Goal: Task Accomplishment & Management: Use online tool/utility

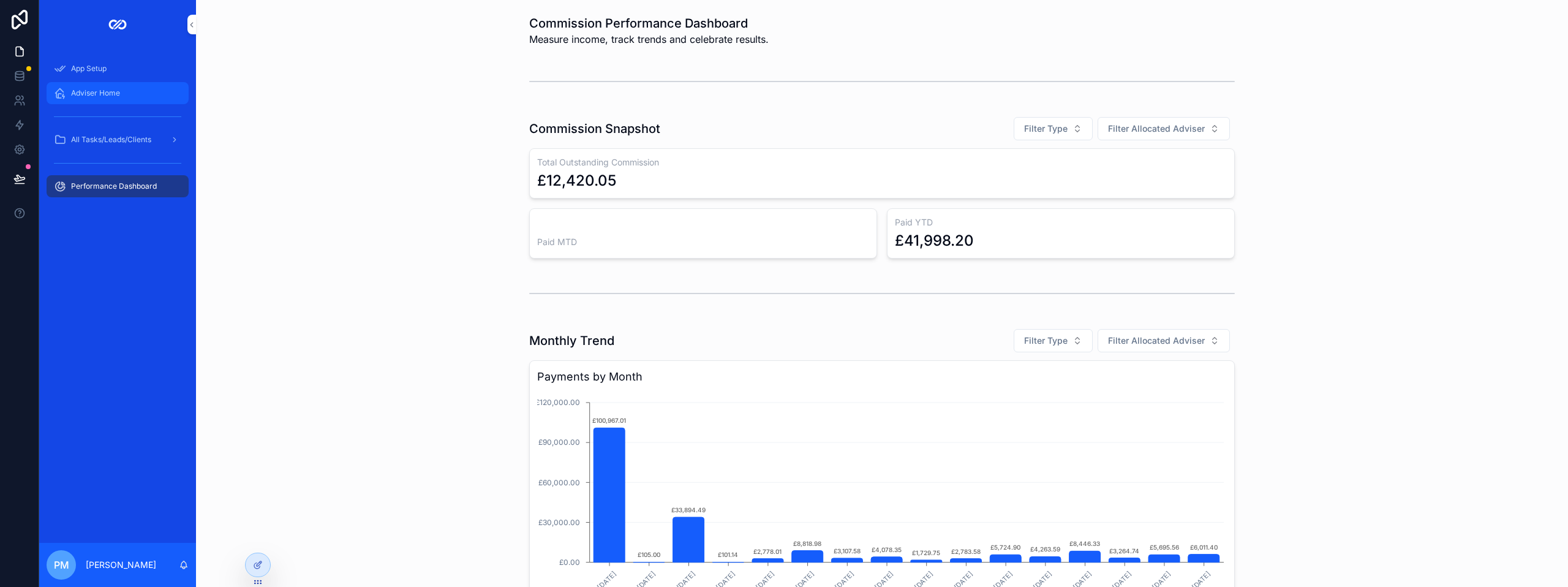
click at [105, 88] on span "Adviser Home" at bounding box center [95, 93] width 49 height 9
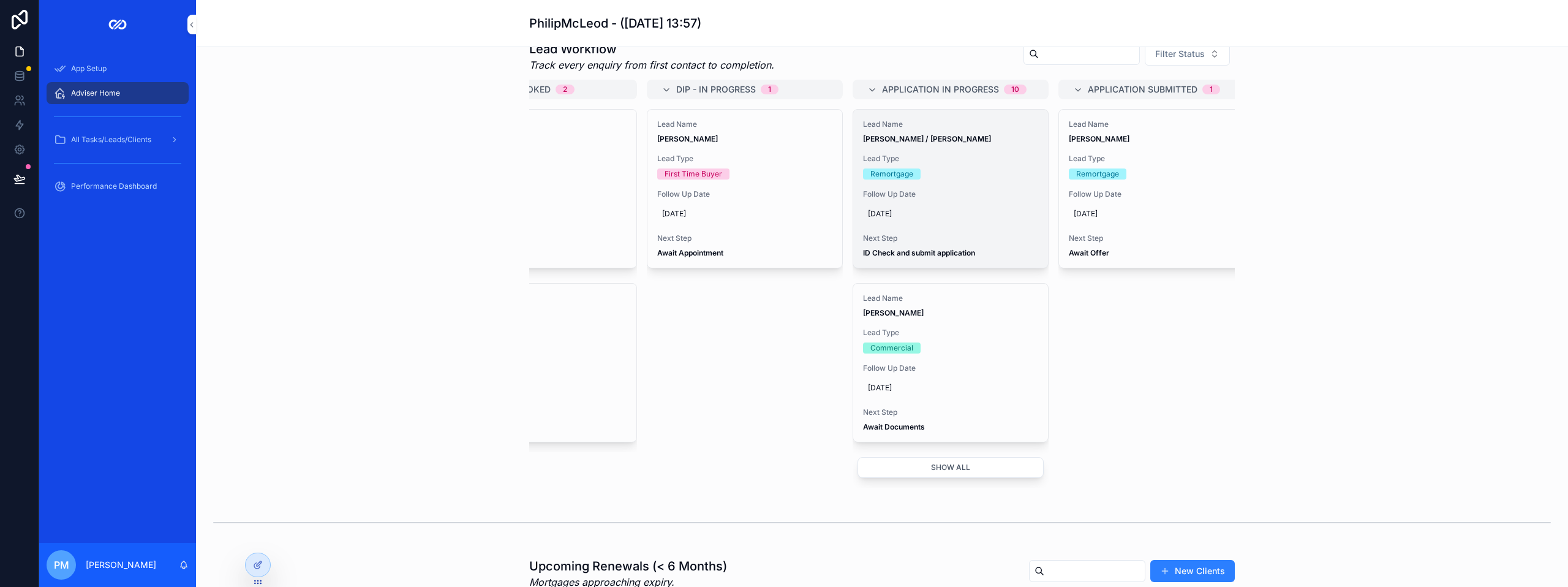
scroll to position [551, 0]
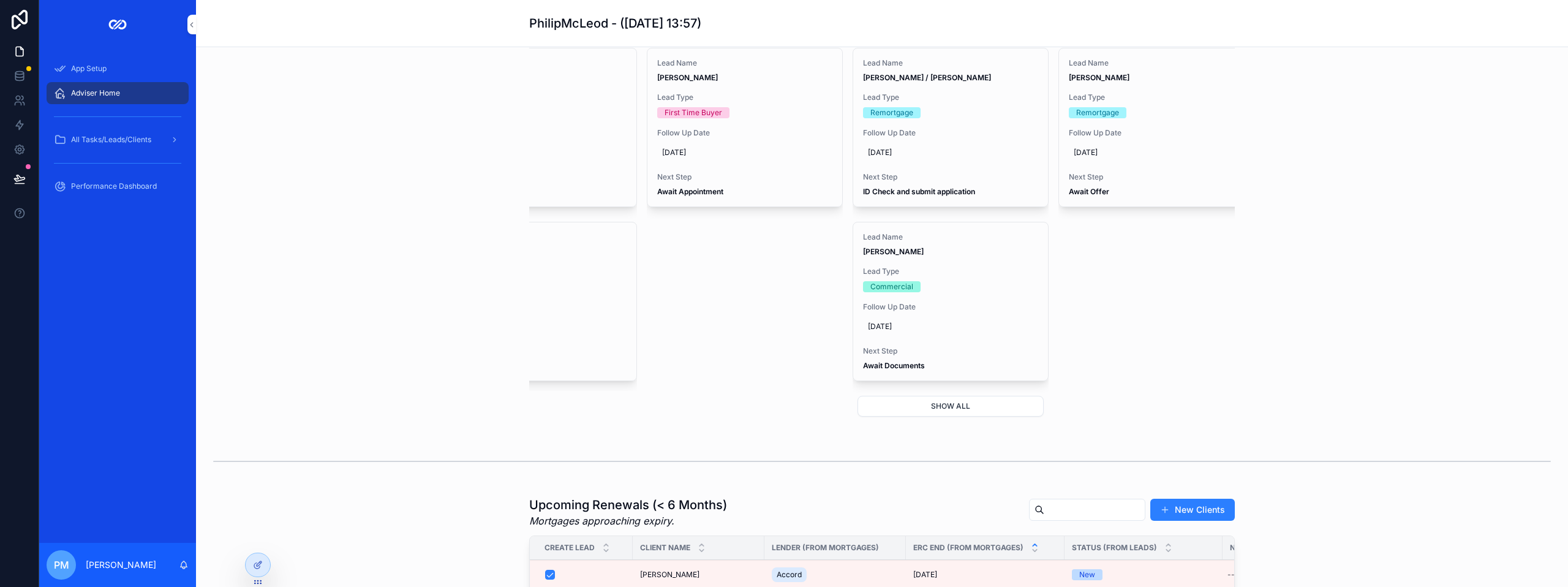
click at [934, 416] on button "Show all" at bounding box center [950, 406] width 186 height 21
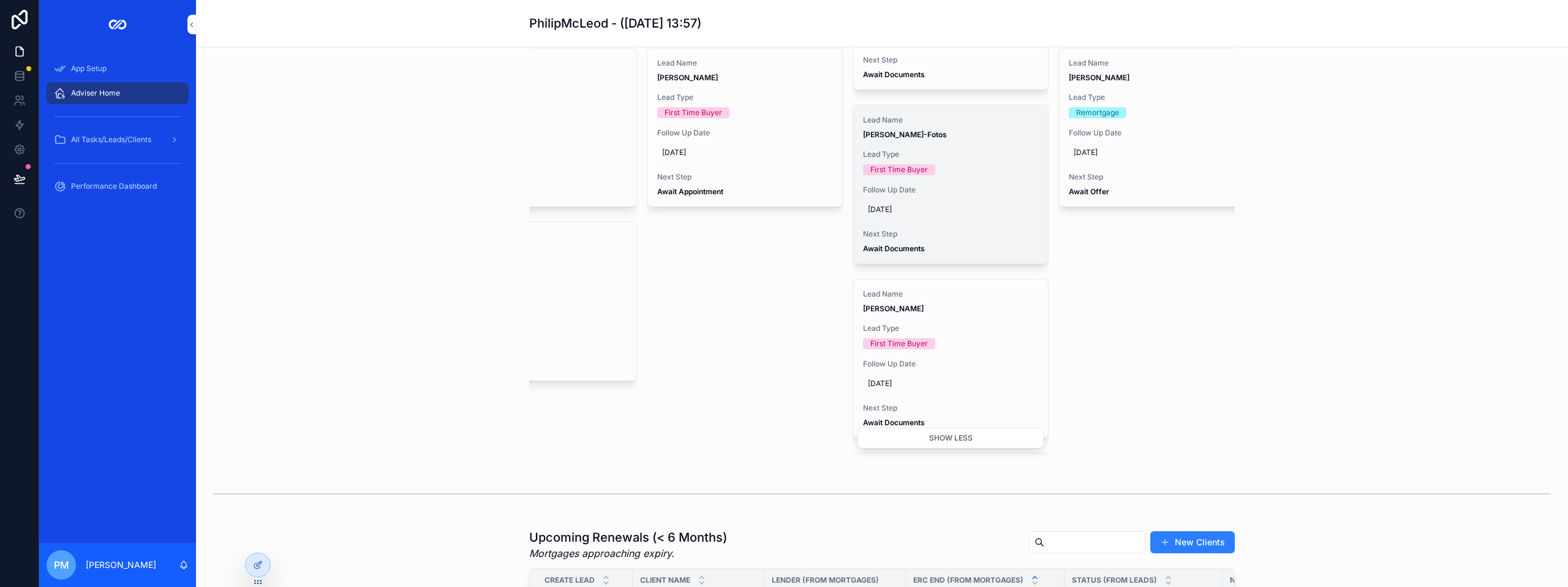
scroll to position [674, 0]
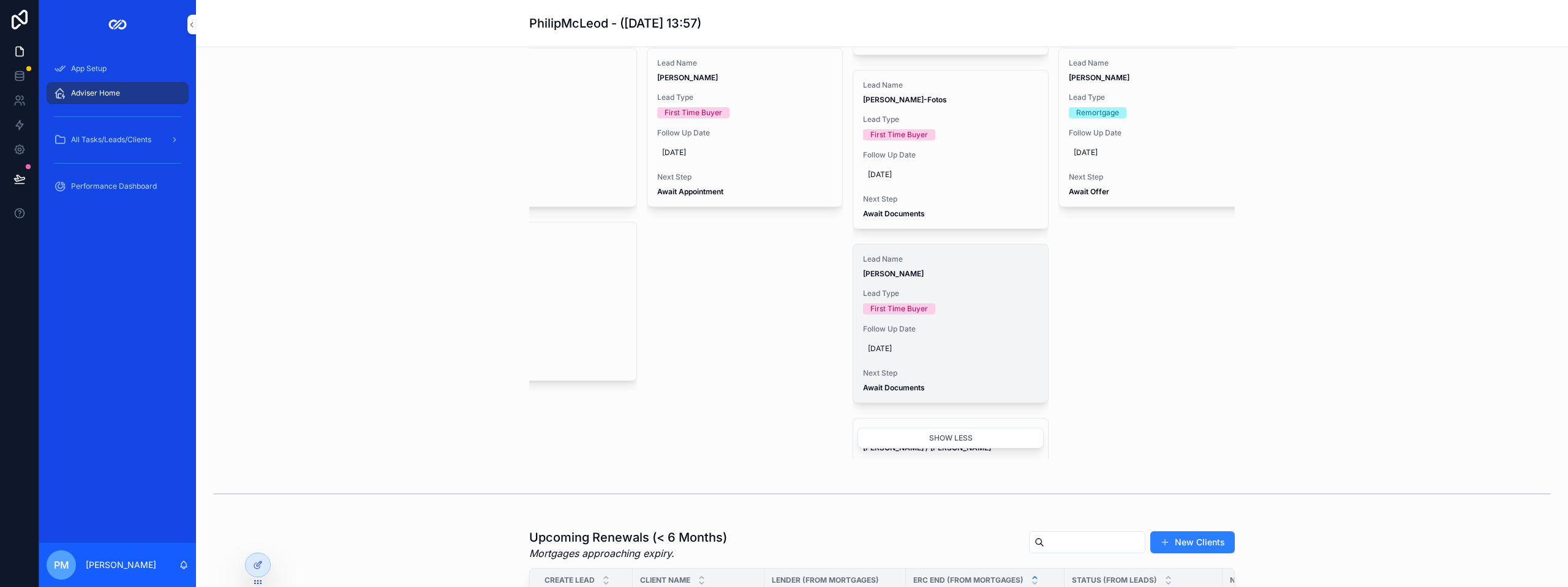
click at [940, 314] on div "First Time Buyer" at bounding box center [950, 308] width 175 height 11
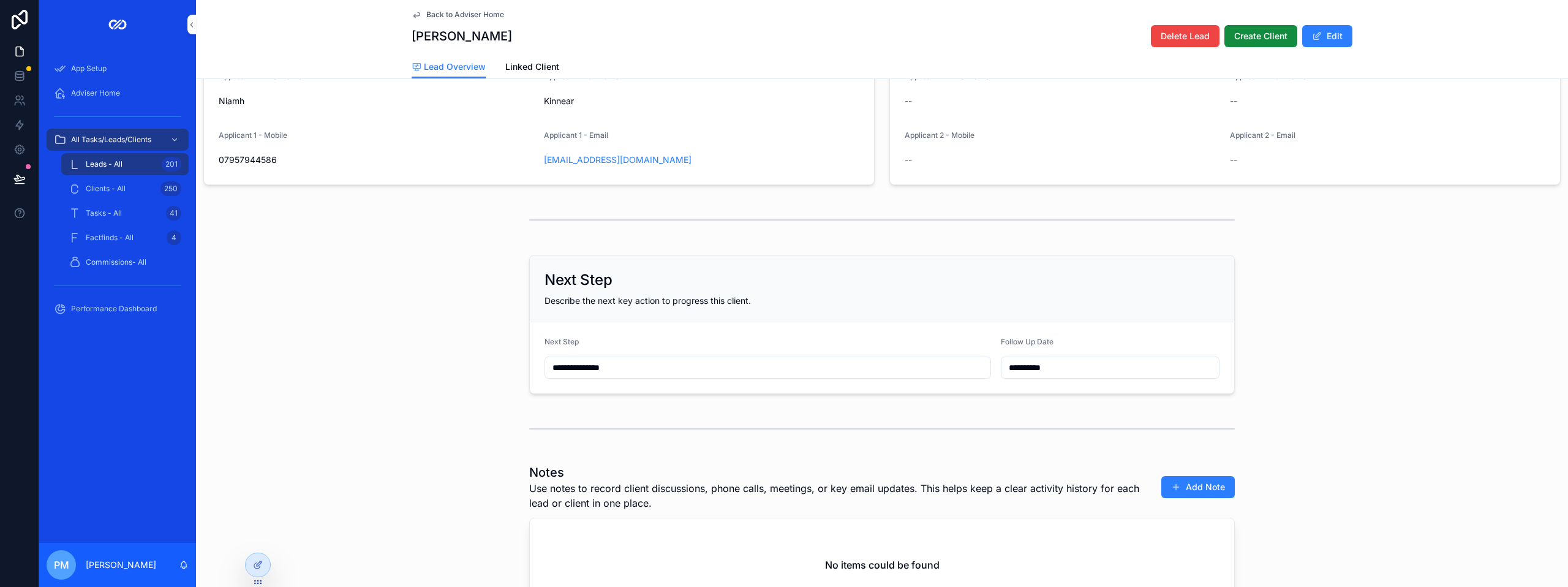
scroll to position [367, 0]
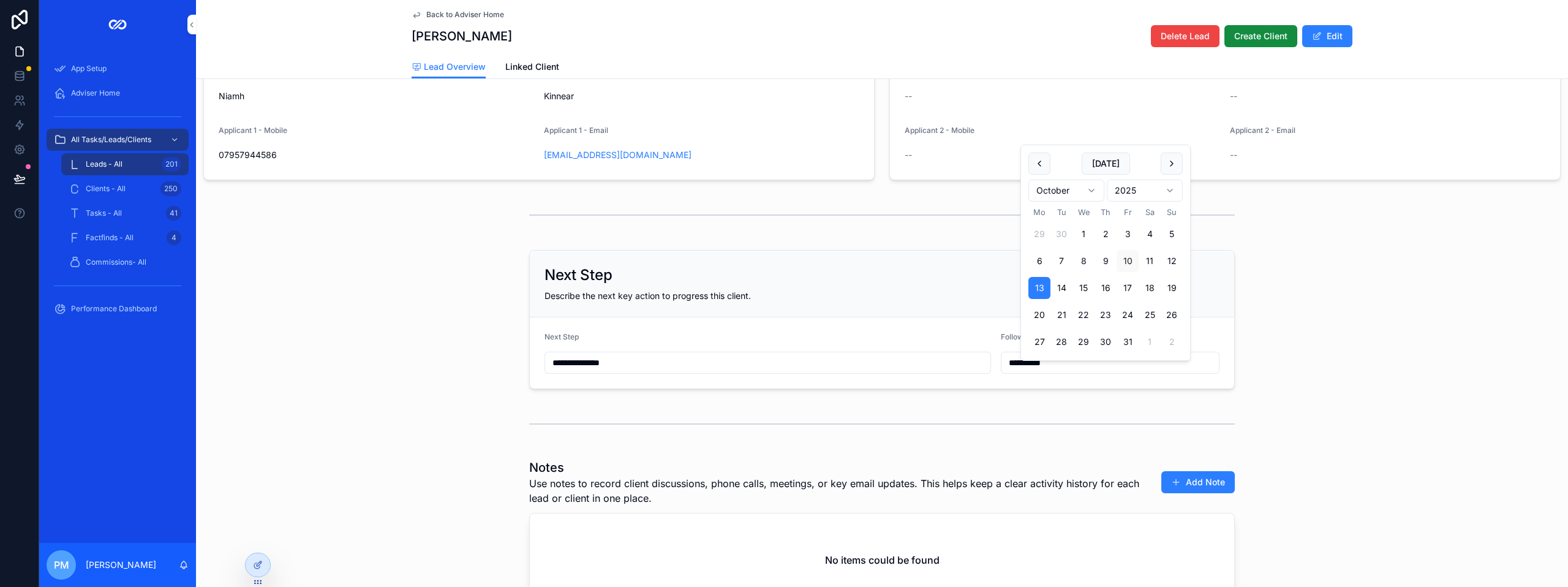
click at [1063, 371] on input "**********" at bounding box center [1110, 362] width 217 height 17
click at [1111, 166] on button "[DATE]" at bounding box center [1105, 164] width 48 height 22
type input "**********"
click at [1338, 328] on div "**********" at bounding box center [881, 318] width 1371 height 148
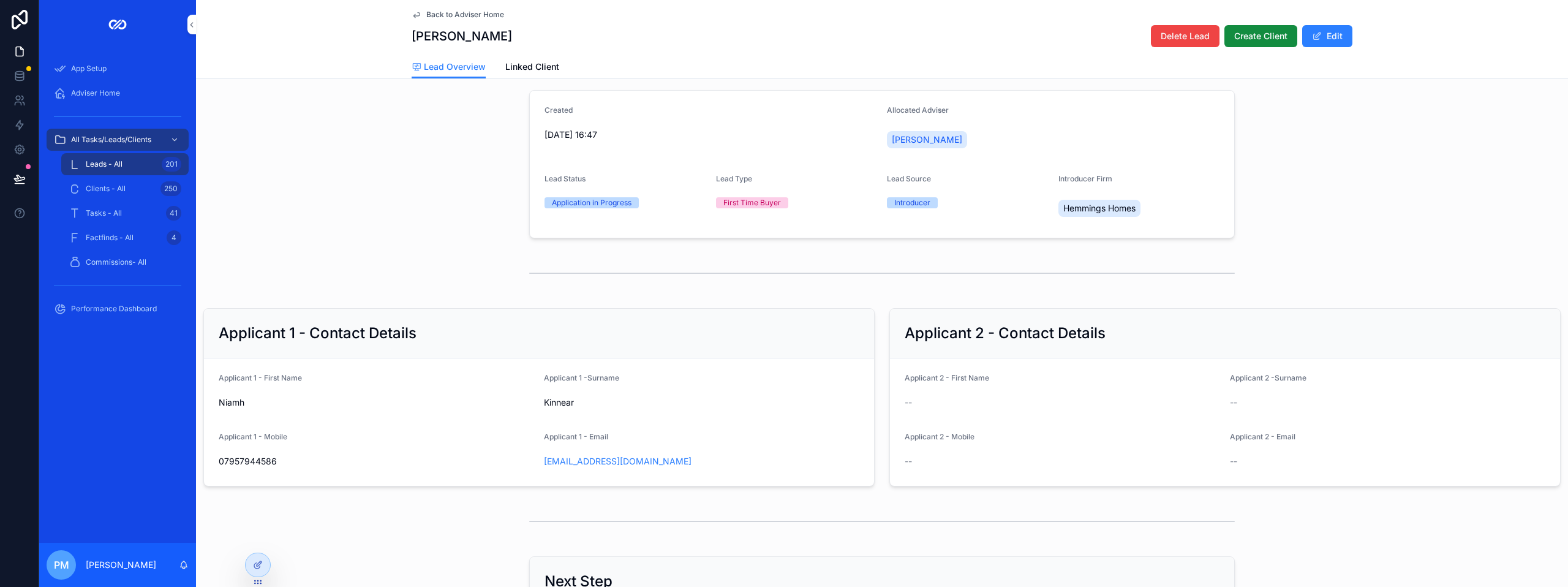
scroll to position [0, 0]
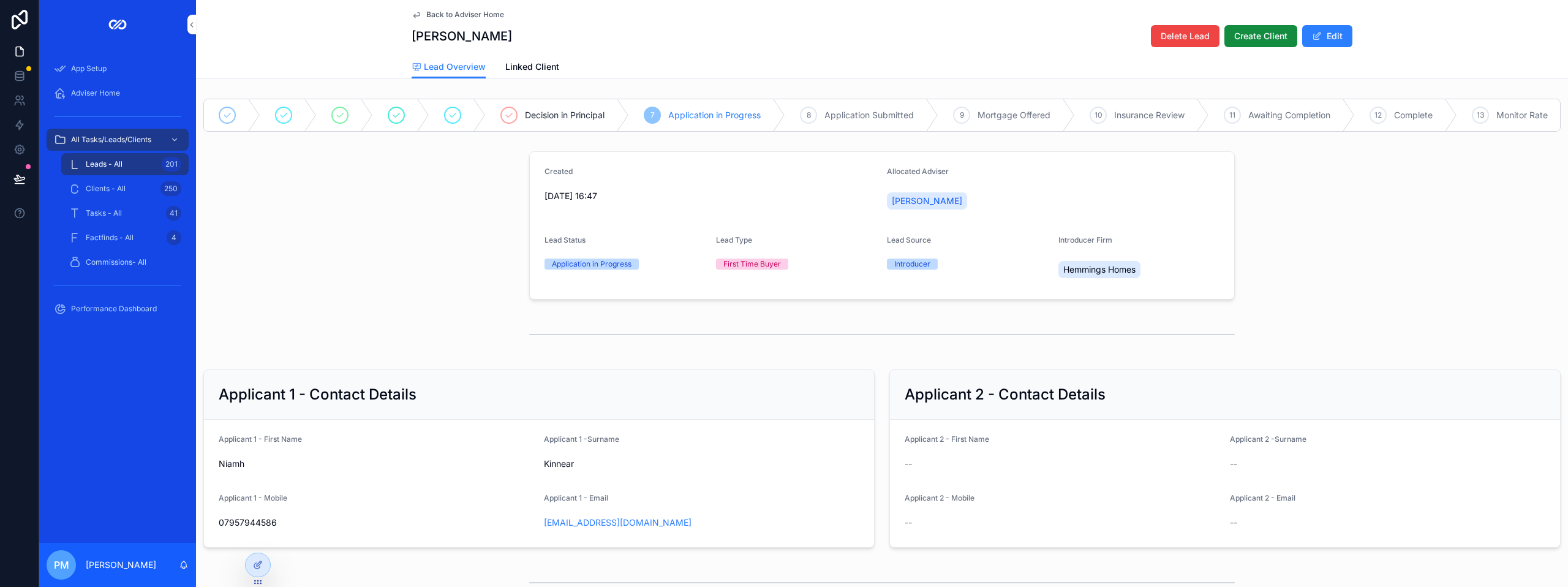
click at [444, 14] on span "Back to Adviser Home" at bounding box center [465, 14] width 78 height 9
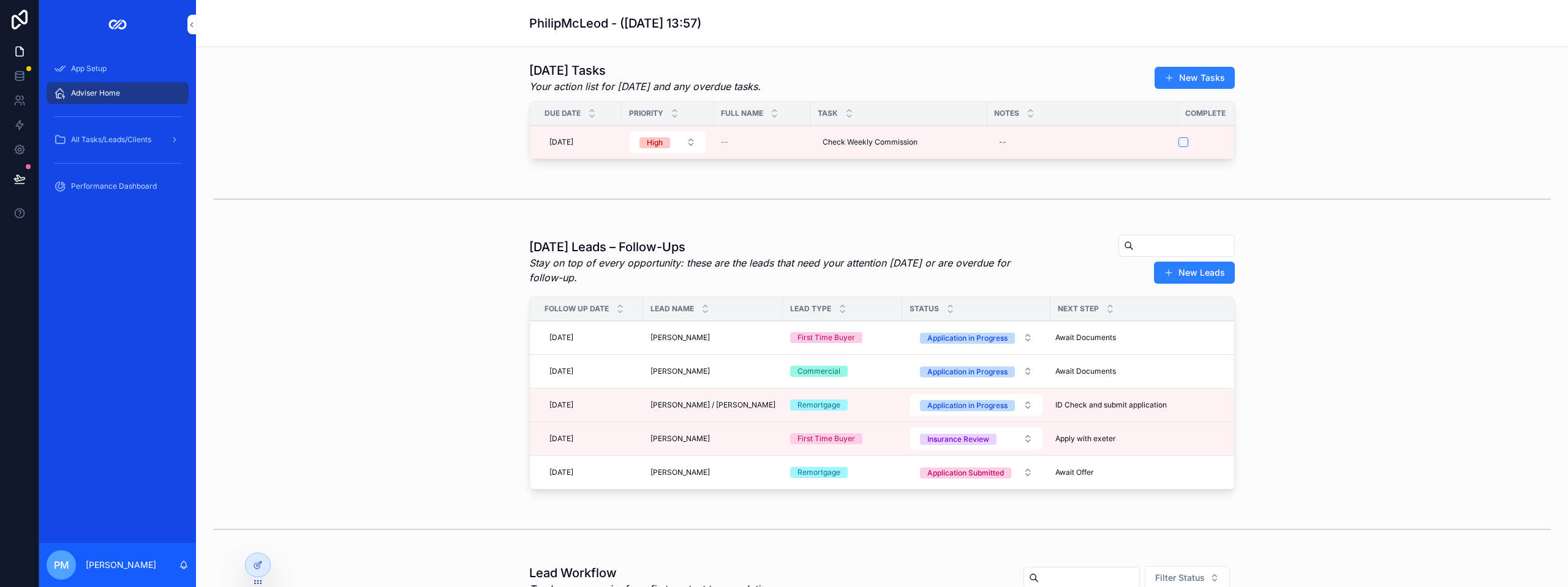
click at [735, 342] on div "Niamh Kinnear Niamh Kinnear" at bounding box center [713, 336] width 125 height 9
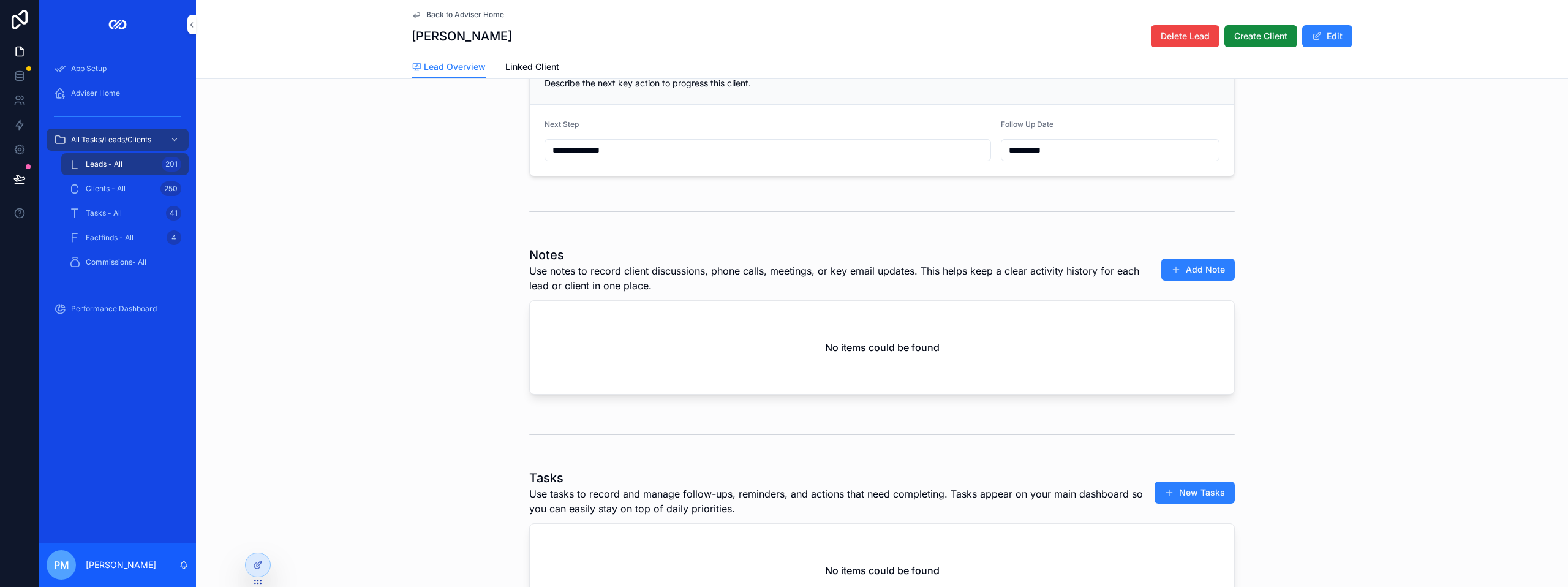
scroll to position [551, 0]
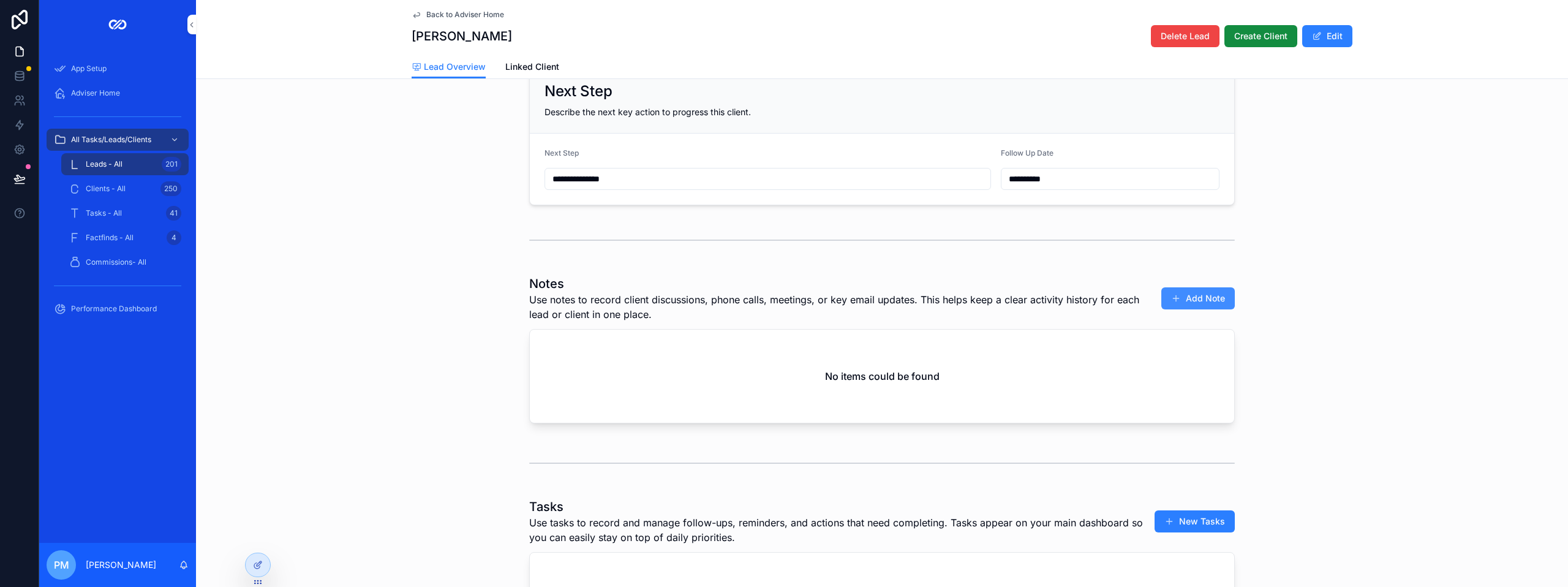
click at [1219, 299] on button "Add Note" at bounding box center [1198, 299] width 74 height 22
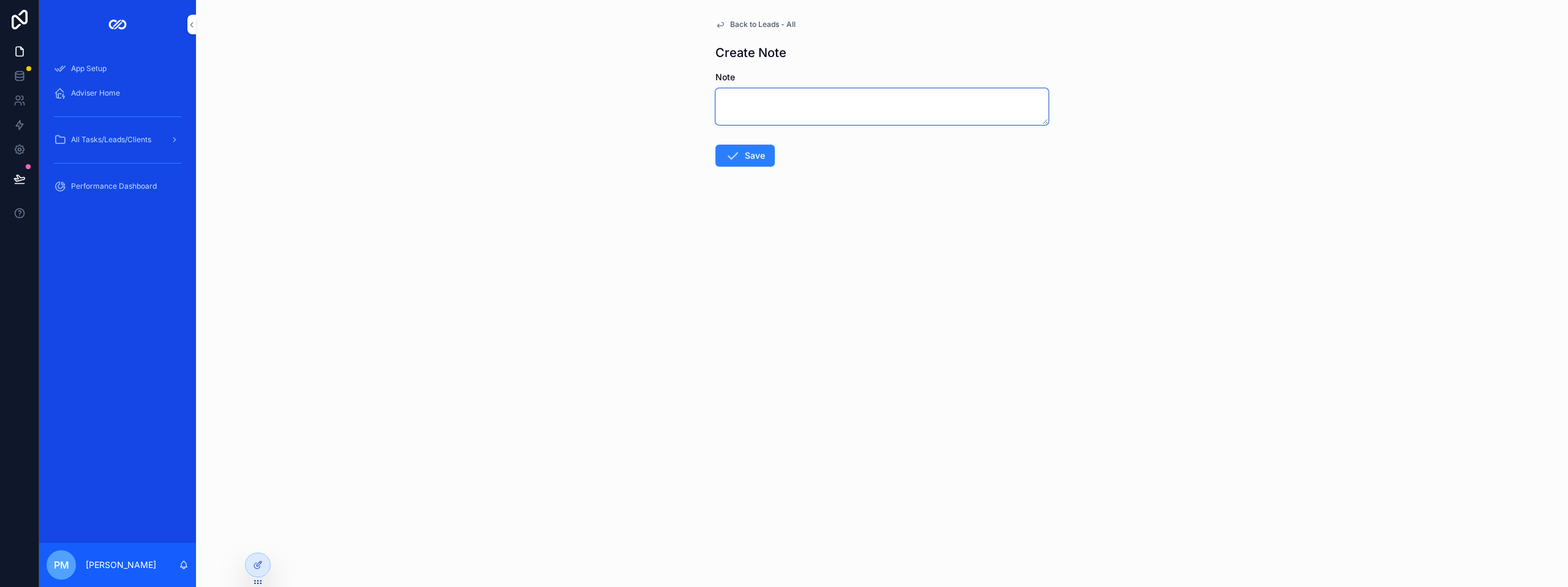
click at [743, 104] on textarea "scrollable content" at bounding box center [881, 106] width 333 height 37
type textarea "**********"
click at [732, 189] on icon "scrollable content" at bounding box center [732, 191] width 15 height 15
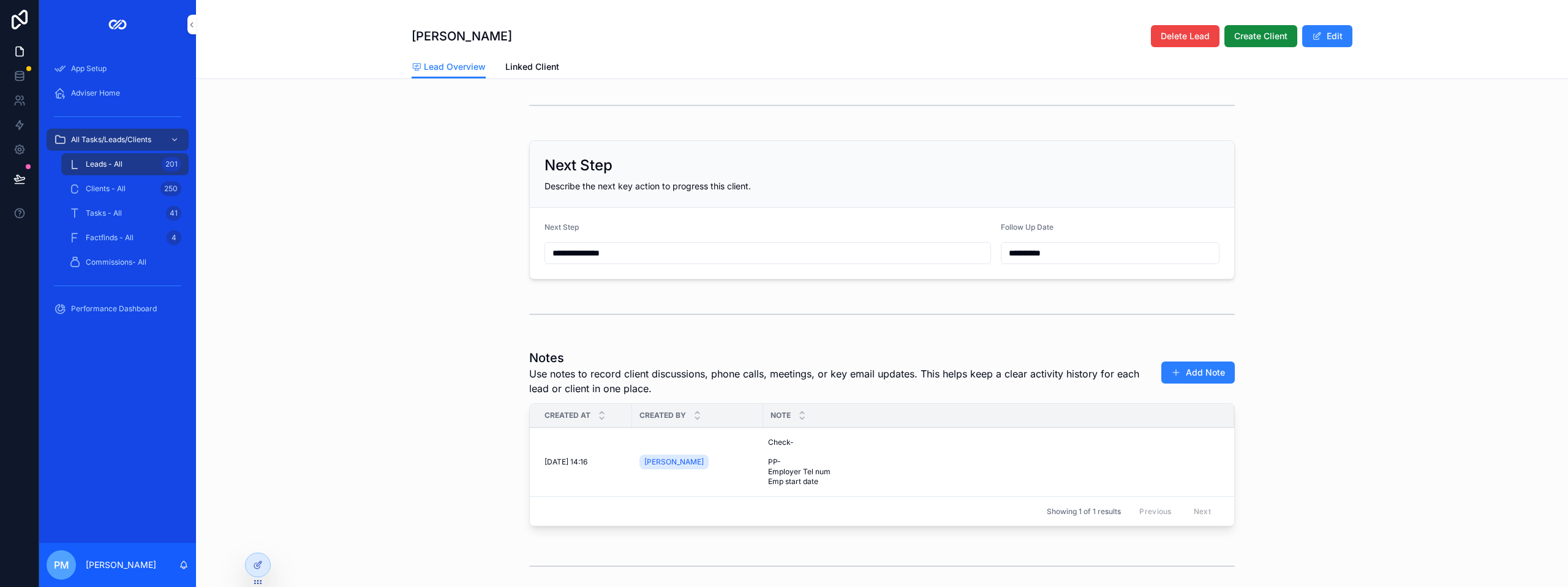
scroll to position [490, 0]
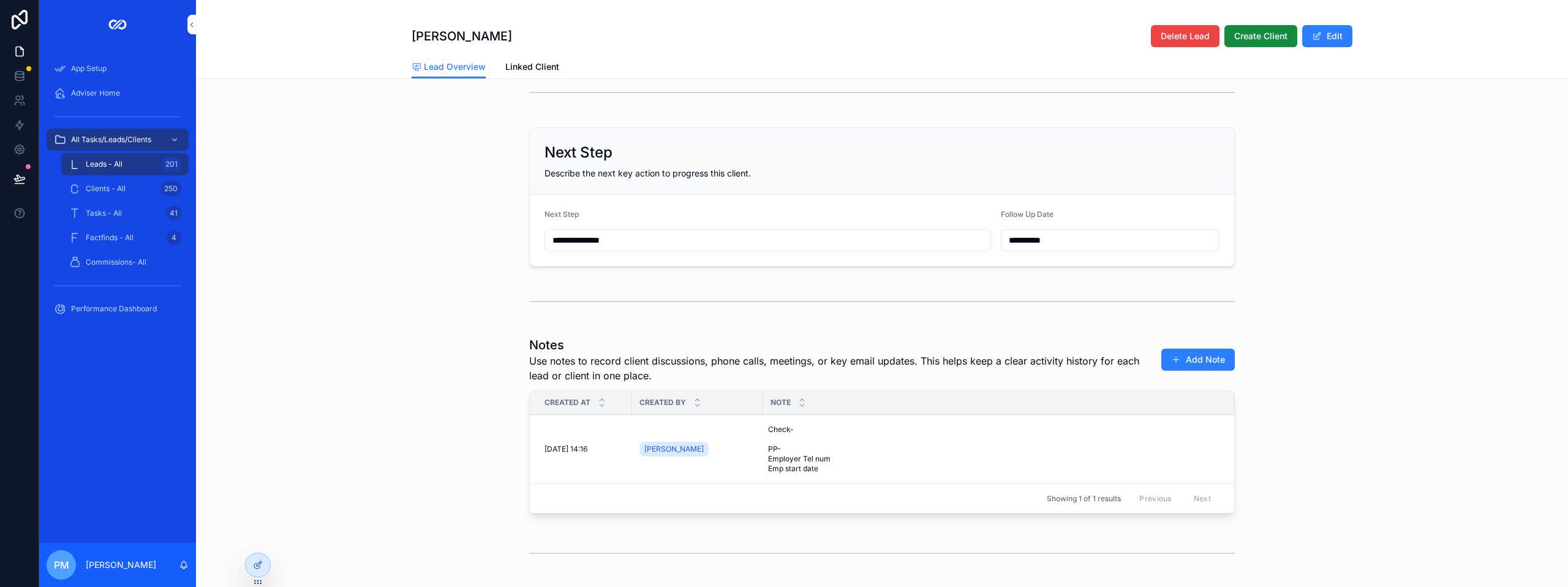
drag, startPoint x: 1169, startPoint y: 366, endPoint x: 1121, endPoint y: 374, distance: 48.7
click at [1171, 365] on span "scrollable content" at bounding box center [1175, 359] width 9 height 9
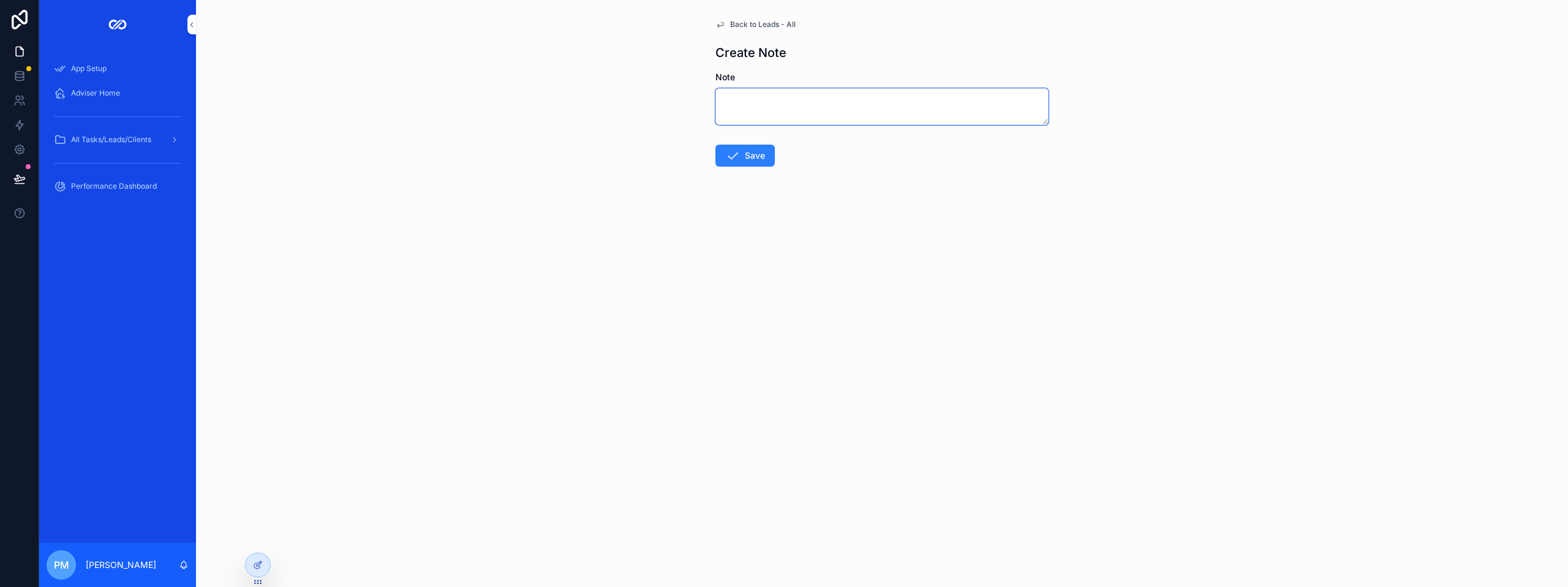
click at [738, 114] on textarea "scrollable content" at bounding box center [881, 106] width 333 height 37
type textarea "*"
type textarea "**********"
click at [753, 168] on button "Save" at bounding box center [744, 166] width 59 height 22
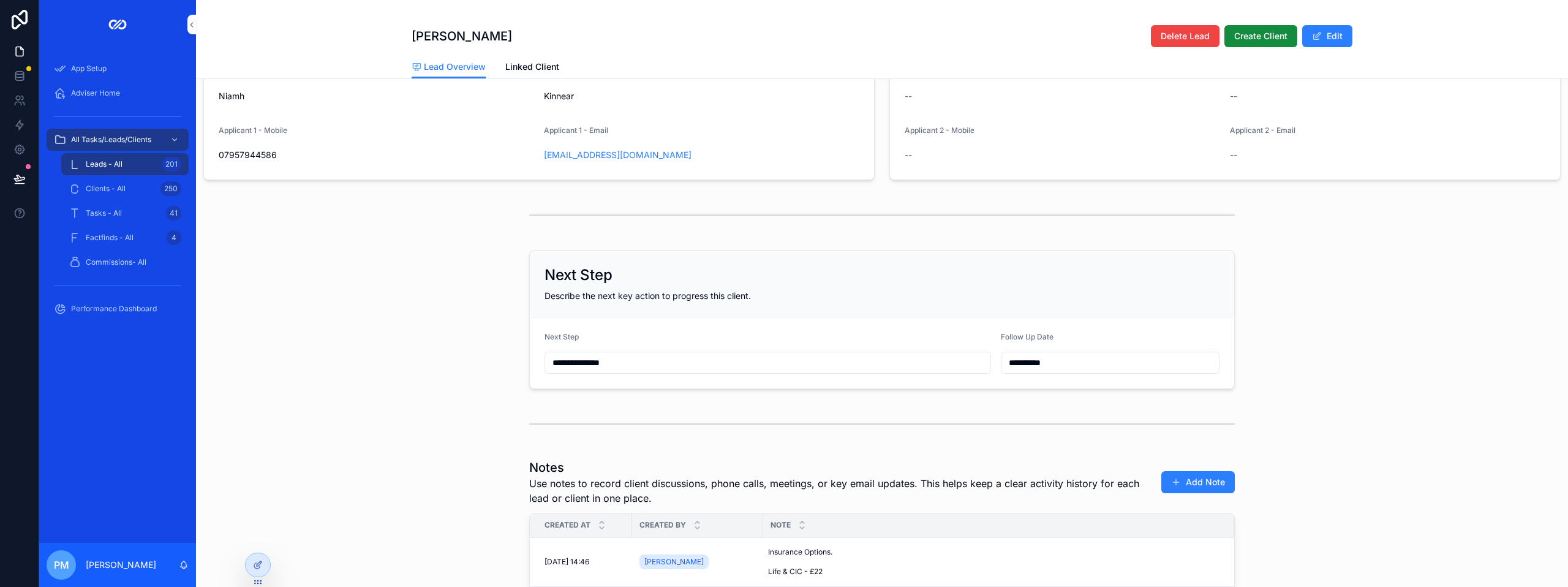
scroll to position [490, 0]
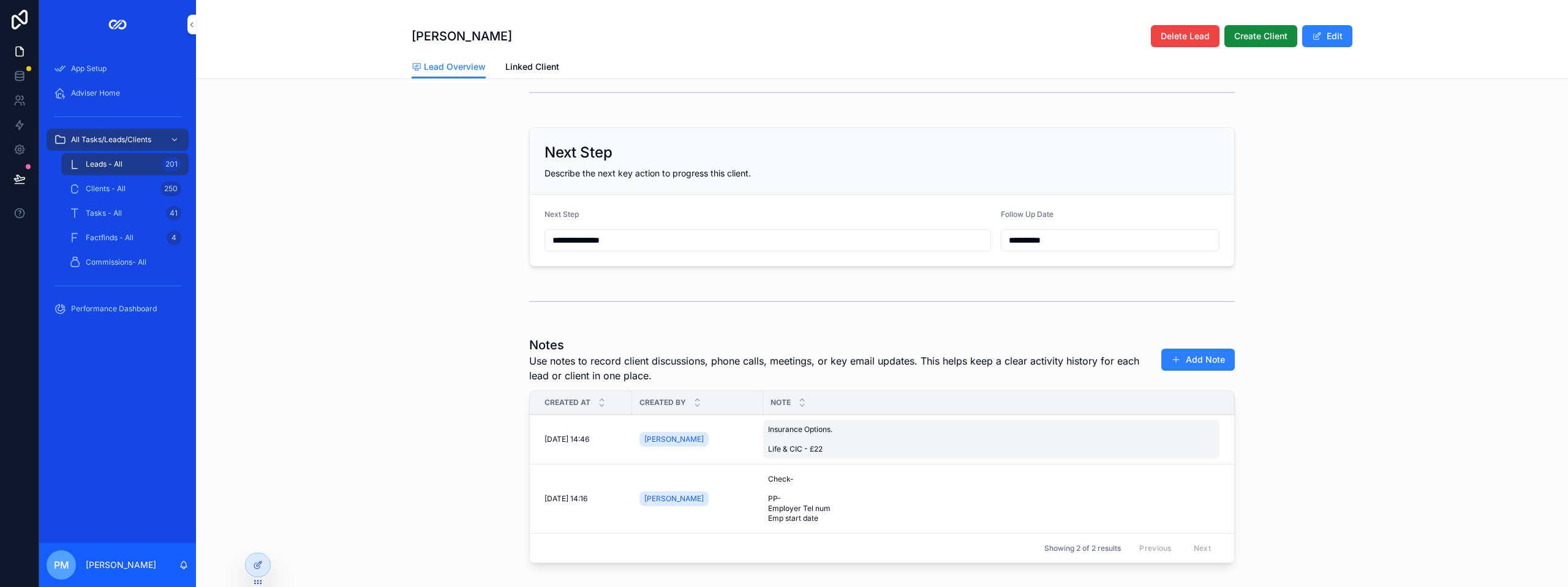
click at [913, 457] on div "Insurance Options. Life & CIC - £22 Insurance Options. Life & CIC - £22" at bounding box center [991, 439] width 457 height 39
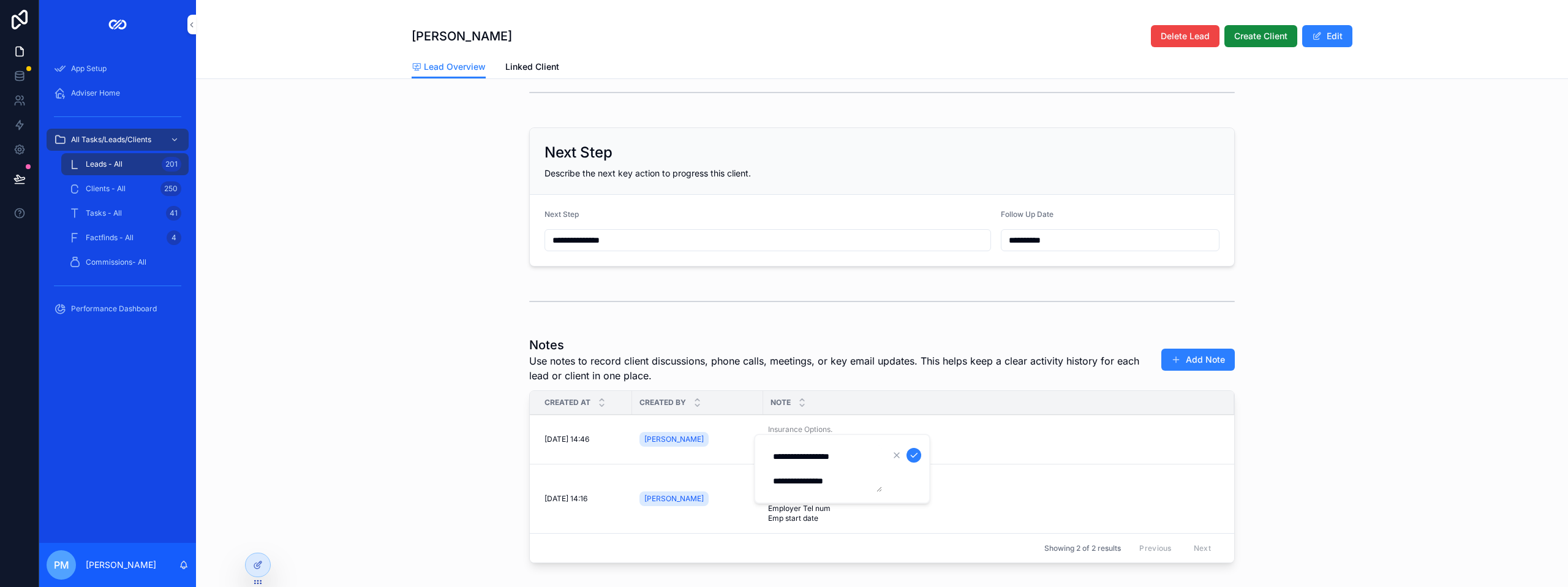
click at [857, 478] on textarea "**********" at bounding box center [824, 469] width 117 height 46
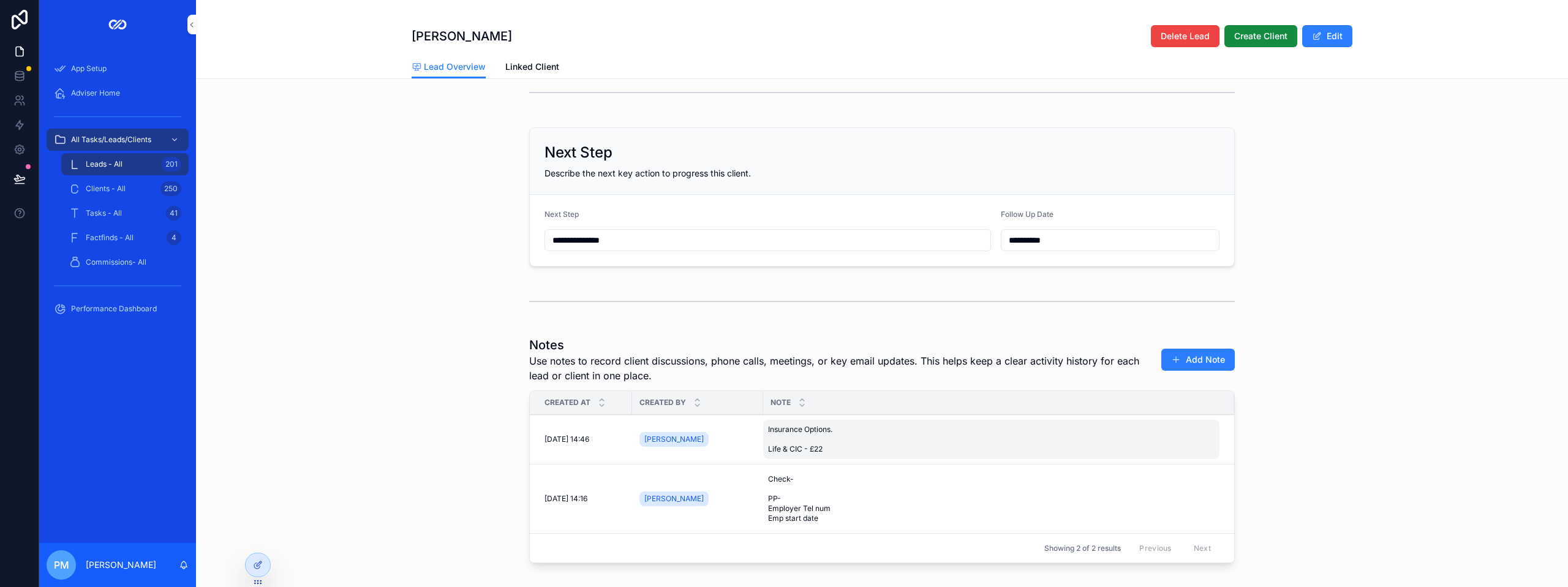
click at [845, 458] on div "Insurance Options. Life & CIC - £22 Insurance Options. Life & CIC - £22" at bounding box center [991, 439] width 457 height 39
click at [826, 454] on span "Insurance Options. Life & CIC - £22" at bounding box center [828, 439] width 121 height 29
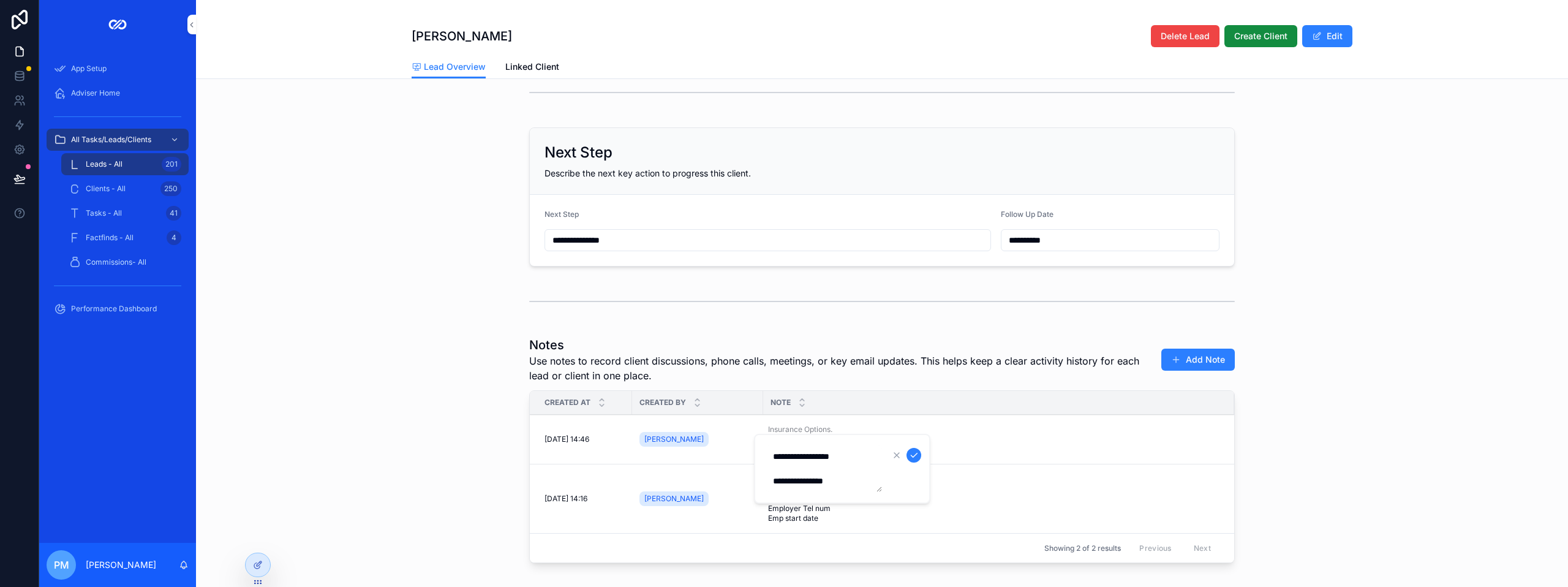
click at [846, 477] on textarea "**********" at bounding box center [824, 469] width 117 height 46
click at [857, 484] on textarea "**********" at bounding box center [824, 487] width 117 height 83
type textarea "**********"
click at [1424, 463] on div "Notes Use notes to record client discussions, phone calls, meetings, or key ema…" at bounding box center [881, 451] width 1371 height 241
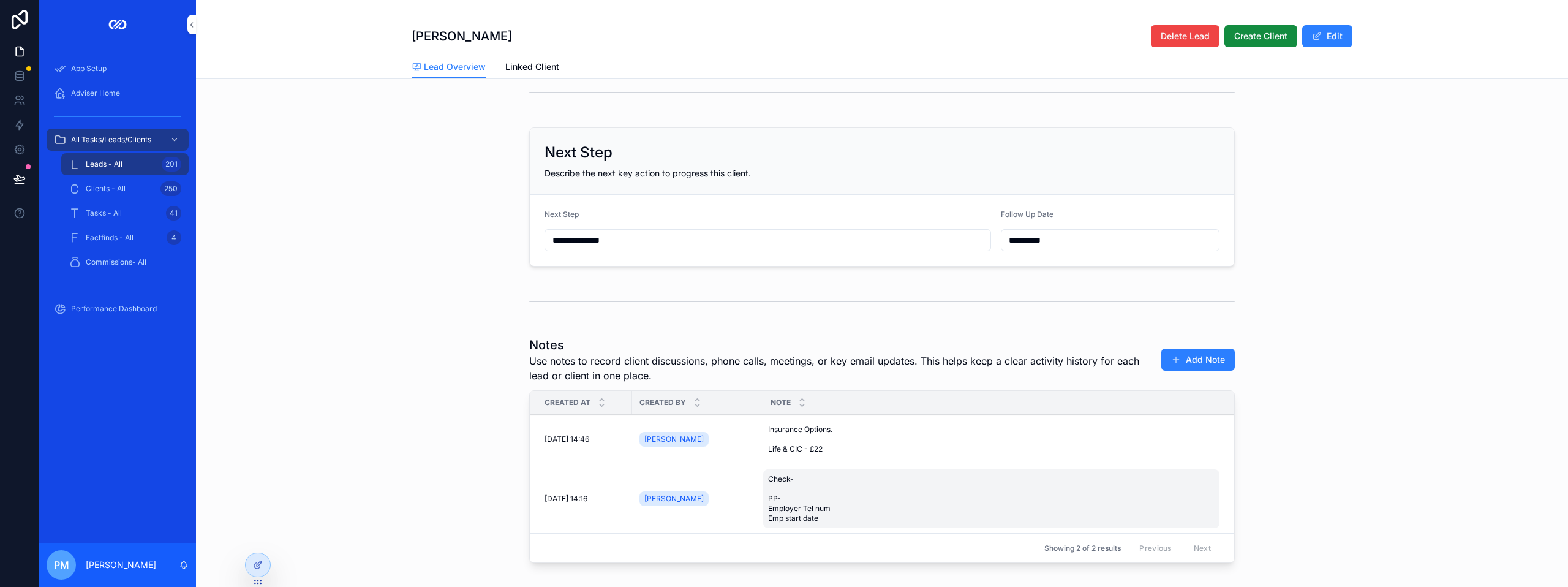
click at [830, 495] on span "Check- PP- Employer Tel num Emp start date" at bounding box center [846, 498] width 157 height 49
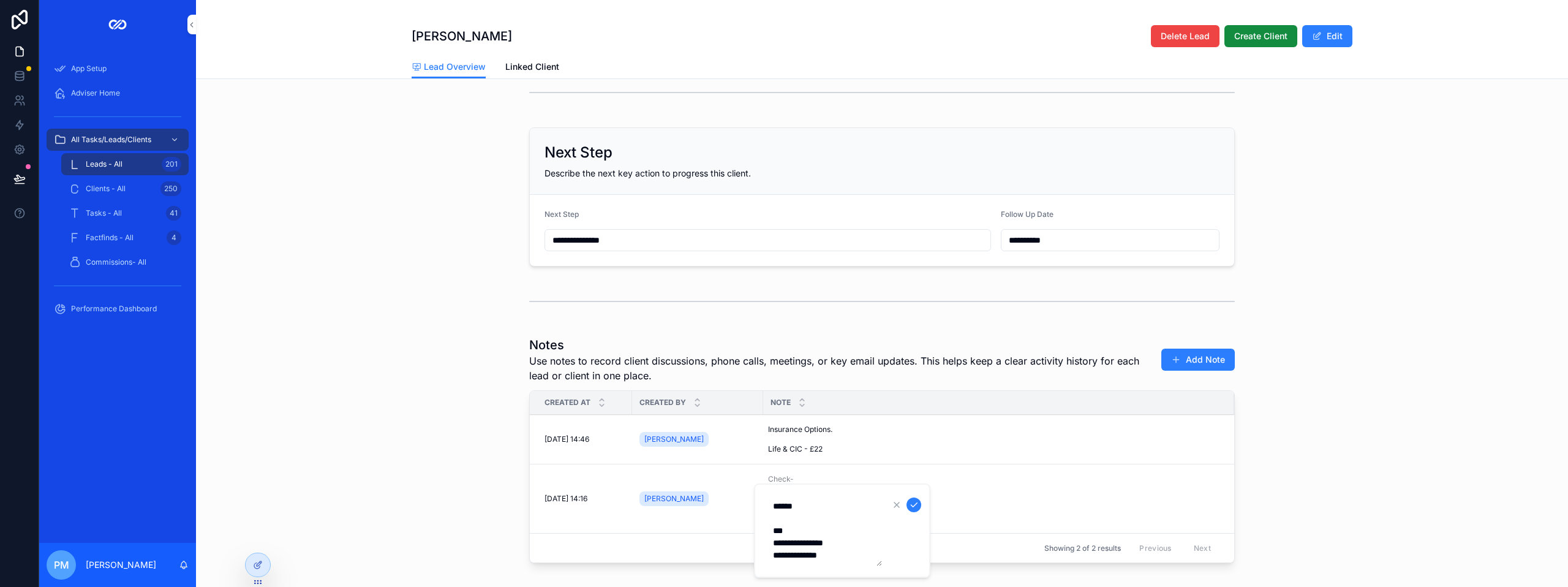
click at [801, 523] on textarea "**********" at bounding box center [824, 530] width 117 height 71
type textarea "**********"
click at [1480, 445] on div "Notes Use notes to record client discussions, phone calls, meetings, or key ema…" at bounding box center [881, 451] width 1371 height 241
drag, startPoint x: 692, startPoint y: 256, endPoint x: 416, endPoint y: 247, distance: 276.1
click at [418, 248] on div "**********" at bounding box center [881, 197] width 1371 height 148
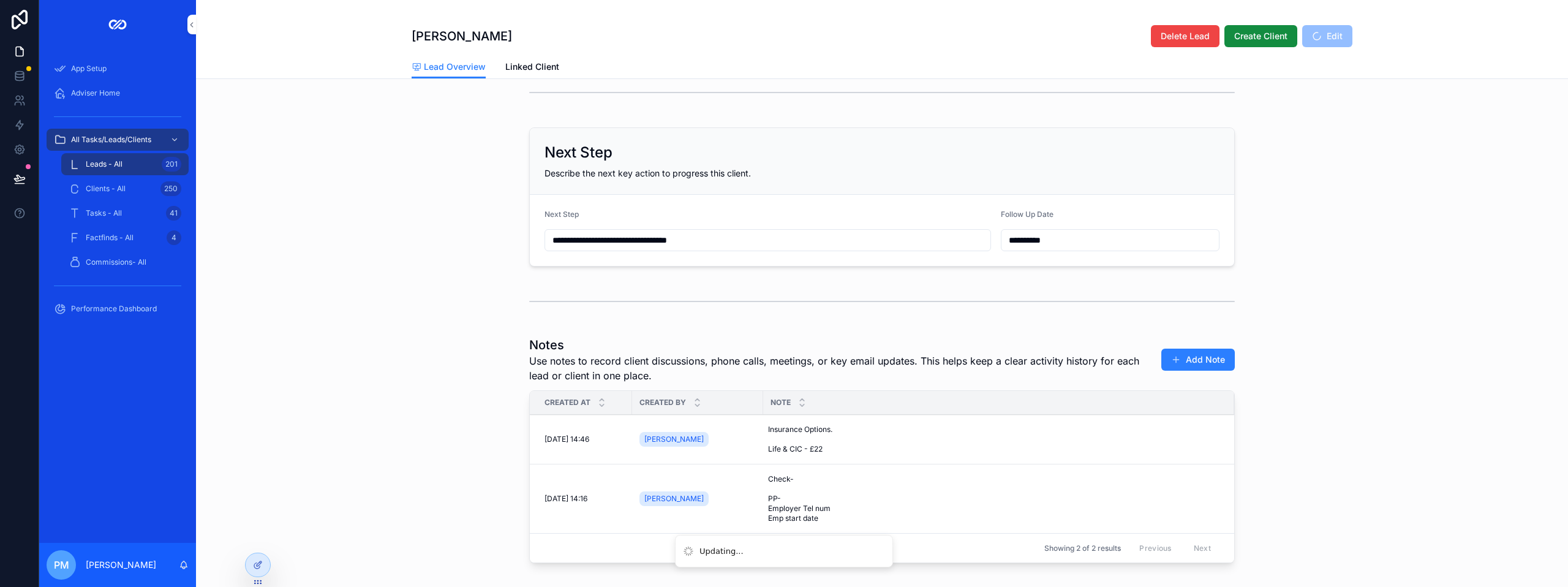
type input "**********"
click at [1099, 247] on input "**********" at bounding box center [1110, 240] width 217 height 17
click at [1070, 400] on button "14" at bounding box center [1062, 403] width 22 height 22
type input "**********"
click at [1235, 289] on div "**********" at bounding box center [881, 303] width 1371 height 1400
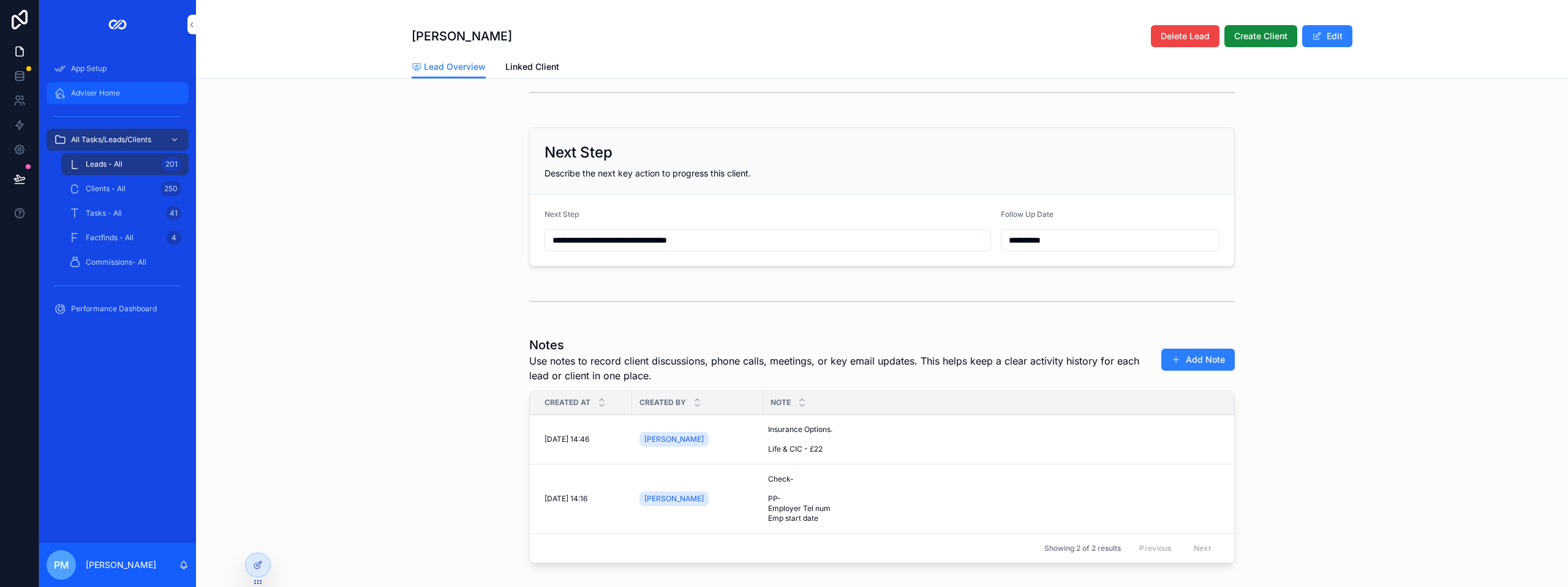
click at [90, 98] on div "Adviser Home" at bounding box center [118, 93] width 127 height 20
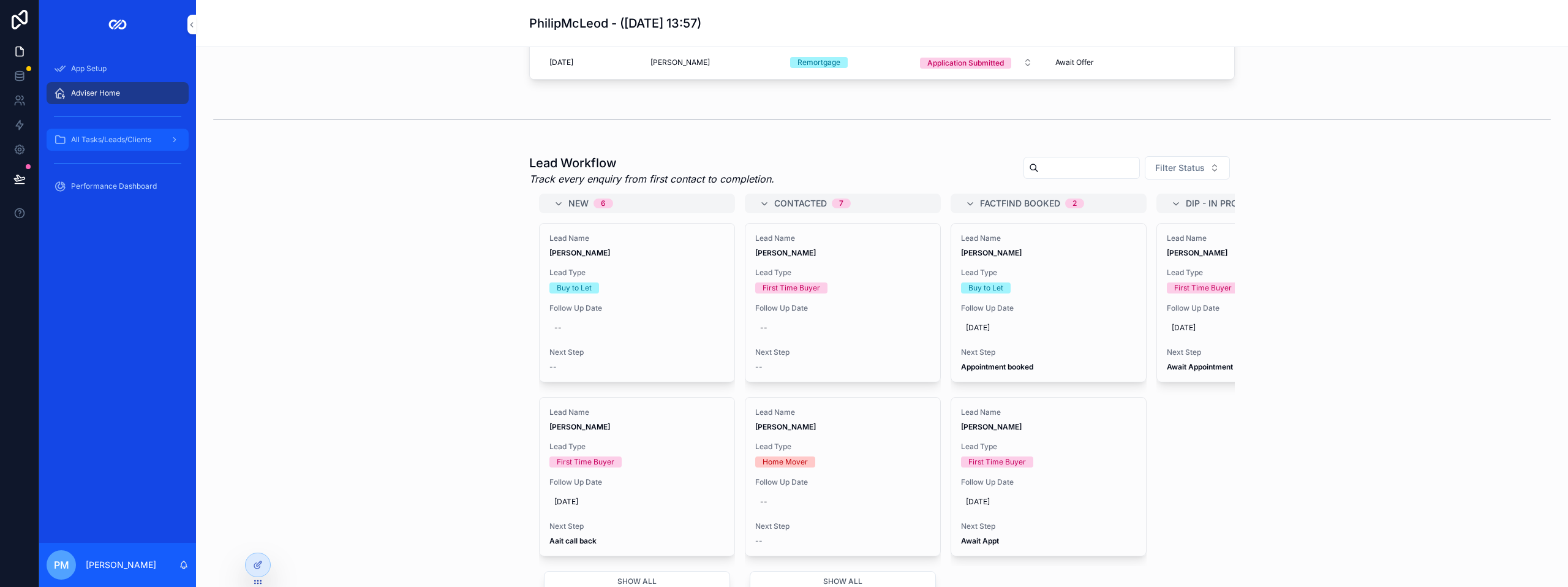
scroll to position [367, 0]
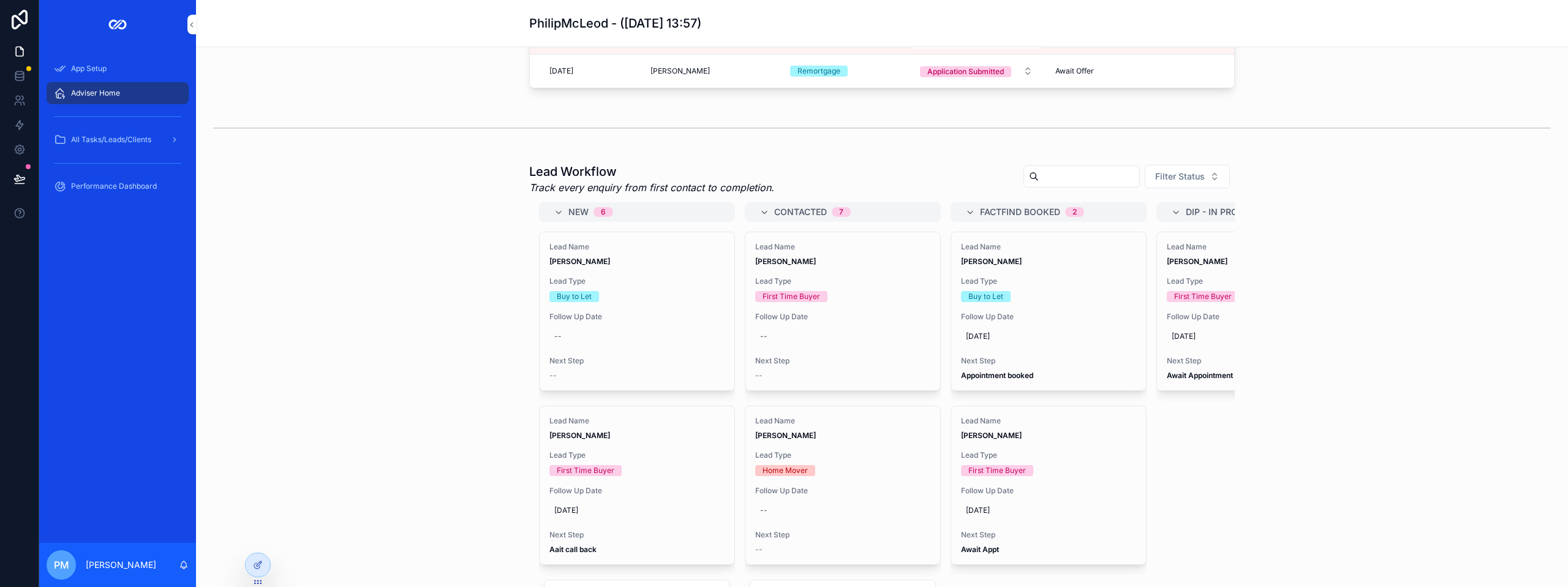
click at [95, 88] on span "Adviser Home" at bounding box center [95, 93] width 49 height 9
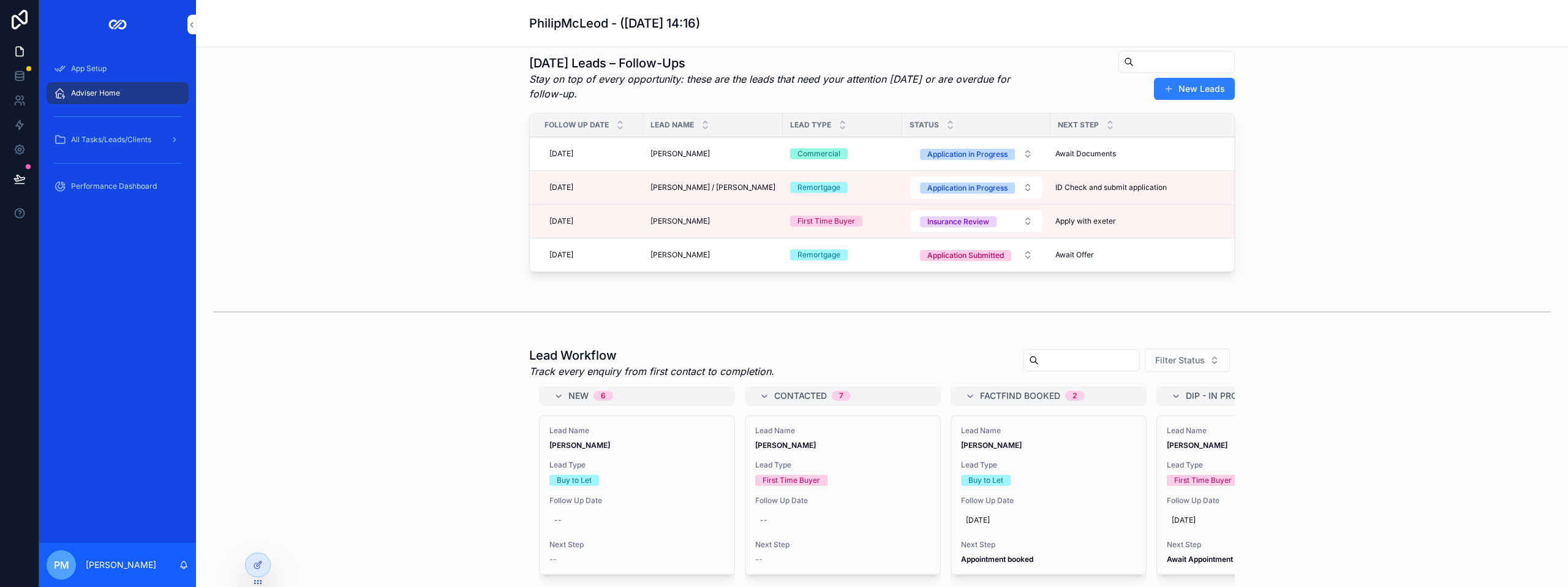
click at [352, 224] on div "Today’s Leads – Follow-Ups Stay on top of every opportunity: these are the lead…" at bounding box center [882, 163] width 1353 height 236
click at [678, 192] on span "[PERSON_NAME] / [PERSON_NAME]" at bounding box center [713, 187] width 125 height 9
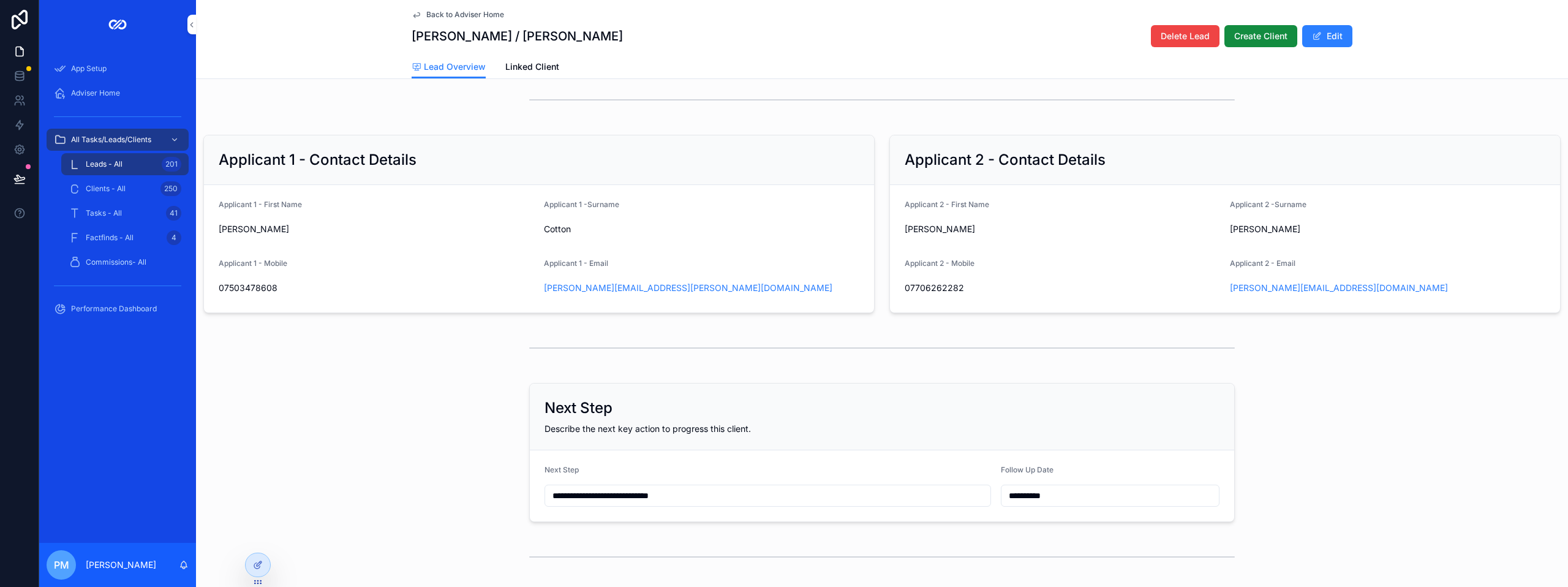
scroll to position [245, 0]
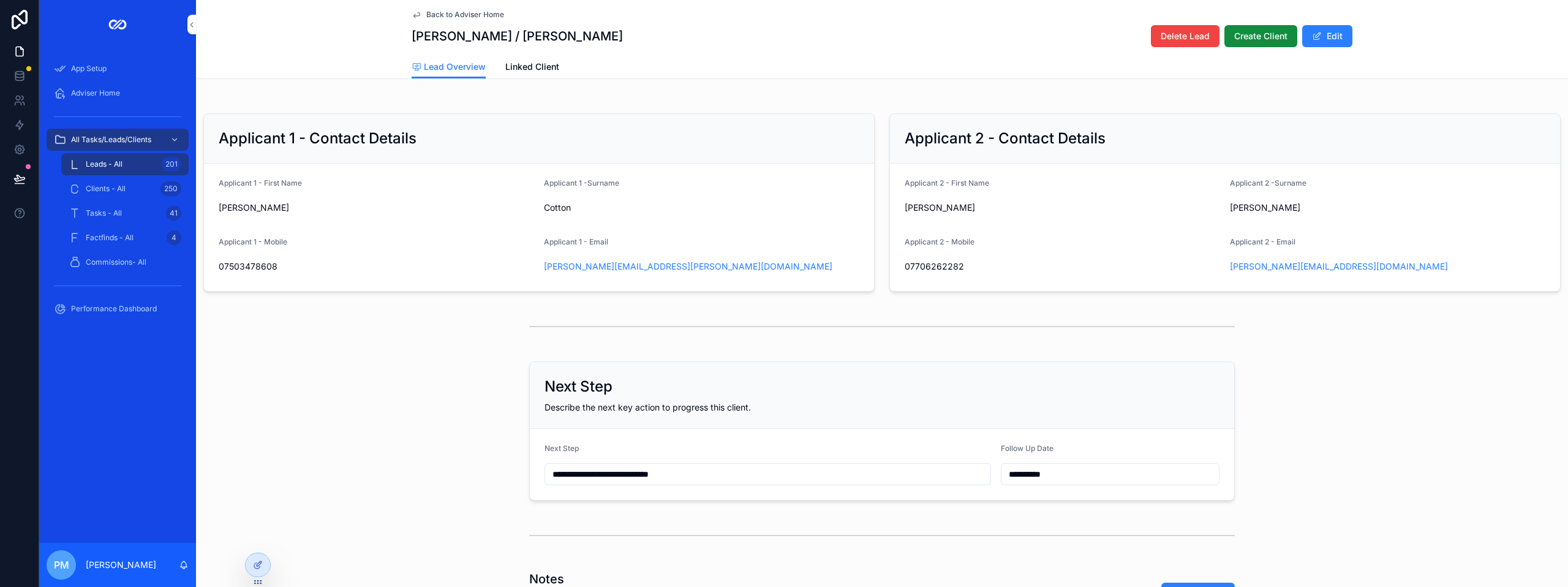
drag, startPoint x: 1062, startPoint y: 469, endPoint x: 1061, endPoint y: 477, distance: 8.1
click at [1061, 476] on div "**********" at bounding box center [1110, 464] width 219 height 42
click at [1057, 482] on input "**********" at bounding box center [1110, 474] width 217 height 17
click at [1044, 398] on button "13" at bounding box center [1039, 399] width 22 height 22
type input "**********"
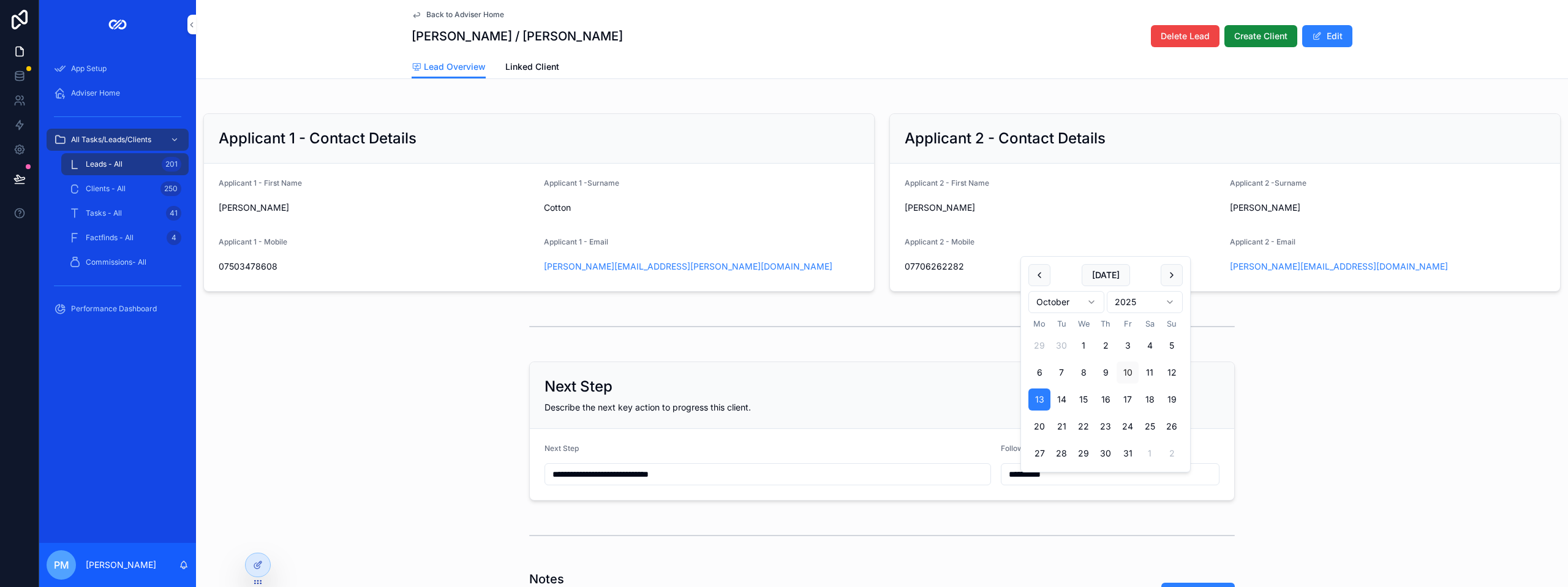
click at [343, 343] on div "scrollable content" at bounding box center [881, 326] width 1371 height 40
click at [76, 100] on div "Adviser Home" at bounding box center [118, 93] width 127 height 20
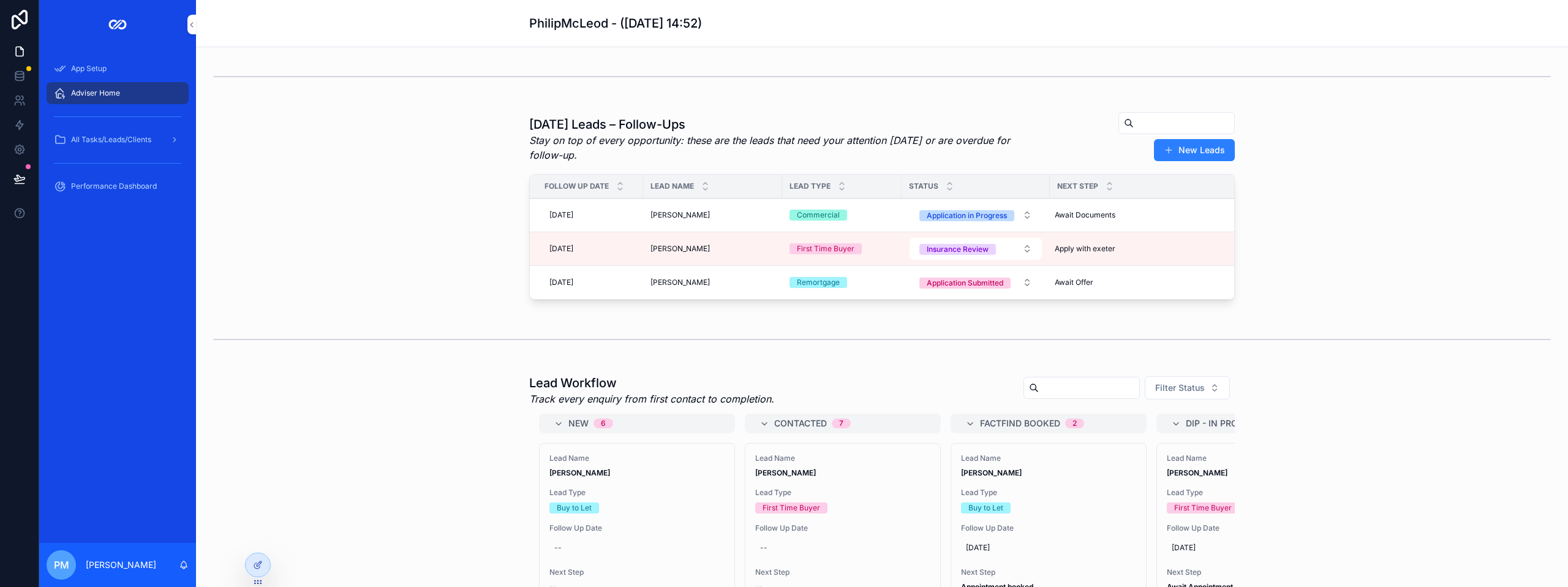
scroll to position [61, 0]
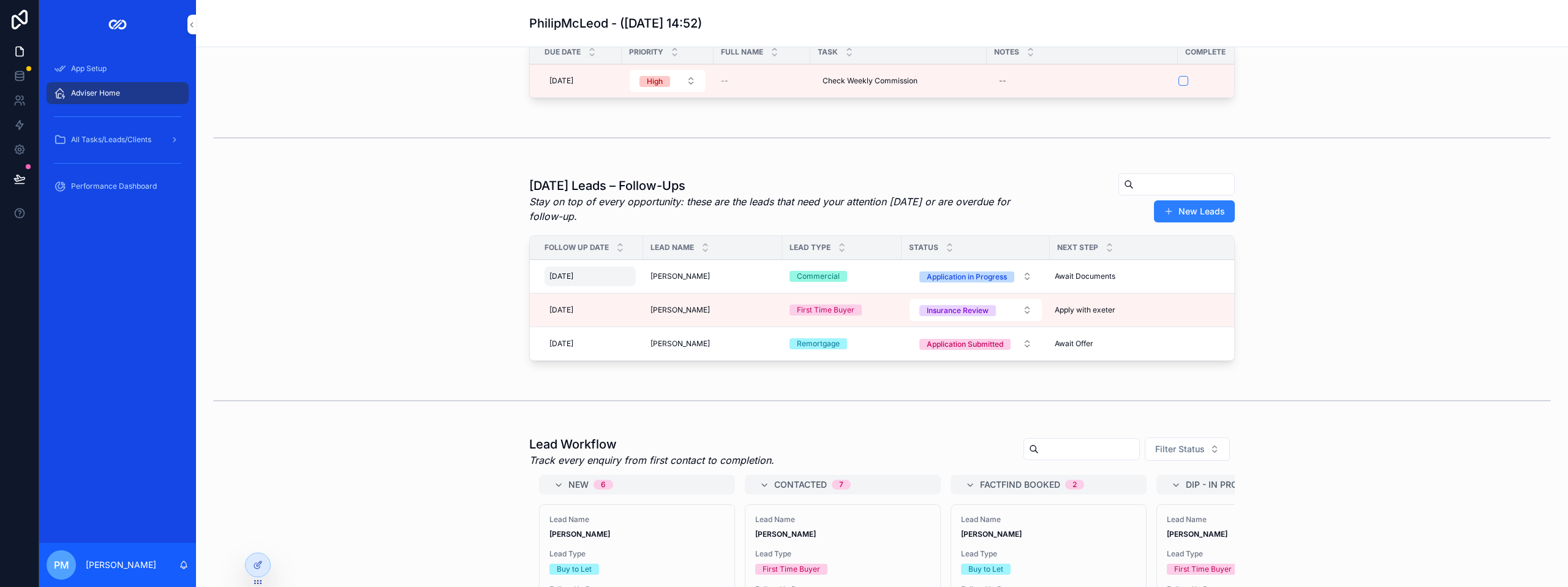
click at [567, 281] on span "[DATE]" at bounding box center [561, 275] width 24 height 9
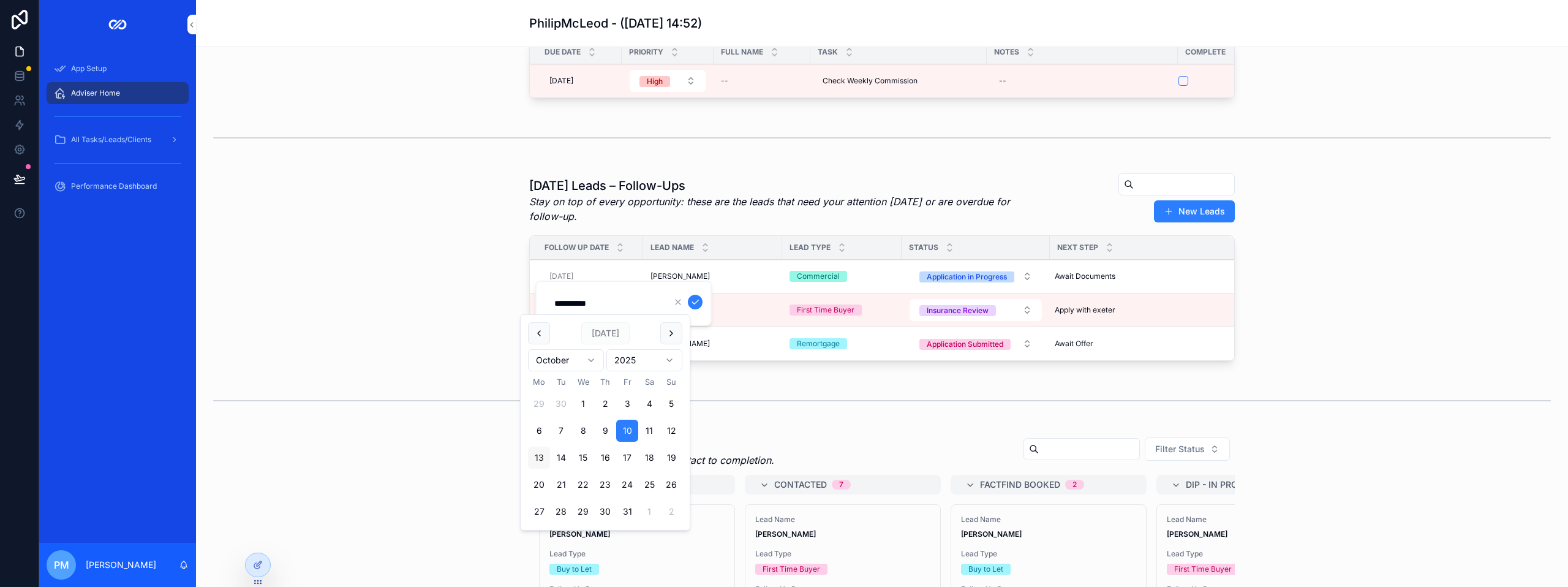
click at [540, 457] on button "13" at bounding box center [539, 457] width 22 height 22
type input "**********"
click at [696, 300] on icon "scrollable content" at bounding box center [694, 301] width 9 height 9
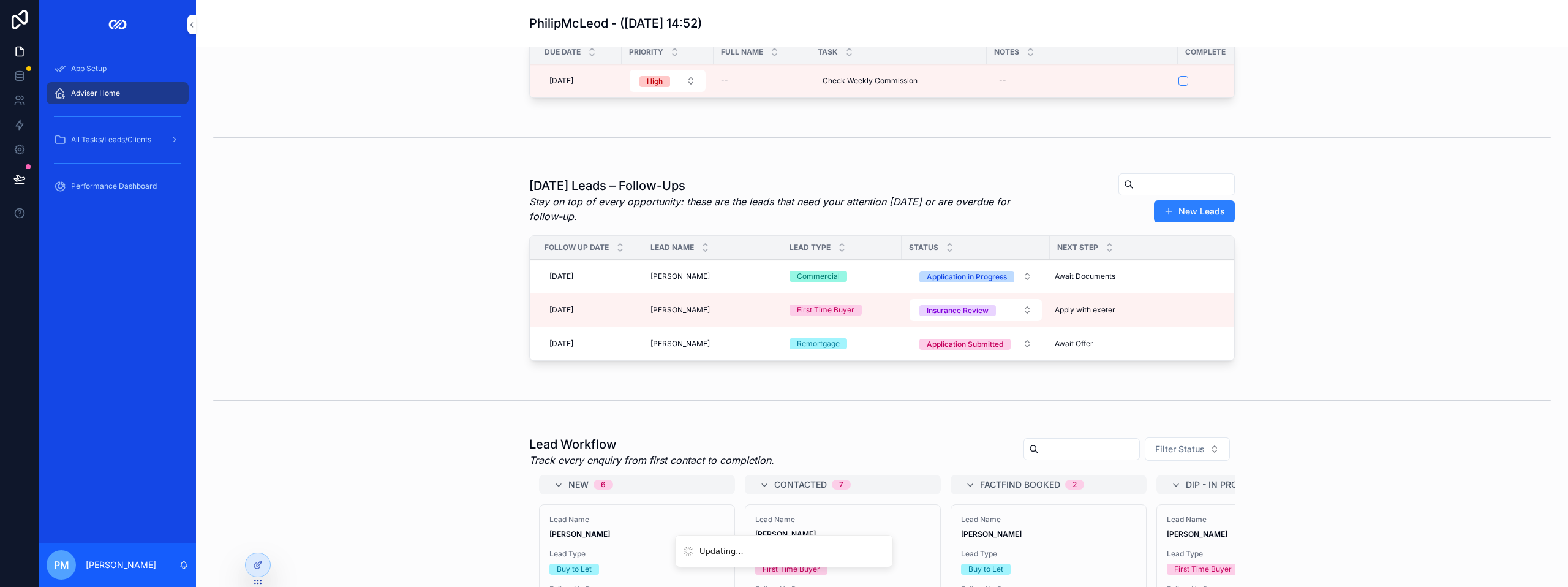
scroll to position [0, 0]
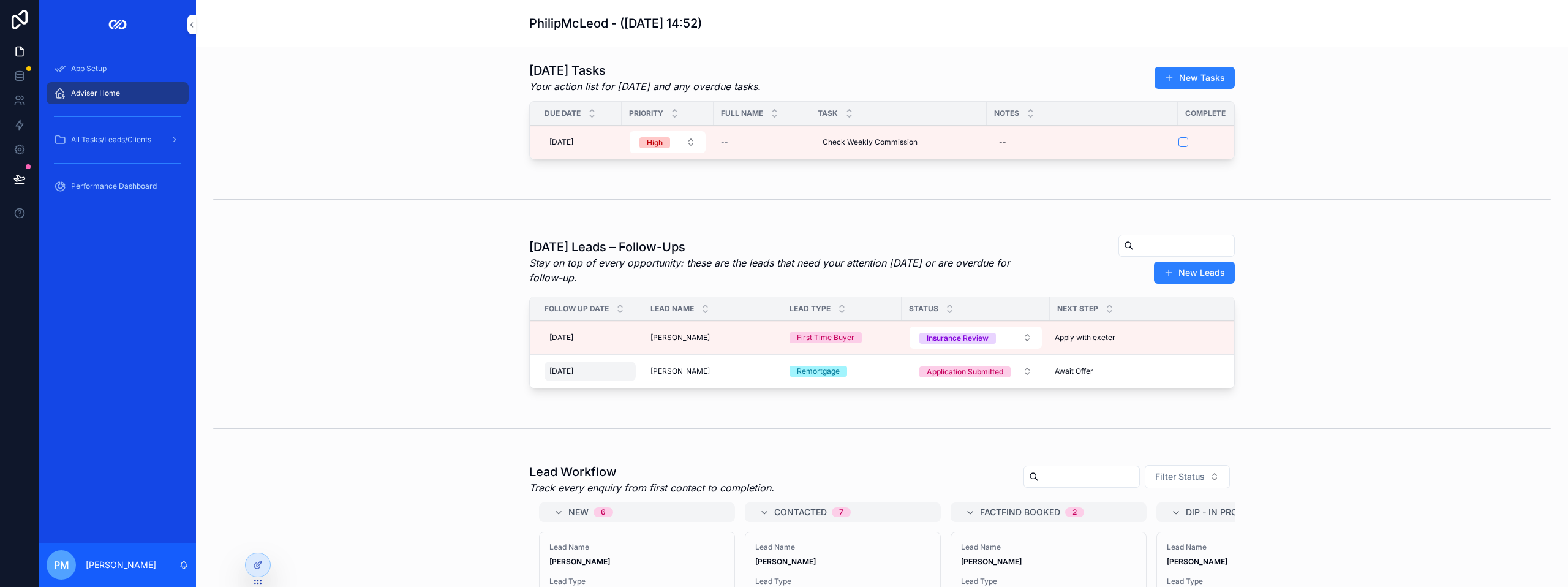
click at [573, 376] on span "[DATE]" at bounding box center [561, 371] width 24 height 9
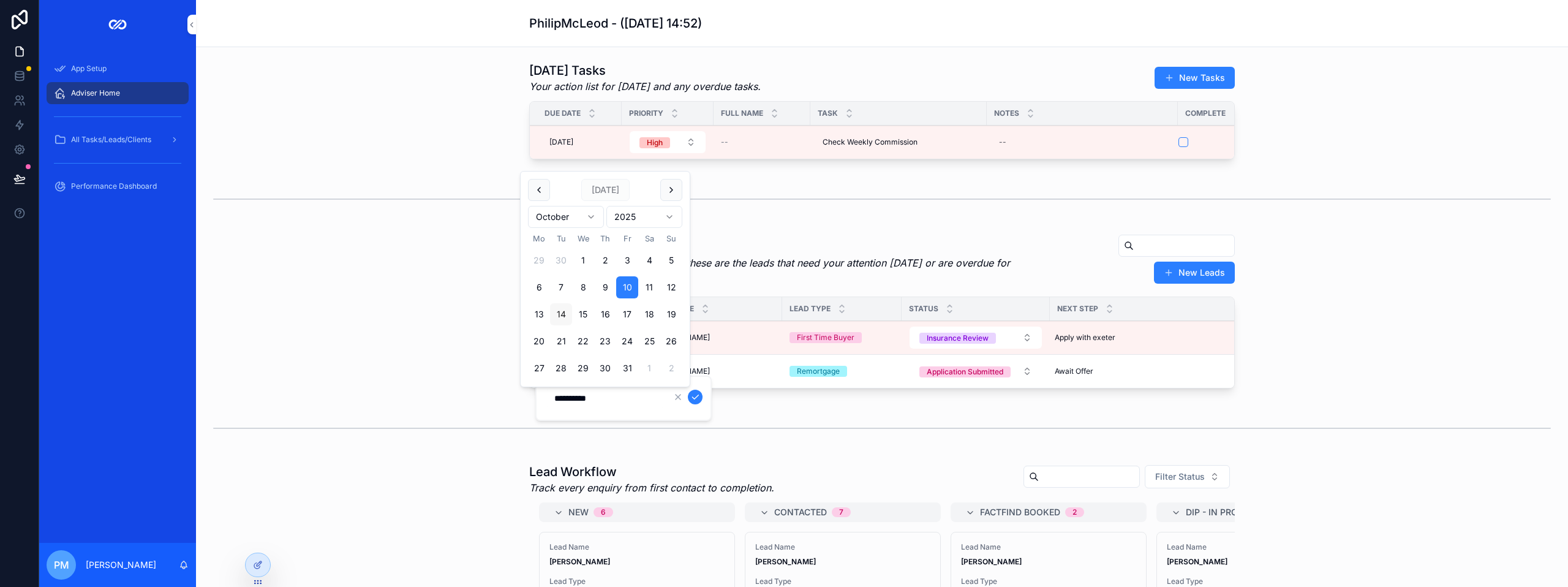
click at [563, 311] on button "14" at bounding box center [561, 314] width 22 height 22
type input "**********"
click at [695, 394] on icon "scrollable content" at bounding box center [694, 396] width 9 height 9
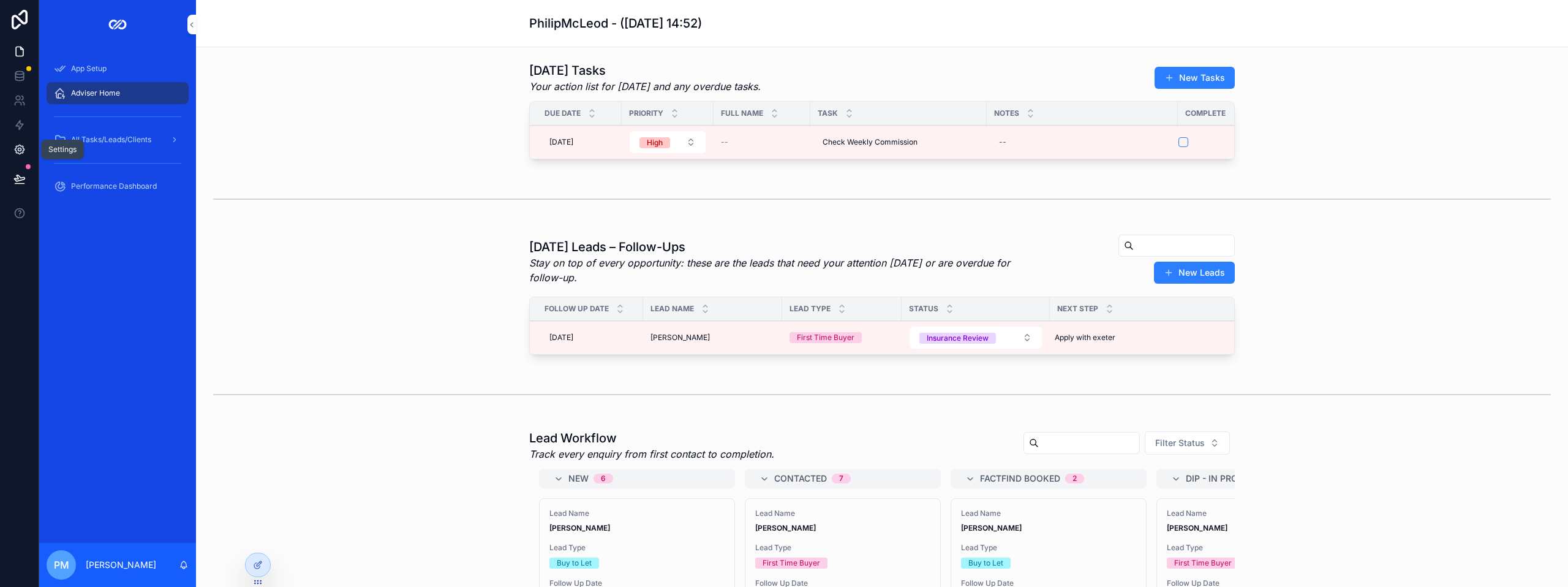
click at [19, 149] on icon at bounding box center [20, 149] width 12 height 12
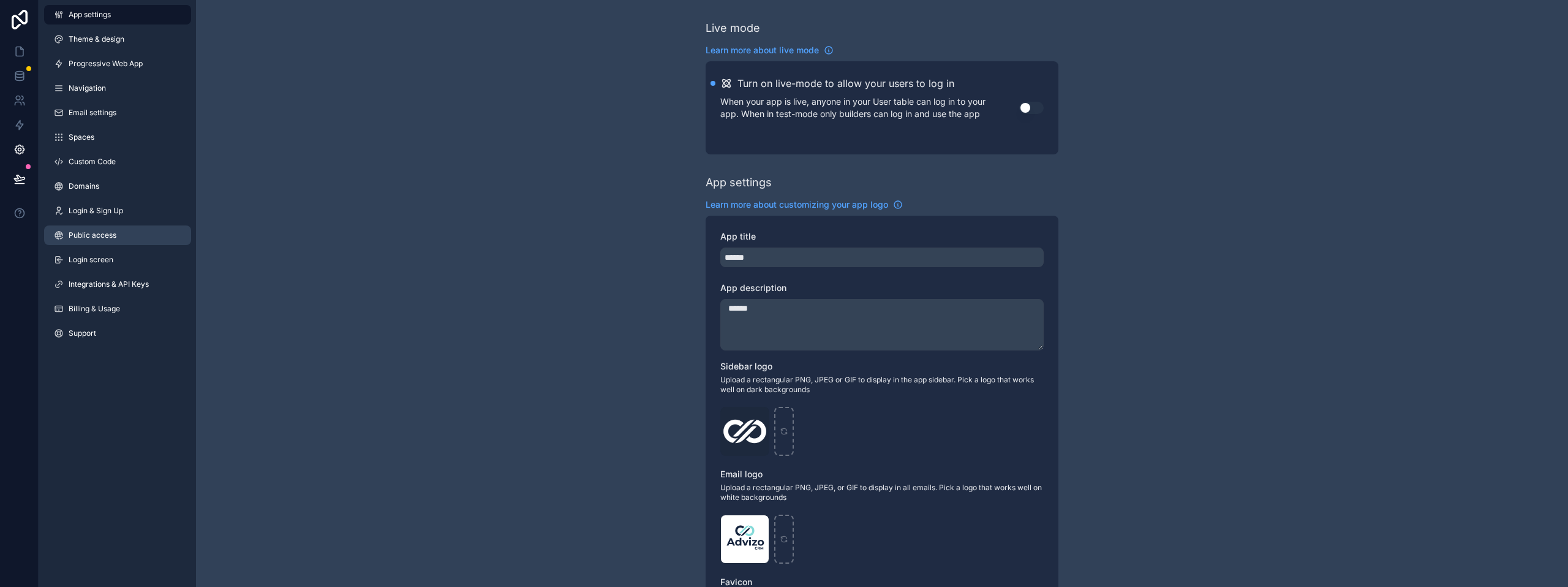
click at [99, 232] on span "Public access" at bounding box center [93, 234] width 48 height 9
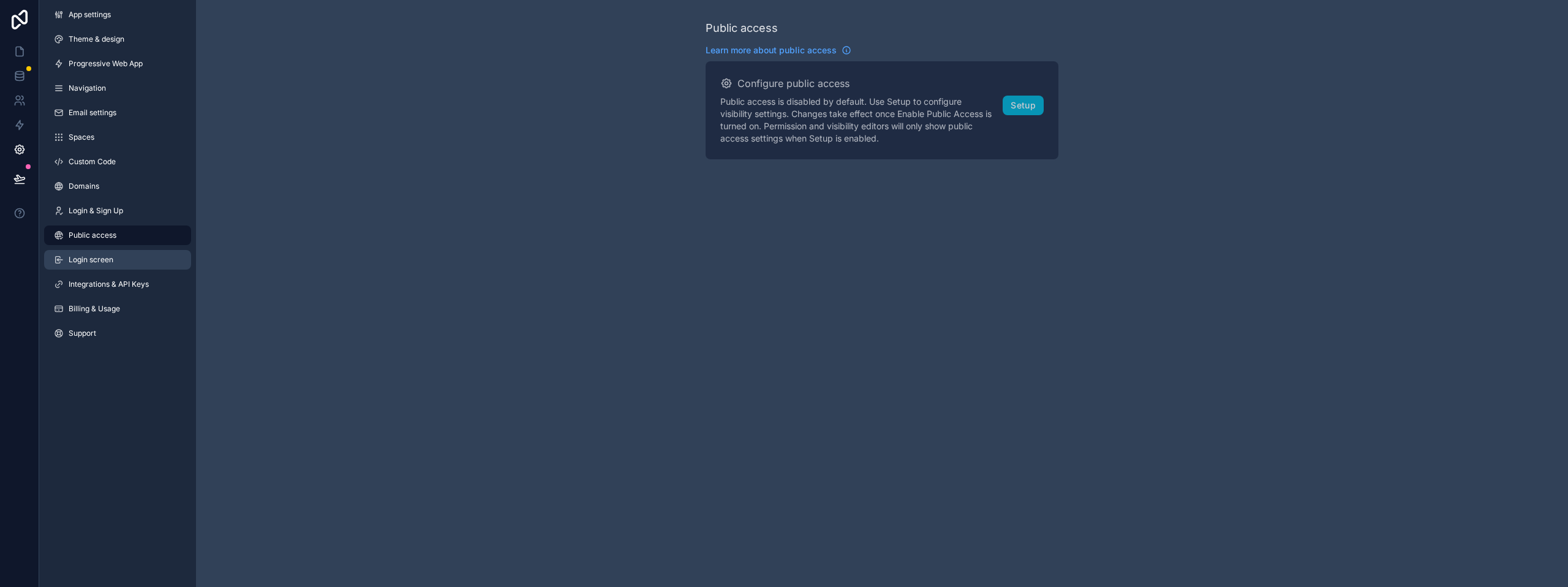
click at [98, 253] on link "Login screen" at bounding box center [117, 259] width 147 height 20
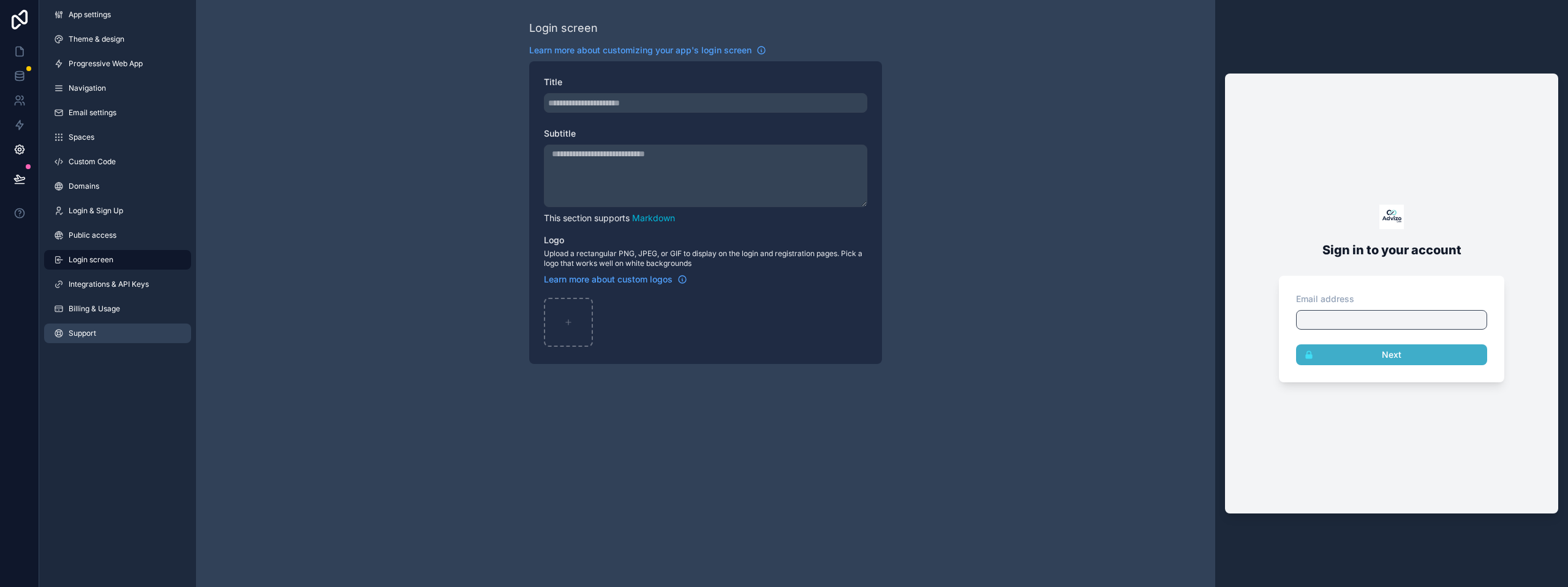
click at [88, 330] on span "Support" at bounding box center [82, 332] width 27 height 9
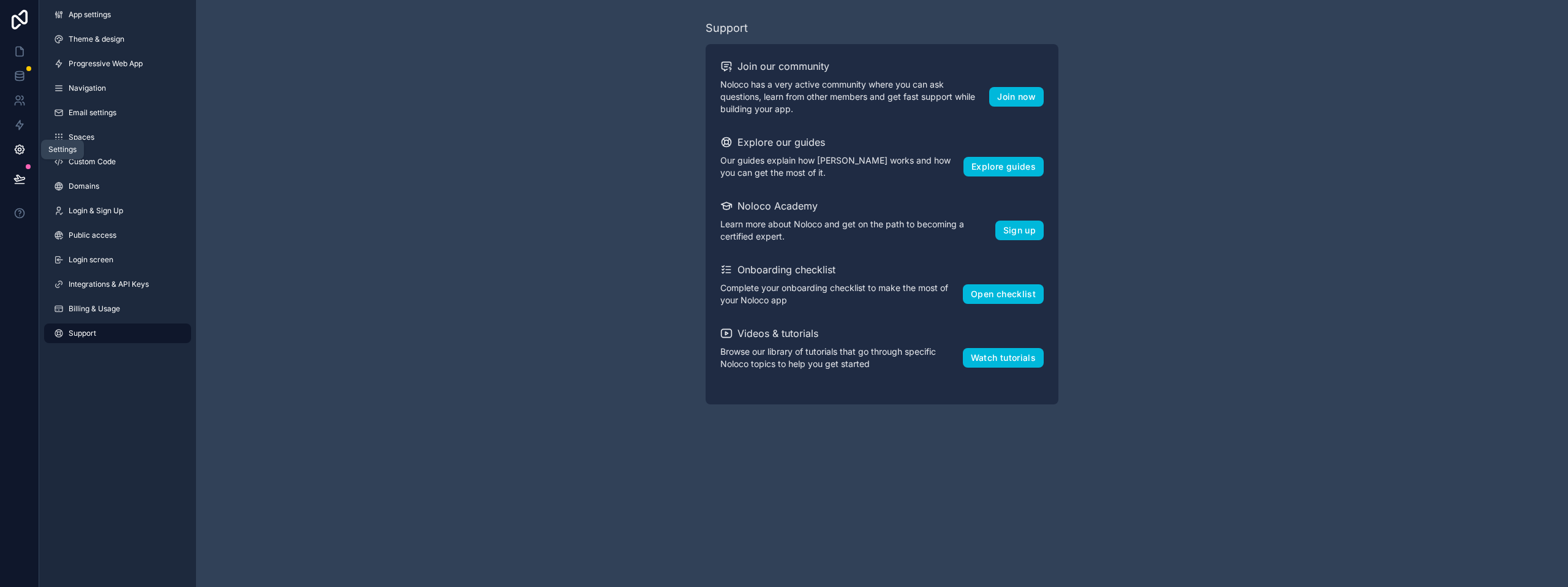
click at [15, 151] on icon at bounding box center [20, 149] width 12 height 12
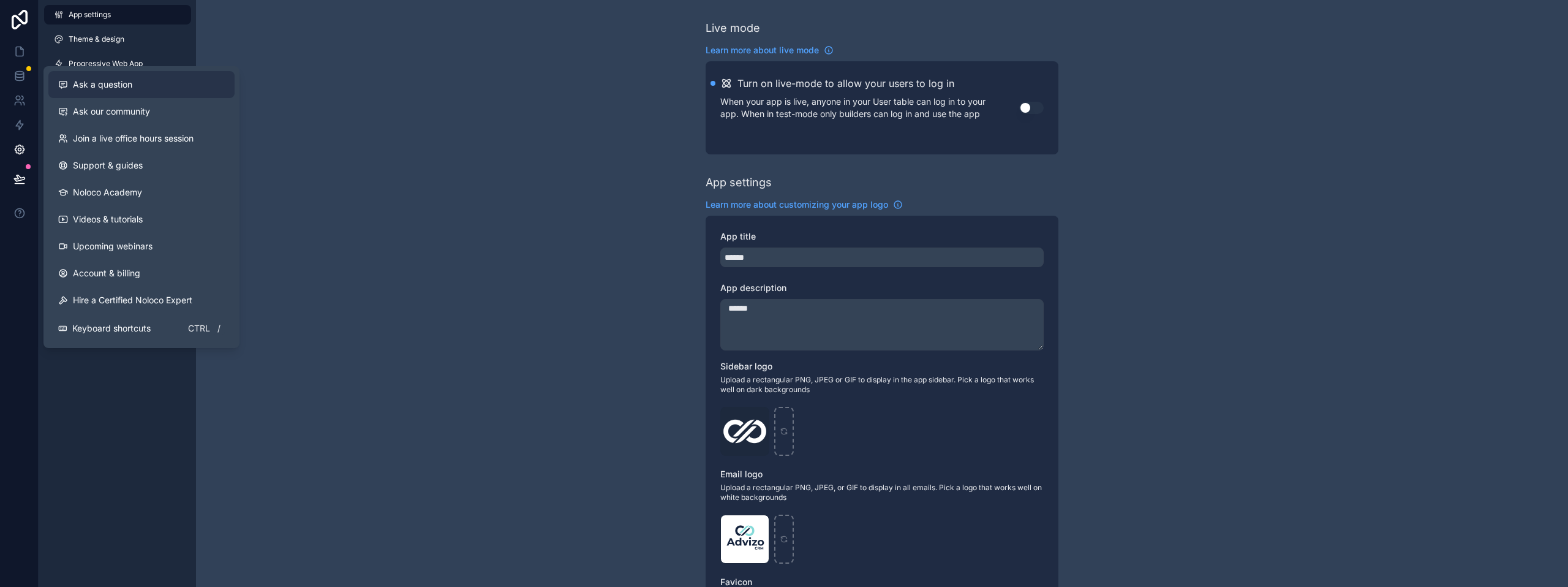
click at [116, 85] on span "Ask a question" at bounding box center [102, 84] width 59 height 12
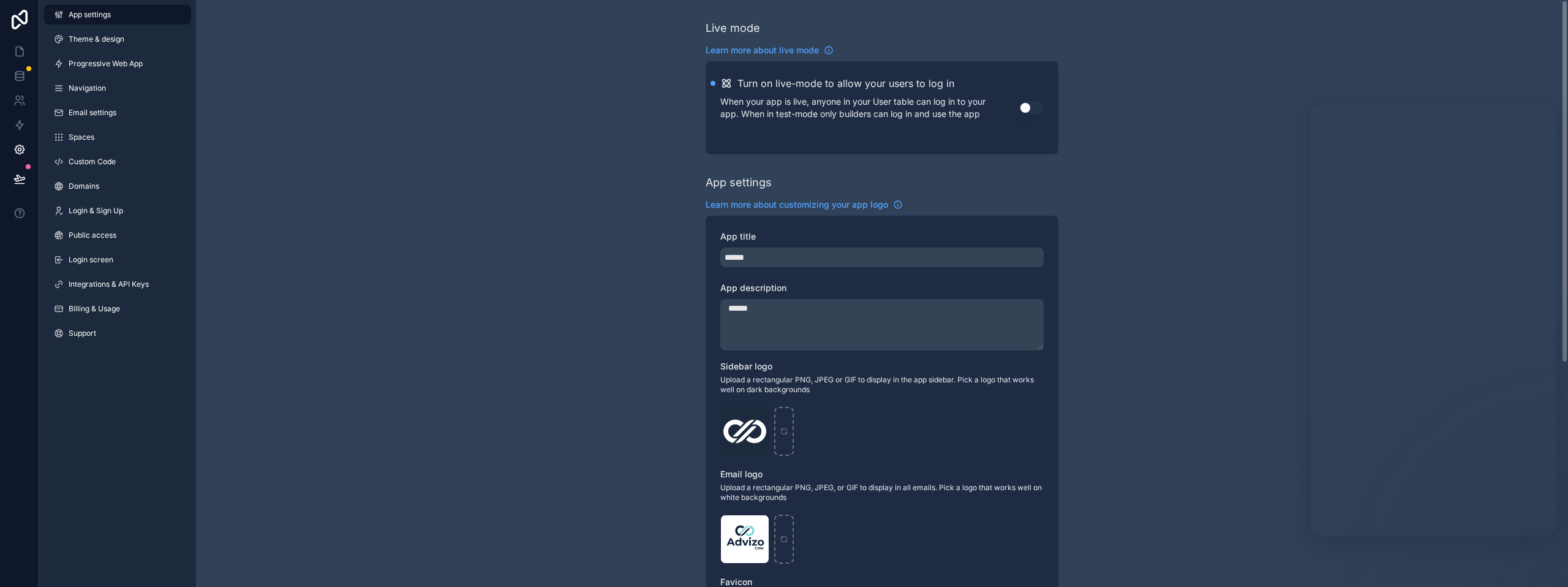
drag, startPoint x: 91, startPoint y: 137, endPoint x: 273, endPoint y: 207, distance: 195.0
click at [91, 137] on span "Spaces" at bounding box center [82, 136] width 26 height 9
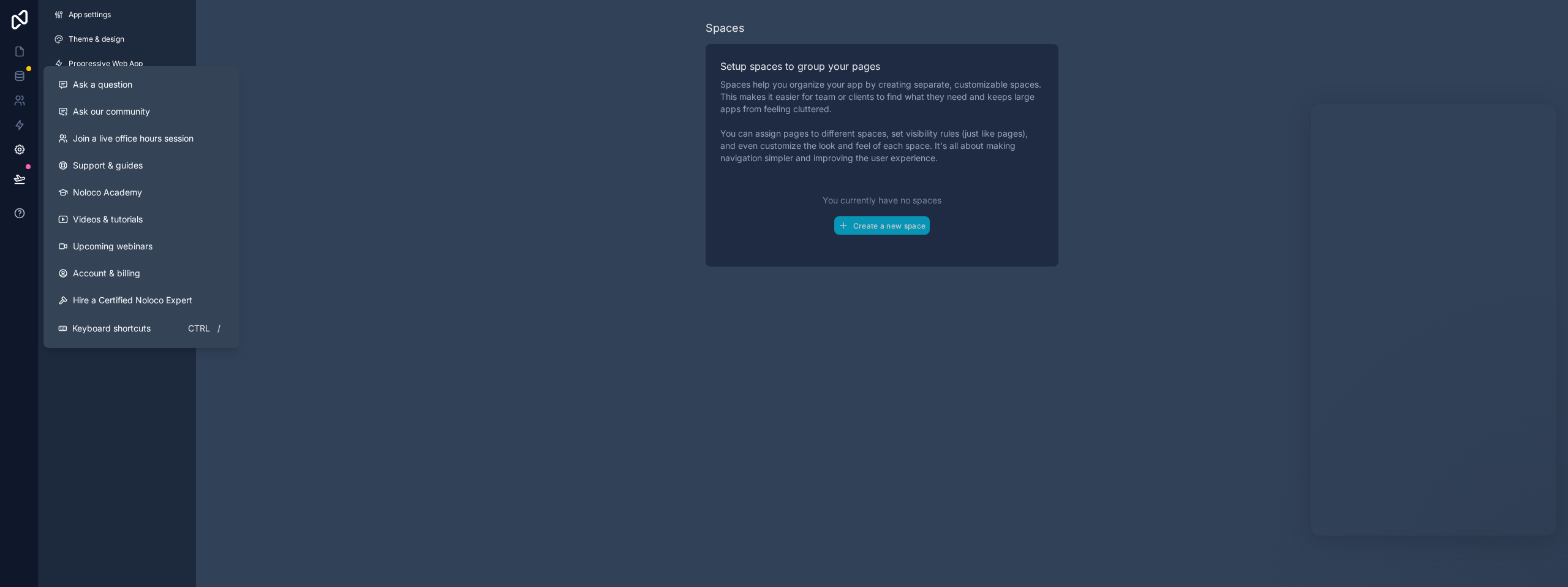
click at [22, 196] on div at bounding box center [20, 294] width 39 height 587
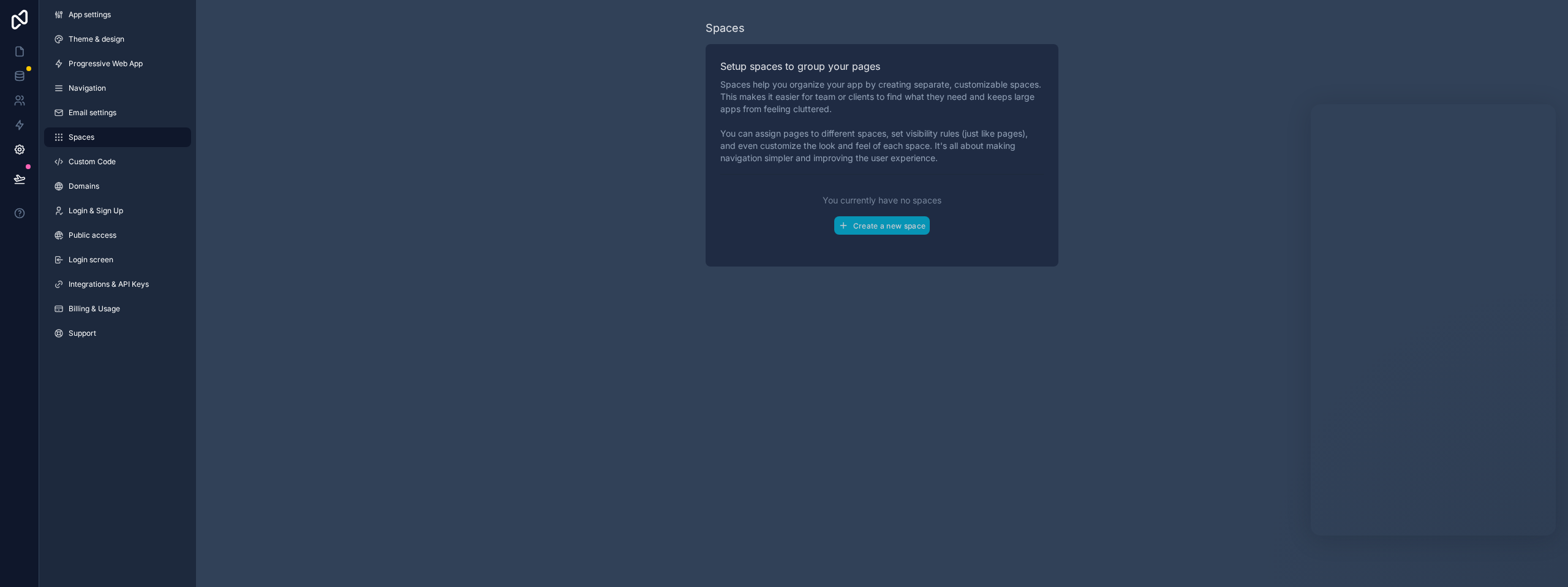
click at [289, 227] on div "Spaces Setup spaces to group your pages Spaces help you organize your app by cr…" at bounding box center [881, 142] width 1371 height 286
click at [21, 14] on icon at bounding box center [20, 19] width 16 height 20
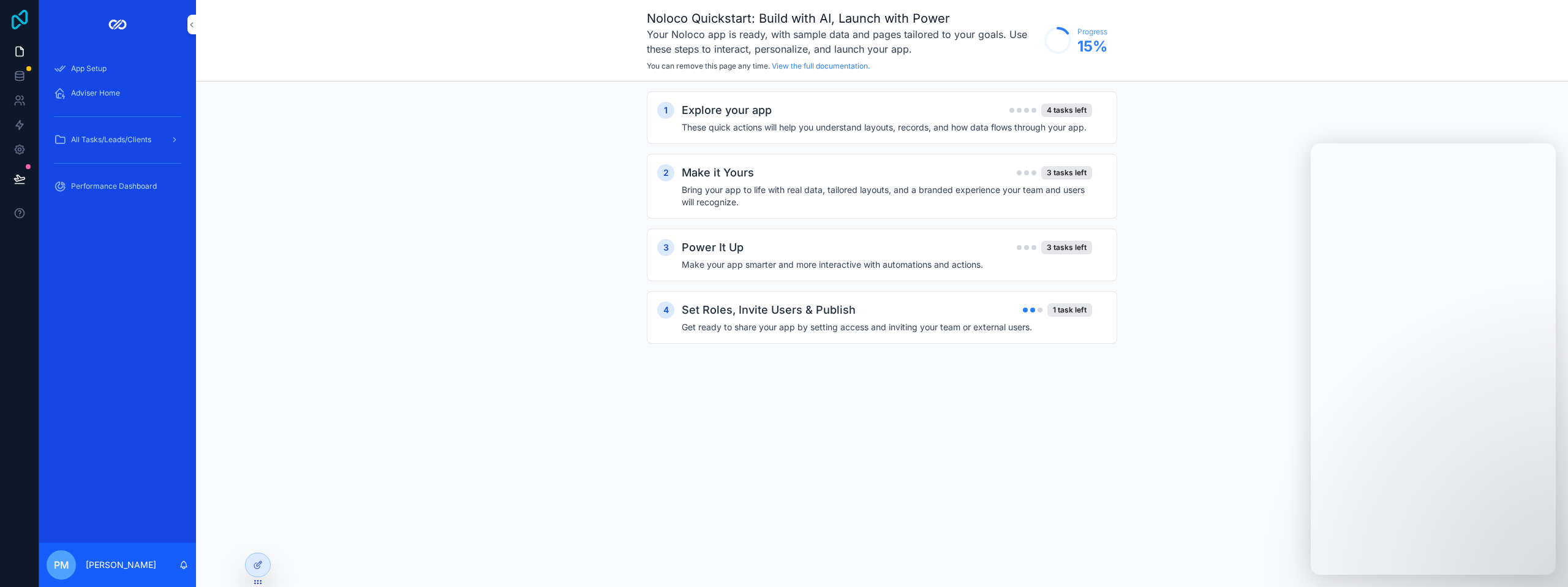
click at [20, 18] on icon at bounding box center [20, 19] width 25 height 20
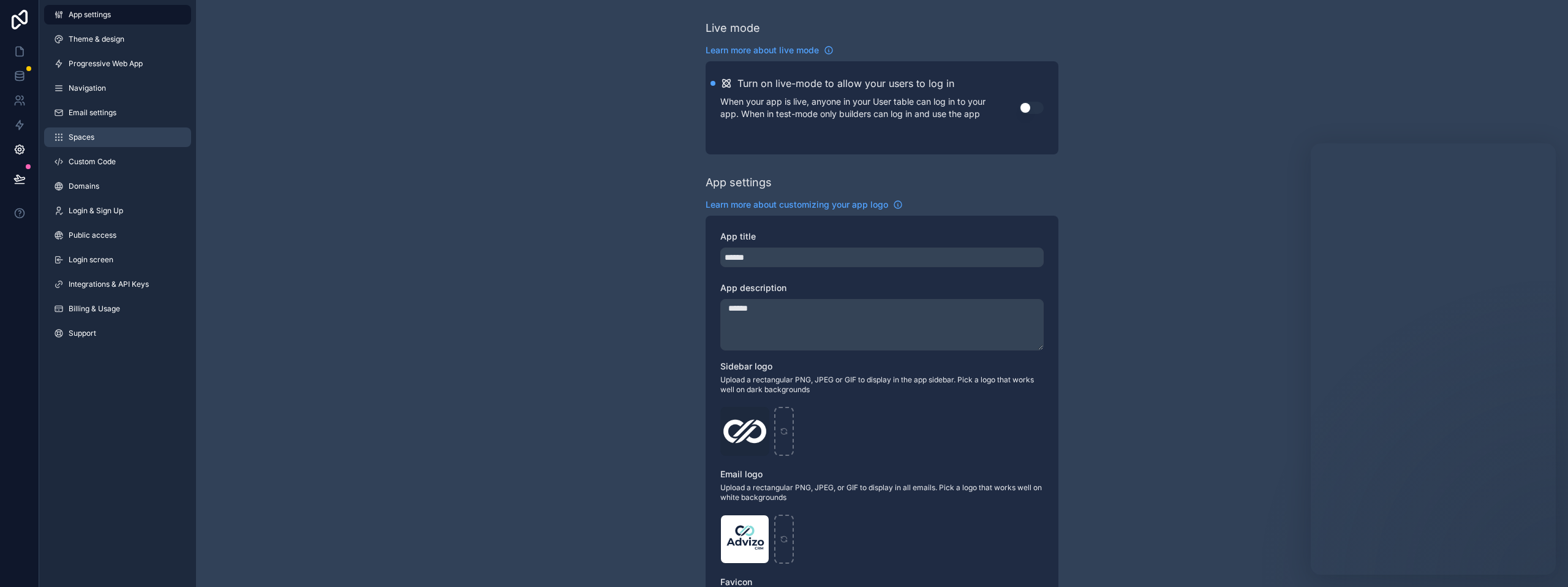
click at [85, 137] on span "Spaces" at bounding box center [82, 136] width 26 height 9
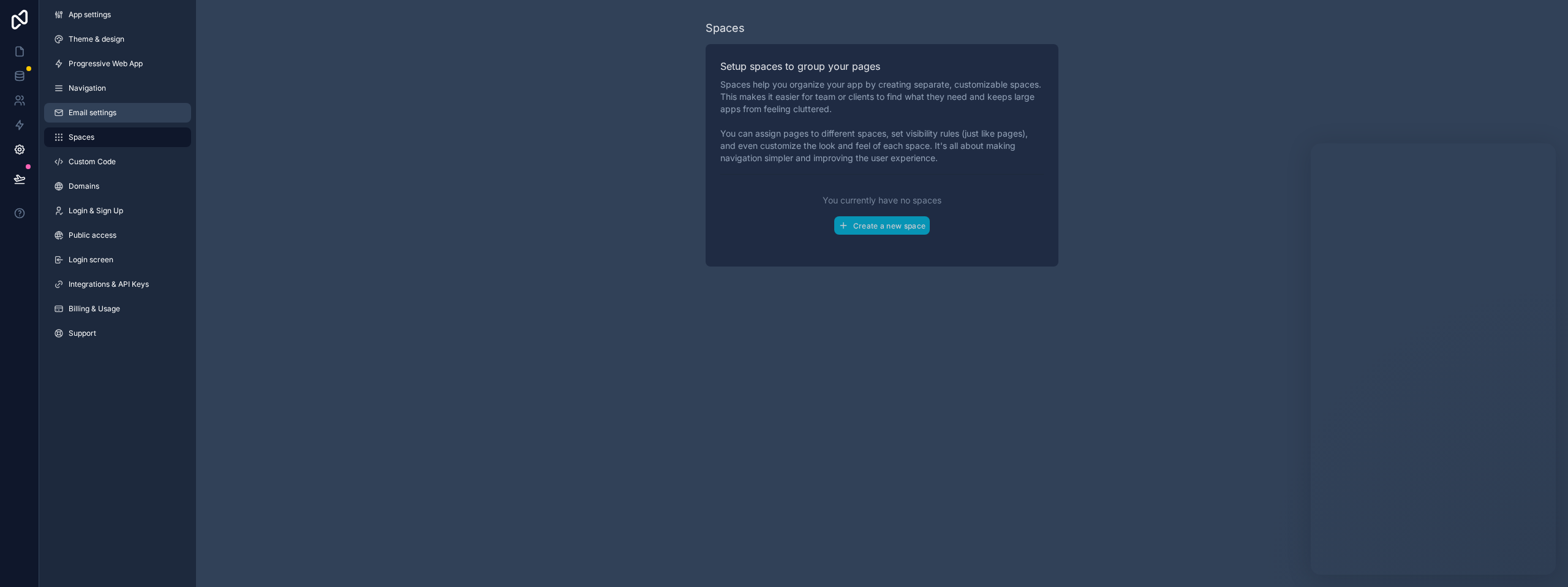
click at [78, 110] on span "Email settings" at bounding box center [93, 112] width 48 height 9
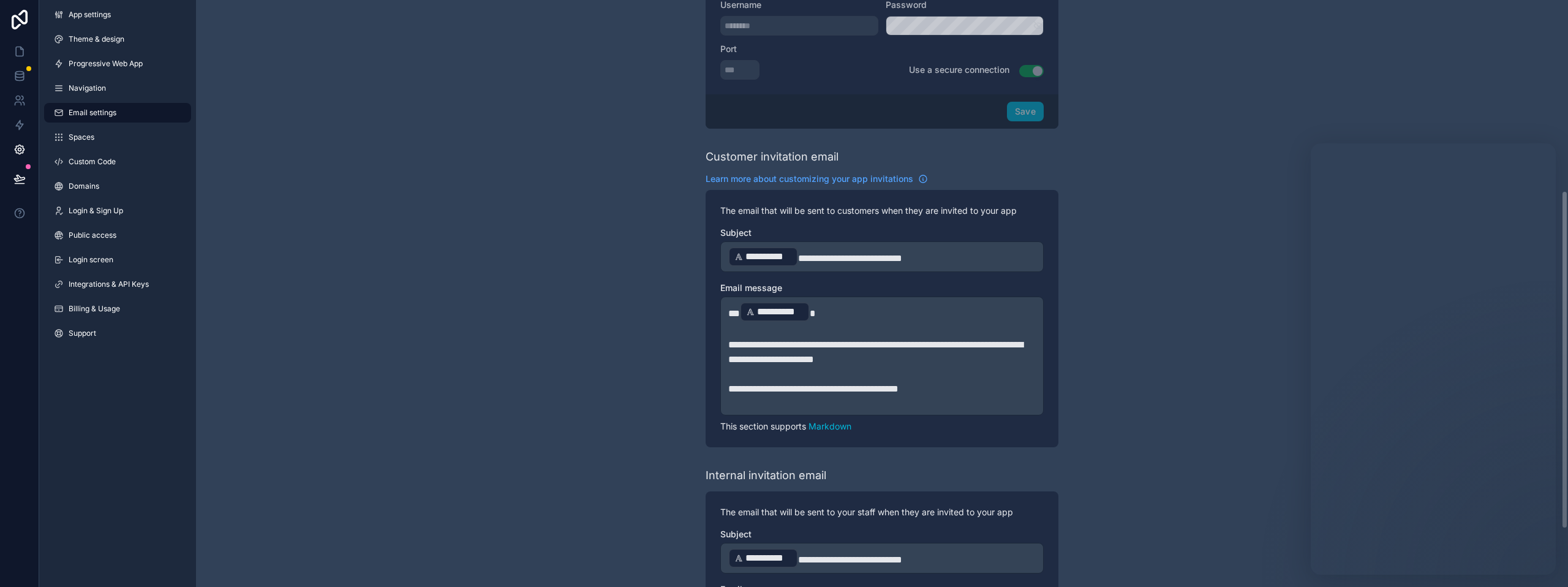
scroll to position [307, 0]
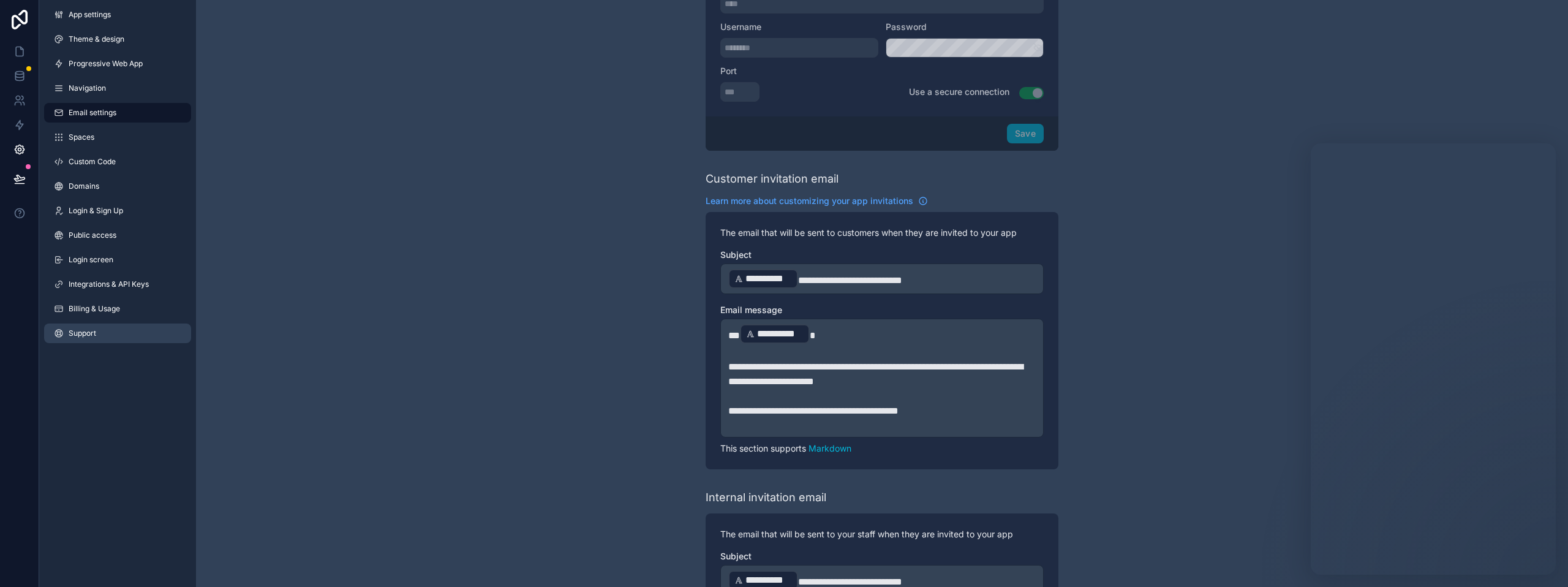
click at [88, 335] on span "Support" at bounding box center [82, 332] width 27 height 9
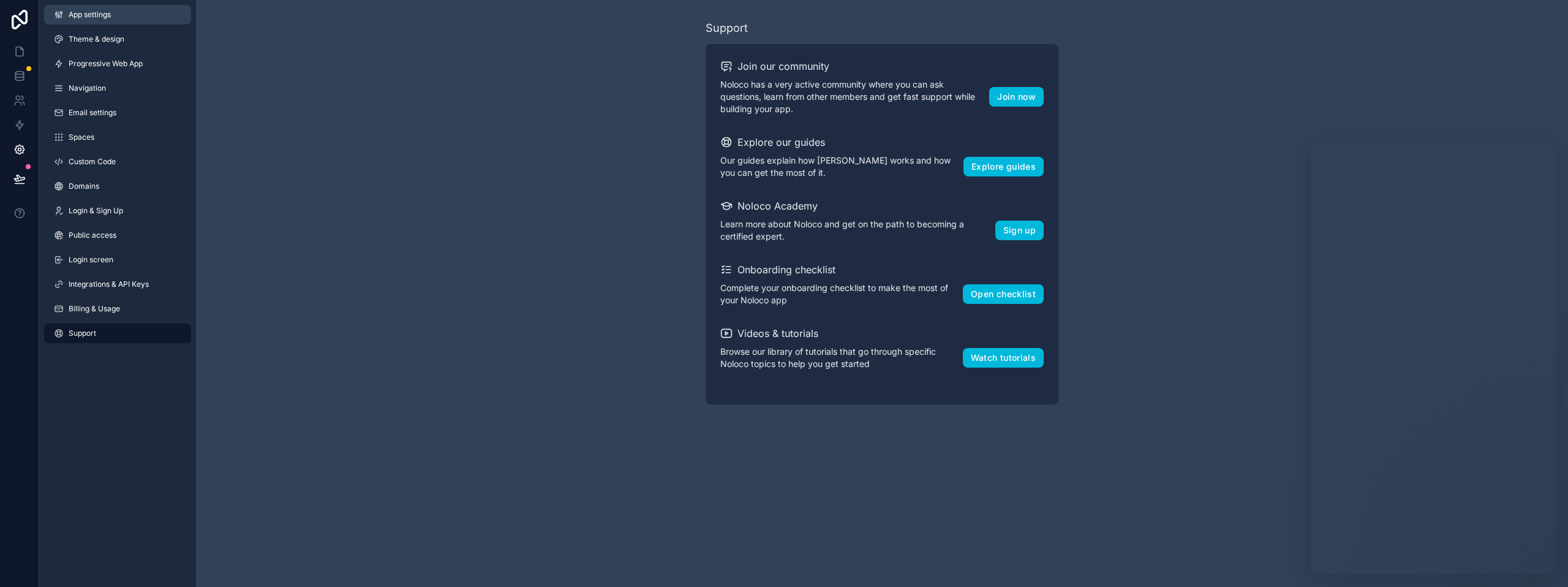
click at [87, 16] on span "App settings" at bounding box center [89, 14] width 42 height 9
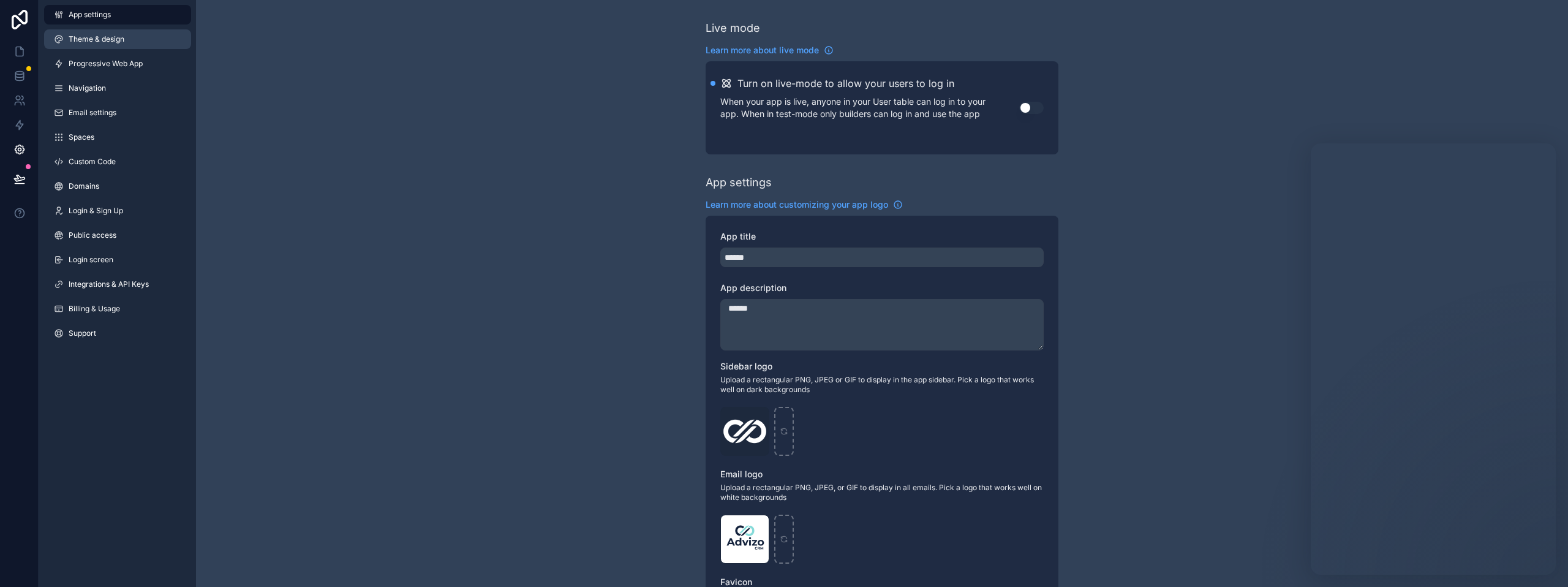
click at [150, 44] on link "Theme & design" at bounding box center [117, 39] width 147 height 20
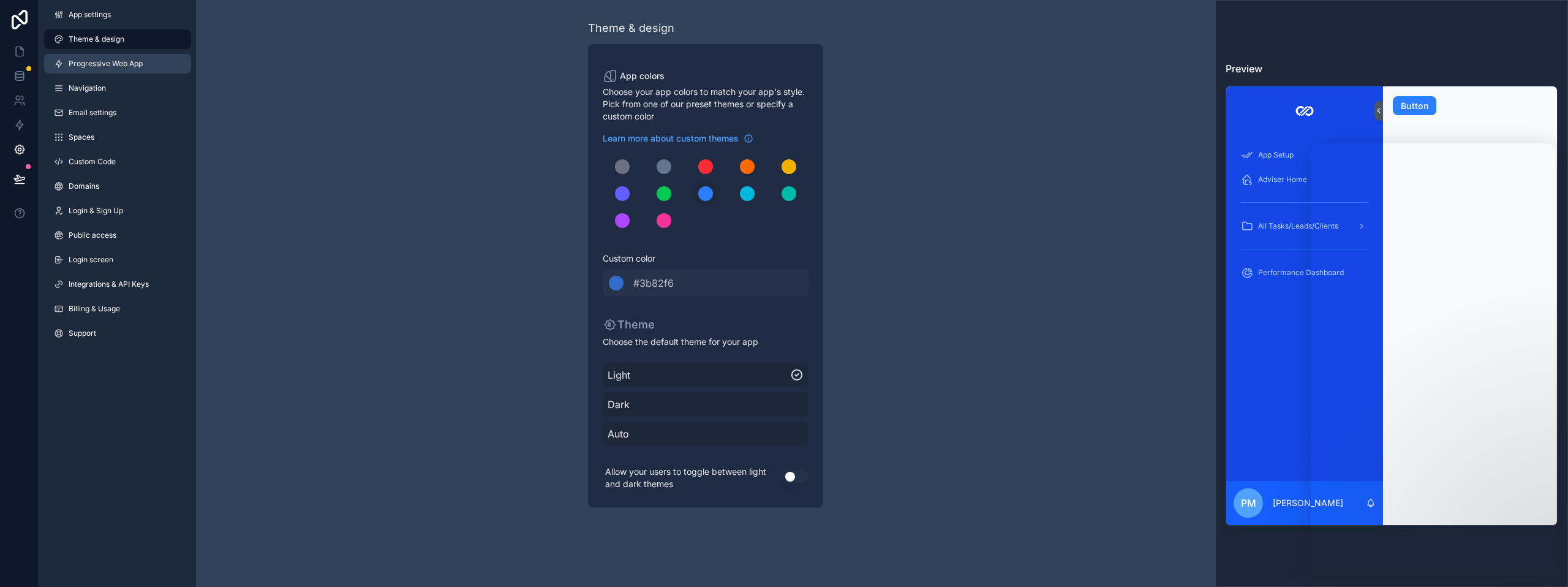
click at [139, 66] on span "Progressive Web App" at bounding box center [106, 64] width 74 height 9
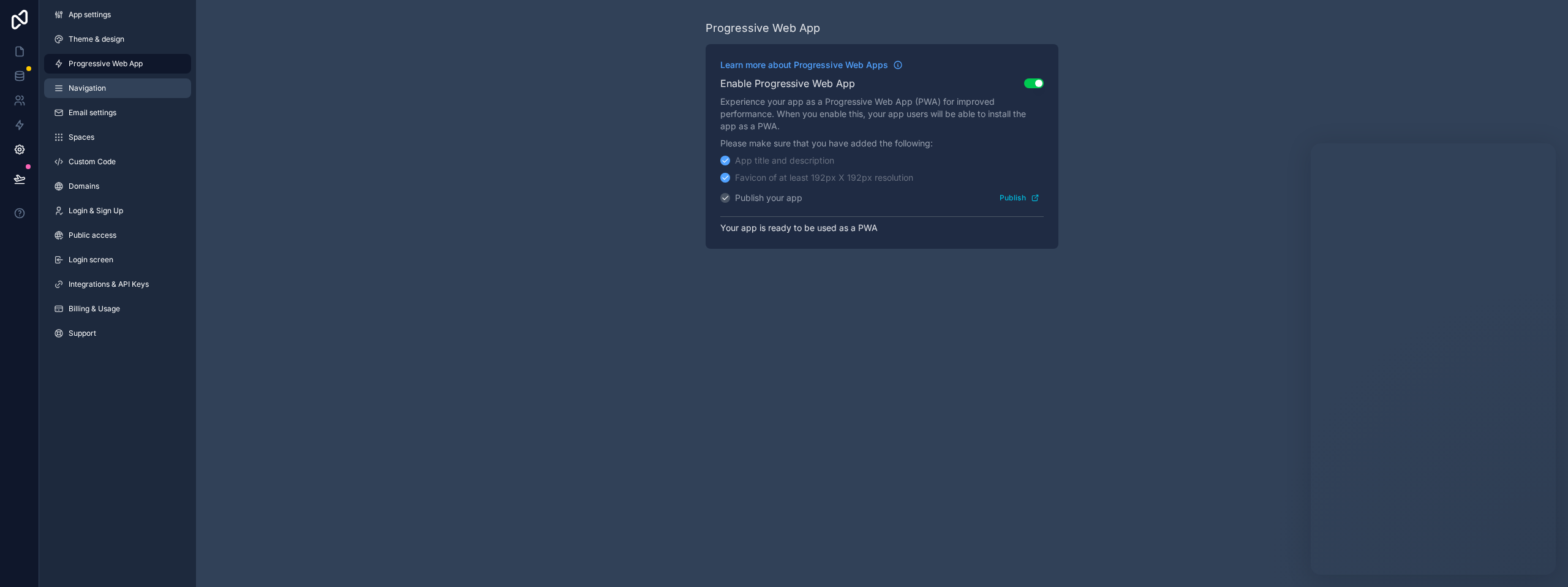
click at [127, 96] on link "Navigation" at bounding box center [117, 88] width 147 height 20
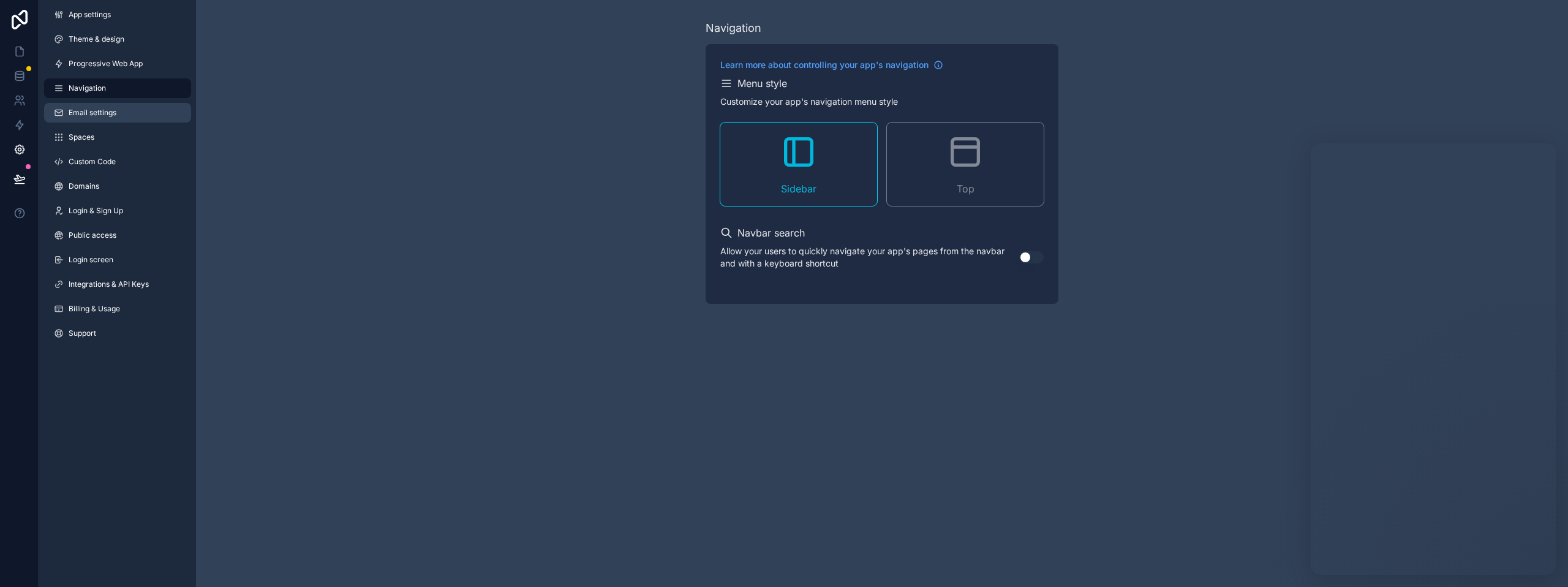
click at [114, 118] on link "Email settings" at bounding box center [117, 112] width 147 height 20
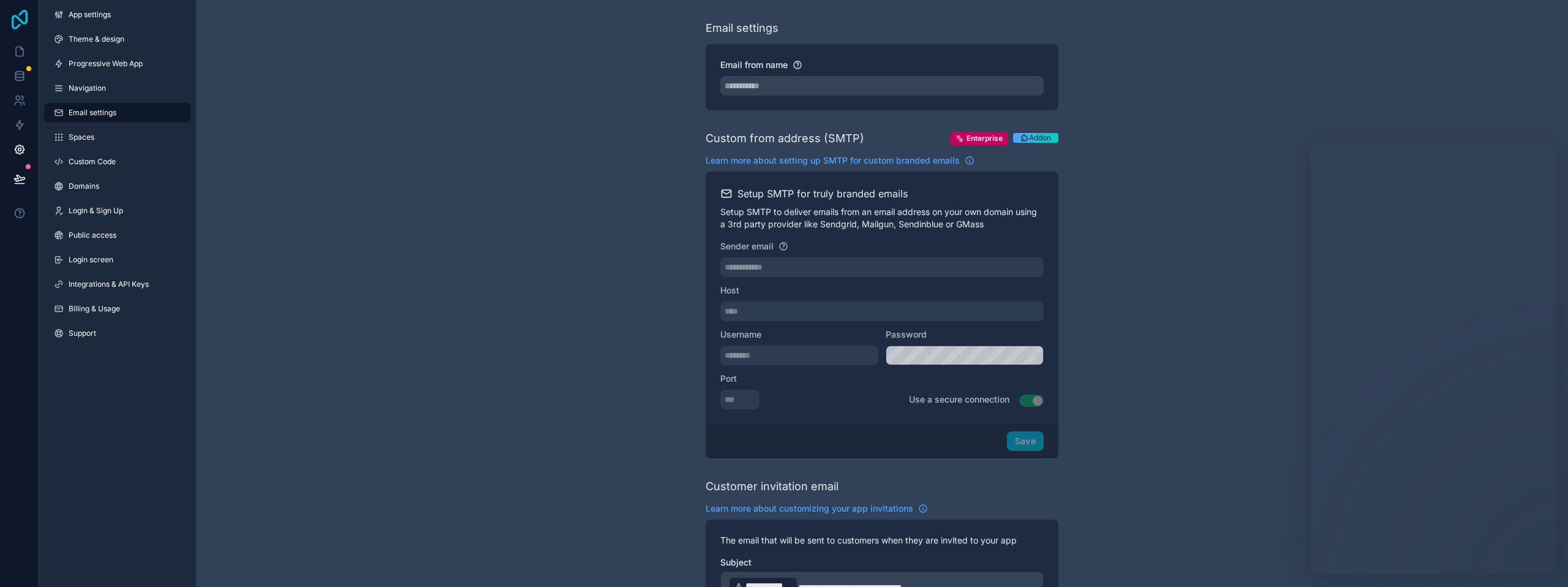
click at [21, 19] on icon at bounding box center [20, 19] width 16 height 20
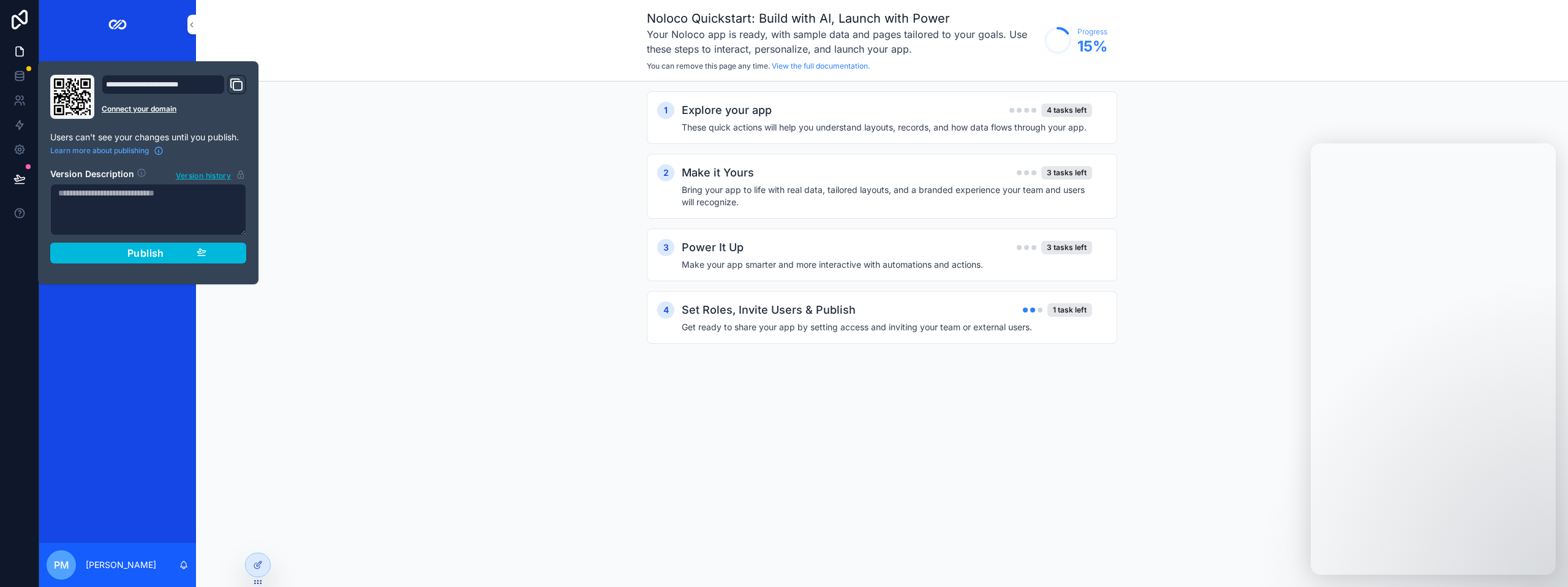
drag, startPoint x: 345, startPoint y: 100, endPoint x: 322, endPoint y: 112, distance: 25.9
click at [345, 100] on div "1 Explore your app 4 tasks left These quick actions will help you understand la…" at bounding box center [881, 229] width 1371 height 296
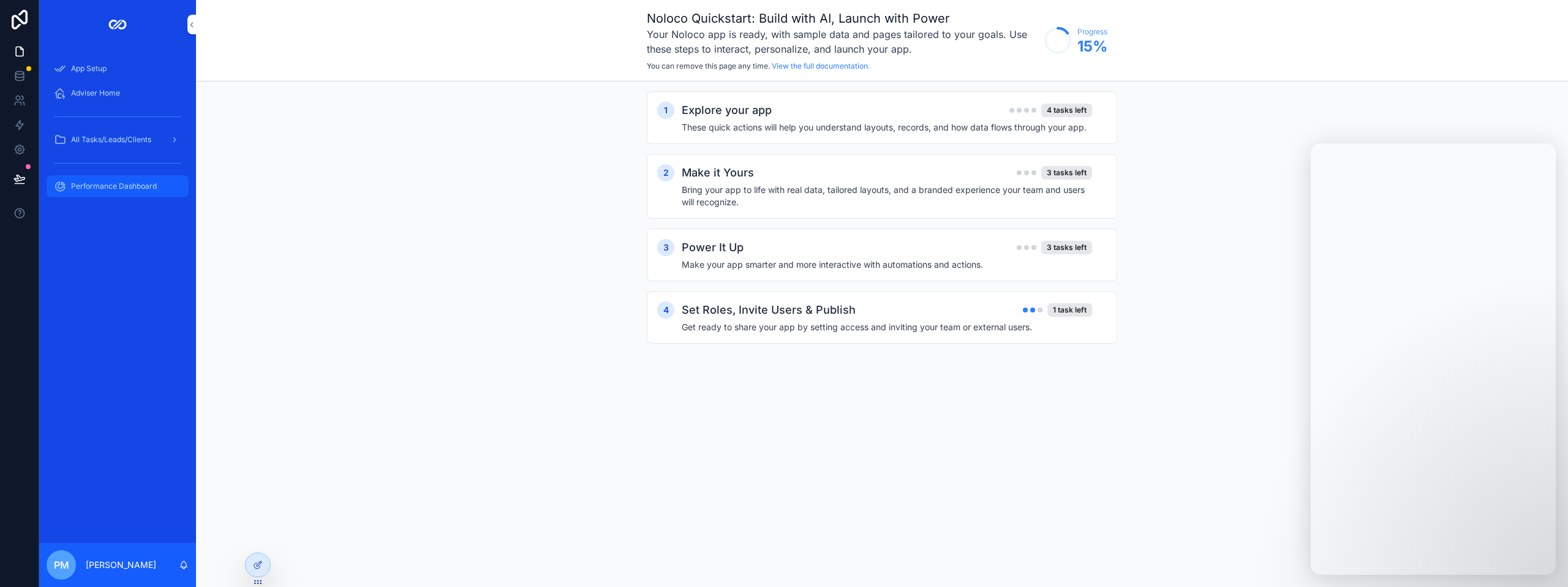
click at [129, 184] on span "Performance Dashboard" at bounding box center [114, 185] width 86 height 9
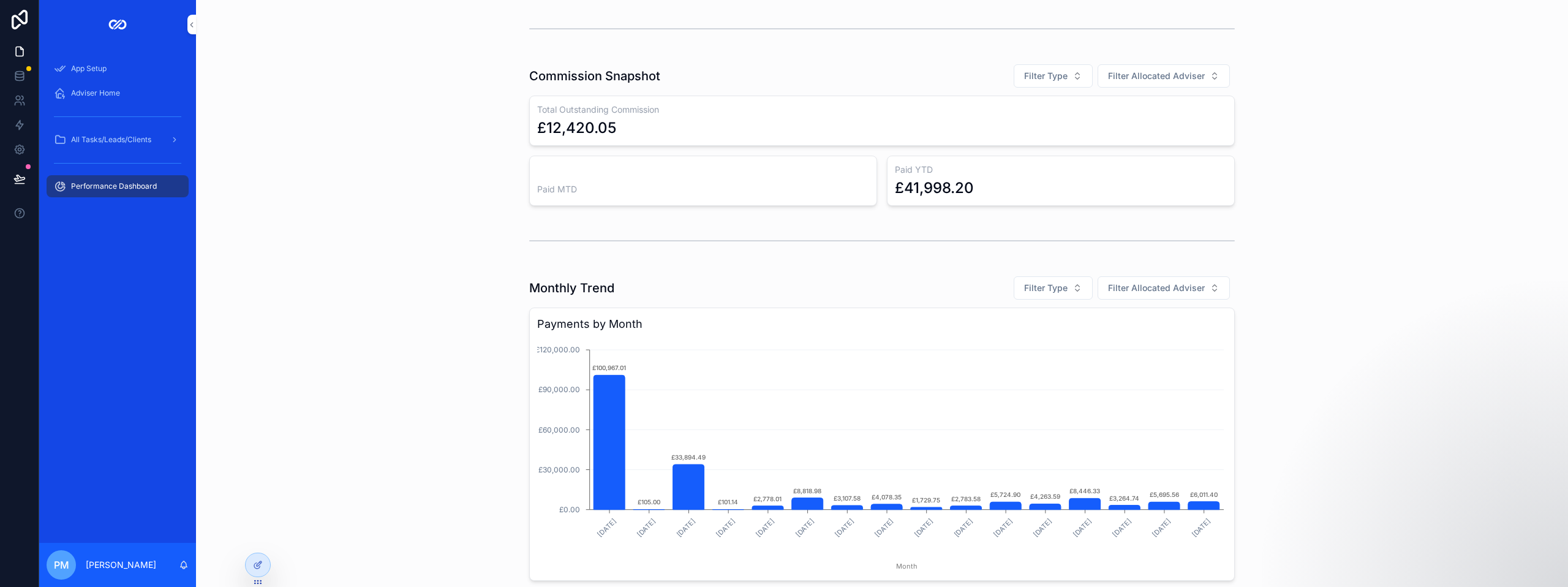
scroll to position [123, 0]
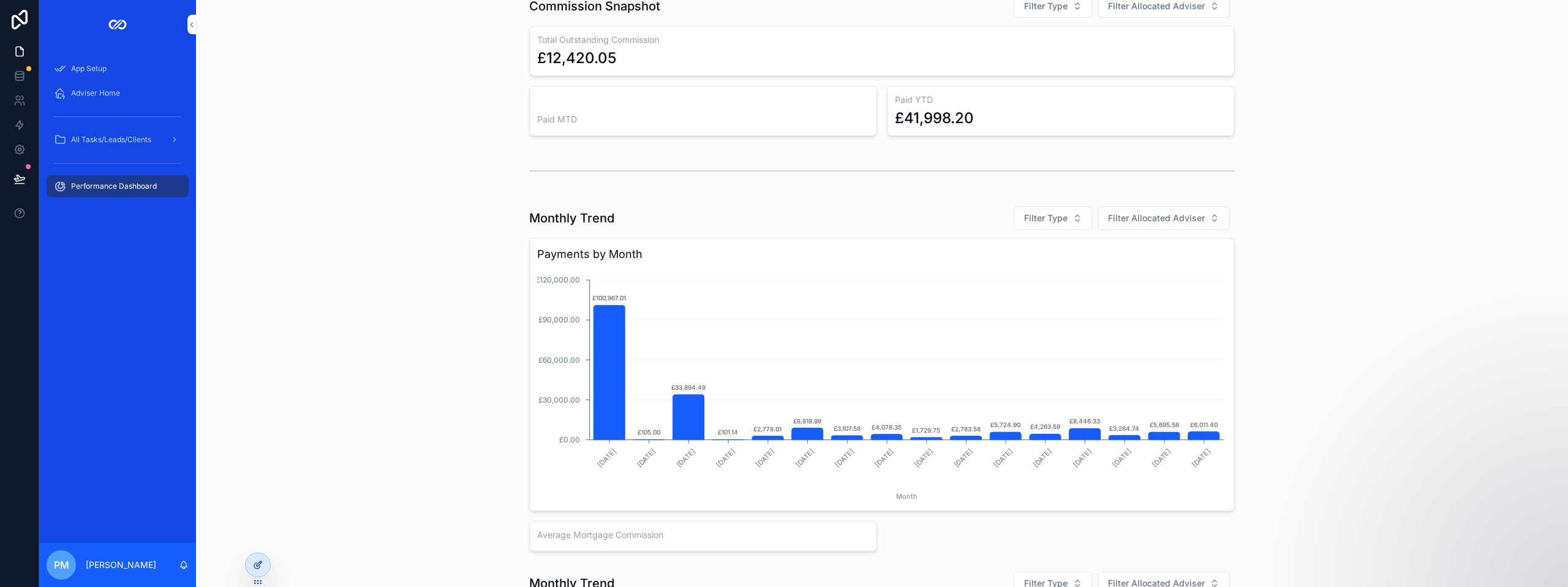
click at [256, 567] on icon at bounding box center [257, 564] width 9 height 9
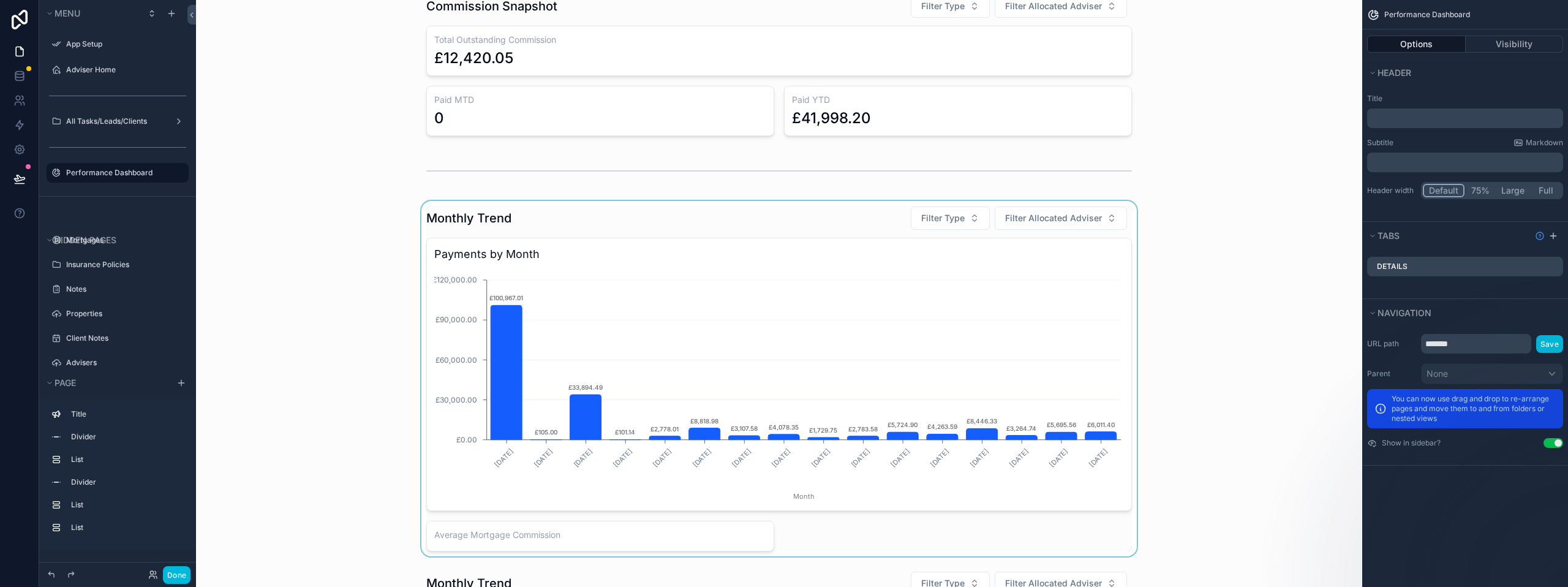
click at [619, 219] on div "scrollable content" at bounding box center [779, 378] width 1147 height 355
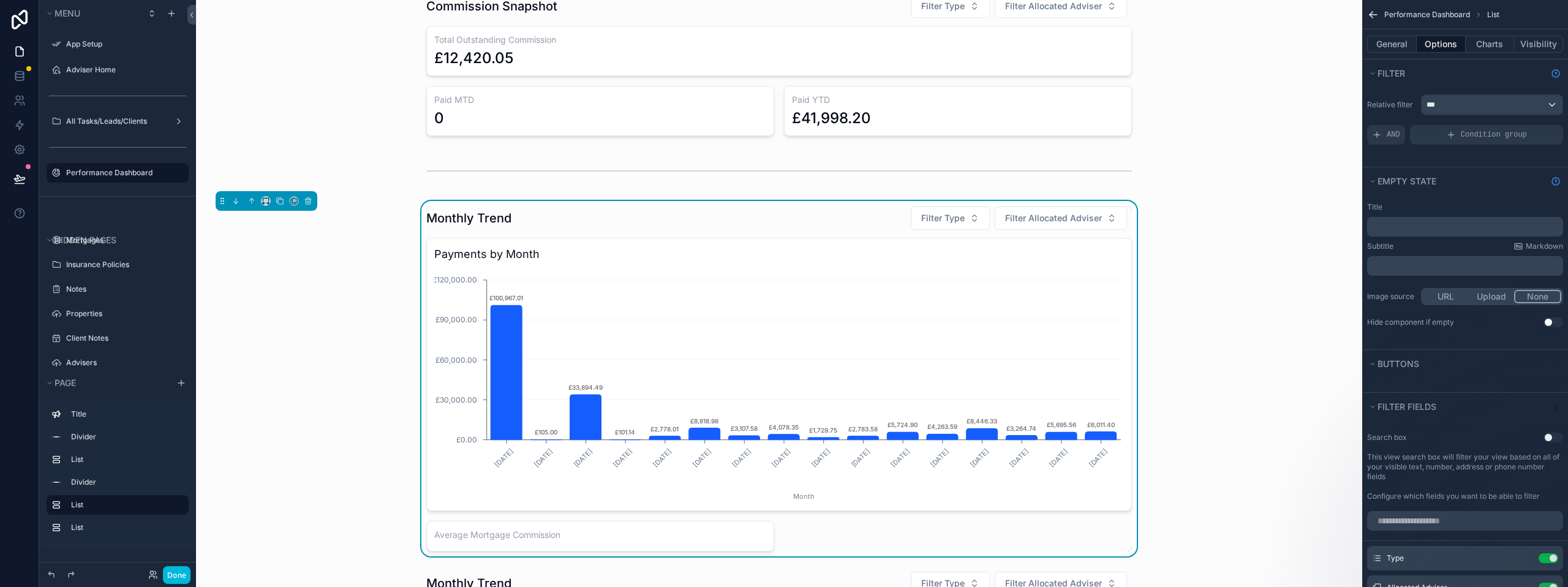
click at [816, 217] on div "Monthly Trend Filter Type Filter Allocated Adviser" at bounding box center [779, 218] width 705 height 25
click at [1489, 48] on button "Charts" at bounding box center [1490, 44] width 49 height 17
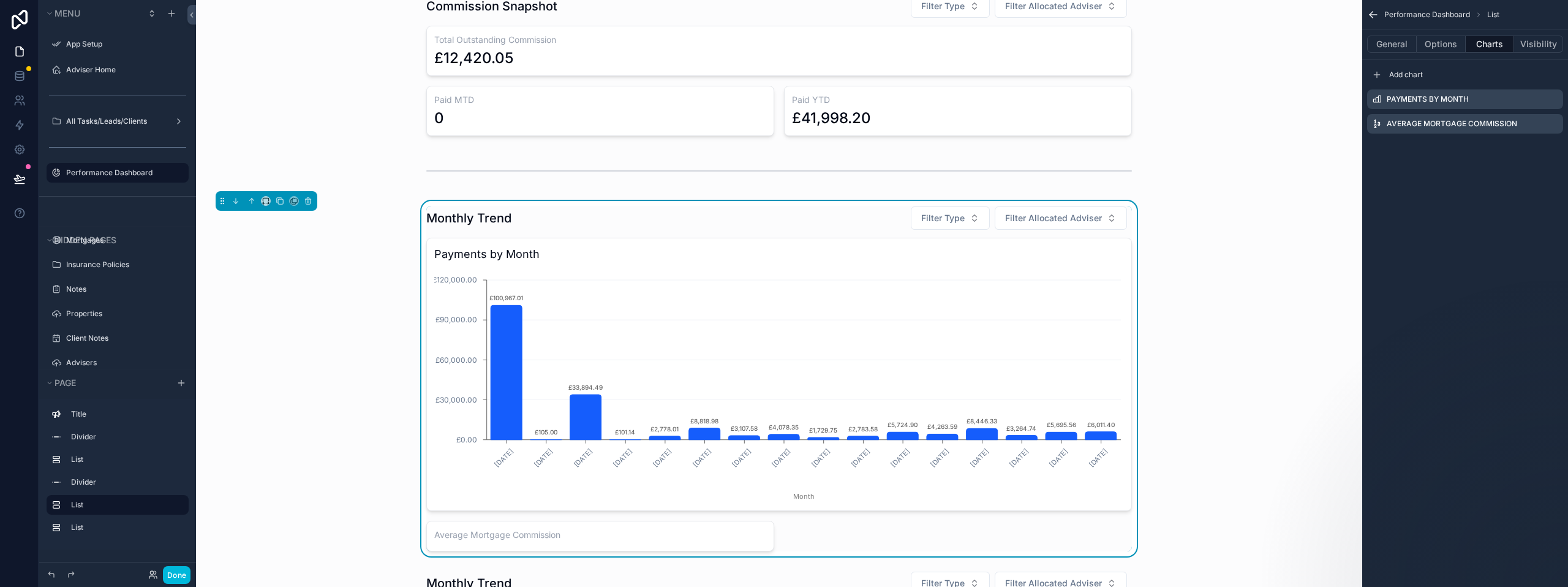
click at [0, 0] on icon "scrollable content" at bounding box center [0, 0] width 0 height 0
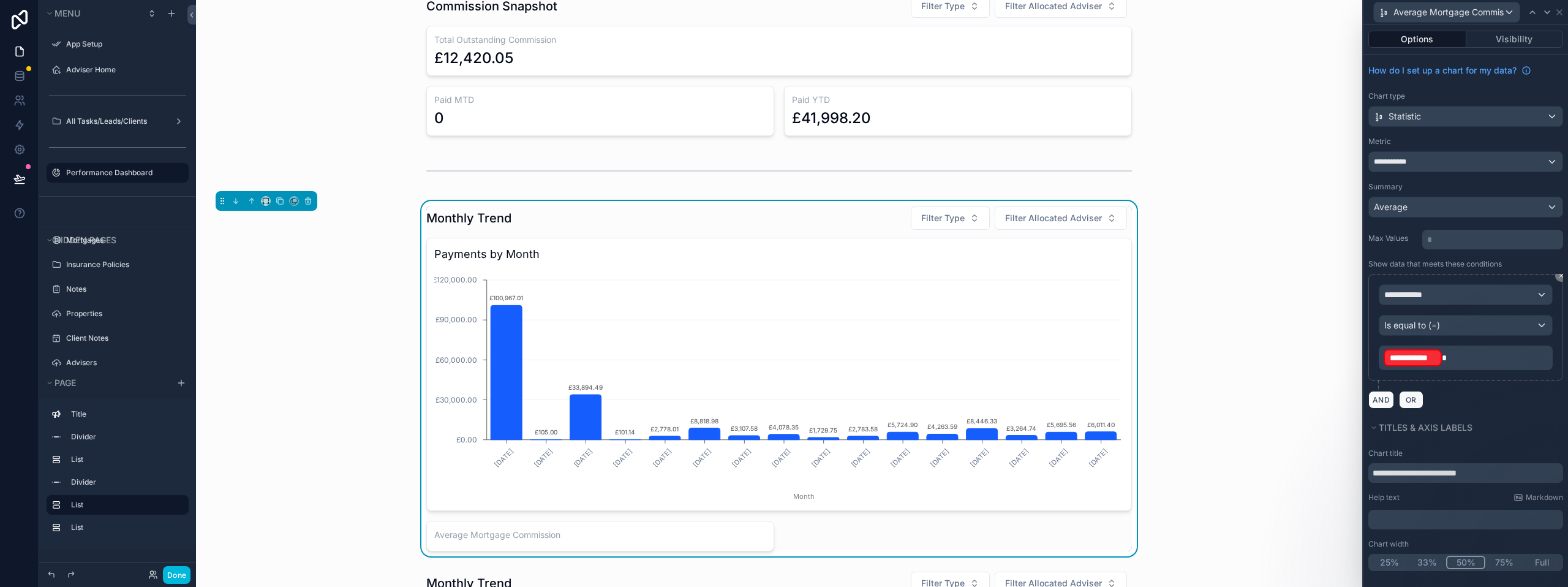
scroll to position [2, 0]
click at [1555, 273] on button at bounding box center [1561, 274] width 12 height 12
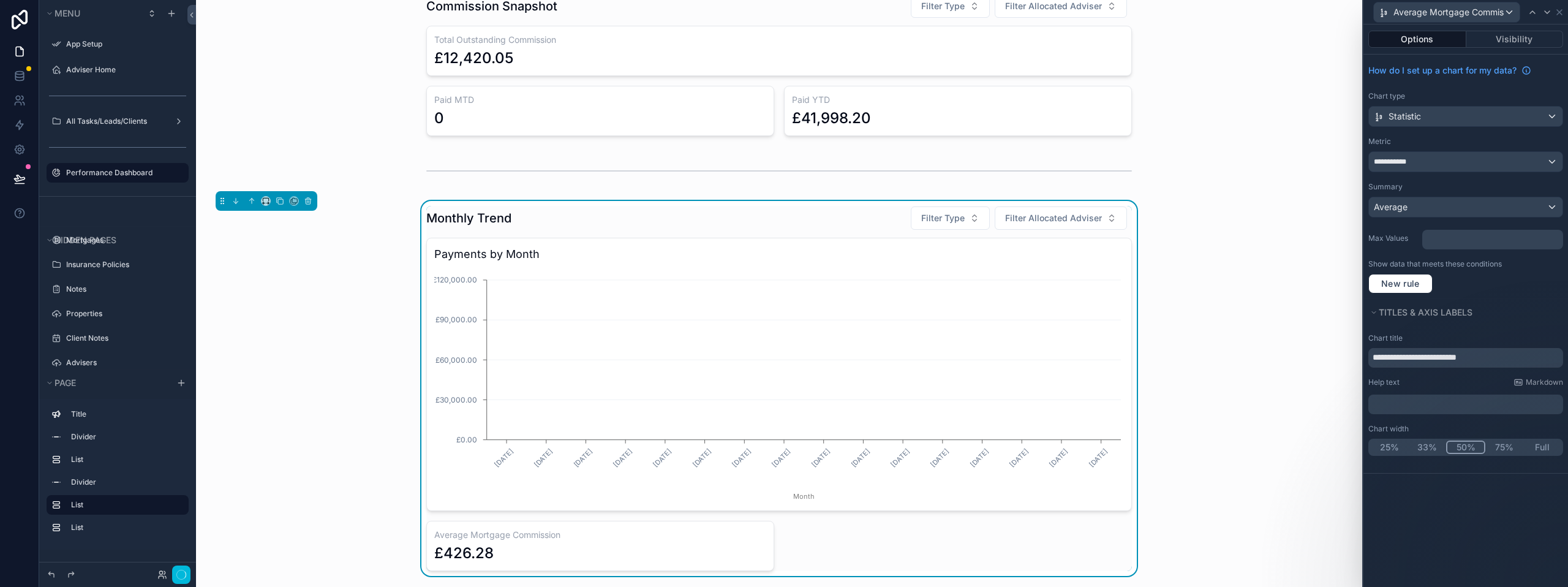
scroll to position [0, 0]
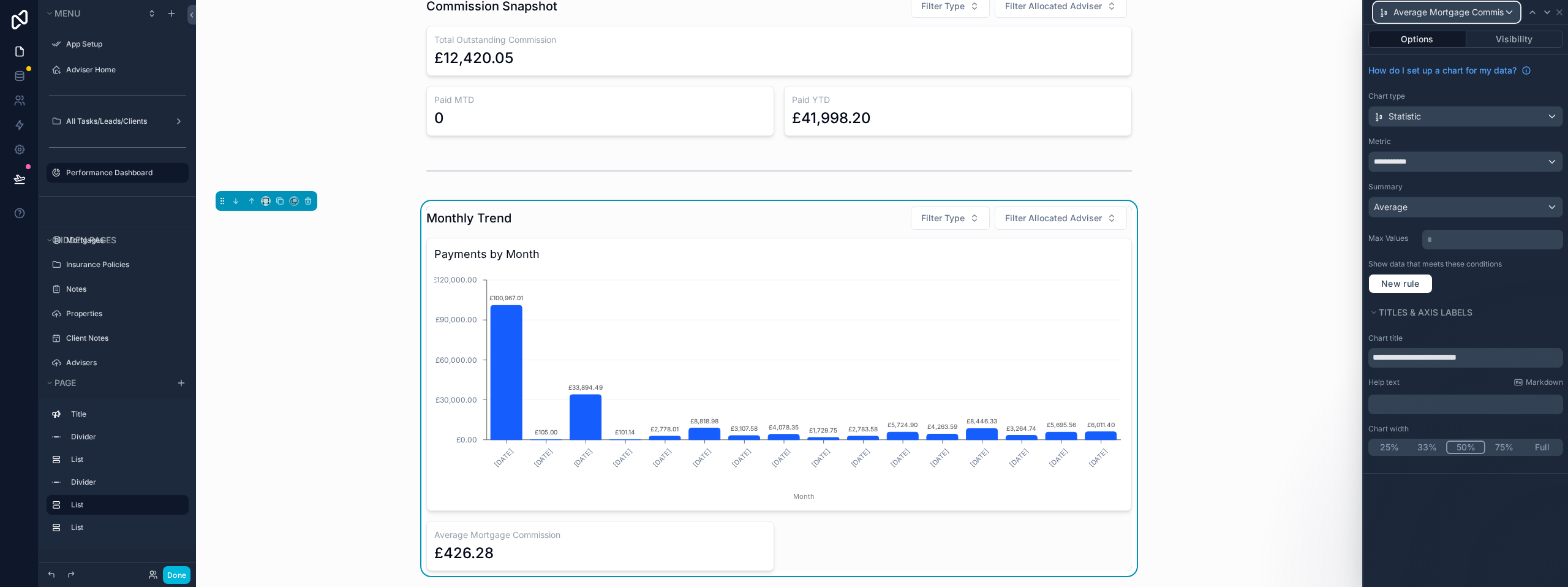
click at [1509, 14] on div "Average Mortgage Commission" at bounding box center [1447, 12] width 146 height 20
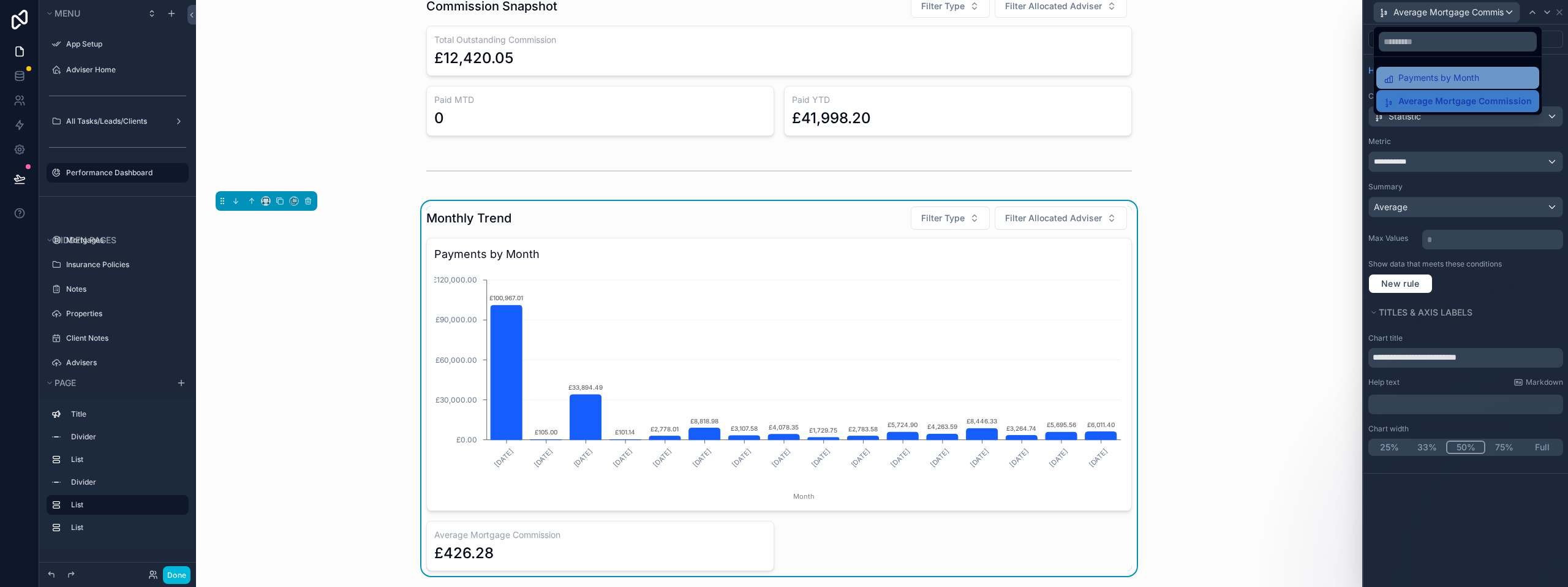
click at [1479, 74] on div "Payments by Month" at bounding box center [1457, 77] width 148 height 15
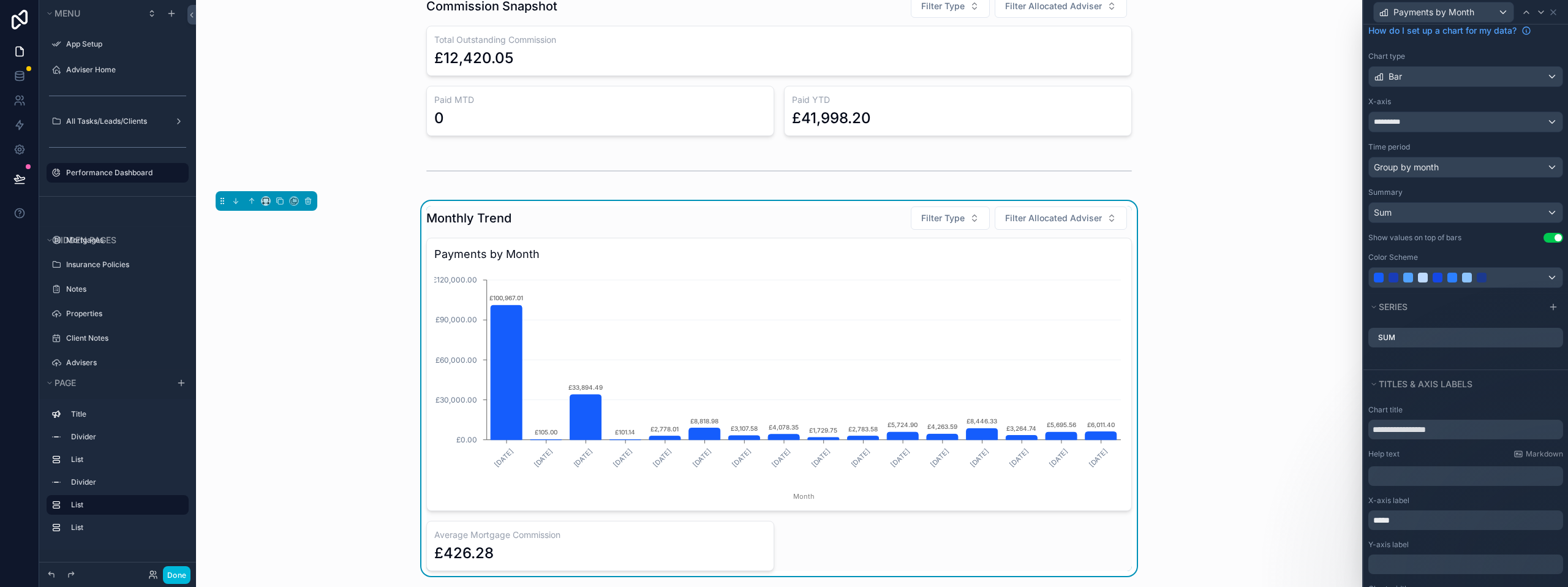
scroll to position [87, 0]
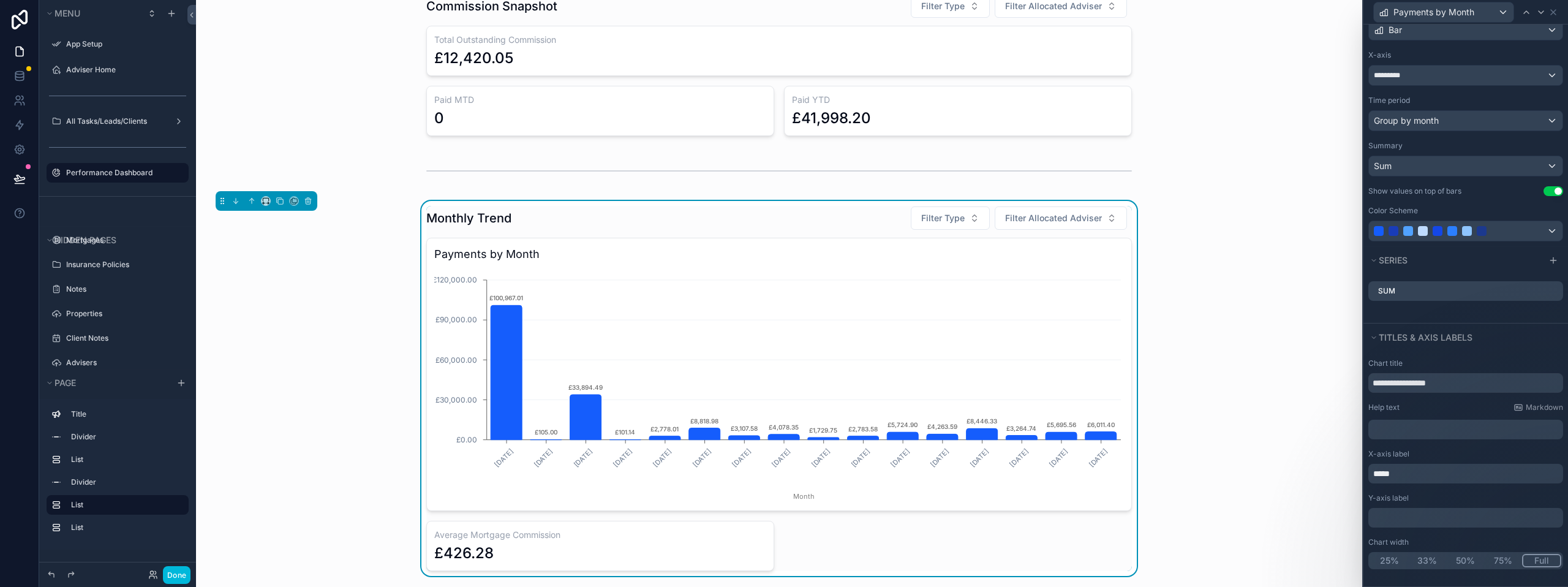
click at [1470, 493] on div "Y-axis label" at bounding box center [1465, 497] width 195 height 9
click at [1547, 191] on button "Use setting" at bounding box center [1553, 191] width 20 height 9
click at [1239, 339] on div "Monthly Trend Filter Type Filter Allocated Adviser Payments by Month May, 2023 …" at bounding box center [779, 388] width 1147 height 375
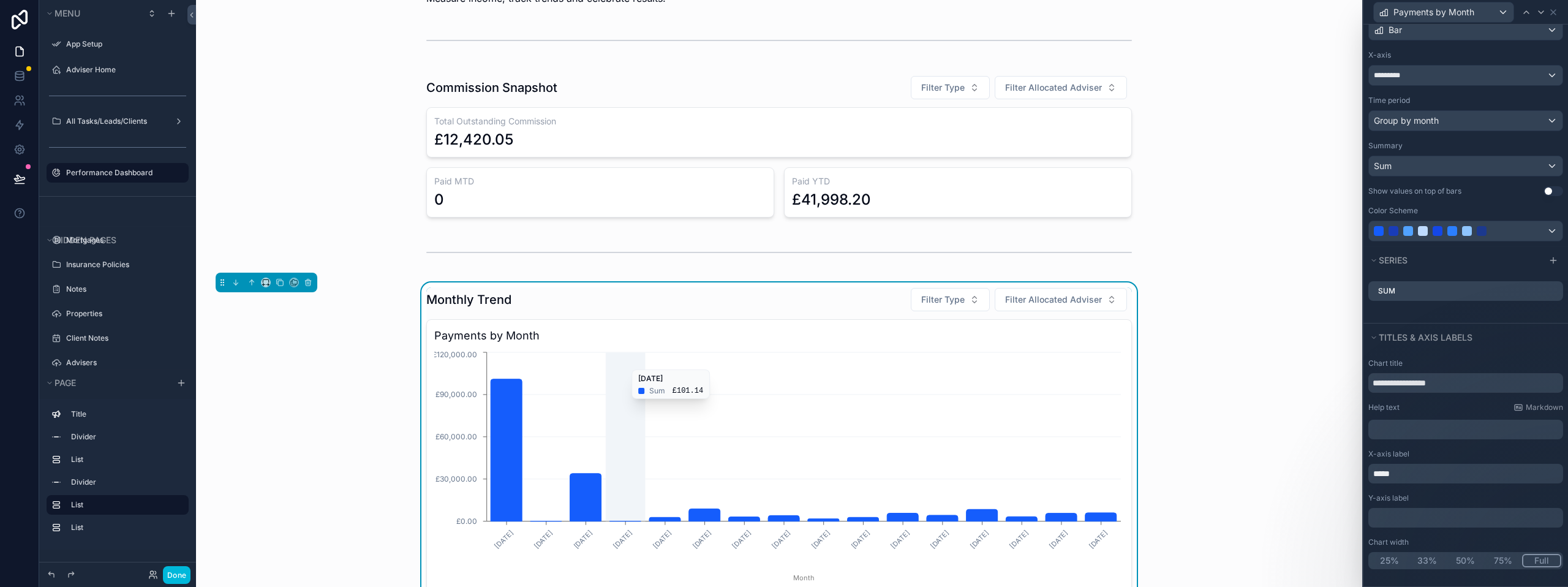
scroll to position [0, 0]
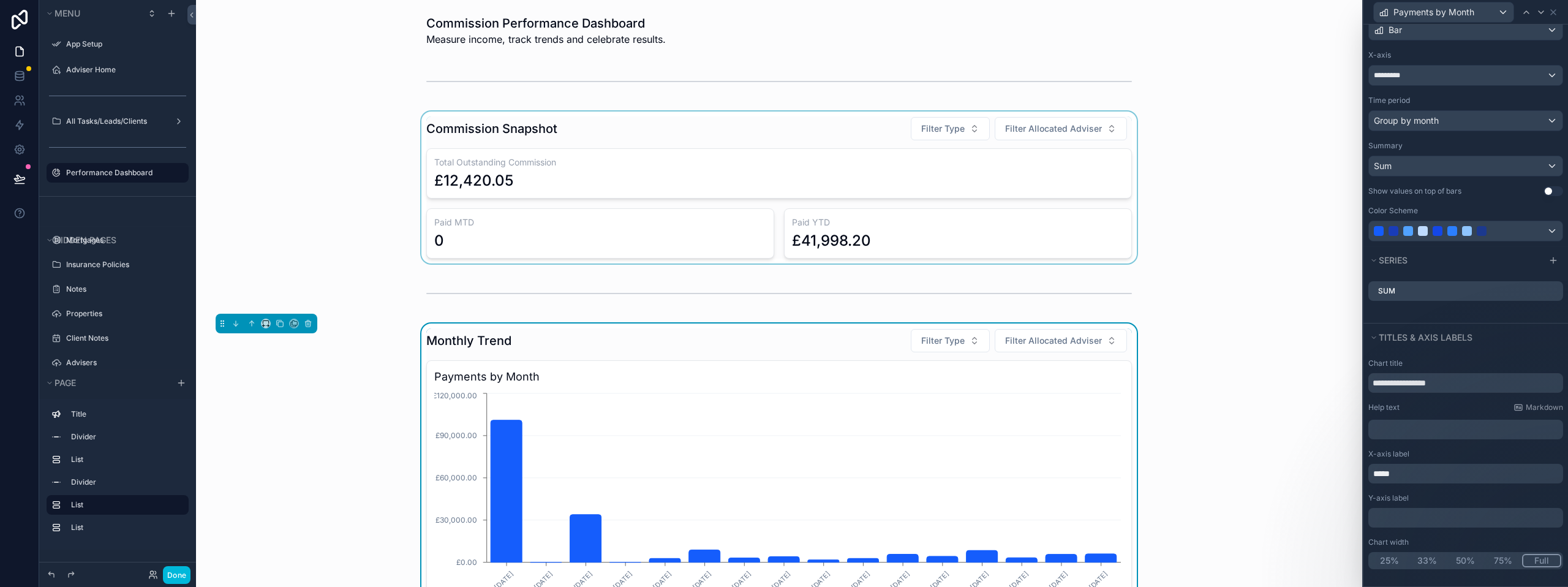
click at [397, 207] on div "scrollable content" at bounding box center [779, 187] width 1147 height 152
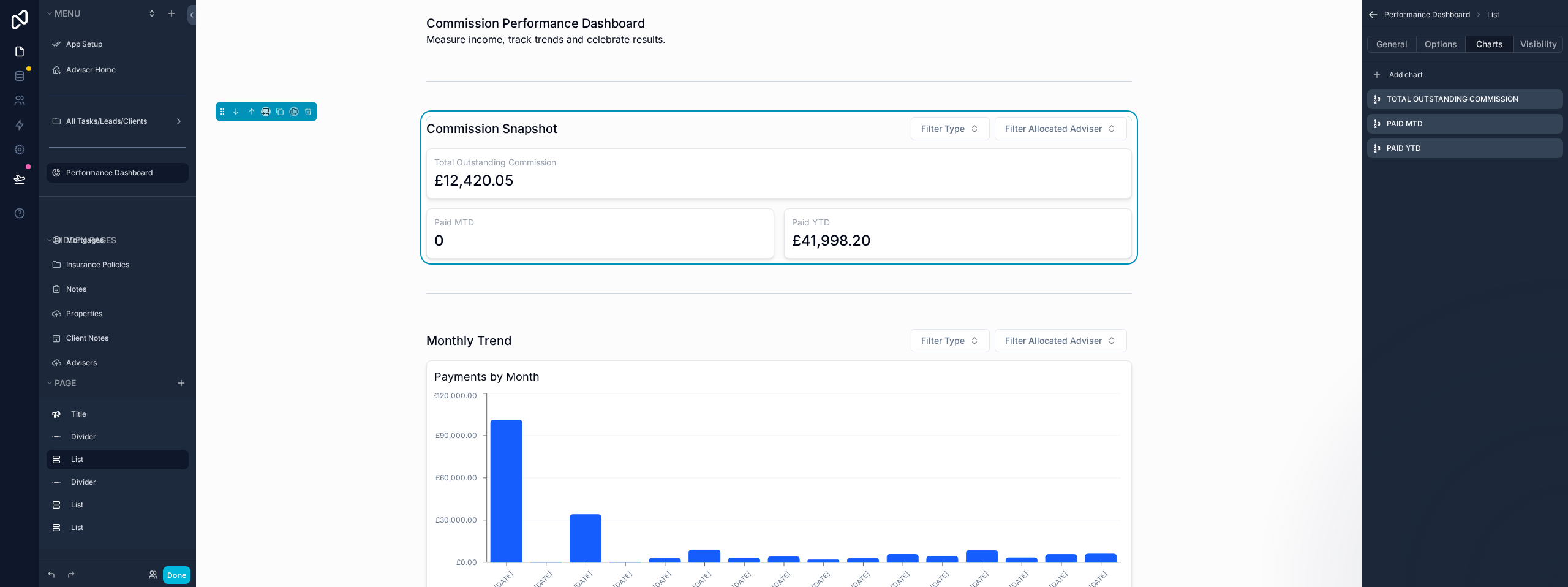
click at [358, 236] on div "Commission Snapshot Filter Type Filter Allocated Adviser Total Outstanding Comm…" at bounding box center [779, 187] width 1147 height 152
click at [843, 239] on div "£41,998.20" at bounding box center [832, 240] width 79 height 20
click at [0, 0] on icon "scrollable content" at bounding box center [0, 0] width 0 height 0
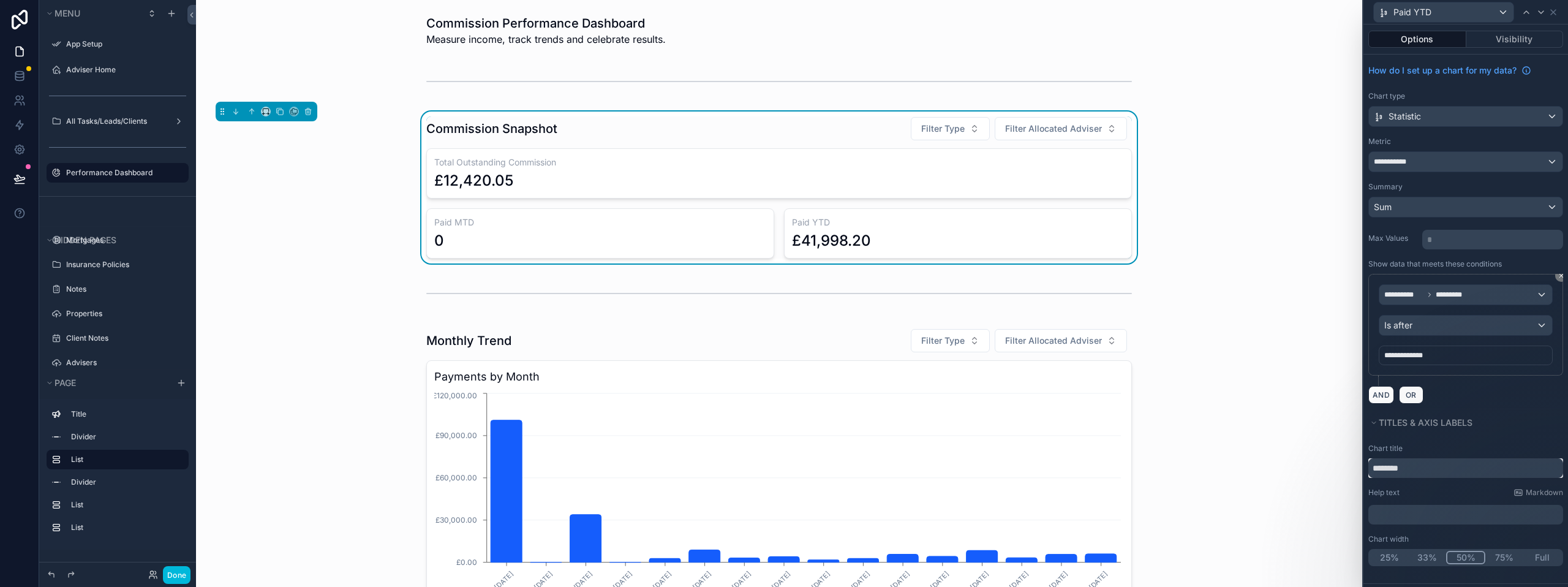
click at [1374, 471] on input "********" at bounding box center [1465, 468] width 195 height 20
click at [1442, 468] on input "**********" at bounding box center [1465, 468] width 195 height 20
click at [1459, 469] on input "**********" at bounding box center [1465, 468] width 195 height 20
click at [1439, 467] on input "**********" at bounding box center [1465, 468] width 195 height 20
click at [1458, 469] on input "**********" at bounding box center [1465, 468] width 195 height 20
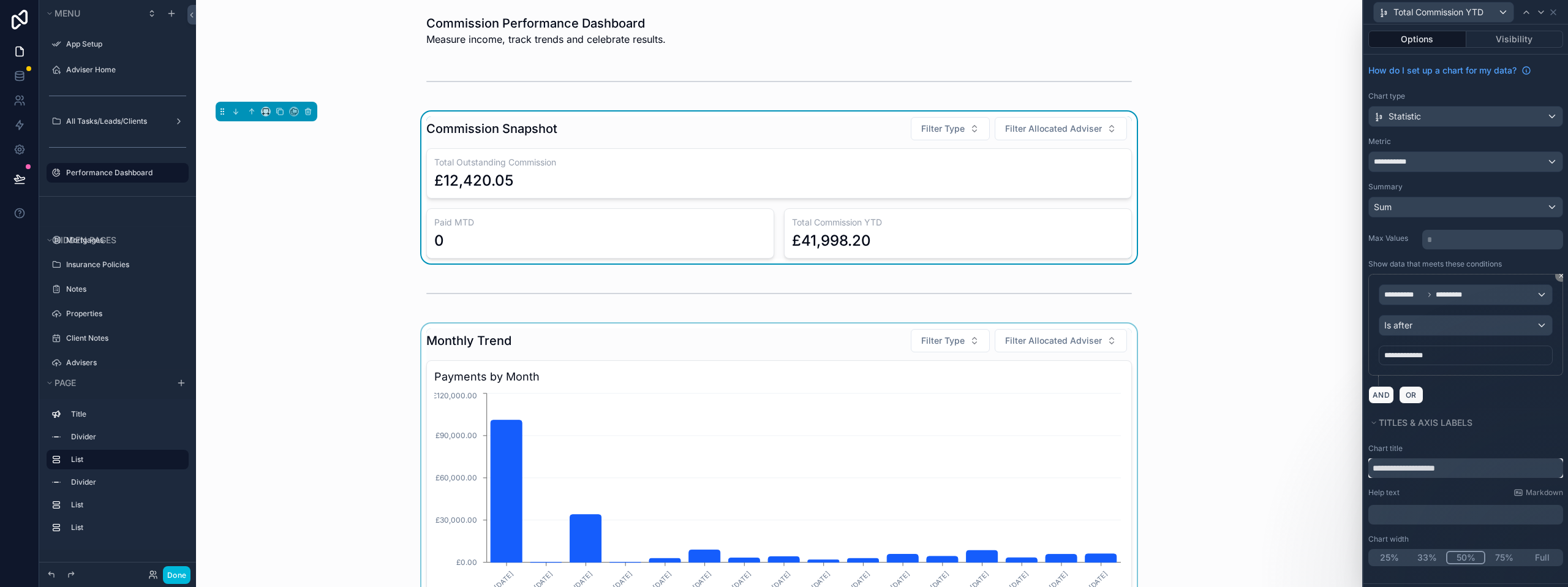
type input "**********"
click at [374, 324] on div "scrollable content" at bounding box center [779, 511] width 1147 height 375
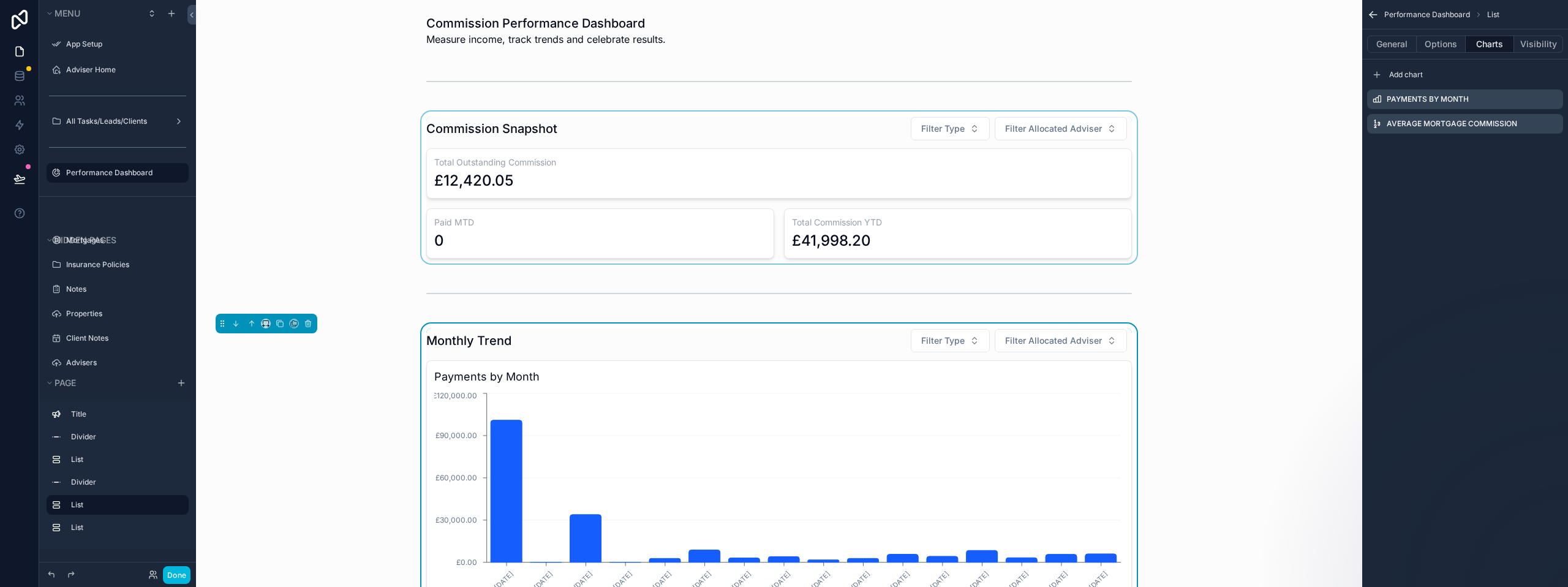
click at [506, 227] on div "scrollable content" at bounding box center [779, 187] width 1147 height 152
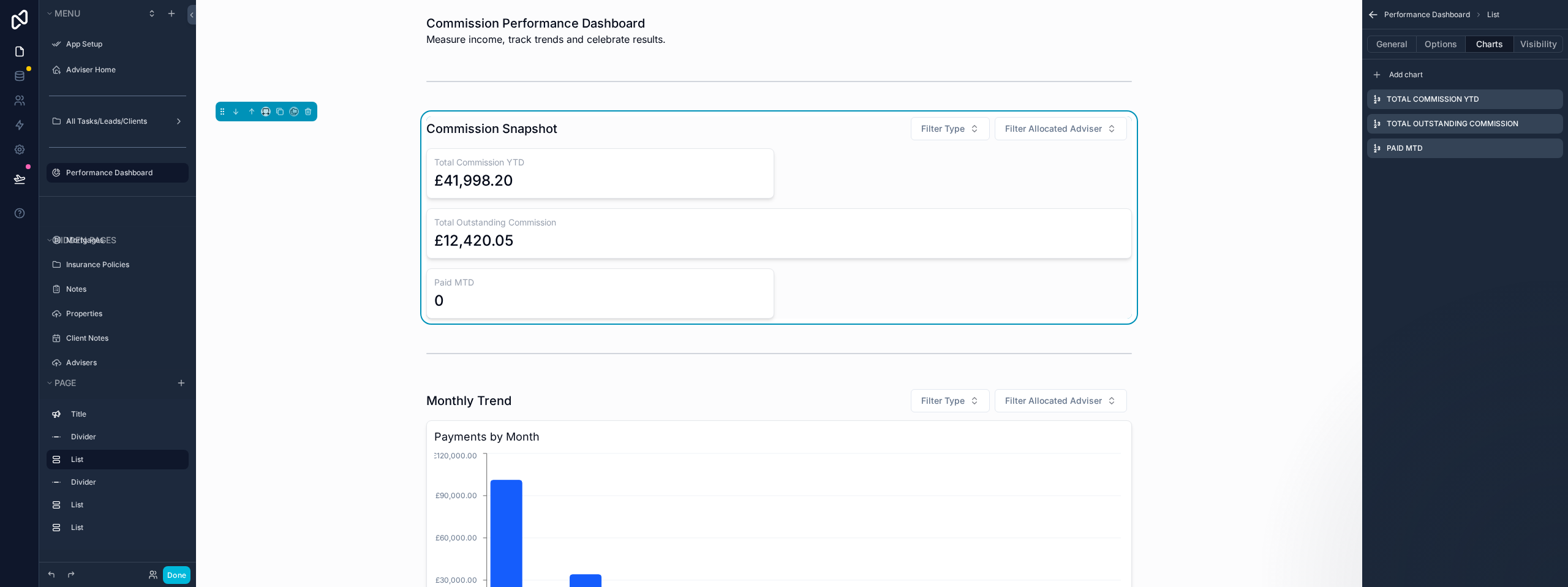
click at [0, 0] on icon "scrollable content" at bounding box center [0, 0] width 0 height 0
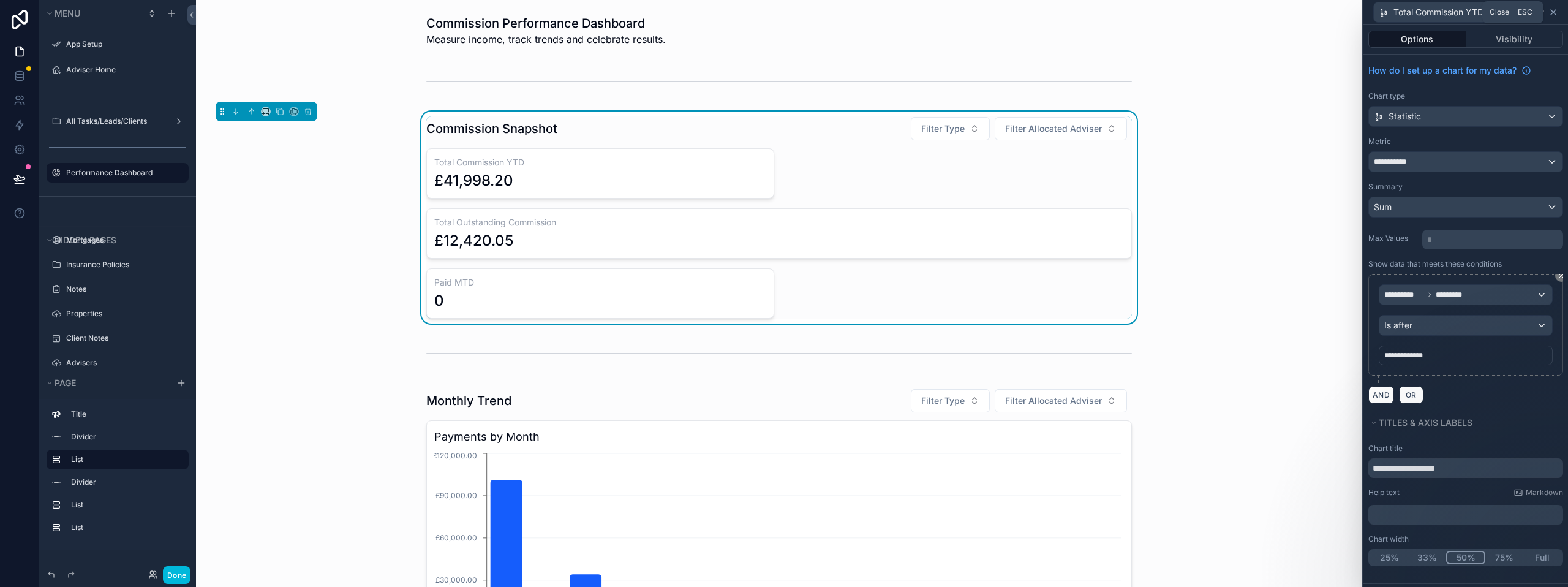
click at [1555, 12] on icon at bounding box center [1553, 12] width 9 height 9
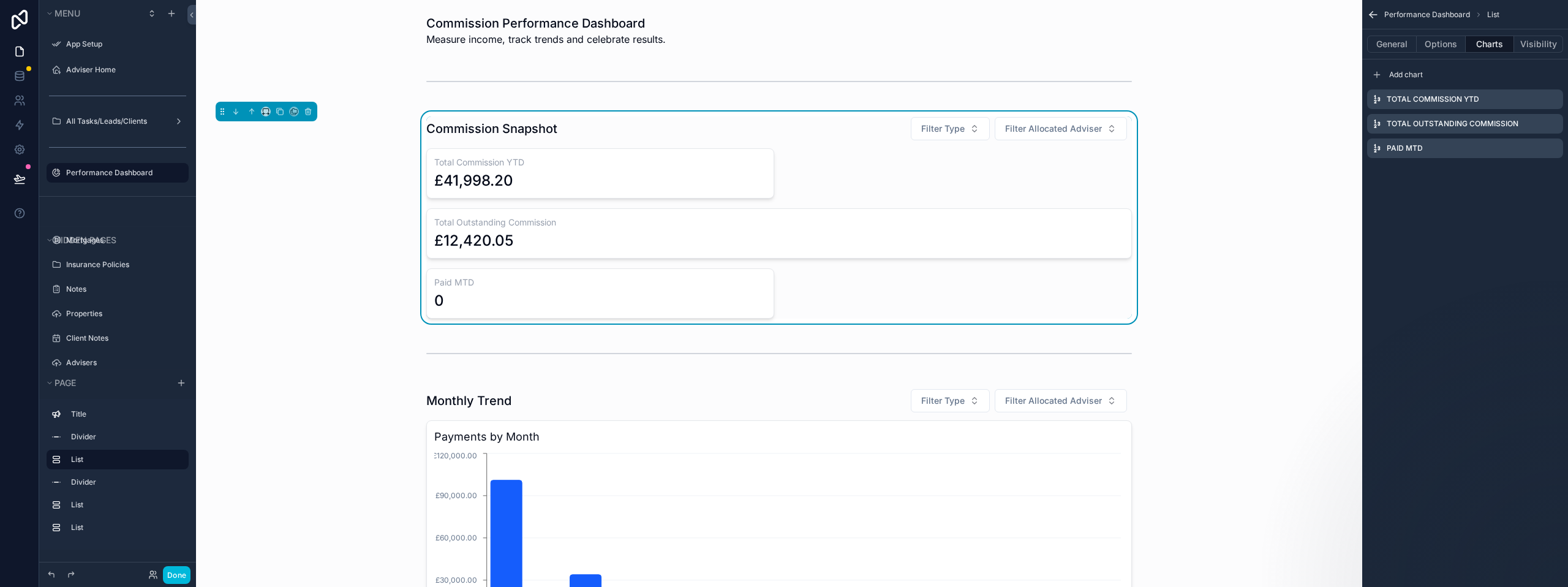
click at [0, 0] on icon "scrollable content" at bounding box center [0, 0] width 0 height 0
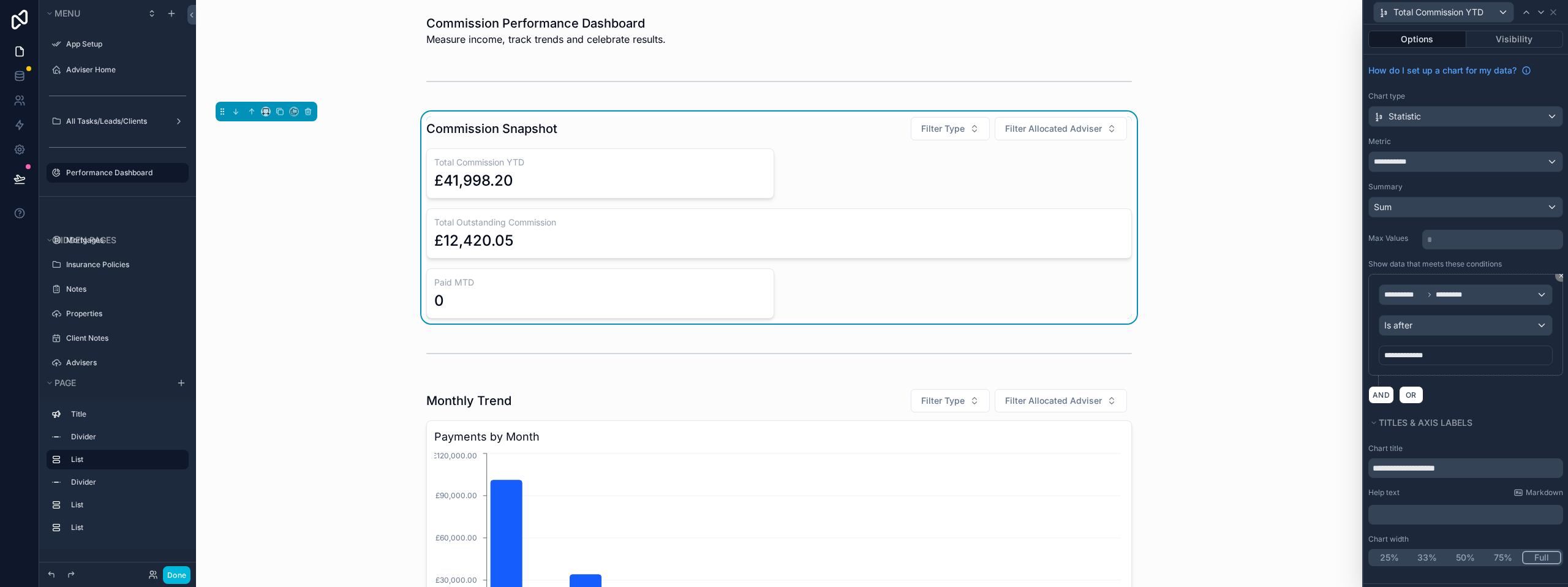
click at [1542, 554] on button "Full" at bounding box center [1541, 558] width 39 height 14
drag, startPoint x: 1551, startPoint y: 14, endPoint x: 1503, endPoint y: 11, distance: 48.1
click at [1503, 11] on div "Total Commission YTD" at bounding box center [1465, 12] width 195 height 24
click at [1502, 11] on div "Total Commission YTD" at bounding box center [1444, 12] width 140 height 20
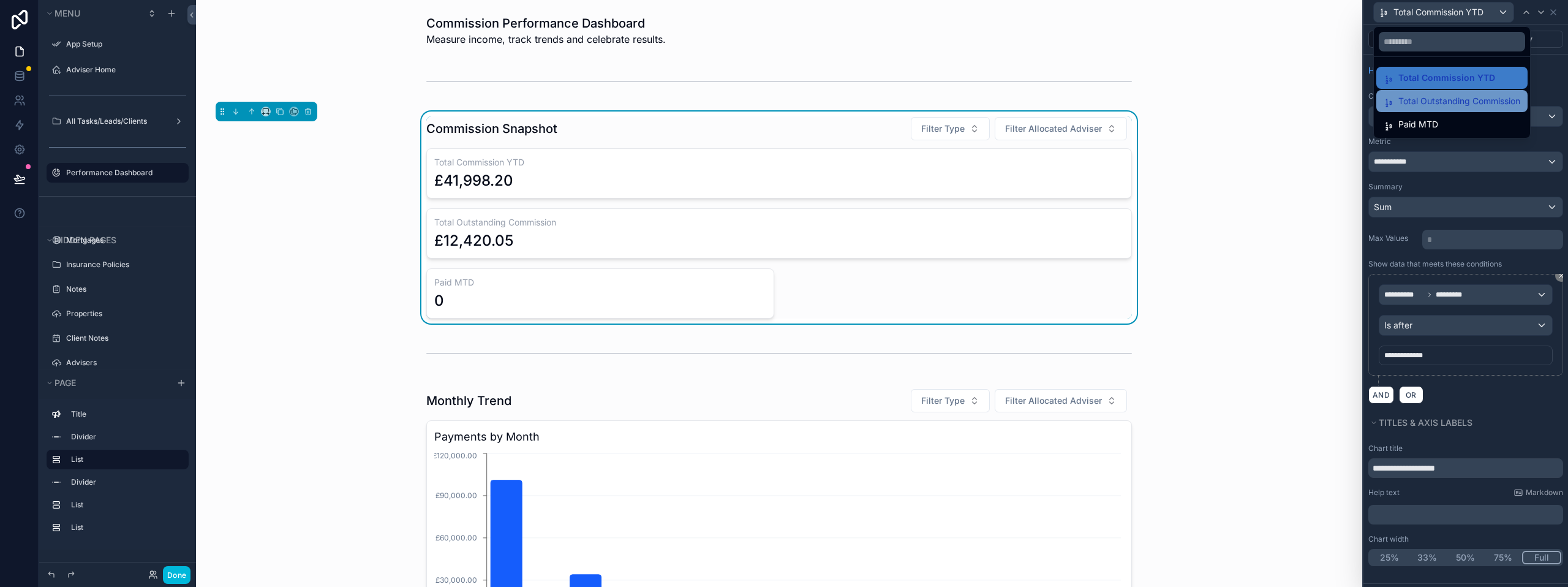
click at [1459, 93] on div "Total Outstanding Commission" at bounding box center [1451, 101] width 151 height 22
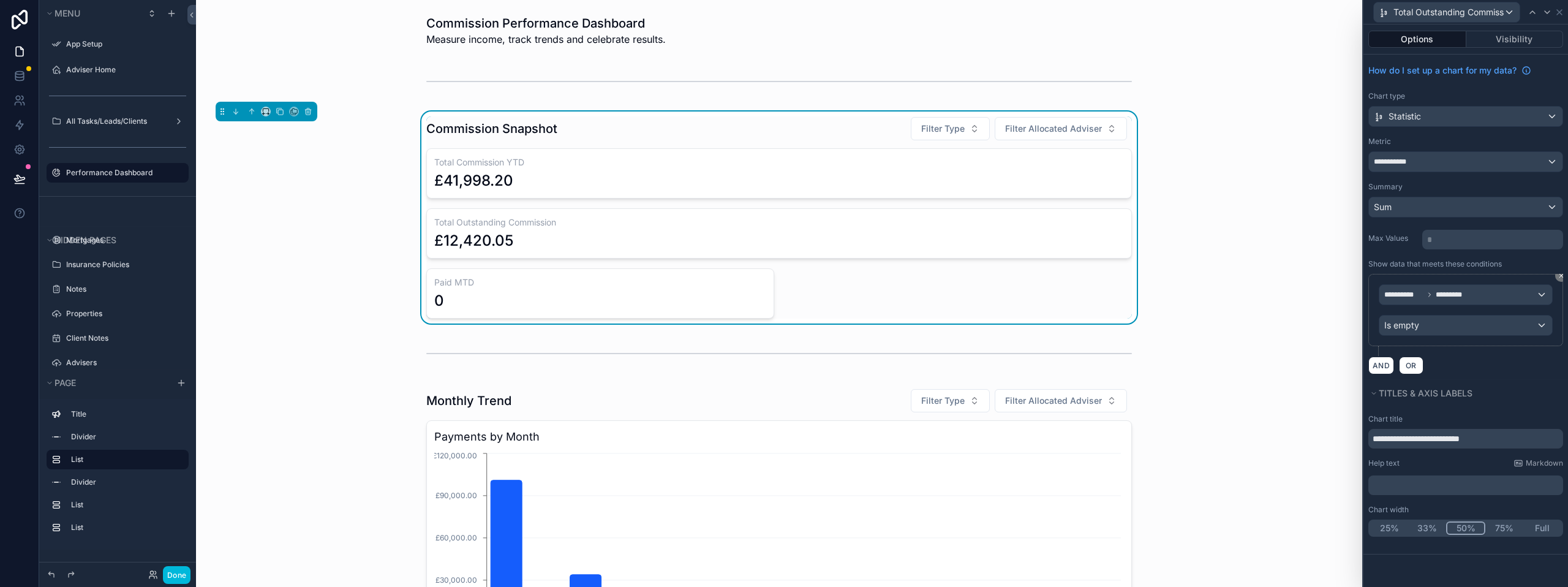
click at [1468, 526] on button "50%" at bounding box center [1466, 528] width 39 height 14
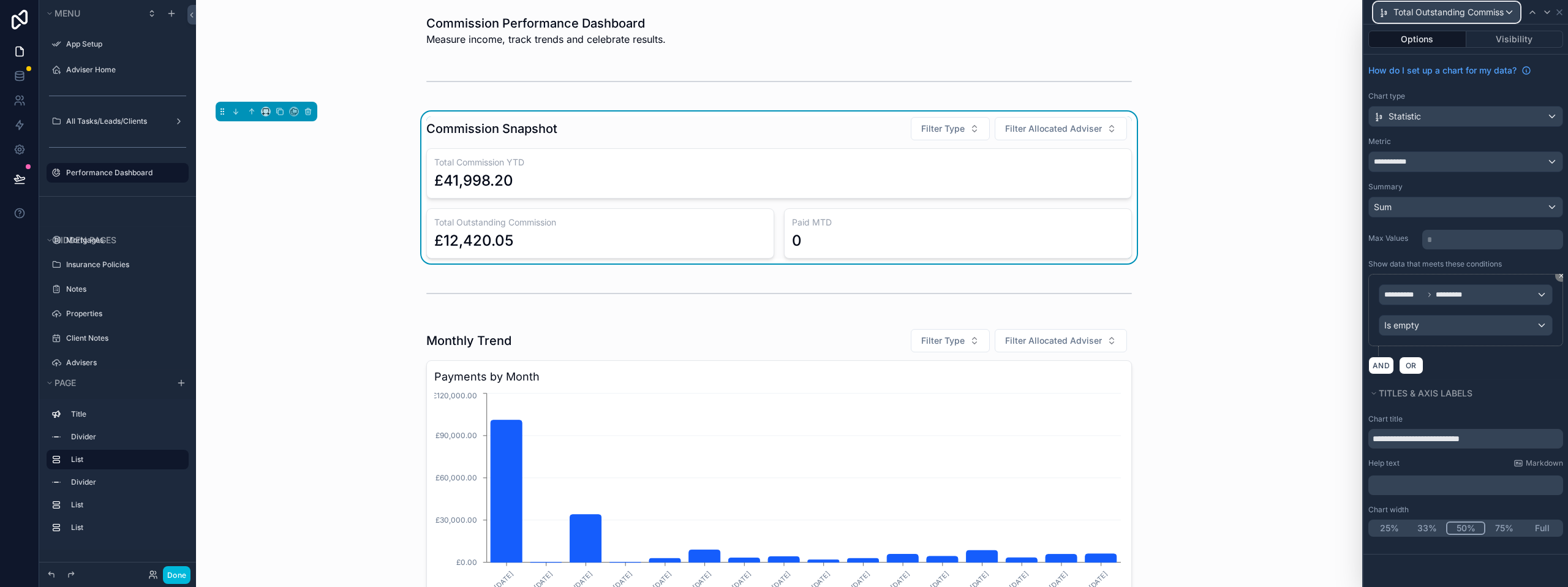
click at [1462, 9] on span "Total Outstanding Commission" at bounding box center [1448, 12] width 110 height 12
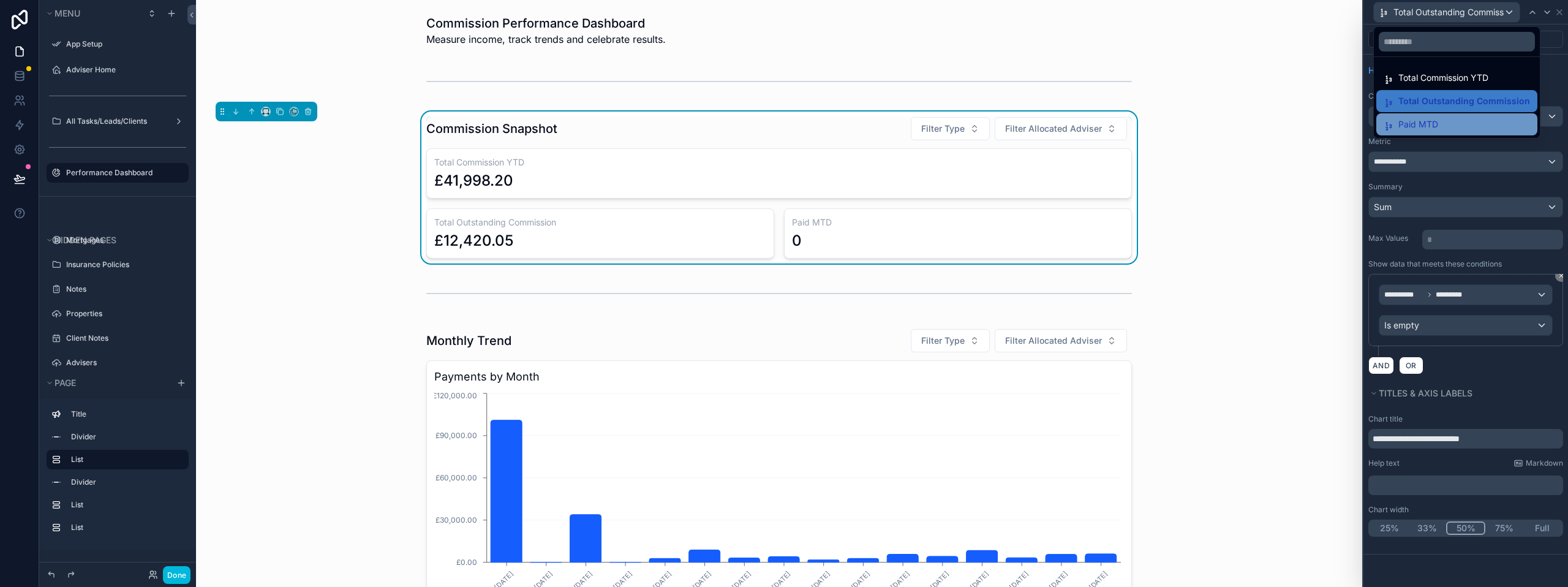
drag, startPoint x: 1434, startPoint y: 110, endPoint x: 1433, endPoint y: 121, distance: 11.0
click at [1433, 121] on ul "Total Commission YTD Total Outstanding Commission Paid MTD" at bounding box center [1456, 97] width 166 height 81
click at [1166, 288] on div "scrollable content" at bounding box center [779, 293] width 1147 height 40
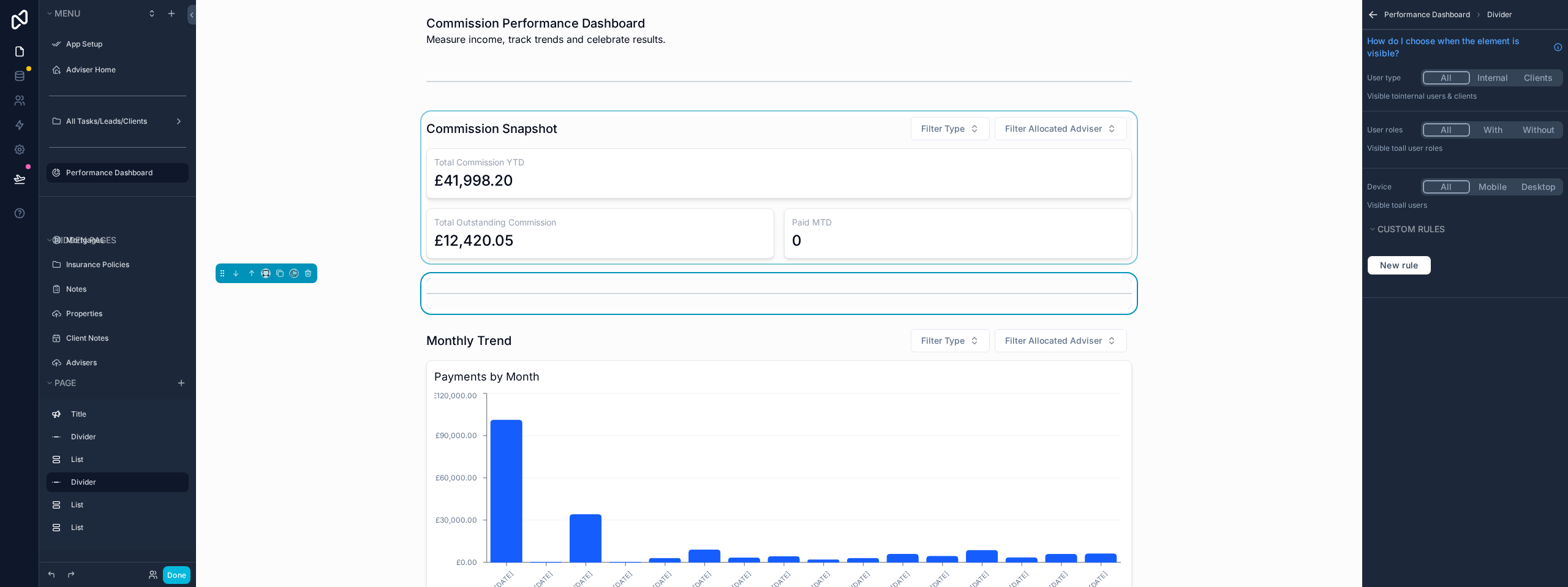
click at [931, 134] on div "scrollable content" at bounding box center [779, 187] width 1147 height 152
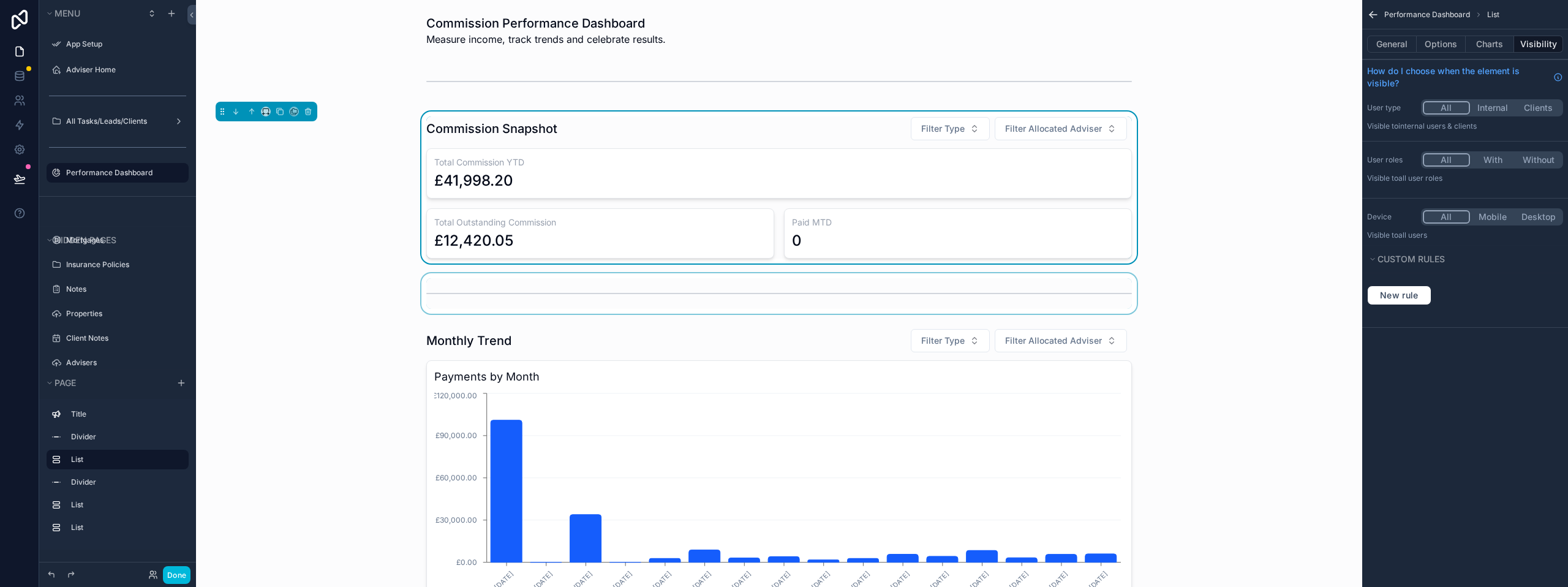
click at [922, 112] on div "Commission Snapshot Filter Type Filter Allocated Adviser Total Commission YTD £…" at bounding box center [779, 187] width 1147 height 152
click at [933, 134] on span "Filter Type" at bounding box center [942, 129] width 44 height 12
click at [898, 206] on div "Mortgage" at bounding box center [947, 197] width 170 height 20
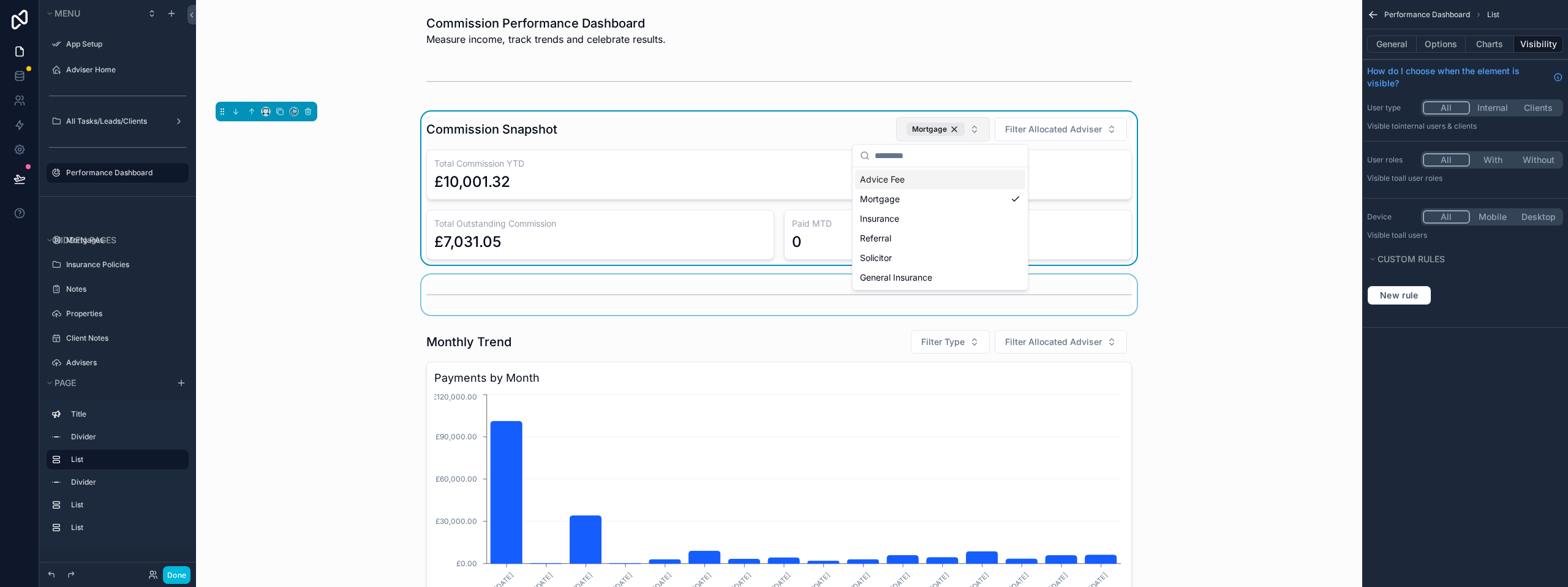
click at [967, 133] on button "Mortgage" at bounding box center [942, 129] width 94 height 25
click at [967, 134] on button "Mortgage" at bounding box center [942, 129] width 94 height 25
click at [917, 220] on div "Insurance" at bounding box center [940, 218] width 170 height 20
click at [976, 200] on div "Mortgage" at bounding box center [908, 198] width 170 height 20
click at [1007, 217] on div "Insurance" at bounding box center [939, 218] width 170 height 20
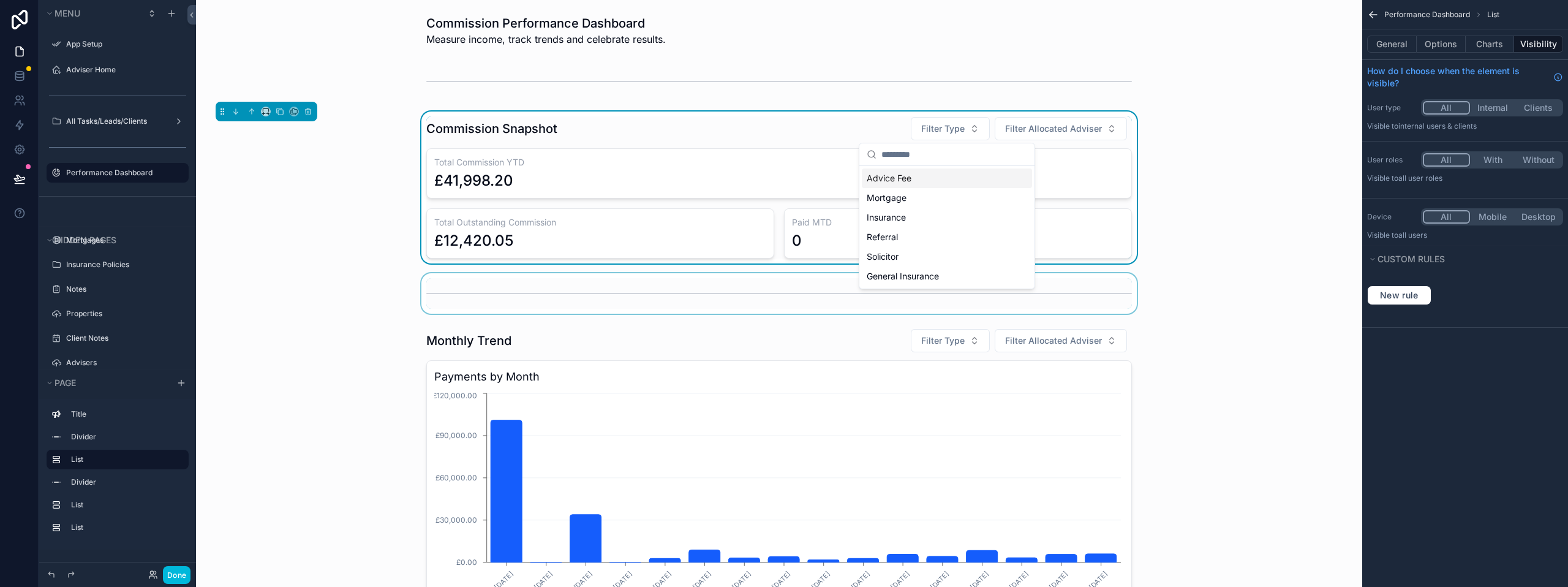
click at [944, 175] on div "Advice Fee" at bounding box center [947, 178] width 170 height 20
click at [1008, 180] on div "Advice Fee" at bounding box center [937, 179] width 170 height 20
click at [1213, 227] on div "Commission Snapshot Filter Type Filter Allocated Adviser Total Commission YTD £…" at bounding box center [779, 187] width 1147 height 152
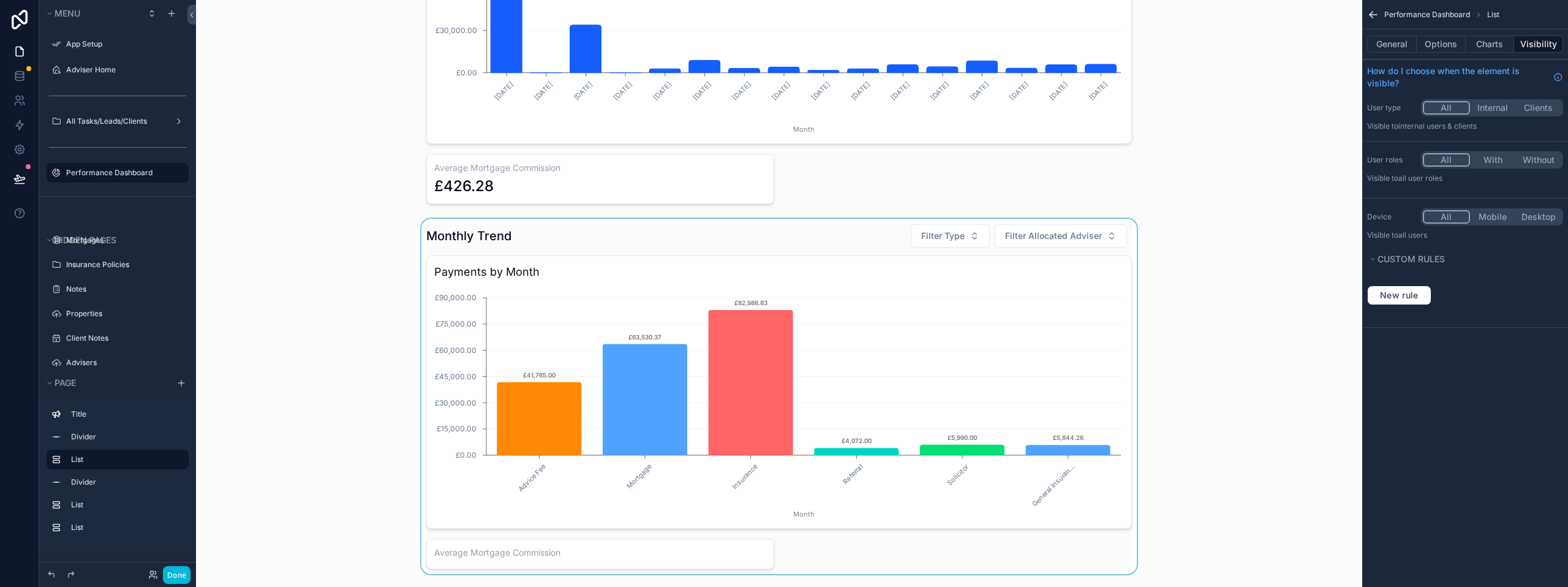
scroll to position [429, 0]
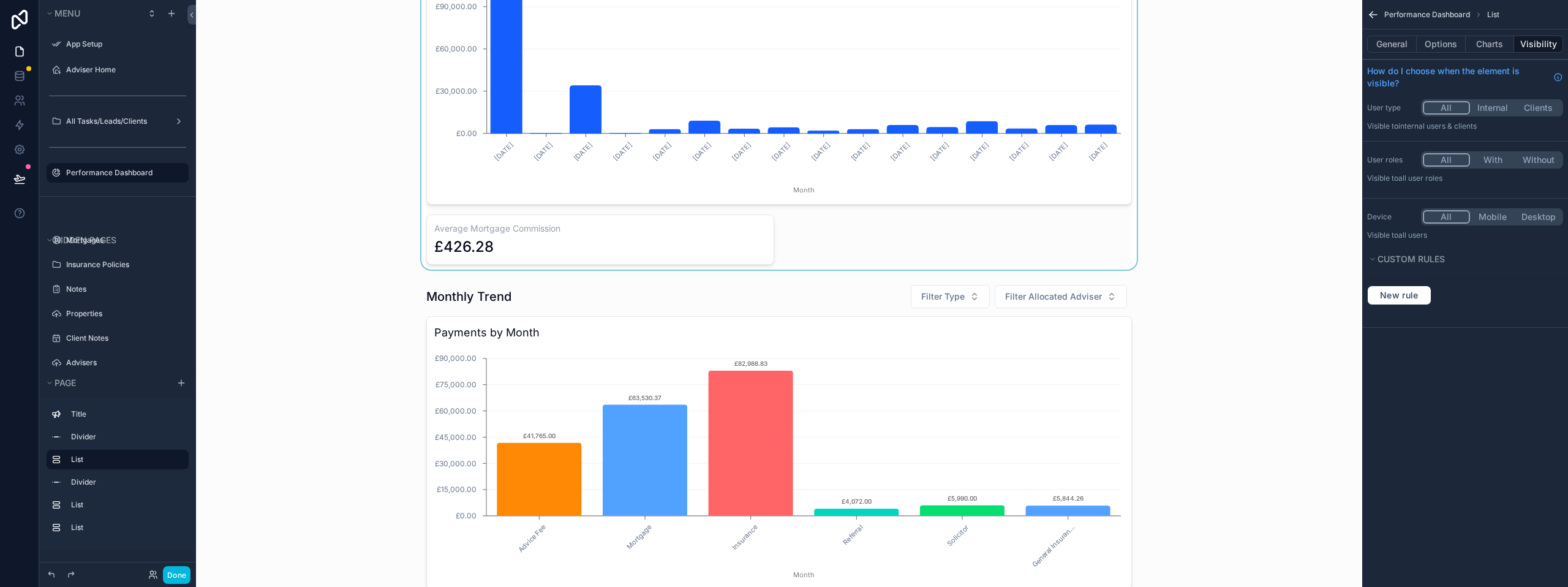
click at [521, 249] on div "scrollable content" at bounding box center [779, 82] width 1147 height 375
click at [1453, 45] on button "Options" at bounding box center [1441, 44] width 49 height 17
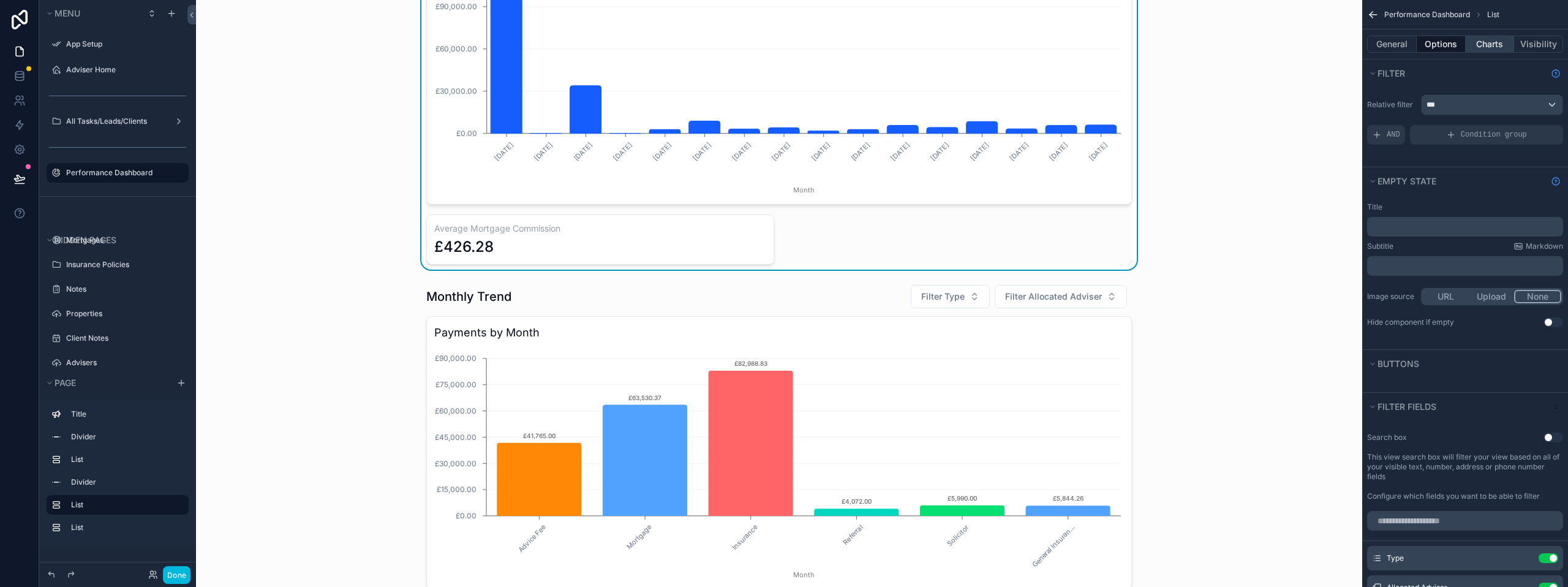
click at [1493, 47] on button "Charts" at bounding box center [1490, 44] width 49 height 17
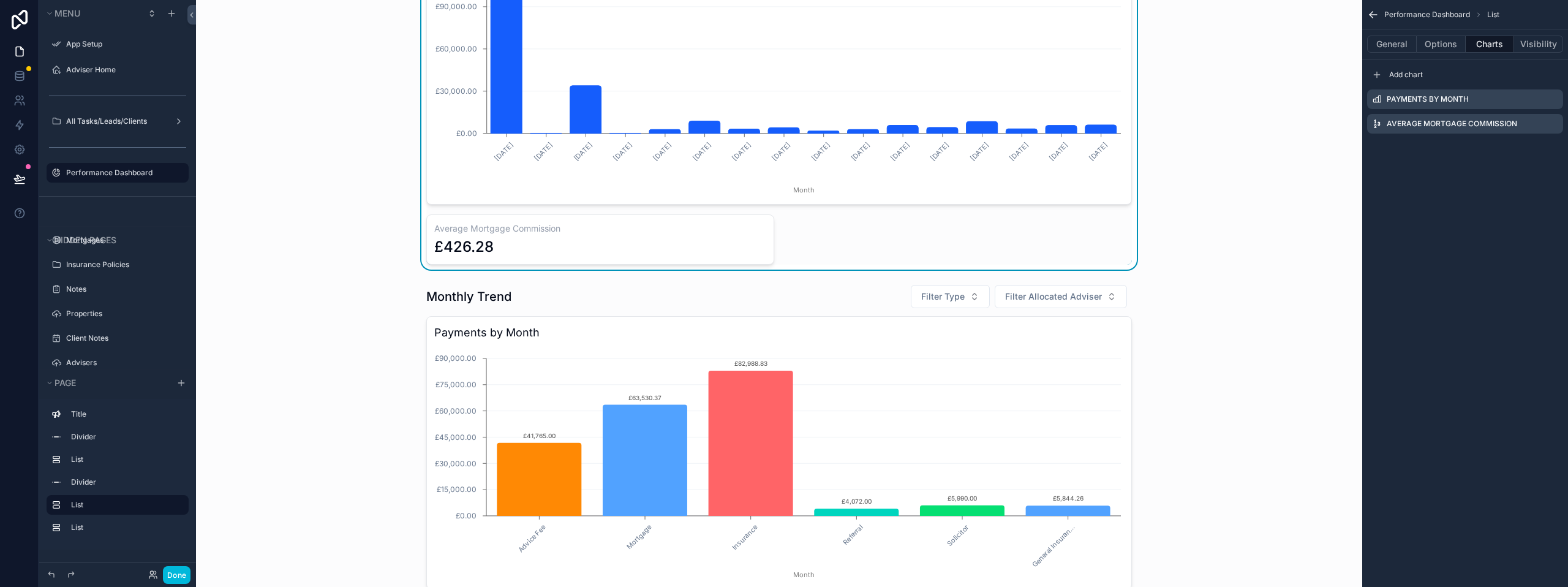
click at [0, 0] on icon "scrollable content" at bounding box center [0, 0] width 0 height 0
click at [1532, 99] on button at bounding box center [1533, 104] width 15 height 15
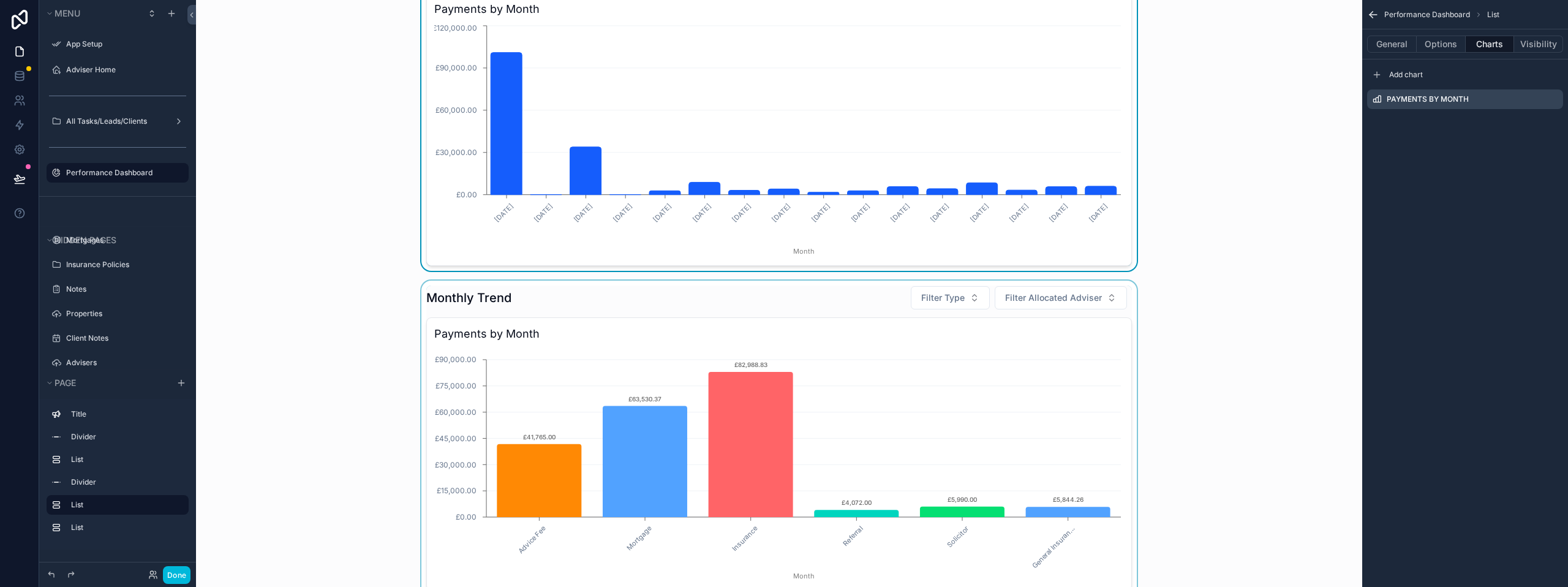
scroll to position [184, 0]
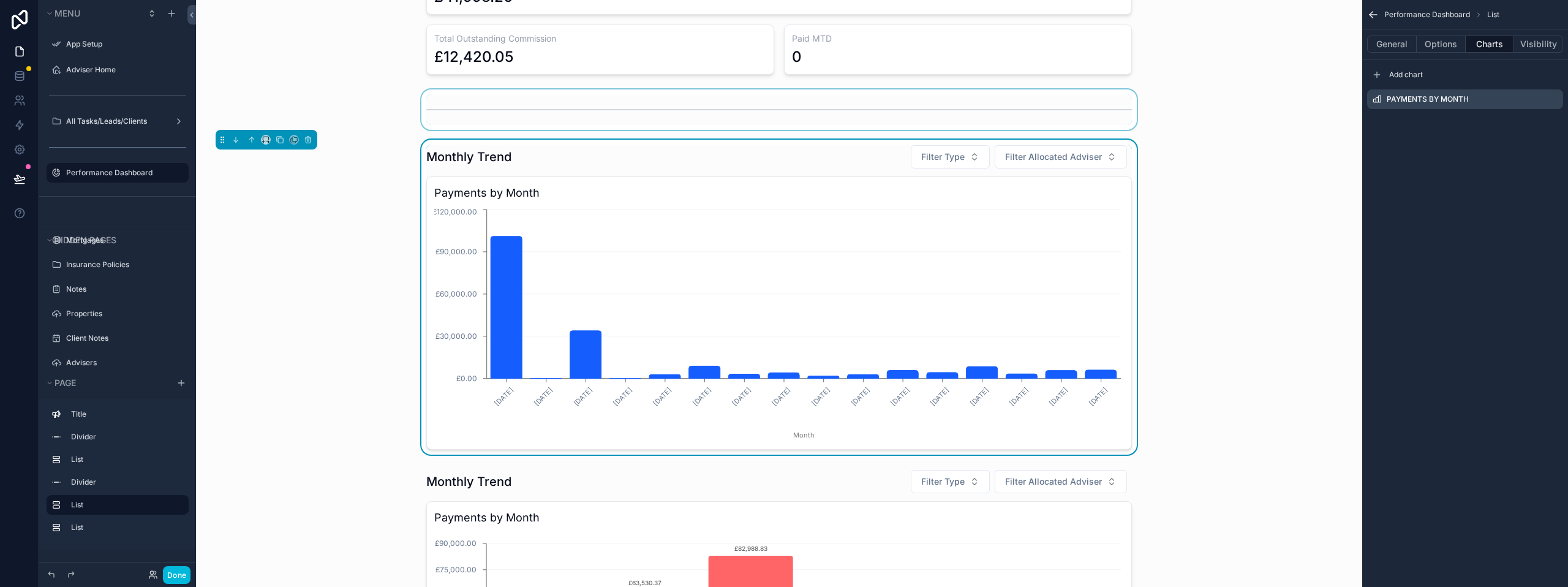
click at [425, 112] on div "scrollable content" at bounding box center [779, 109] width 1147 height 40
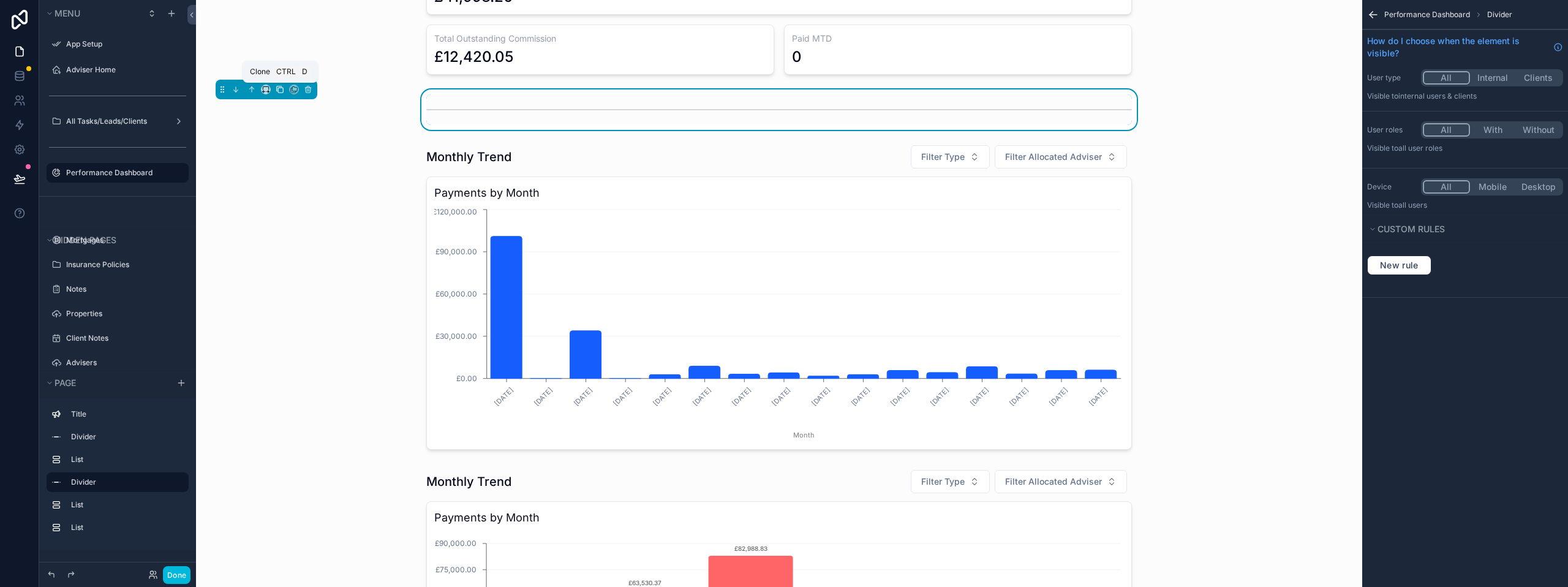
click at [279, 91] on icon "scrollable content" at bounding box center [280, 89] width 9 height 9
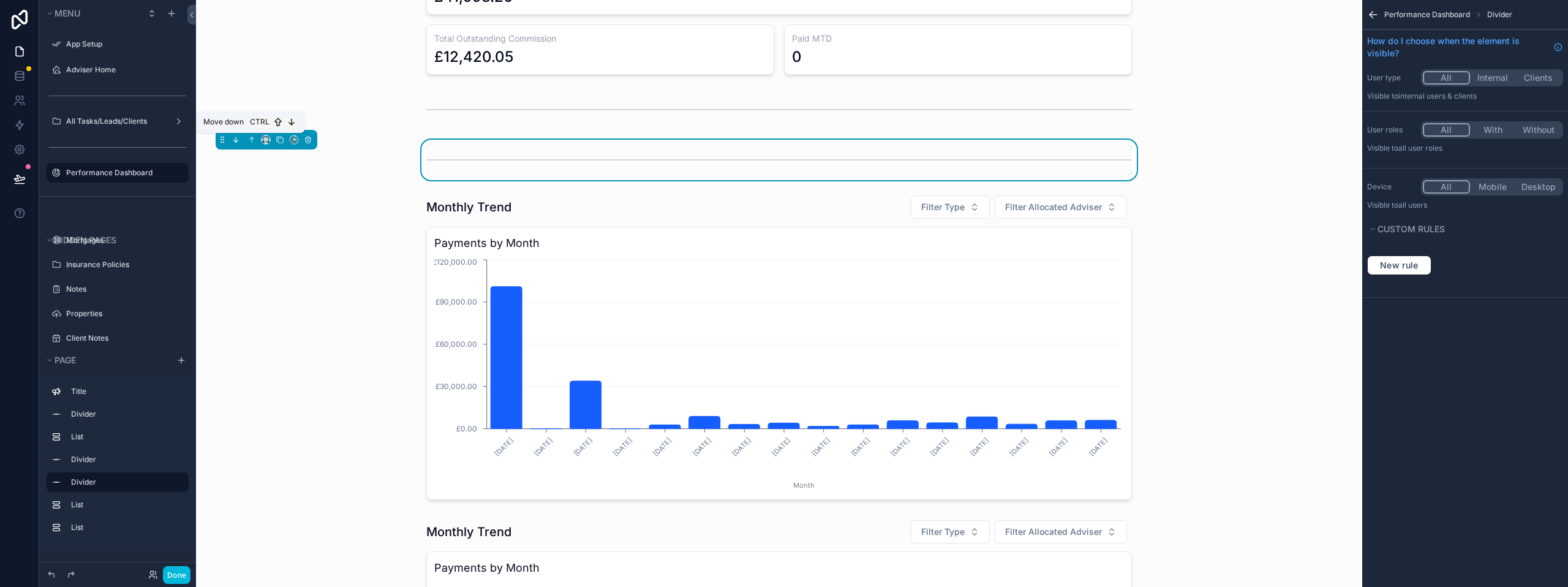
click at [237, 143] on icon "scrollable content" at bounding box center [236, 140] width 9 height 9
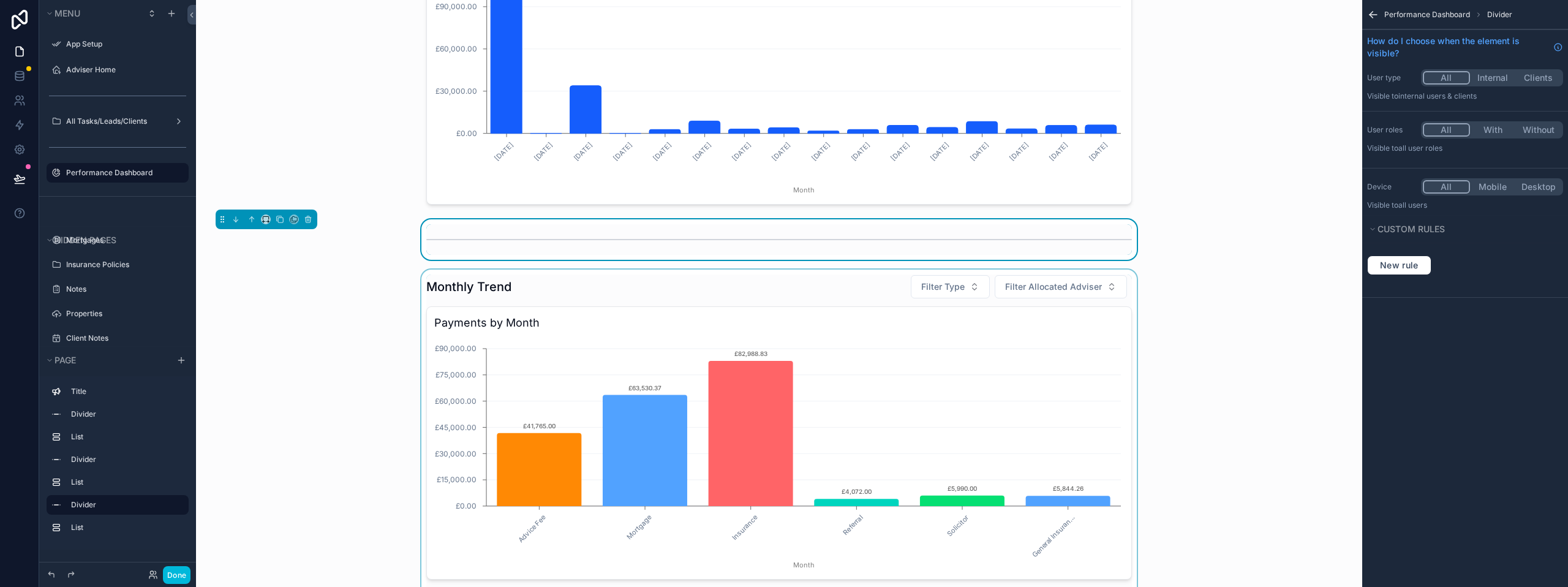
scroll to position [490, 0]
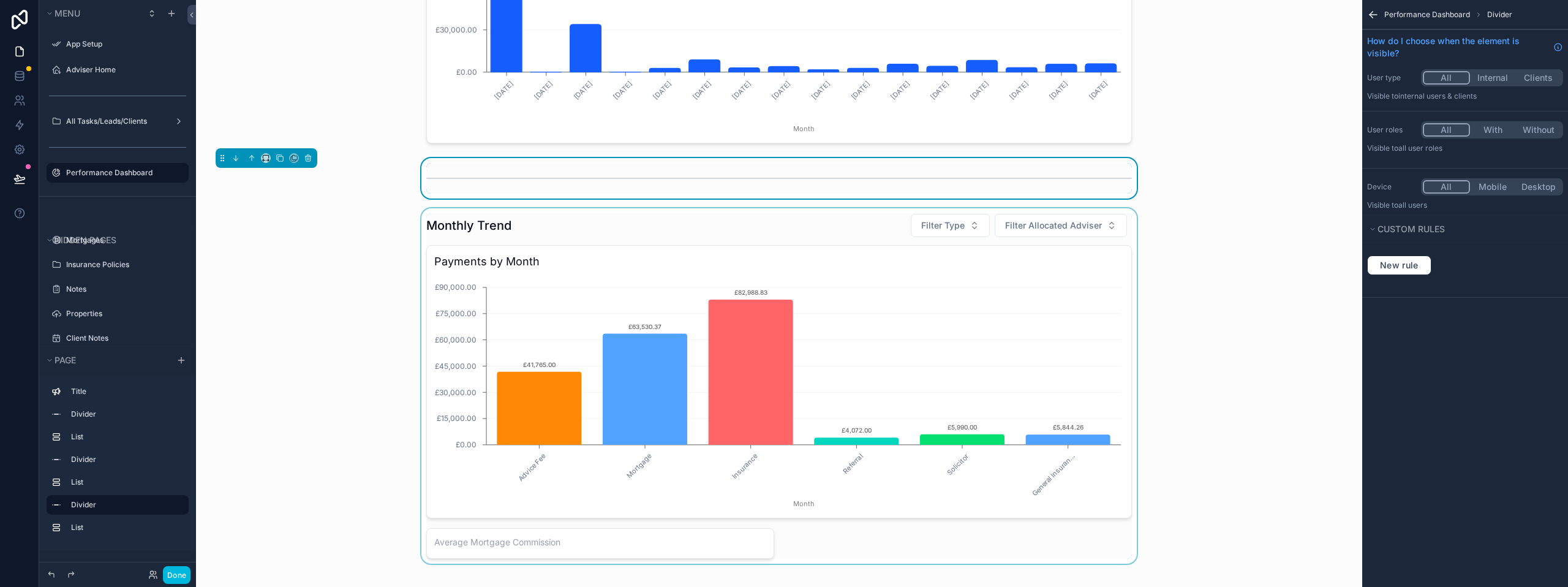
click at [524, 227] on div "scrollable content" at bounding box center [779, 386] width 1147 height 355
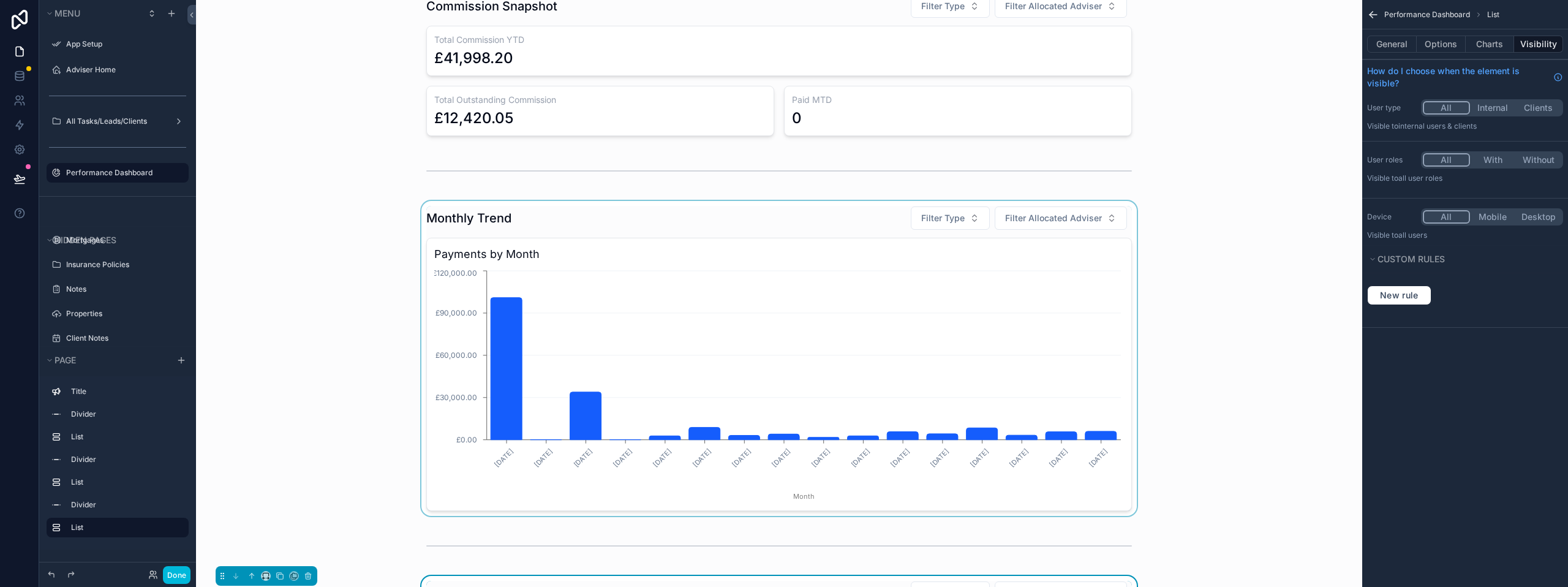
scroll to position [0, 0]
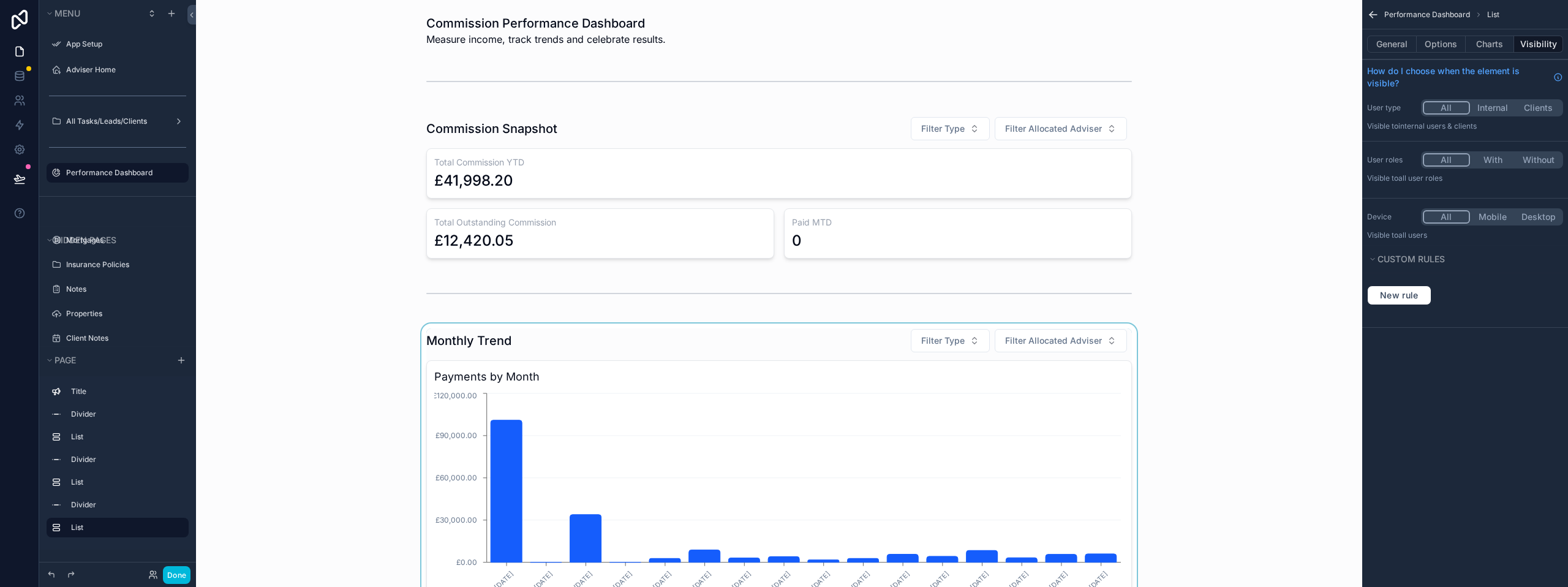
click at [506, 339] on div "scrollable content" at bounding box center [779, 481] width 1147 height 315
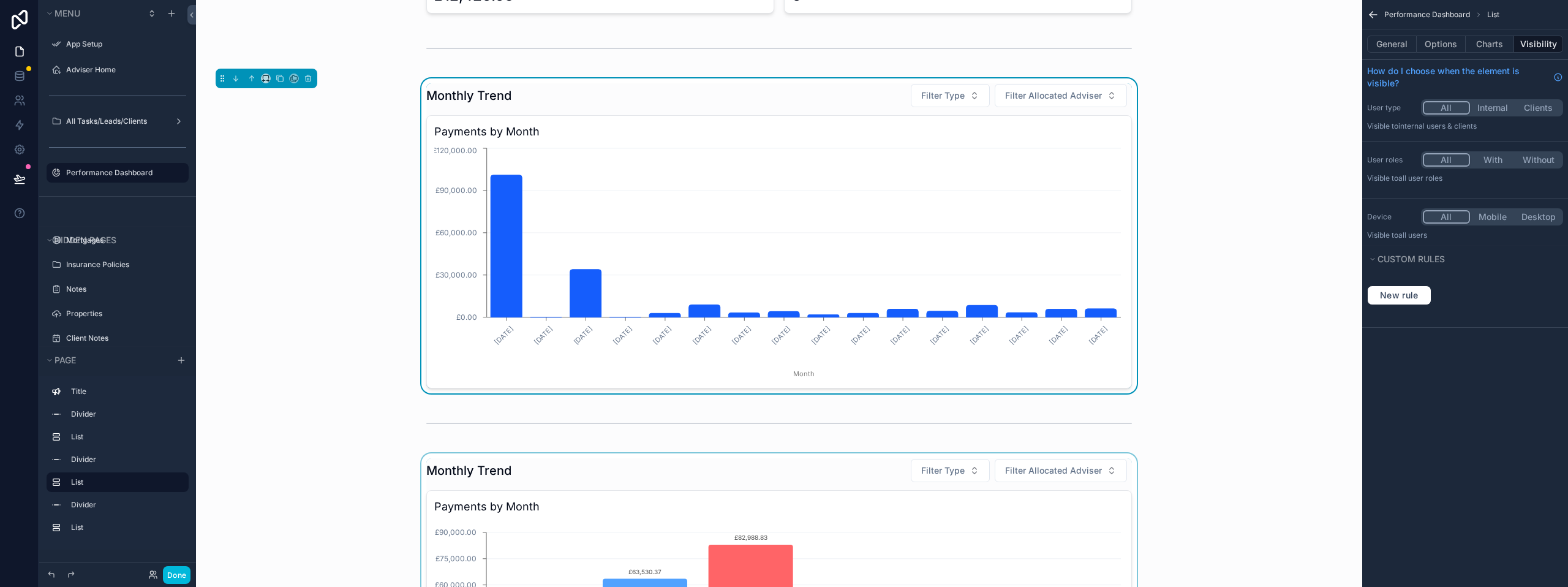
scroll to position [306, 0]
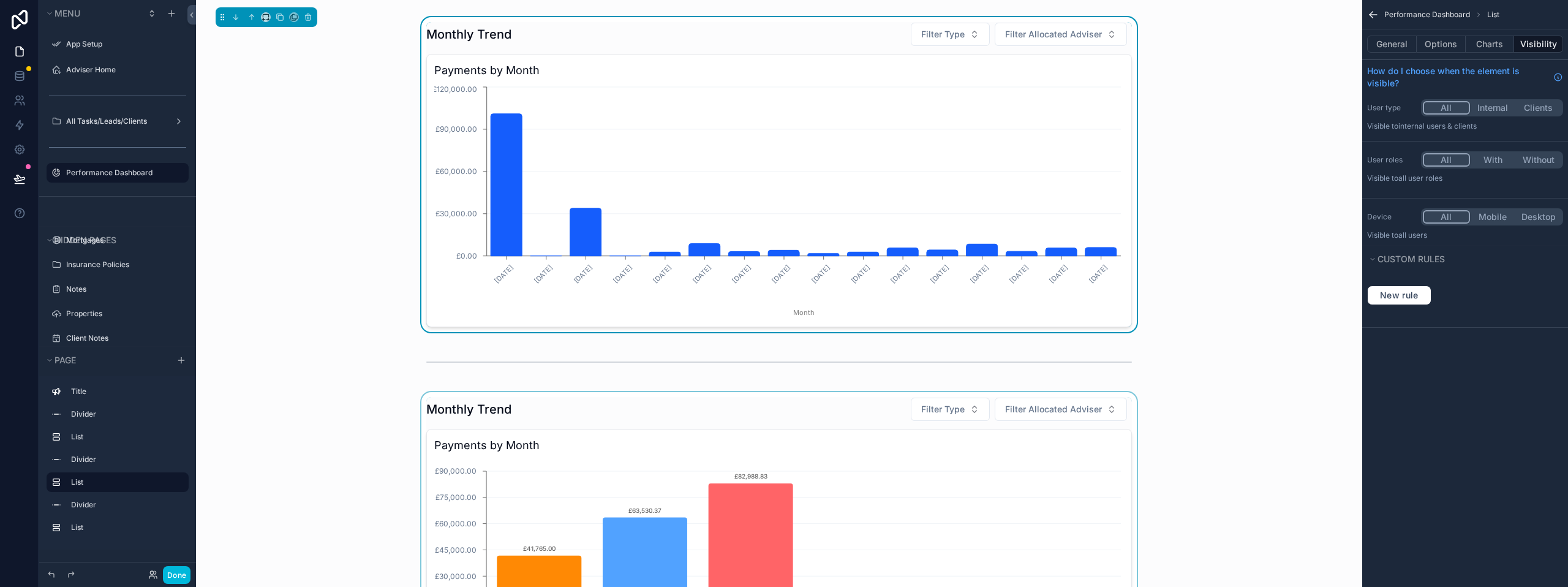
click at [504, 410] on div "scrollable content" at bounding box center [779, 570] width 1147 height 355
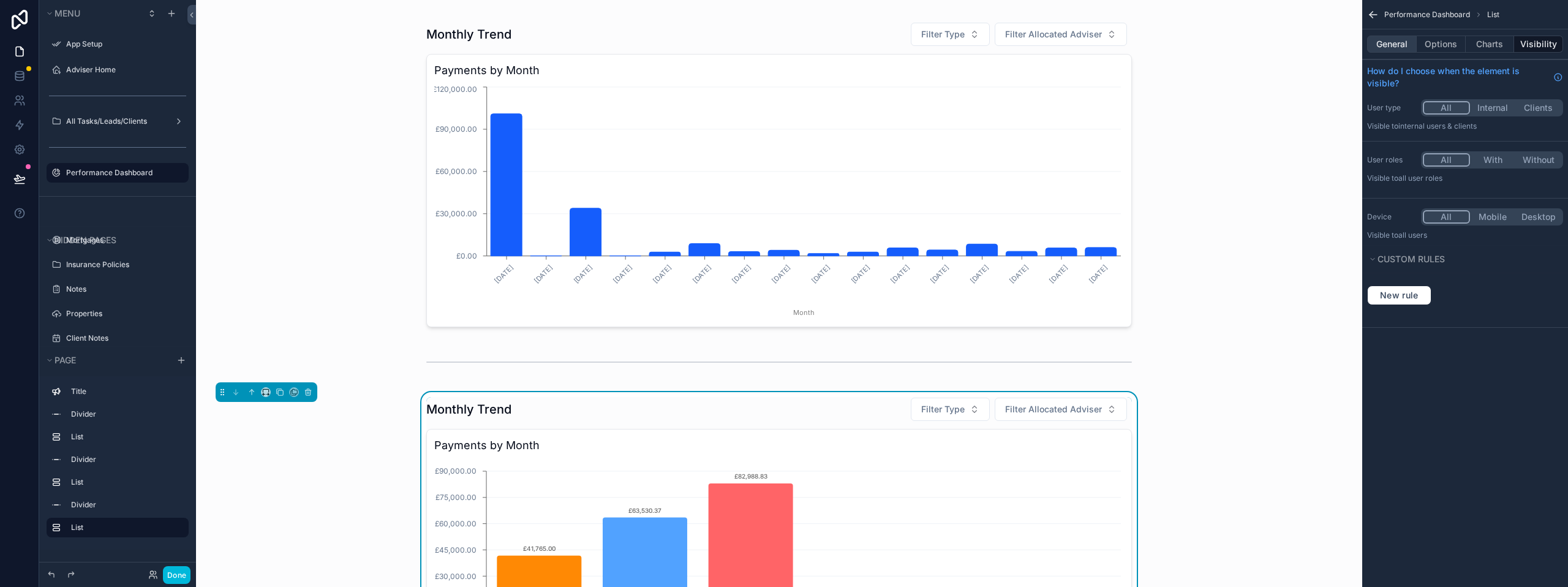
click at [1405, 42] on button "General" at bounding box center [1392, 44] width 50 height 17
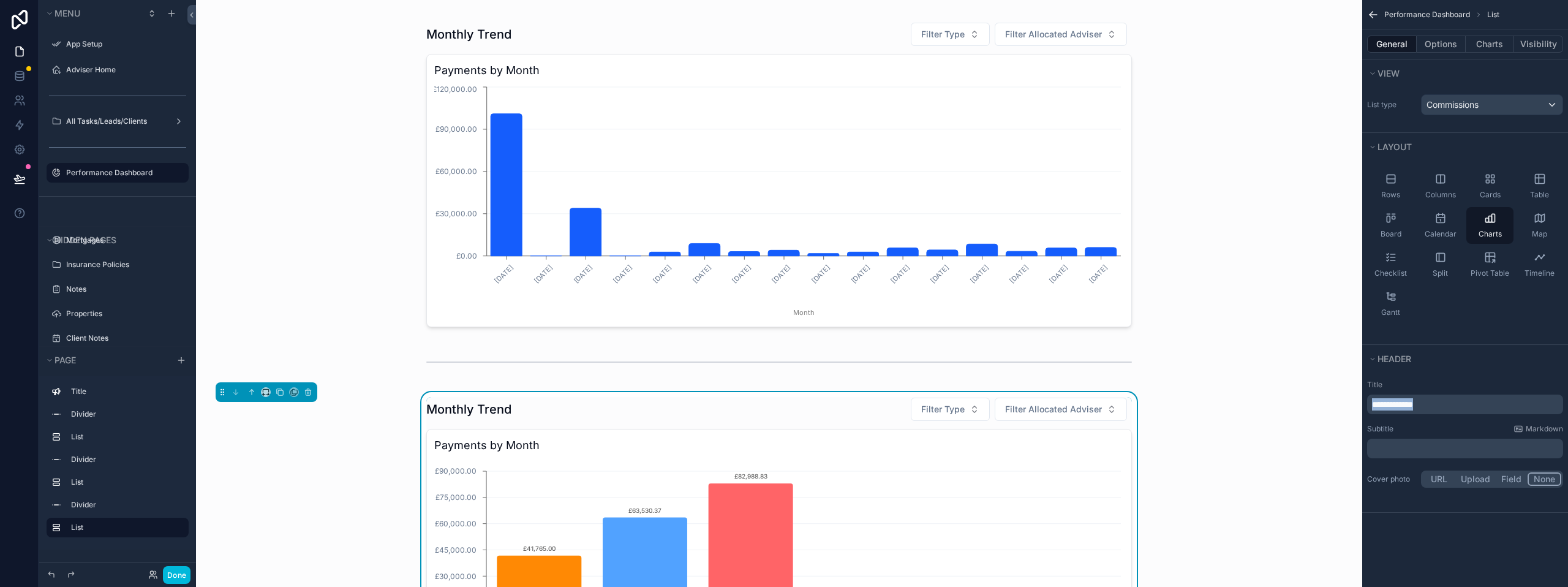
drag, startPoint x: 1450, startPoint y: 407, endPoint x: 1361, endPoint y: 404, distance: 89.1
click at [1361, 404] on div "App Setup Adviser Home All Tasks/Leads/Clients Performance Dashboard Mortgages …" at bounding box center [881, 294] width 1371 height 587
click at [495, 452] on h3 "Payments by Month" at bounding box center [778, 445] width 689 height 17
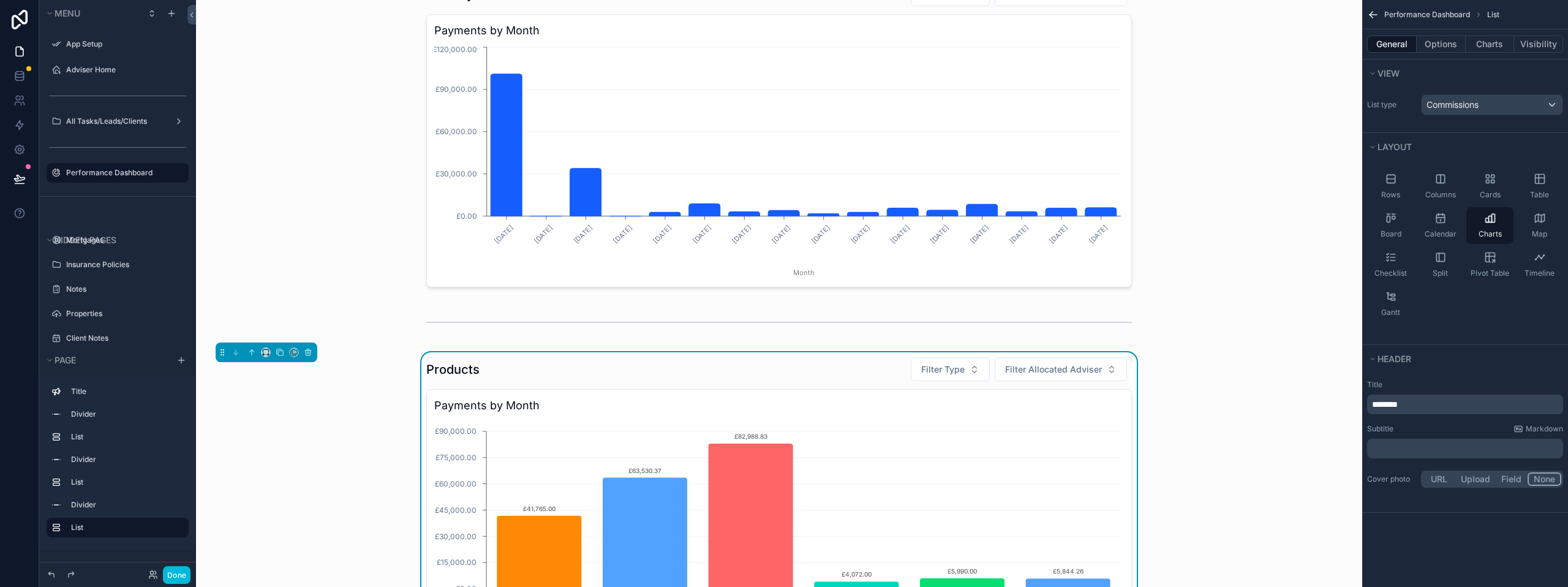
scroll to position [367, 0]
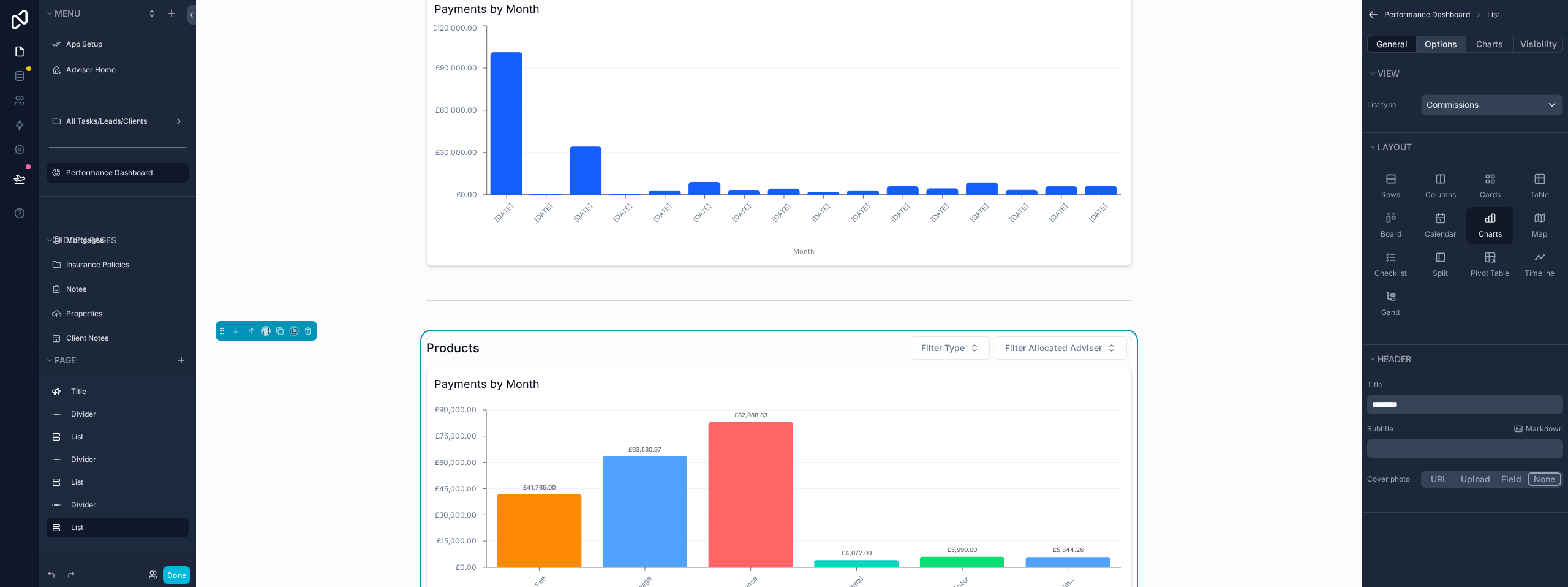
click at [1454, 47] on button "Options" at bounding box center [1441, 44] width 49 height 17
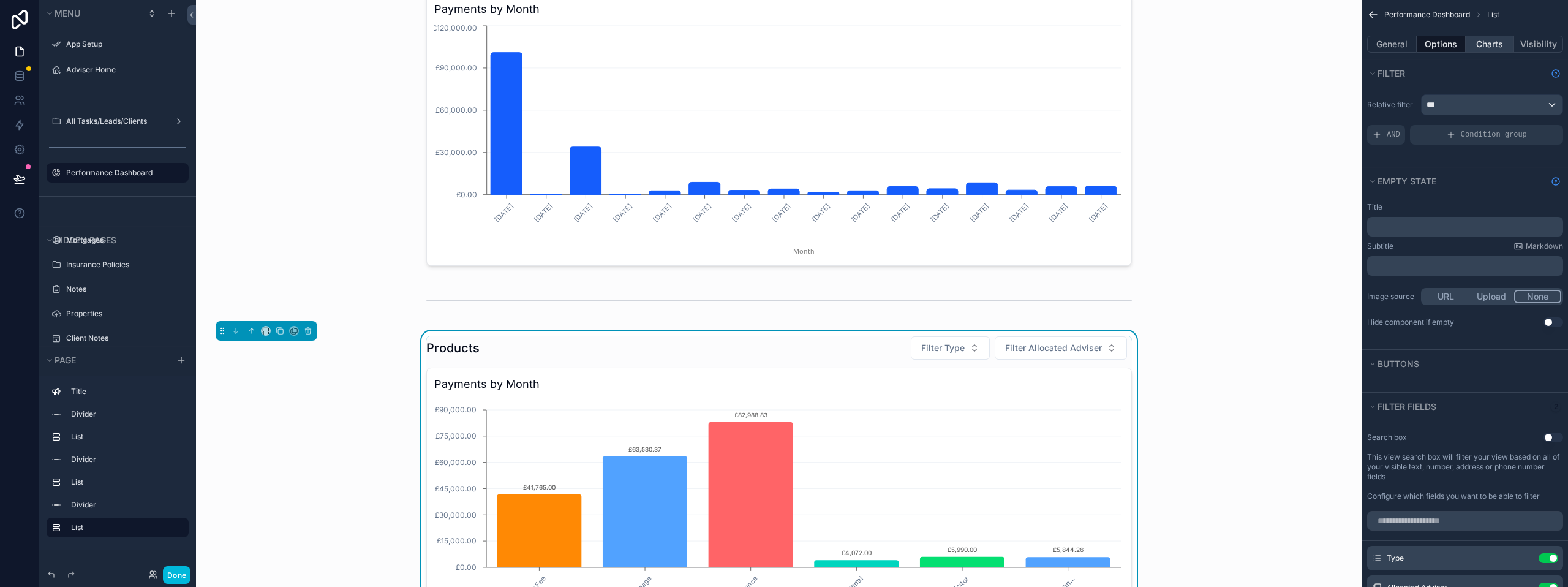
click at [1496, 45] on button "Charts" at bounding box center [1490, 44] width 49 height 17
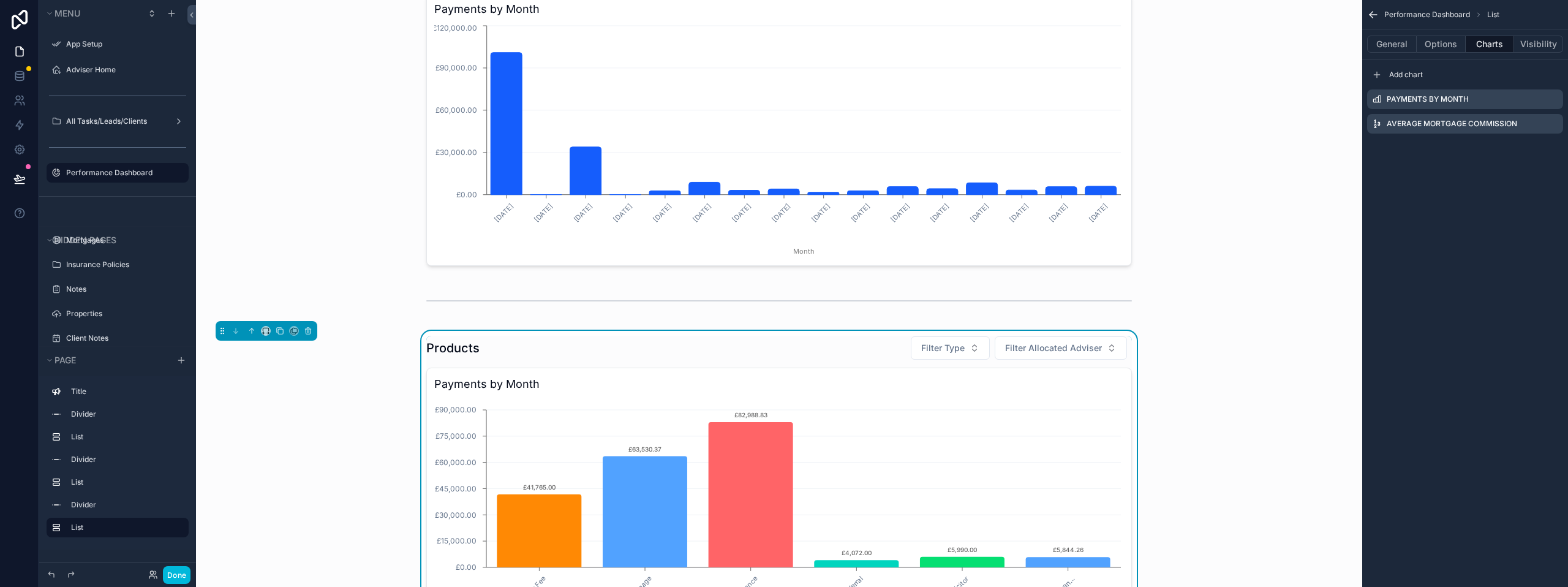
click at [0, 0] on icon "scrollable content" at bounding box center [0, 0] width 0 height 0
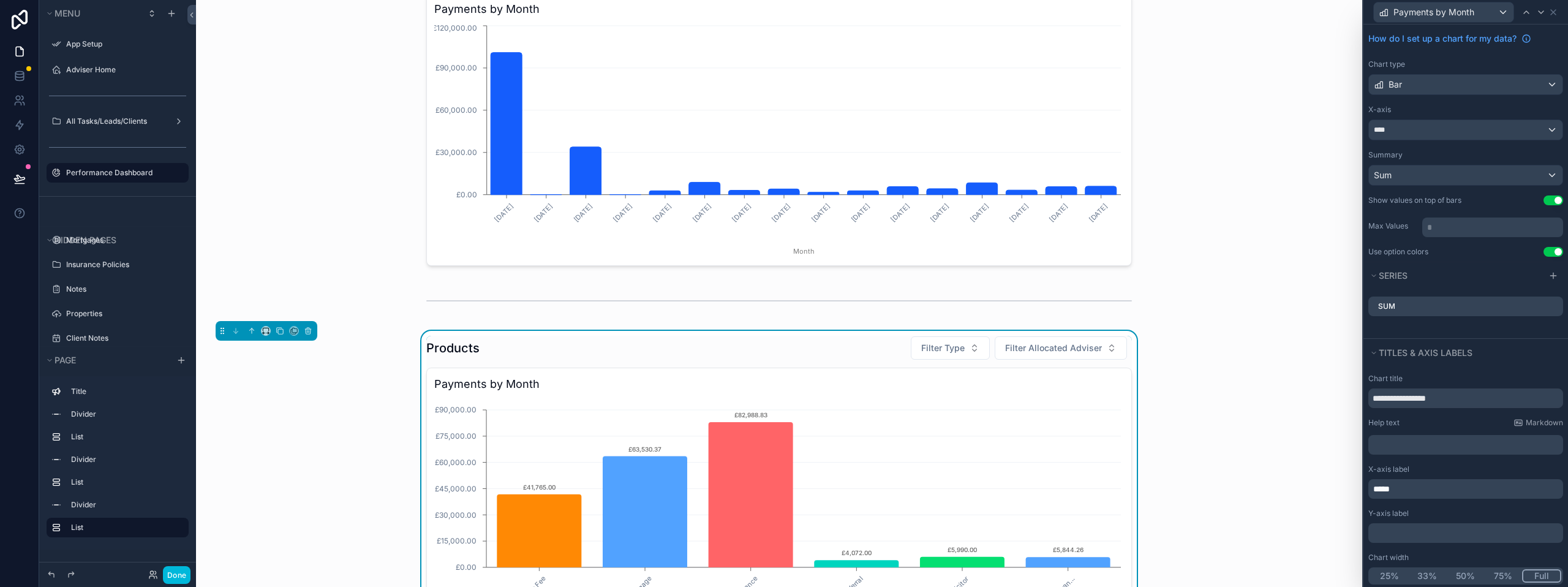
scroll to position [47, 0]
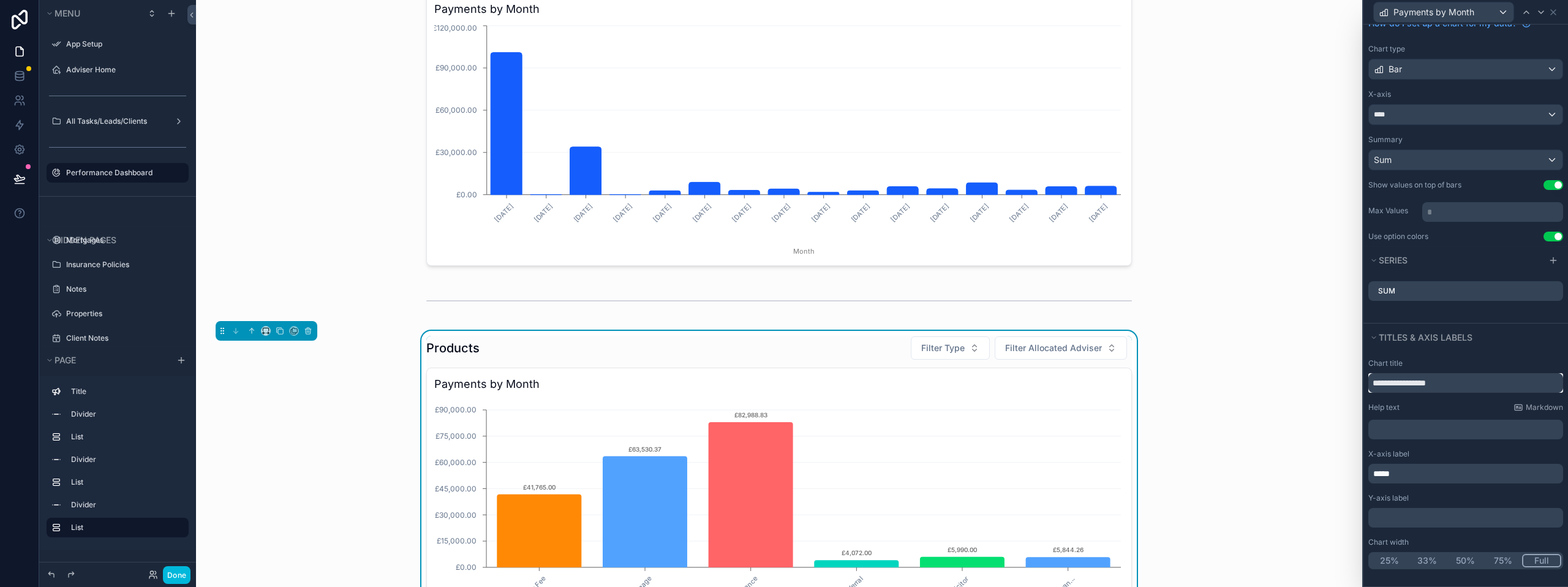
drag, startPoint x: 1468, startPoint y: 386, endPoint x: 1426, endPoint y: 379, distance: 42.6
click at [1426, 379] on input "**********" at bounding box center [1465, 383] width 195 height 20
click at [1458, 382] on input "**********" at bounding box center [1465, 383] width 195 height 20
click at [1425, 379] on input "**********" at bounding box center [1465, 383] width 195 height 20
click at [1463, 384] on input "**********" at bounding box center [1465, 383] width 195 height 20
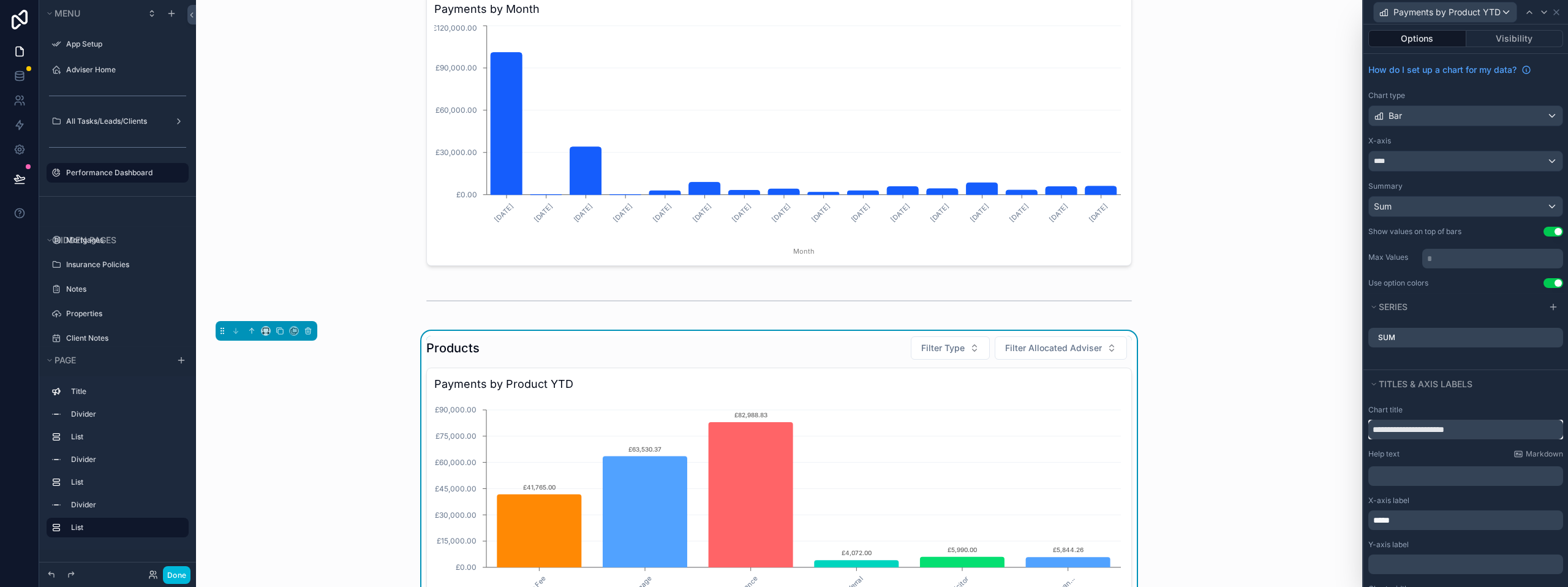
scroll to position [0, 0]
type input "**********"
click at [1298, 429] on div "Products Filter Type Filter Allocated Adviser Payments by Product YTD Advice Fe…" at bounding box center [779, 508] width 1147 height 355
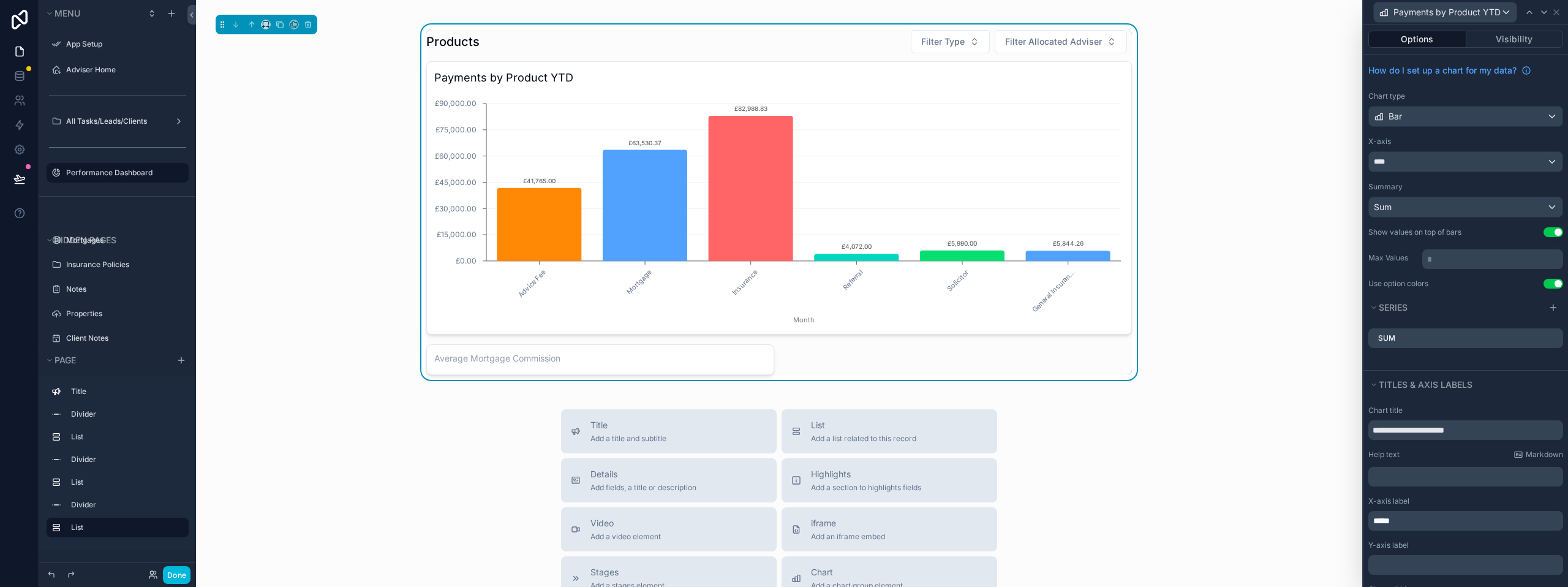
scroll to position [613, 0]
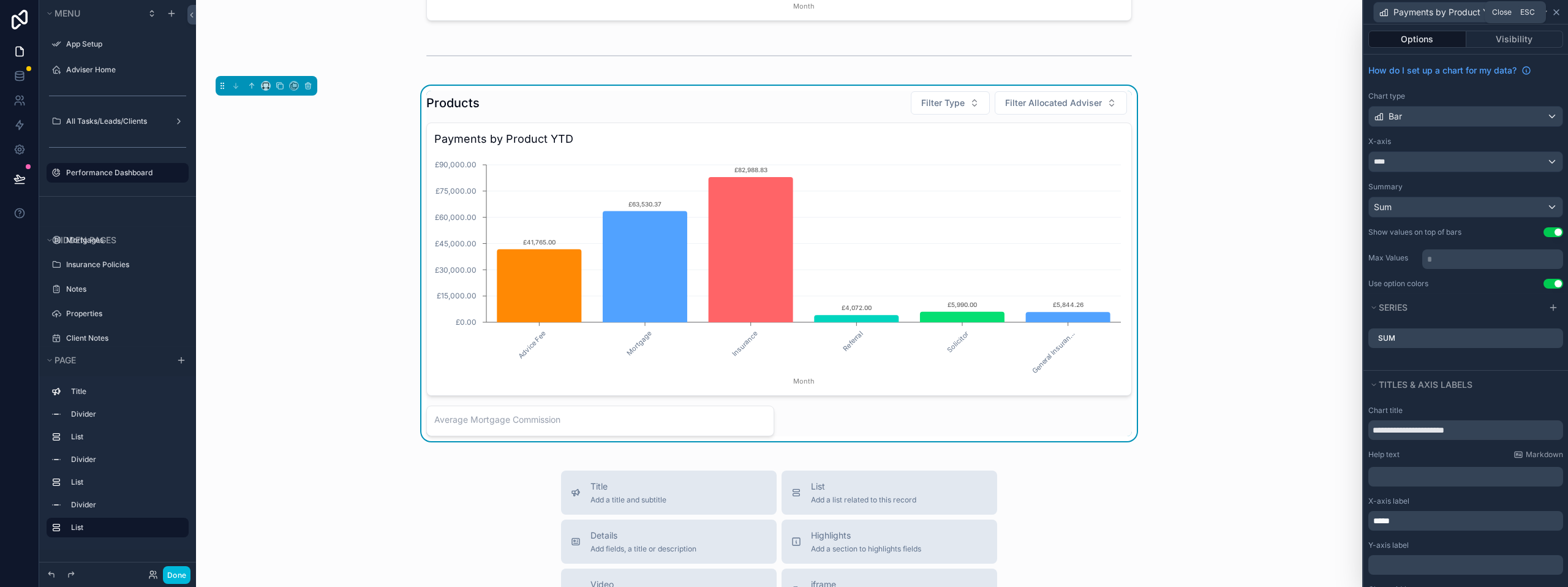
click at [1553, 16] on icon at bounding box center [1555, 12] width 9 height 9
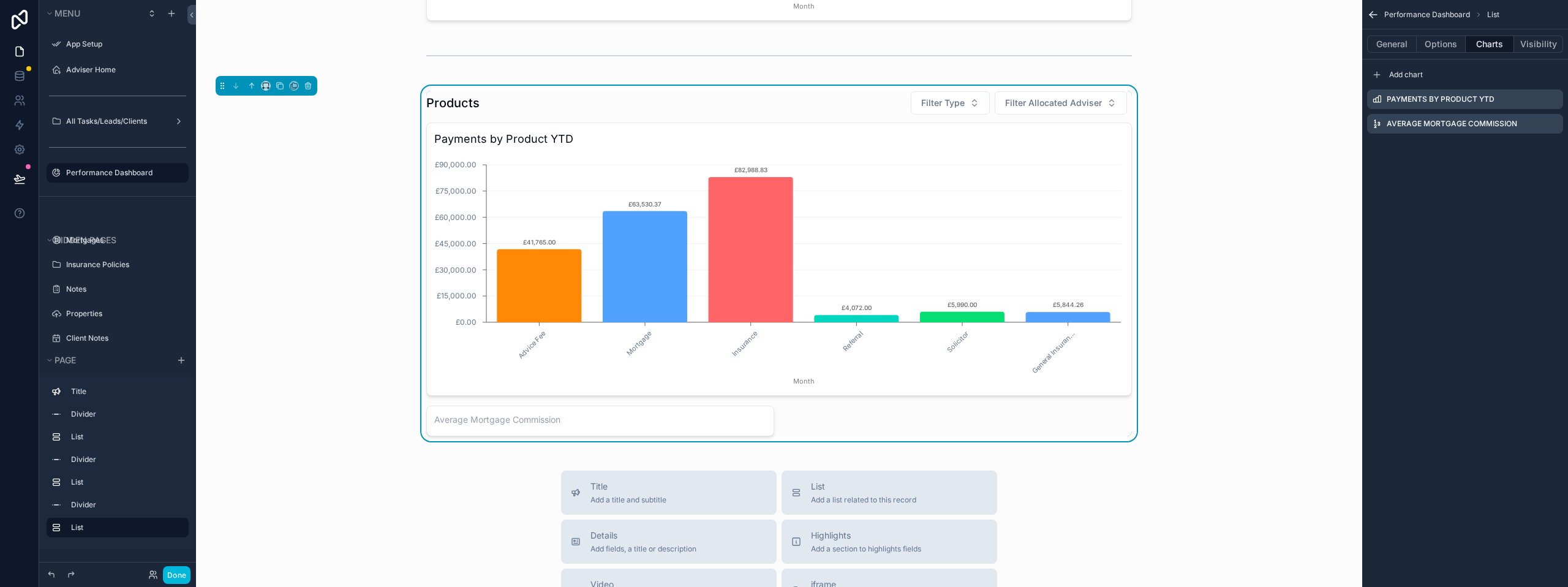
click at [0, 0] on icon "scrollable content" at bounding box center [0, 0] width 0 height 0
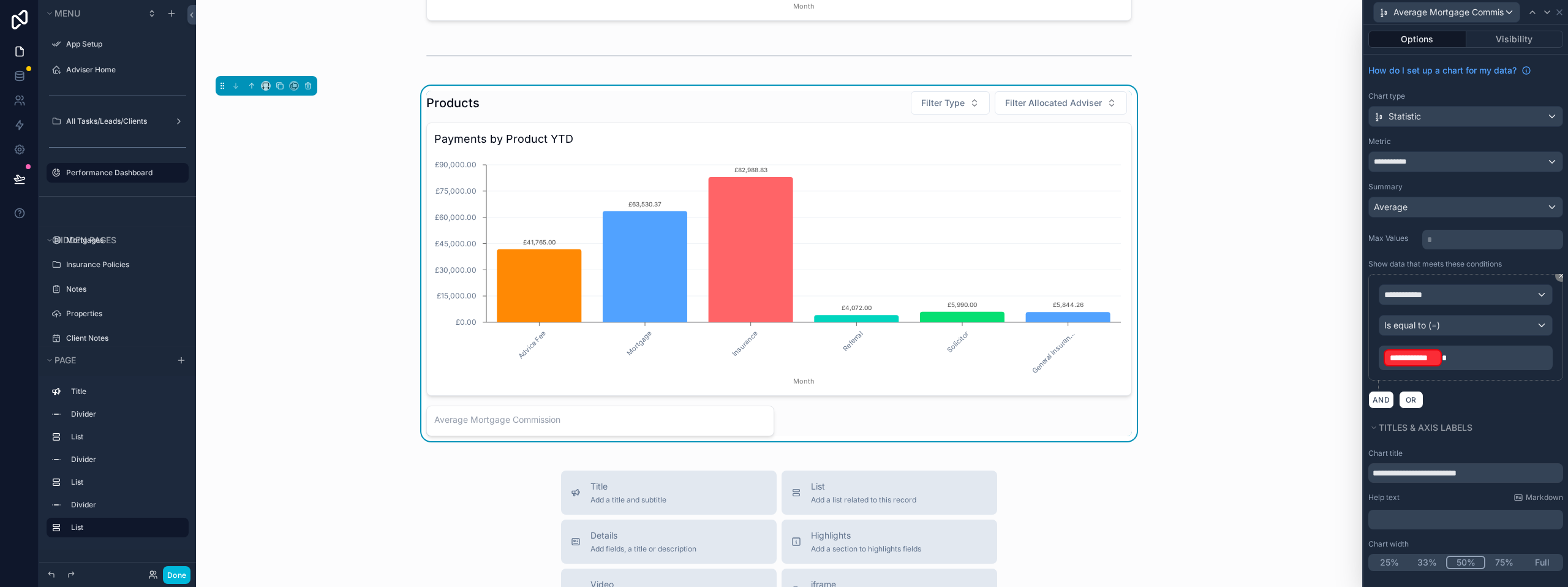
click at [1458, 356] on p "**********" at bounding box center [1467, 357] width 166 height 20
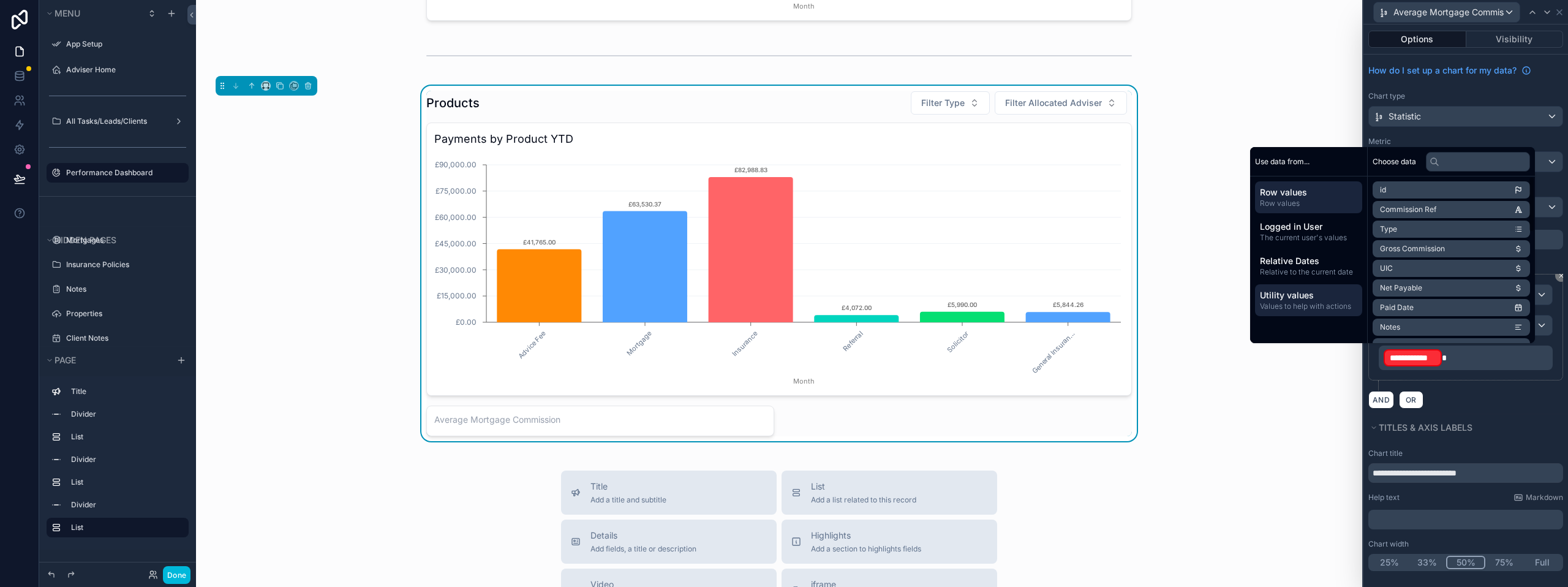
click at [1331, 303] on span "Values to help with actions" at bounding box center [1308, 306] width 97 height 9
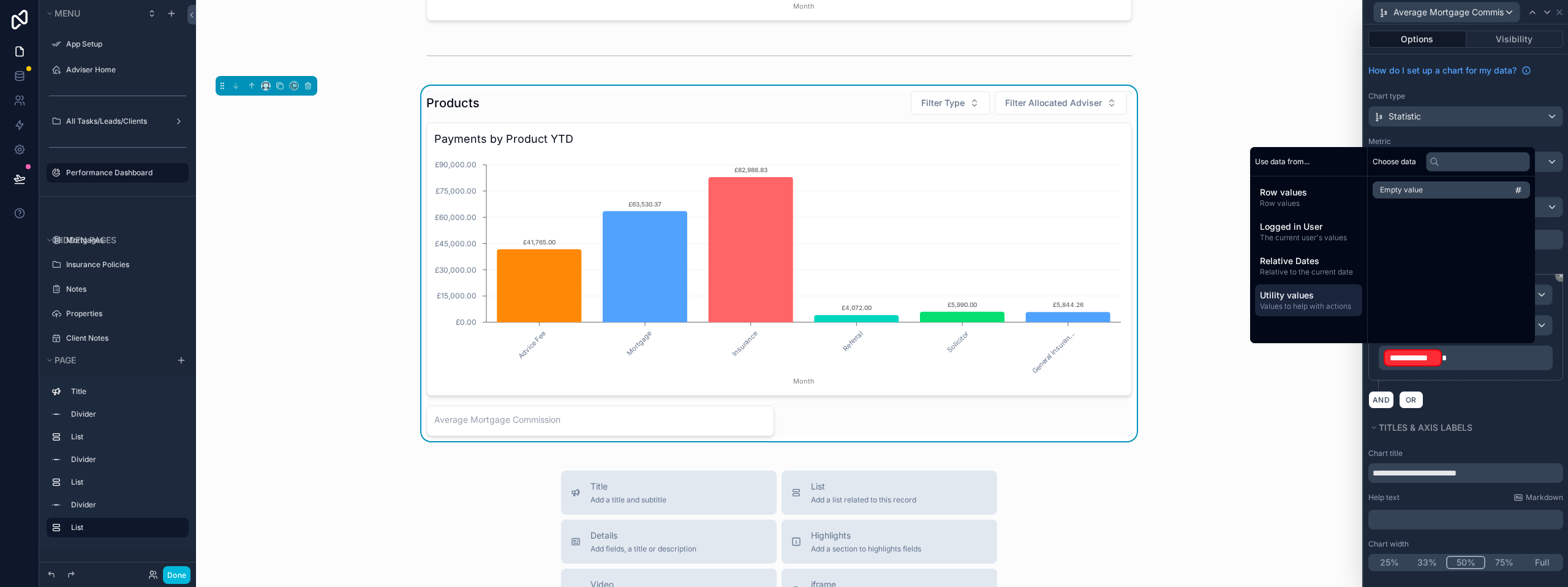
click at [1482, 349] on p "**********" at bounding box center [1467, 357] width 166 height 20
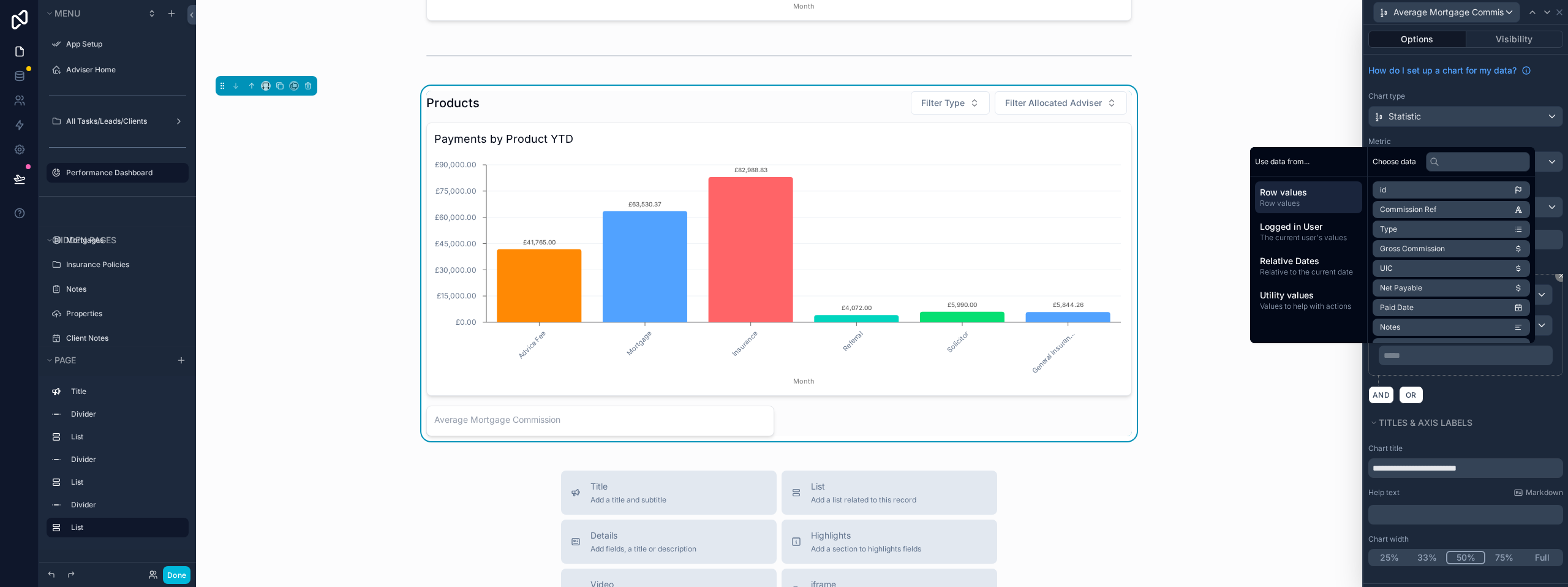
click at [1297, 197] on span "Row values" at bounding box center [1308, 192] width 97 height 12
click at [1314, 304] on span "Values to help with actions" at bounding box center [1308, 306] width 97 height 9
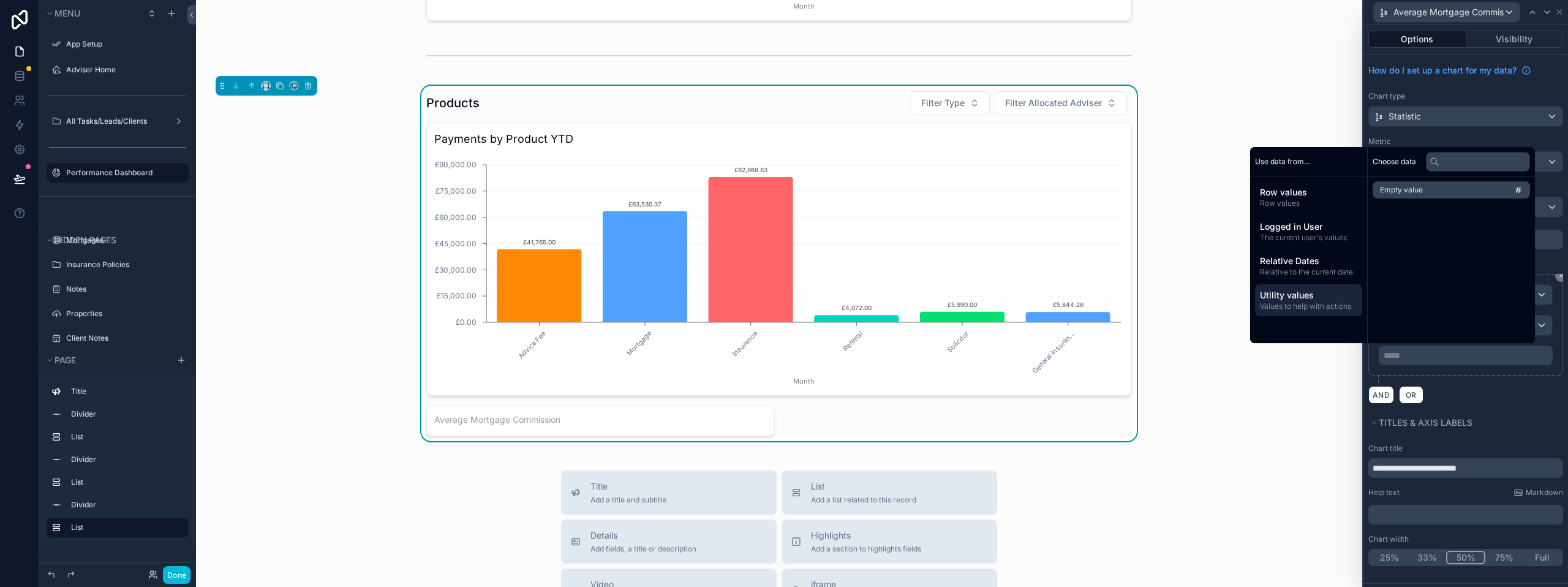
click at [1460, 401] on div "AND OR" at bounding box center [1465, 394] width 195 height 18
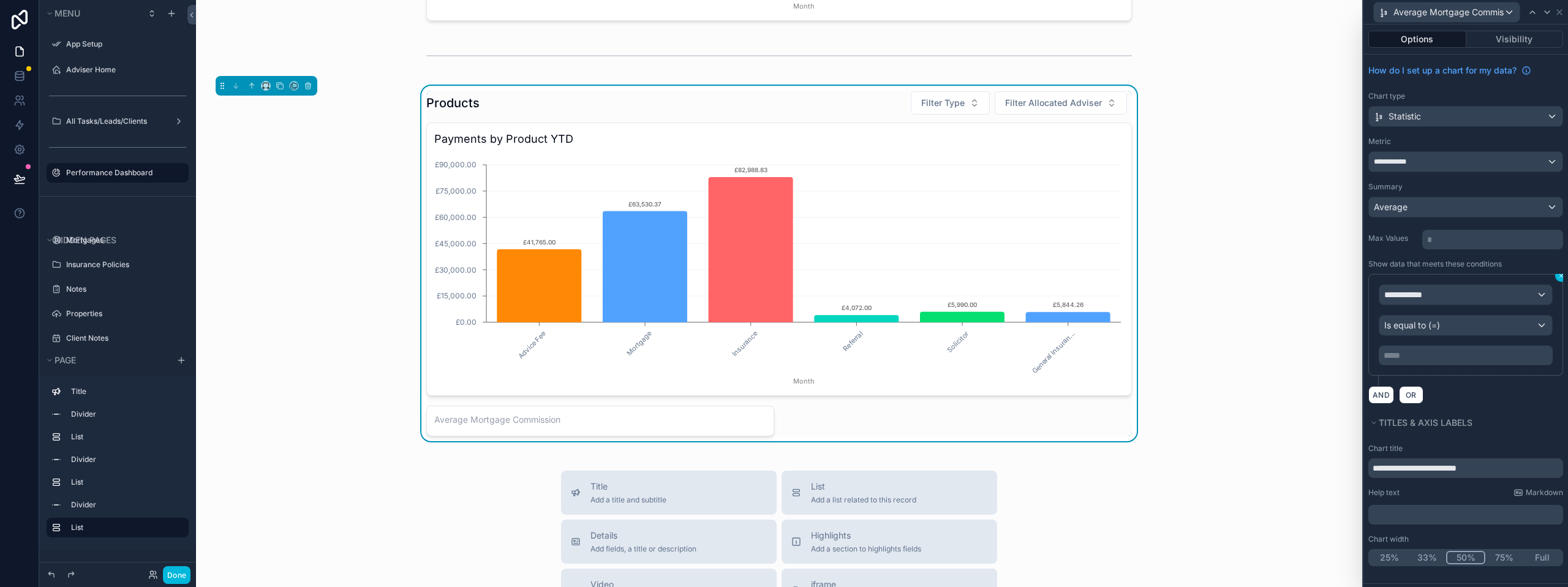
click at [1559, 277] on icon at bounding box center [1561, 275] width 8 height 8
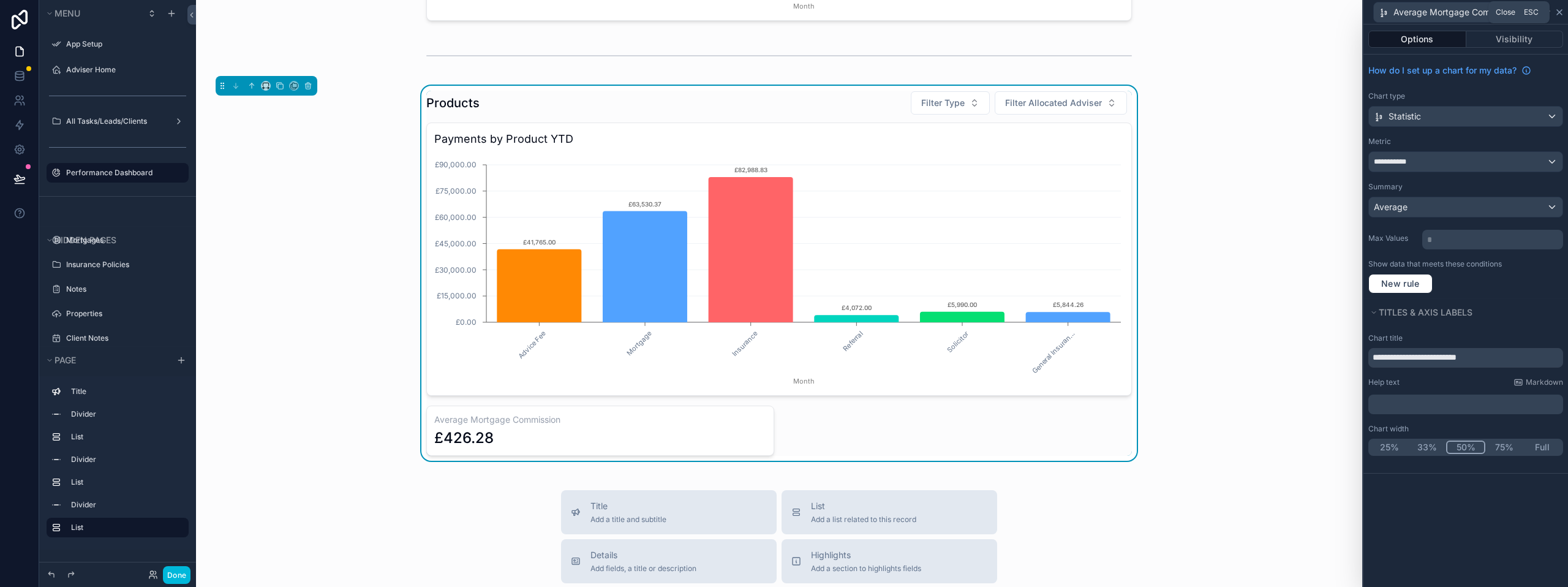
click at [1561, 9] on icon at bounding box center [1559, 12] width 9 height 9
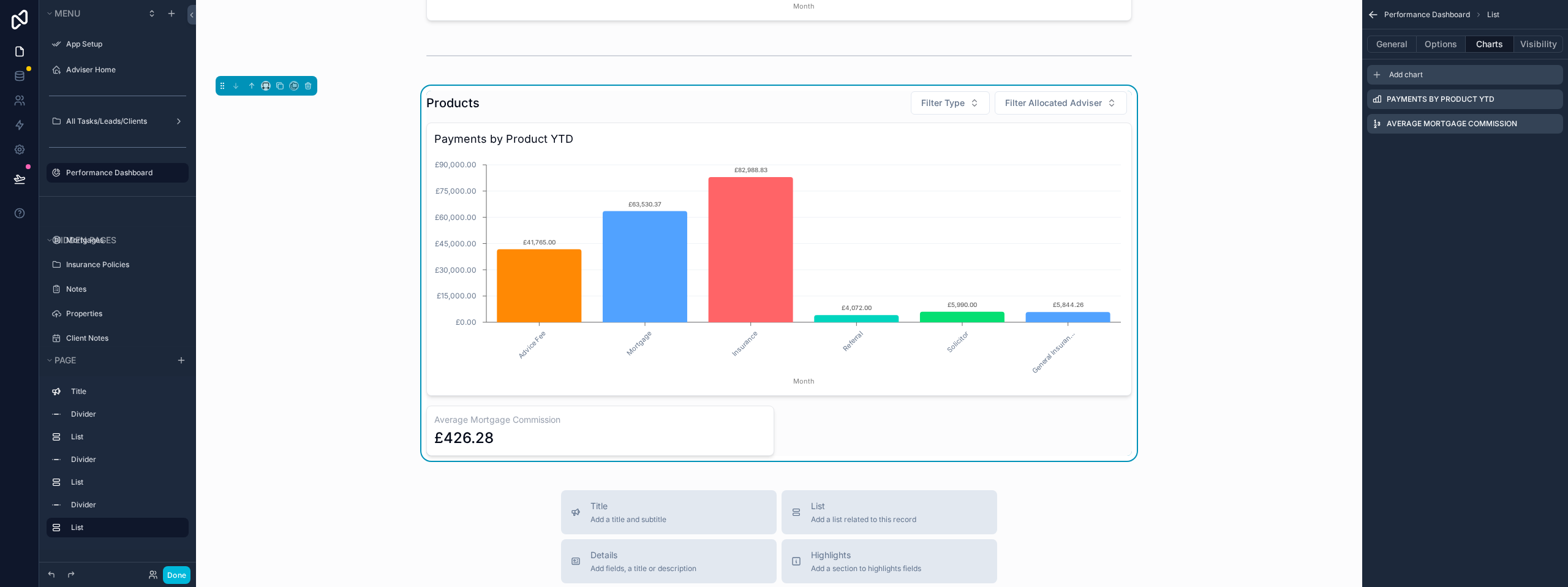
click at [1404, 76] on span "Add chart" at bounding box center [1405, 74] width 33 height 9
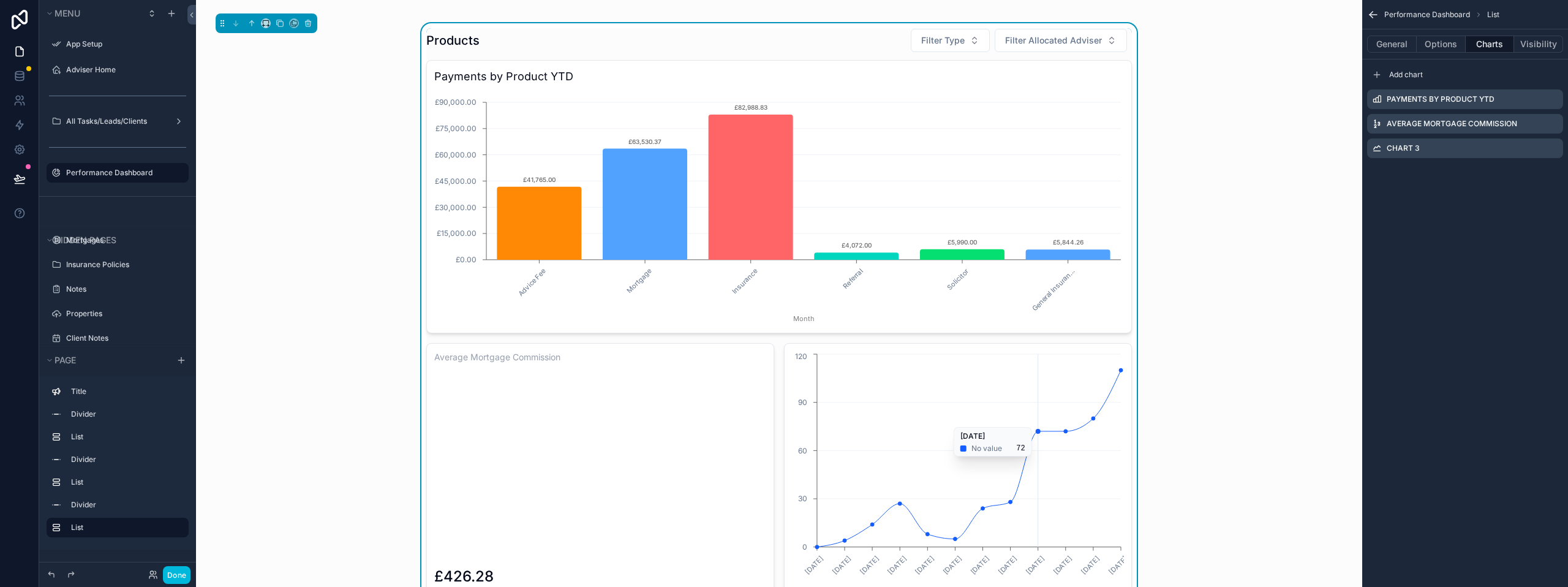
scroll to position [674, 0]
click at [0, 0] on icon "scrollable content" at bounding box center [0, 0] width 0 height 0
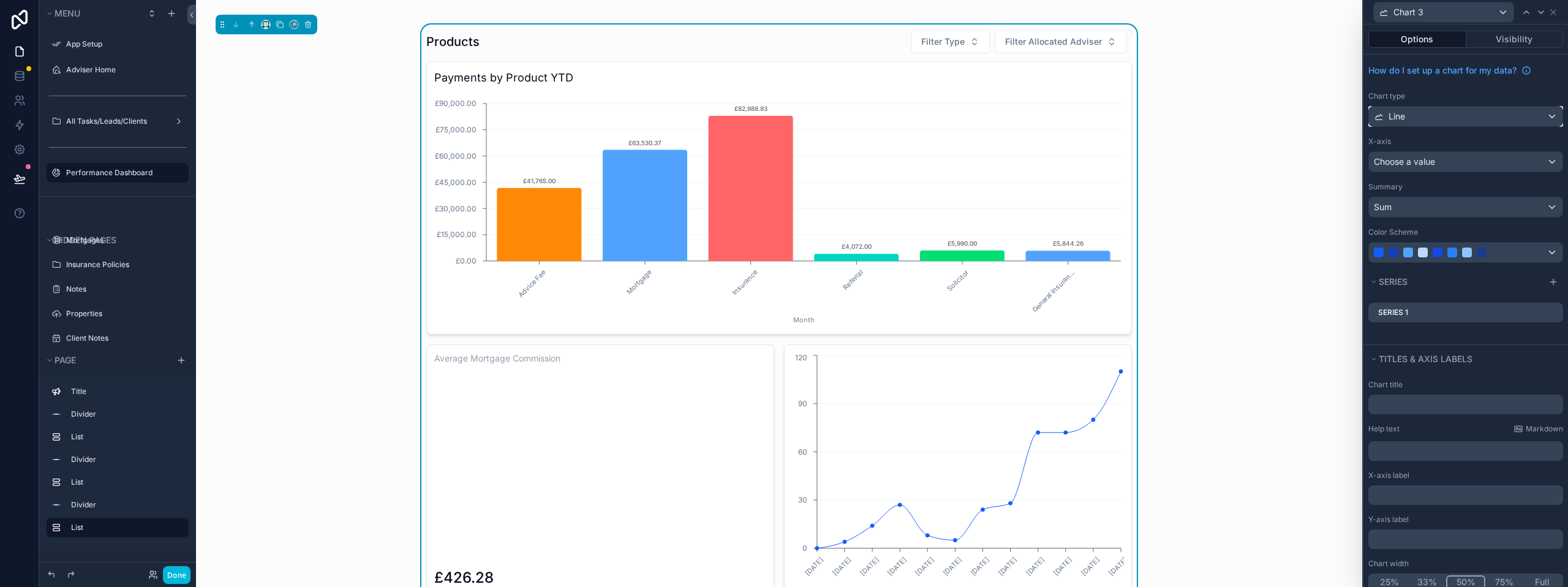
click at [1468, 110] on div "Line" at bounding box center [1465, 116] width 193 height 20
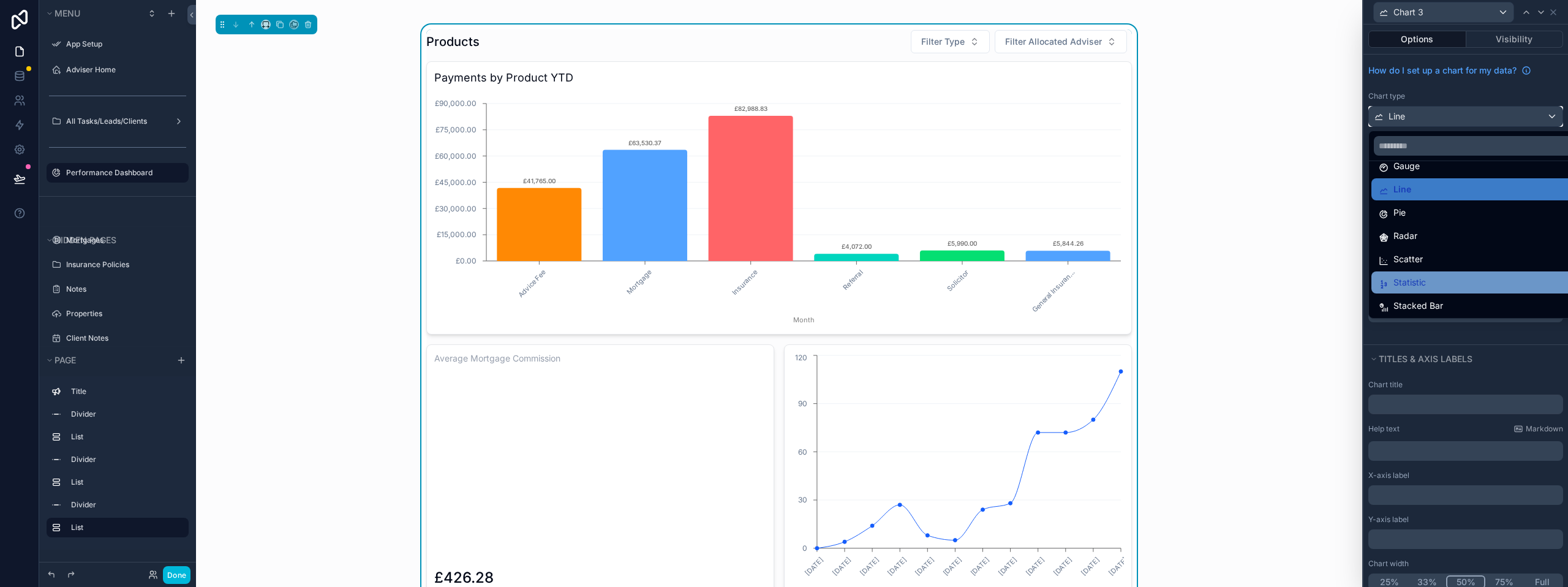
scroll to position [87, 0]
click at [1424, 283] on span "Statistic" at bounding box center [1409, 281] width 33 height 15
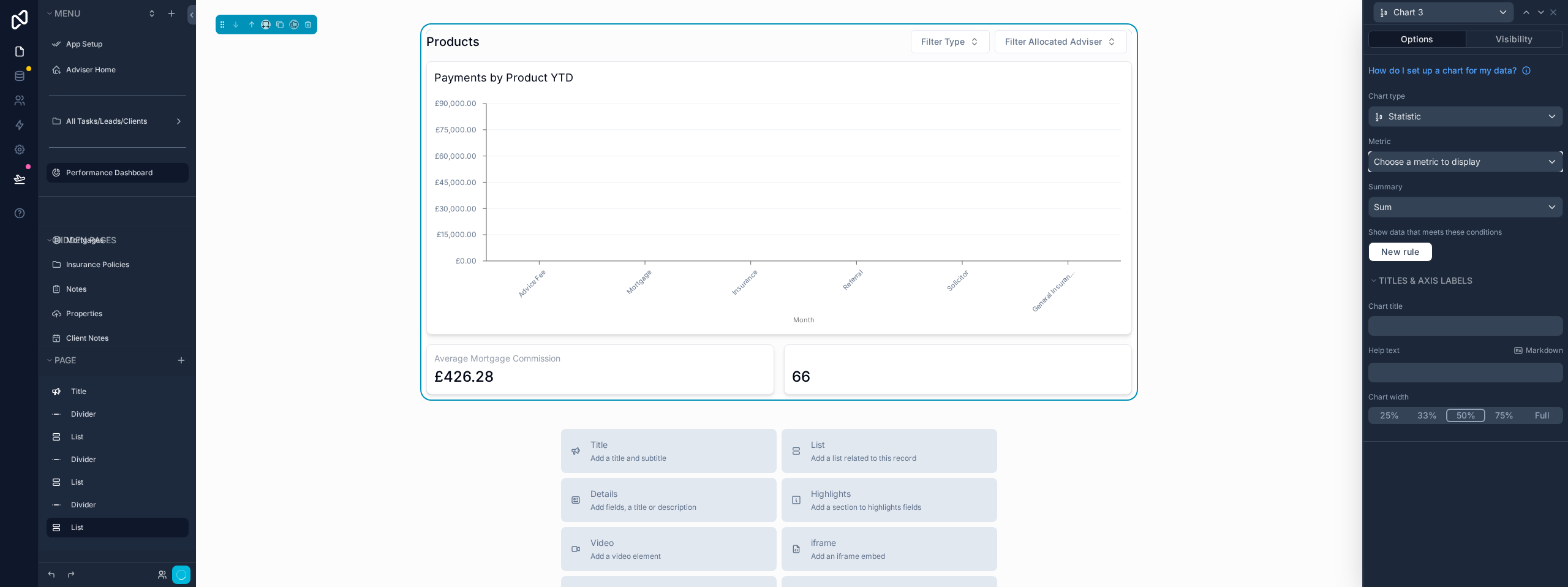
click at [1423, 161] on span "Choose a metric to display" at bounding box center [1427, 161] width 106 height 10
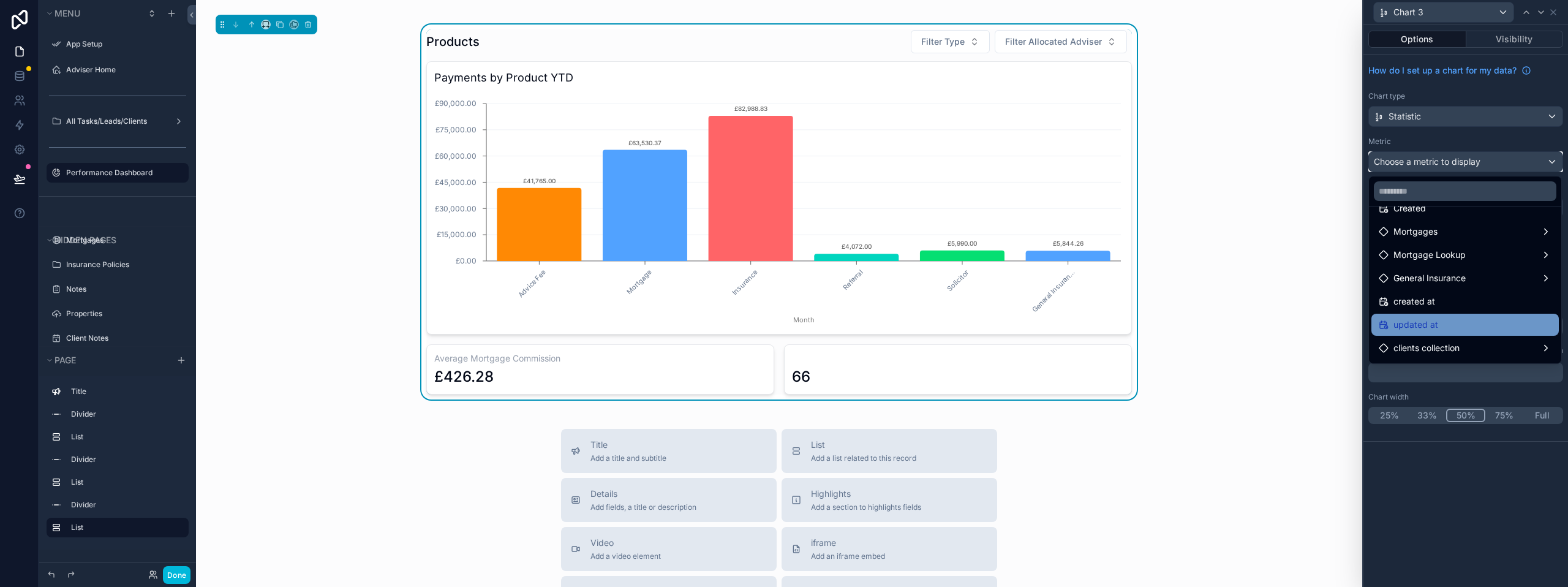
scroll to position [273, 0]
click at [1452, 144] on div at bounding box center [1465, 294] width 204 height 587
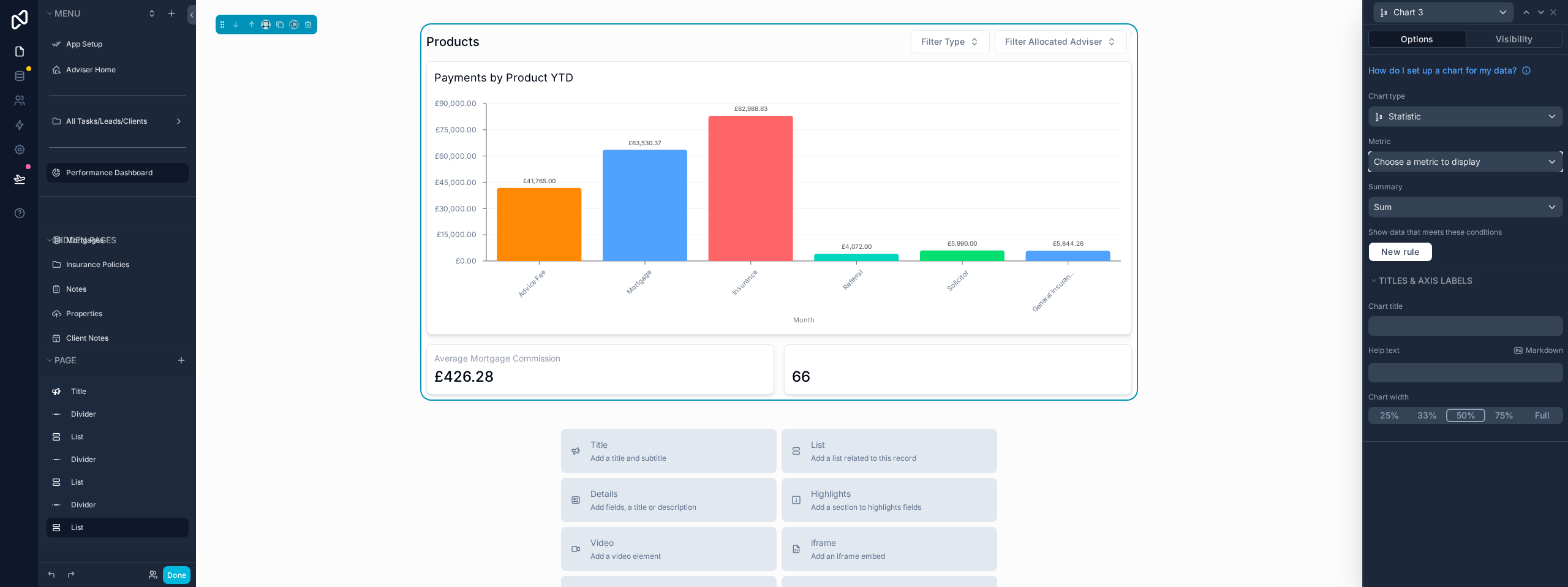
click at [1408, 161] on span "Choose a metric to display" at bounding box center [1427, 161] width 106 height 10
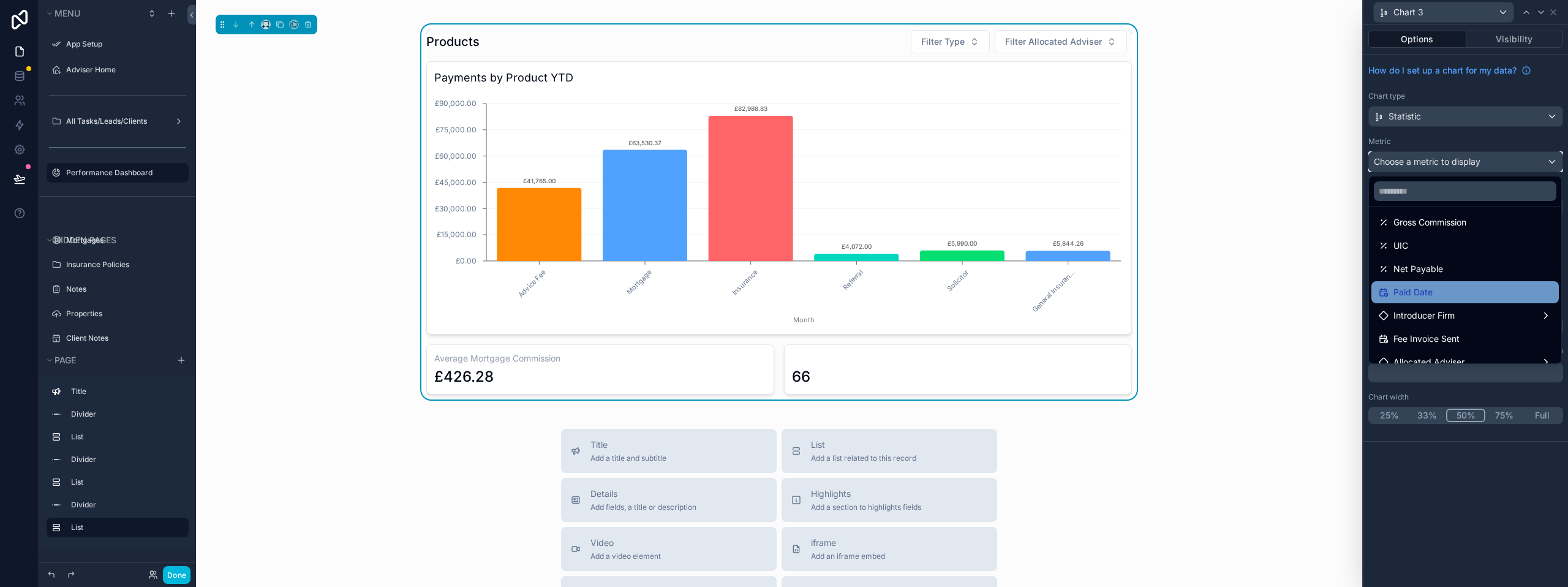
scroll to position [0, 0]
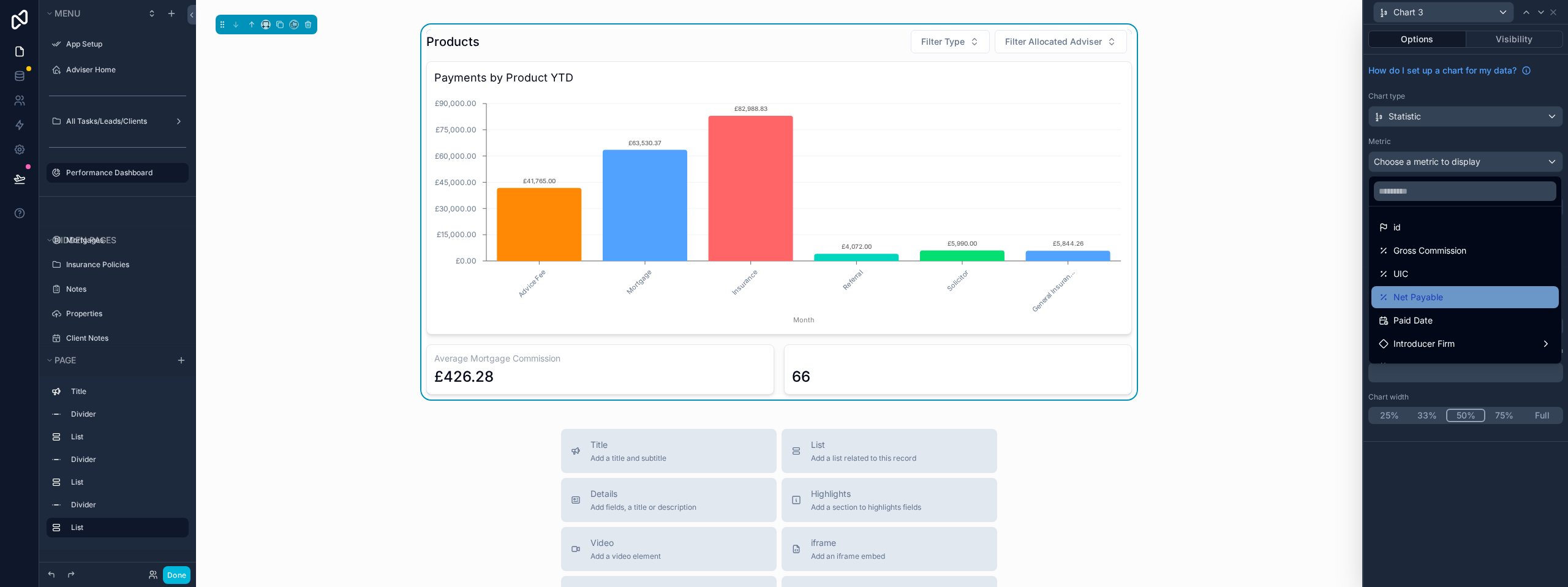
click at [1419, 290] on span "Net Payable" at bounding box center [1418, 297] width 50 height 15
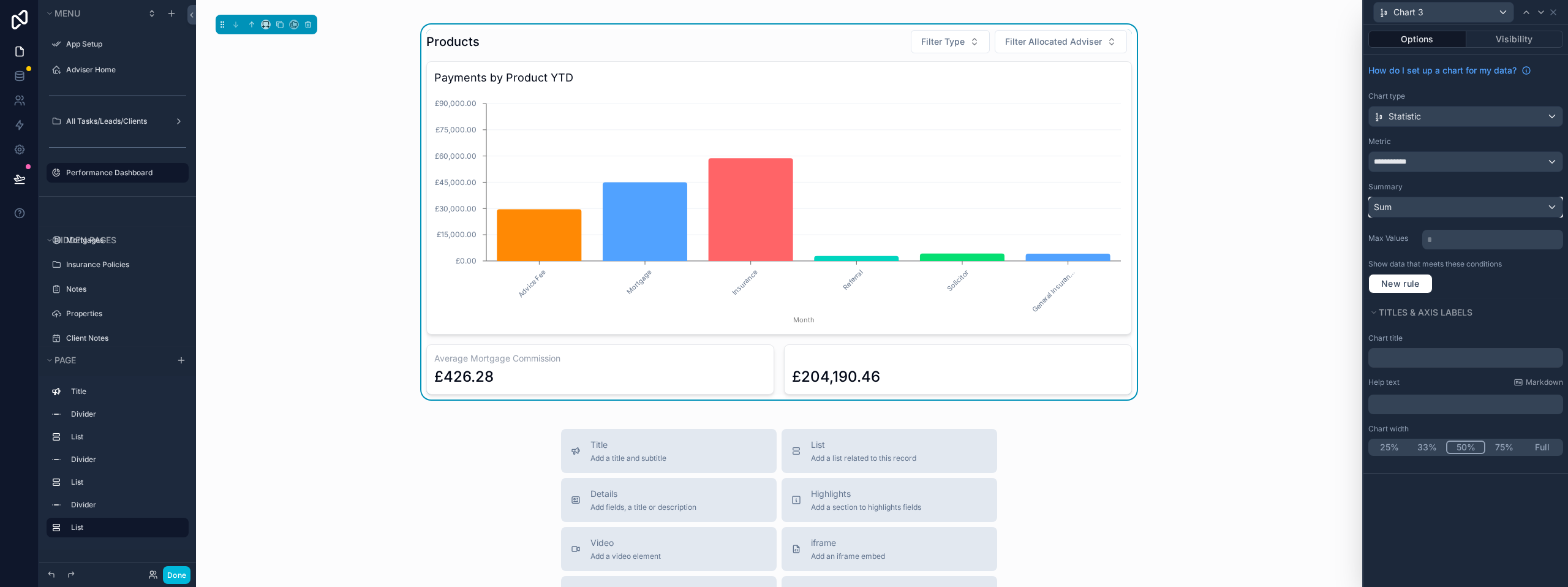
click at [1415, 205] on div "Sum" at bounding box center [1465, 207] width 193 height 20
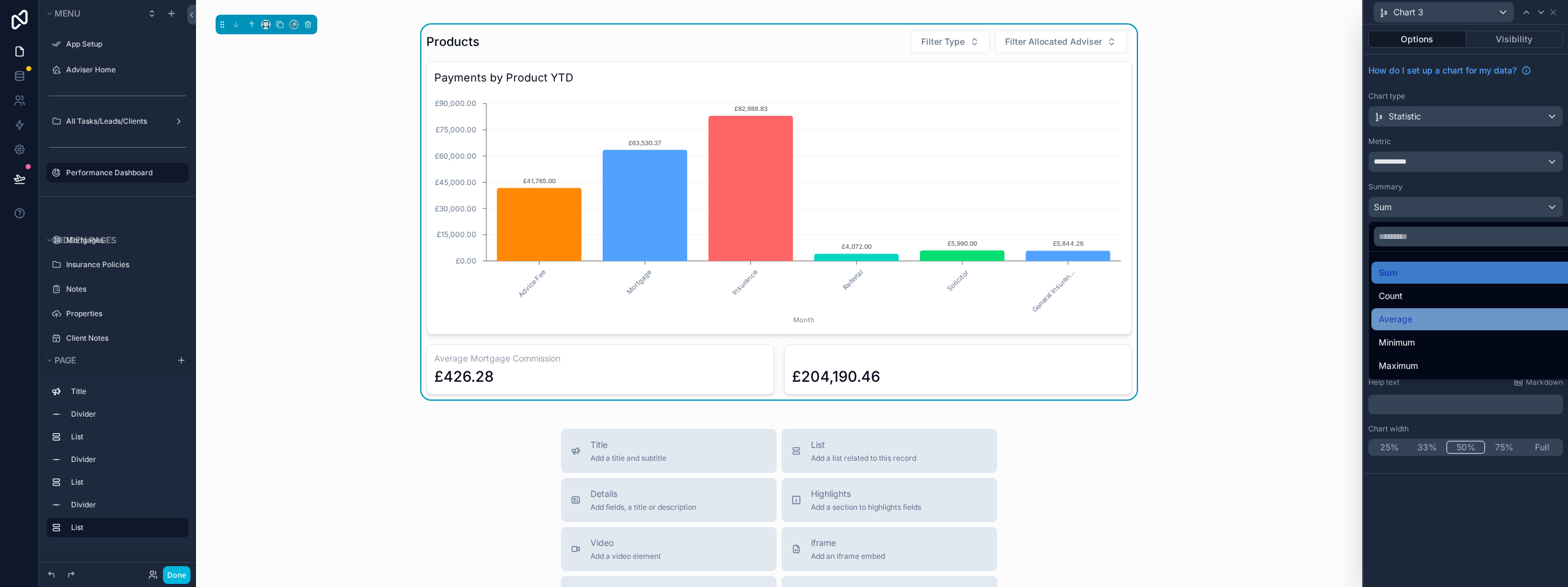
click at [1411, 312] on span "Average" at bounding box center [1395, 318] width 33 height 15
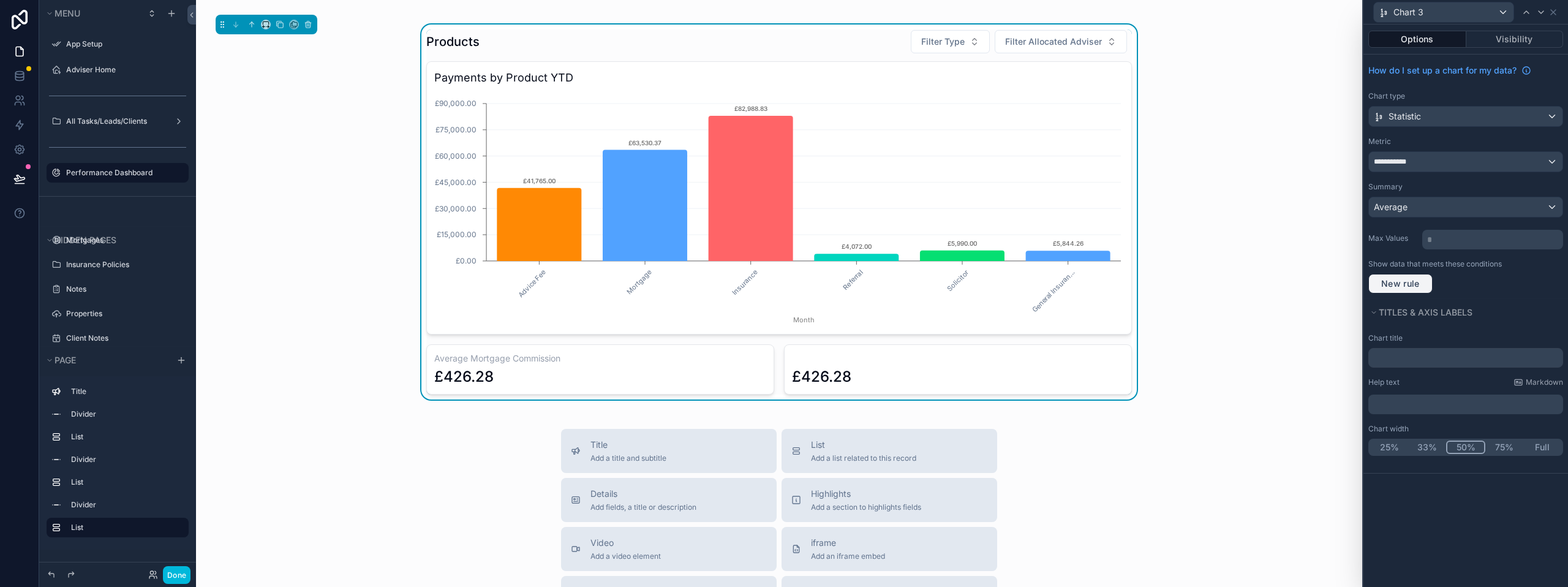
click at [1403, 281] on span "New rule" at bounding box center [1400, 283] width 48 height 11
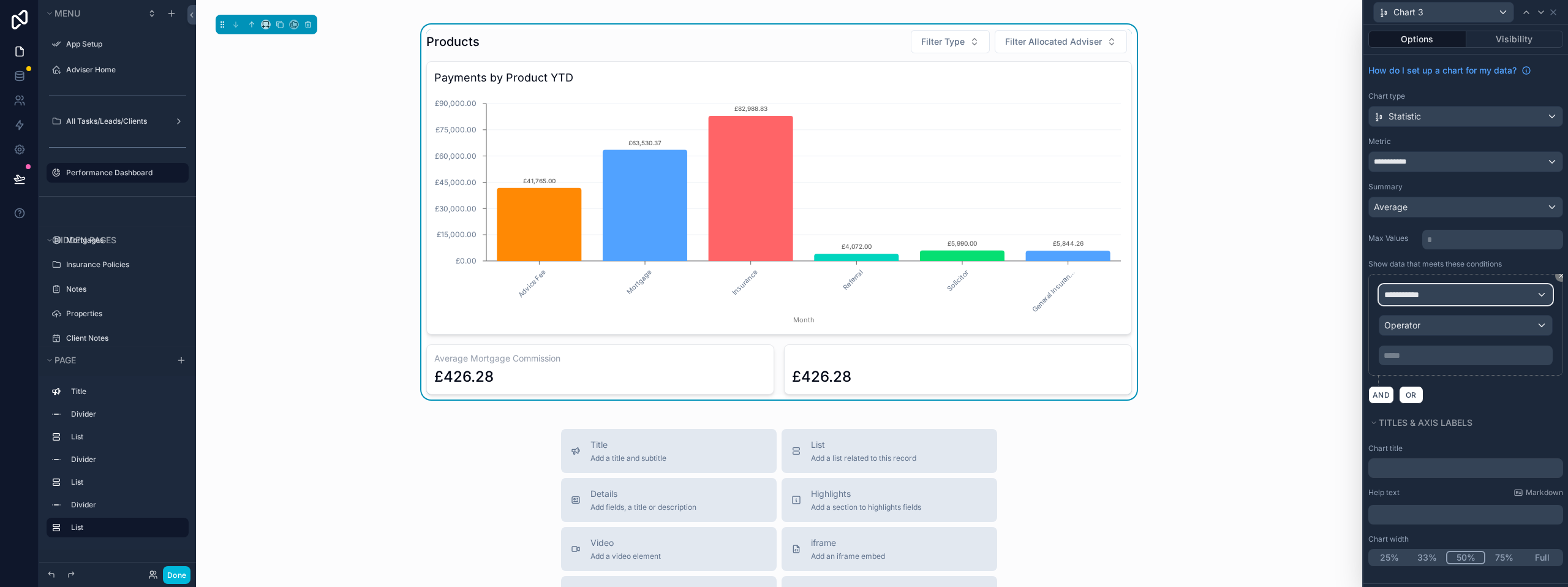
click at [1430, 296] on div "**********" at bounding box center [1465, 294] width 173 height 20
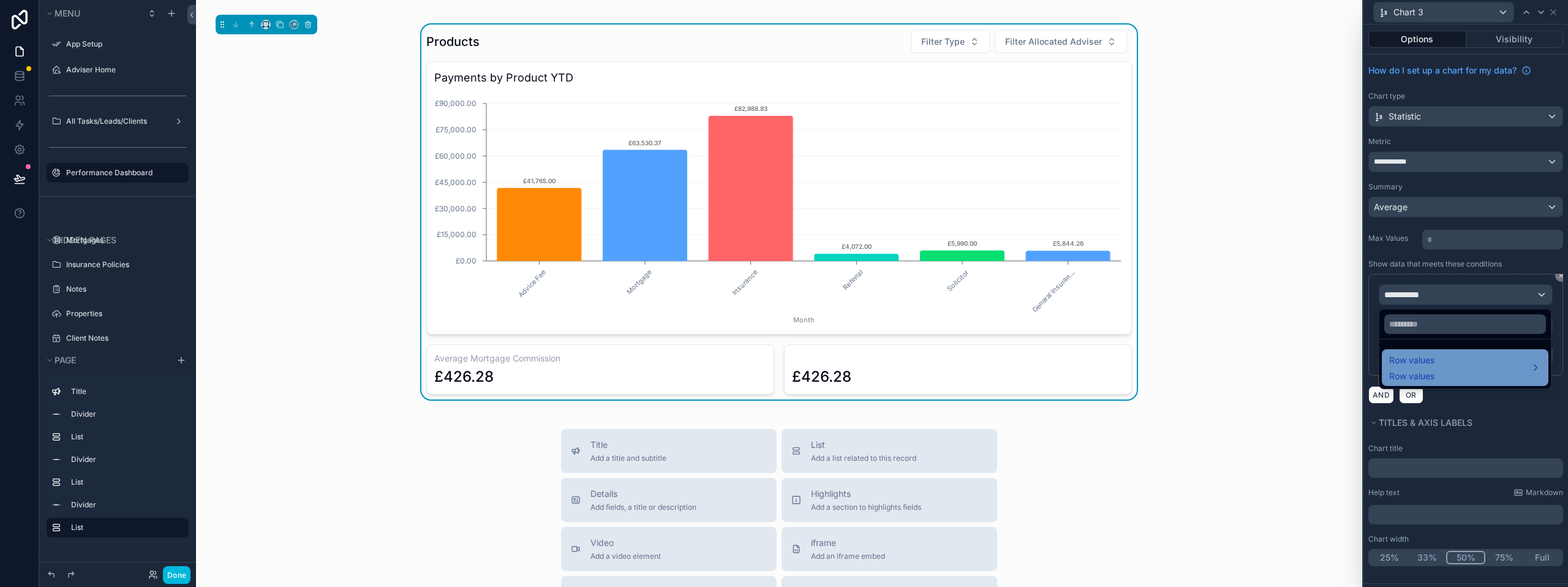
click at [1420, 360] on span "Row values" at bounding box center [1411, 360] width 45 height 15
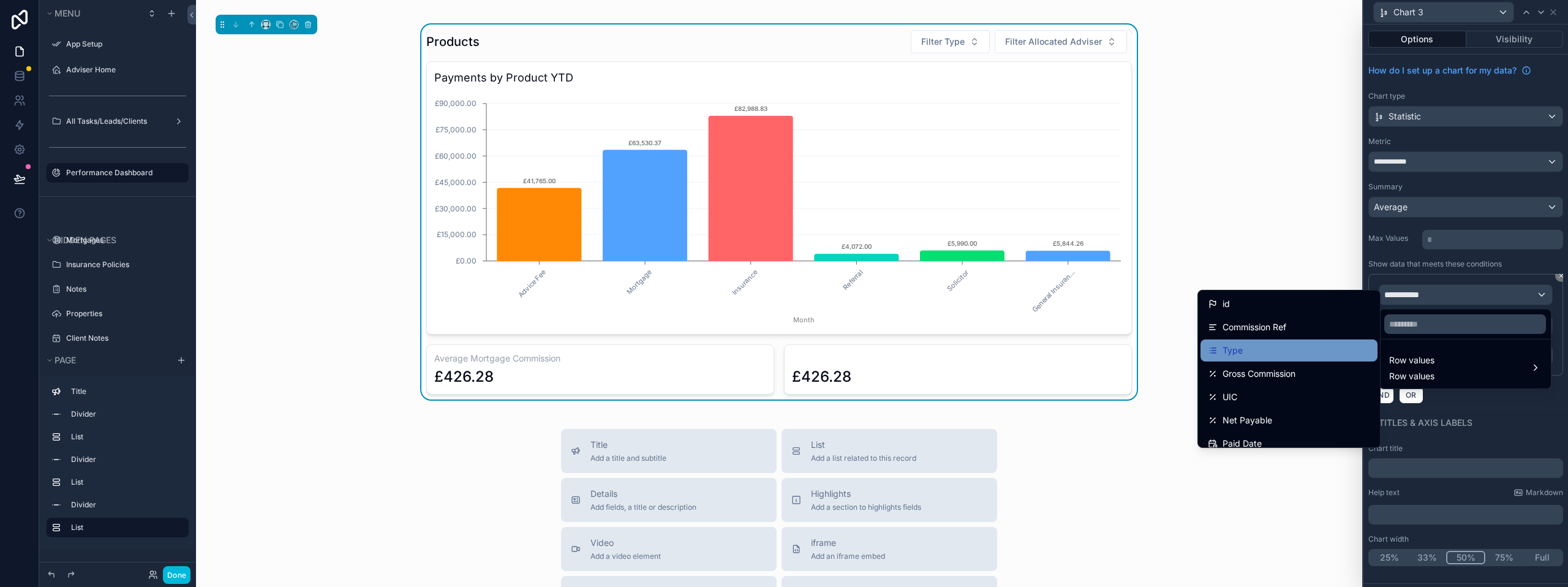
click at [1271, 346] on div "Type" at bounding box center [1288, 350] width 162 height 15
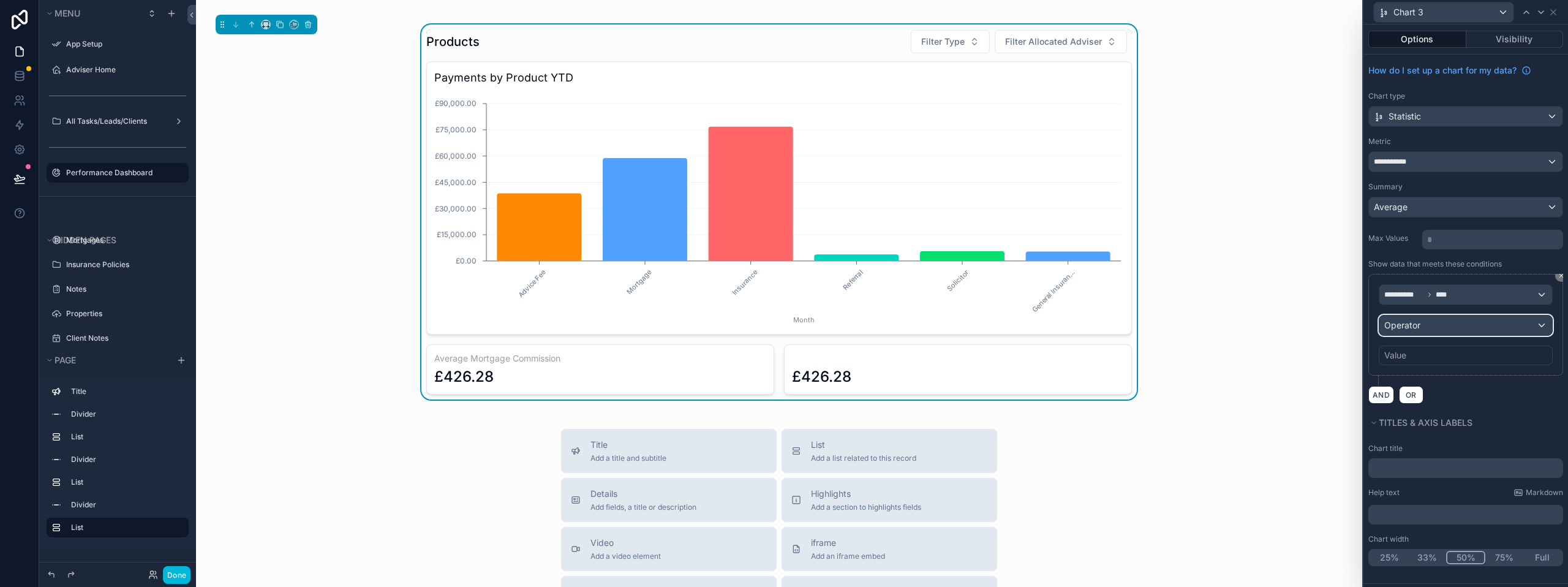
click at [1480, 324] on div "Operator" at bounding box center [1465, 324] width 173 height 20
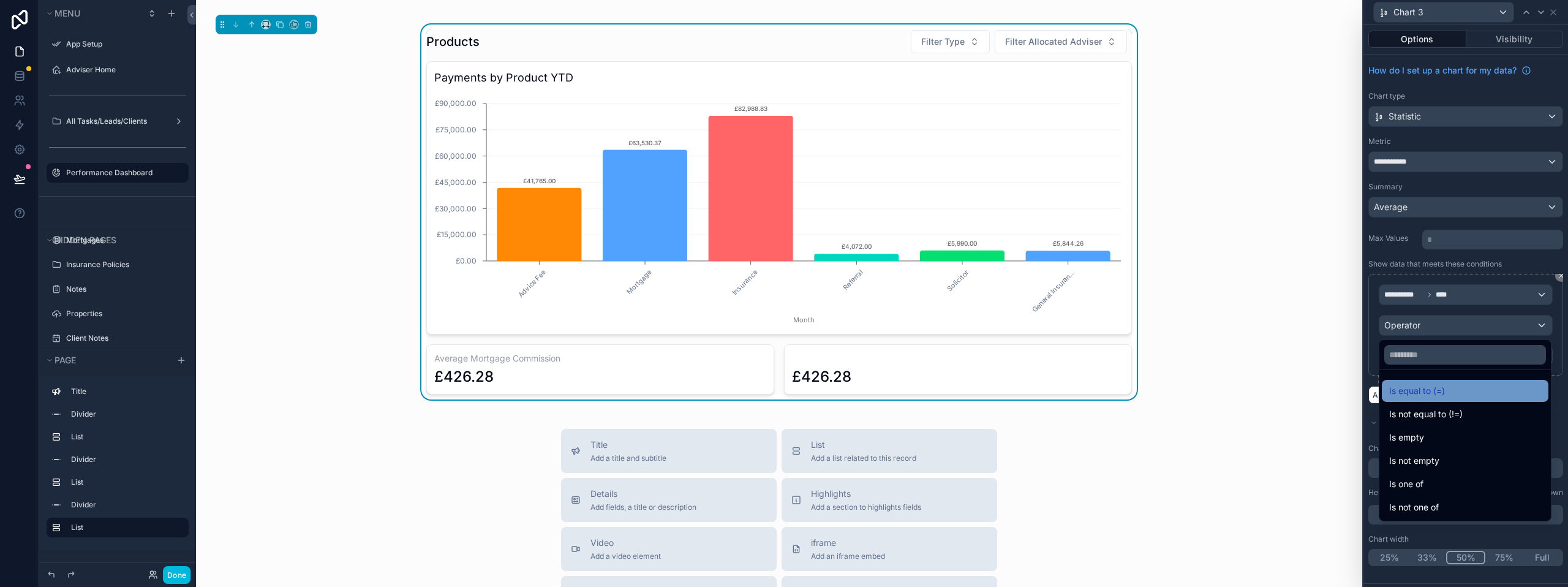
click at [1421, 390] on span "Is equal to (=)" at bounding box center [1416, 390] width 56 height 15
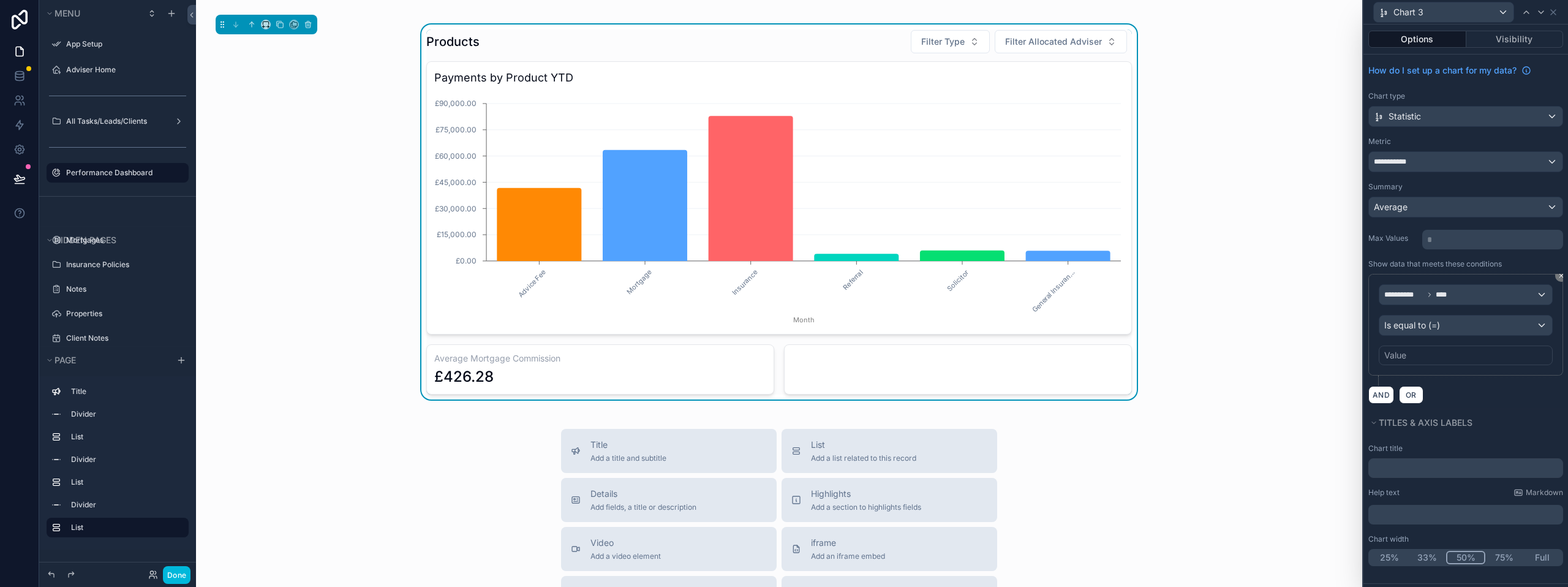
click at [1403, 355] on div "Value" at bounding box center [1395, 355] width 22 height 12
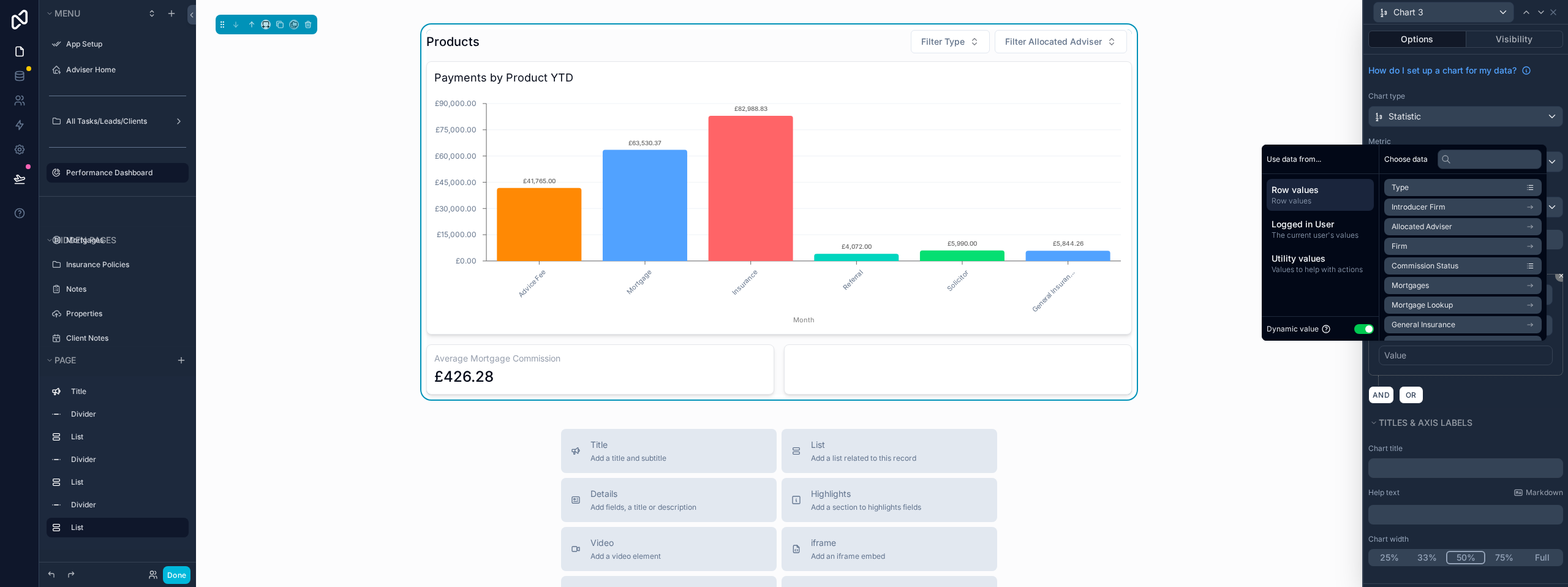
click at [1359, 330] on button "Use setting" at bounding box center [1364, 328] width 20 height 9
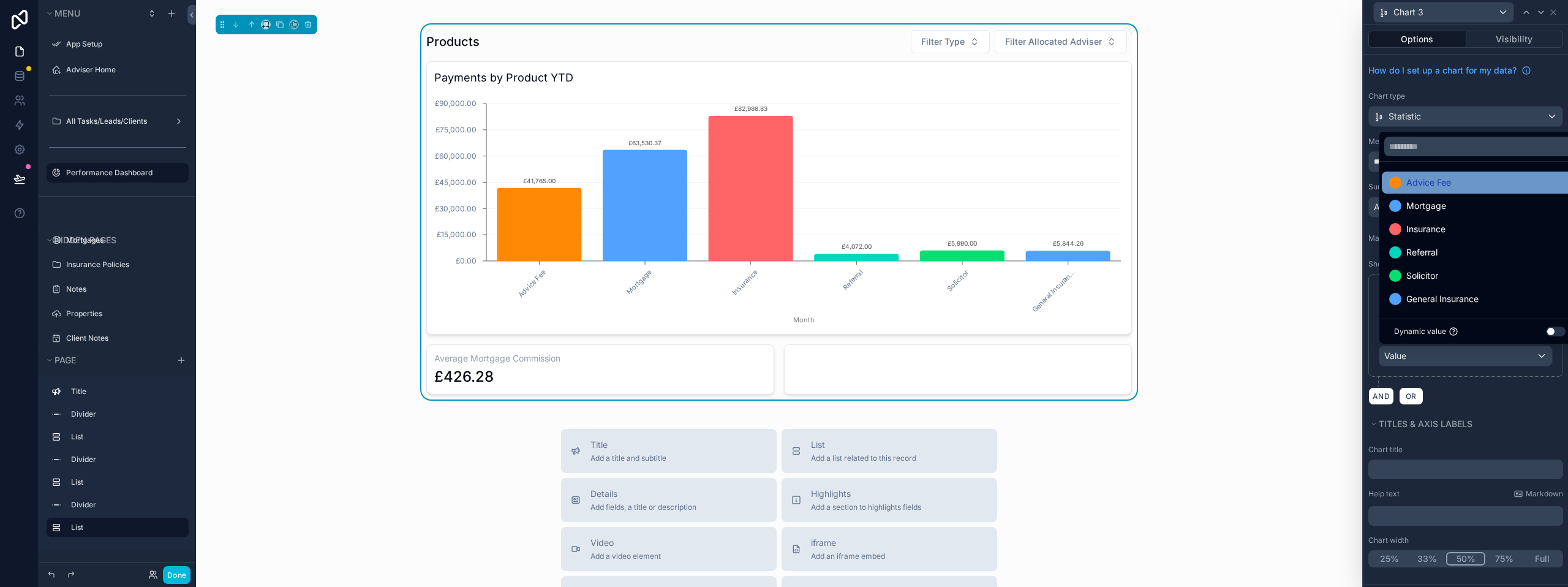
click at [1420, 179] on span "Advice Fee" at bounding box center [1428, 182] width 45 height 15
click at [1426, 471] on input "text" at bounding box center [1465, 469] width 195 height 20
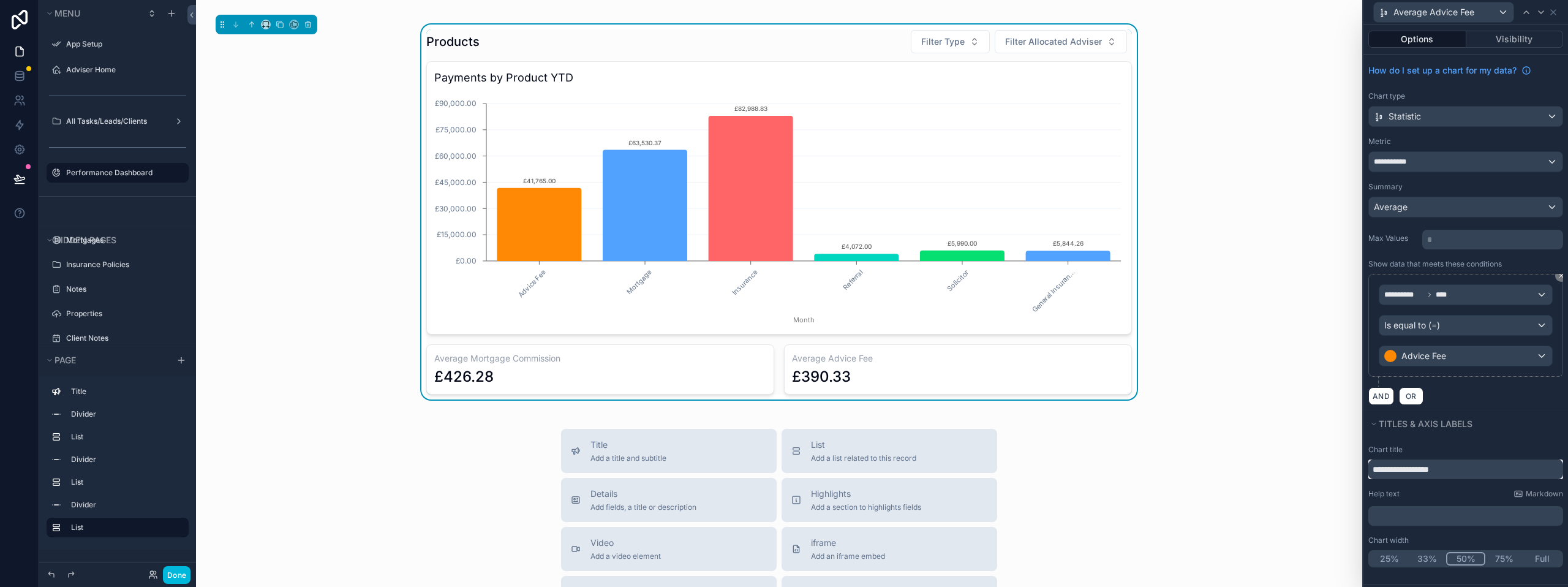
type input "**********"
click at [1039, 373] on div "£390.33" at bounding box center [958, 376] width 332 height 20
click at [1553, 12] on icon at bounding box center [1553, 12] width 5 height 5
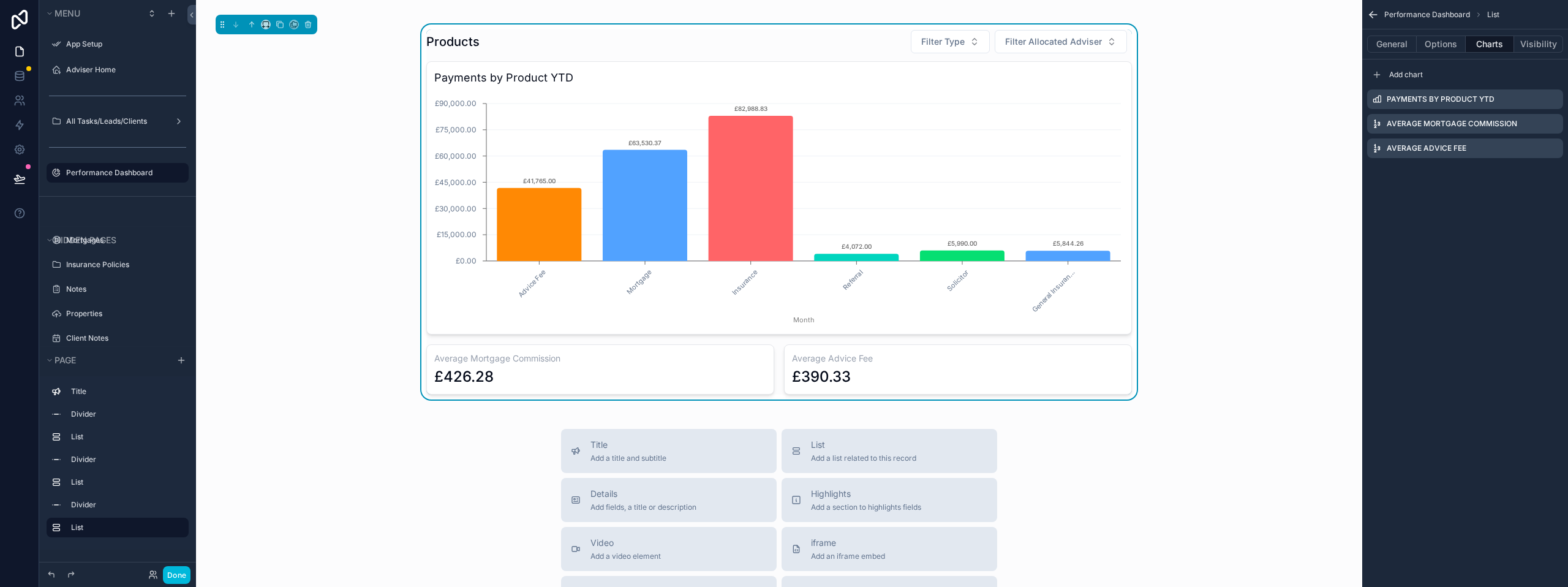
click at [0, 0] on icon "scrollable content" at bounding box center [0, 0] width 0 height 0
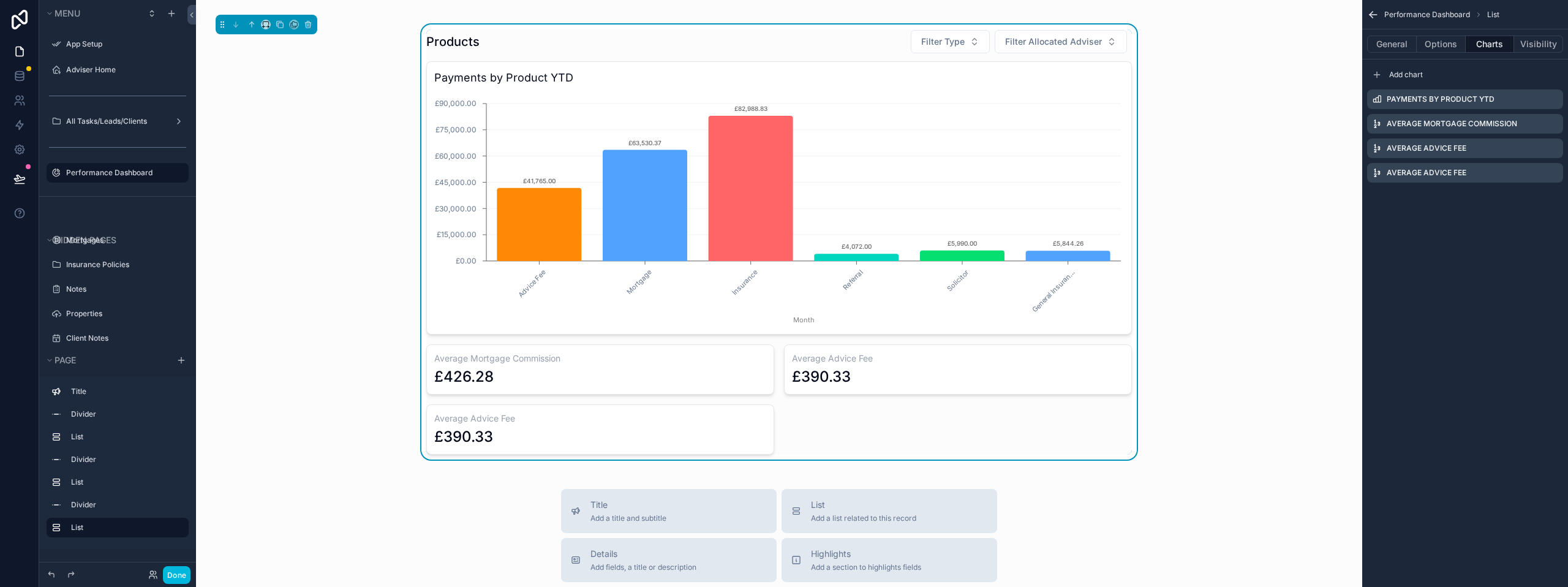
click at [0, 0] on icon "scrollable content" at bounding box center [0, 0] width 0 height 0
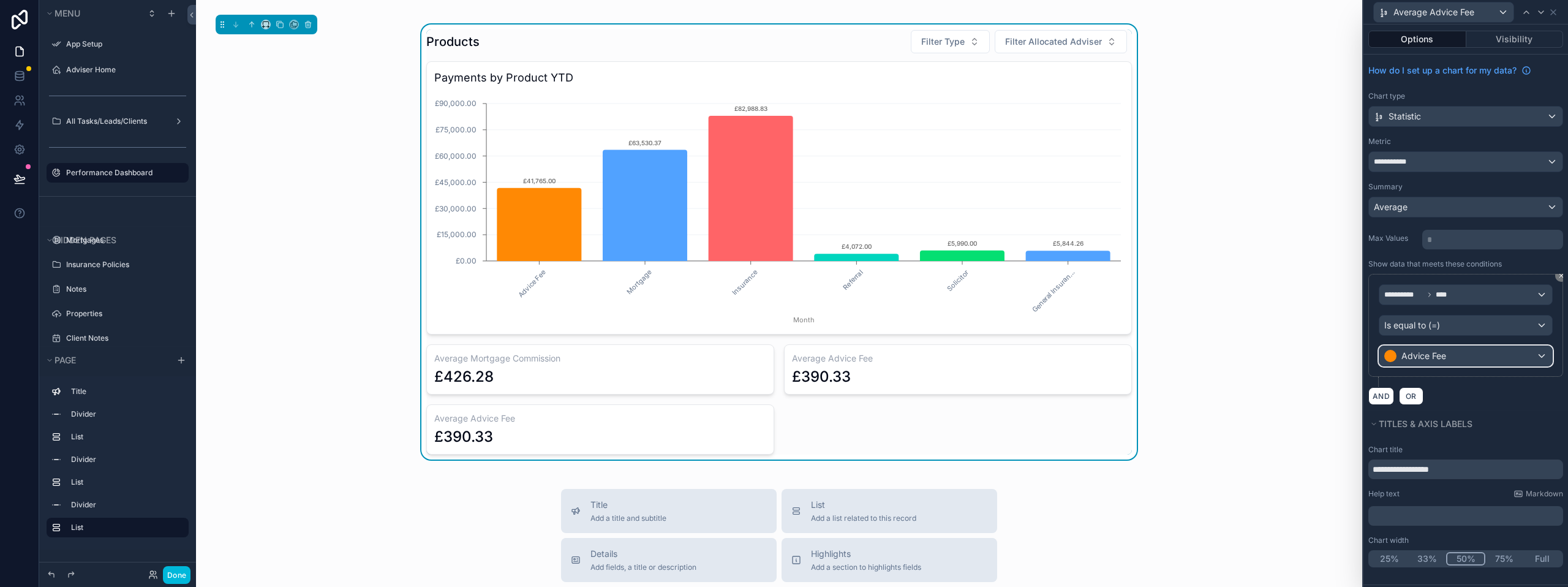
click at [1535, 360] on div "Advice Fee" at bounding box center [1465, 355] width 173 height 20
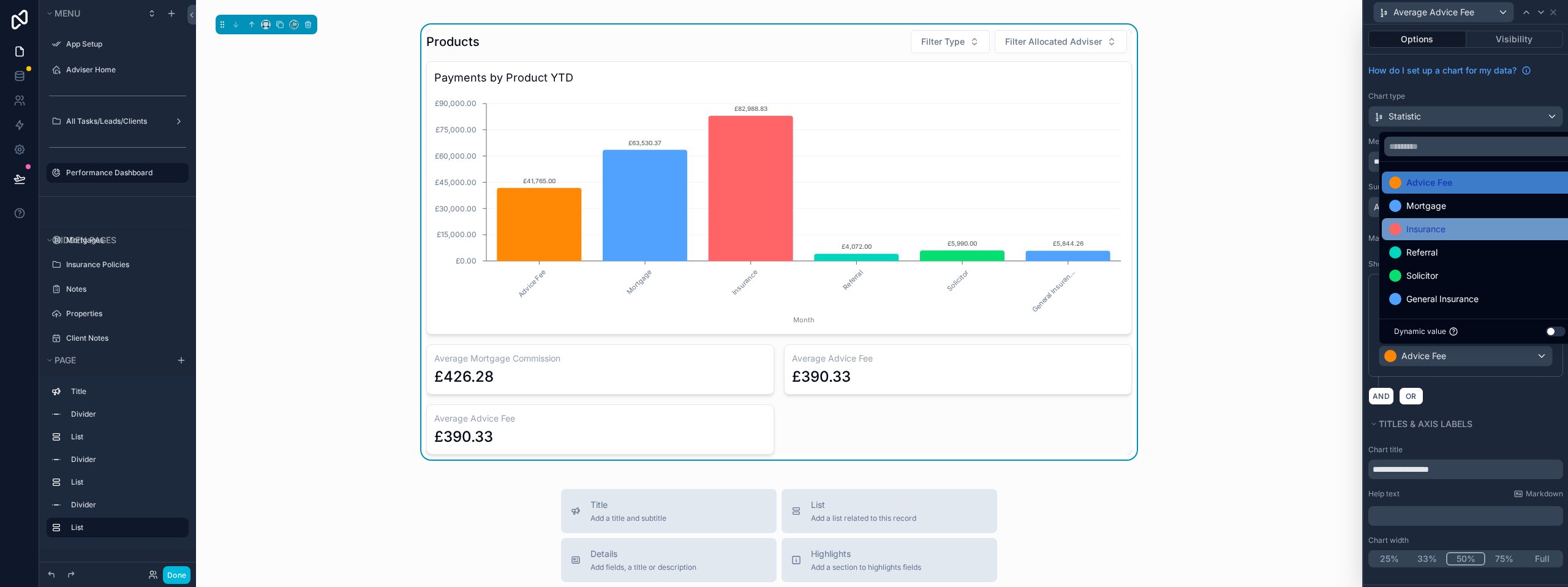
click at [1443, 227] on span "Insurance" at bounding box center [1426, 228] width 39 height 15
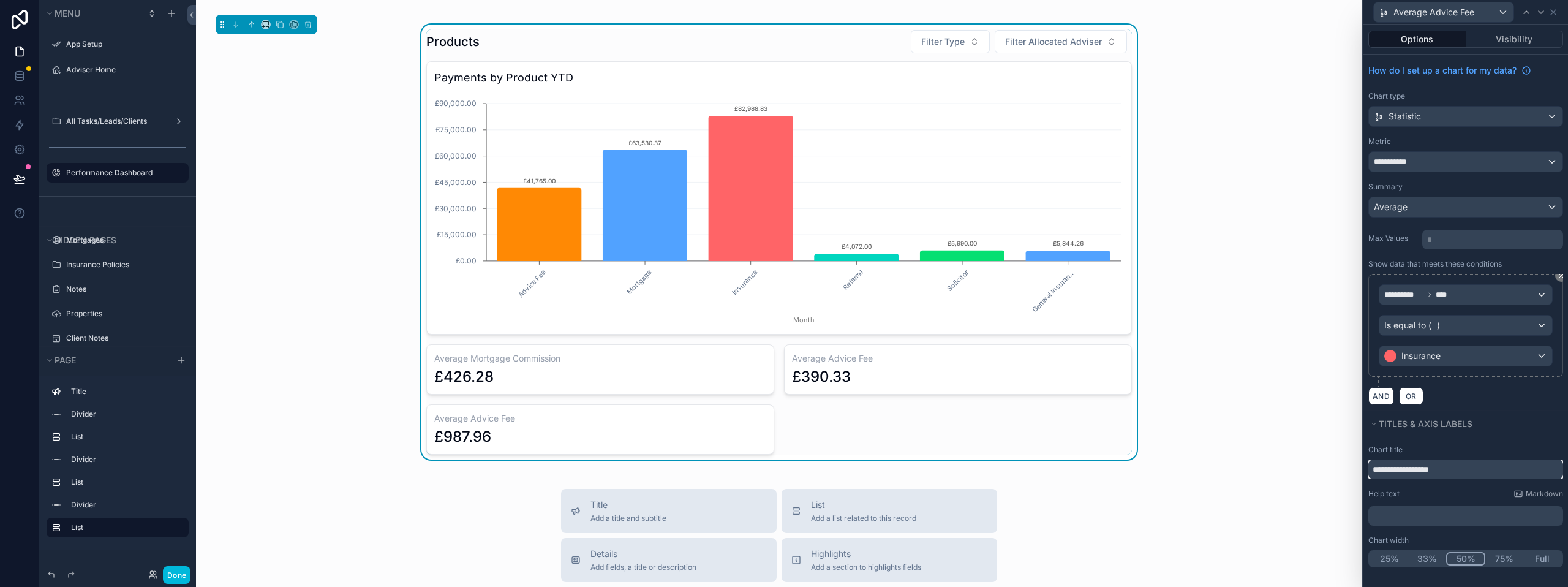
drag, startPoint x: 1408, startPoint y: 468, endPoint x: 1453, endPoint y: 470, distance: 45.0
click at [1453, 470] on input "**********" at bounding box center [1465, 469] width 195 height 20
type input "**********"
click at [1559, 10] on icon at bounding box center [1559, 12] width 9 height 9
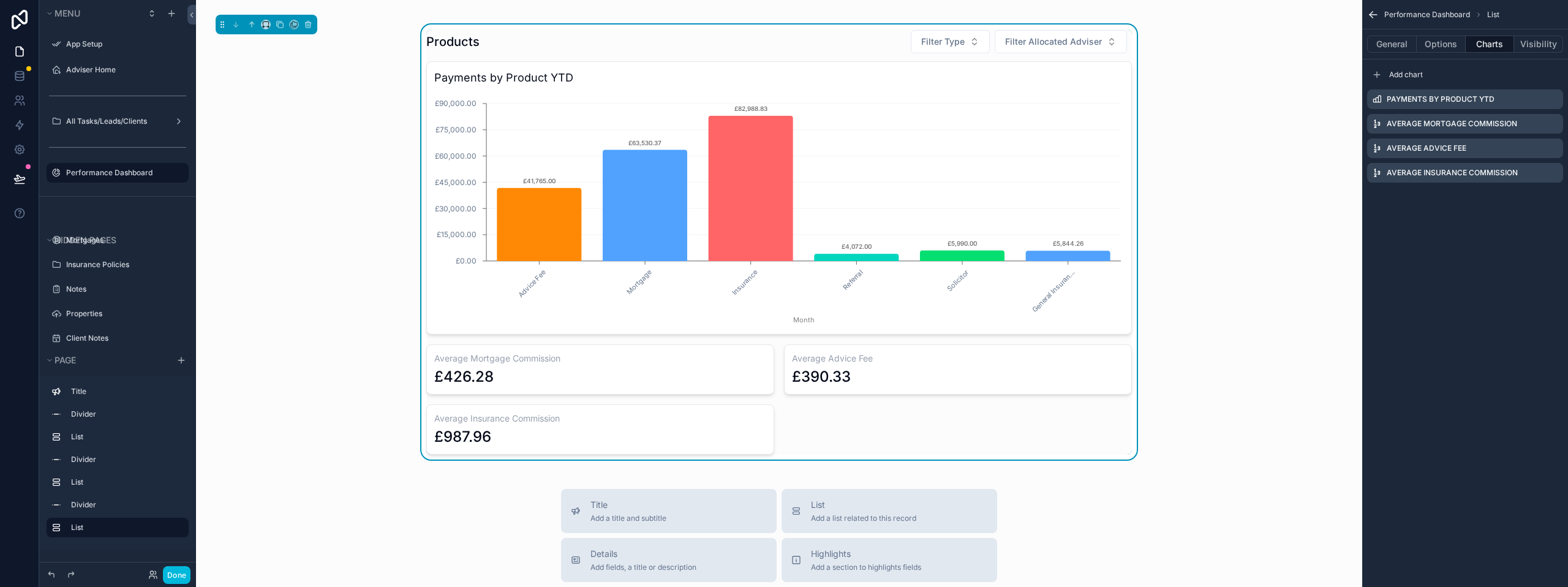
click at [0, 0] on icon "scrollable content" at bounding box center [0, 0] width 0 height 0
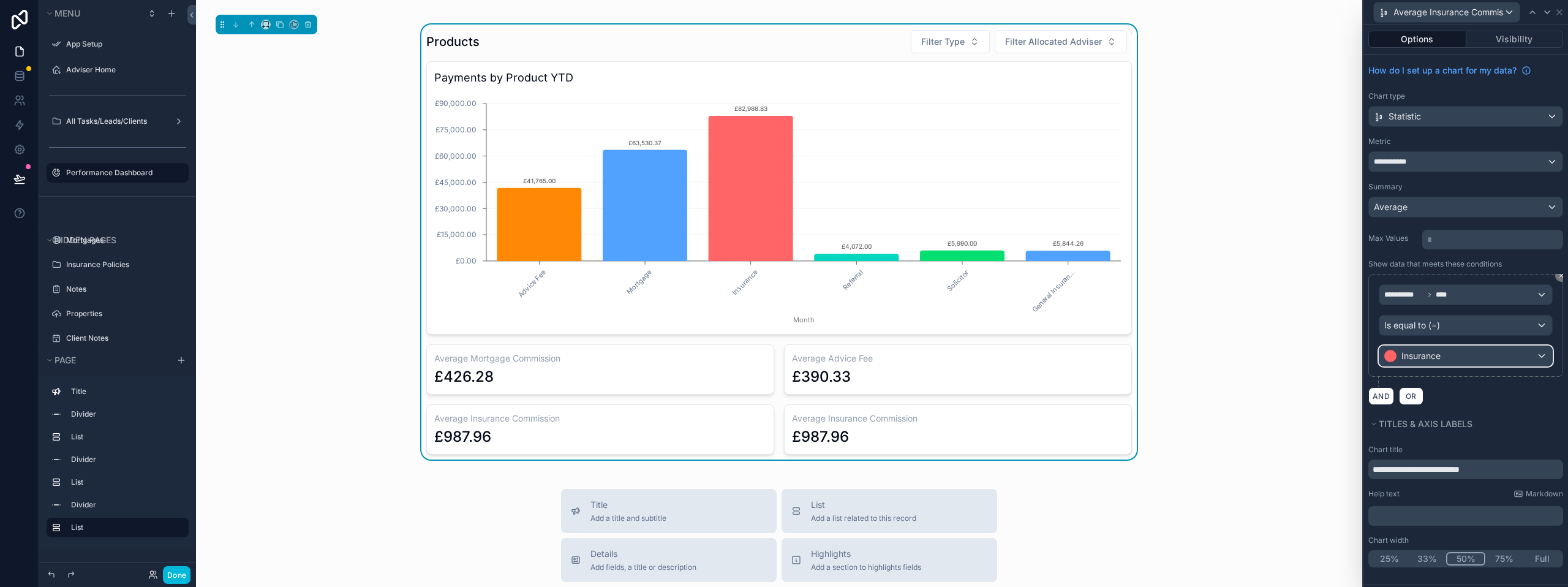
click at [1506, 354] on div "Insurance" at bounding box center [1465, 355] width 173 height 20
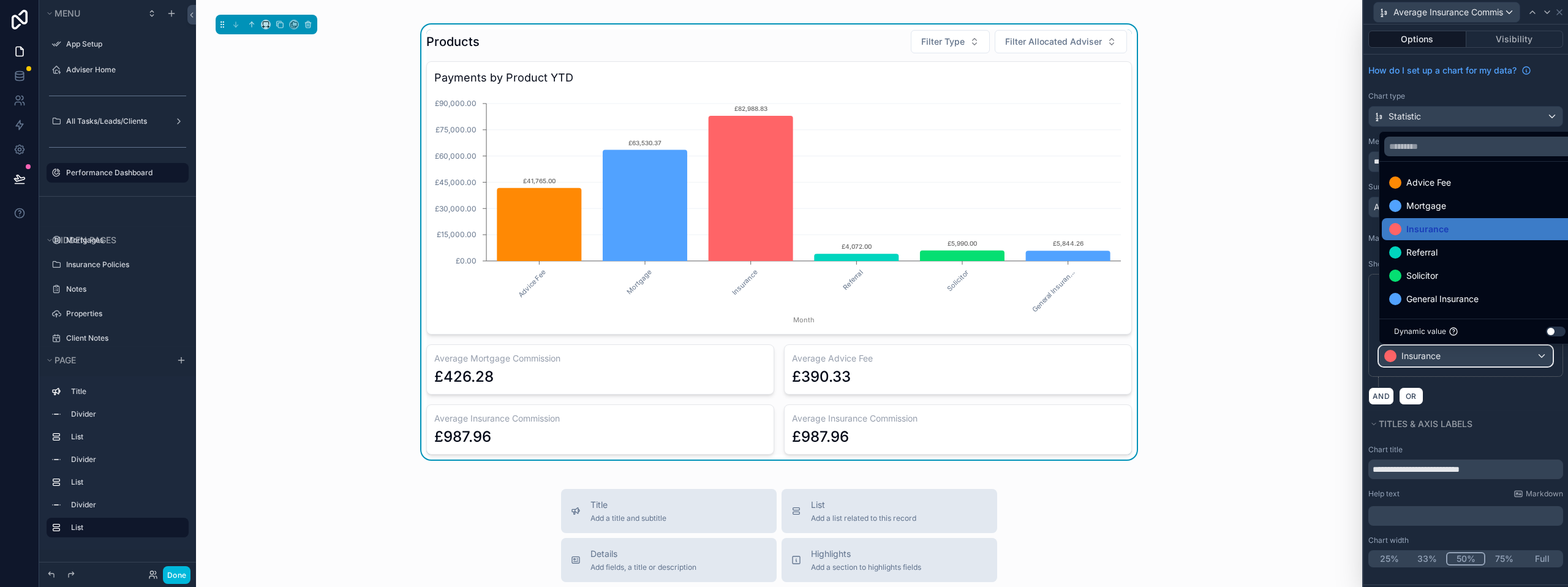
scroll to position [1, 0]
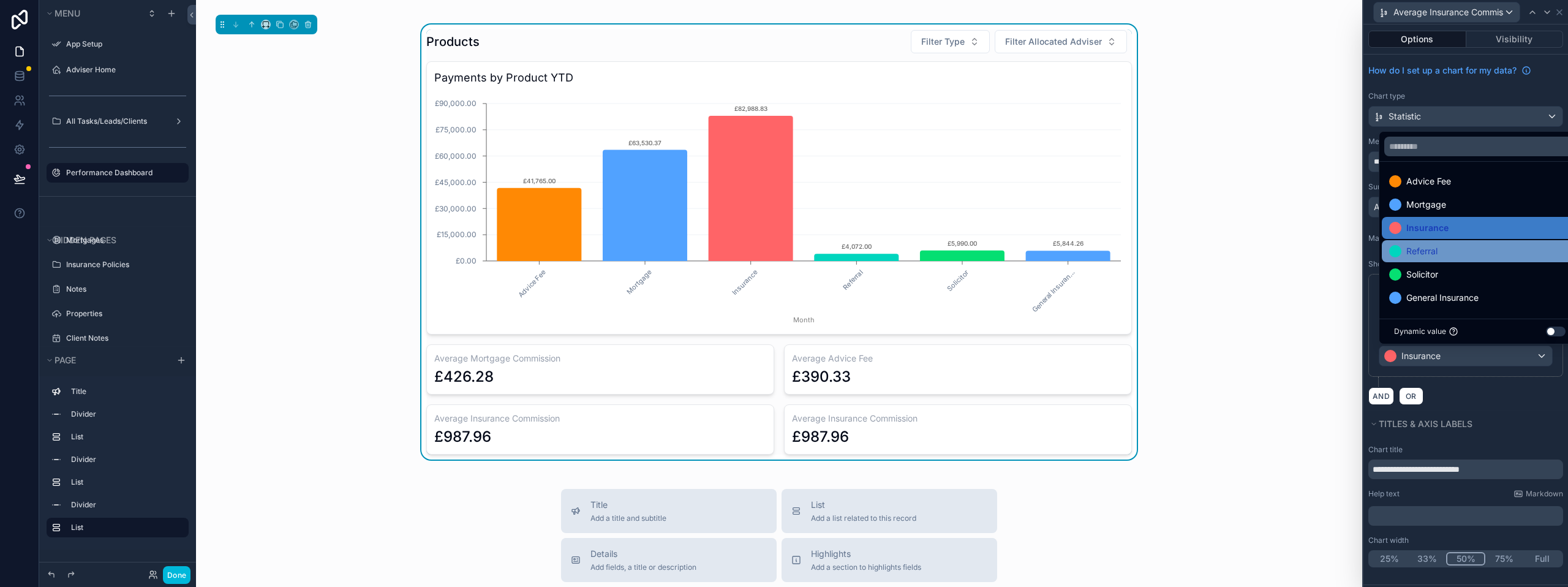
click at [1450, 250] on div "Referral" at bounding box center [1479, 251] width 181 height 15
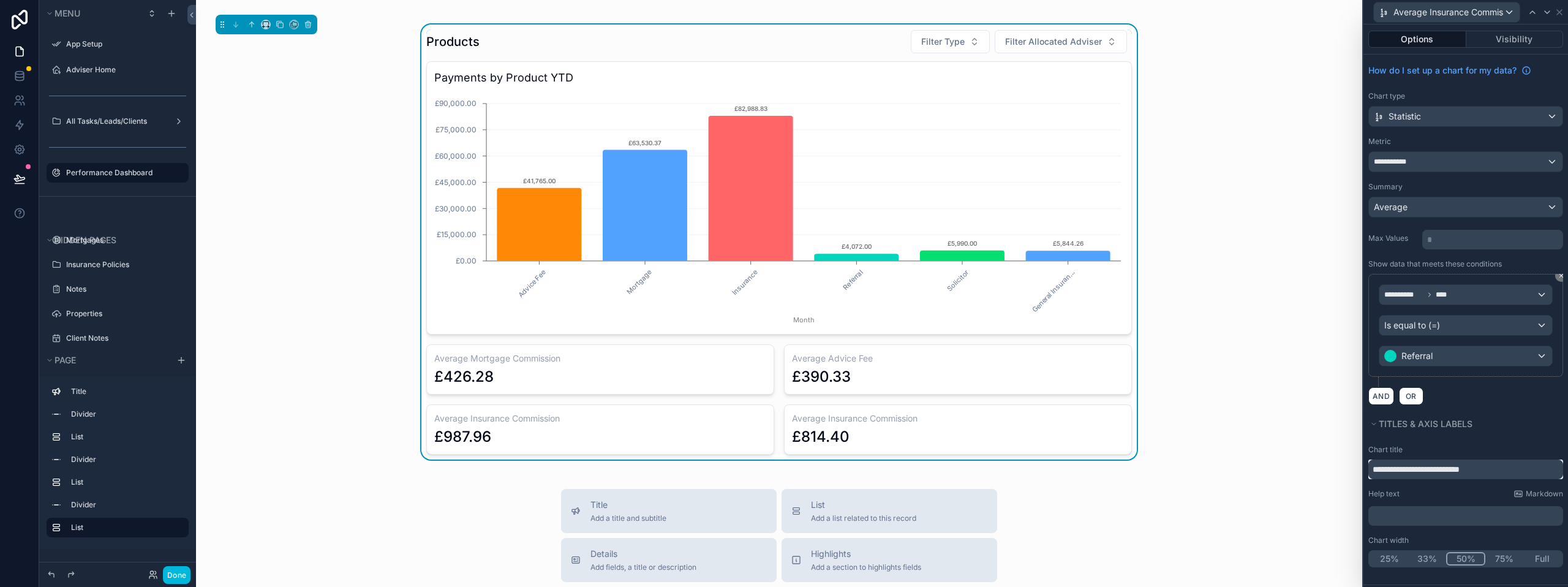
drag, startPoint x: 1408, startPoint y: 468, endPoint x: 1447, endPoint y: 468, distance: 39.0
click at [1447, 468] on input "**********" at bounding box center [1465, 469] width 195 height 20
type input "**********"
click at [1557, 13] on icon at bounding box center [1559, 12] width 9 height 9
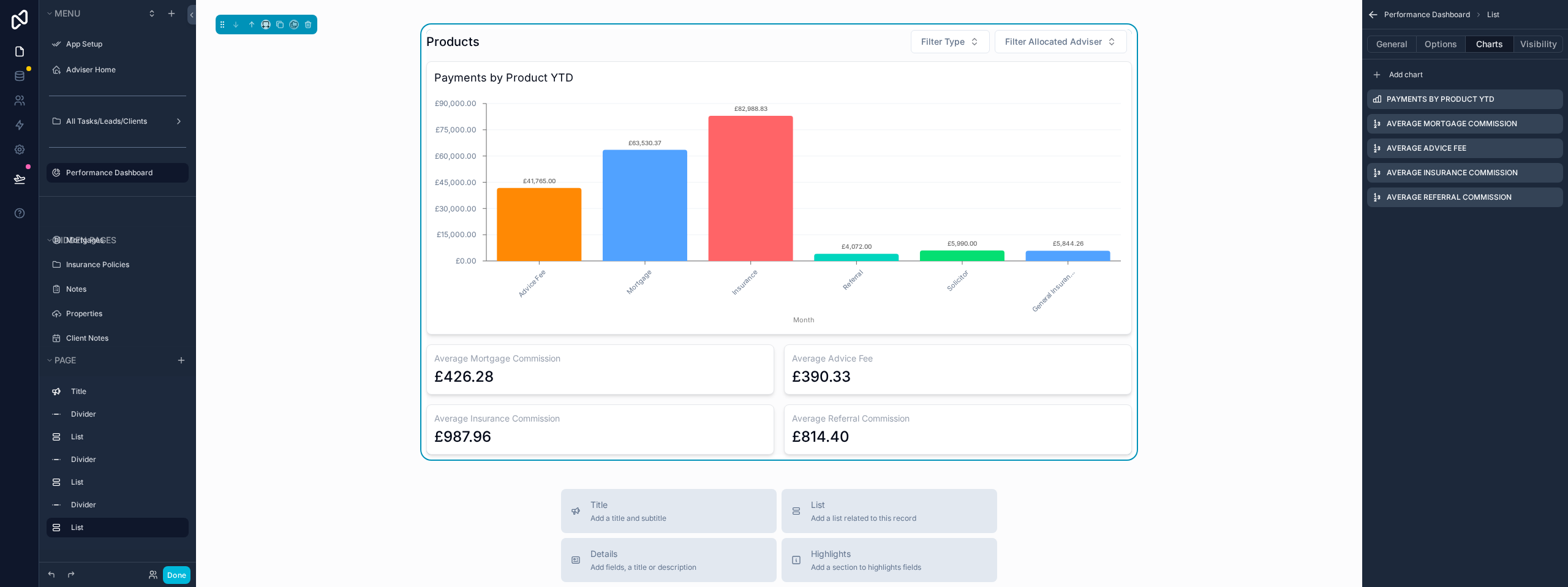
click at [0, 0] on icon "scrollable content" at bounding box center [0, 0] width 0 height 0
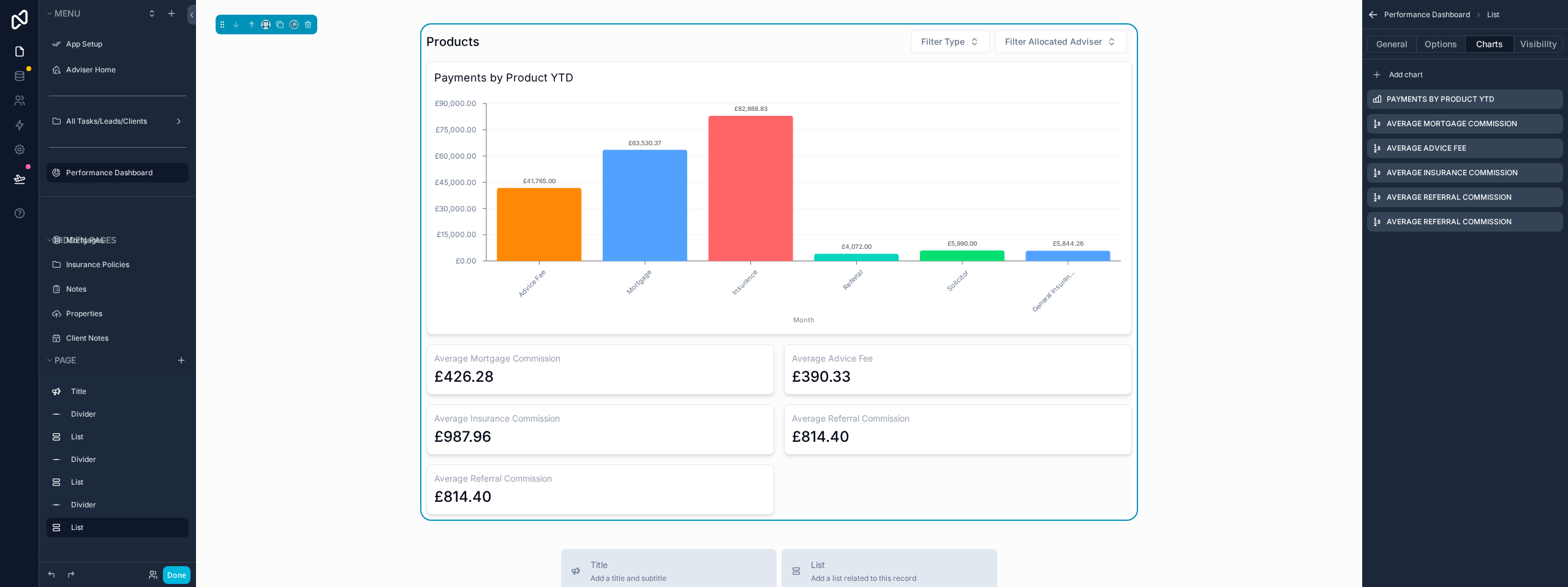
click at [0, 0] on icon "scrollable content" at bounding box center [0, 0] width 0 height 0
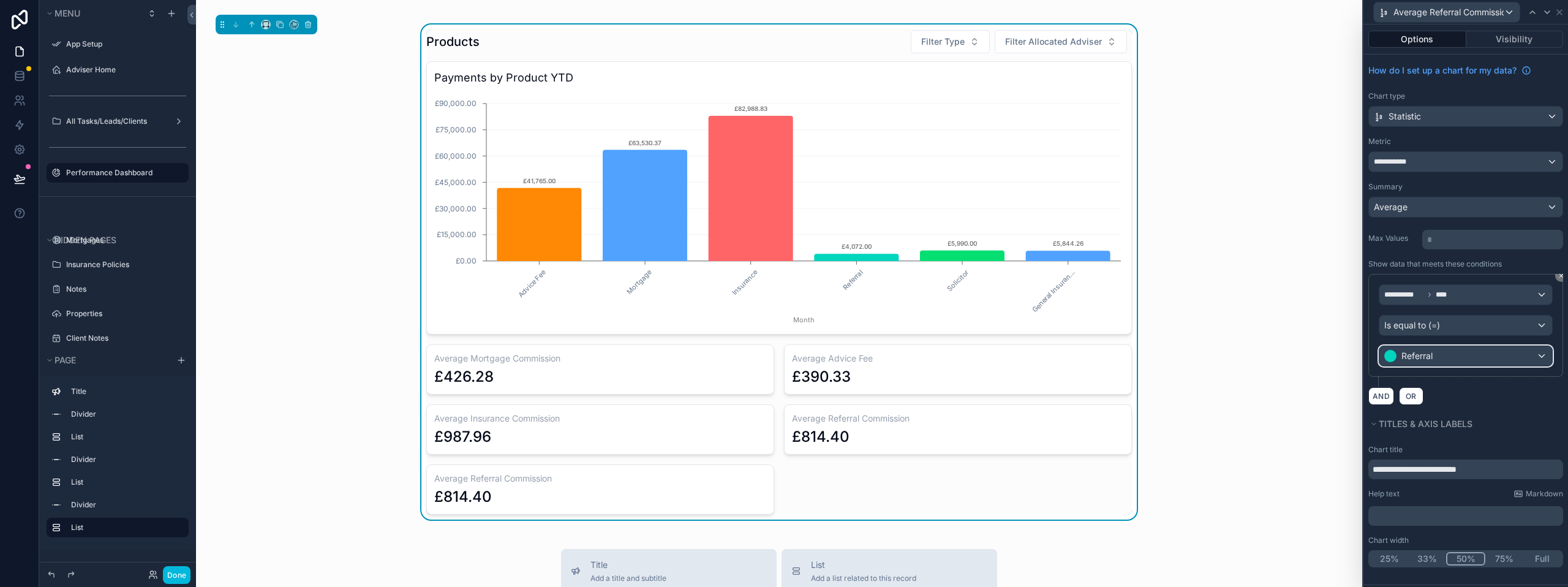
click at [1478, 354] on div "Referral" at bounding box center [1465, 355] width 173 height 20
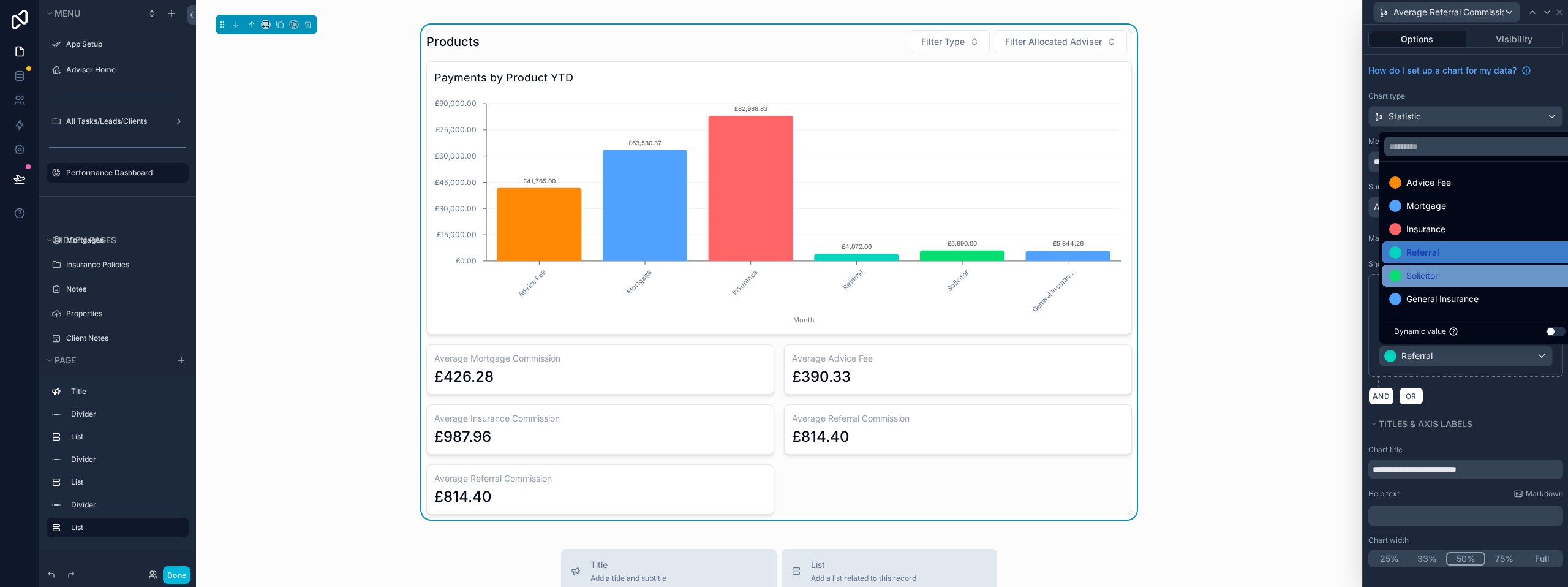
click at [1445, 281] on div "Solicitor" at bounding box center [1479, 275] width 181 height 15
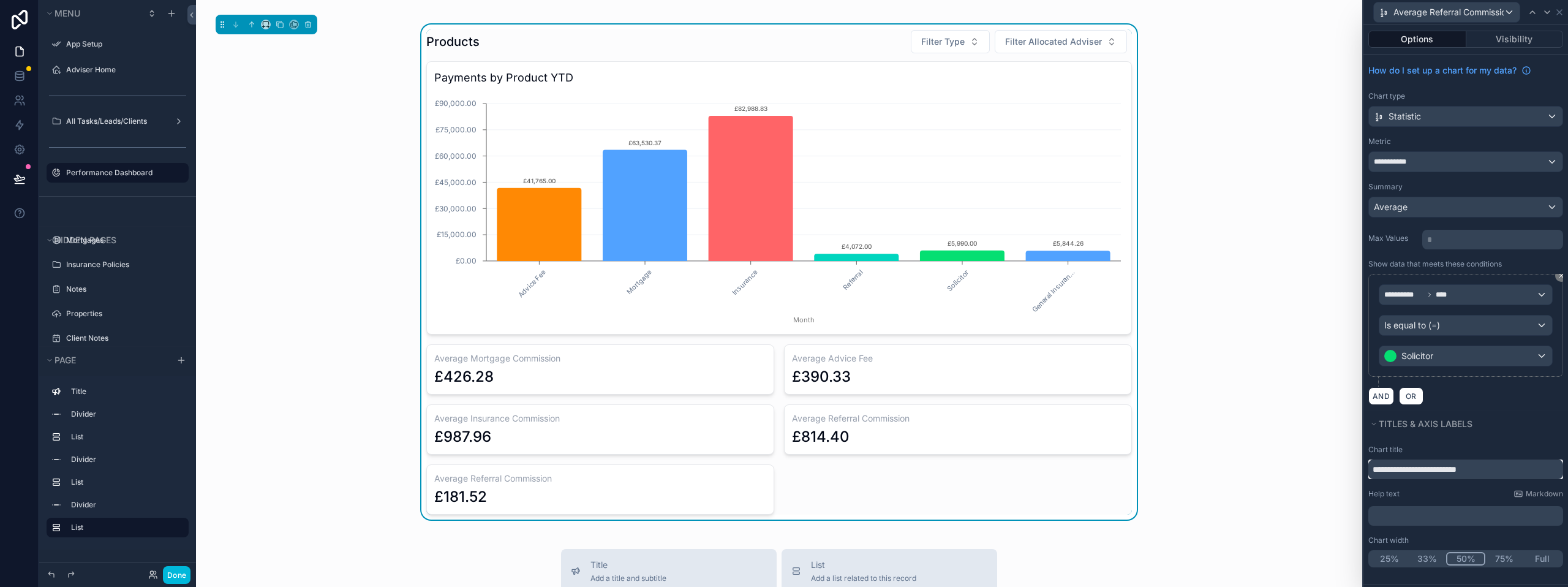
drag, startPoint x: 1409, startPoint y: 469, endPoint x: 1442, endPoint y: 469, distance: 33.0
click at [1442, 469] on input "**********" at bounding box center [1465, 469] width 195 height 20
type input "**********"
click at [1517, 419] on button "Titles & Axis labels" at bounding box center [1462, 424] width 187 height 17
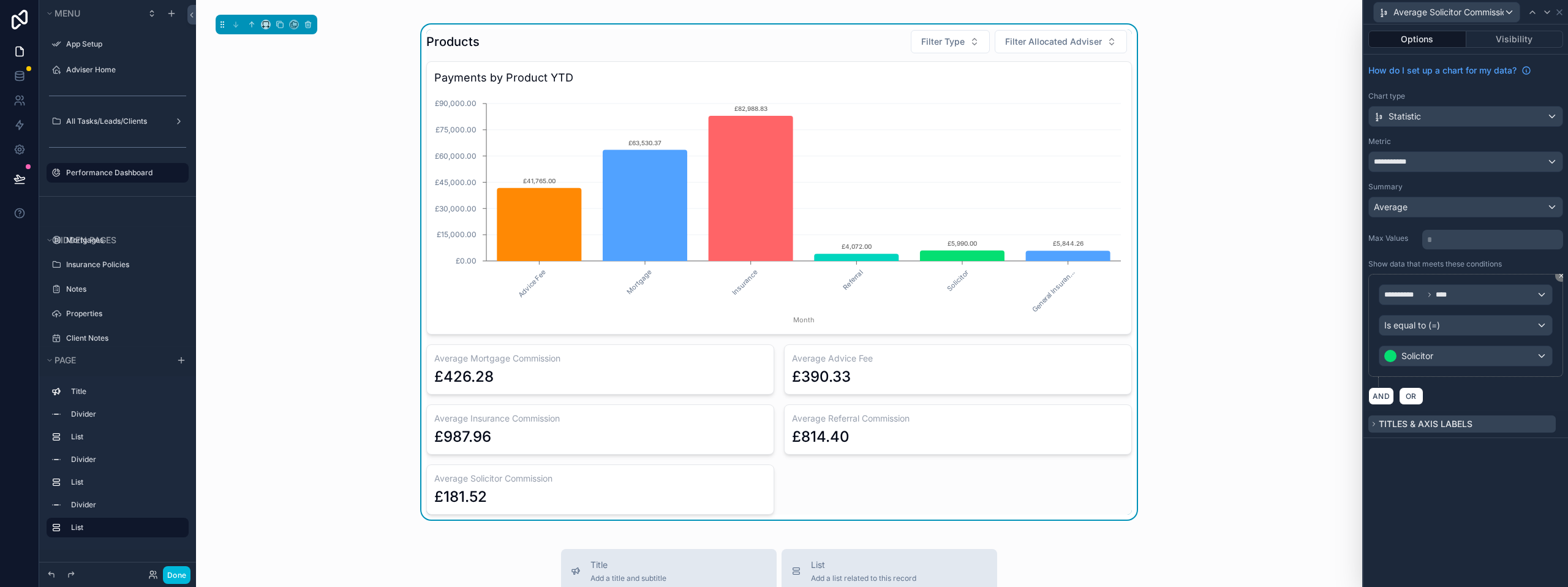
scroll to position [0, 0]
click at [1562, 12] on icon at bounding box center [1559, 12] width 9 height 9
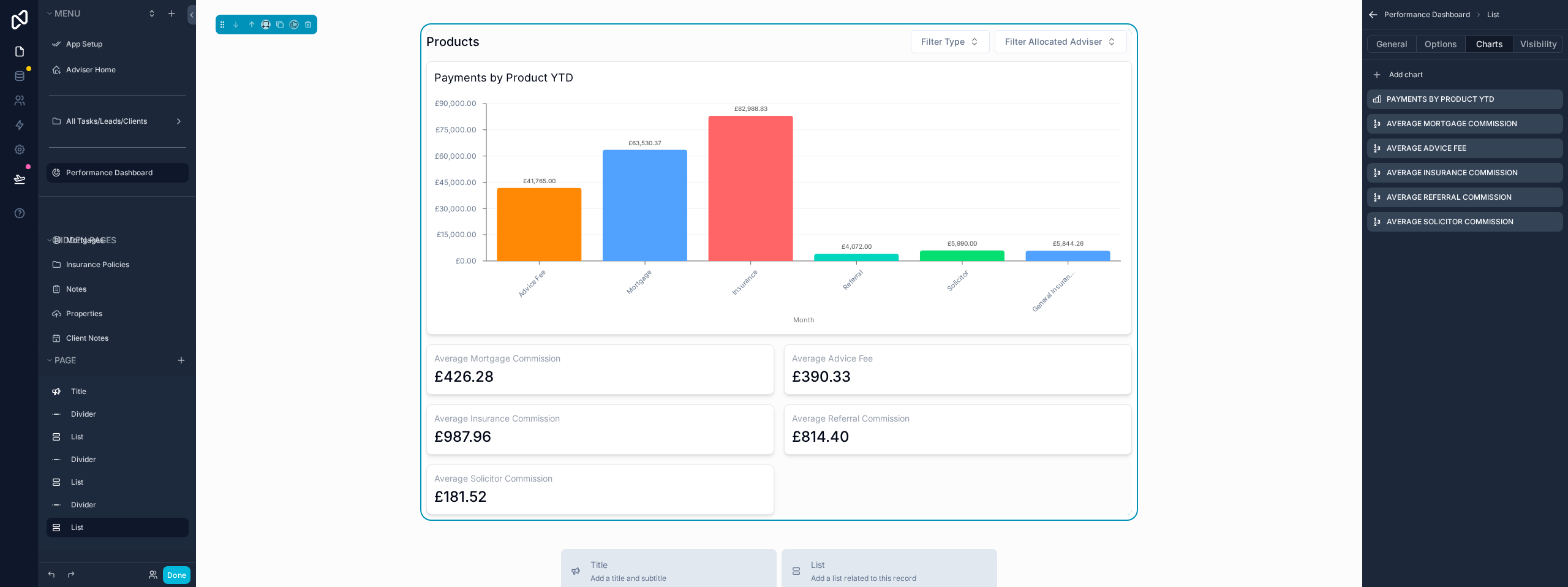
click at [1522, 228] on div "Average Solicitor Commission" at bounding box center [1465, 221] width 196 height 20
click at [0, 0] on icon "scrollable content" at bounding box center [0, 0] width 0 height 0
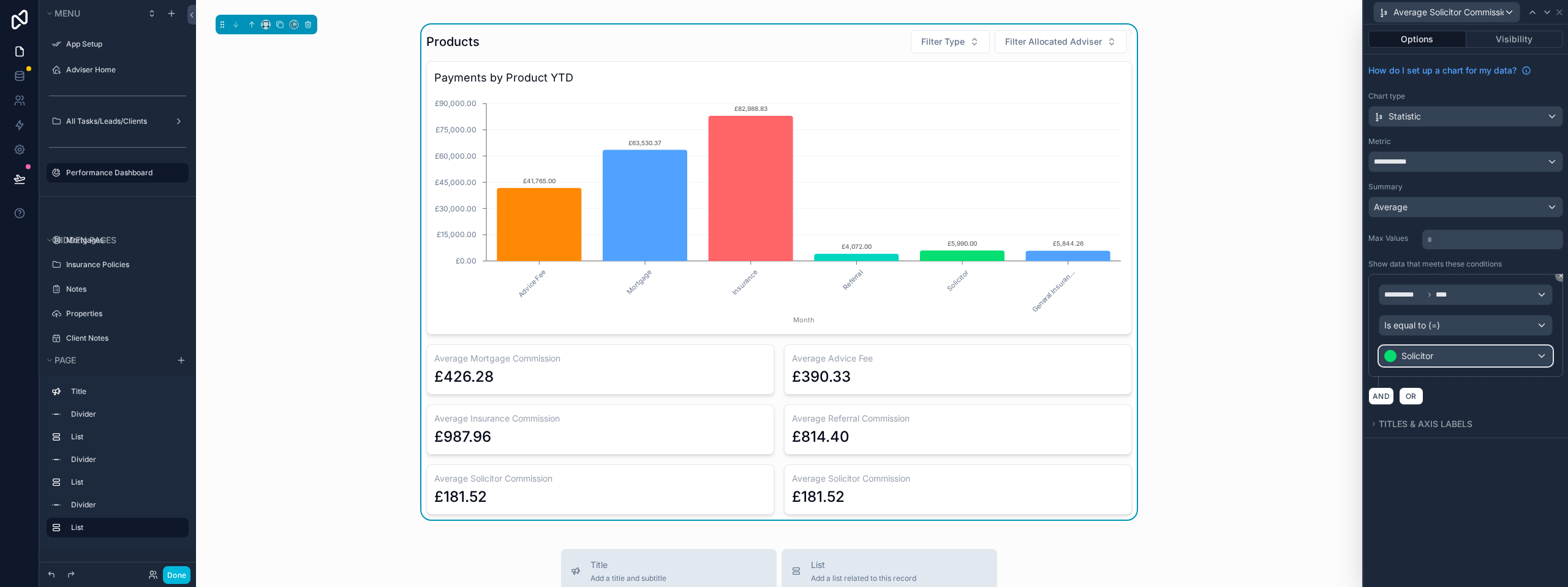
click at [1483, 360] on div "Solicitor" at bounding box center [1465, 355] width 173 height 20
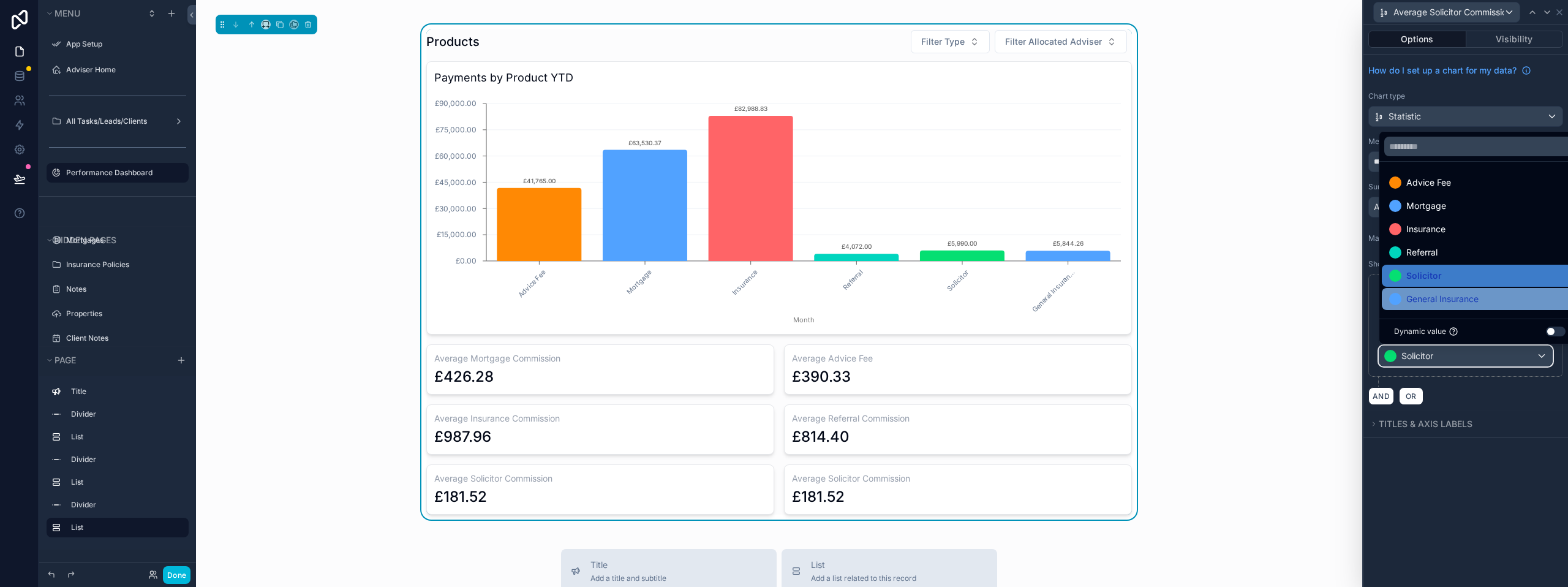
scroll to position [1, 0]
click at [1440, 299] on span "General Insurance" at bounding box center [1442, 297] width 72 height 15
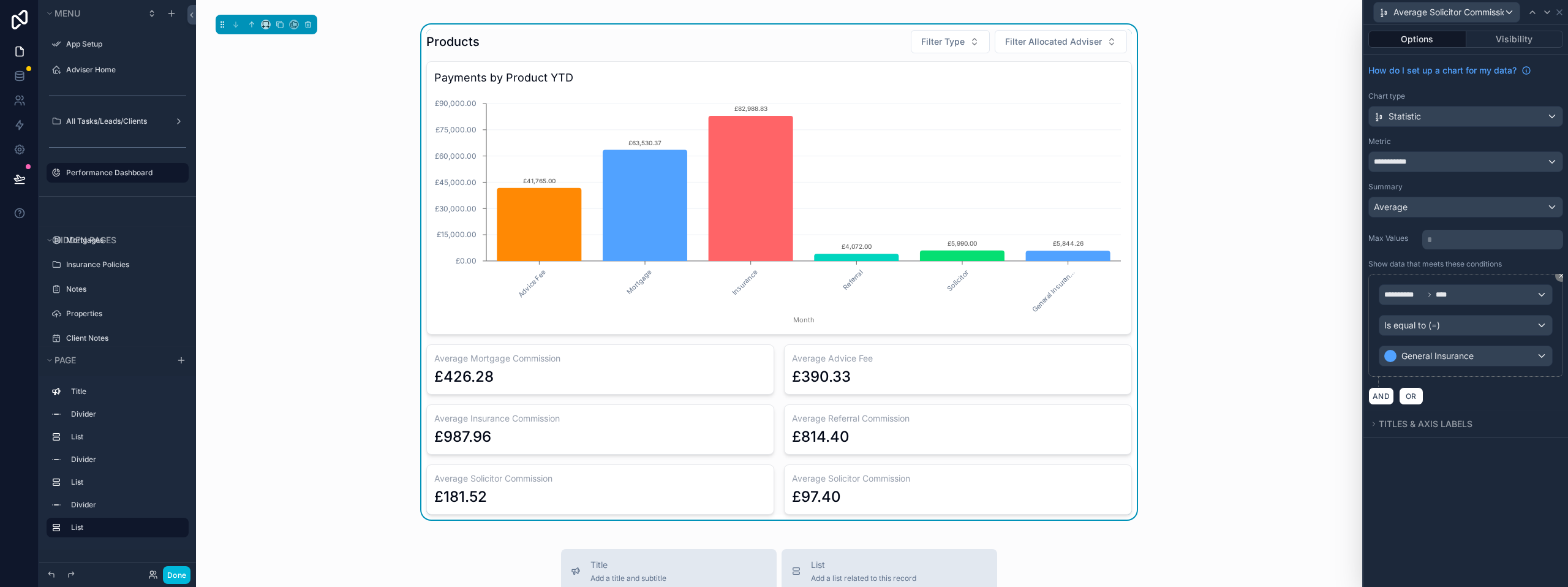
click at [1456, 472] on div "**********" at bounding box center [1465, 306] width 204 height 562
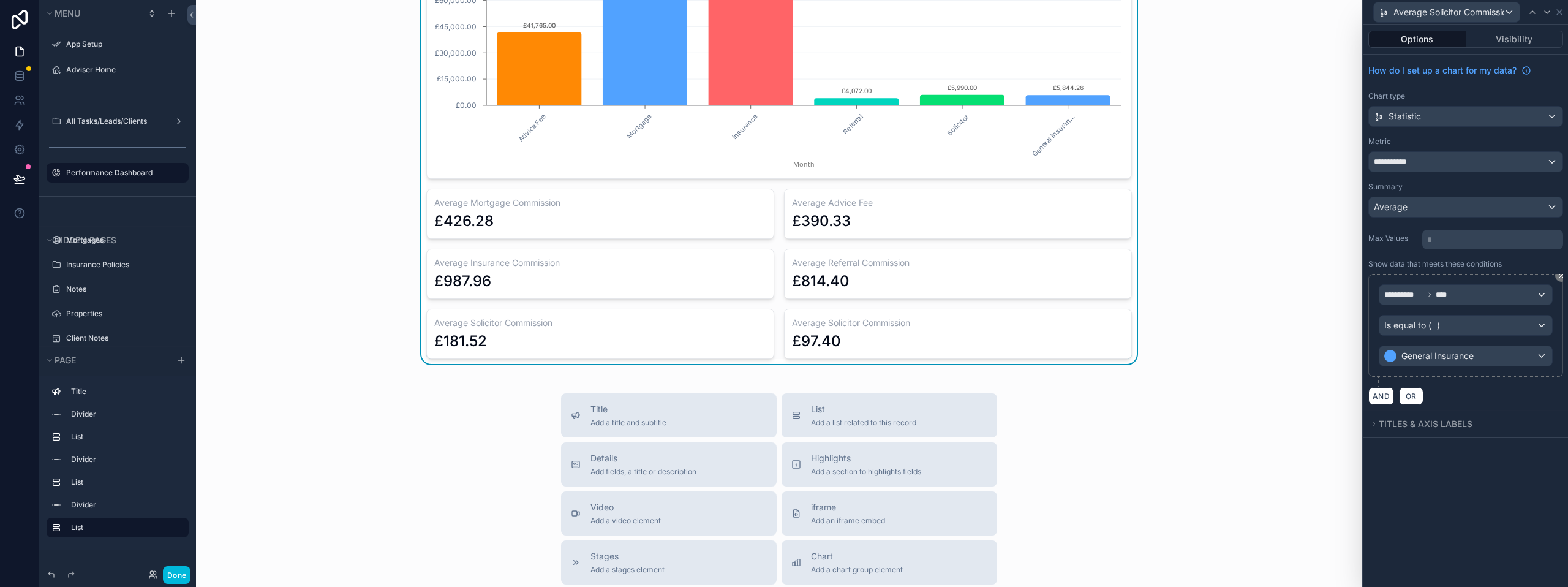
scroll to position [857, 0]
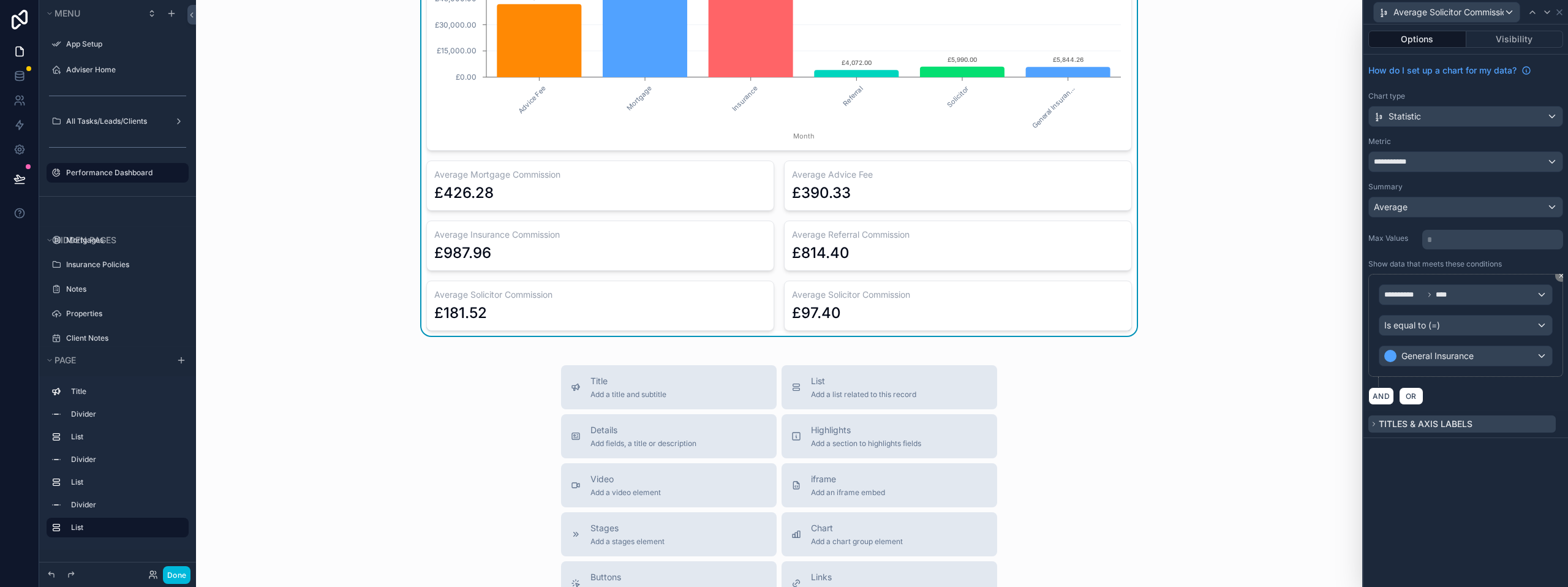
click at [1377, 425] on icon at bounding box center [1373, 424] width 8 height 8
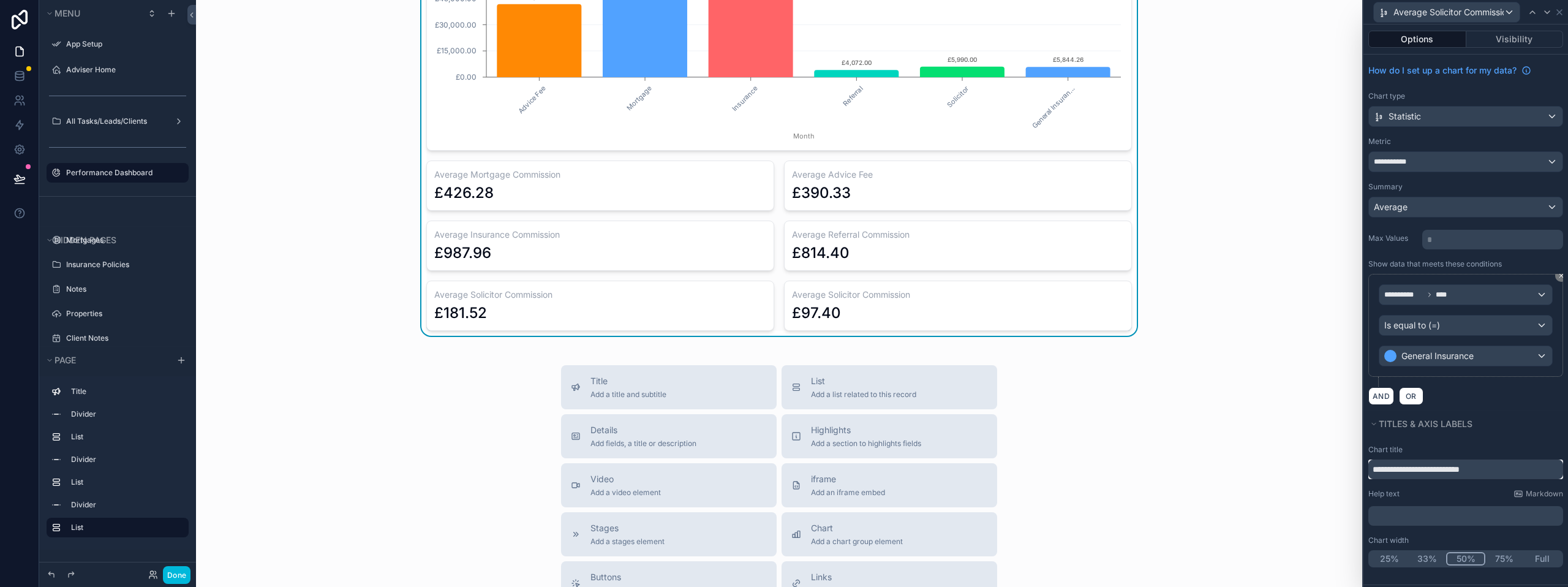
drag, startPoint x: 1408, startPoint y: 470, endPoint x: 1440, endPoint y: 469, distance: 32.0
click at [1440, 469] on input "**********" at bounding box center [1465, 469] width 195 height 20
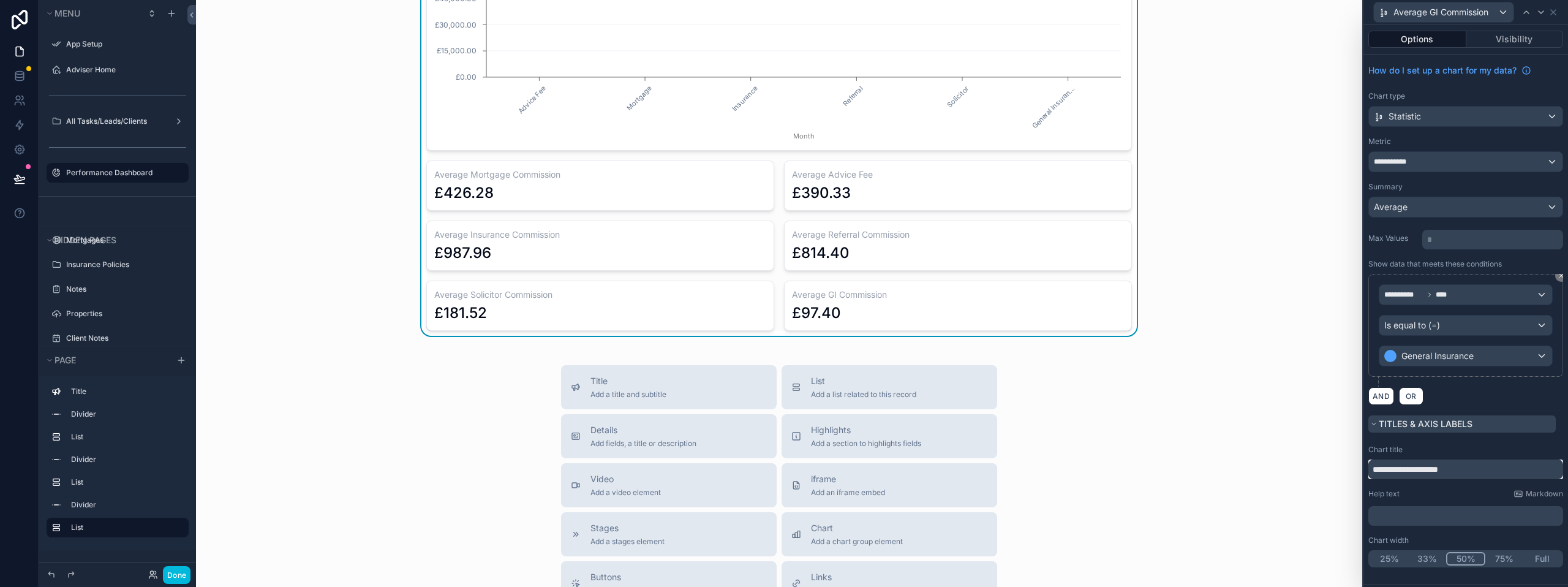
type input "**********"
click at [1511, 427] on button "Titles & Axis labels" at bounding box center [1462, 424] width 187 height 17
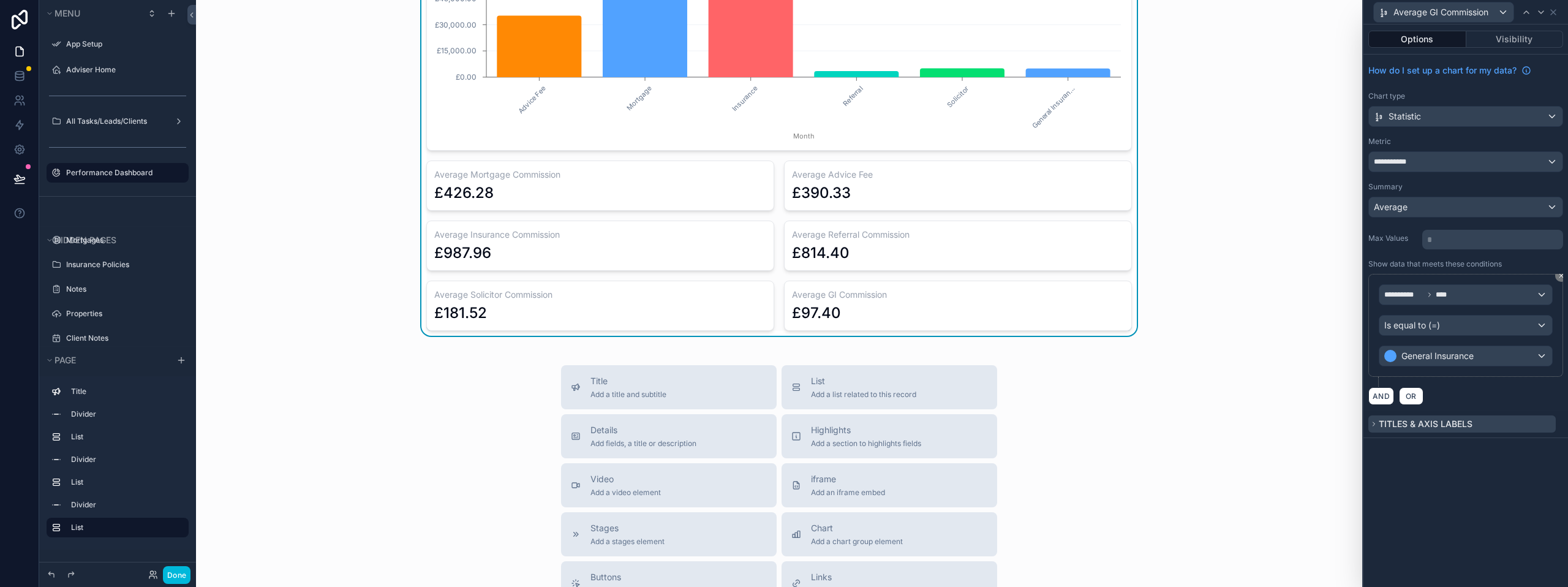
scroll to position [0, 0]
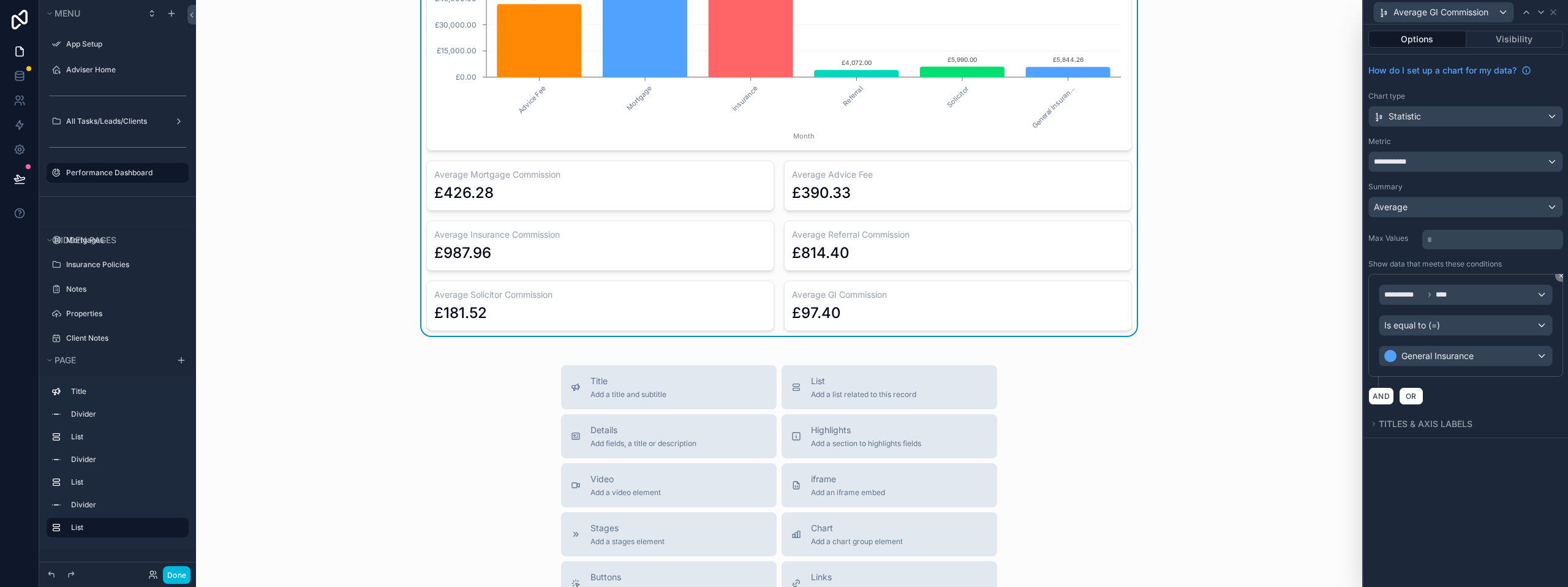
click at [1141, 421] on div "Title Add a title and subtitle List Add a list related to this record Details A…" at bounding box center [779, 583] width 1147 height 436
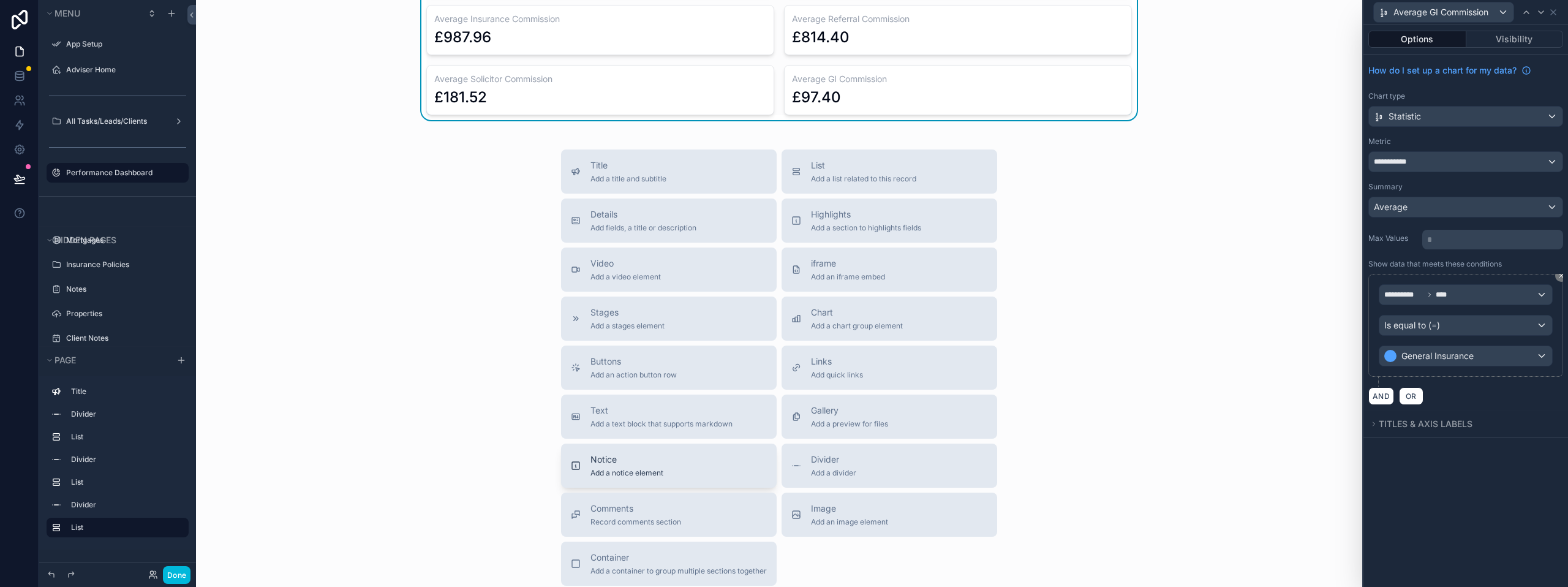
scroll to position [1102, 0]
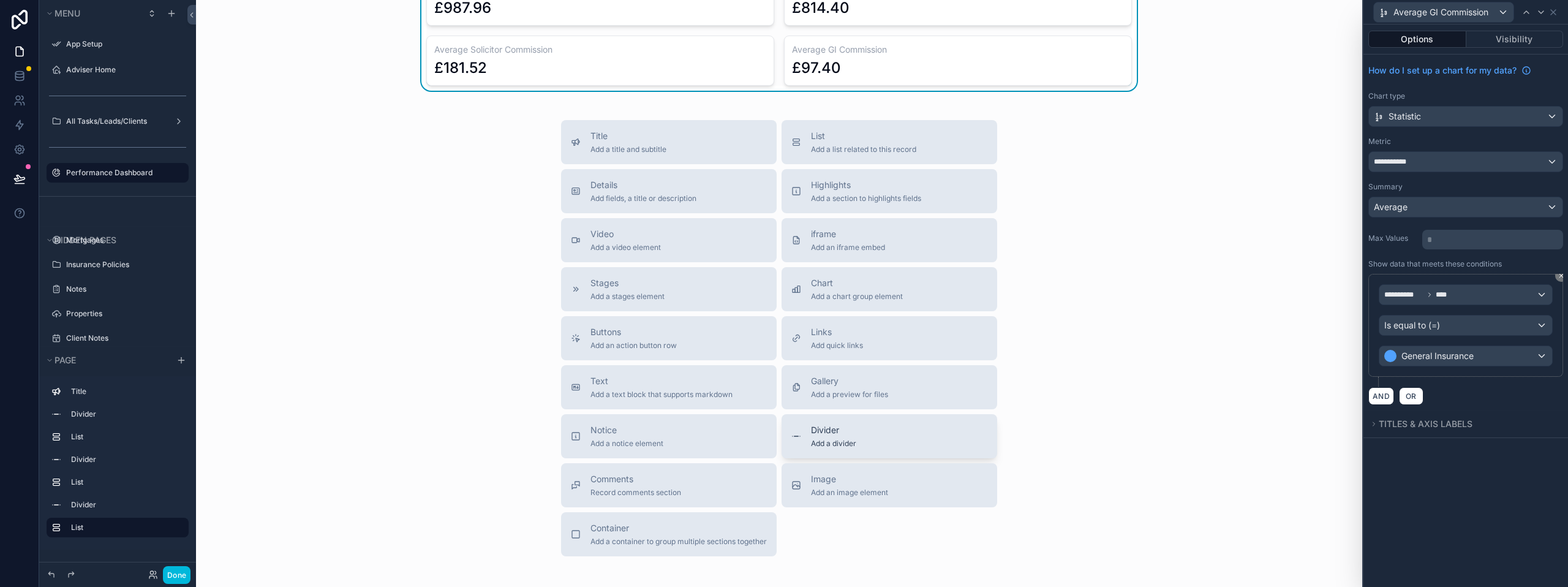
click at [811, 434] on span "Divider" at bounding box center [833, 430] width 45 height 12
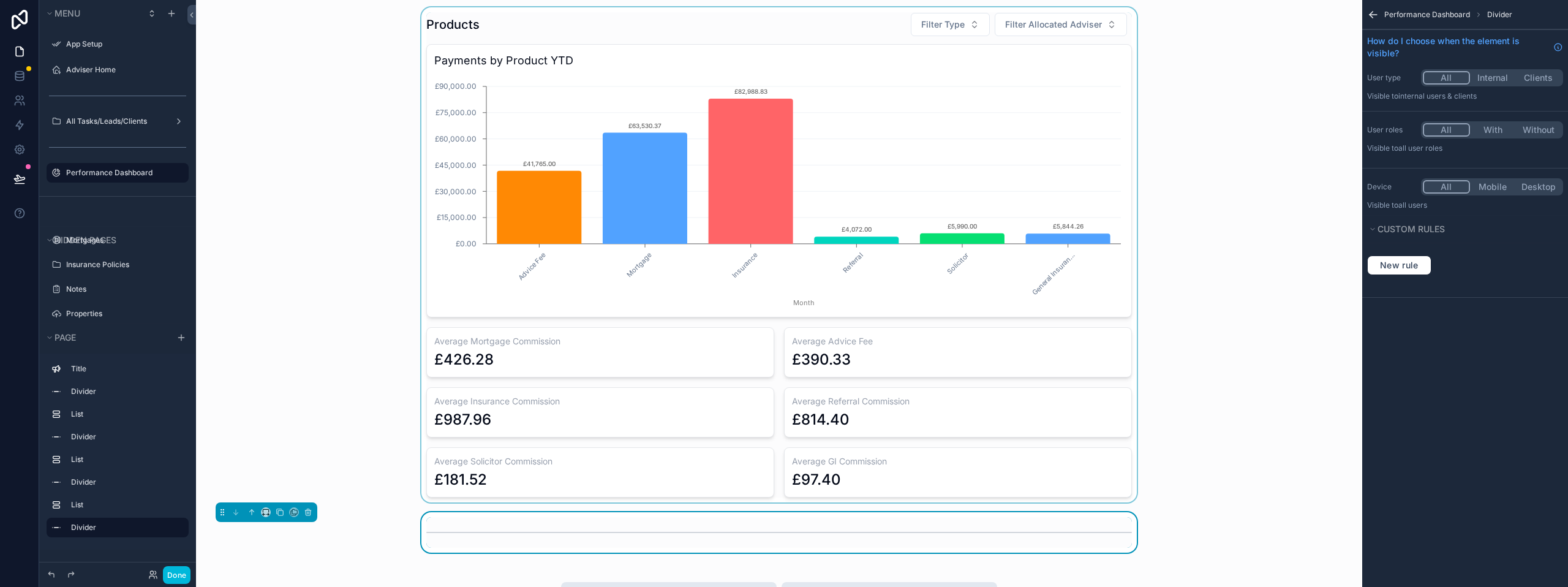
scroll to position [685, 0]
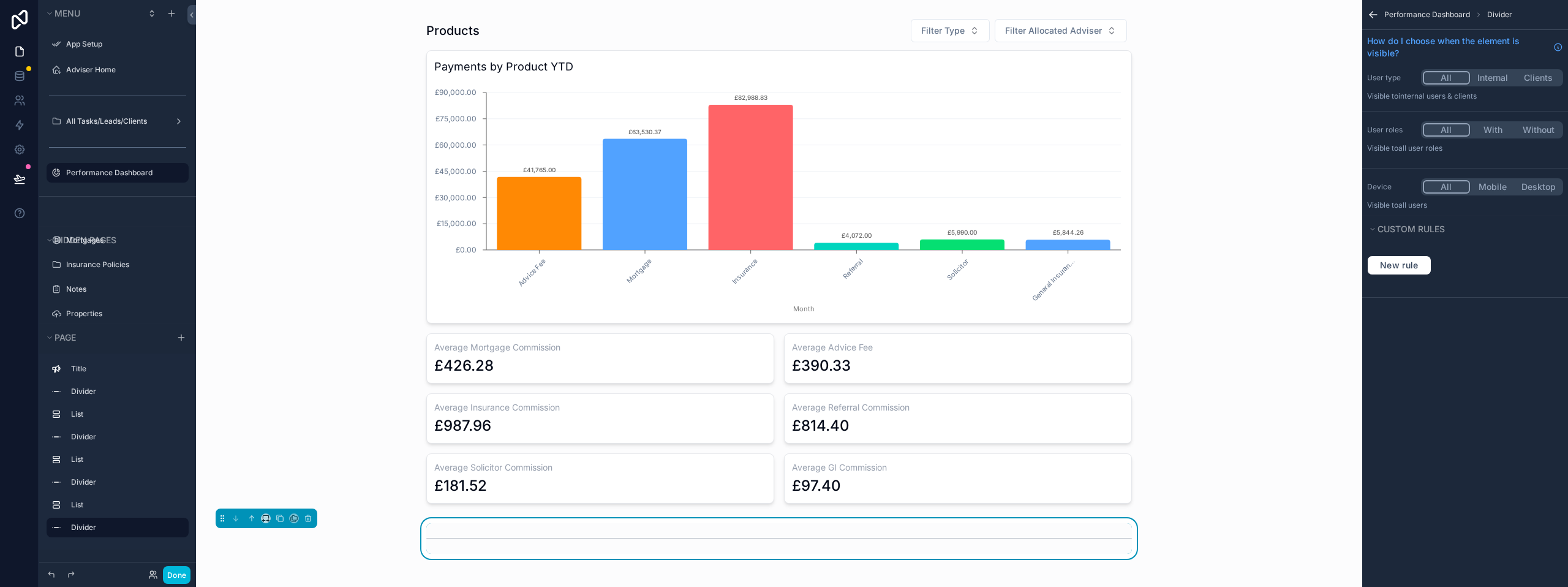
click at [1371, 18] on icon "scrollable content" at bounding box center [1373, 15] width 12 height 12
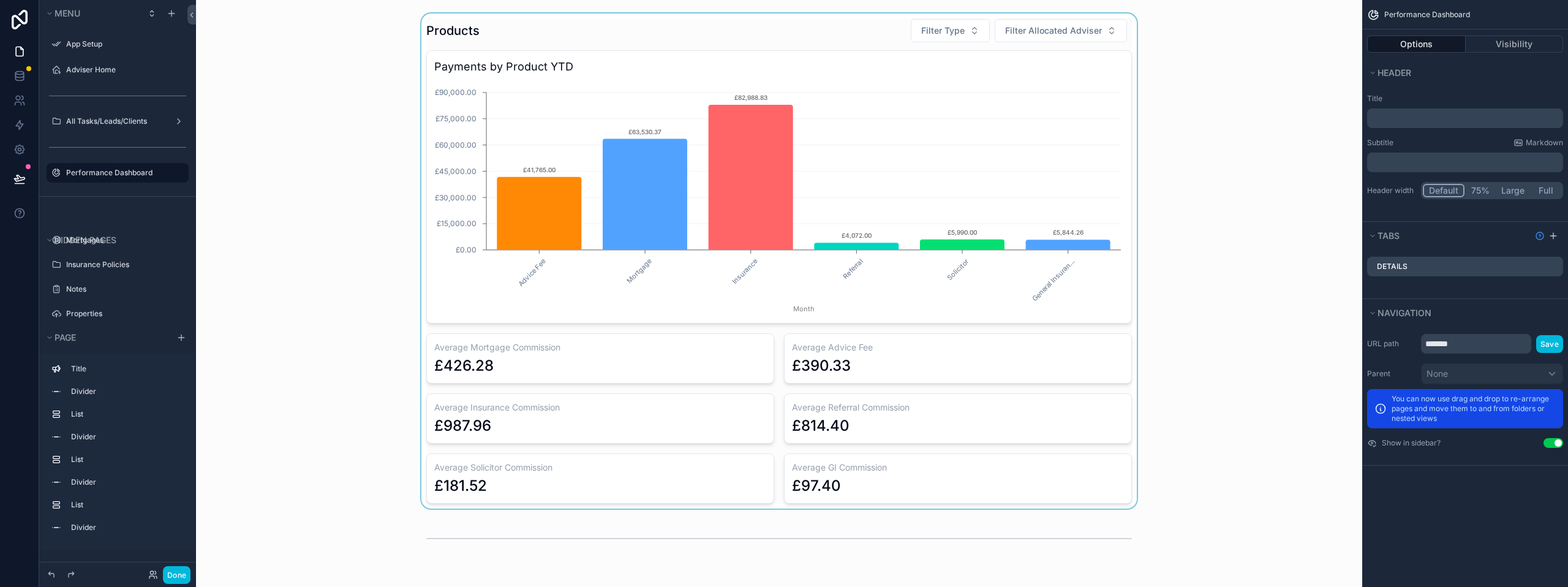
click at [848, 31] on div "scrollable content" at bounding box center [779, 261] width 1147 height 495
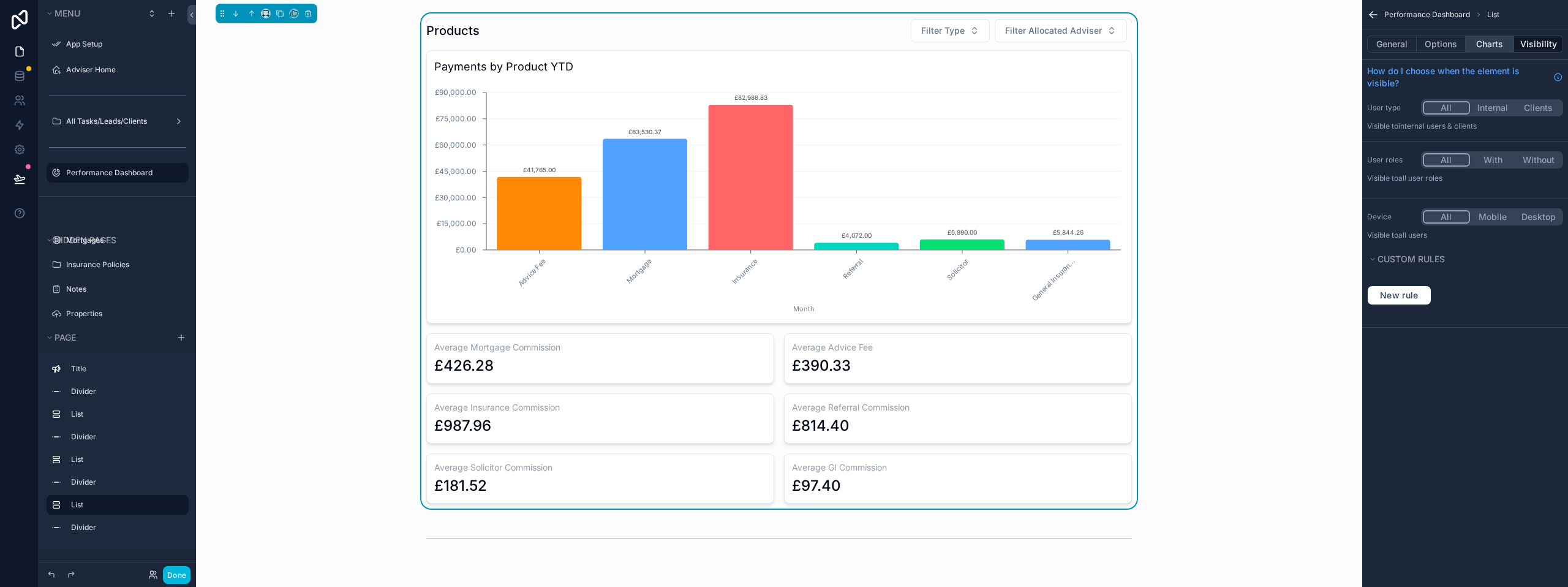
click at [1483, 43] on button "Charts" at bounding box center [1490, 44] width 49 height 17
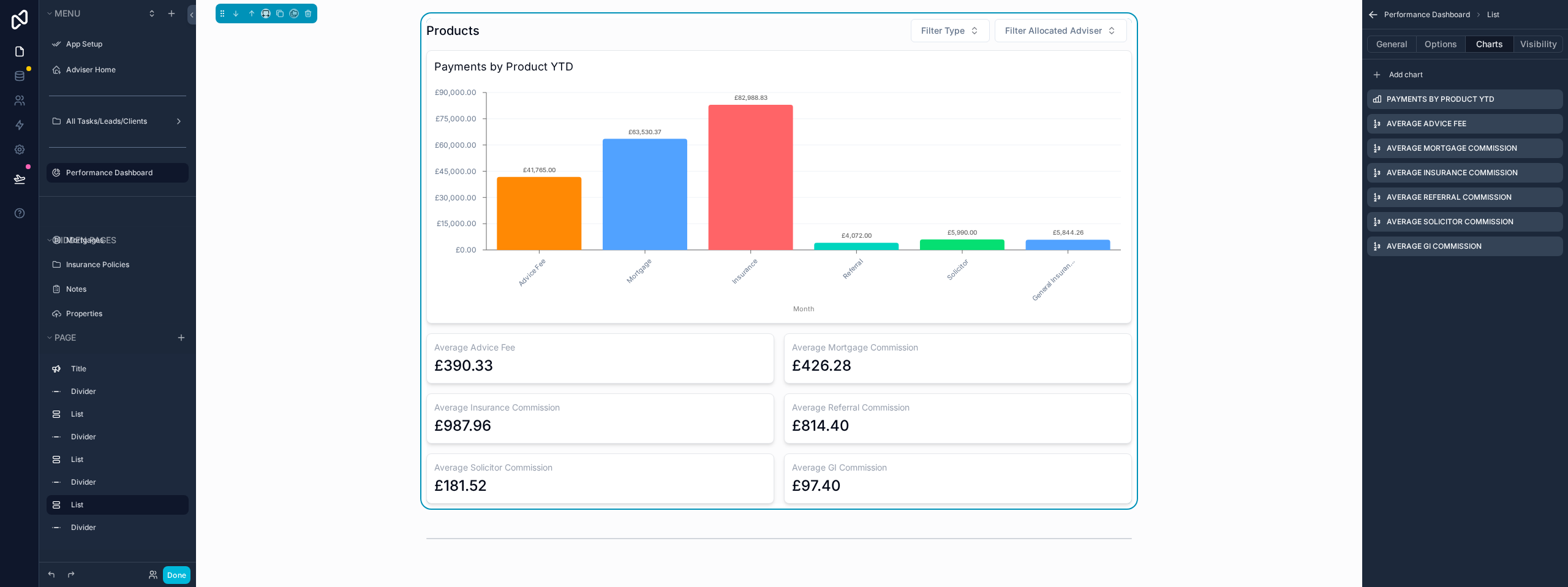
click at [1182, 426] on div "Products Filter Type Filter Allocated Adviser Payments by Product YTD Advice Fe…" at bounding box center [779, 261] width 1147 height 495
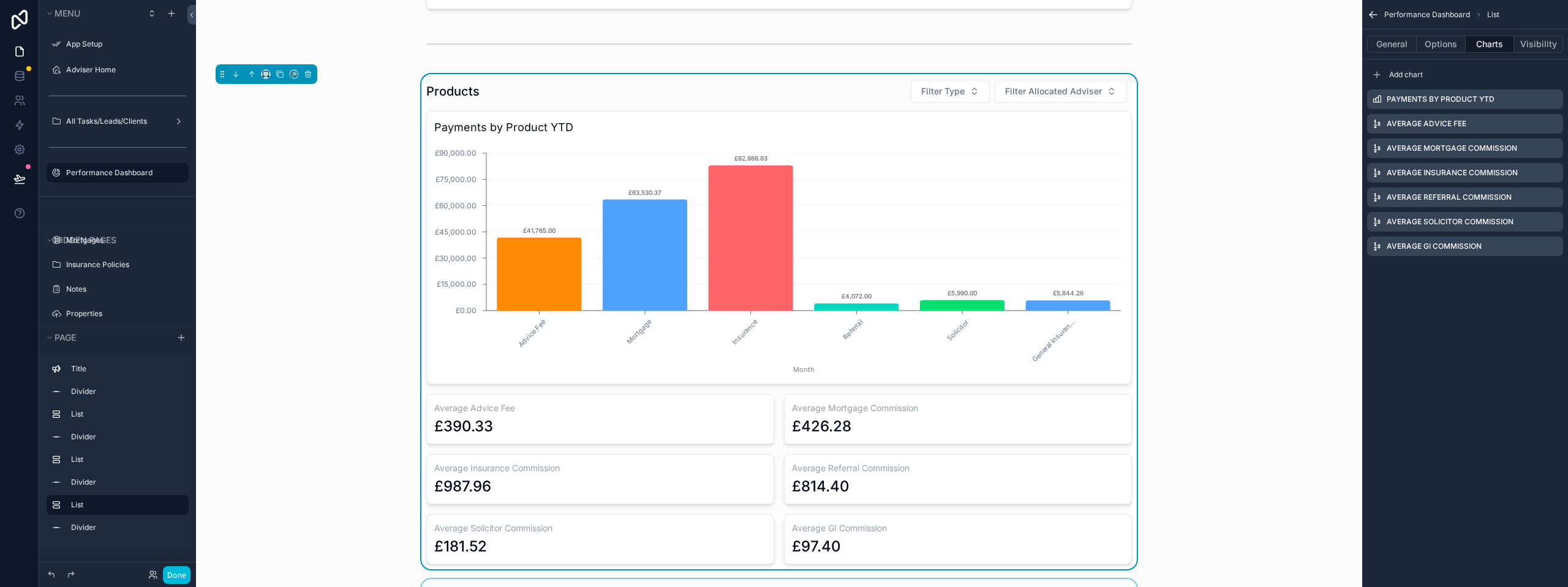
scroll to position [623, 0]
click at [178, 570] on button "Done" at bounding box center [177, 574] width 27 height 18
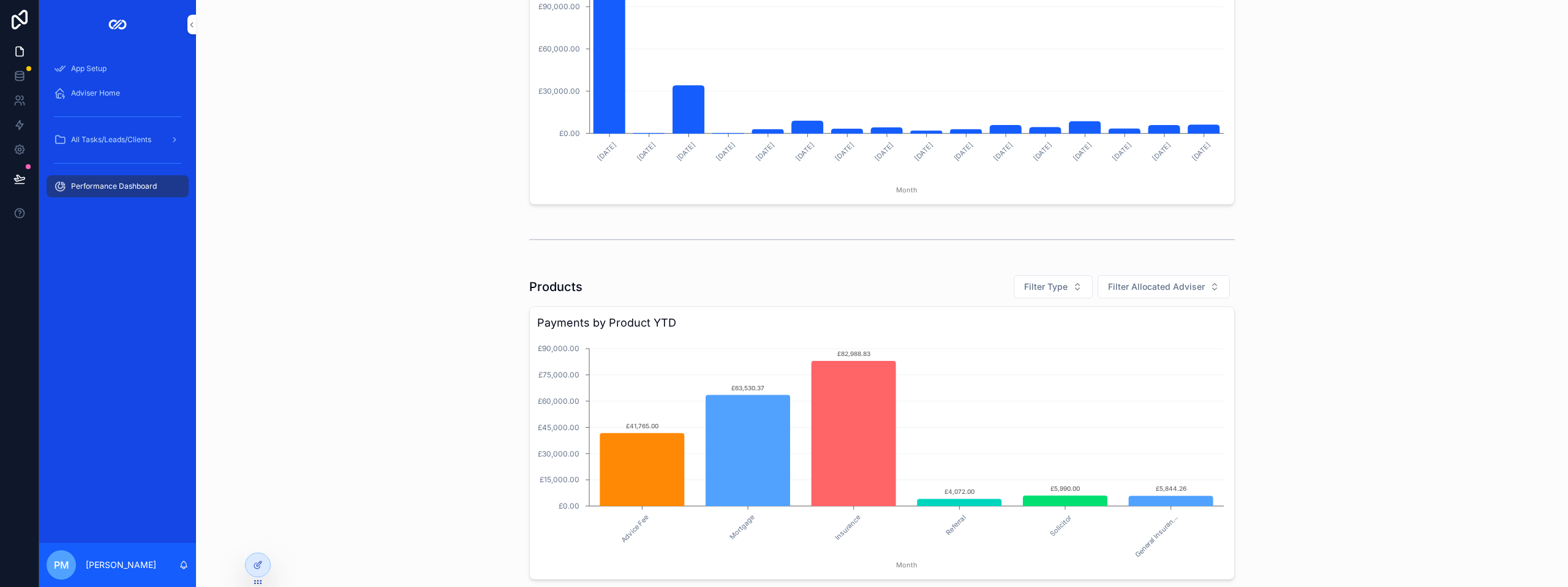
scroll to position [490, 0]
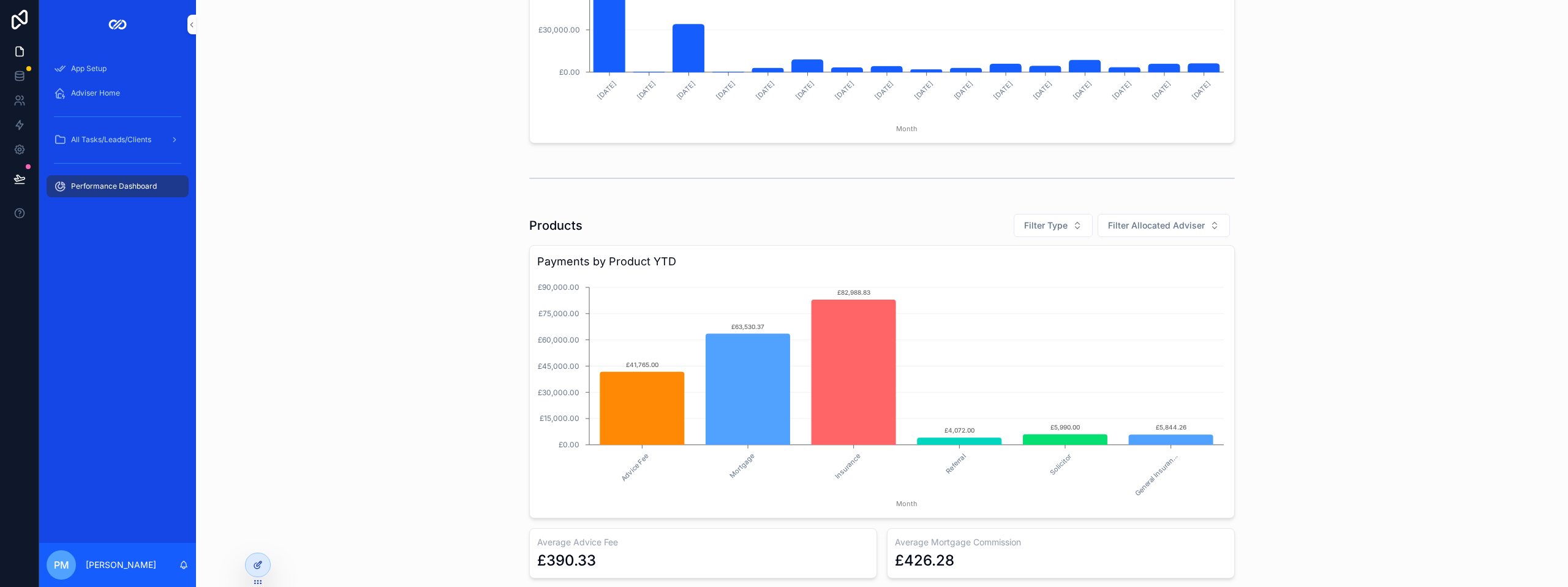
click at [260, 561] on icon at bounding box center [260, 561] width 1 height 1
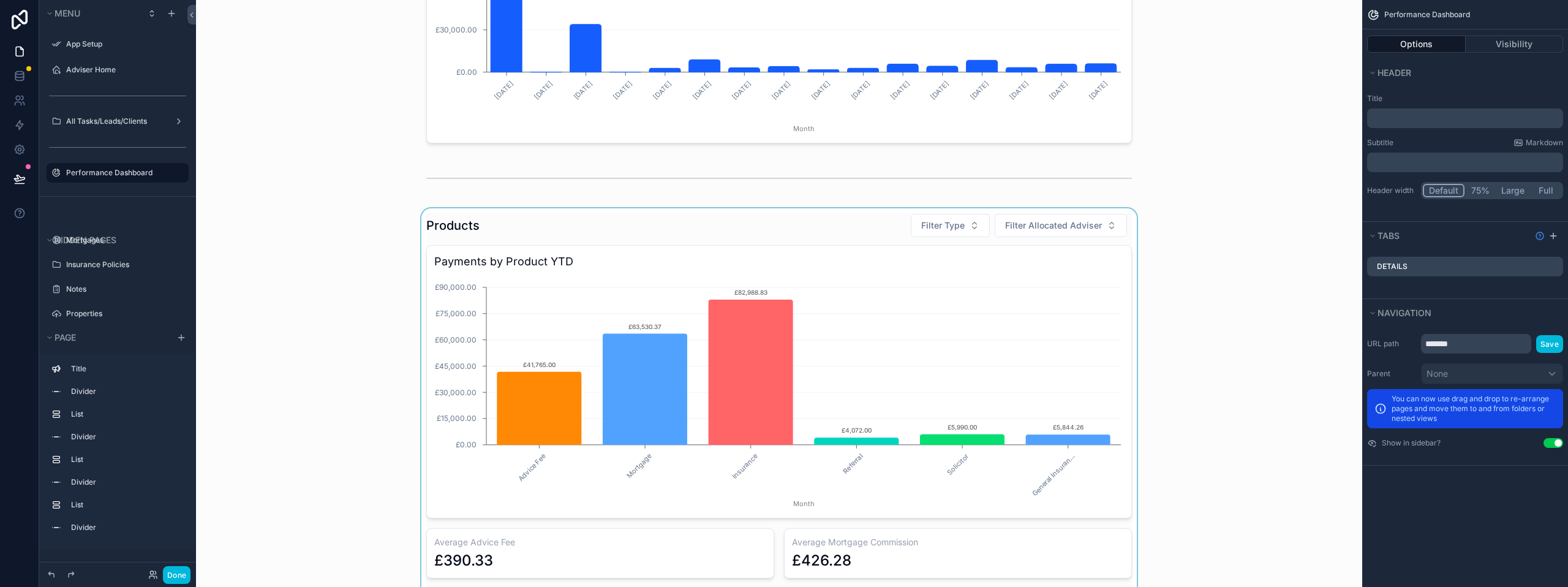
click at [628, 236] on div "scrollable content" at bounding box center [779, 456] width 1147 height 495
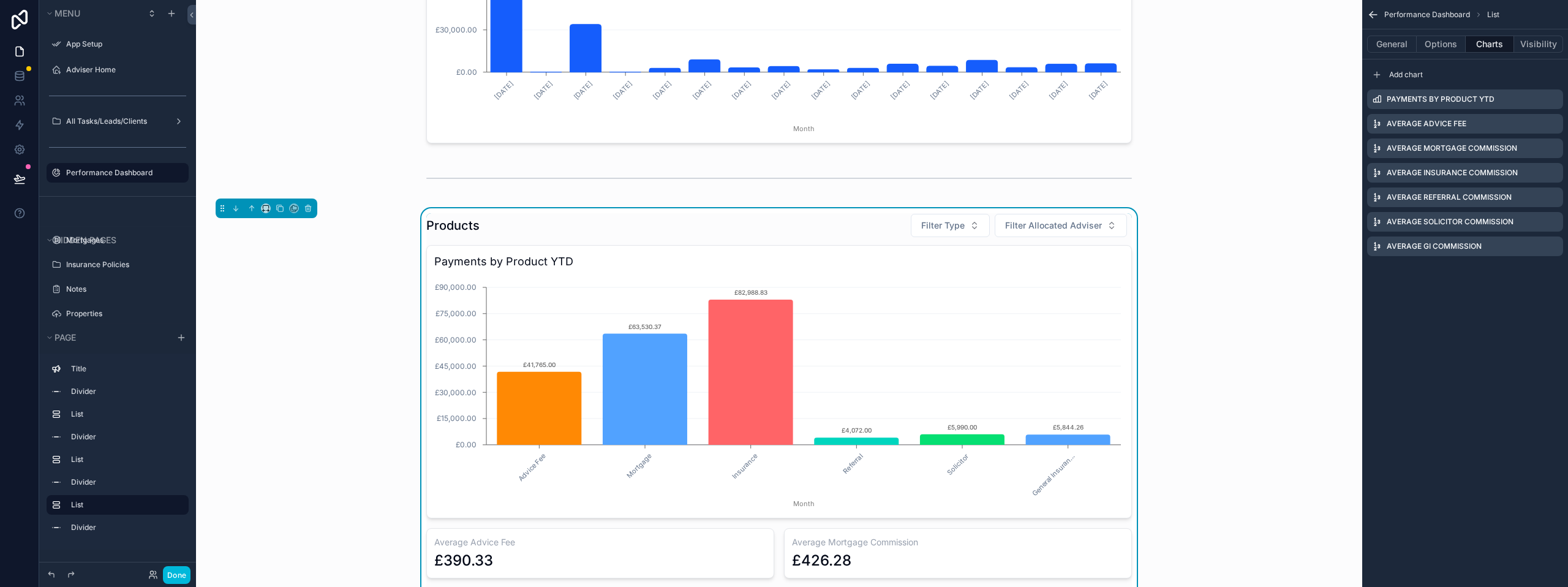
click at [0, 0] on icon "scrollable content" at bounding box center [0, 0] width 0 height 0
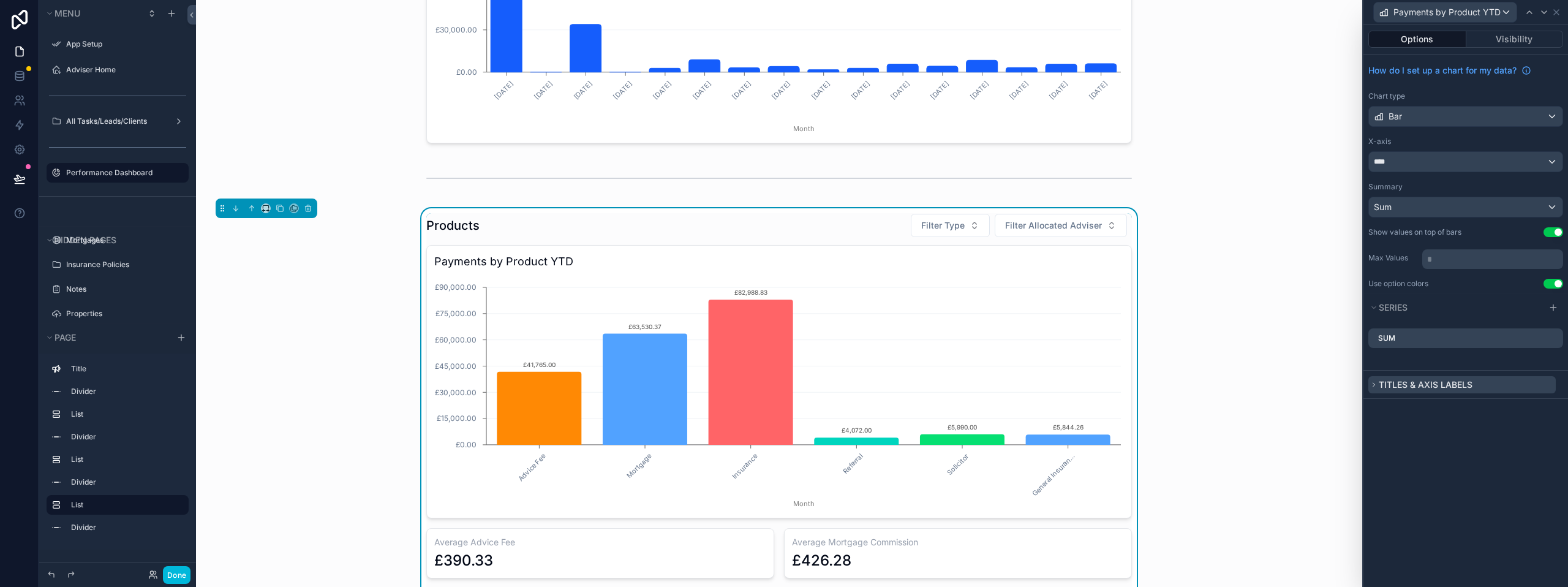
click at [1389, 378] on button "Titles & Axis labels" at bounding box center [1462, 384] width 187 height 17
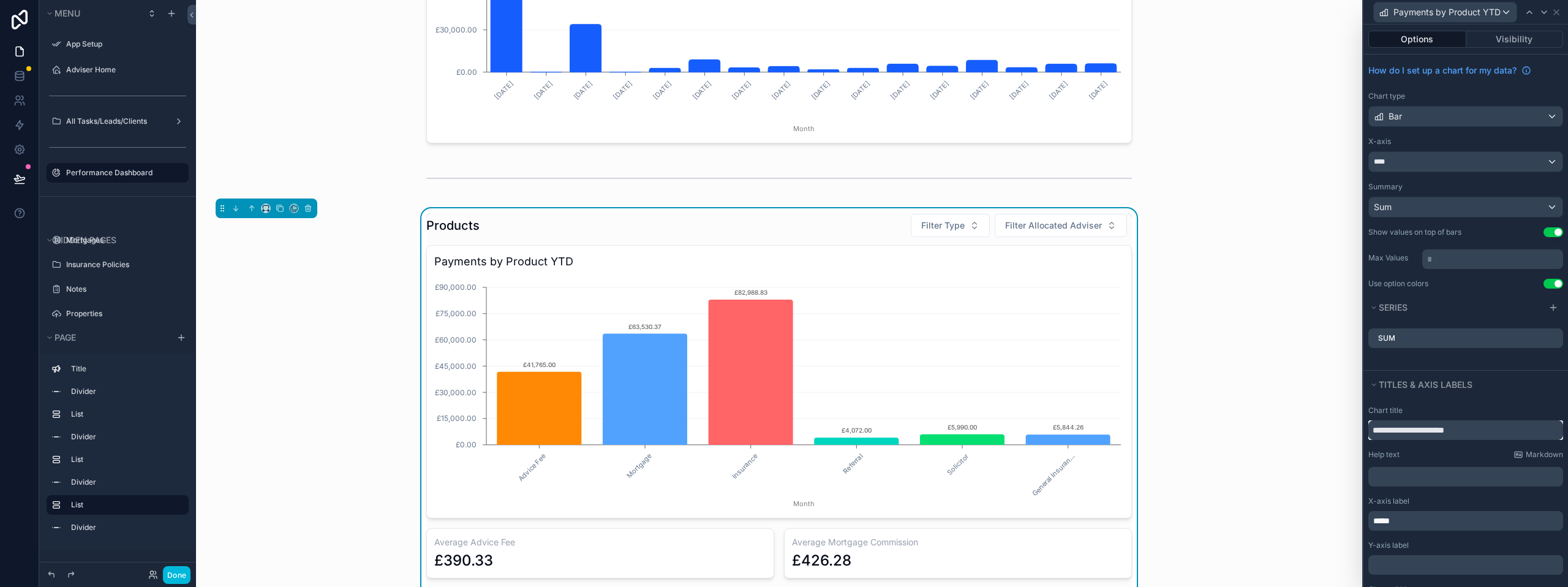
drag, startPoint x: 1410, startPoint y: 433, endPoint x: 1324, endPoint y: 429, distance: 86.1
click at [1329, 431] on div "**********" at bounding box center [784, 294] width 1568 height 587
type input "**********"
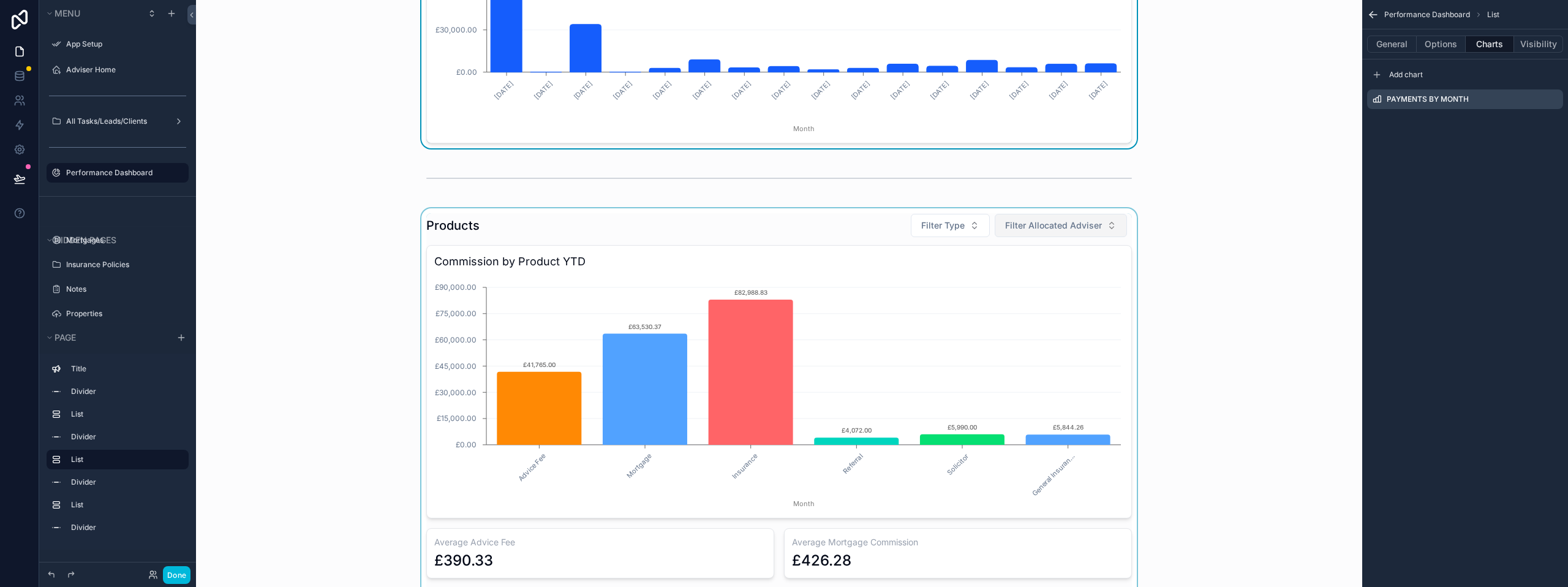
click at [1055, 226] on div "scrollable content" at bounding box center [779, 456] width 1147 height 495
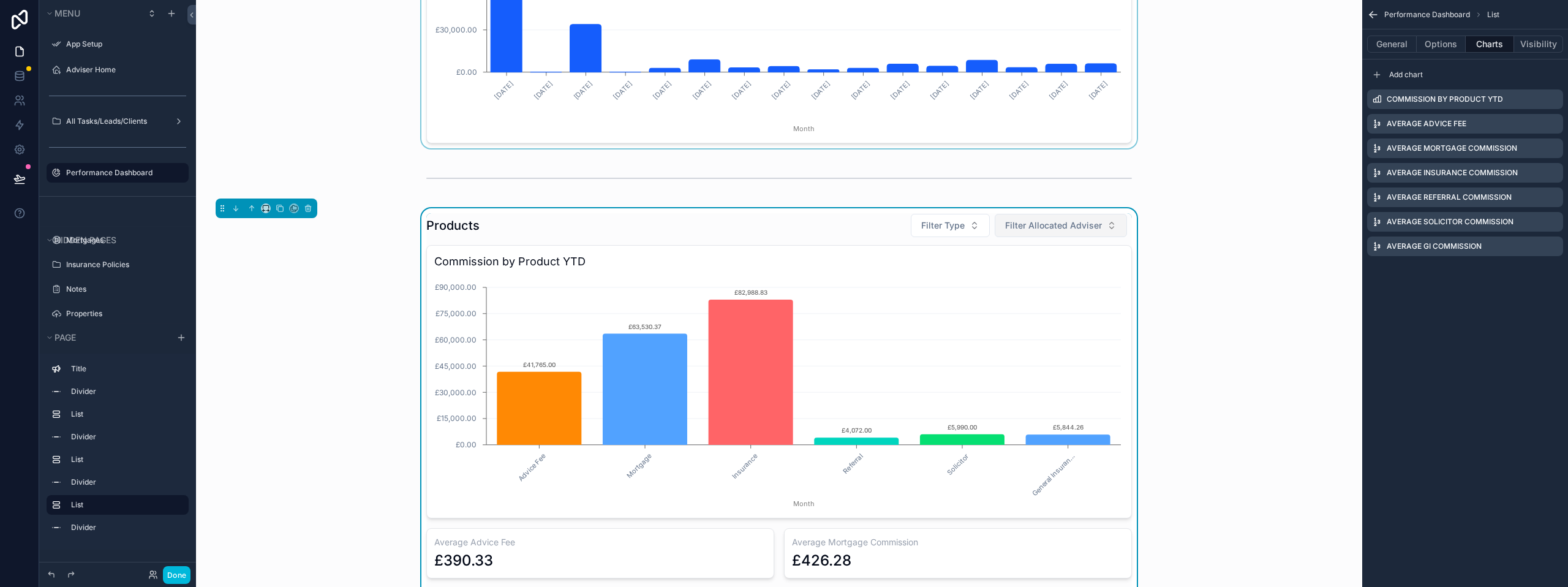
click at [1054, 226] on span "Filter Allocated Adviser" at bounding box center [1053, 225] width 97 height 12
click at [941, 224] on span "Filter Type" at bounding box center [942, 225] width 44 height 12
click at [1169, 246] on div "Products Filter Type Filter Allocated Adviser Commission by Product YTD Advice …" at bounding box center [779, 456] width 1147 height 495
click at [1440, 45] on button "Options" at bounding box center [1441, 44] width 49 height 17
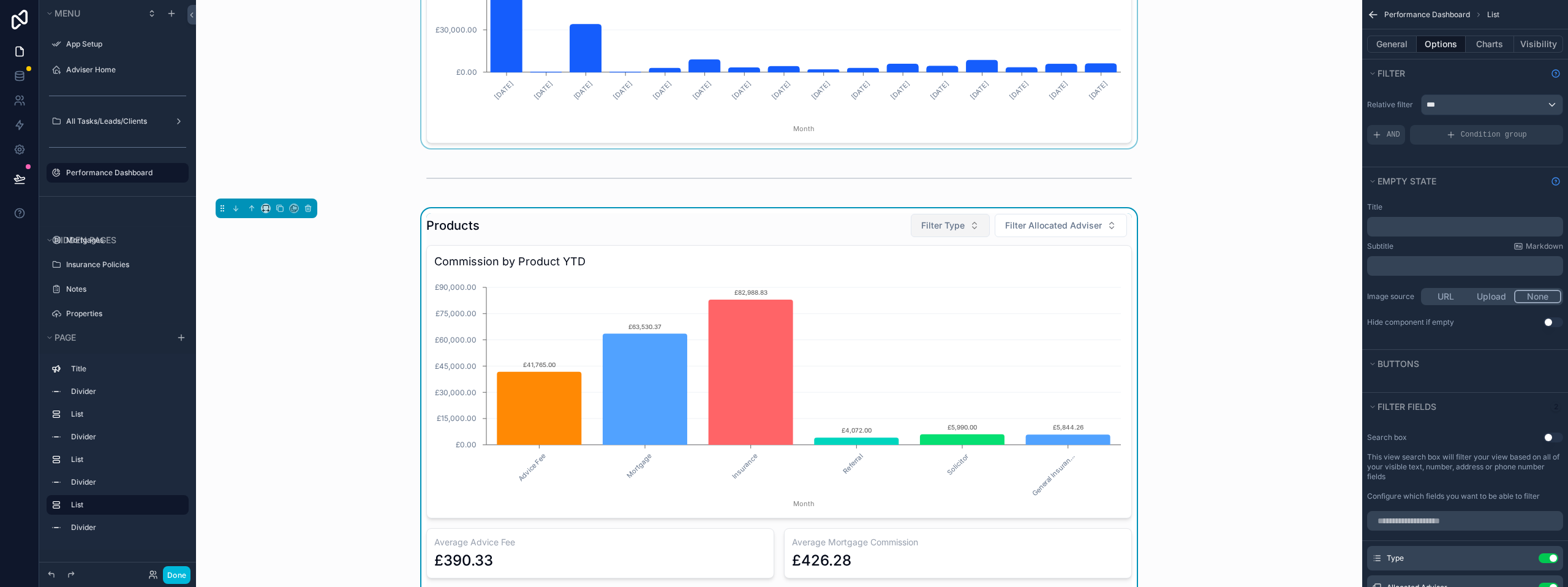
click at [949, 227] on span "Filter Type" at bounding box center [942, 225] width 44 height 12
click at [914, 290] on div "Mortgage" at bounding box center [947, 294] width 170 height 20
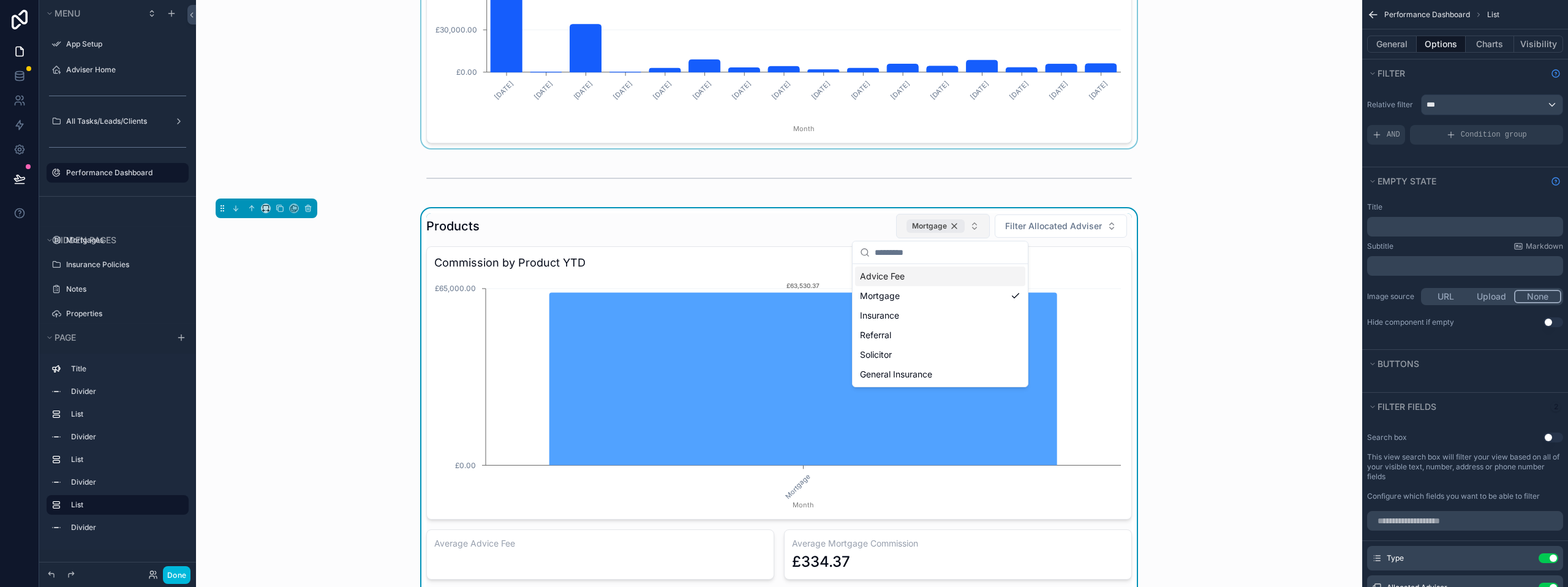
click at [950, 227] on div "Mortgage" at bounding box center [935, 226] width 58 height 14
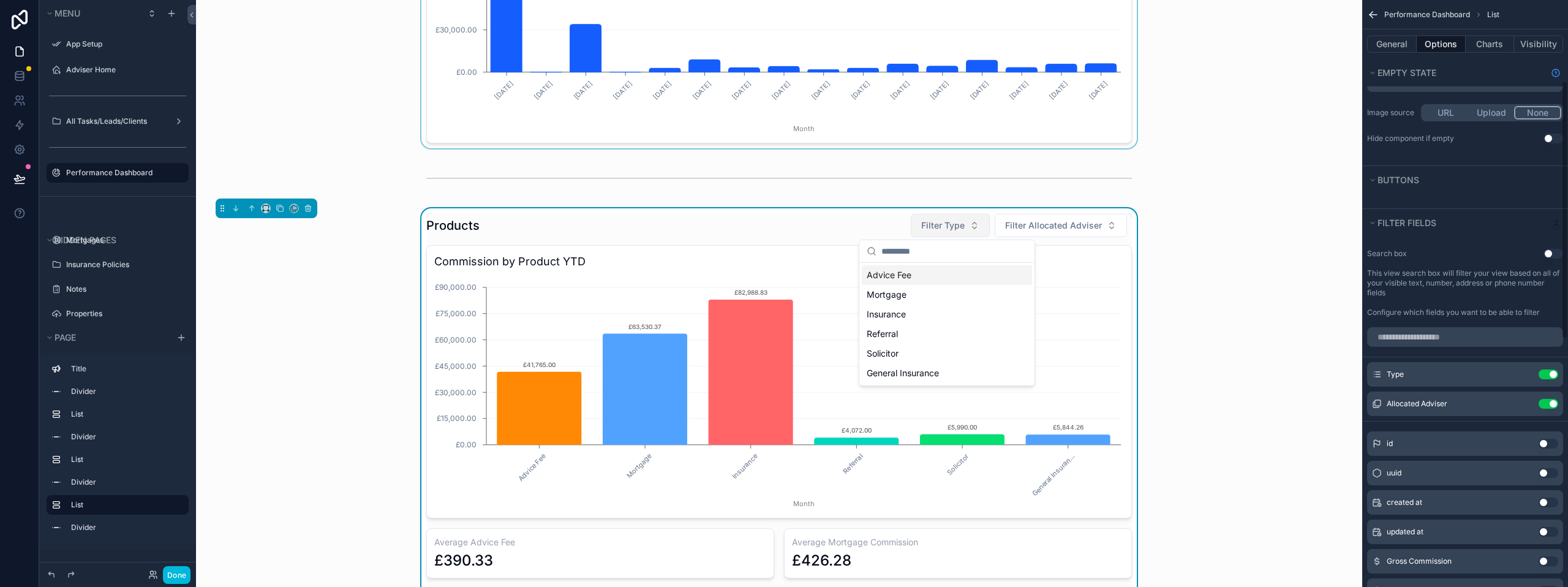
scroll to position [245, 0]
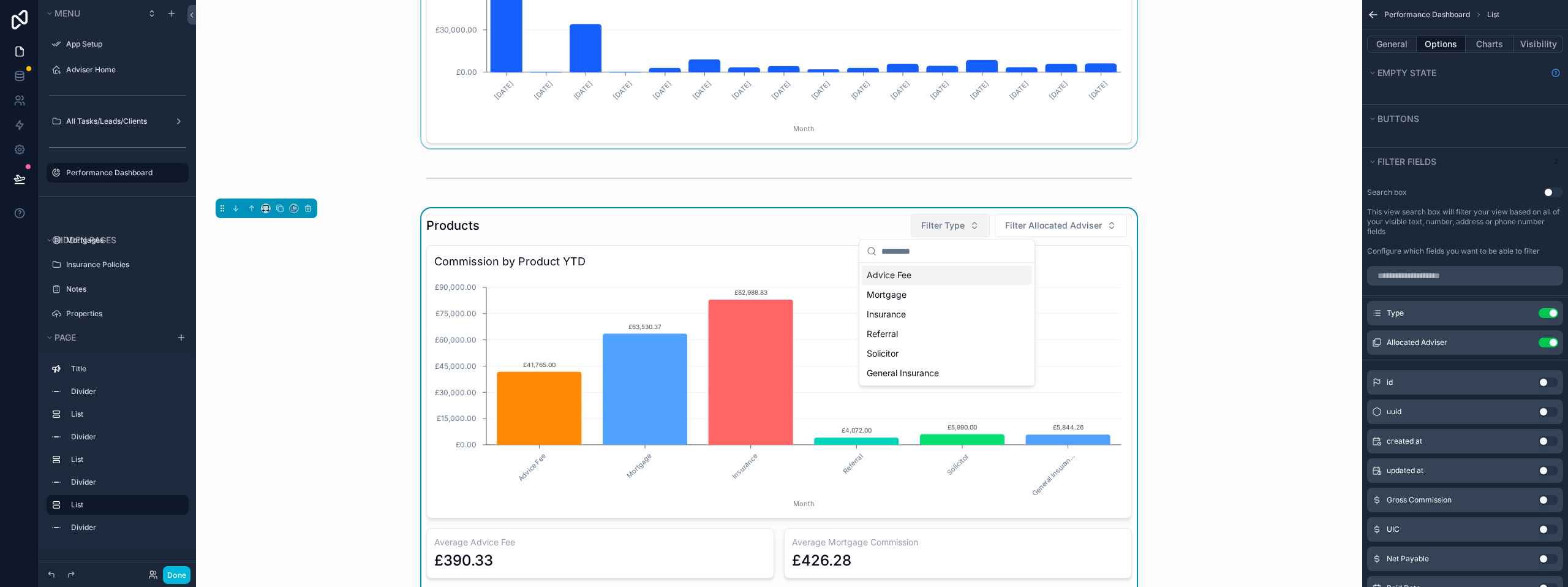
click at [1555, 311] on button "Use setting" at bounding box center [1548, 312] width 20 height 9
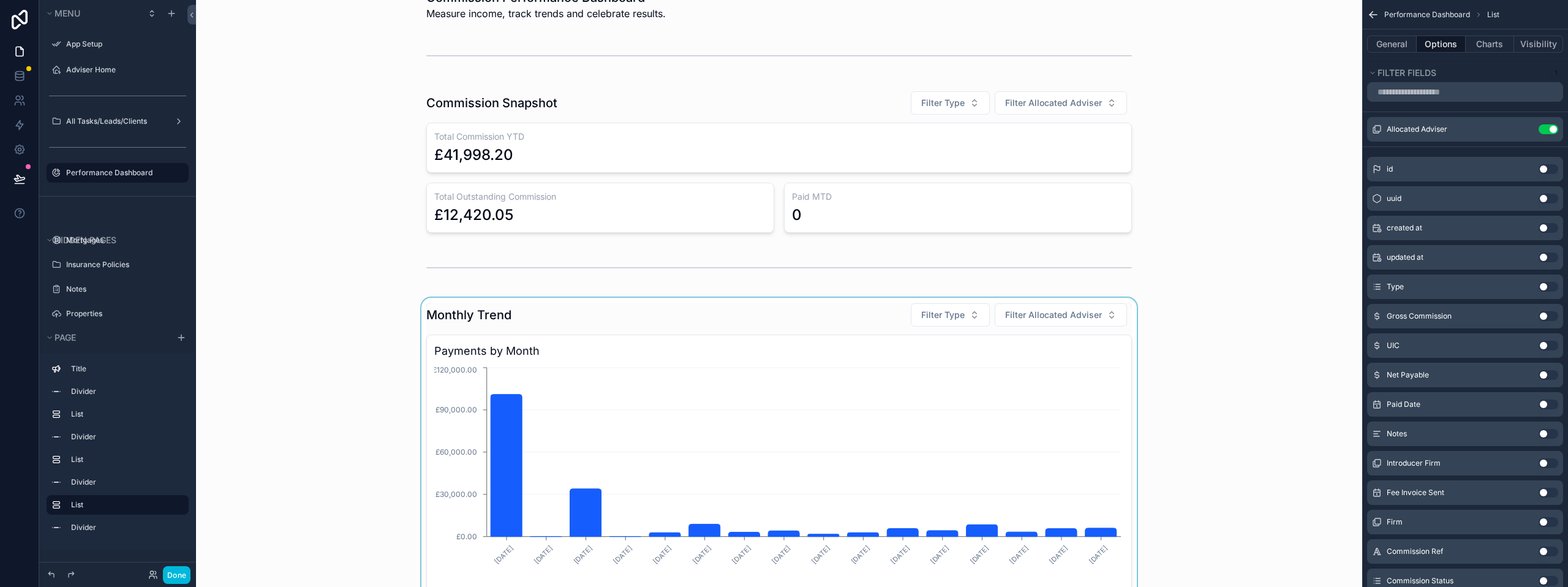
scroll to position [0, 0]
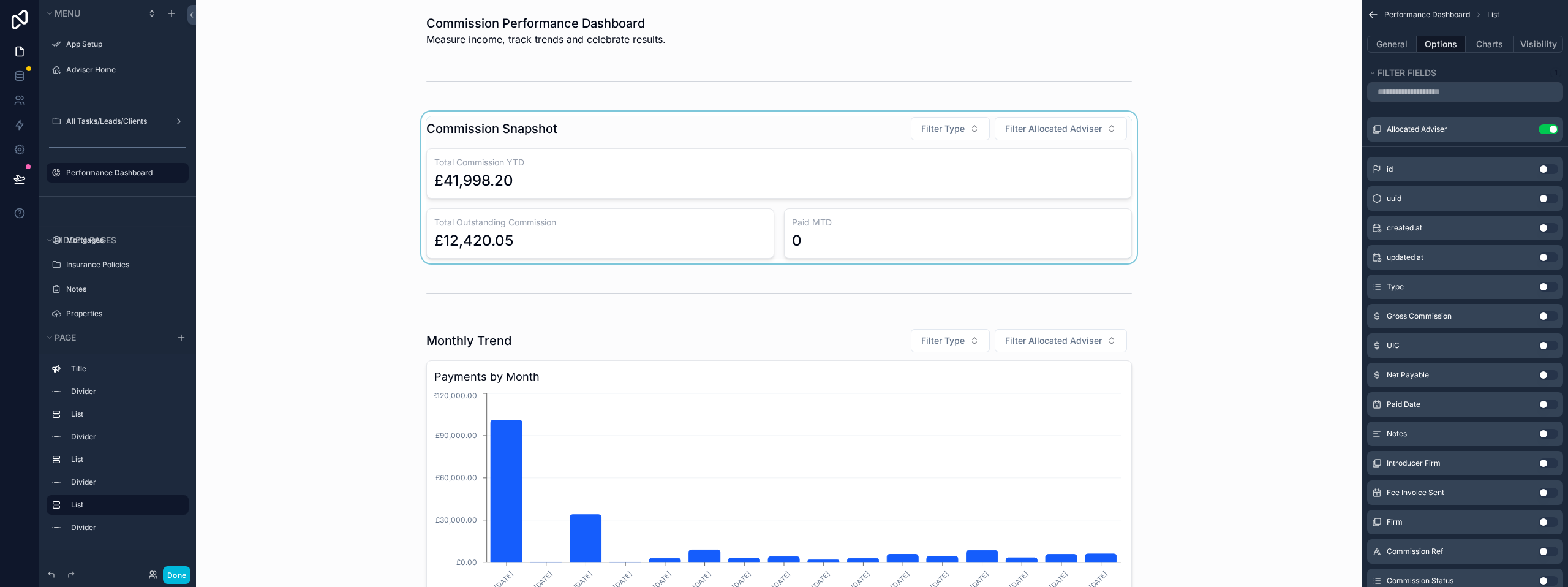
click at [871, 131] on div "scrollable content" at bounding box center [779, 187] width 1147 height 152
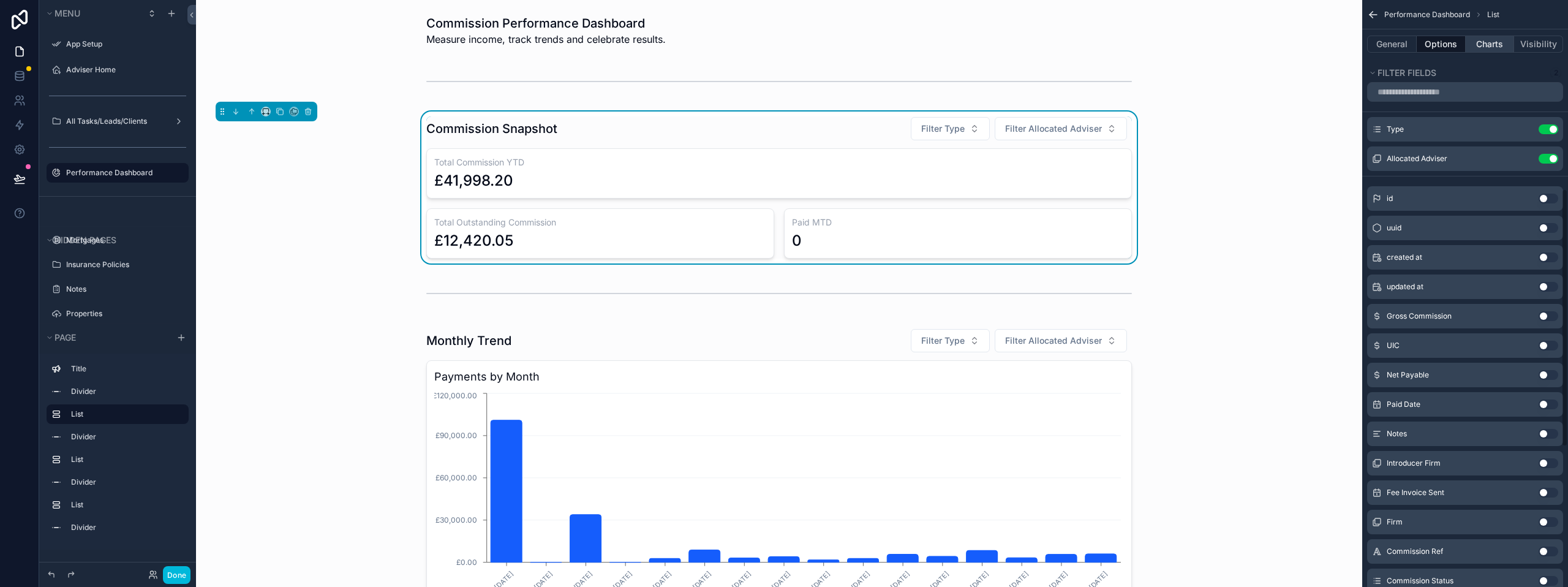
click at [1489, 47] on button "Charts" at bounding box center [1490, 44] width 49 height 17
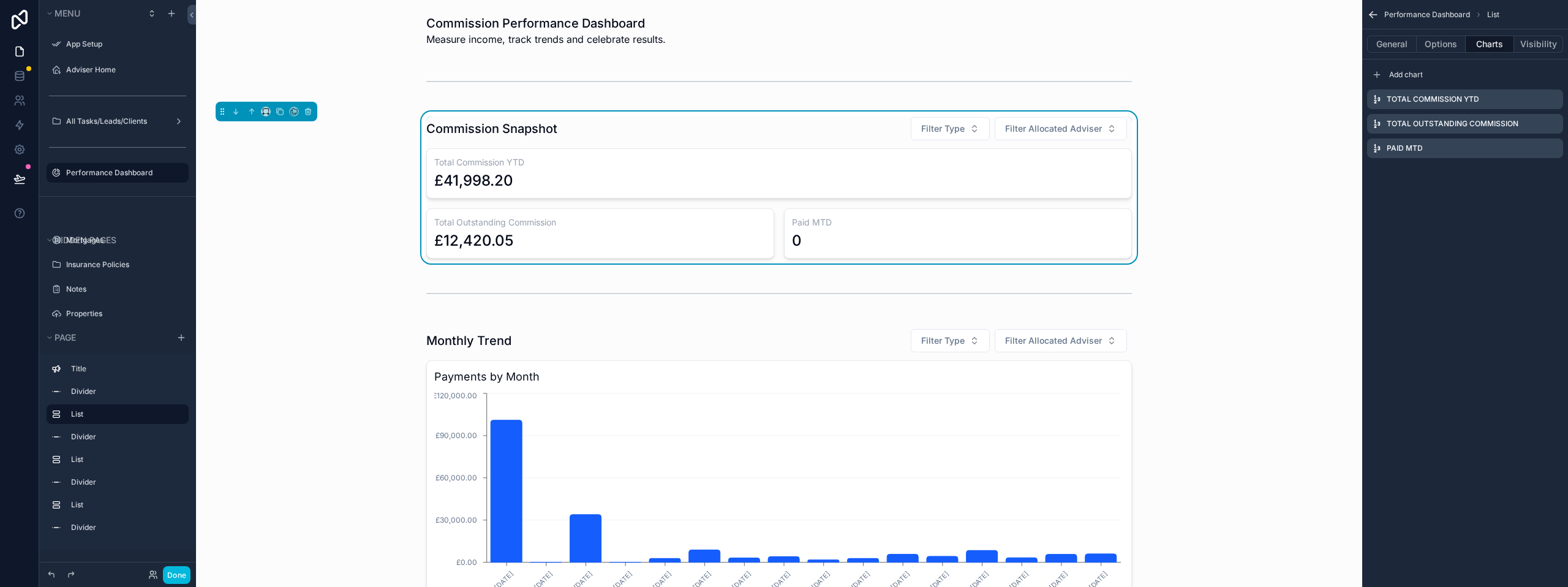
click at [0, 0] on icon "scrollable content" at bounding box center [0, 0] width 0 height 0
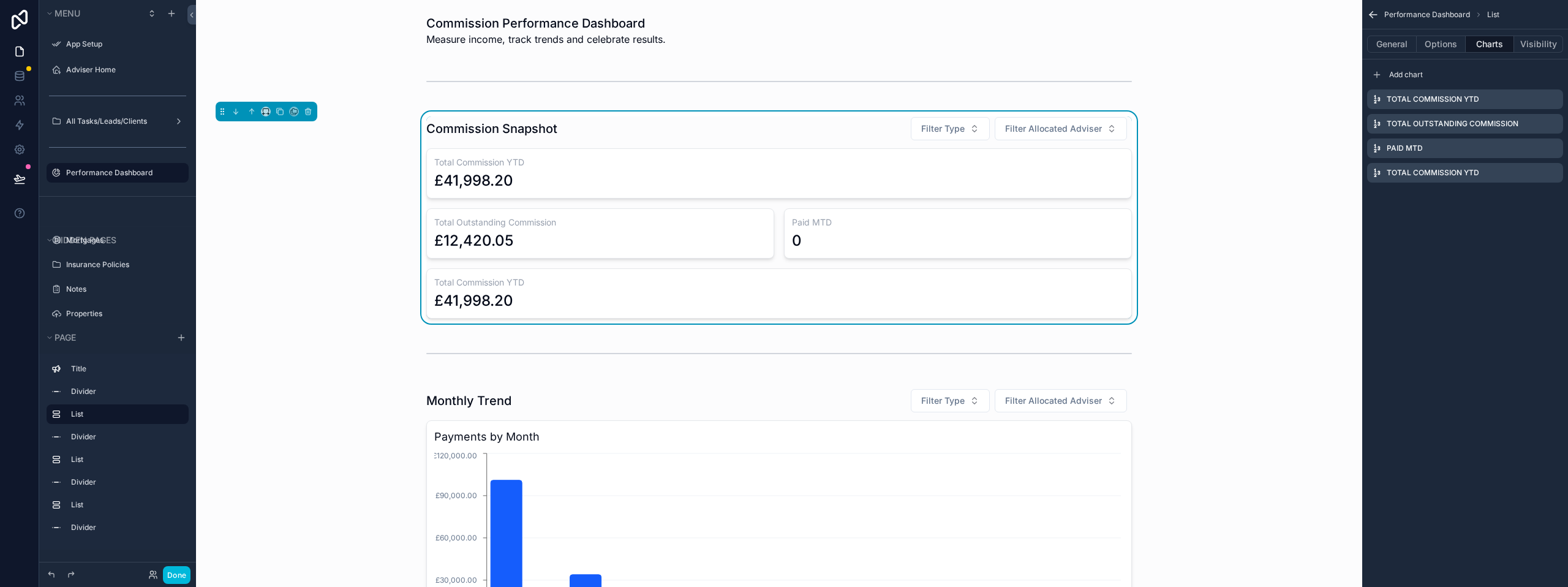
click at [0, 0] on icon "scrollable content" at bounding box center [0, 0] width 0 height 0
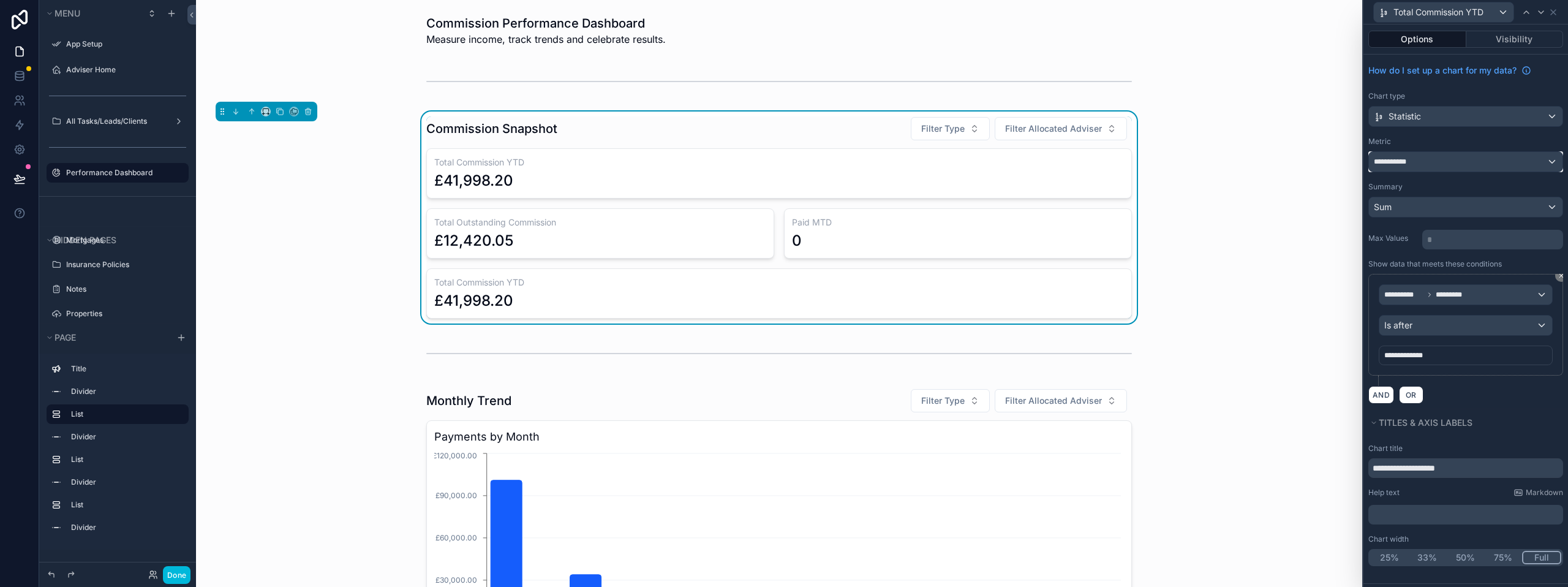
click at [1433, 164] on div "**********" at bounding box center [1465, 161] width 193 height 20
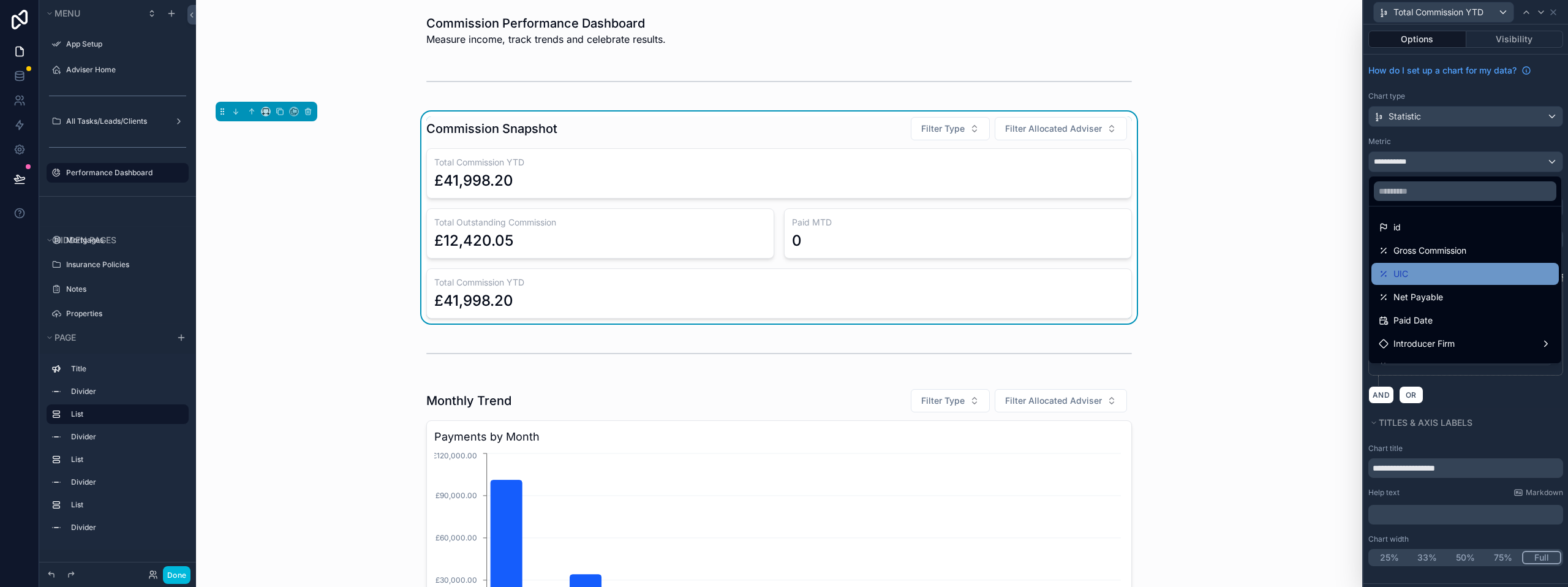
click at [1428, 275] on div "UIC" at bounding box center [1464, 273] width 173 height 15
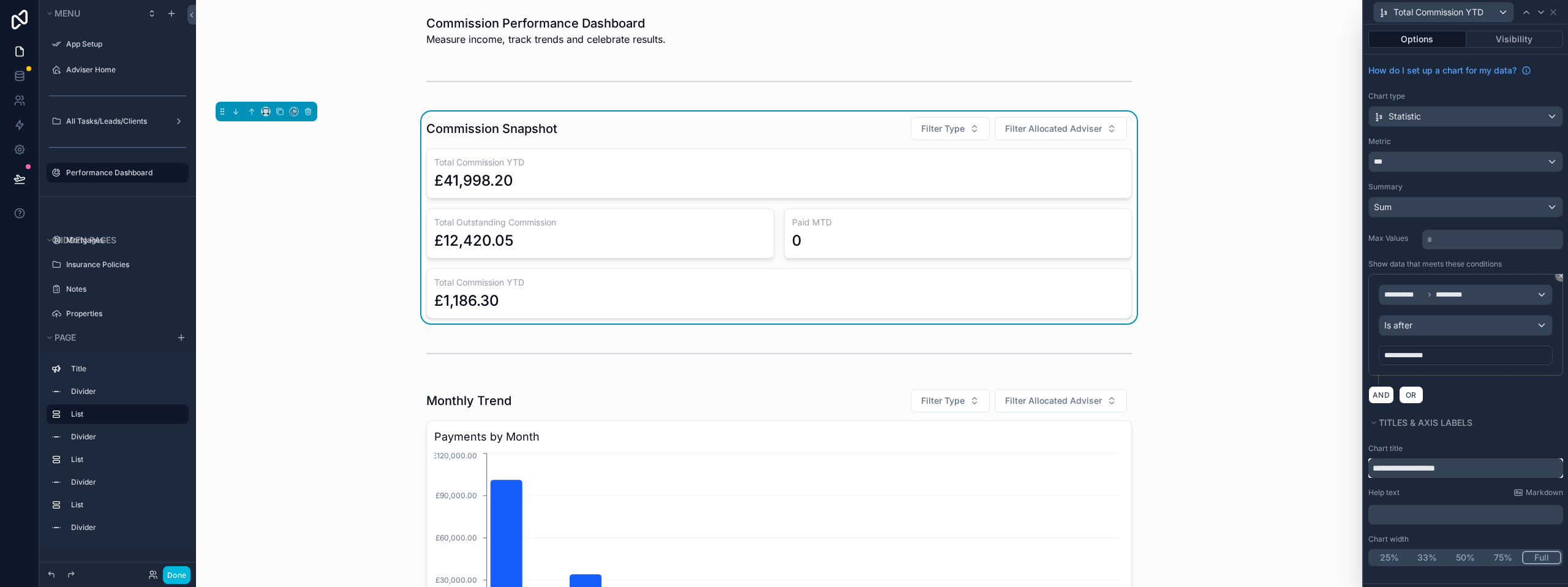
drag, startPoint x: 1395, startPoint y: 467, endPoint x: 1444, endPoint y: 471, distance: 49.2
click at [1444, 471] on input "**********" at bounding box center [1465, 468] width 195 height 20
drag, startPoint x: 1411, startPoint y: 467, endPoint x: 1446, endPoint y: 468, distance: 35.0
click at [1446, 468] on input "**********" at bounding box center [1465, 468] width 195 height 20
type input "*********"
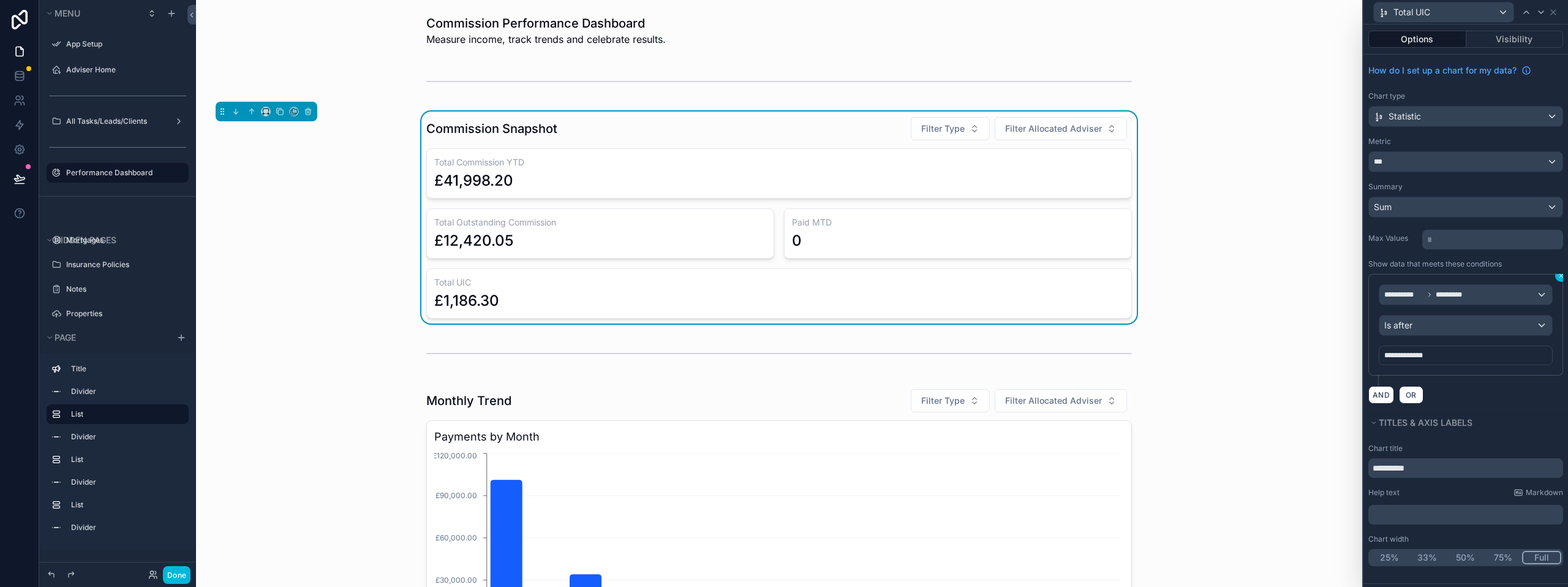
click at [1559, 274] on icon at bounding box center [1561, 275] width 3 height 3
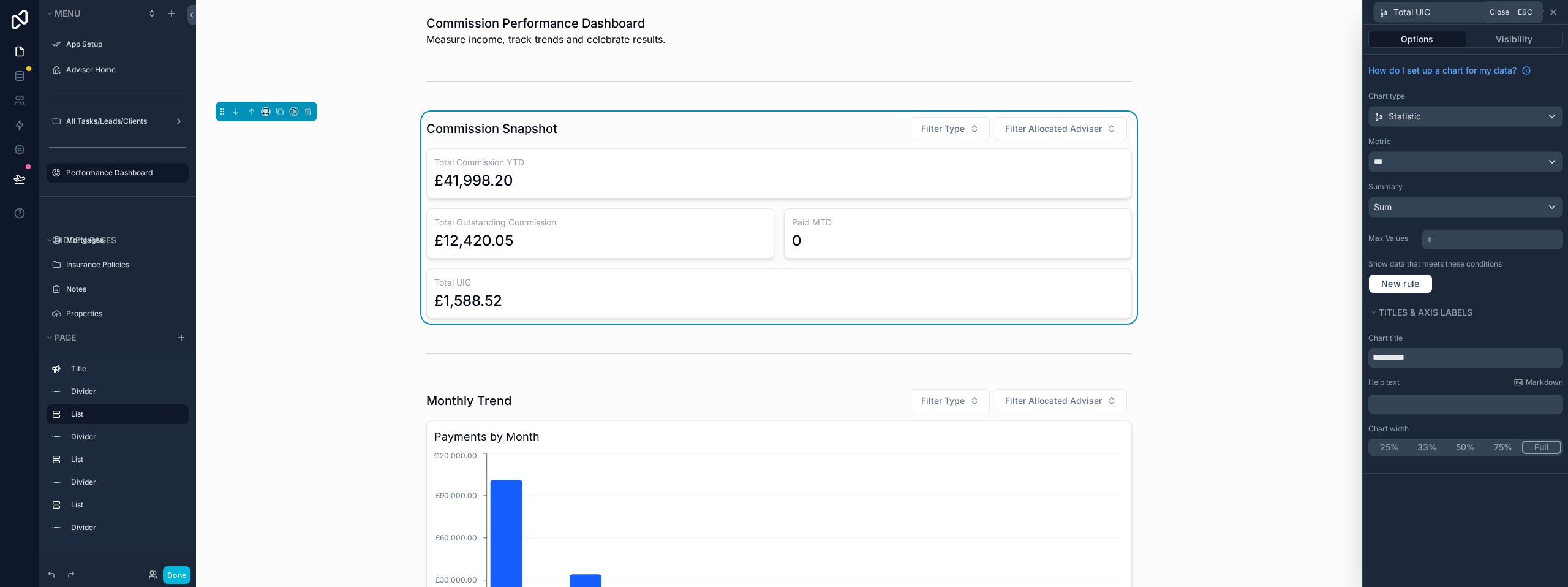
click at [1555, 10] on icon at bounding box center [1553, 12] width 5 height 5
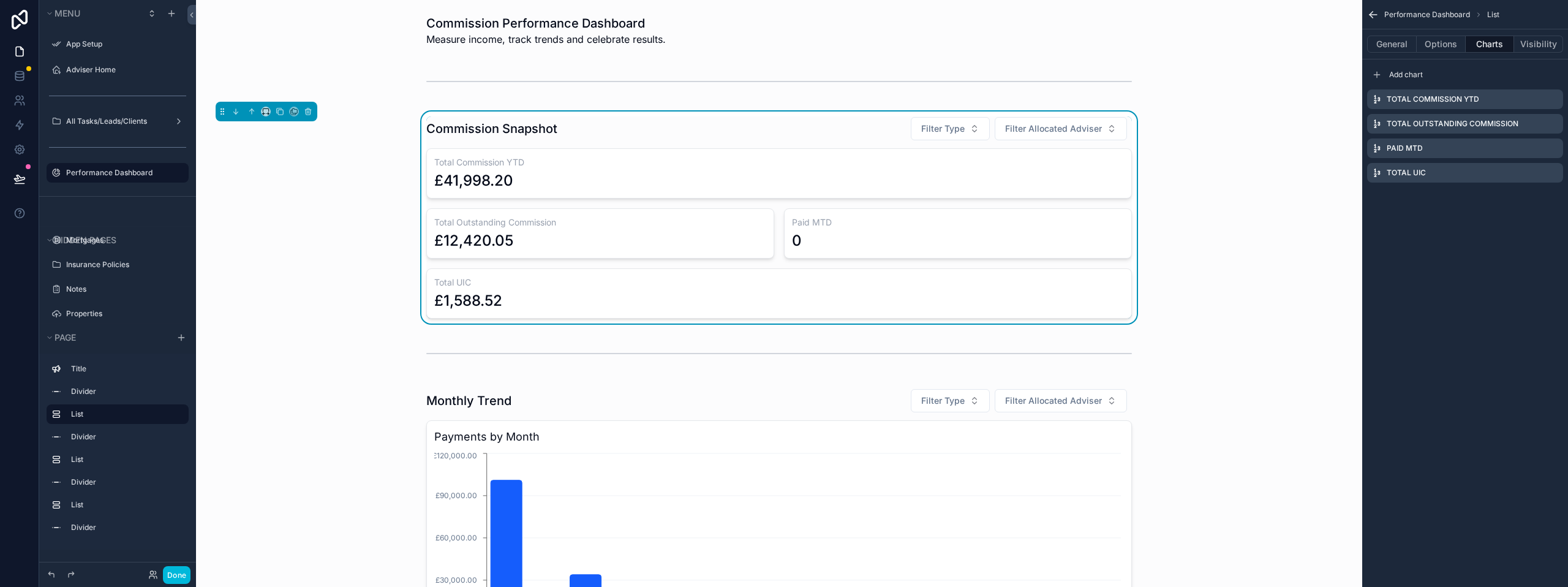
click at [0, 0] on icon "scrollable content" at bounding box center [0, 0] width 0 height 0
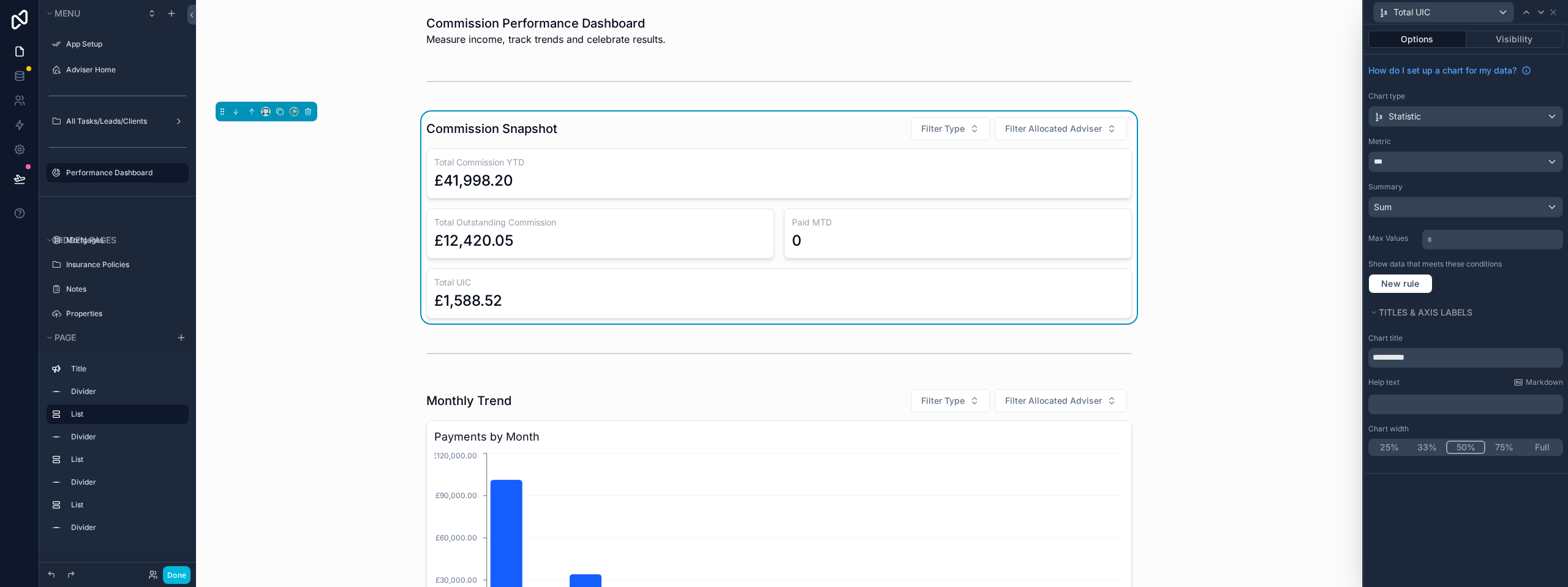
click at [1456, 445] on button "50%" at bounding box center [1466, 447] width 39 height 14
click at [1554, 9] on icon at bounding box center [1553, 12] width 9 height 9
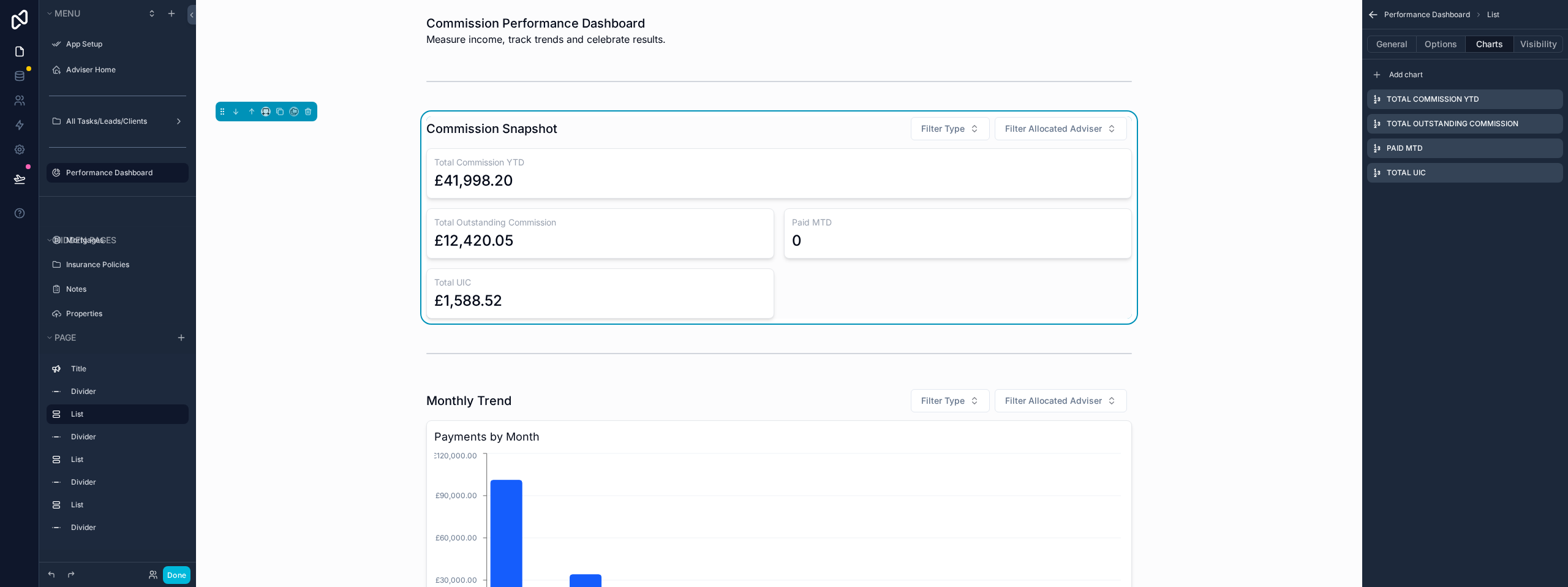
click at [0, 0] on icon "scrollable content" at bounding box center [0, 0] width 0 height 0
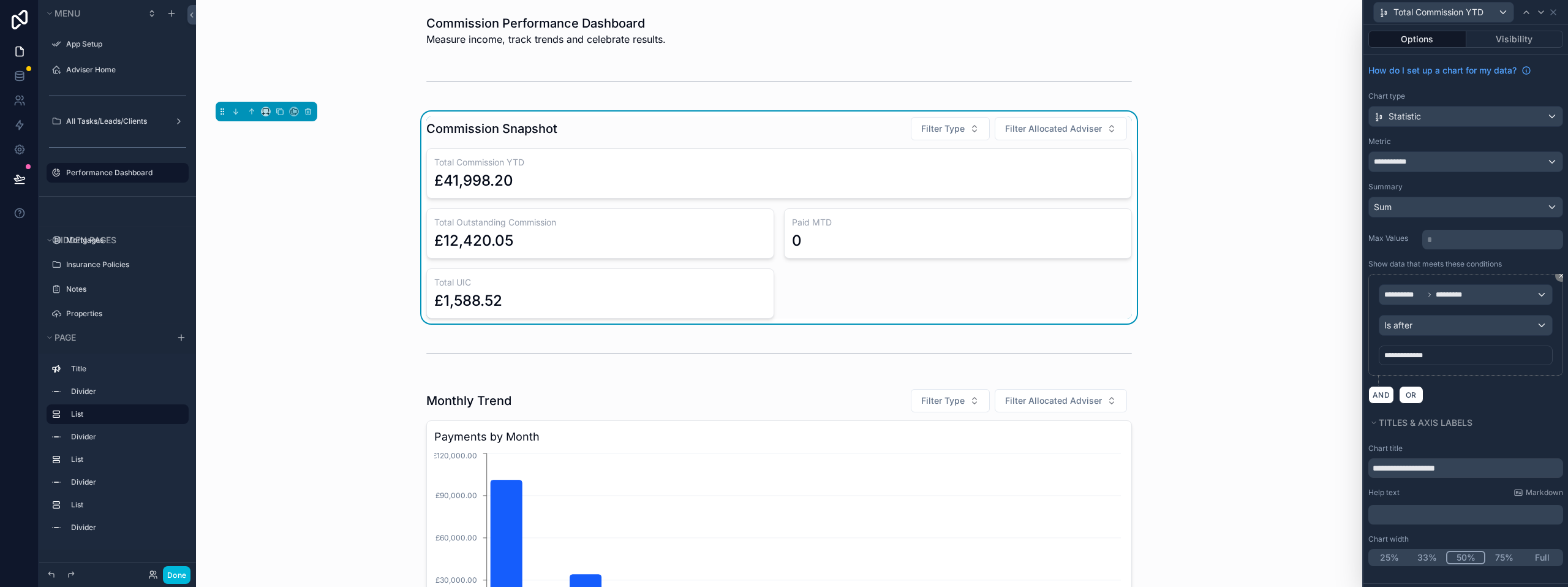
click at [1461, 557] on button "50%" at bounding box center [1466, 558] width 39 height 14
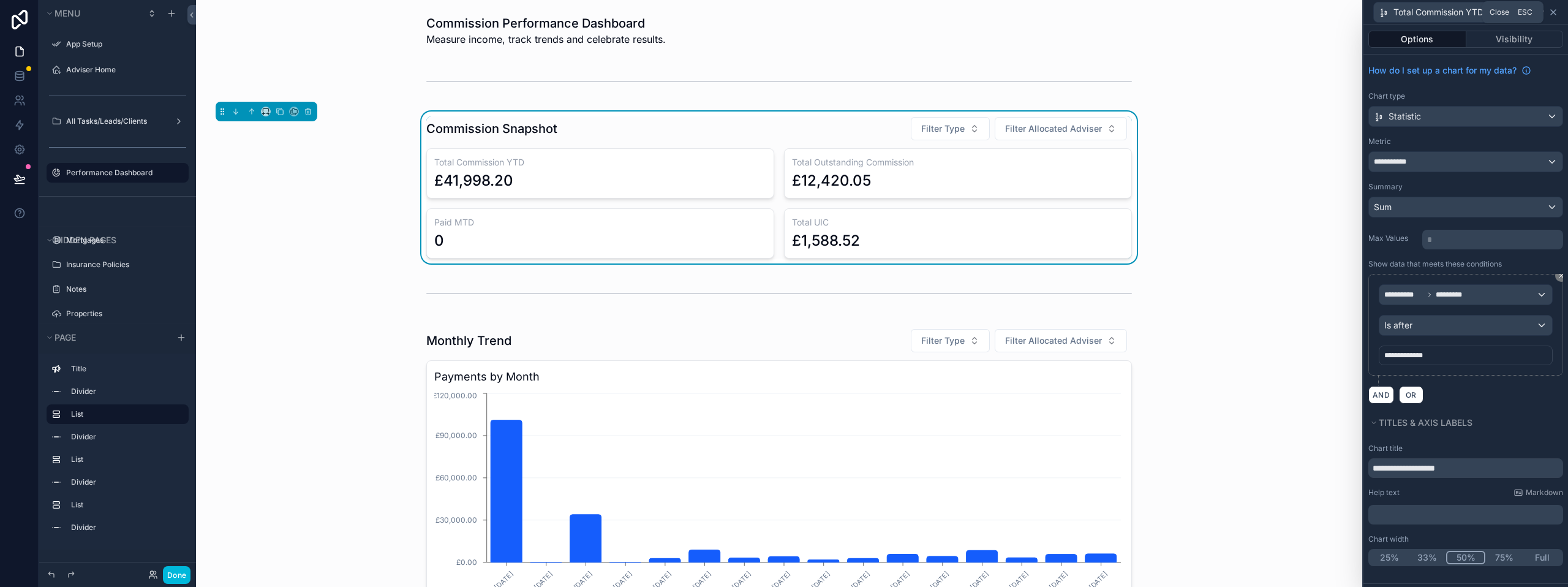
click at [1558, 14] on icon at bounding box center [1553, 12] width 9 height 9
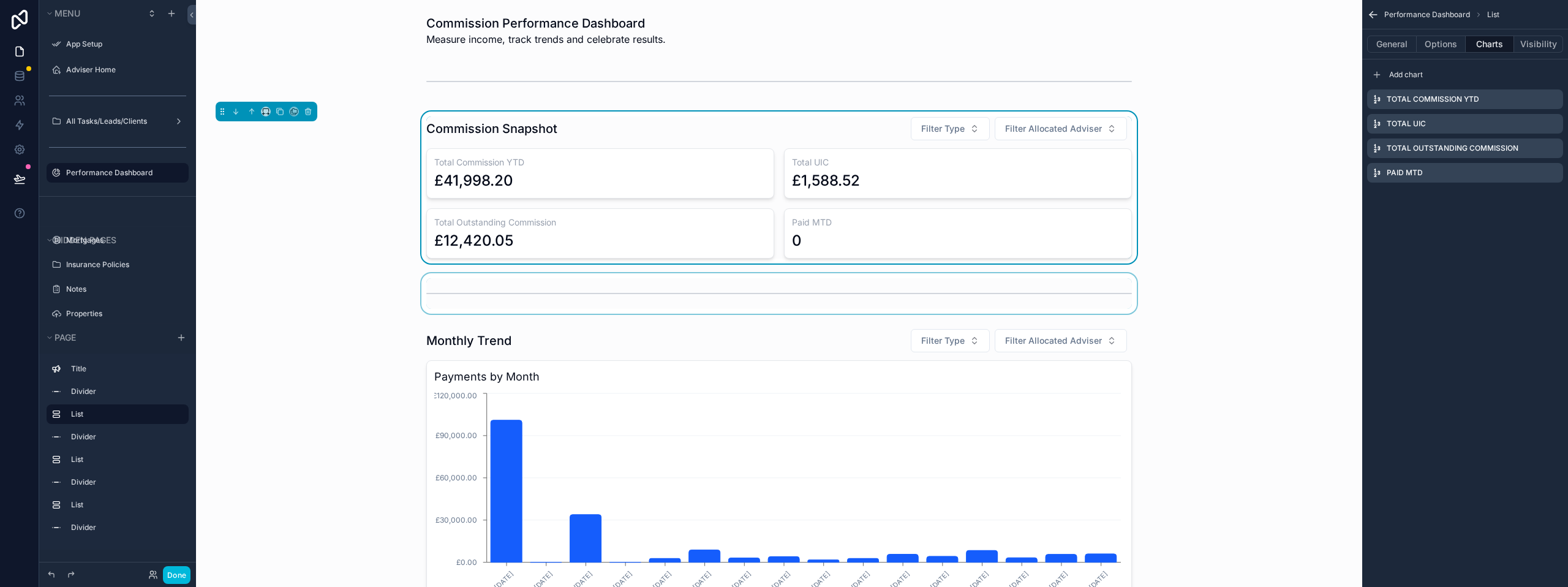
click at [1199, 294] on div "scrollable content" at bounding box center [779, 293] width 1147 height 40
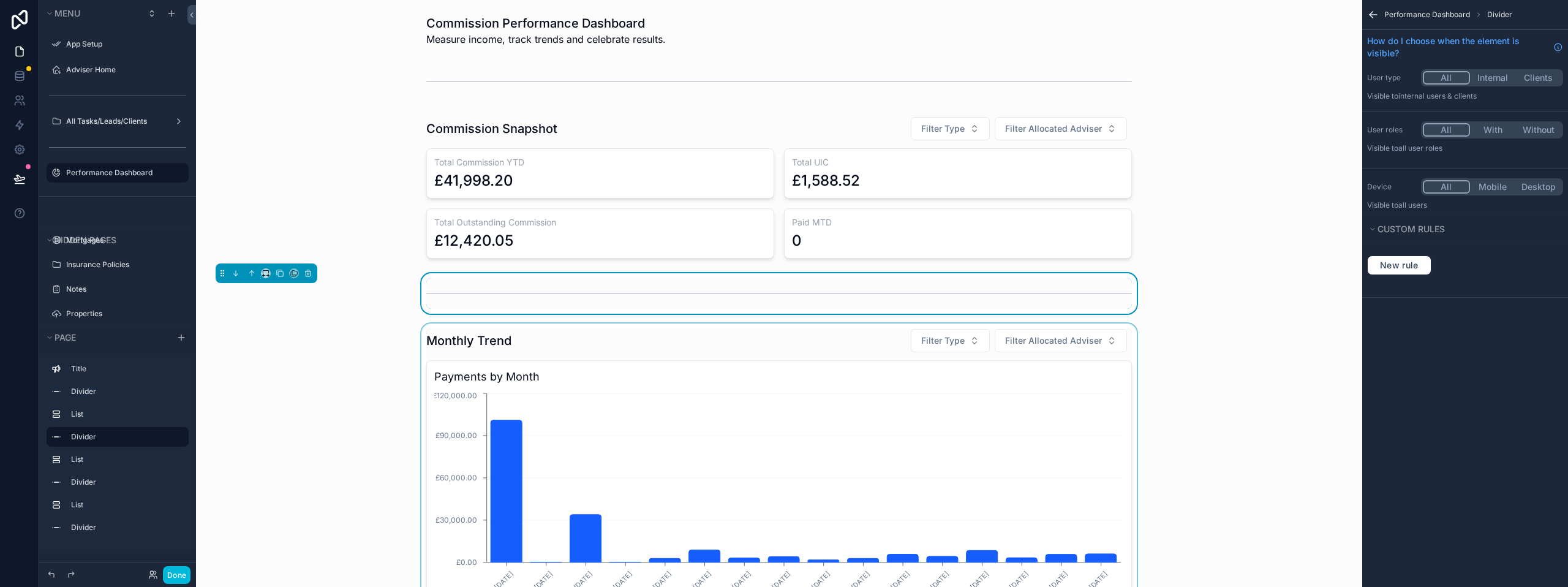
click at [355, 368] on div "scrollable content" at bounding box center [779, 481] width 1147 height 315
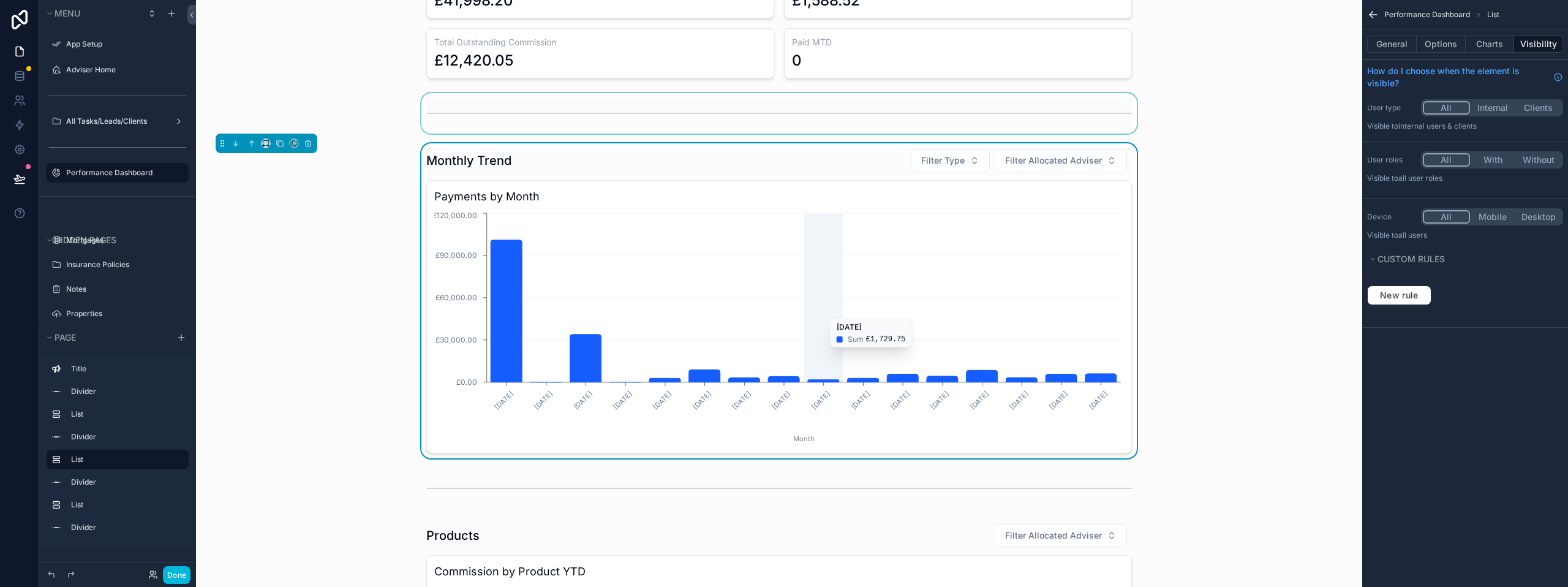
scroll to position [184, 0]
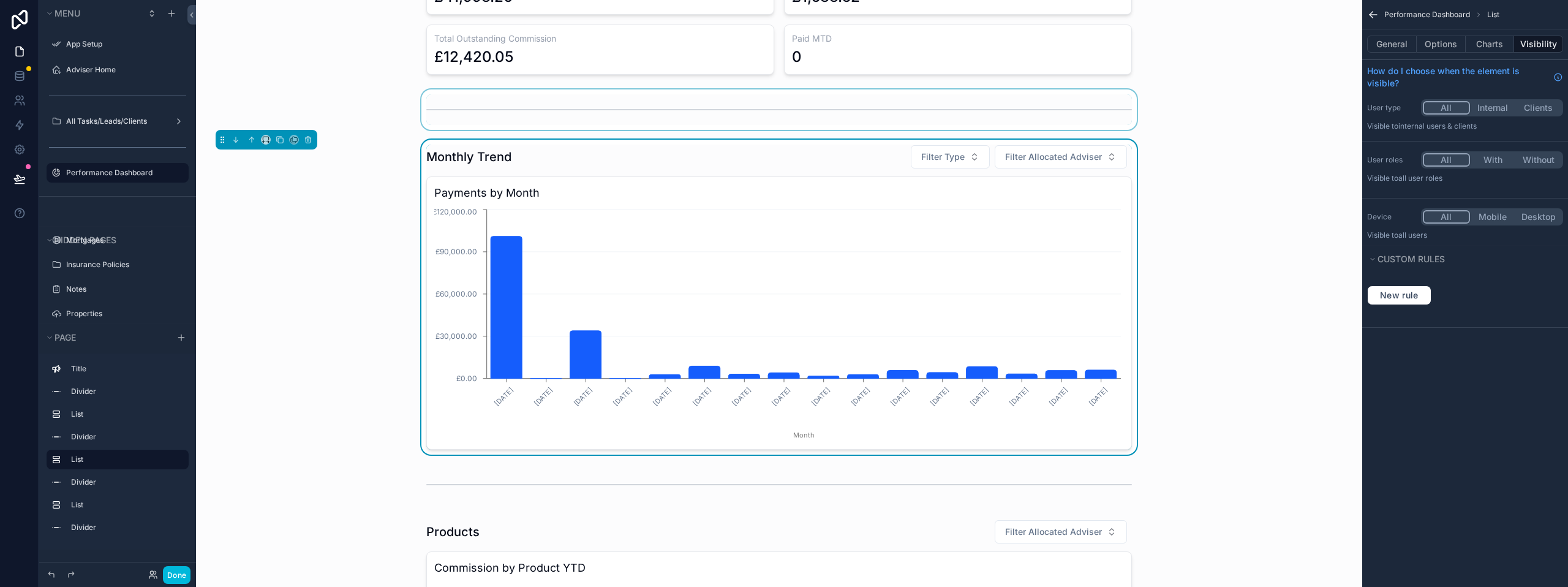
click at [836, 161] on div "Monthly Trend Filter Type Filter Allocated Adviser" at bounding box center [779, 156] width 705 height 25
click at [1461, 44] on button "Options" at bounding box center [1441, 44] width 49 height 17
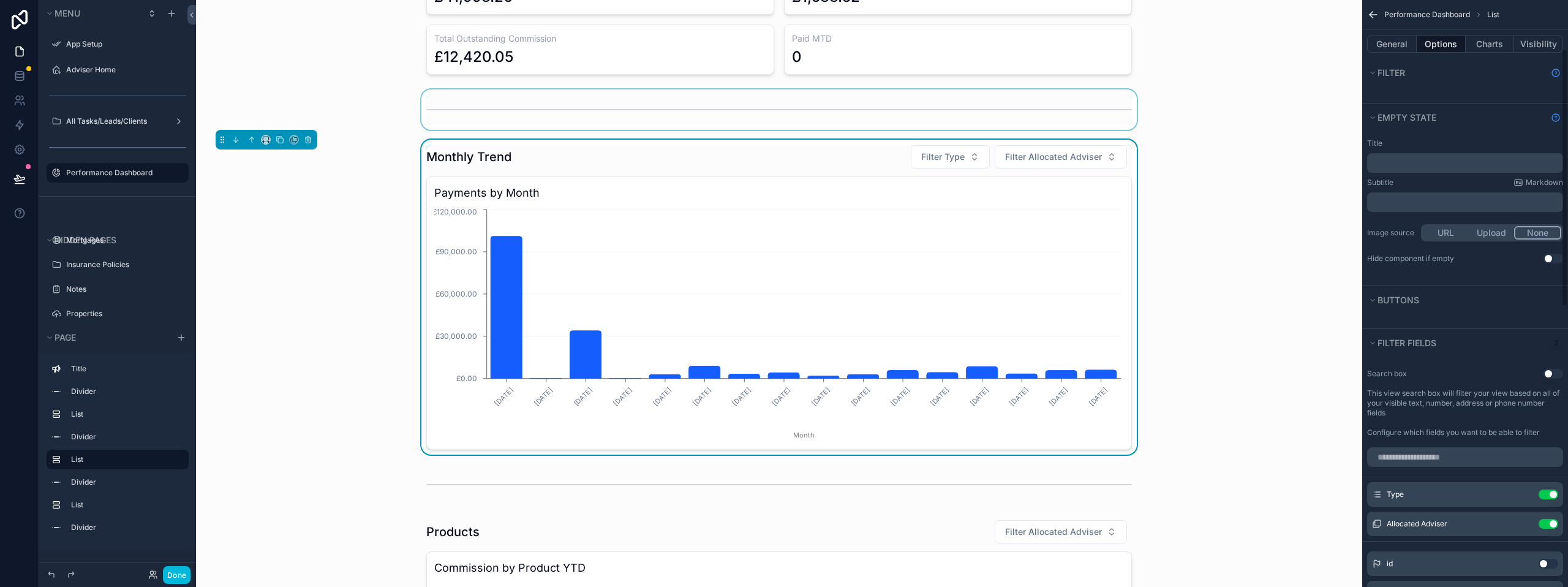
scroll to position [0, 0]
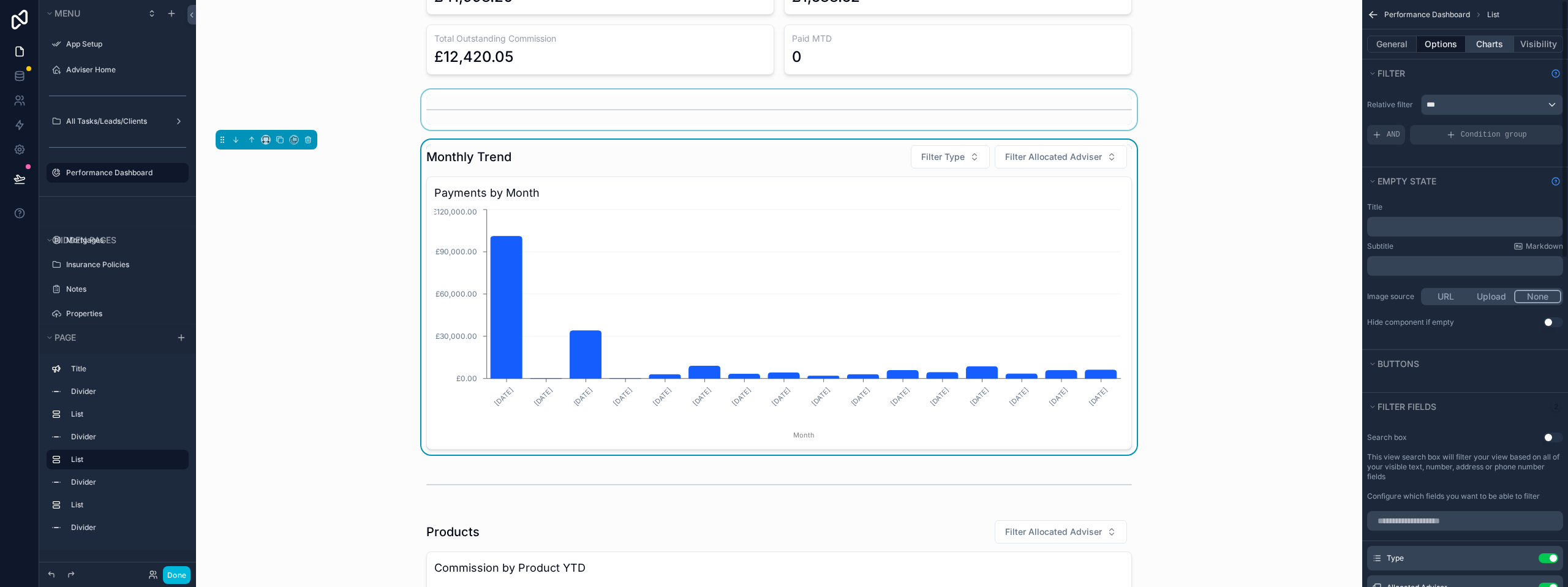
click at [1498, 38] on button "Charts" at bounding box center [1490, 44] width 49 height 17
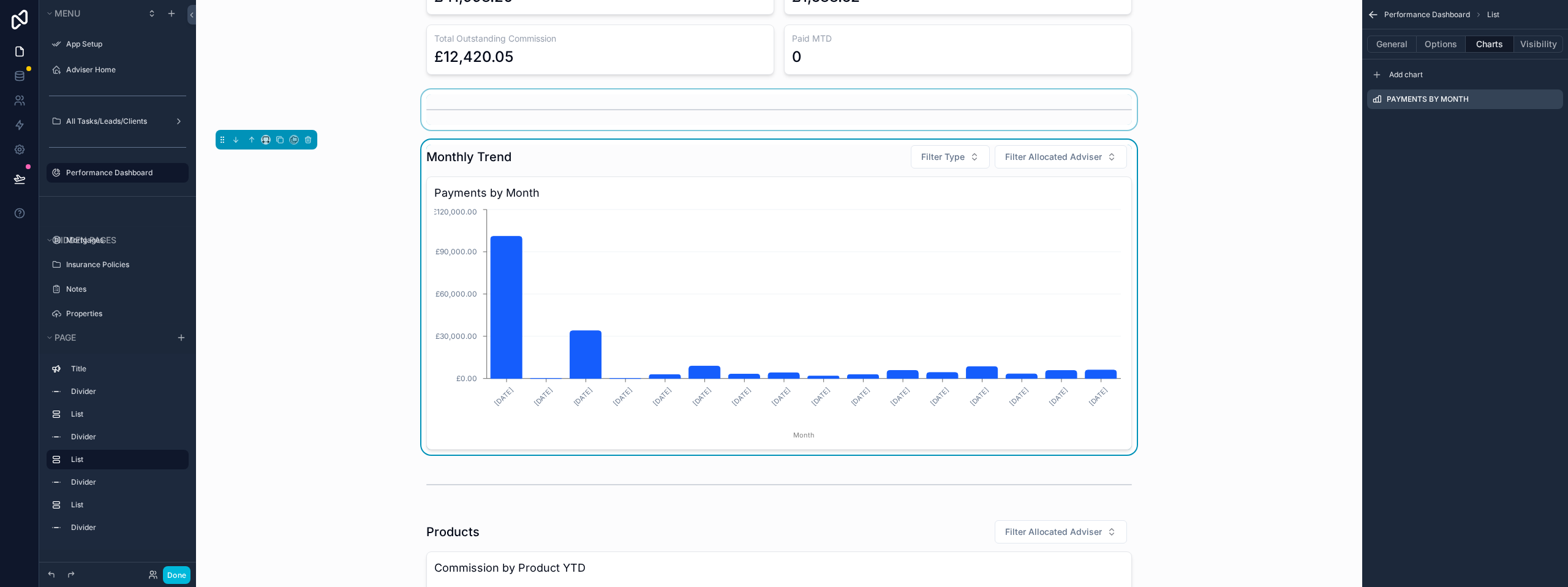
click at [0, 0] on icon "scrollable content" at bounding box center [0, 0] width 0 height 0
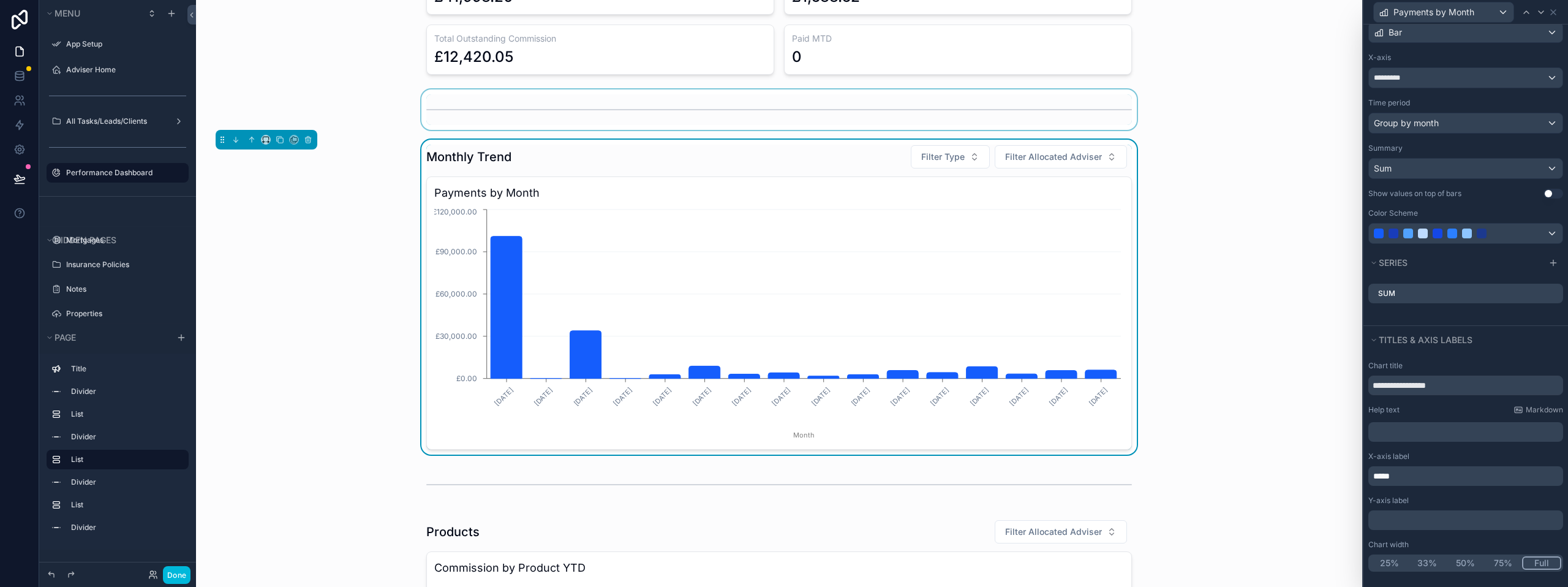
scroll to position [87, 0]
drag, startPoint x: 1414, startPoint y: 384, endPoint x: 1333, endPoint y: 383, distance: 81.0
click at [1333, 383] on div "**********" at bounding box center [784, 294] width 1568 height 587
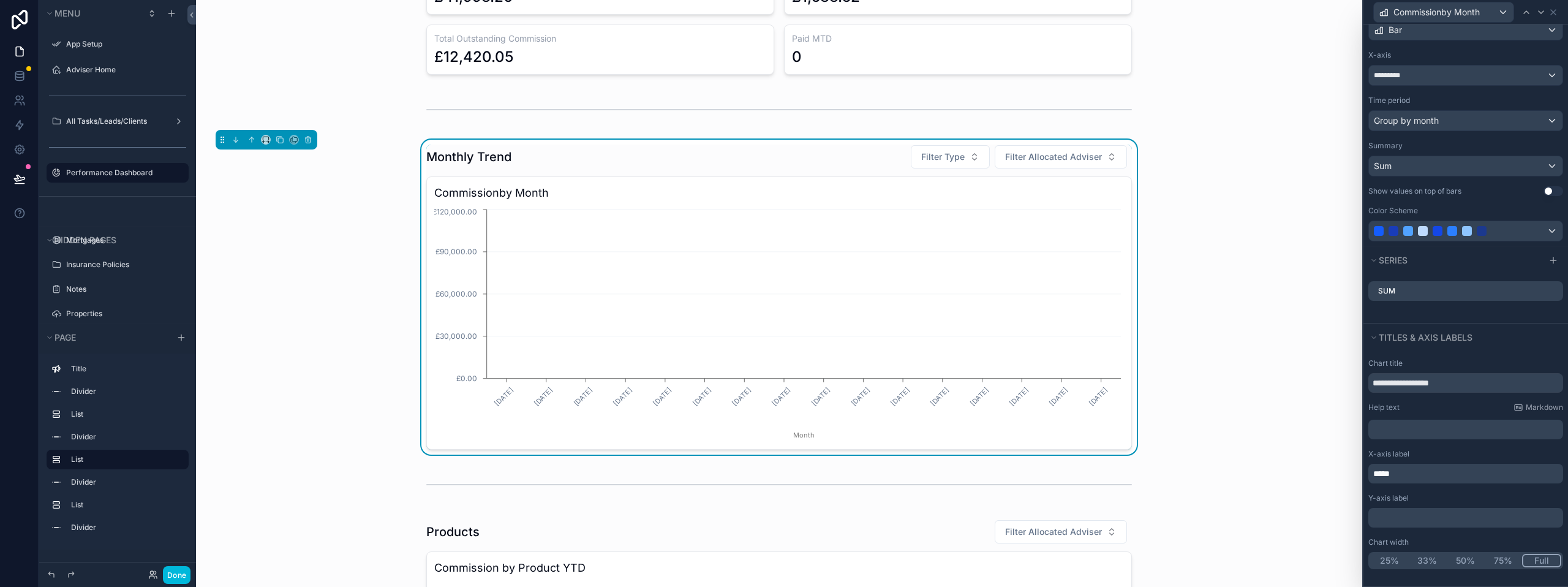
click at [1321, 360] on div "Monthly Trend Filter Type Filter Allocated Adviser Commissionby Month May, 2023…" at bounding box center [779, 297] width 1147 height 315
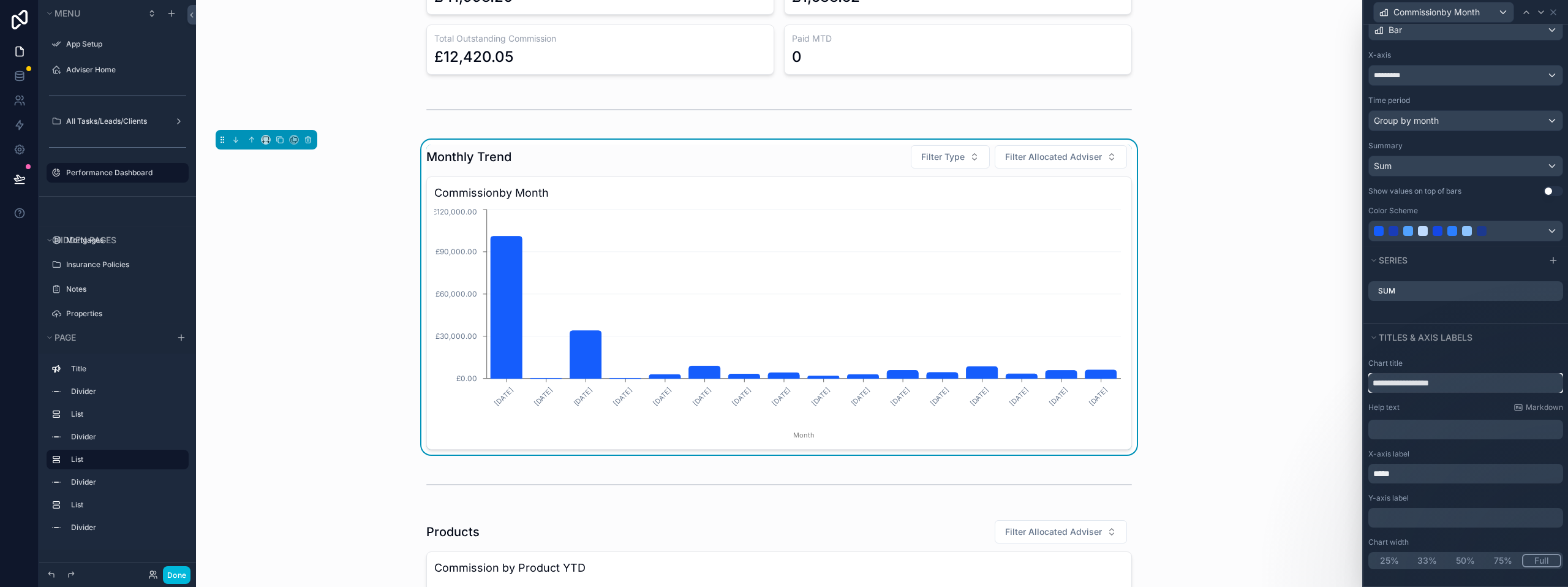
click at [1422, 379] on input "**********" at bounding box center [1465, 383] width 195 height 20
type input "**********"
click at [1237, 373] on div "Monthly Trend Filter Type Filter Allocated Adviser Commissionby Month May, 2023…" at bounding box center [779, 297] width 1147 height 315
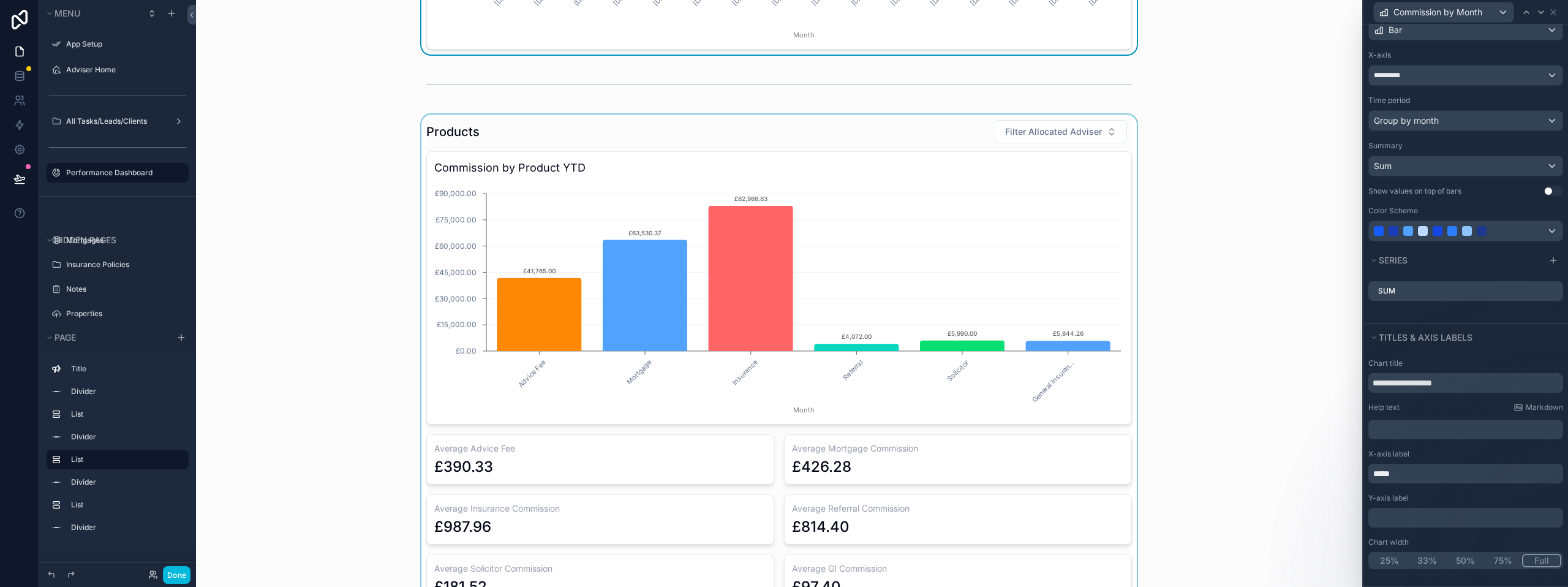
scroll to position [613, 0]
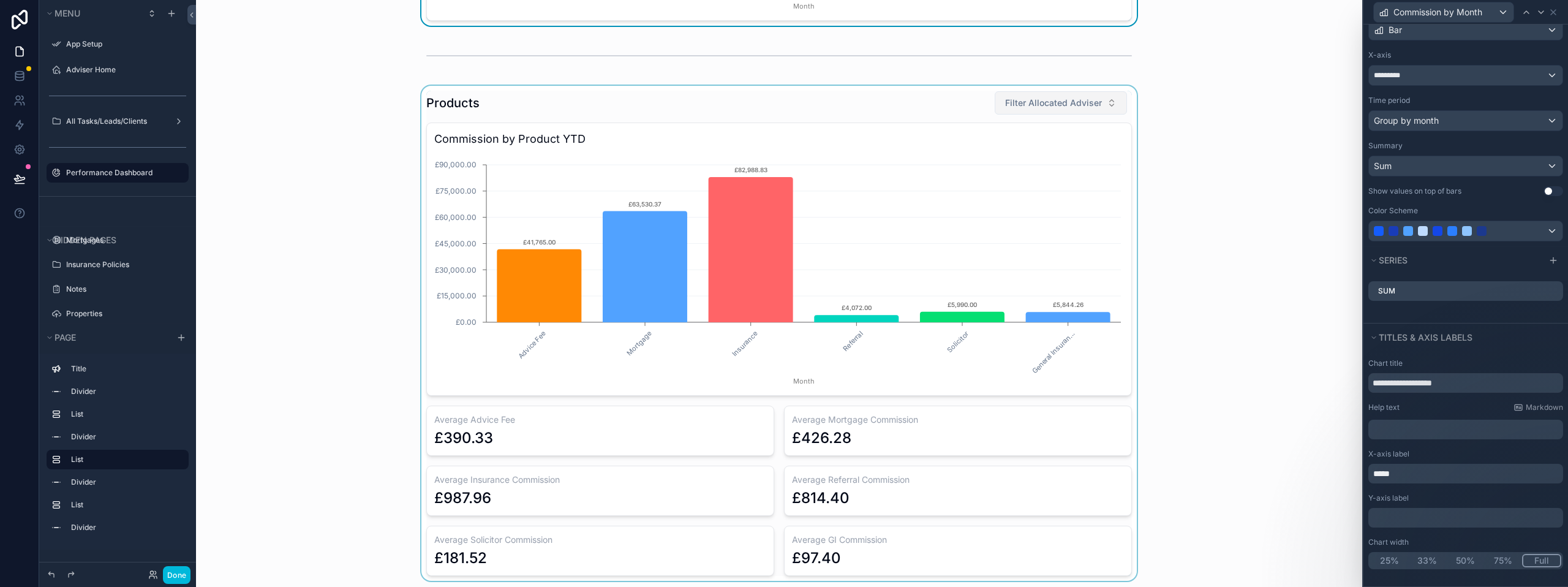
click at [1066, 110] on div "scrollable content" at bounding box center [779, 333] width 1147 height 495
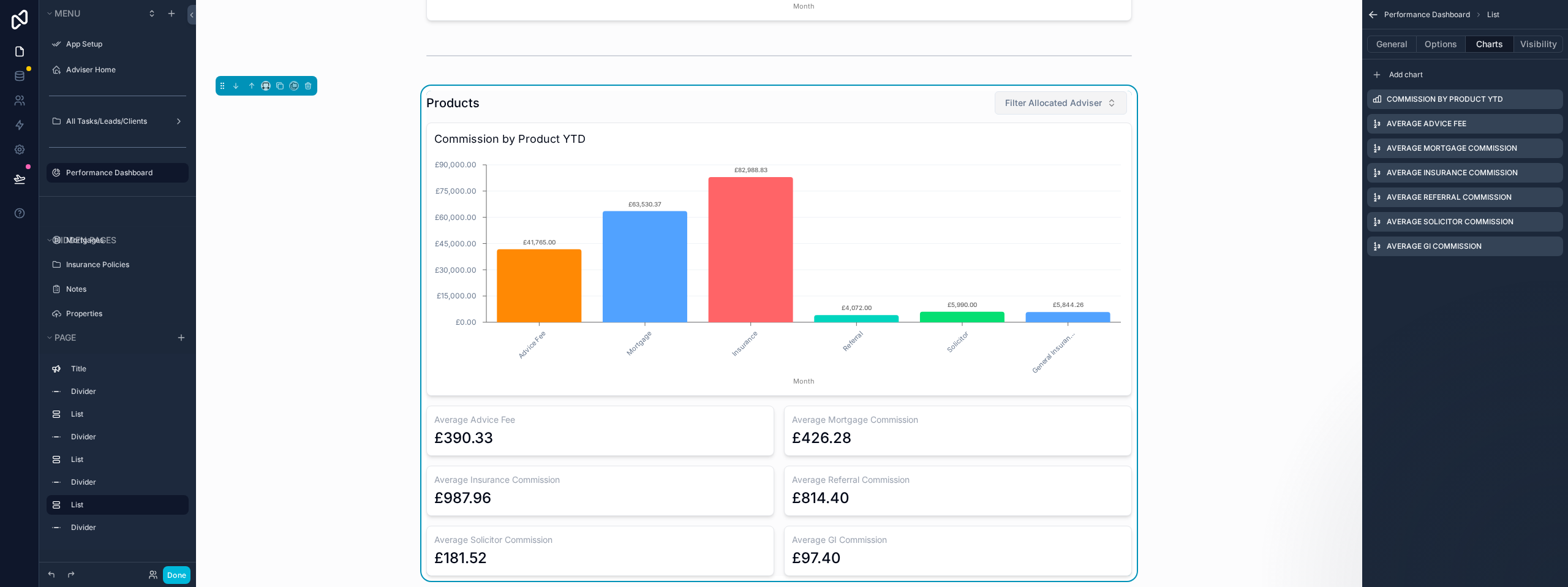
click at [1063, 105] on span "Filter Allocated Adviser" at bounding box center [1053, 103] width 97 height 12
click at [1232, 283] on div "Products Filter Allocated Adviser Commission by Product YTD Advice Fee Mortgage…" at bounding box center [779, 333] width 1147 height 495
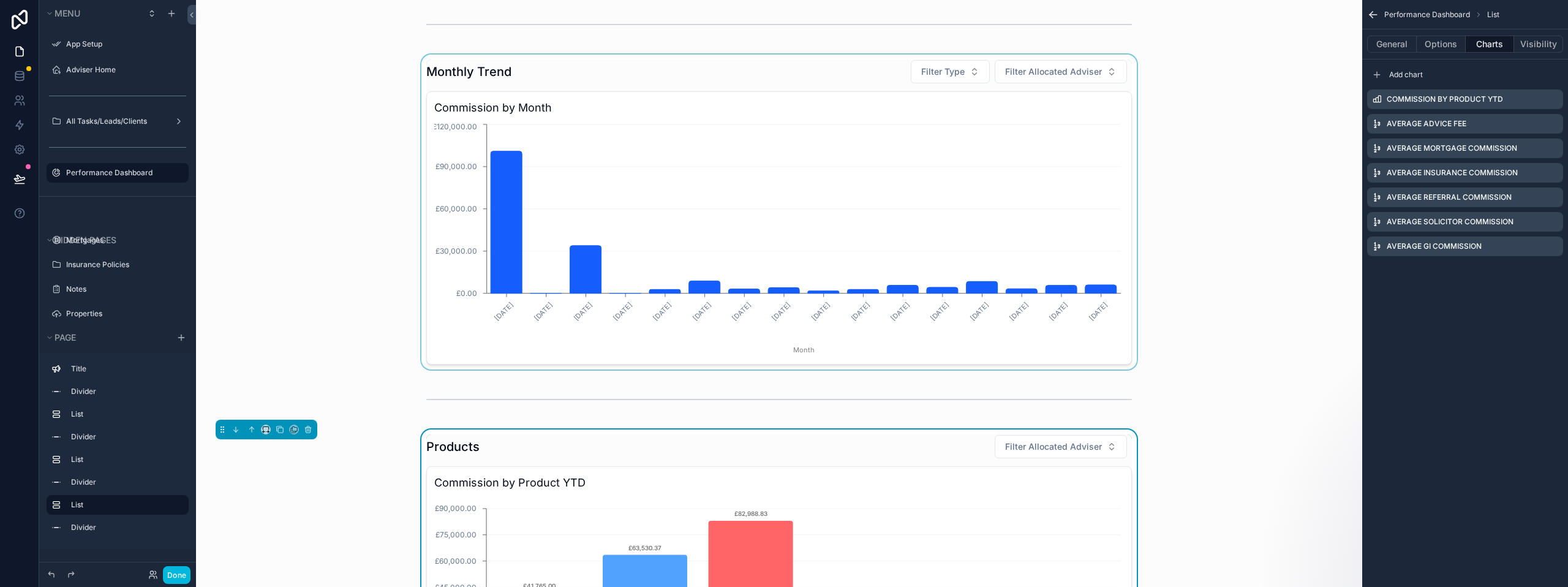
scroll to position [184, 0]
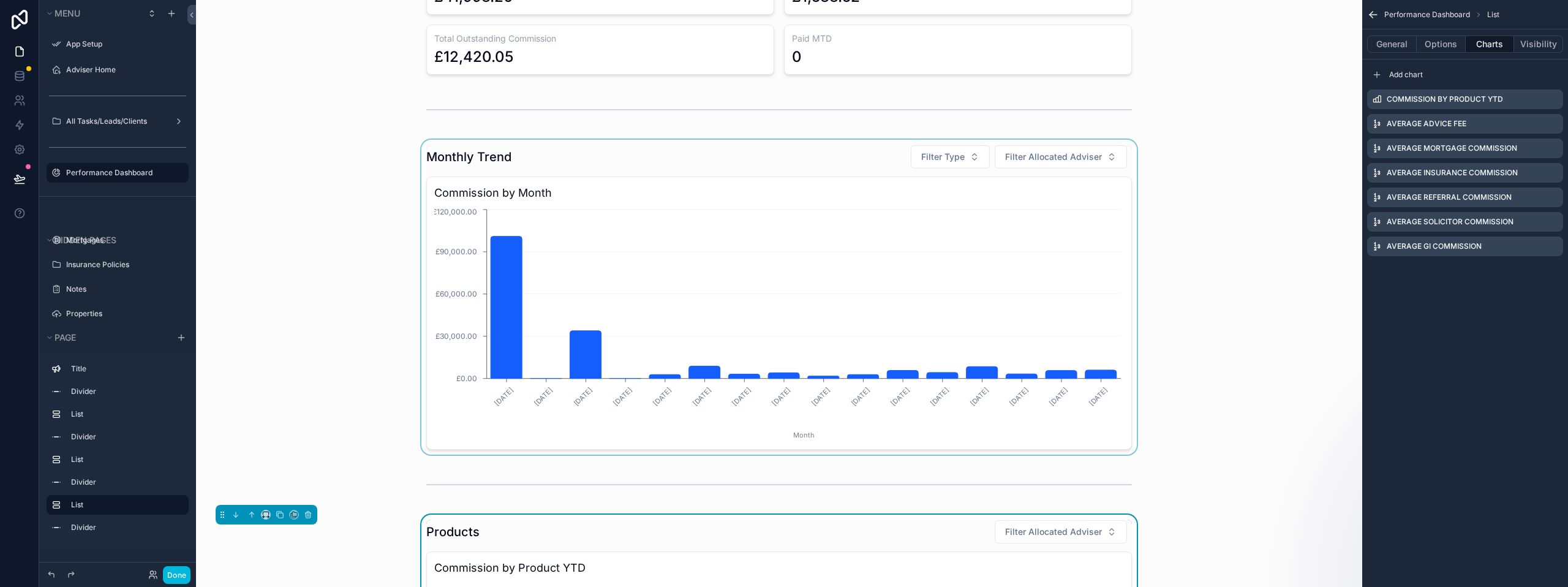
click at [660, 159] on div "scrollable content" at bounding box center [779, 297] width 1147 height 315
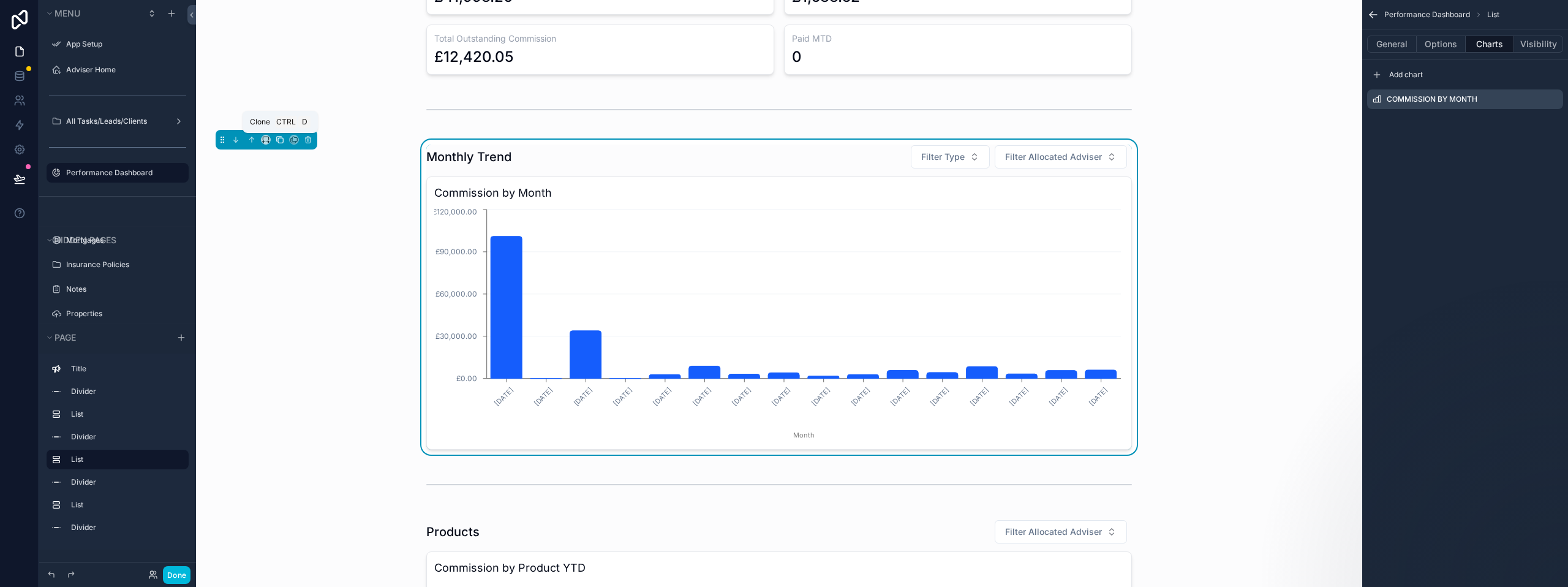
click at [278, 142] on icon "scrollable content" at bounding box center [281, 141] width 5 height 5
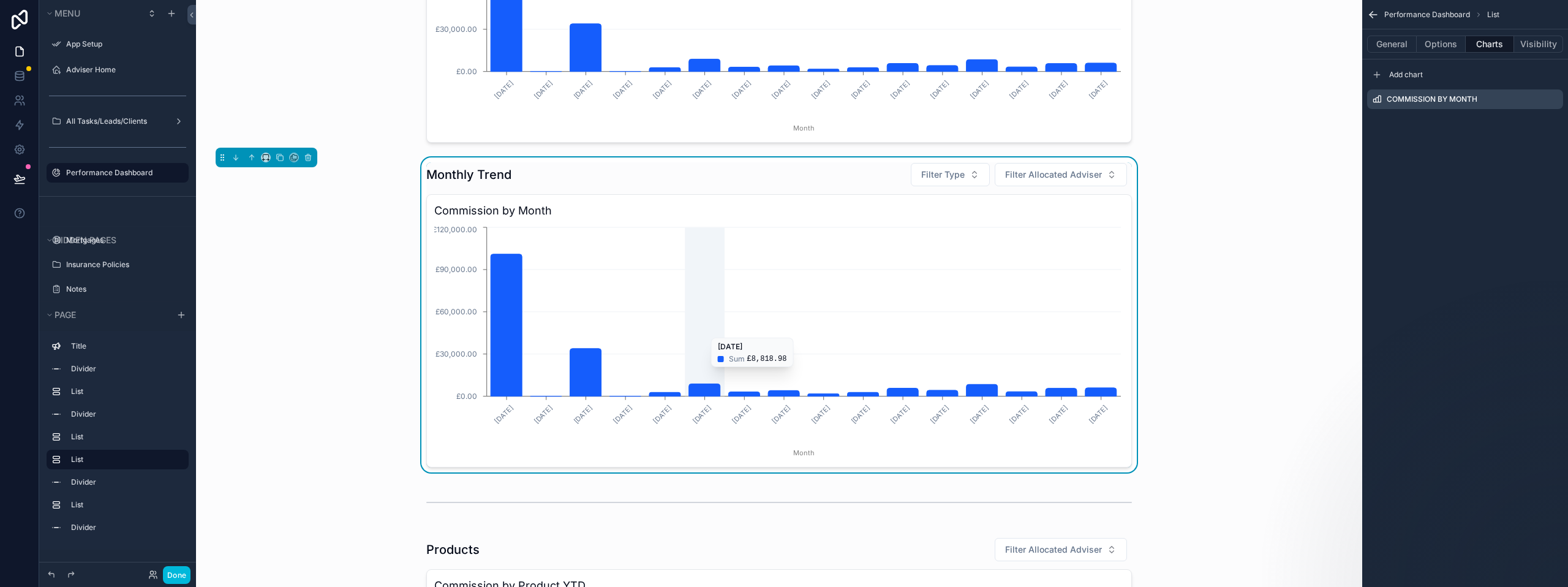
scroll to position [490, 0]
click at [675, 173] on div "Monthly Trend Filter Type Filter Allocated Adviser" at bounding box center [779, 175] width 705 height 25
click at [0, 0] on icon "scrollable content" at bounding box center [0, 0] width 0 height 0
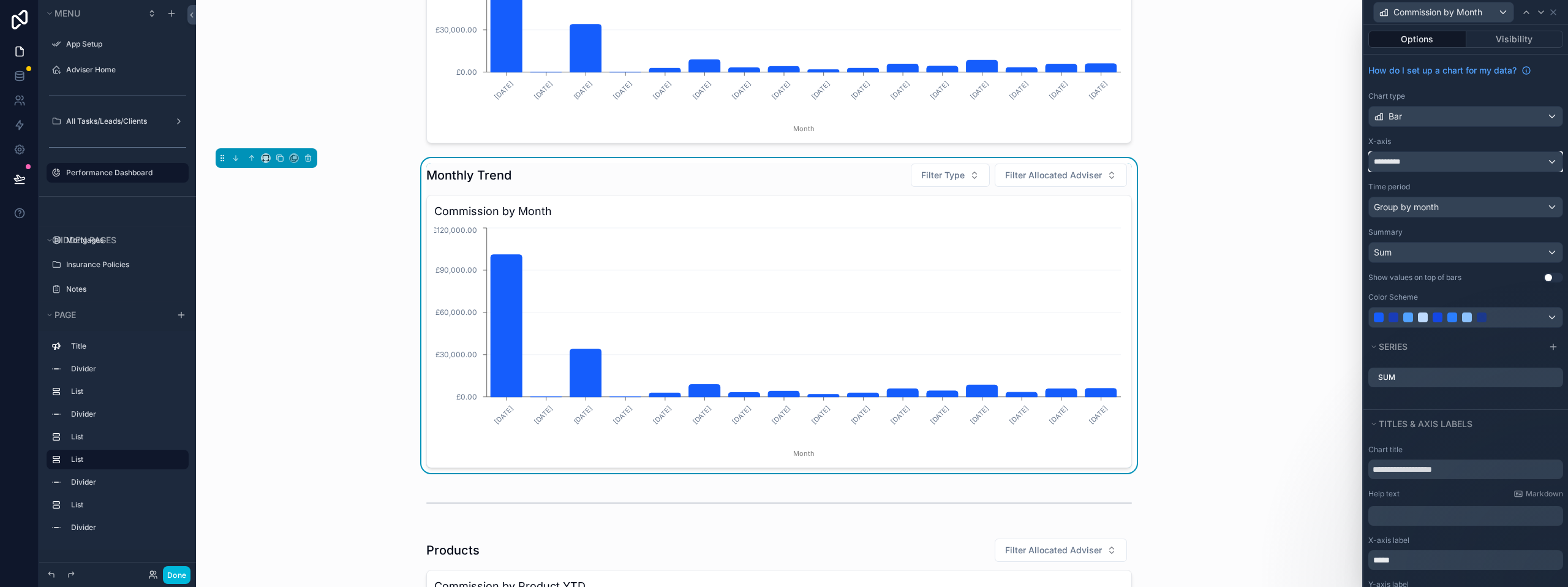
click at [1429, 163] on div "*********" at bounding box center [1465, 161] width 193 height 20
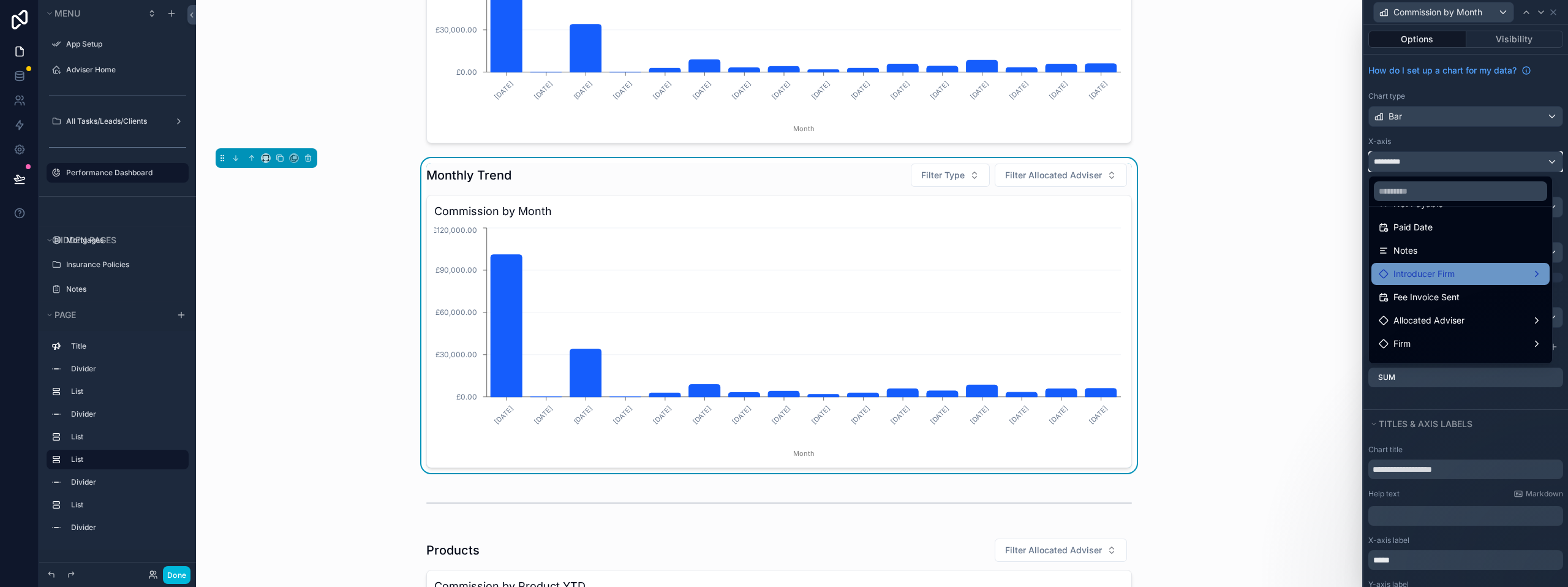
scroll to position [184, 0]
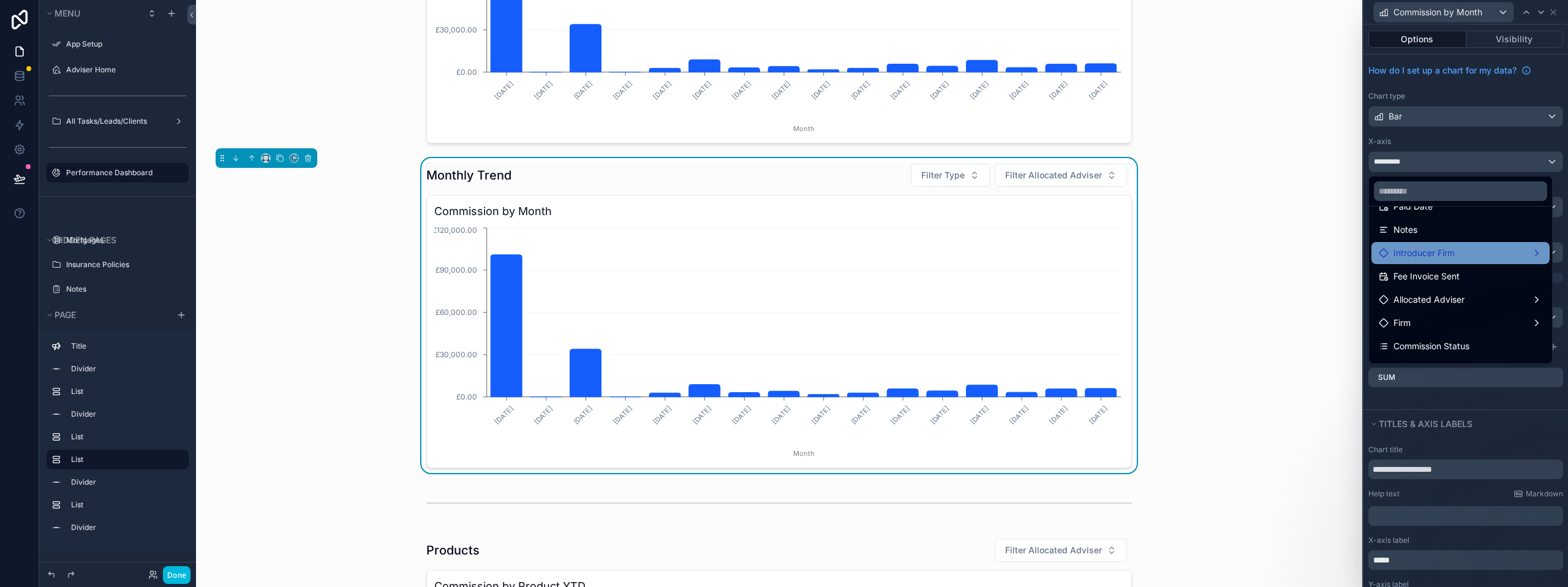
click at [1427, 253] on span "Introducer Firm" at bounding box center [1423, 252] width 61 height 15
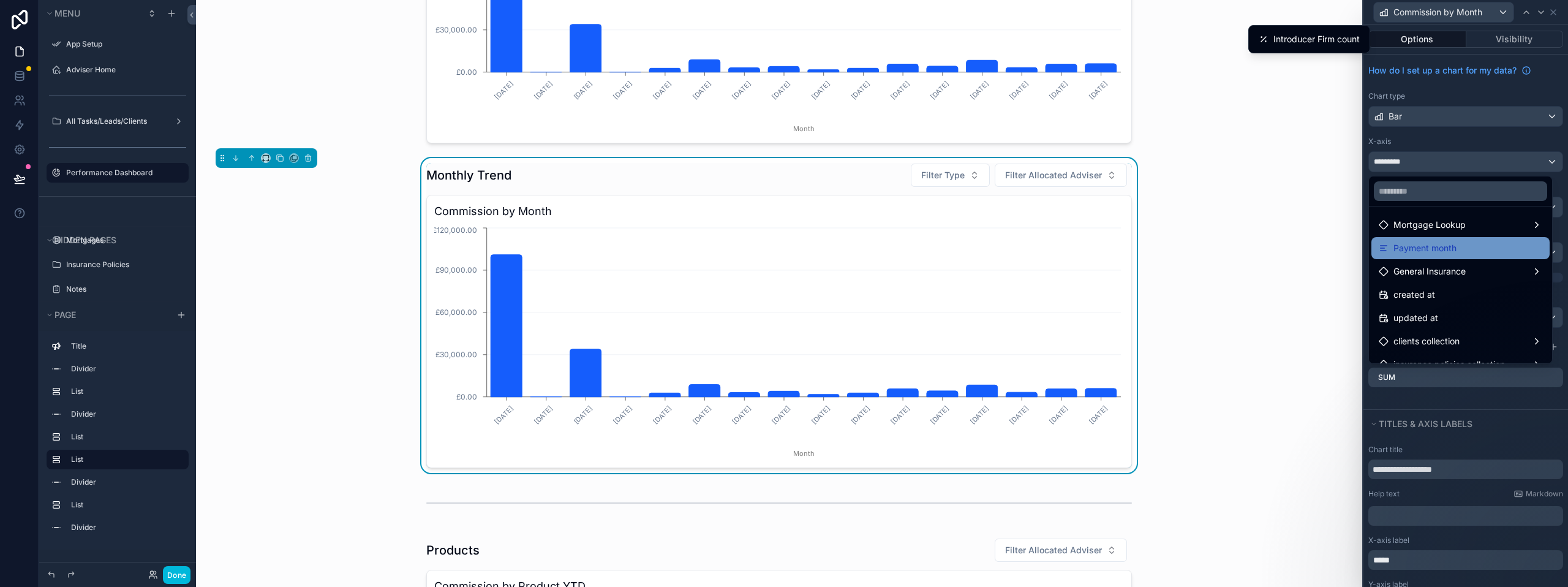
scroll to position [459, 0]
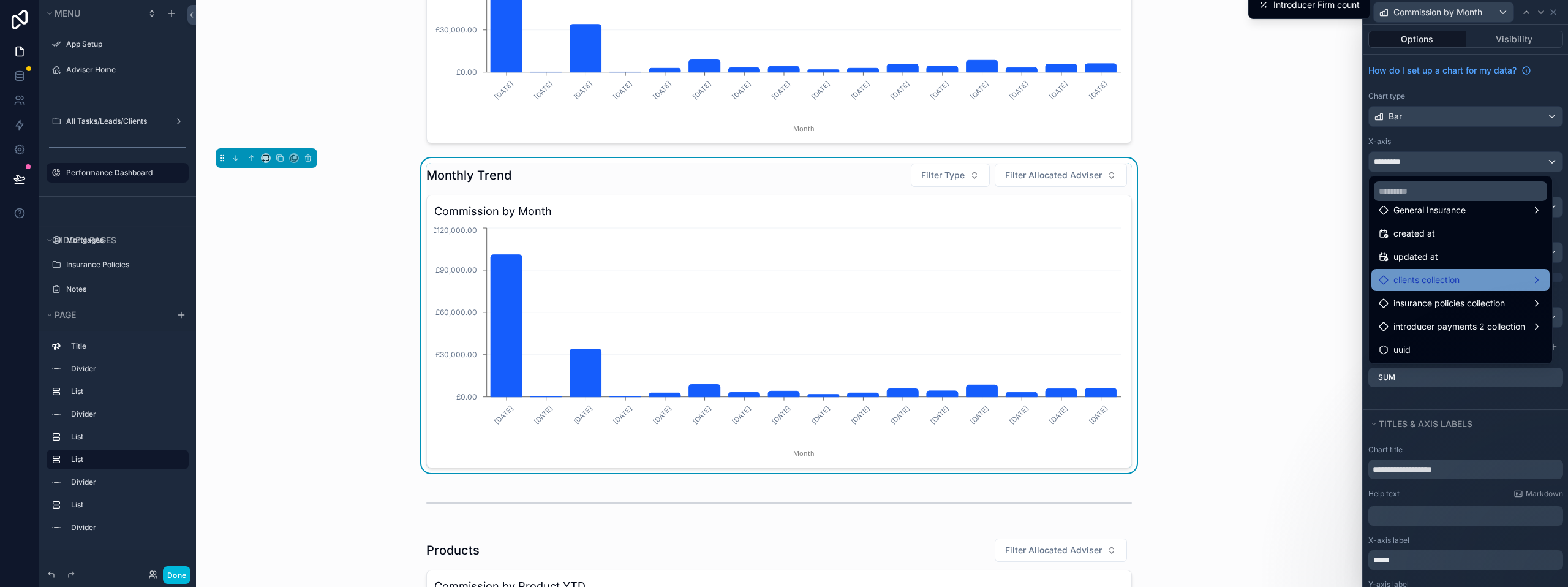
click at [1434, 279] on span "clients collection" at bounding box center [1426, 280] width 66 height 15
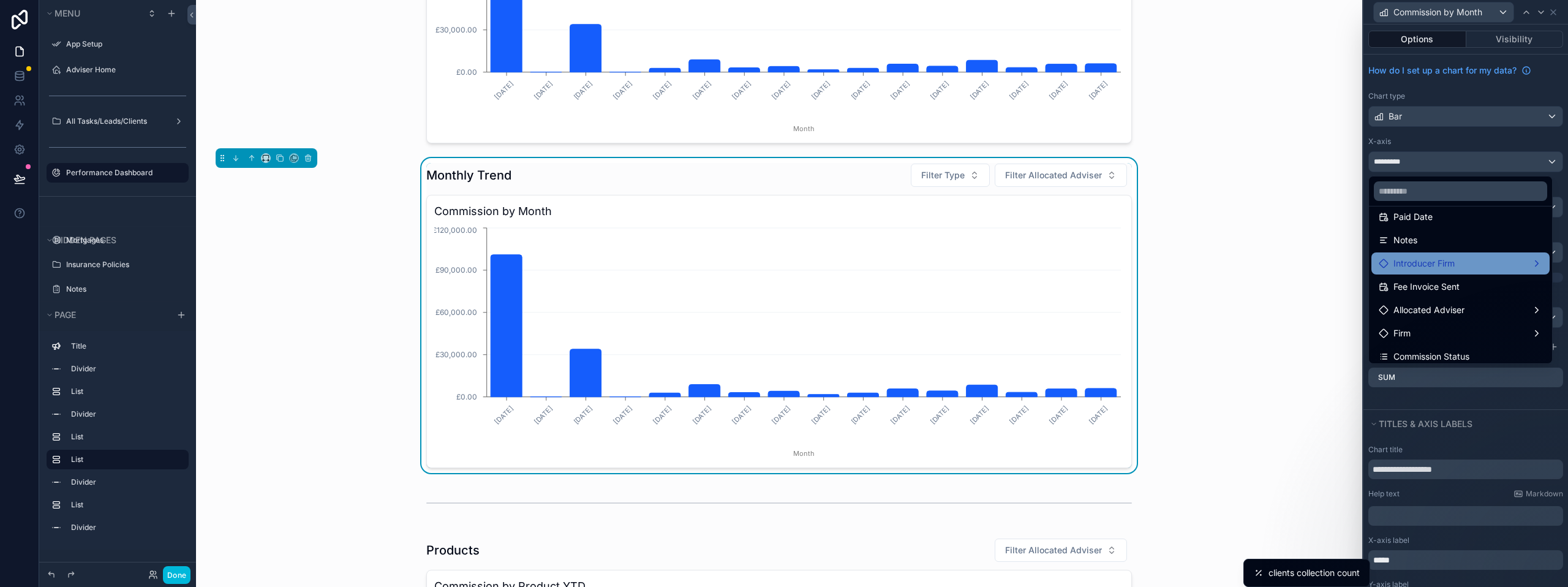
scroll to position [153, 0]
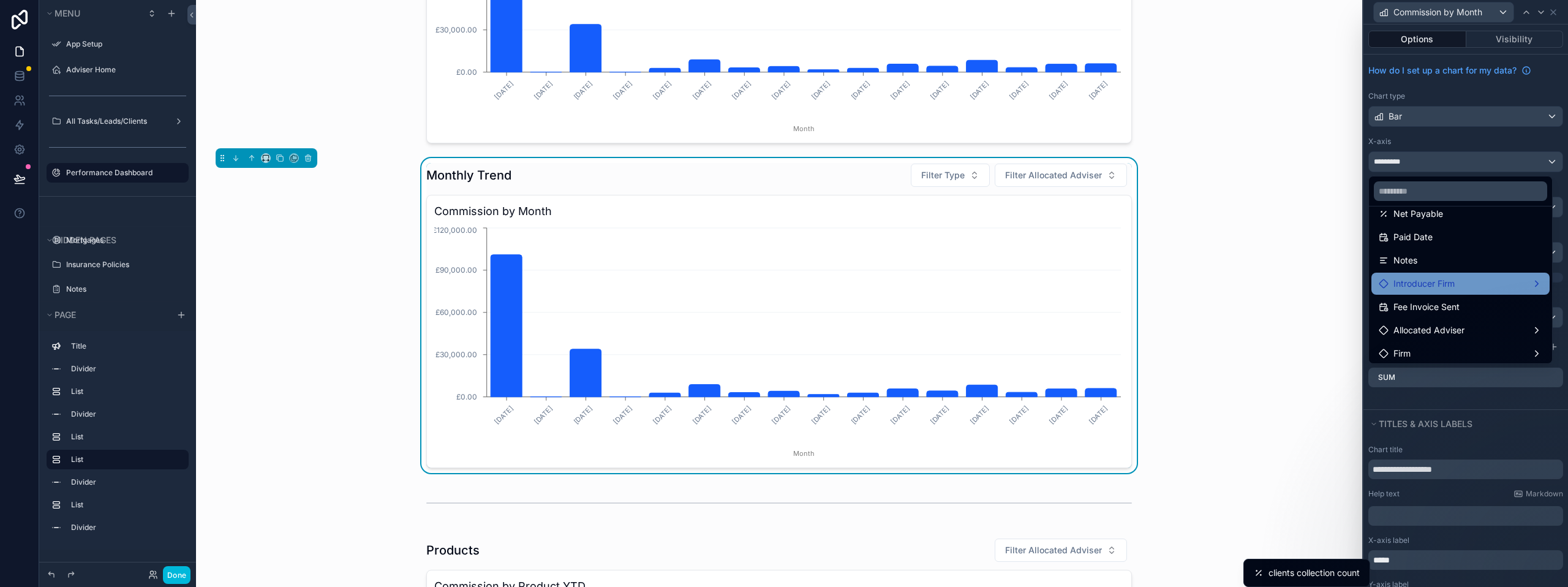
click at [1467, 281] on div "Introducer Firm" at bounding box center [1460, 283] width 164 height 15
click at [1340, 279] on span "Introducer Firm count" at bounding box center [1317, 284] width 87 height 15
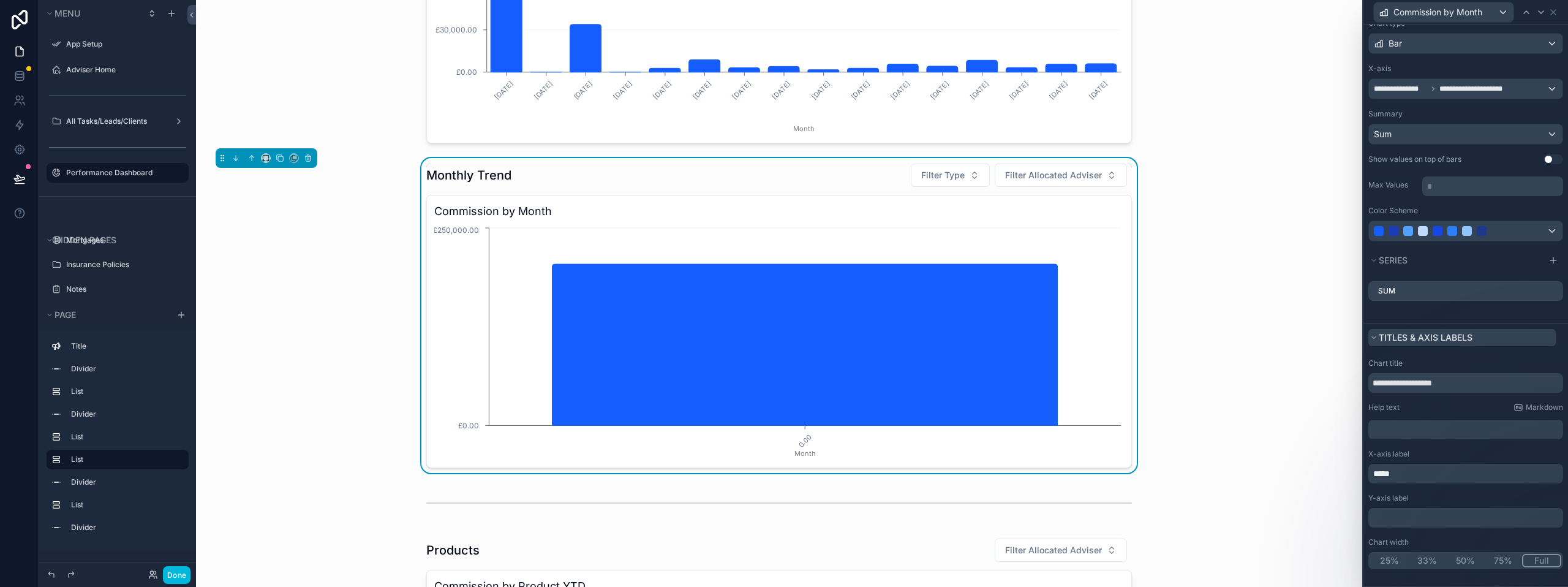
scroll to position [12, 0]
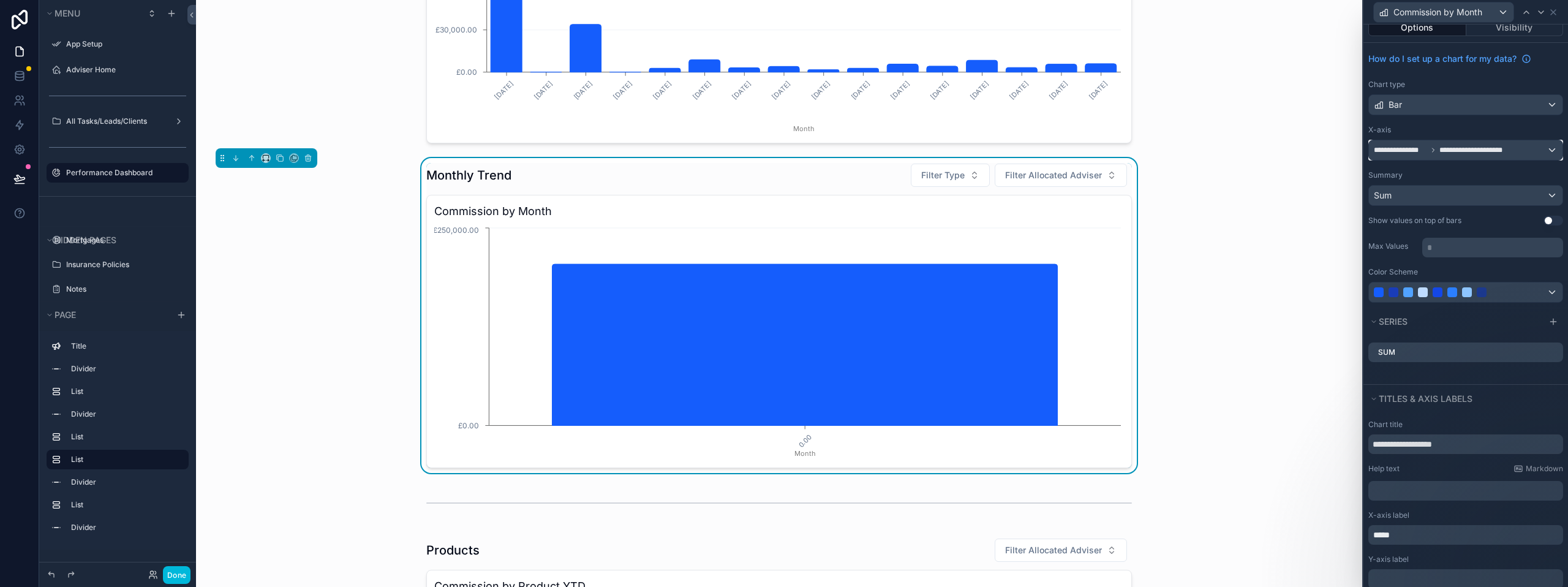
click at [1541, 148] on div "**********" at bounding box center [1465, 149] width 193 height 20
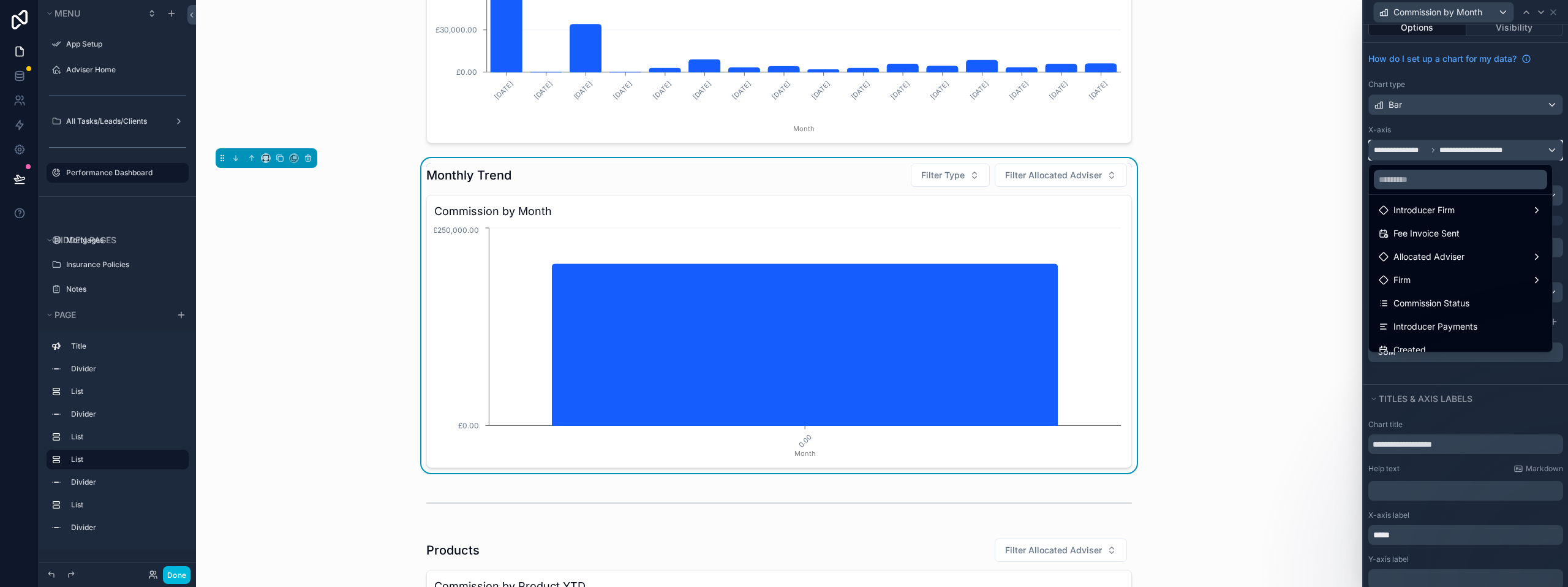
scroll to position [215, 0]
click at [1426, 281] on div "Firm" at bounding box center [1460, 280] width 164 height 15
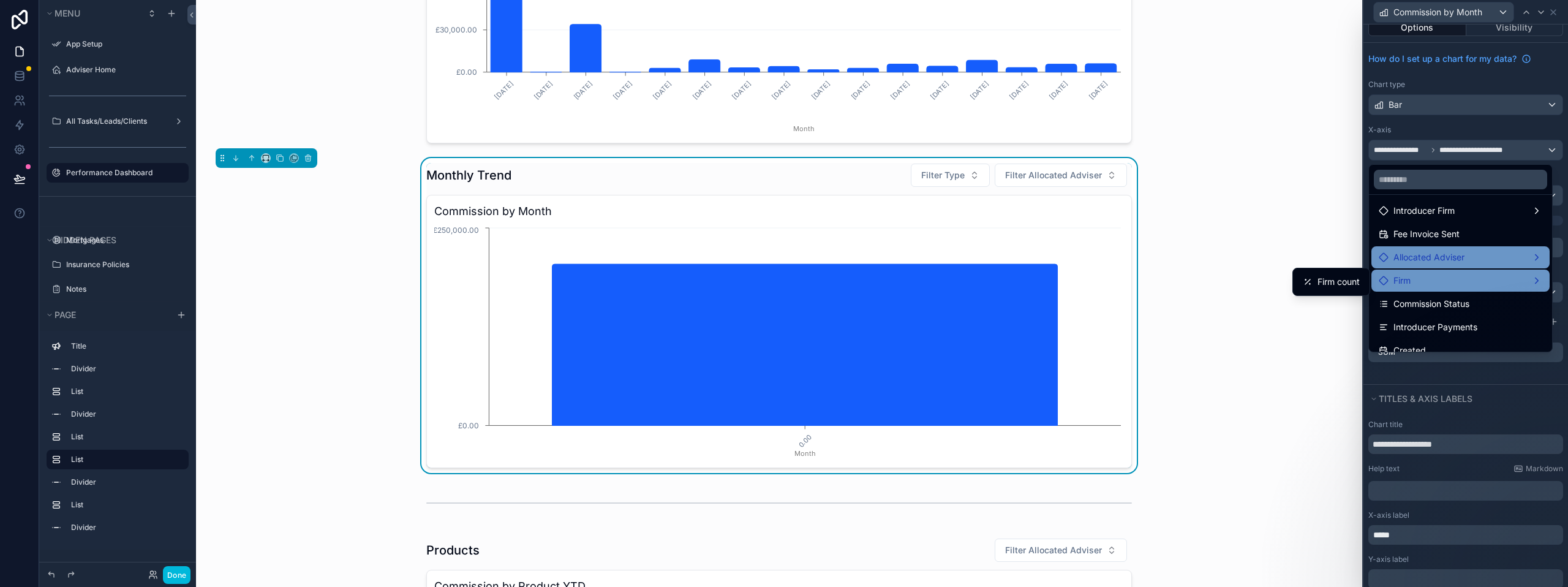
click at [1435, 266] on div "Allocated Adviser" at bounding box center [1461, 257] width 179 height 22
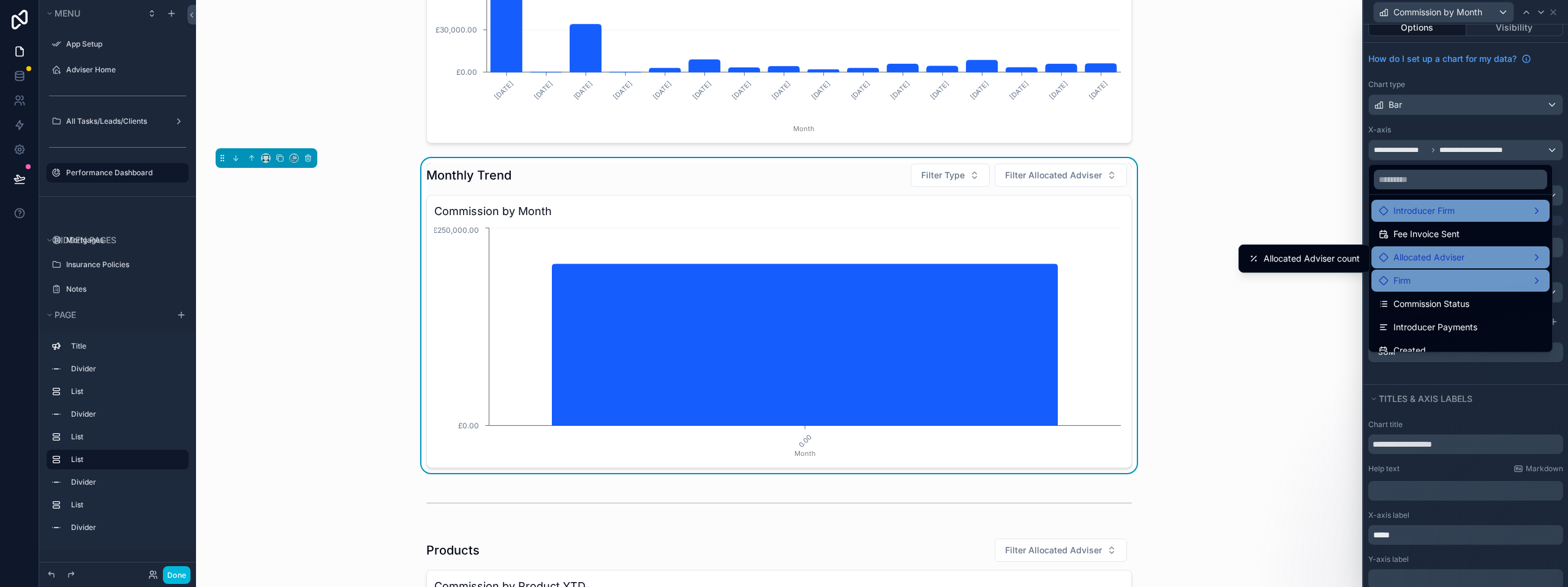
click at [1450, 217] on span "Introducer Firm" at bounding box center [1423, 210] width 61 height 15
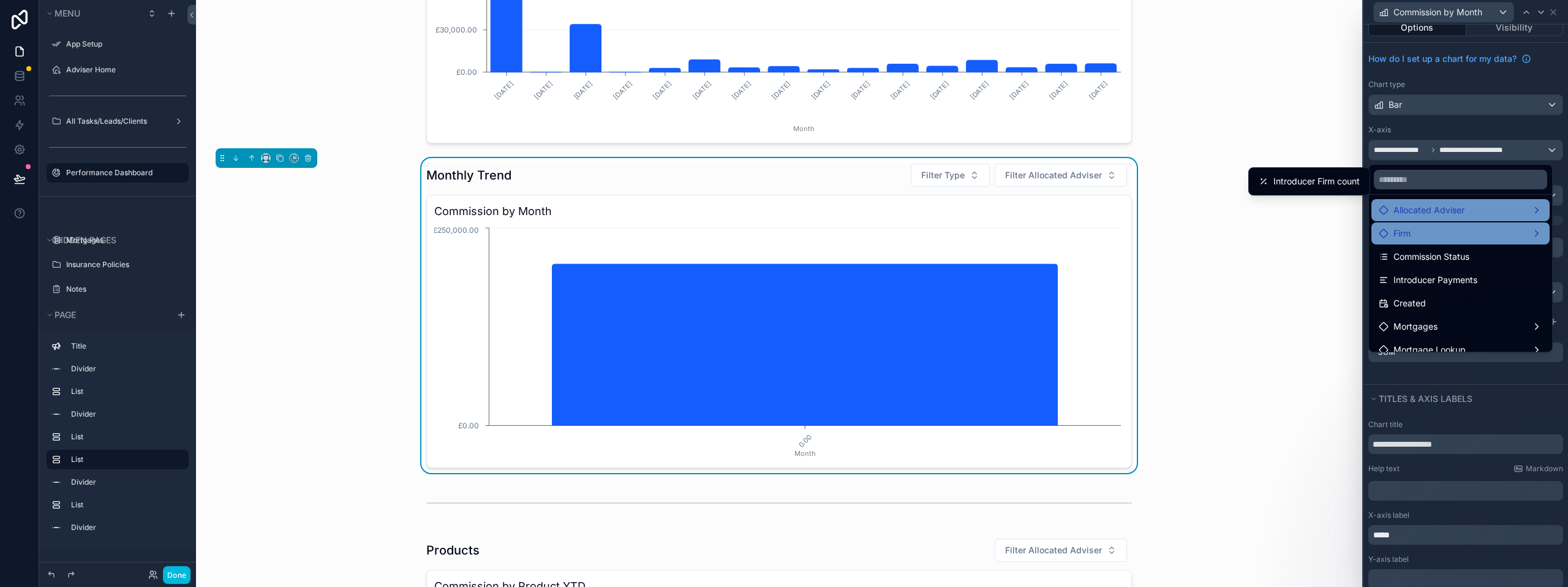
scroll to position [245, 0]
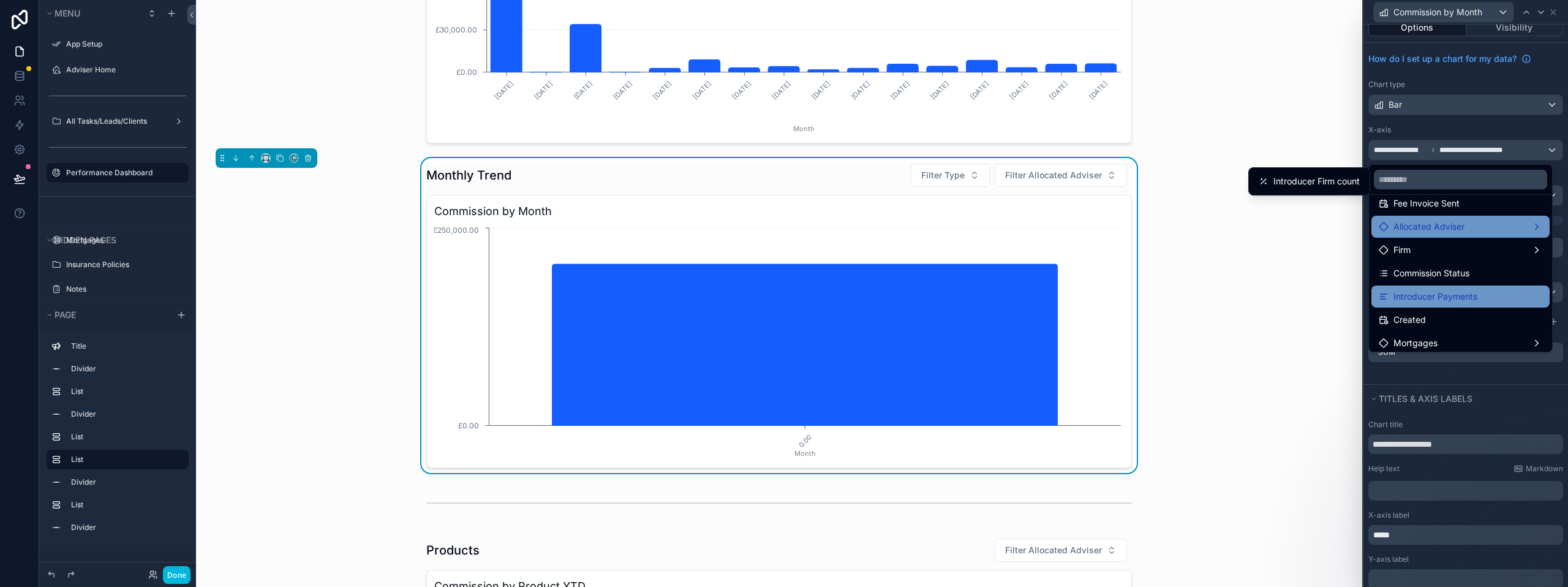
click at [1432, 290] on span "Introducer Payments" at bounding box center [1435, 296] width 84 height 15
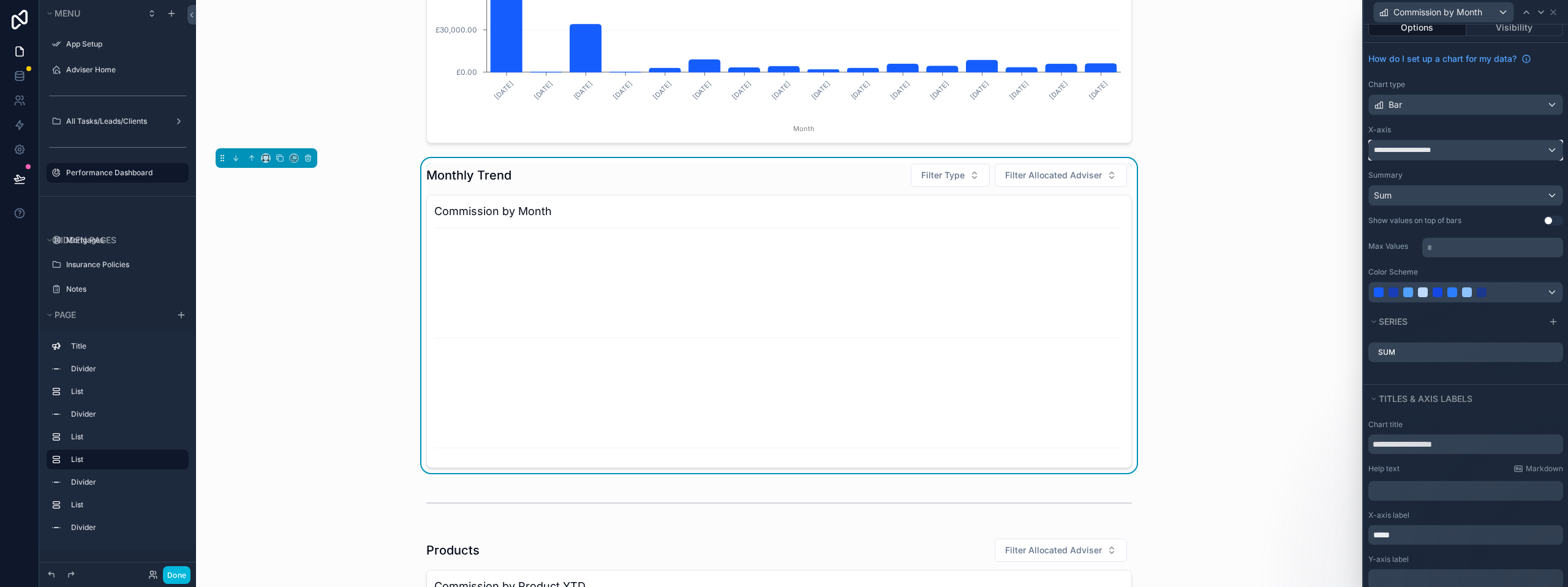
click at [1474, 142] on div "**********" at bounding box center [1465, 149] width 193 height 20
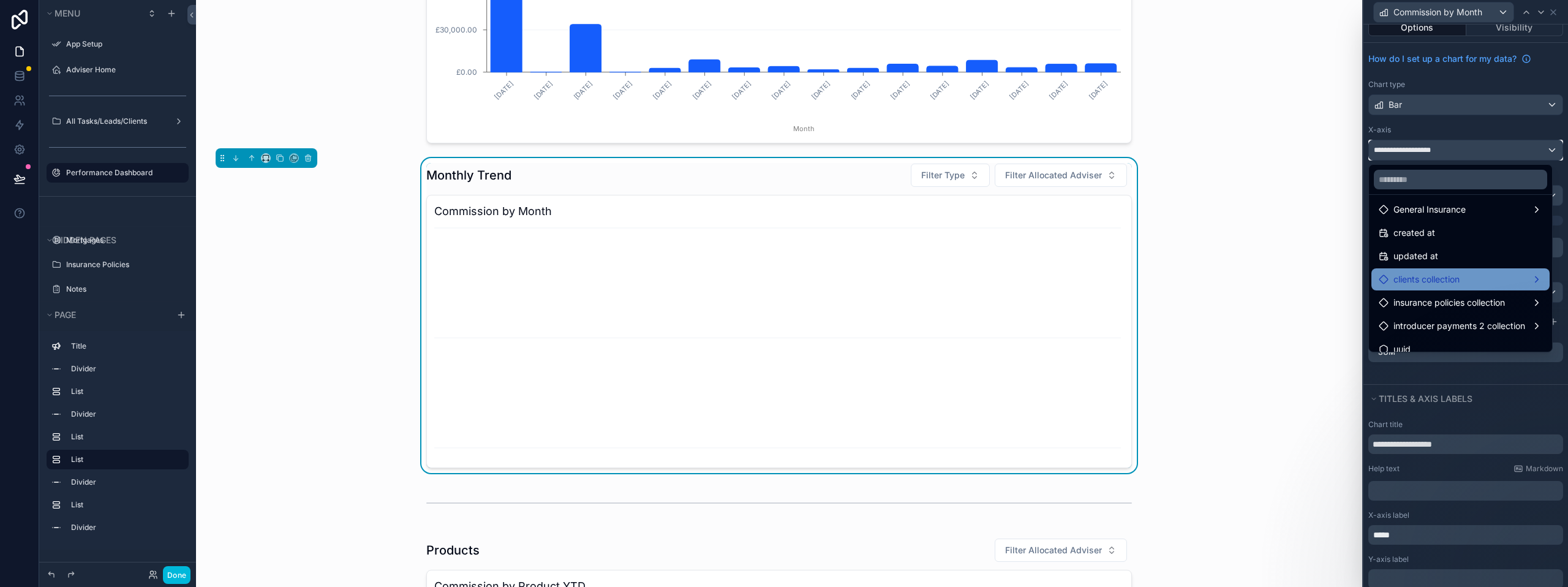
scroll to position [459, 0]
click at [1442, 294] on span "insurance policies collection" at bounding box center [1449, 291] width 112 height 15
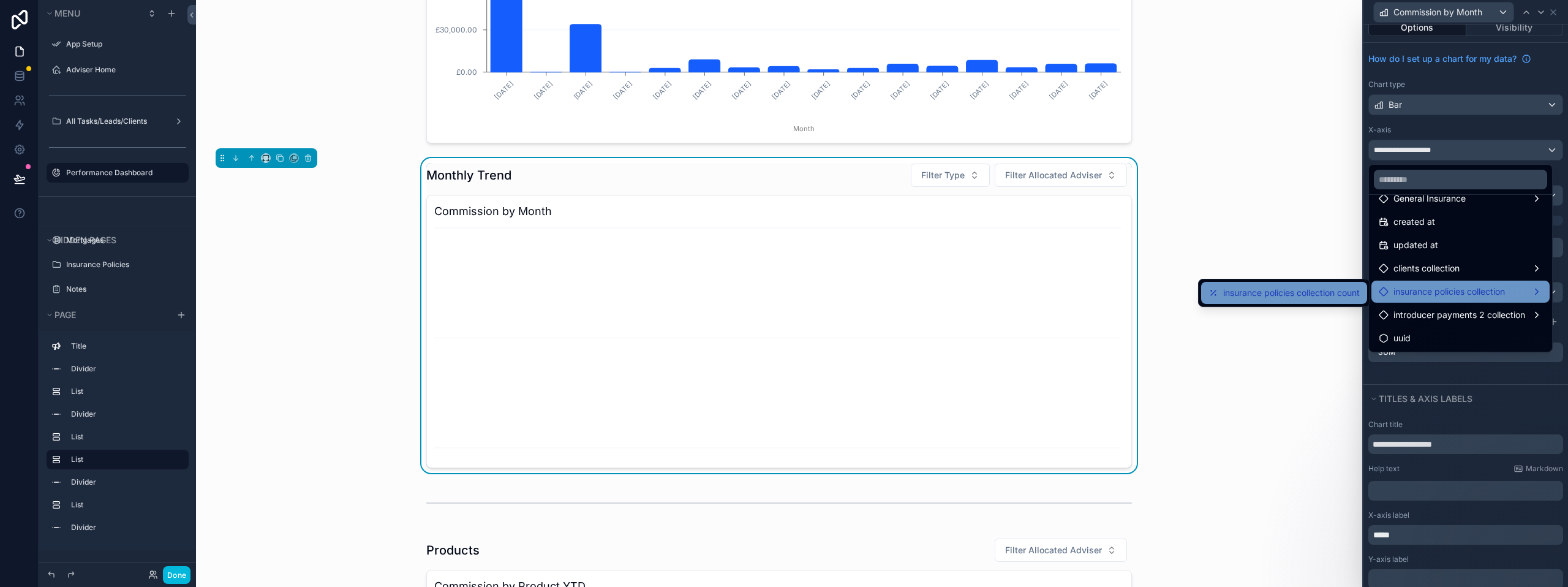
click at [1364, 291] on div "insurance policies collection count" at bounding box center [1283, 293] width 166 height 22
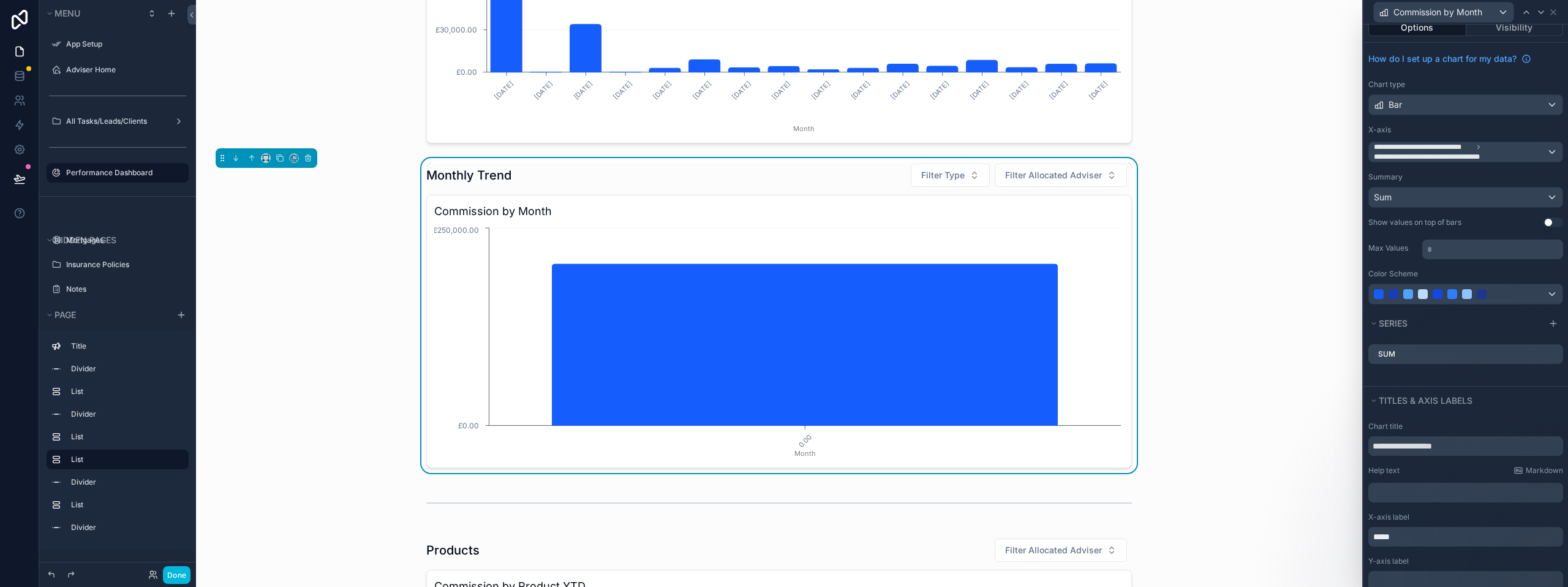
click at [723, 177] on div "Monthly Trend Filter Type Filter Allocated Adviser" at bounding box center [779, 175] width 705 height 25
click at [310, 160] on icon "scrollable content" at bounding box center [308, 158] width 9 height 9
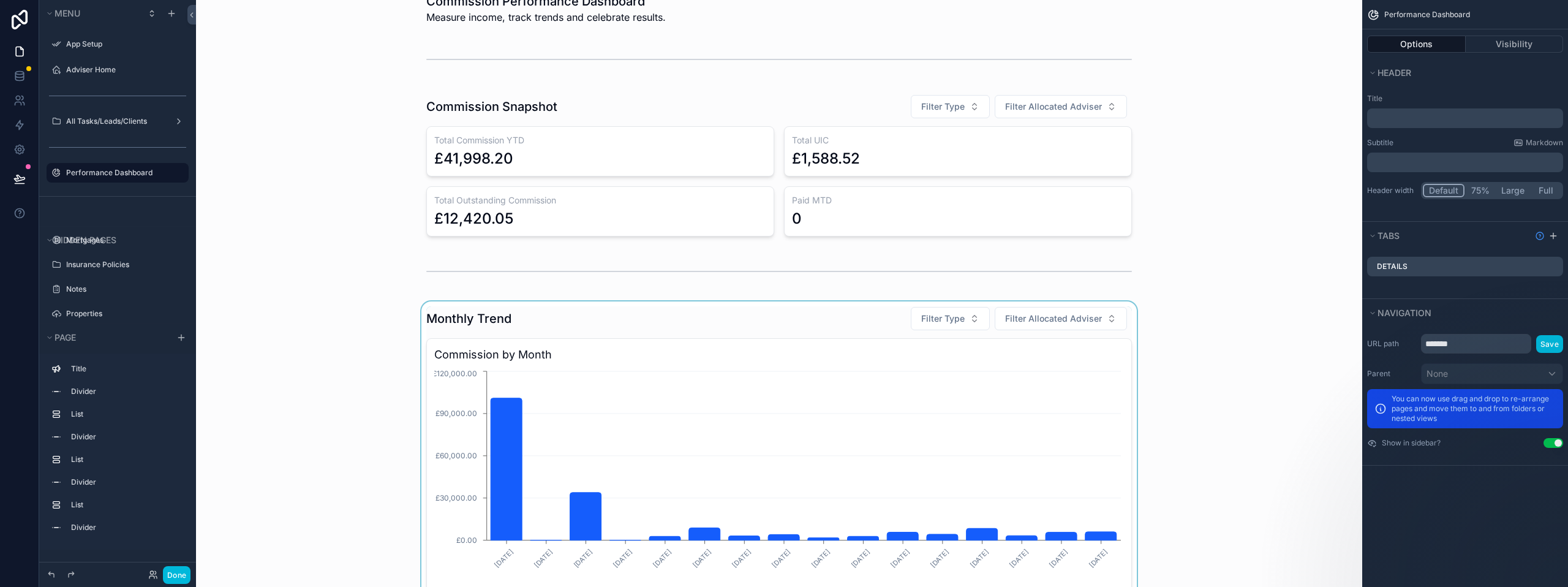
scroll to position [0, 0]
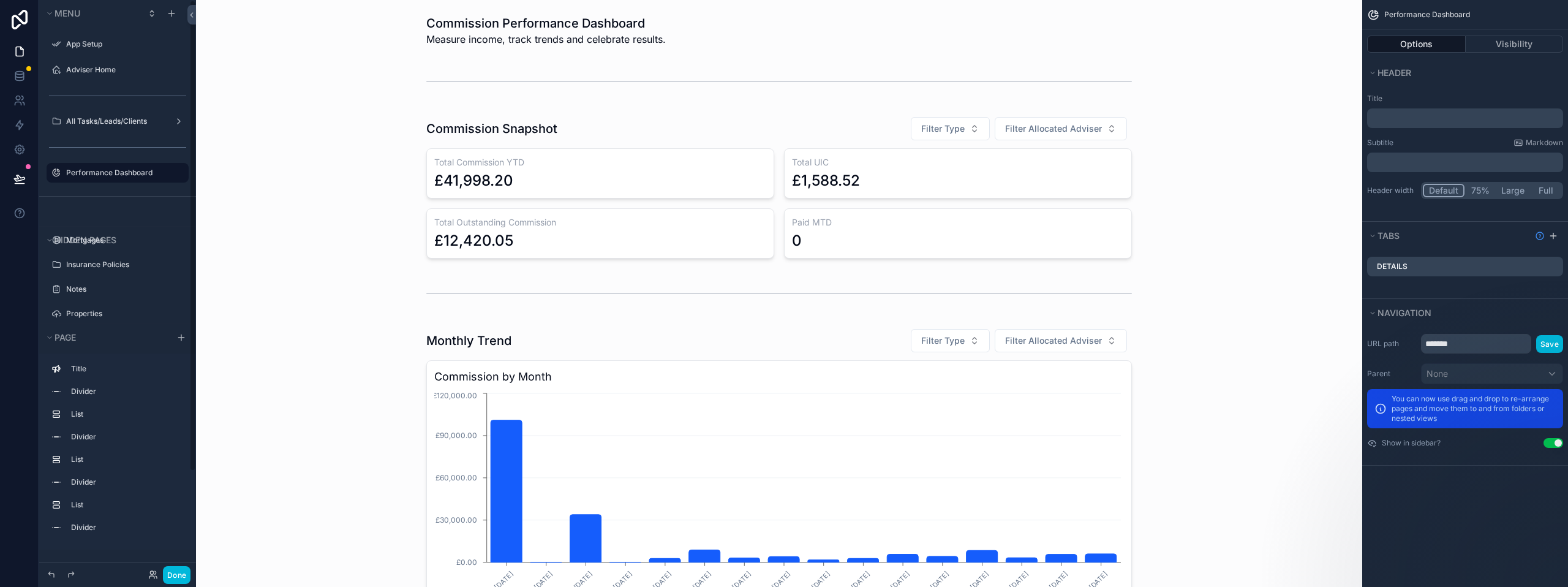
drag, startPoint x: 171, startPoint y: 570, endPoint x: 130, endPoint y: 366, distance: 208.1
click at [171, 571] on button "Done" at bounding box center [177, 574] width 27 height 18
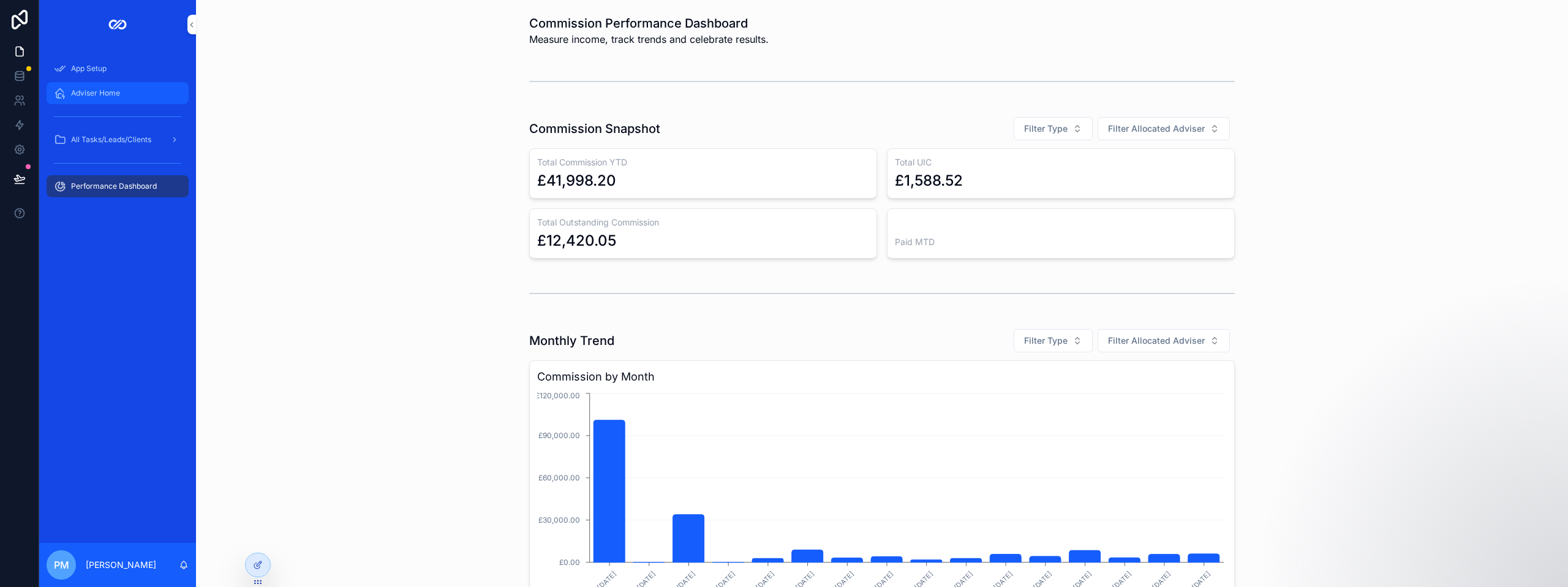
click at [112, 94] on span "Adviser Home" at bounding box center [95, 93] width 49 height 9
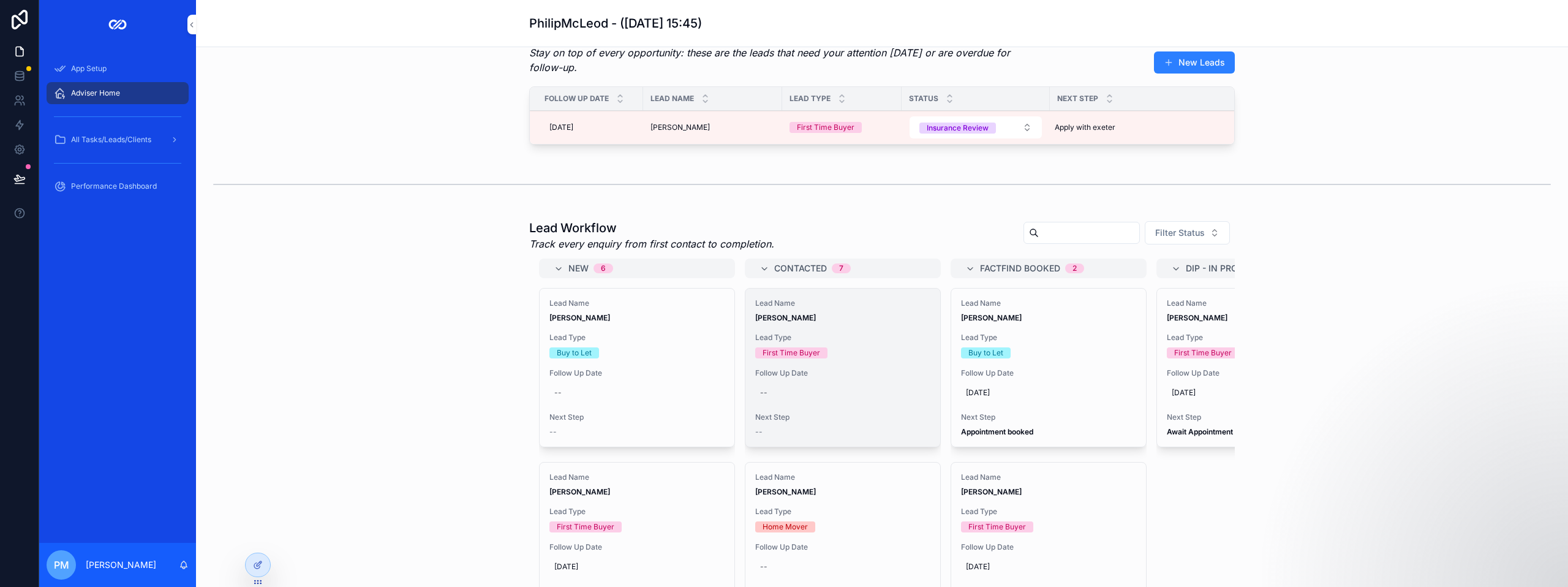
scroll to position [184, 0]
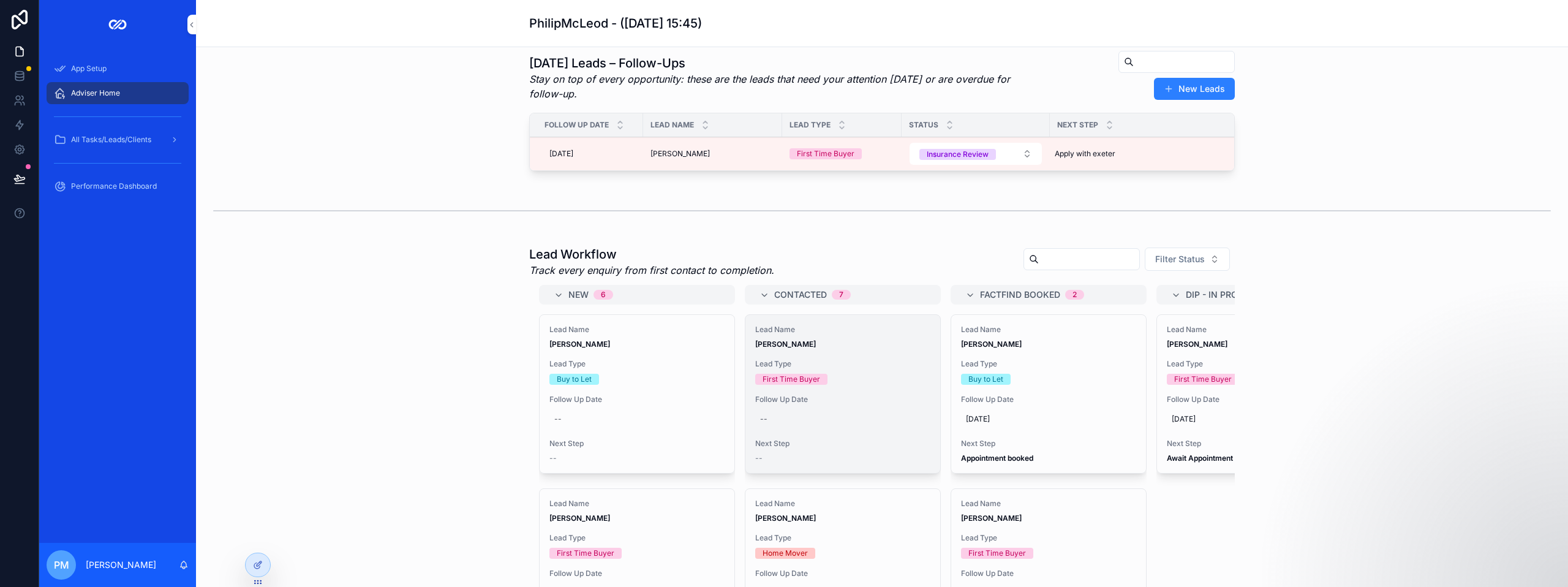
click at [815, 335] on span "Lead Name" at bounding box center [843, 329] width 175 height 9
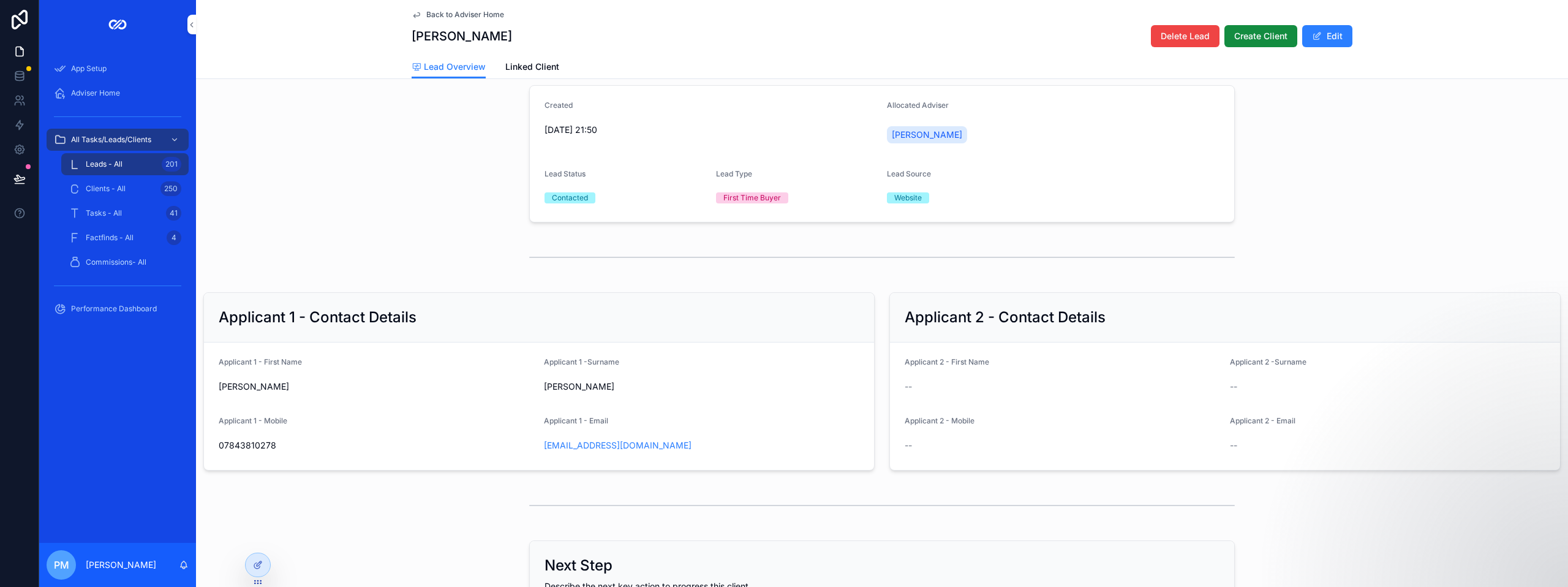
scroll to position [61, 0]
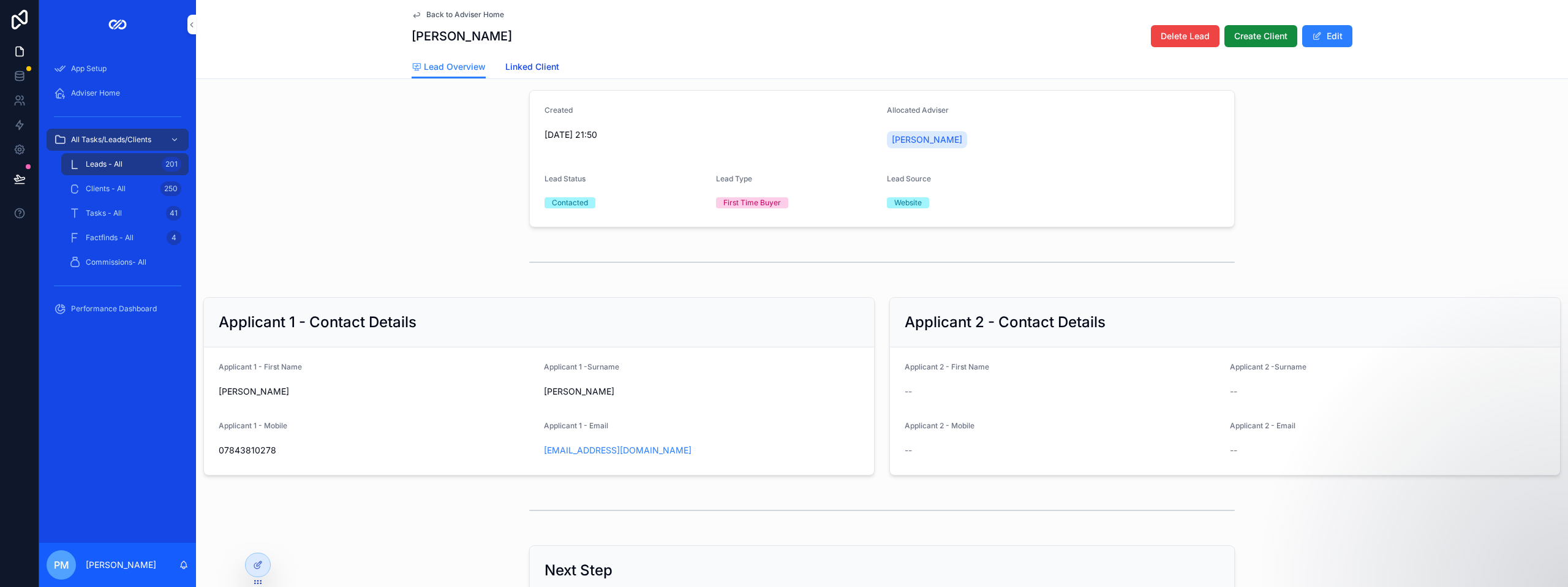
click at [527, 67] on span "Linked Client" at bounding box center [532, 67] width 54 height 12
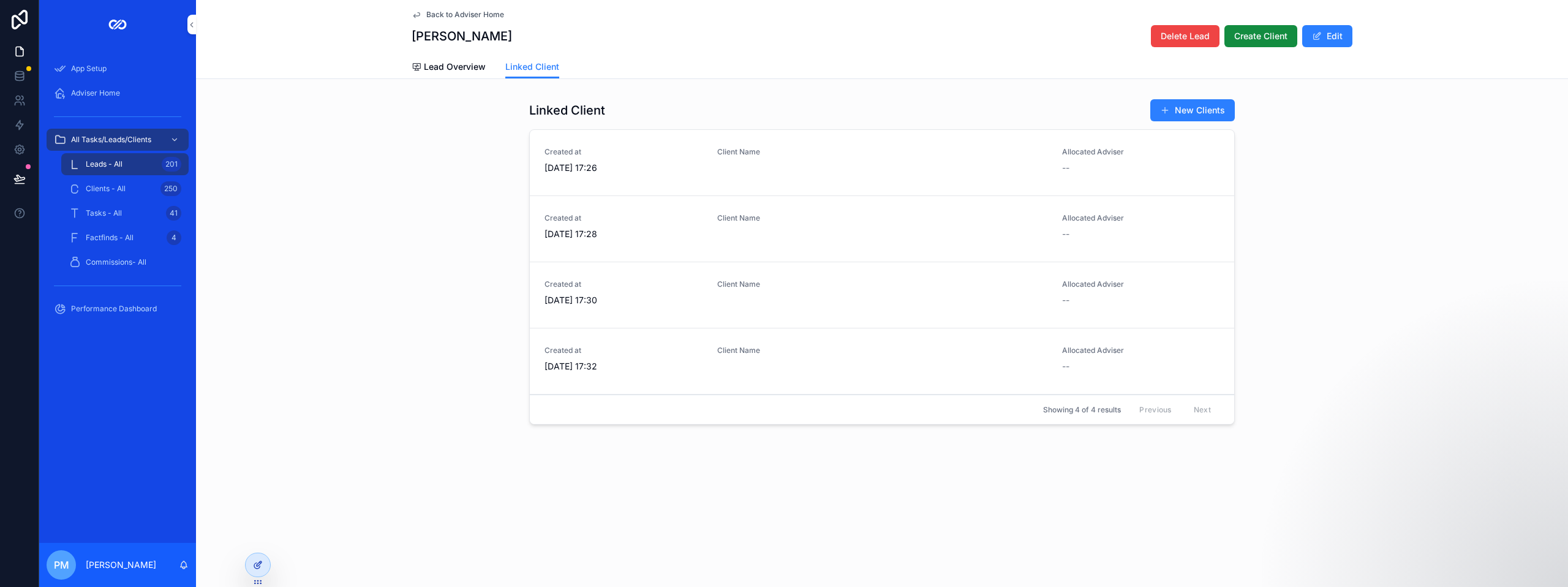
click at [261, 567] on icon at bounding box center [257, 564] width 9 height 9
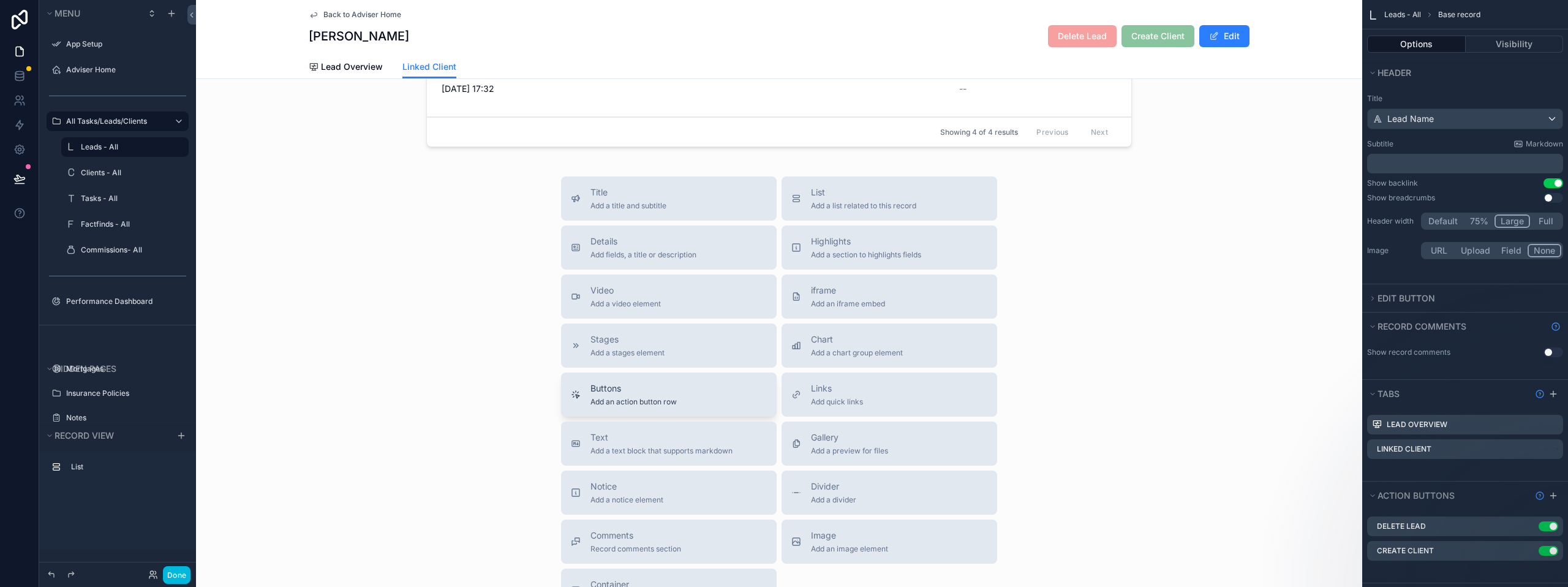
scroll to position [306, 0]
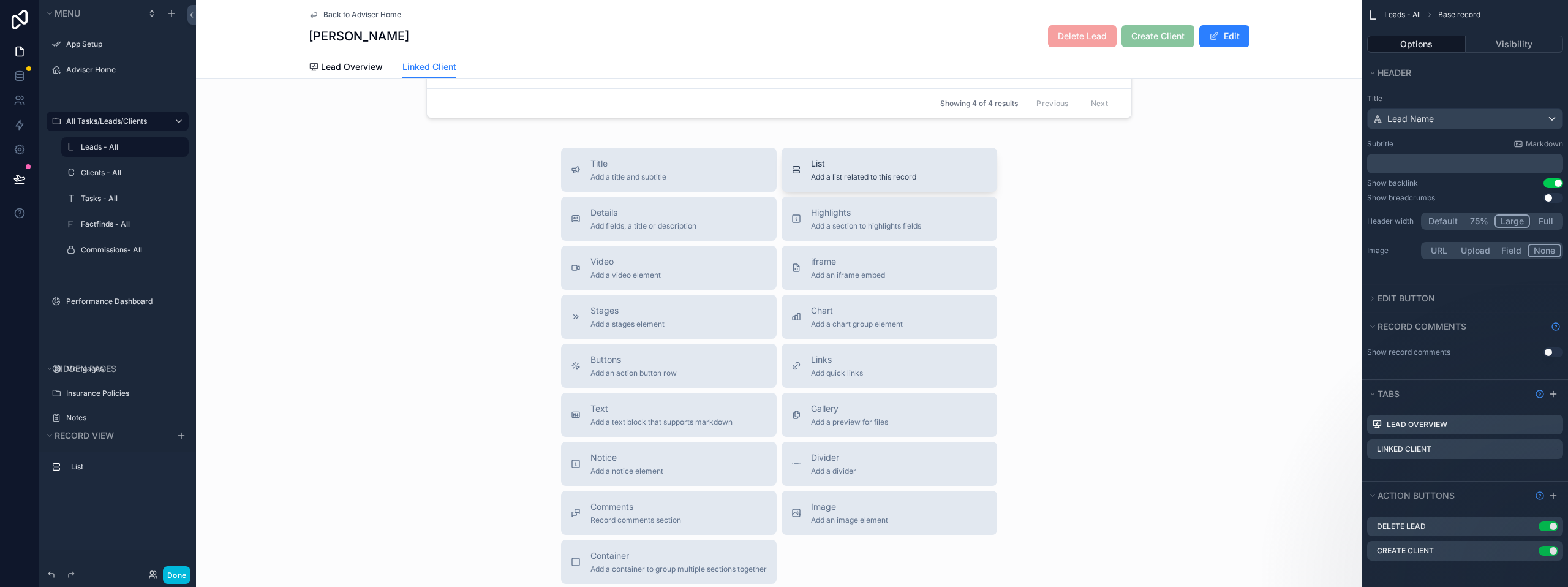
click at [832, 177] on span "Add a list related to this record" at bounding box center [863, 177] width 106 height 9
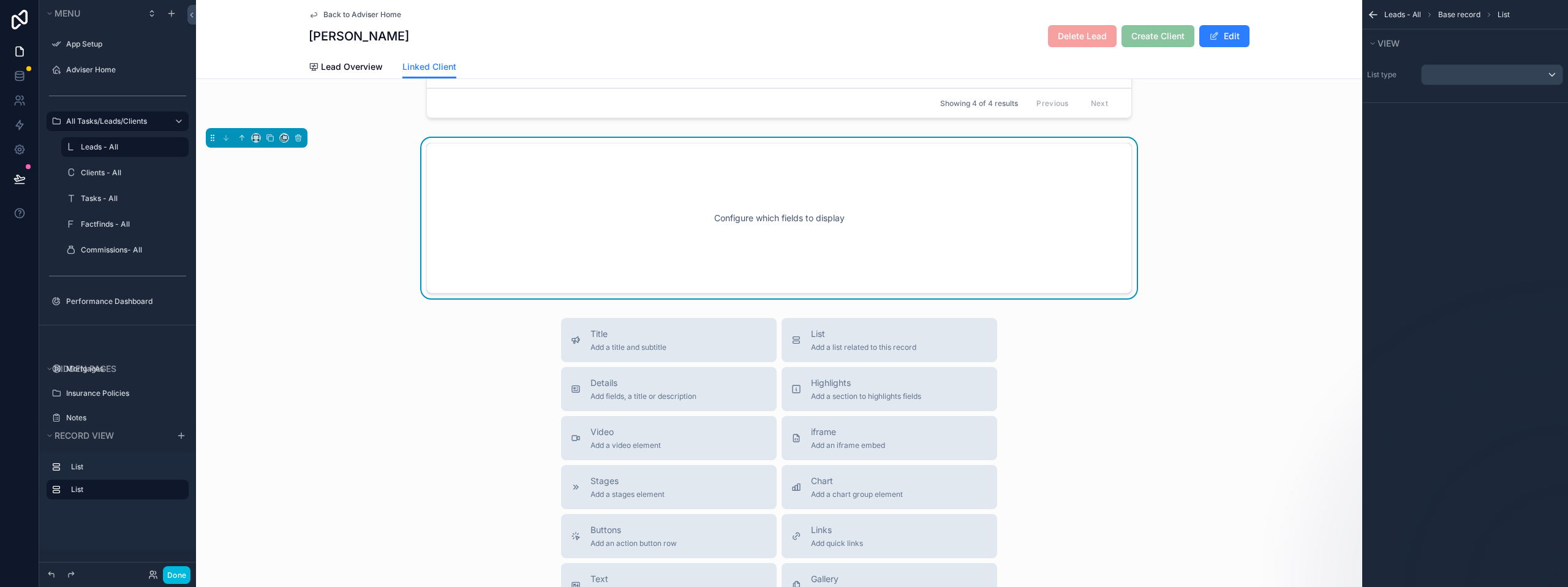
scroll to position [231, 0]
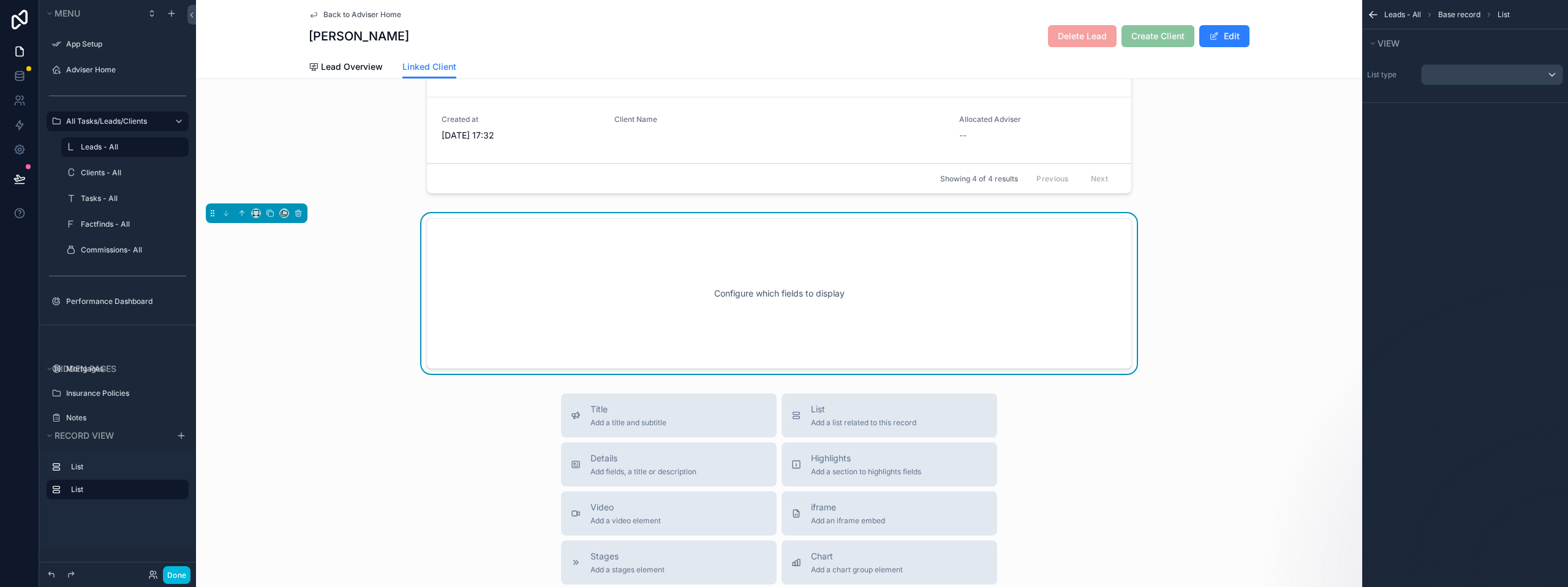
click at [561, 255] on div "Configure which fields to display" at bounding box center [778, 294] width 665 height 110
click at [1449, 71] on div "scrollable content" at bounding box center [1492, 75] width 141 height 20
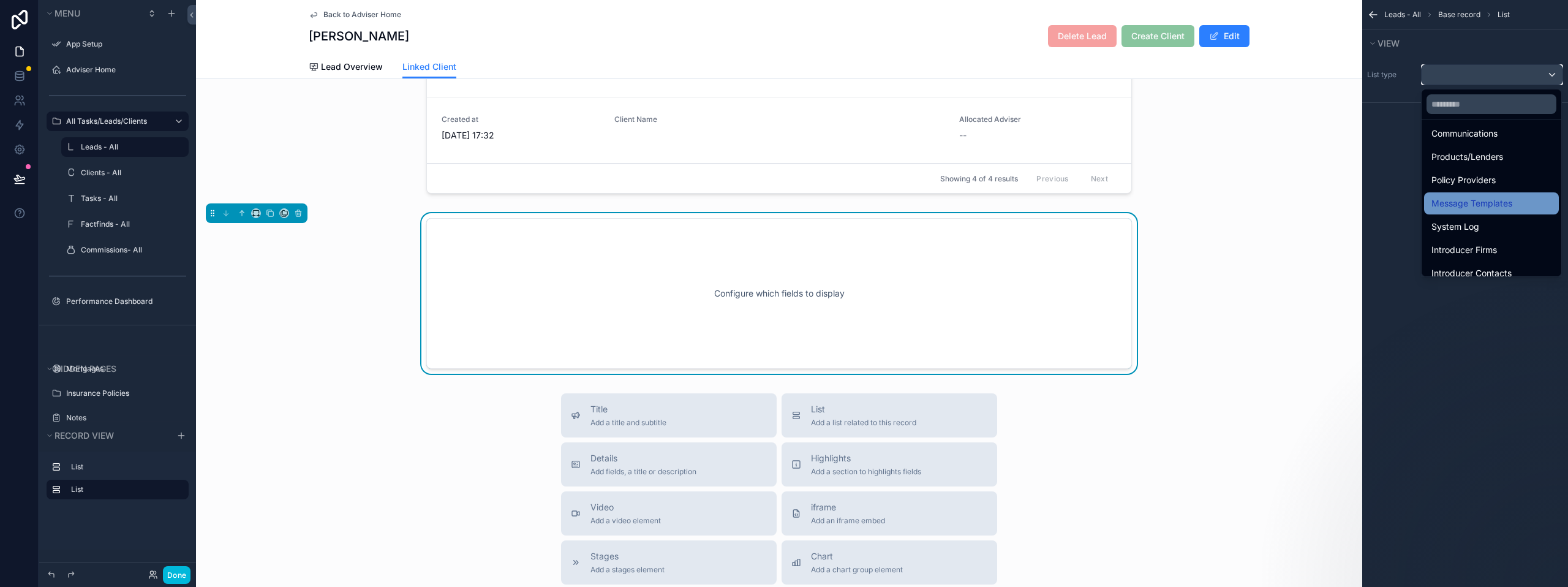
scroll to position [306, 0]
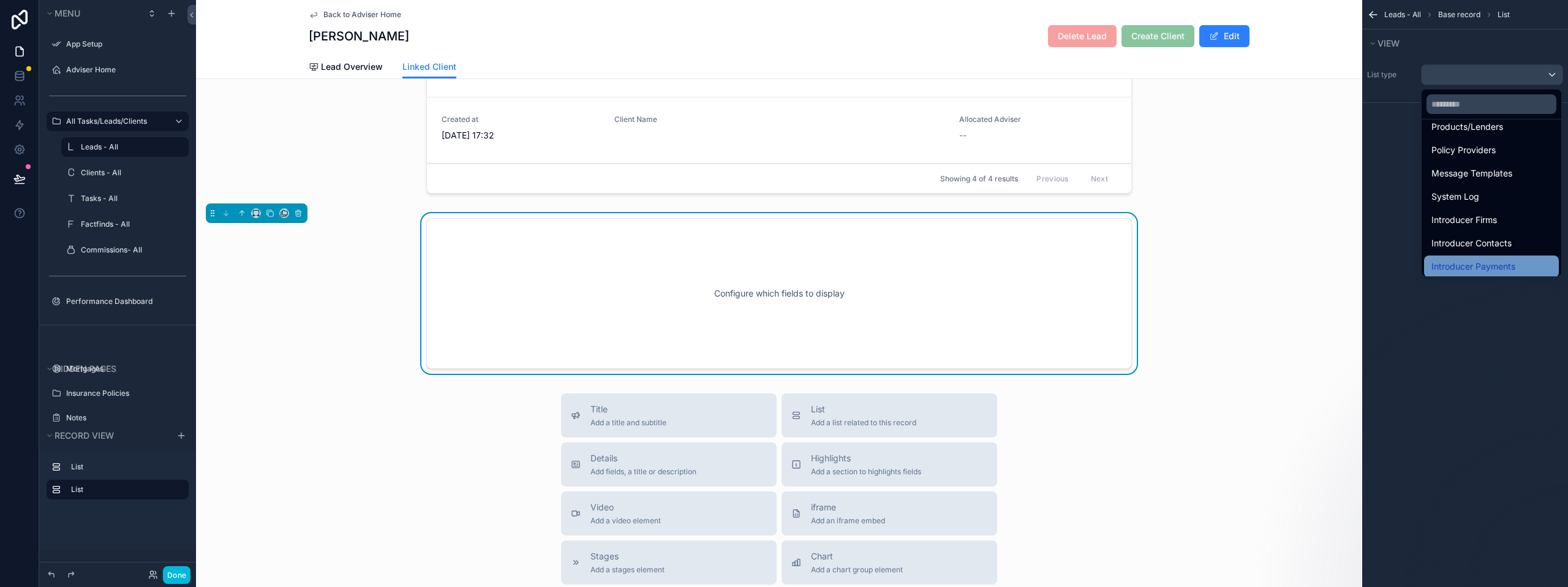
click at [1498, 256] on div "Introducer Payments" at bounding box center [1491, 267] width 135 height 22
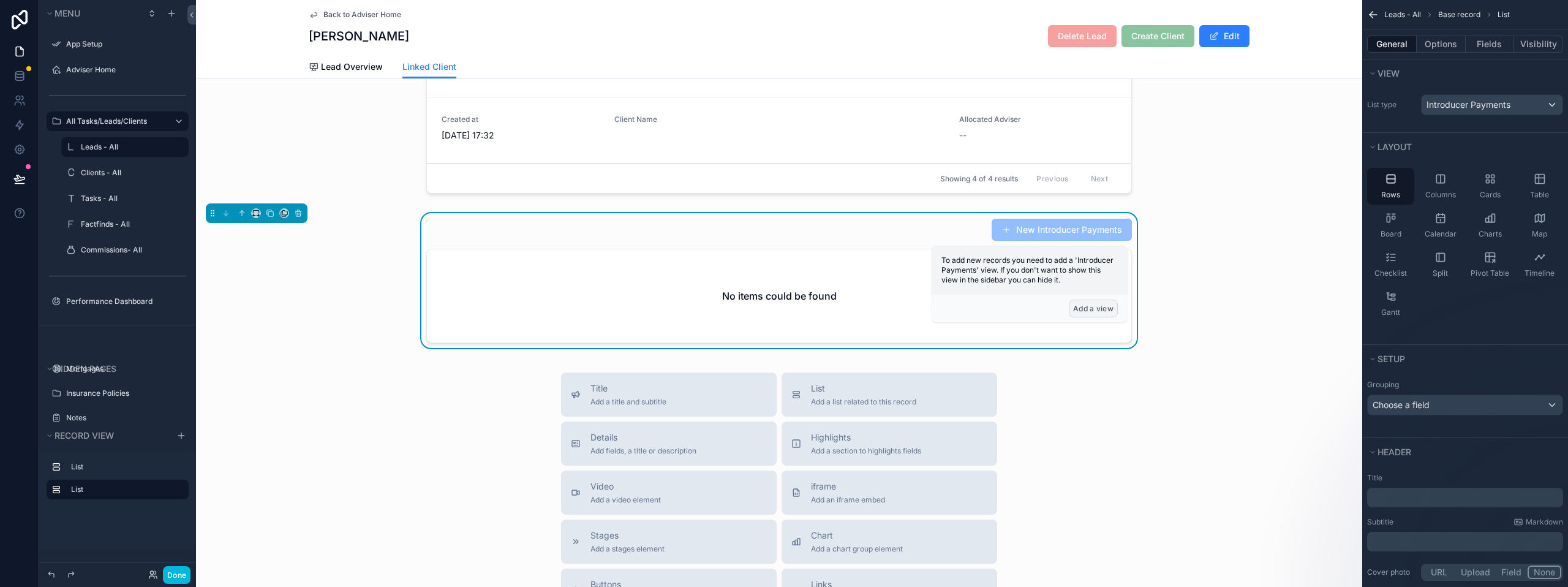
click at [1085, 305] on button "Add a view" at bounding box center [1093, 308] width 49 height 18
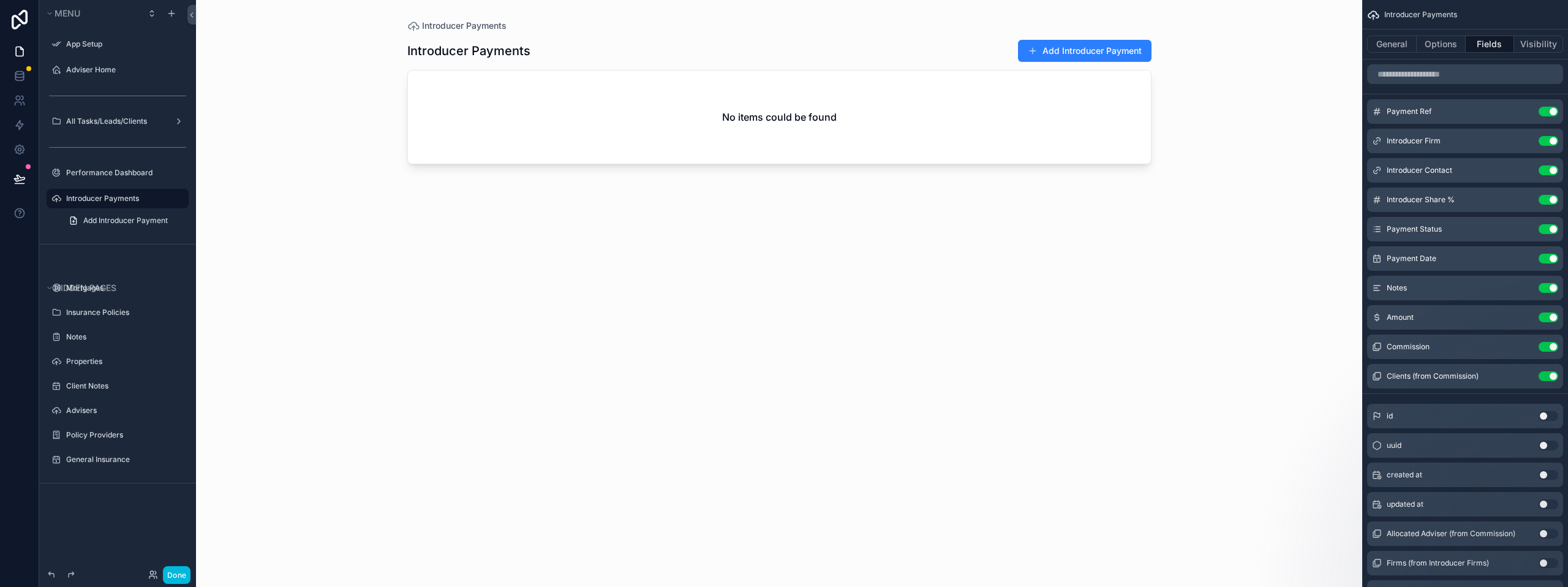
click at [861, 113] on div "scrollable content" at bounding box center [779, 286] width 784 height 572
click at [891, 121] on div "No items could be found" at bounding box center [779, 117] width 743 height 93
click at [1026, 95] on div "No items could be found" at bounding box center [779, 117] width 743 height 93
click at [657, 294] on div "Introducer Payments Add Introducer Payment No items could be found" at bounding box center [779, 301] width 744 height 540
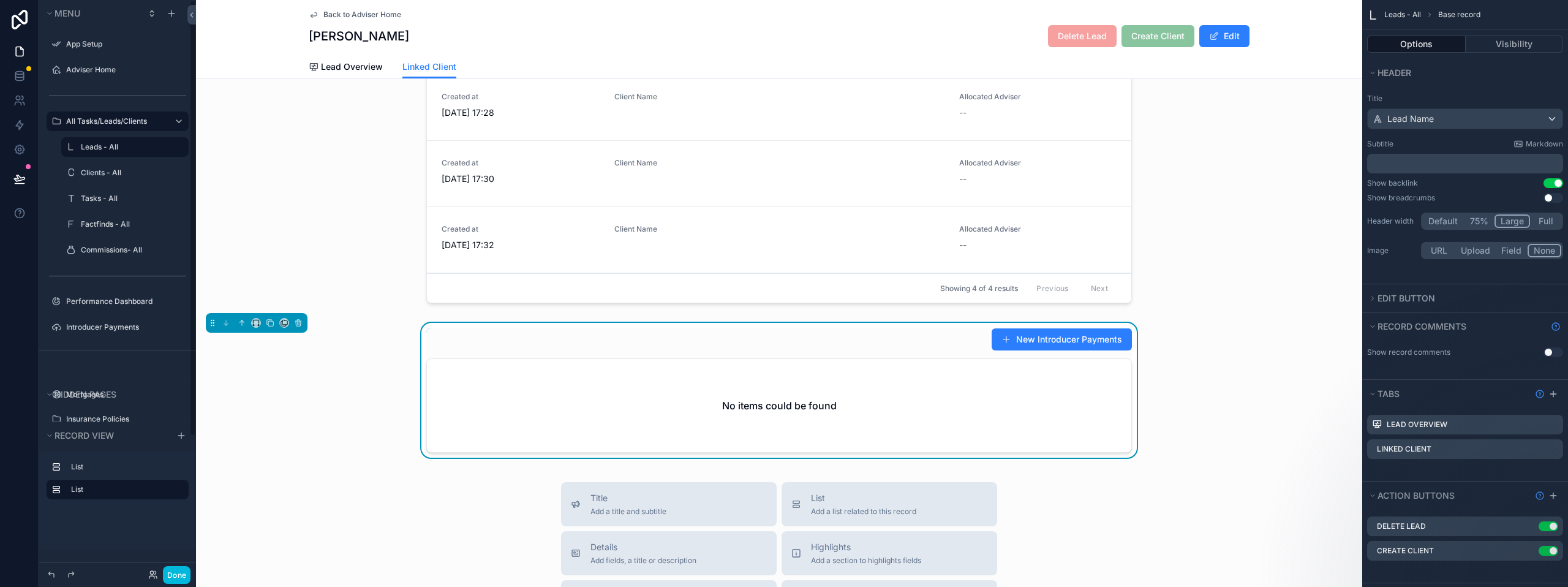
scroll to position [123, 0]
click at [868, 349] on div "New Introducer Payments" at bounding box center [779, 337] width 705 height 23
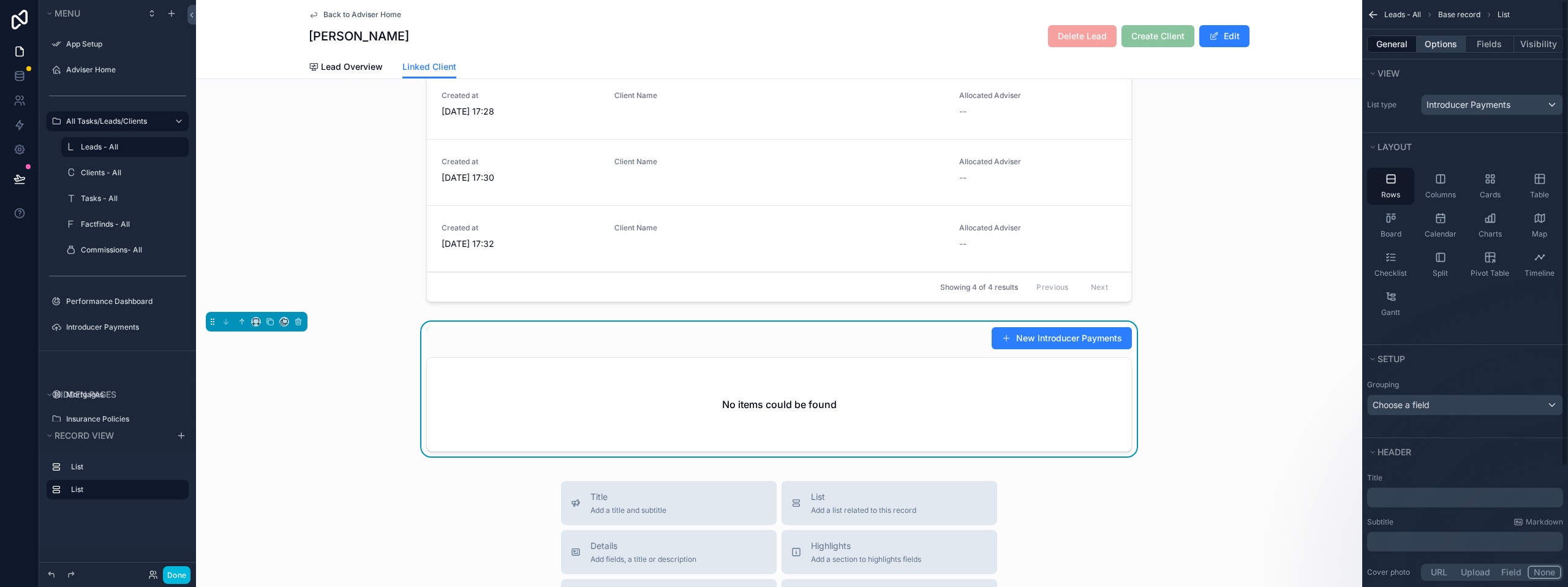
click at [1446, 43] on button "Options" at bounding box center [1441, 44] width 49 height 17
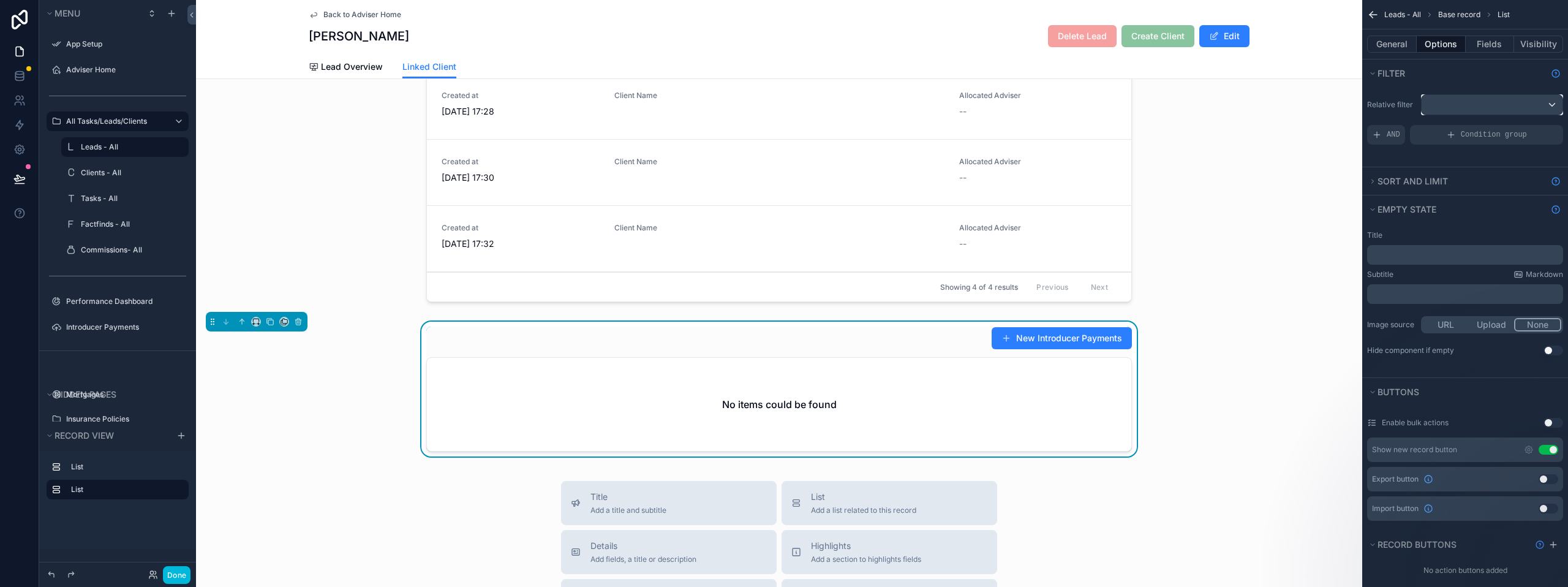
click at [1483, 106] on div "scrollable content" at bounding box center [1492, 105] width 141 height 20
drag, startPoint x: 1323, startPoint y: 191, endPoint x: 1305, endPoint y: 206, distance: 23.4
click at [1322, 191] on div "scrollable content" at bounding box center [778, 141] width 1166 height 341
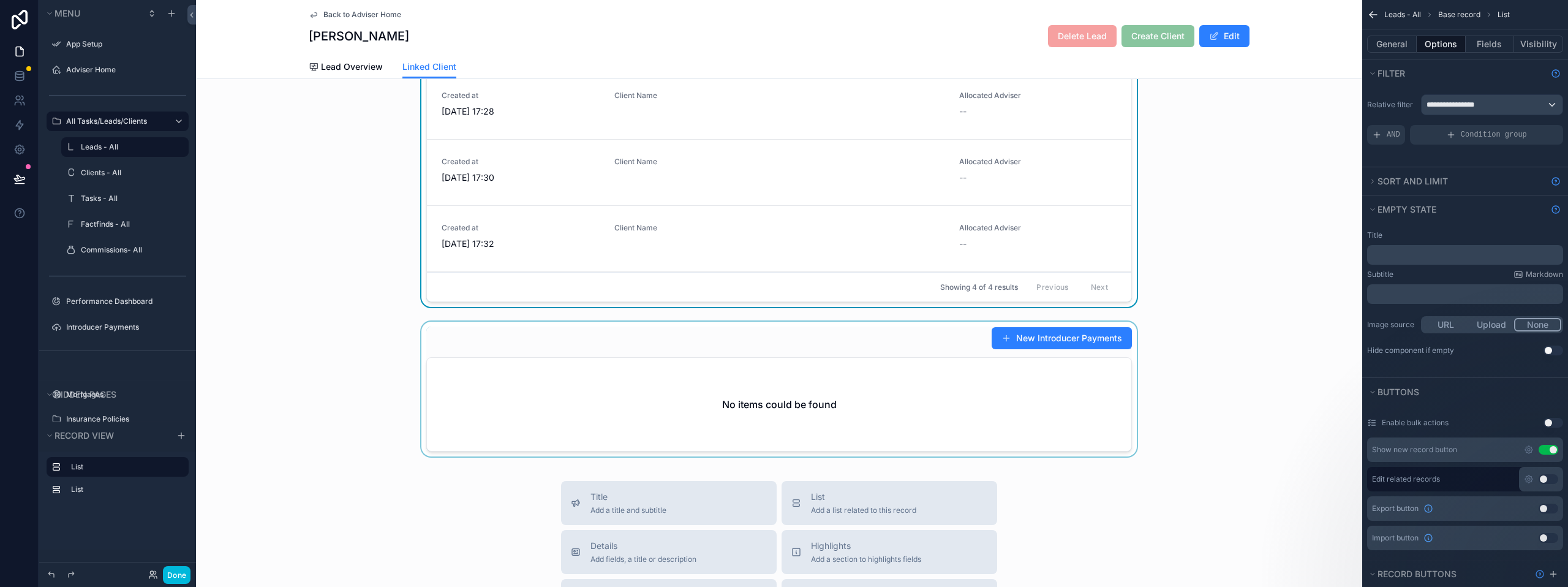
click at [681, 348] on div "scrollable content" at bounding box center [778, 391] width 1166 height 140
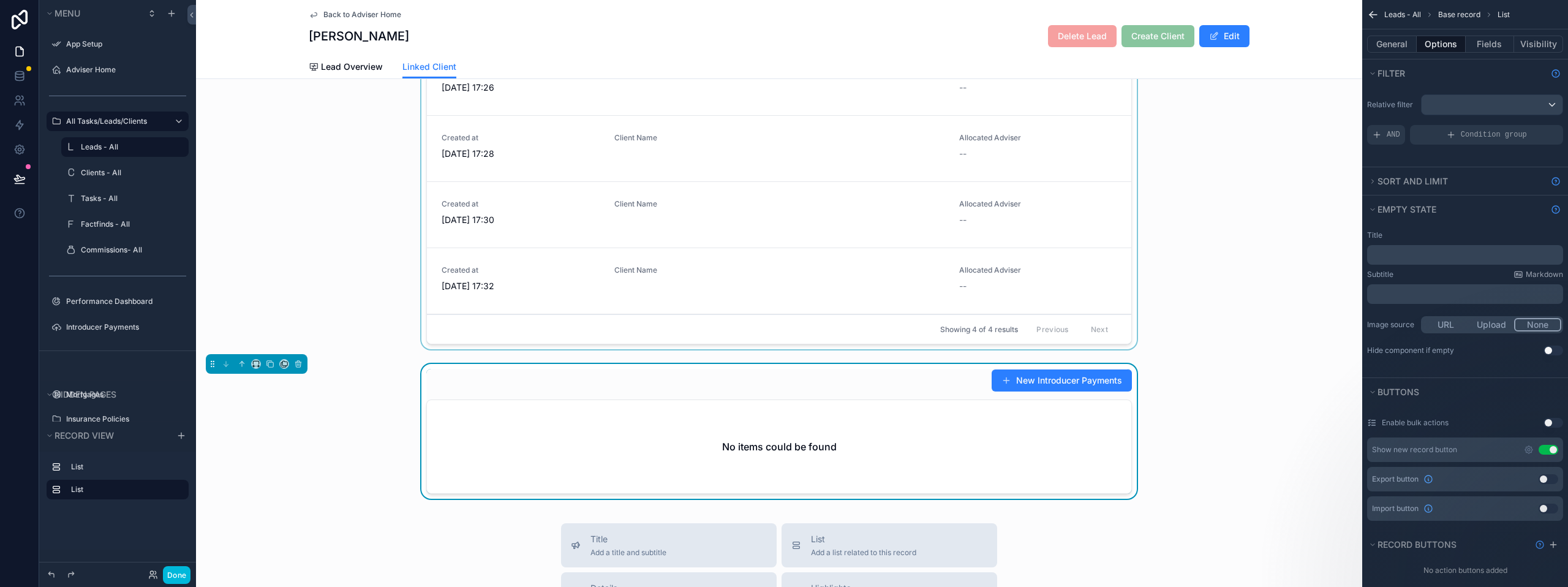
scroll to position [61, 0]
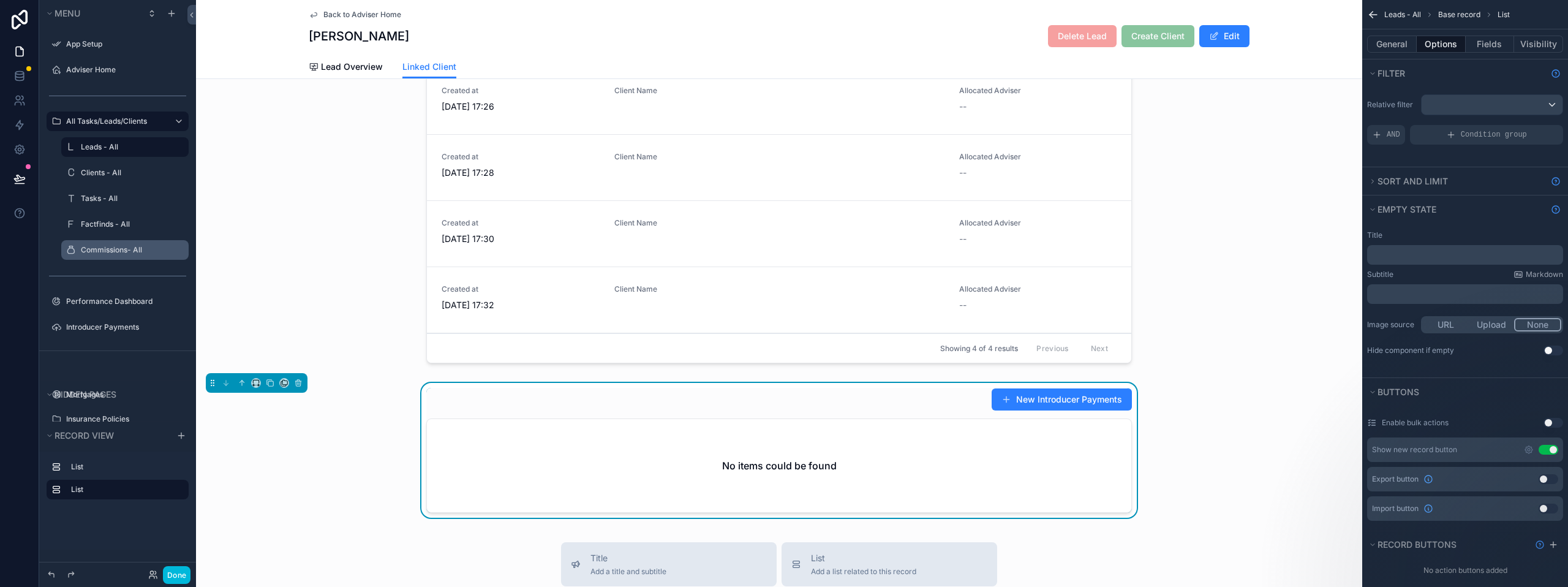
click at [120, 251] on label "Commissions- All" at bounding box center [130, 249] width 100 height 9
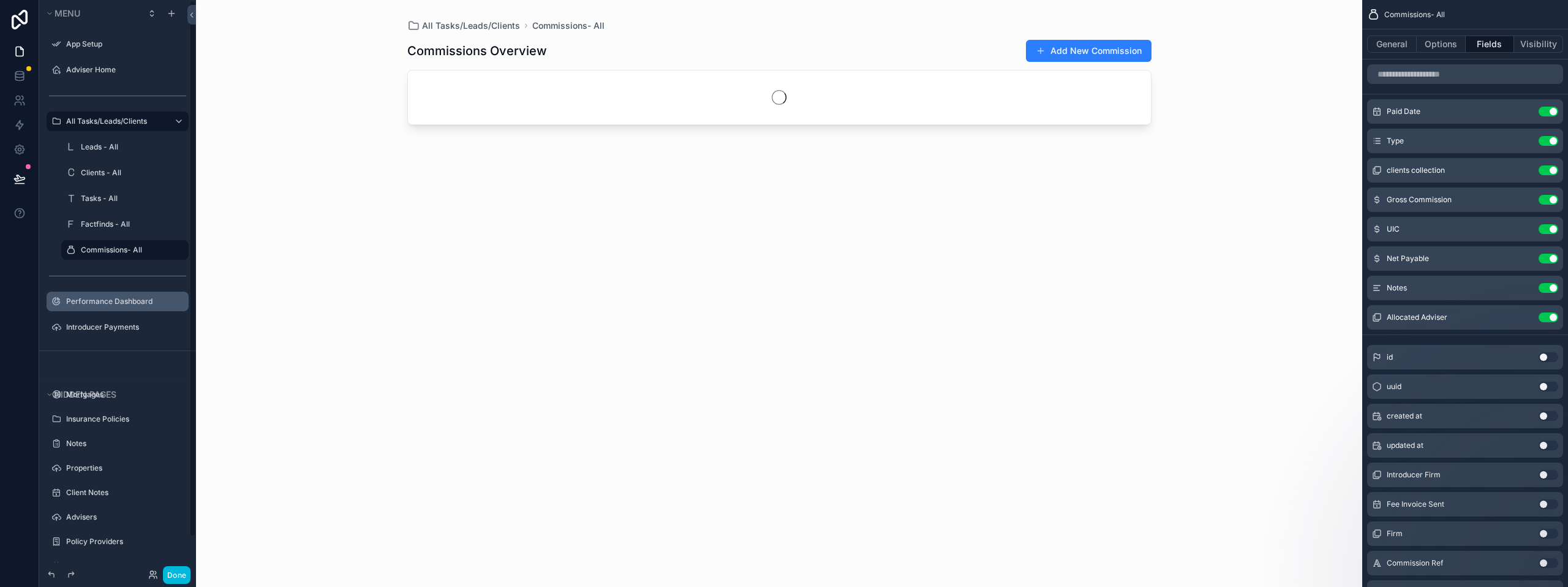
click at [104, 299] on label "Performance Dashboard" at bounding box center [124, 300] width 115 height 9
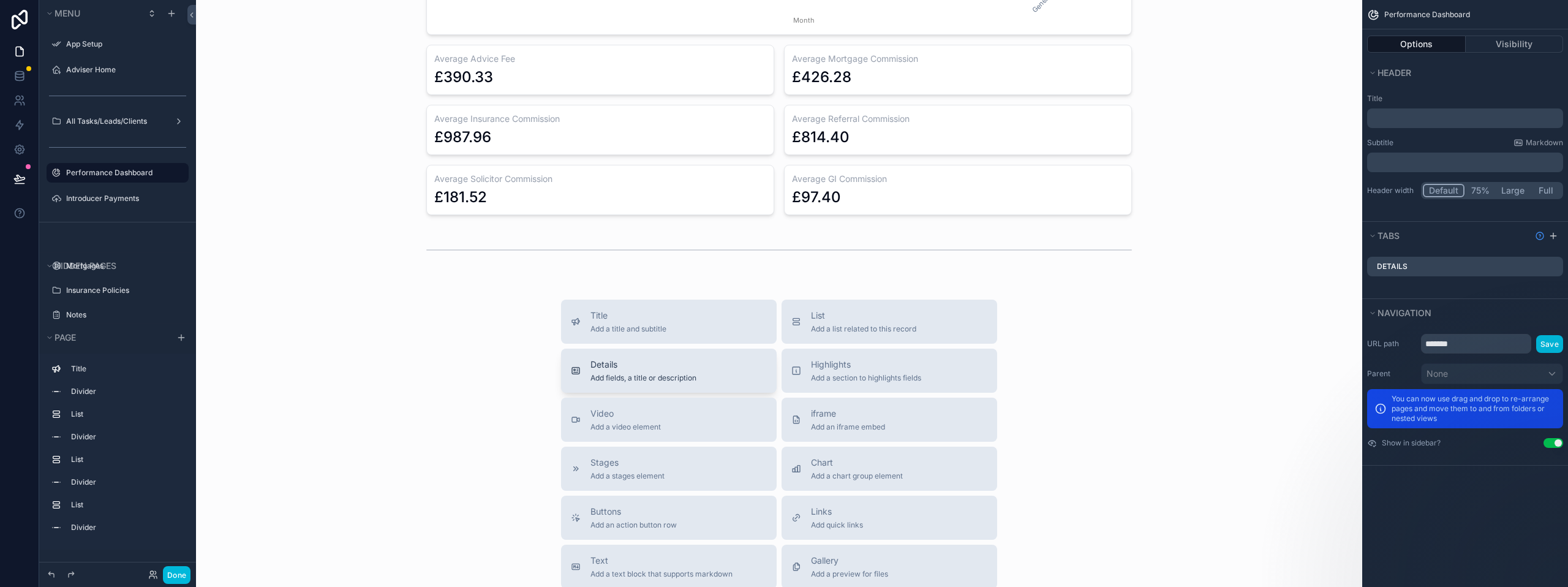
scroll to position [980, 0]
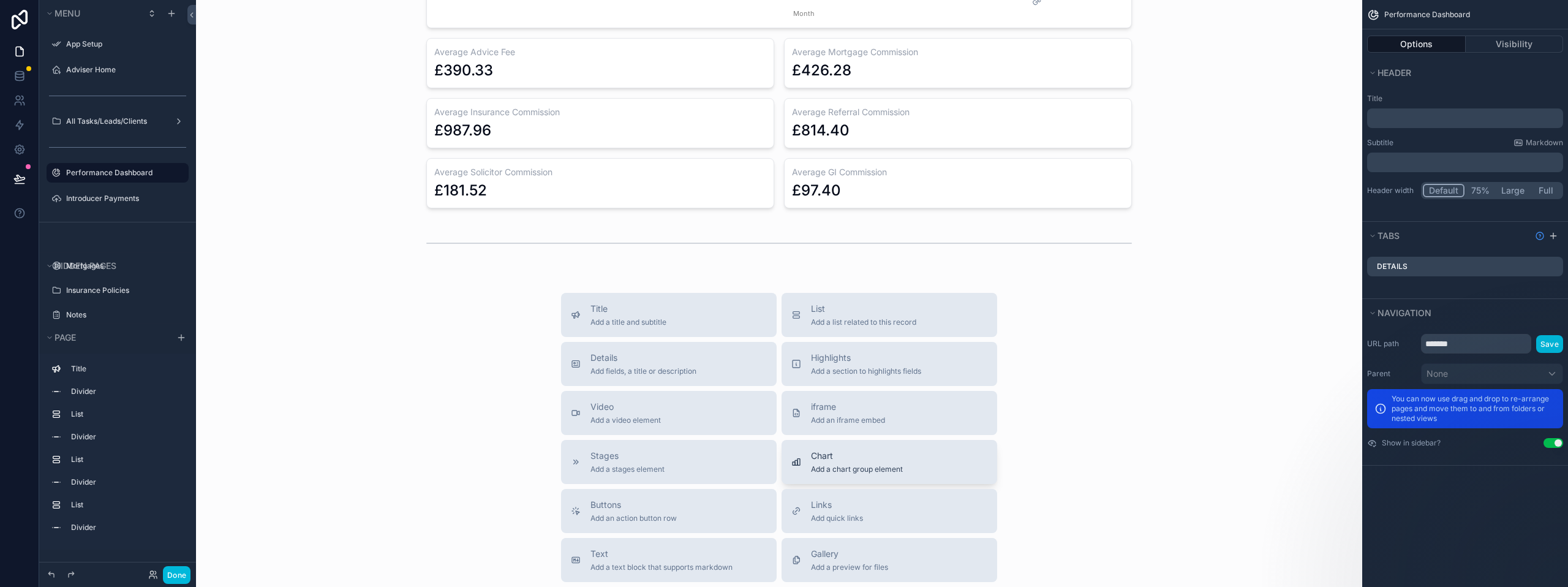
click at [844, 457] on span "Chart" at bounding box center [857, 456] width 92 height 12
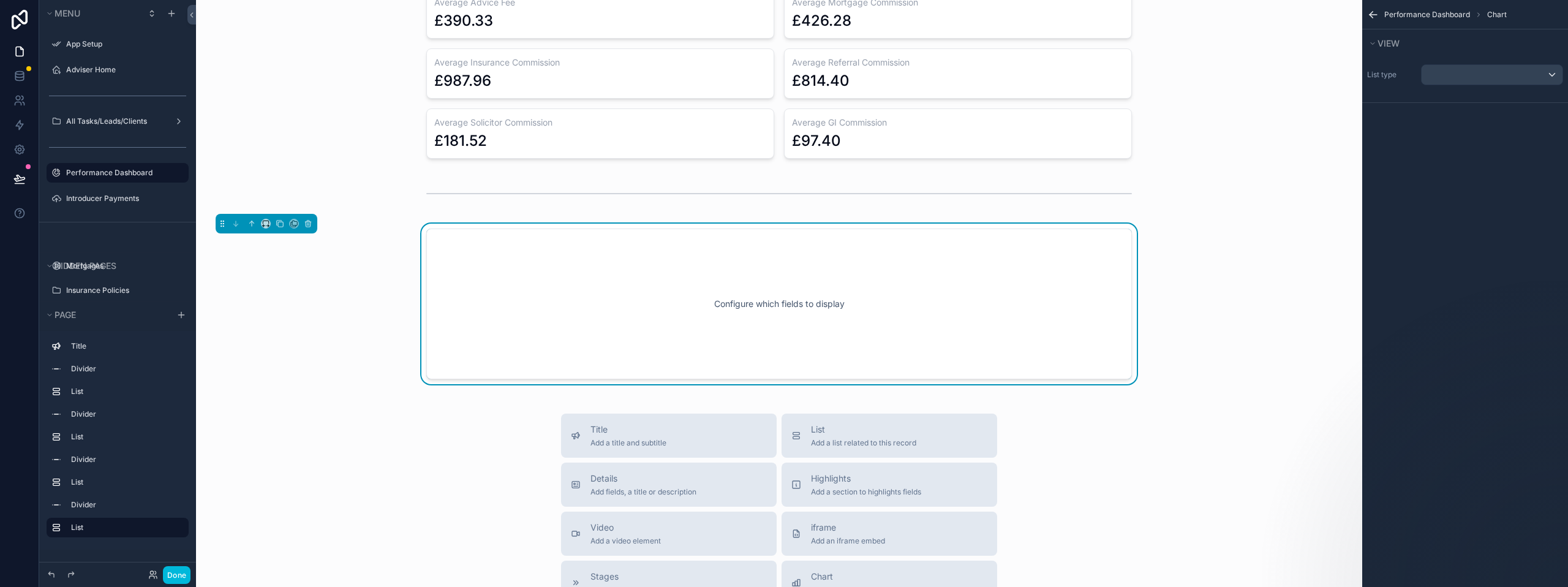
scroll to position [1040, 0]
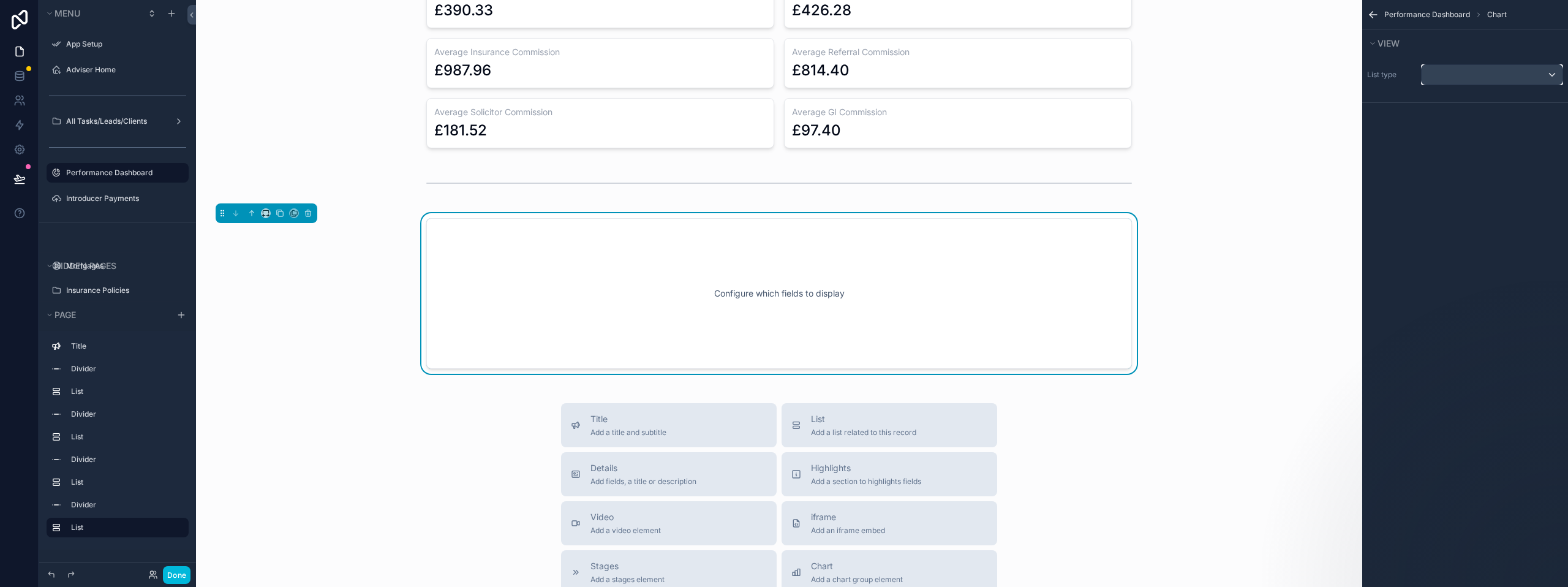
click at [1489, 76] on div "scrollable content" at bounding box center [1492, 75] width 141 height 20
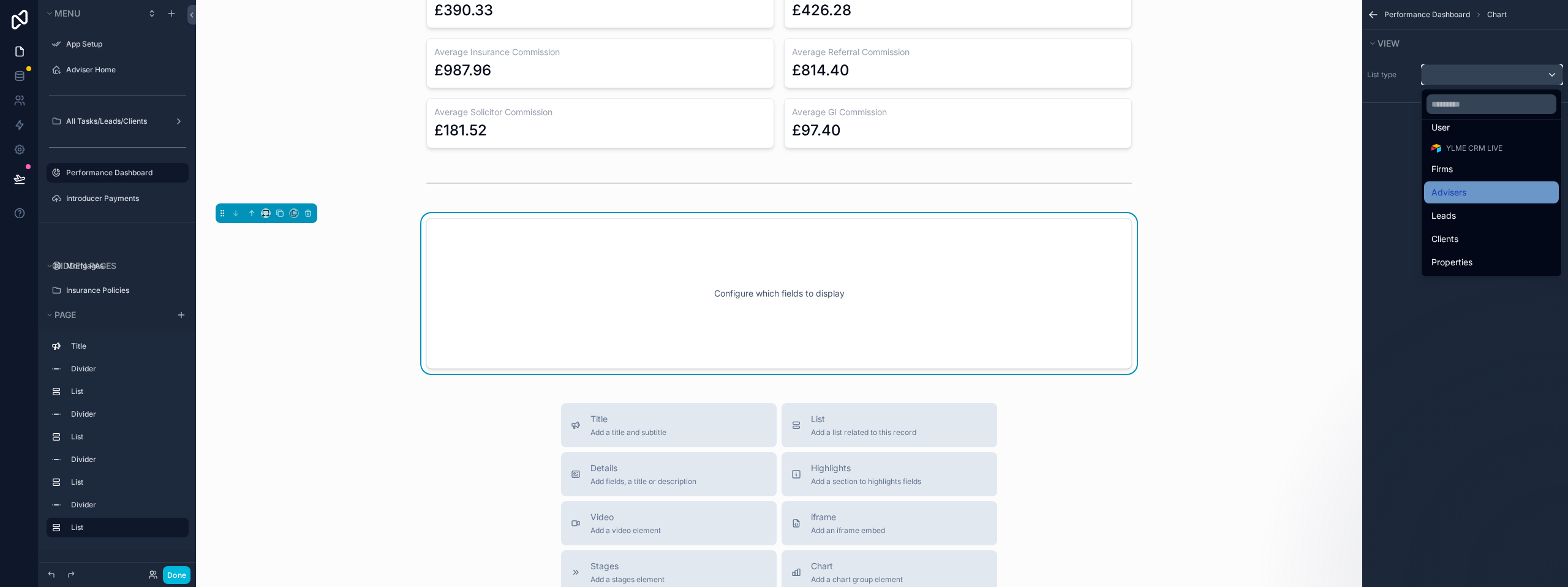
scroll to position [61, 0]
click at [1475, 204] on div "Clients" at bounding box center [1492, 209] width 120 height 15
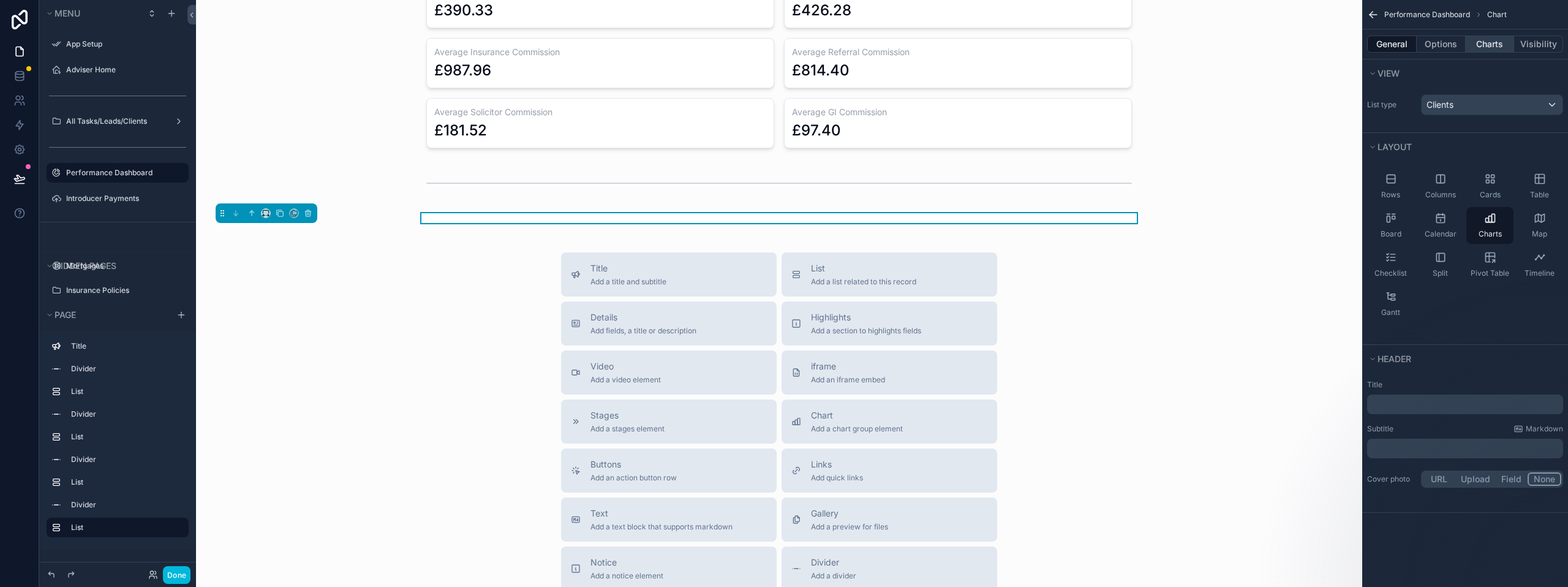
click at [1485, 43] on button "Charts" at bounding box center [1490, 44] width 49 height 17
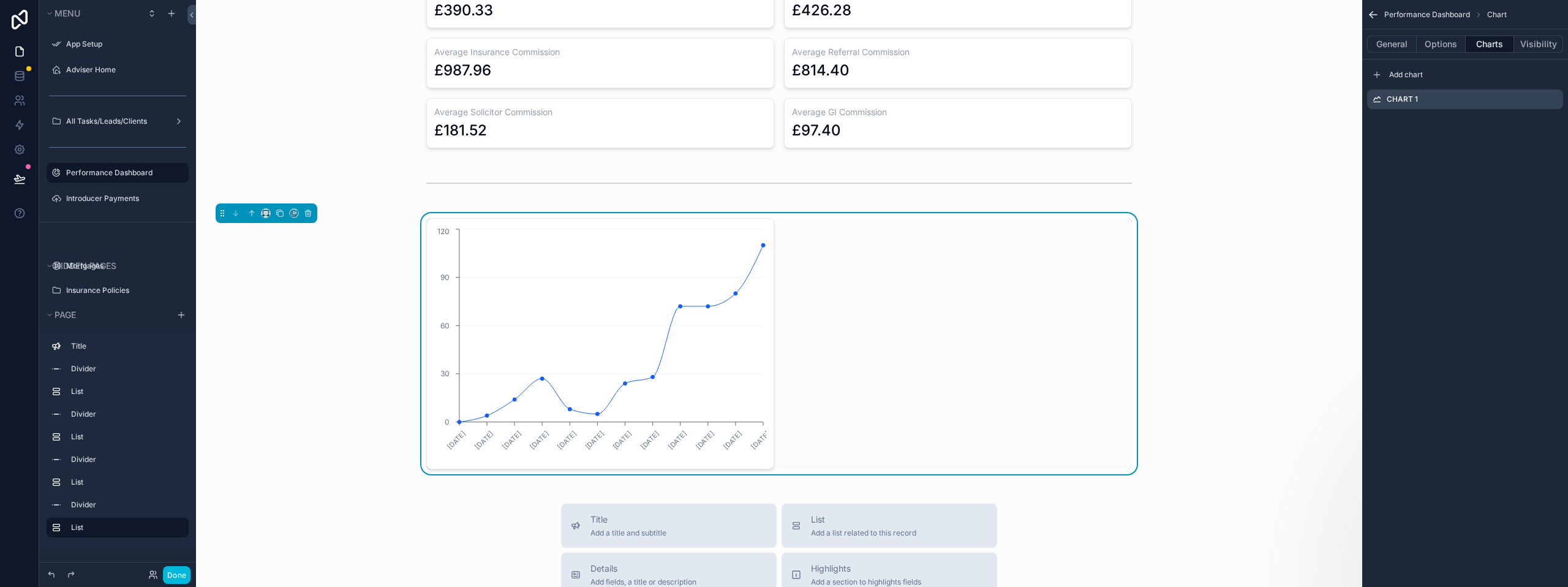
click at [0, 0] on icon "scrollable content" at bounding box center [0, 0] width 0 height 0
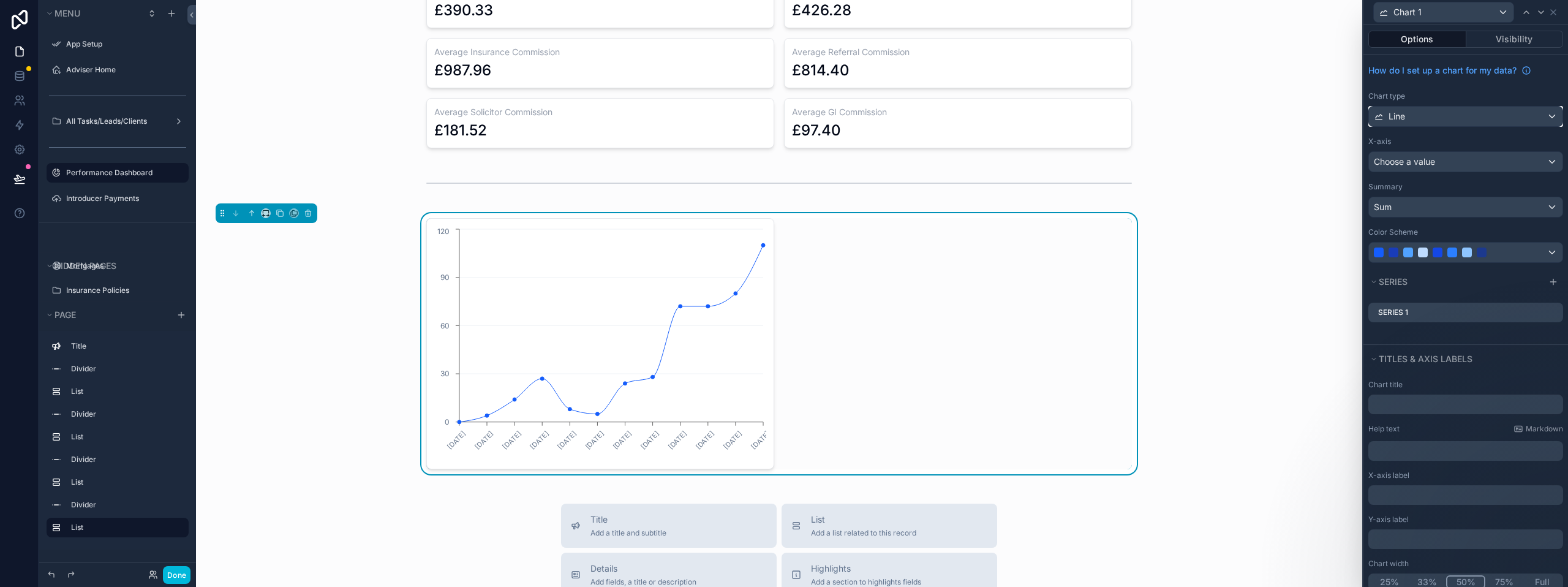
click at [1446, 111] on div "Line" at bounding box center [1465, 116] width 193 height 20
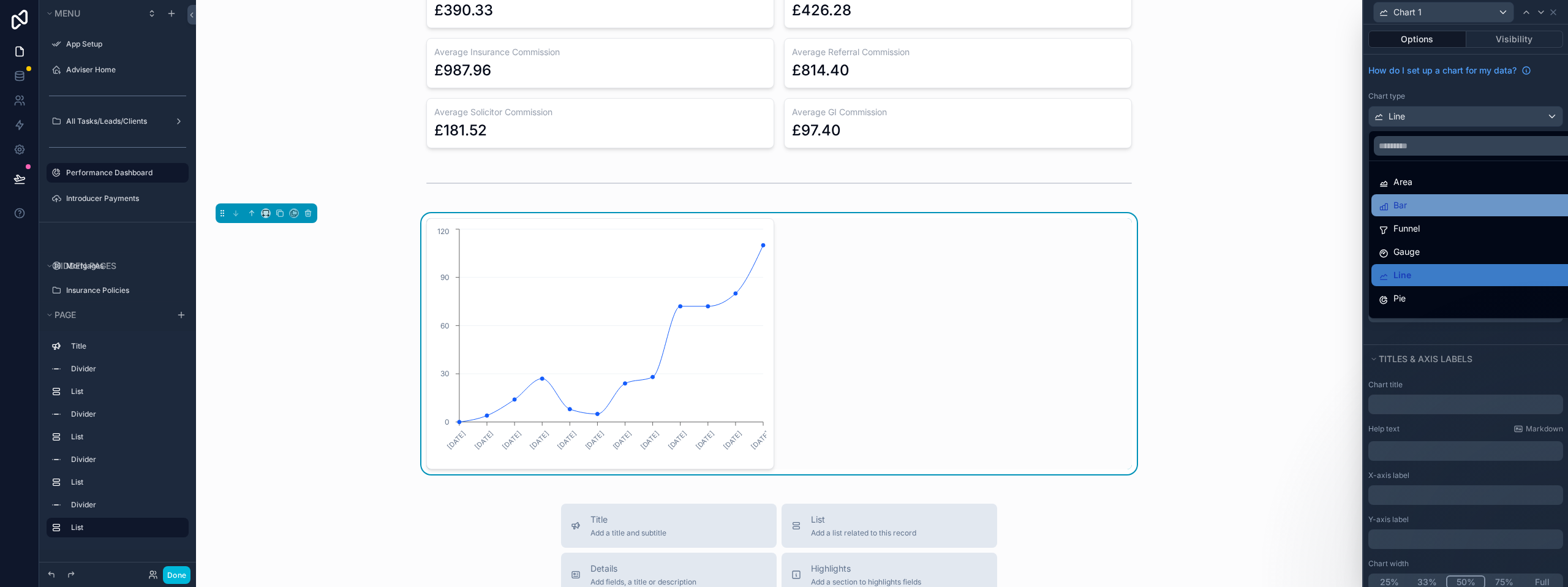
click at [1423, 215] on div "Bar" at bounding box center [1475, 205] width 208 height 22
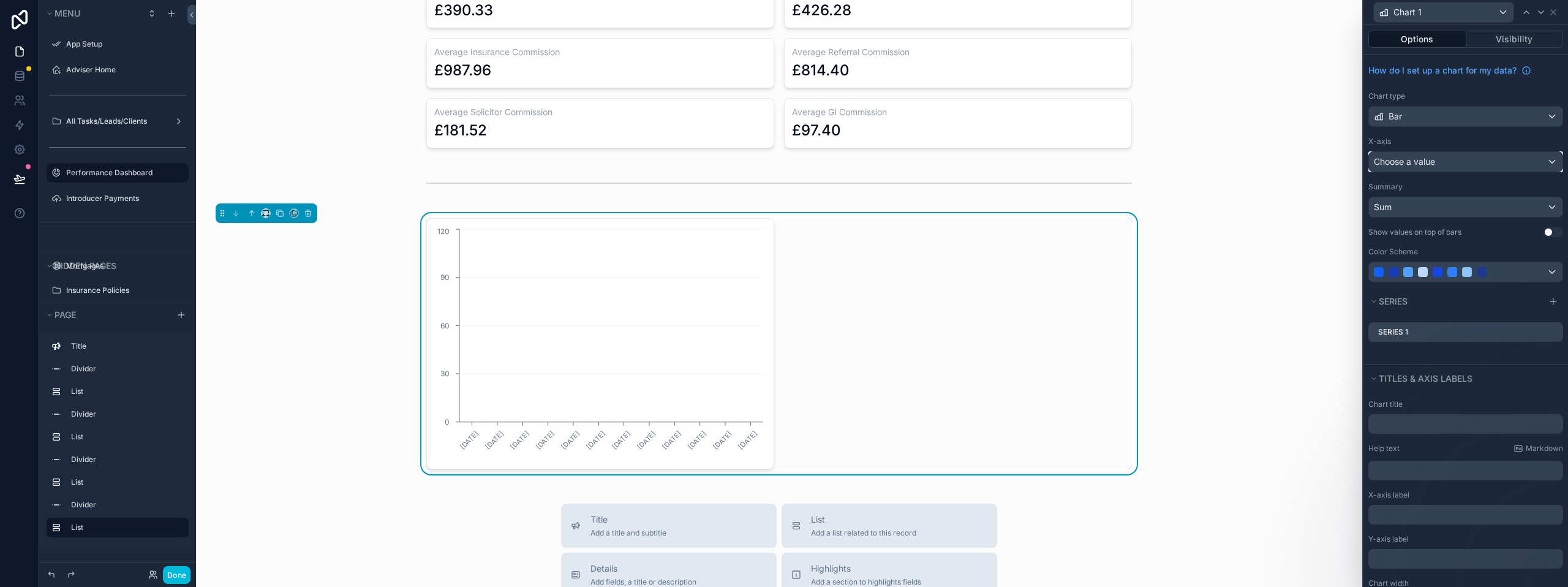
click at [1423, 164] on span "Choose a value" at bounding box center [1404, 161] width 61 height 10
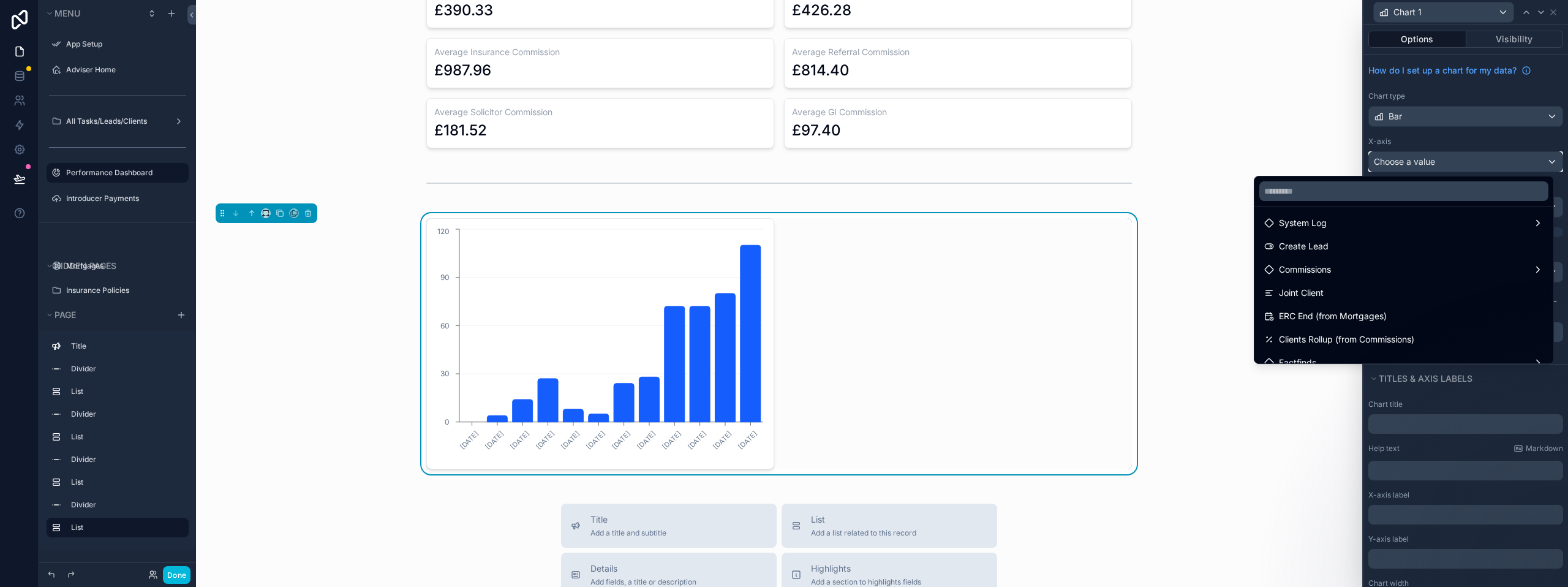
scroll to position [490, 0]
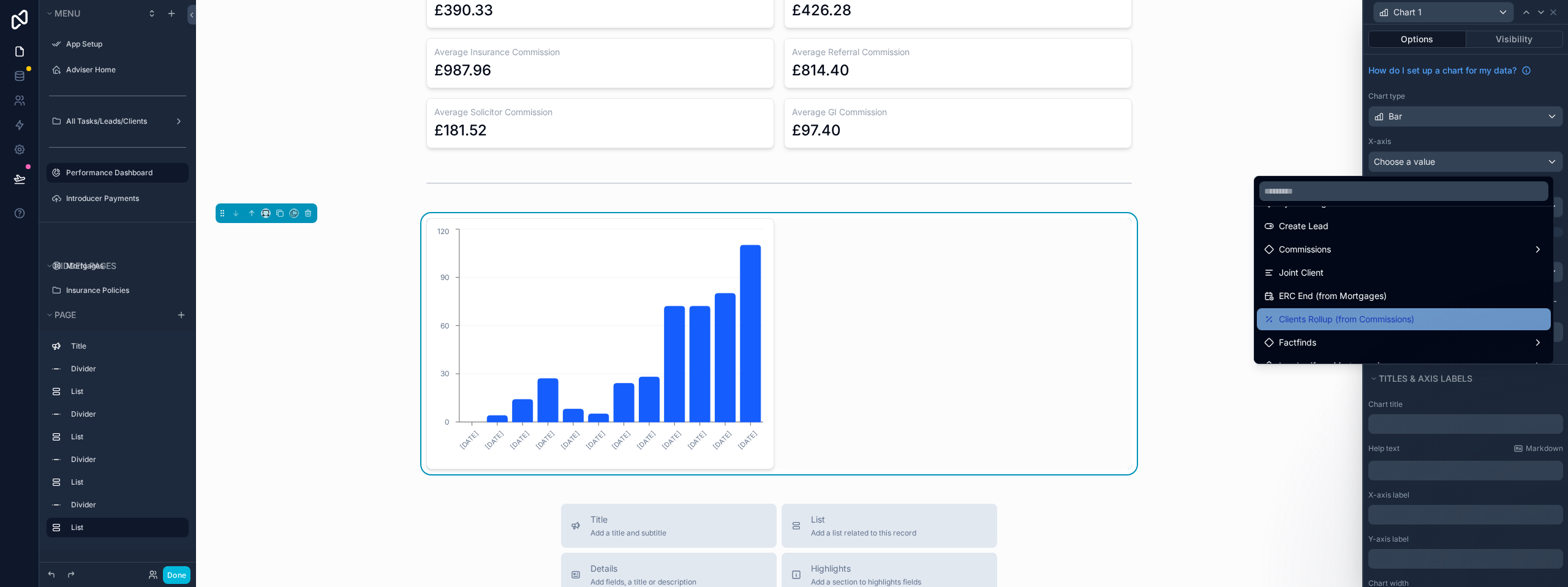
click at [1353, 314] on span "Clients Rollup (from Commissions)" at bounding box center [1347, 318] width 136 height 15
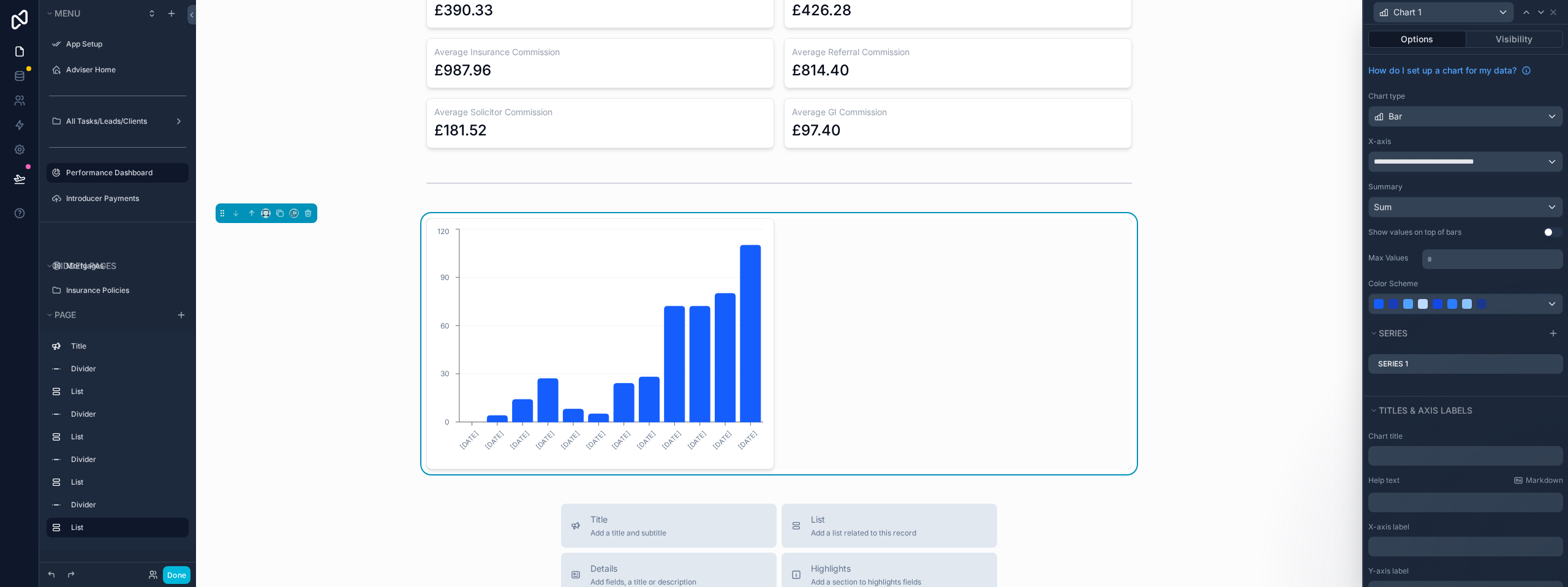
click at [0, 0] on icon at bounding box center [0, 0] width 0 height 0
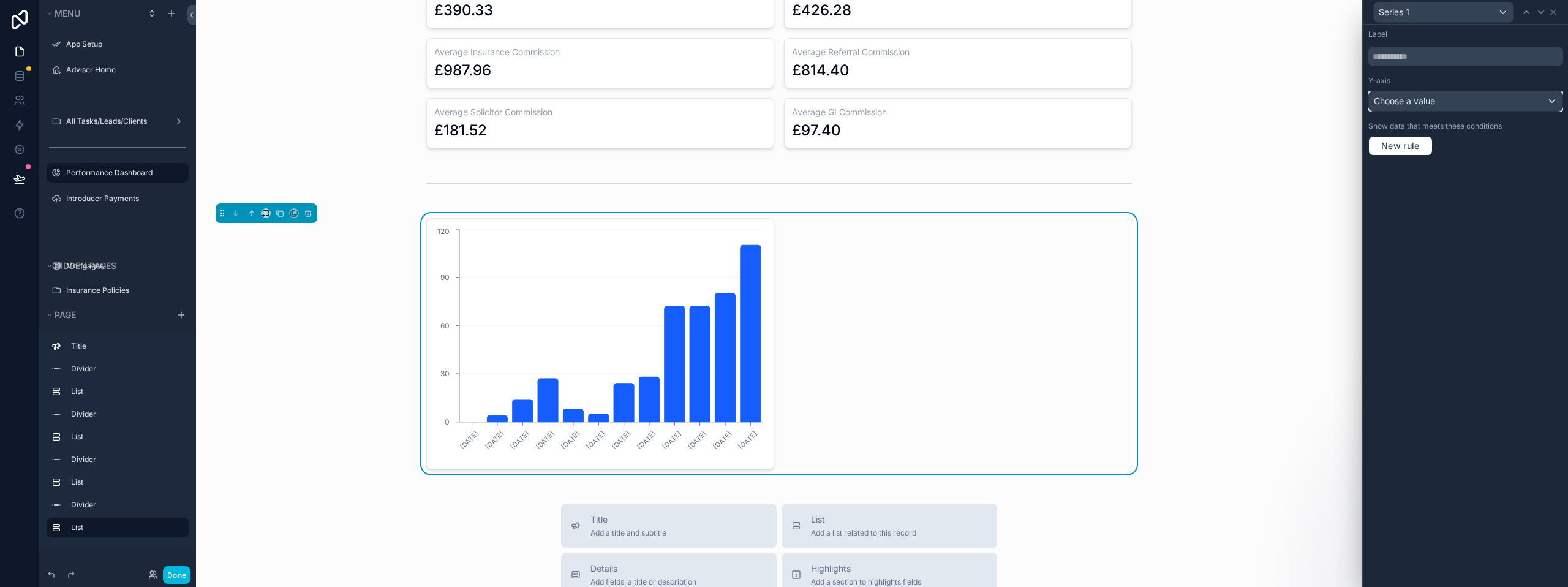
click at [1438, 104] on div "Choose a value" at bounding box center [1465, 100] width 193 height 20
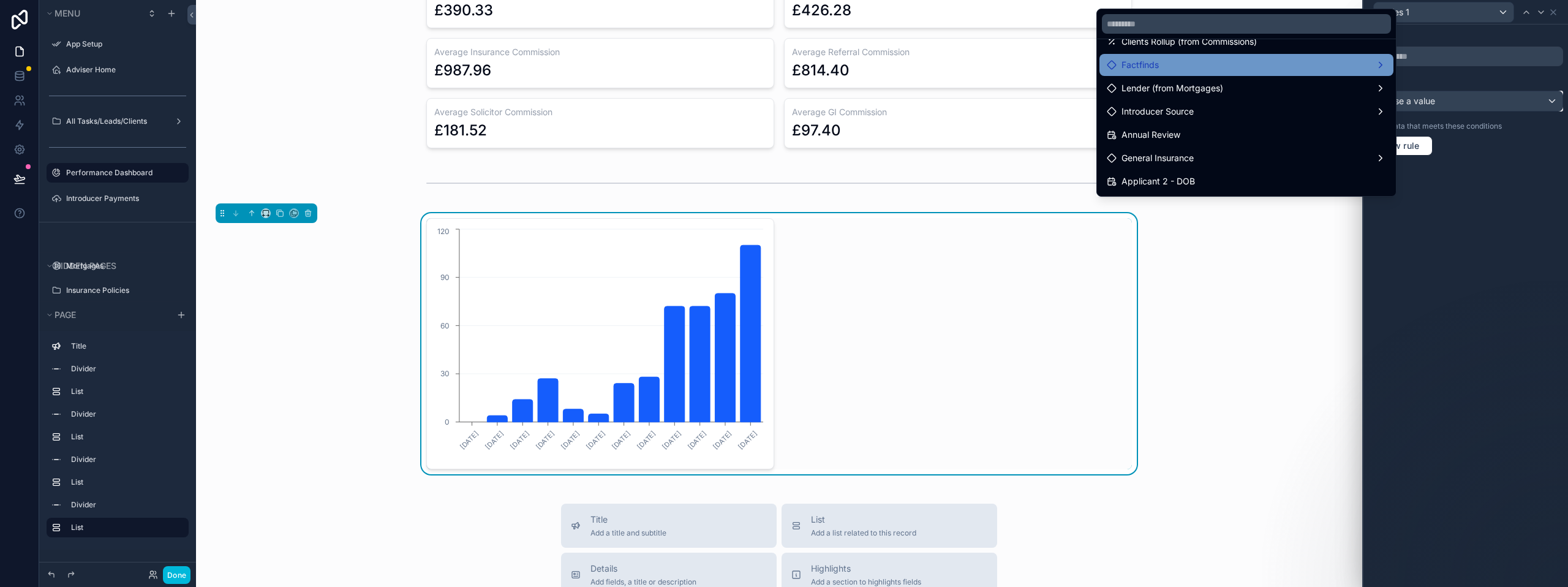
scroll to position [429, 0]
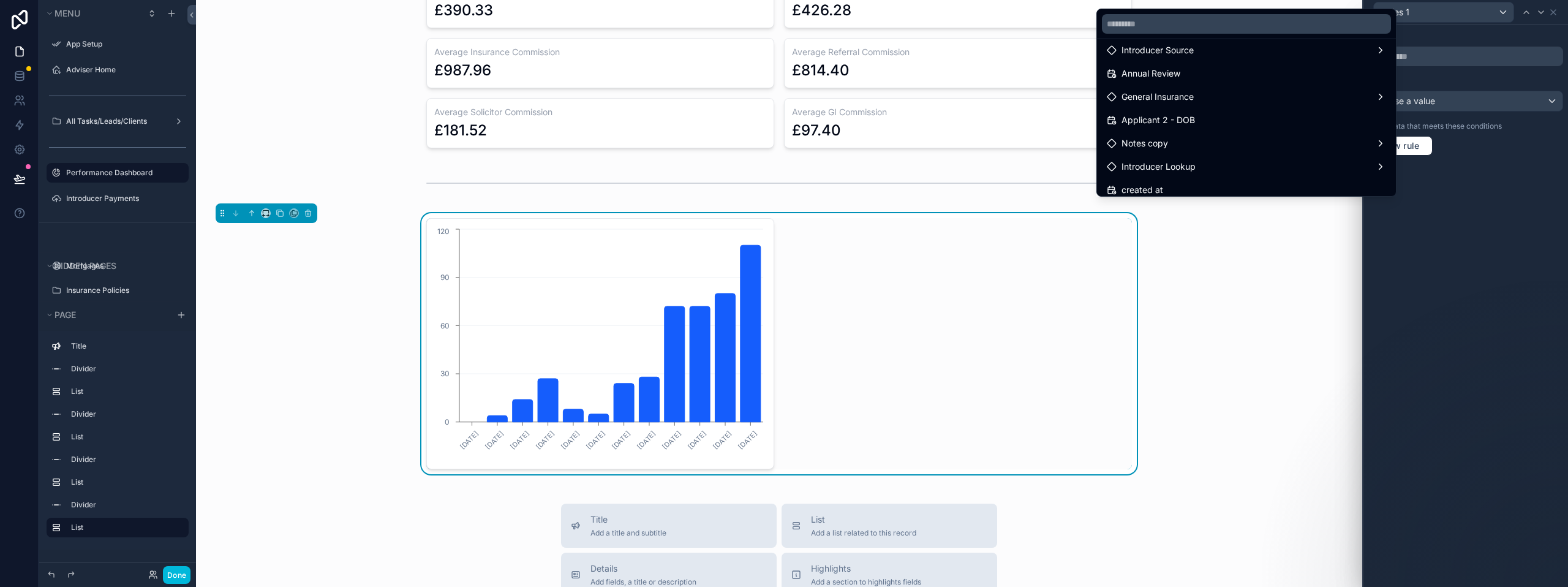
click at [1511, 206] on div at bounding box center [1465, 294] width 204 height 587
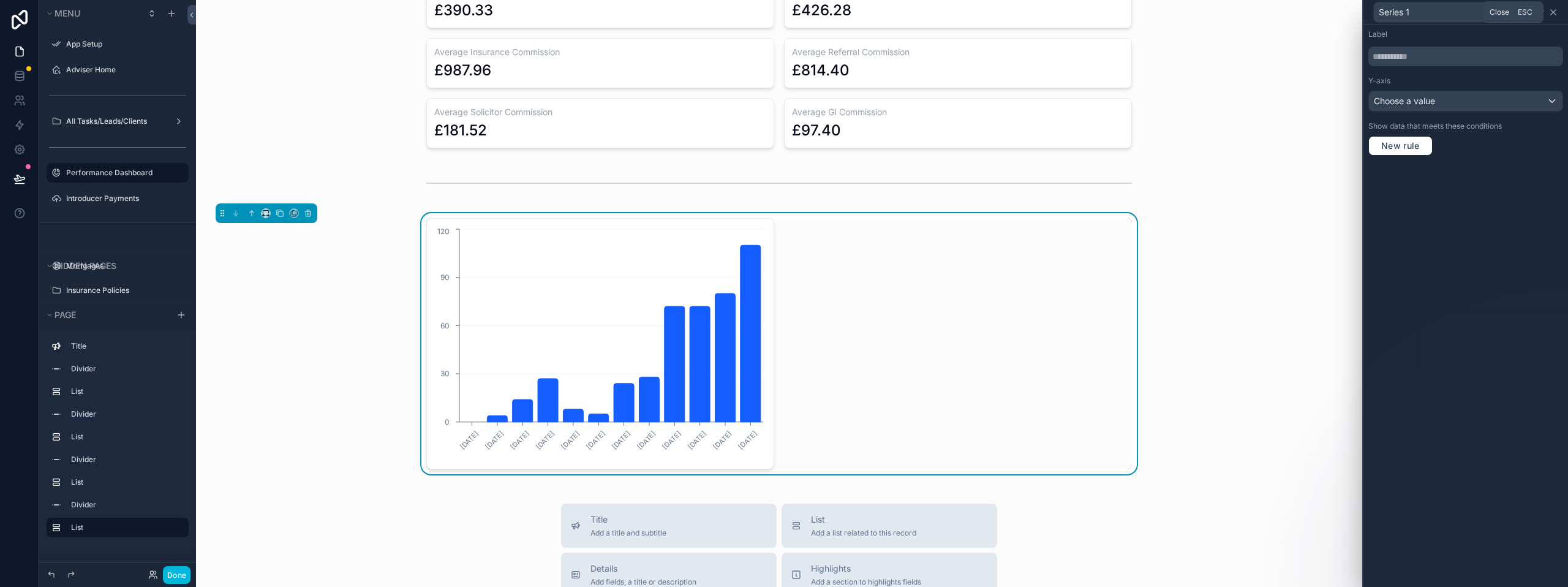
click at [1553, 13] on icon at bounding box center [1553, 12] width 5 height 5
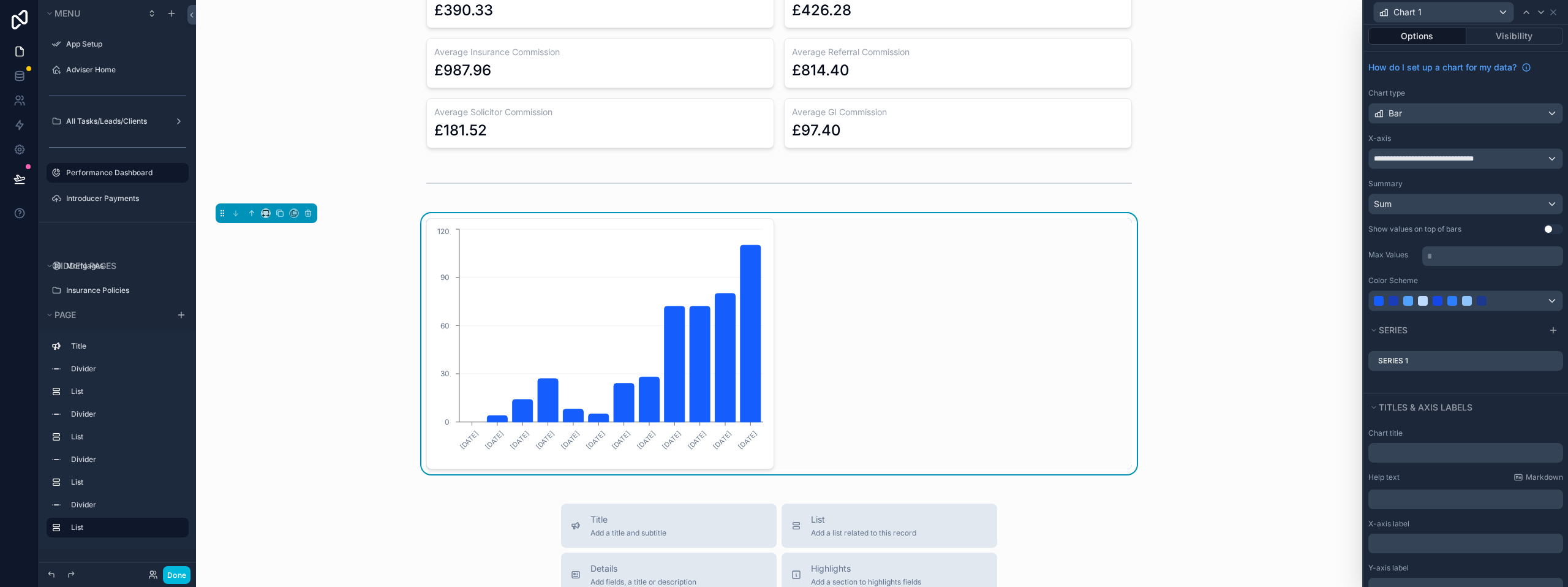
scroll to position [0, 0]
click at [1438, 209] on div "Sum" at bounding box center [1465, 207] width 193 height 20
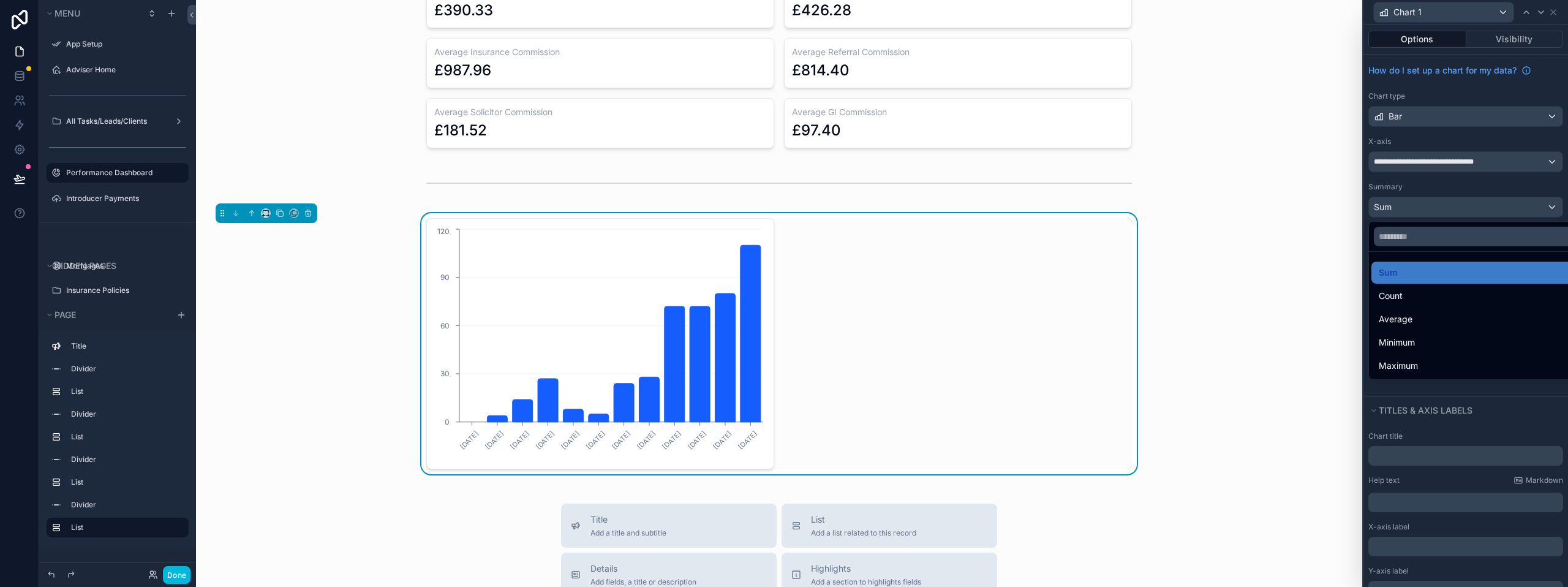
click at [1438, 209] on div at bounding box center [1465, 294] width 204 height 587
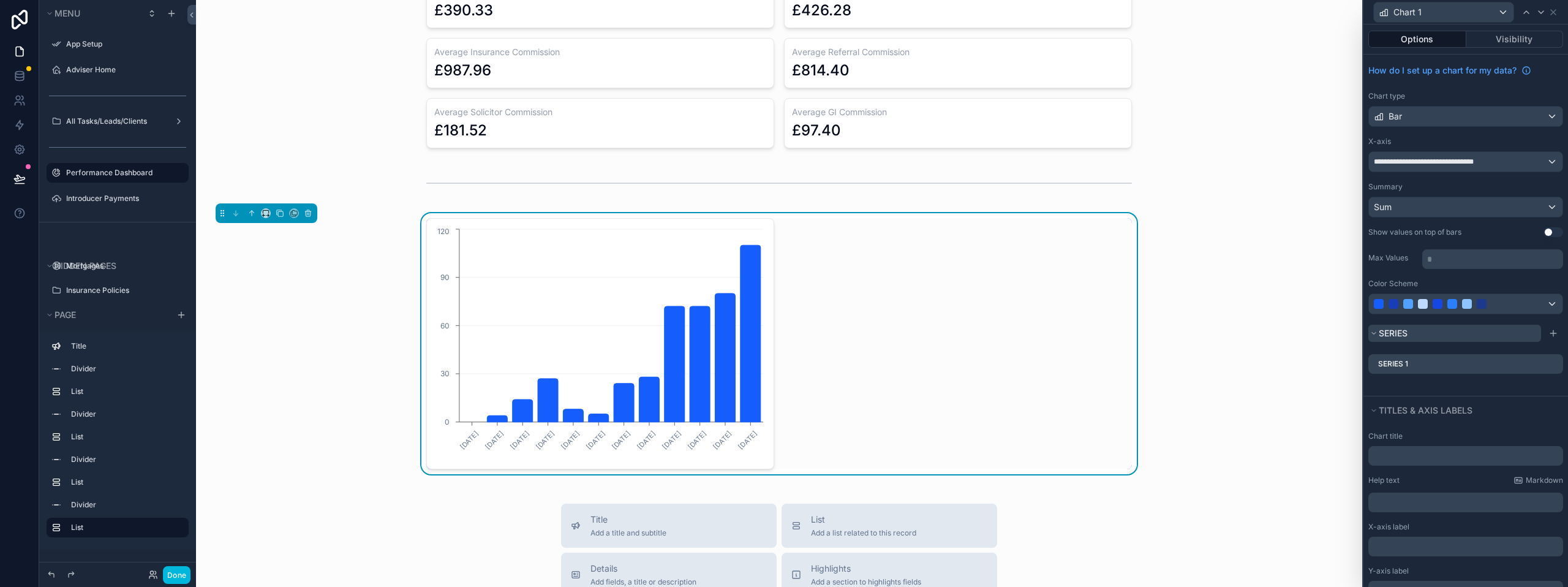
click at [1455, 335] on button "Series" at bounding box center [1454, 333] width 173 height 17
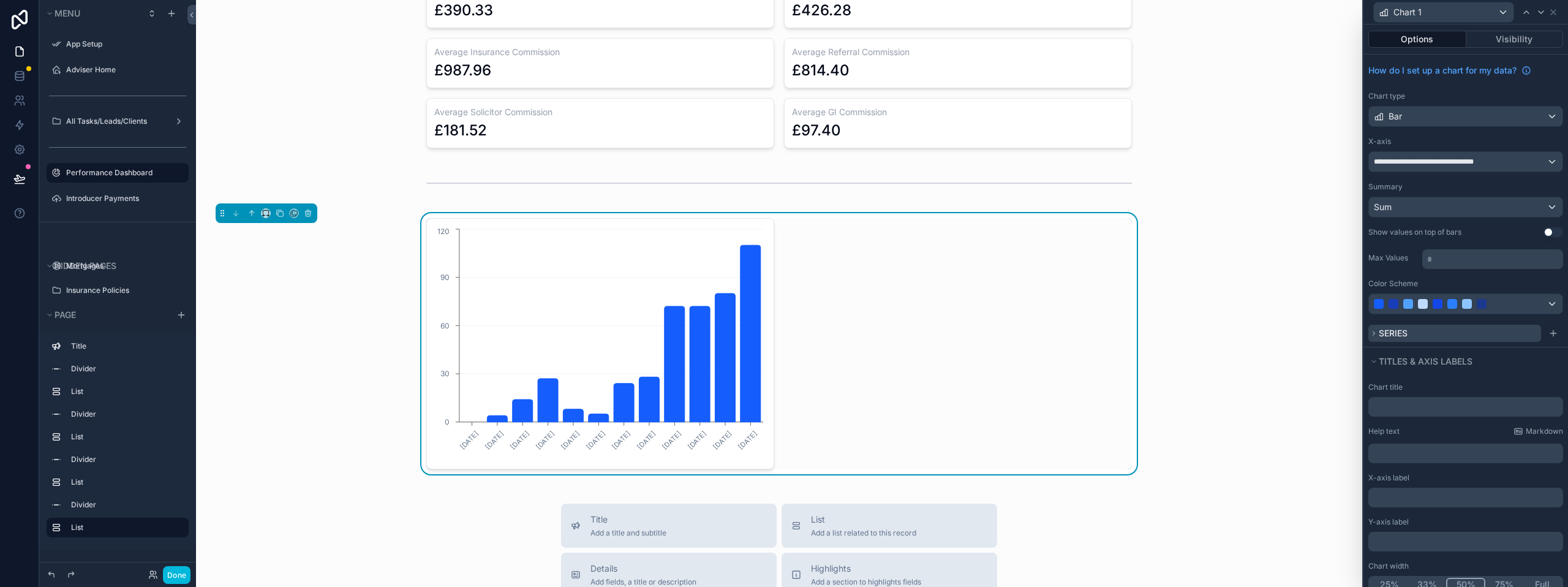
click at [1455, 335] on button "Series" at bounding box center [1454, 333] width 173 height 17
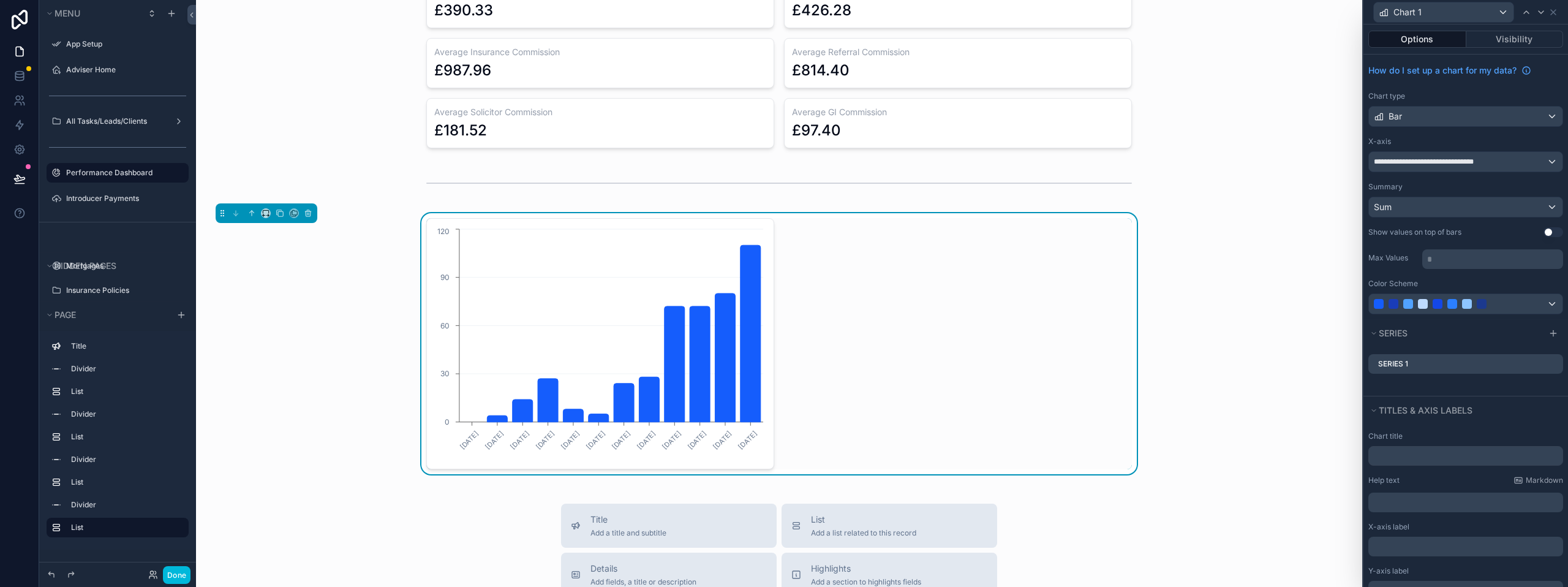
click at [0, 0] on icon at bounding box center [0, 0] width 0 height 0
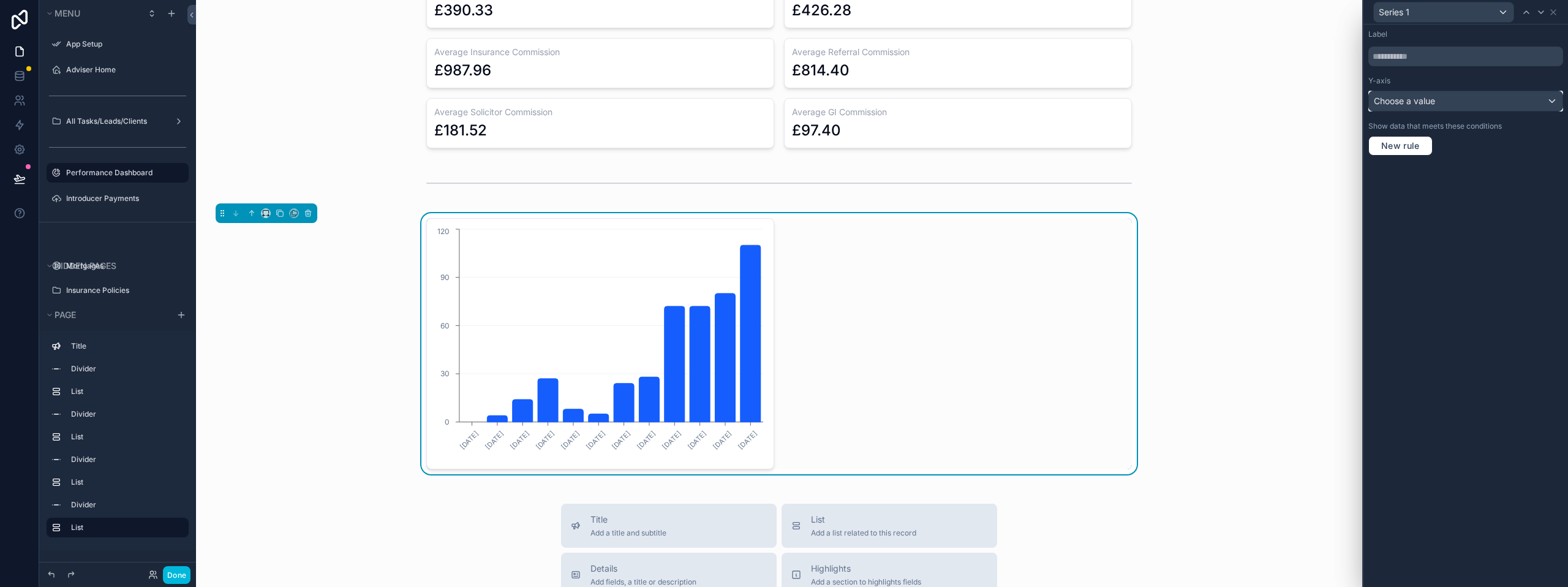
click at [1433, 99] on span "Choose a value" at bounding box center [1404, 100] width 61 height 10
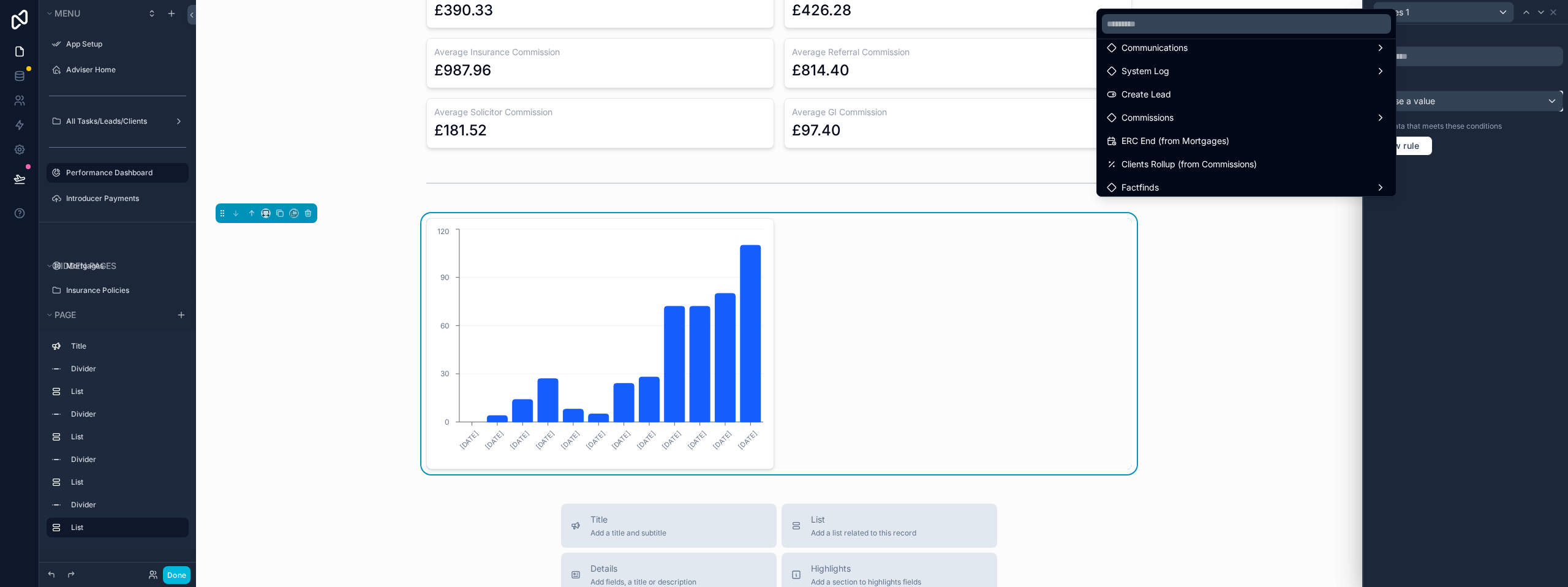
scroll to position [306, 0]
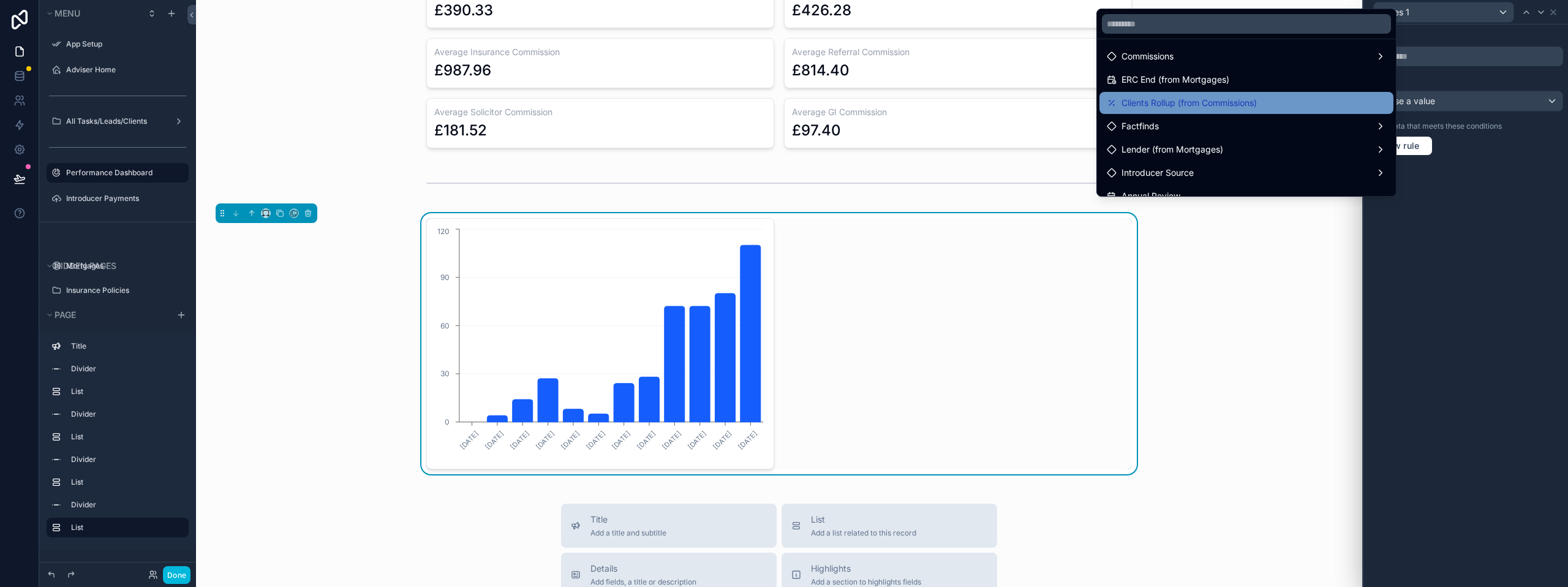
click at [1222, 108] on span "Clients Rollup (from Commissions)" at bounding box center [1190, 102] width 136 height 15
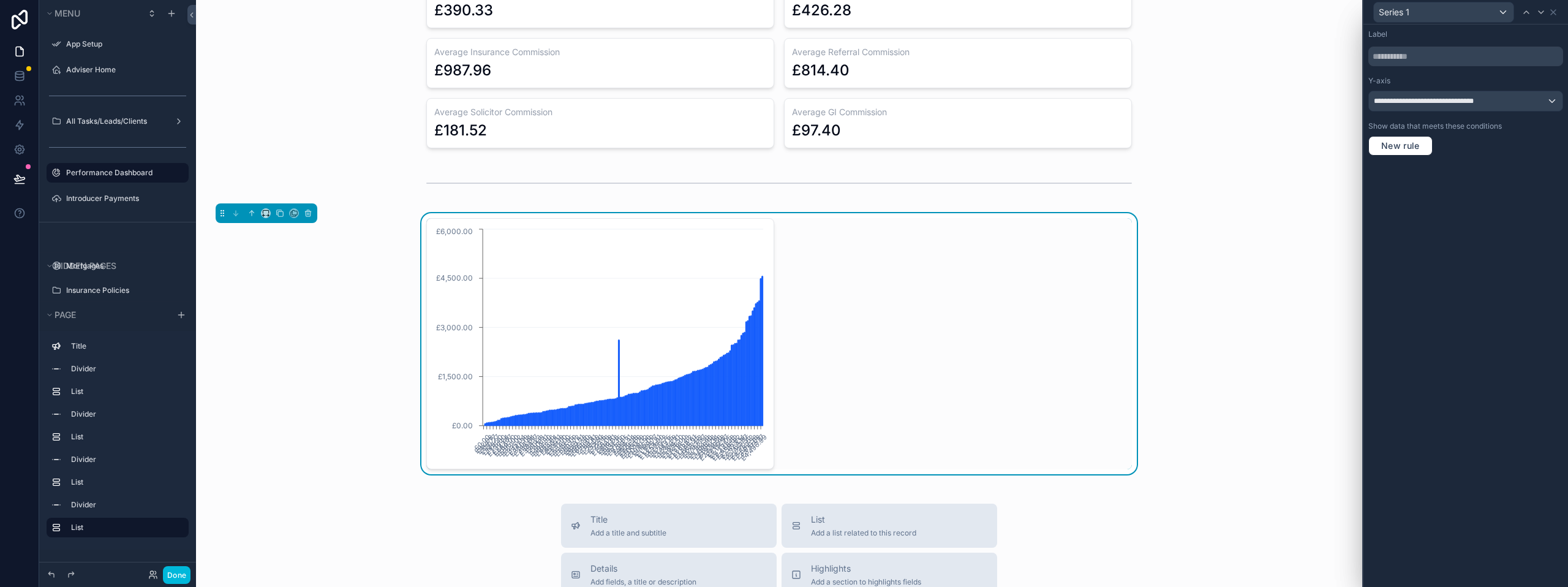
click at [1559, 9] on div "Series 1" at bounding box center [1465, 12] width 195 height 24
click at [1553, 11] on icon at bounding box center [1553, 12] width 5 height 5
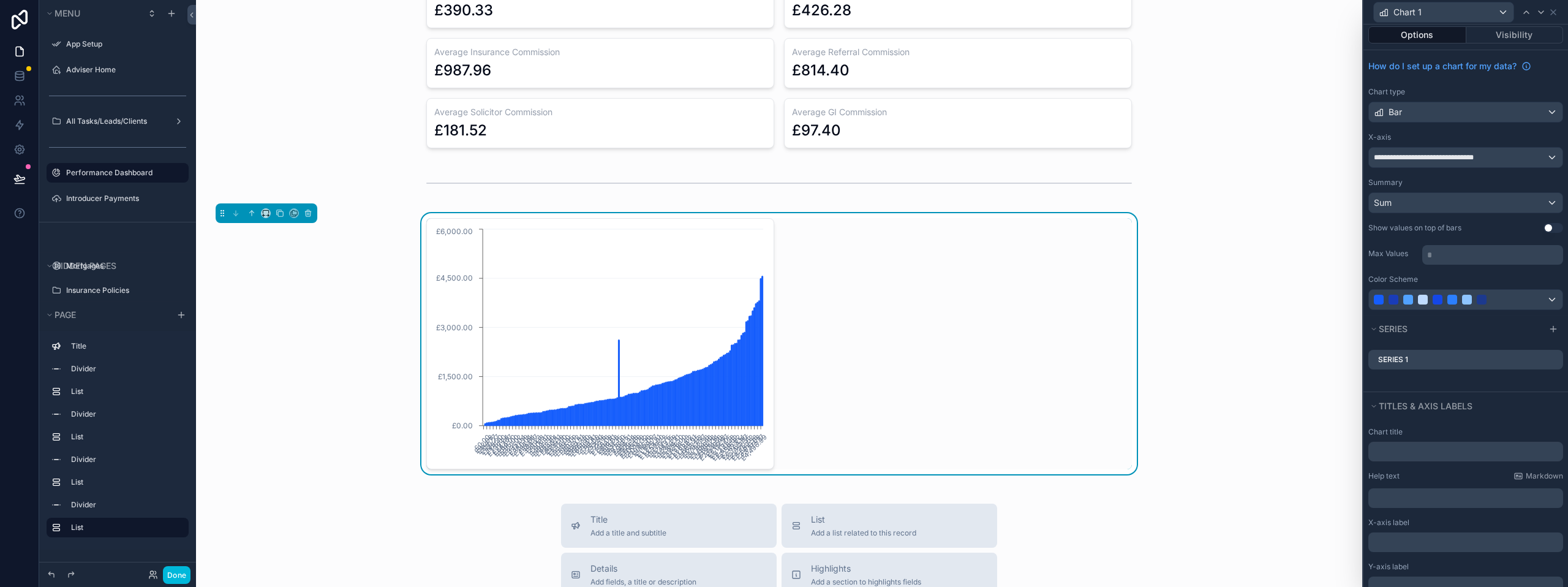
scroll to position [0, 0]
drag, startPoint x: 1551, startPoint y: 15, endPoint x: 1553, endPoint y: 21, distance: 6.3
click at [1552, 15] on icon at bounding box center [1553, 12] width 9 height 9
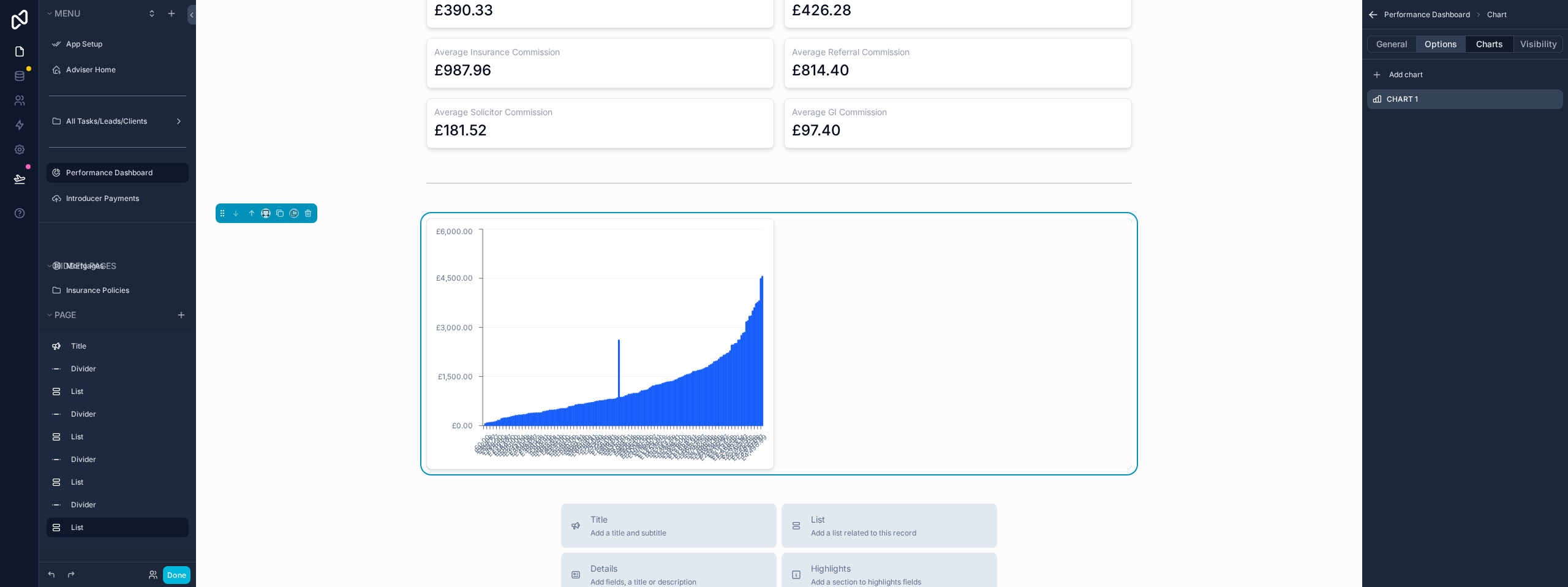
click at [1429, 46] on button "Options" at bounding box center [1441, 44] width 49 height 17
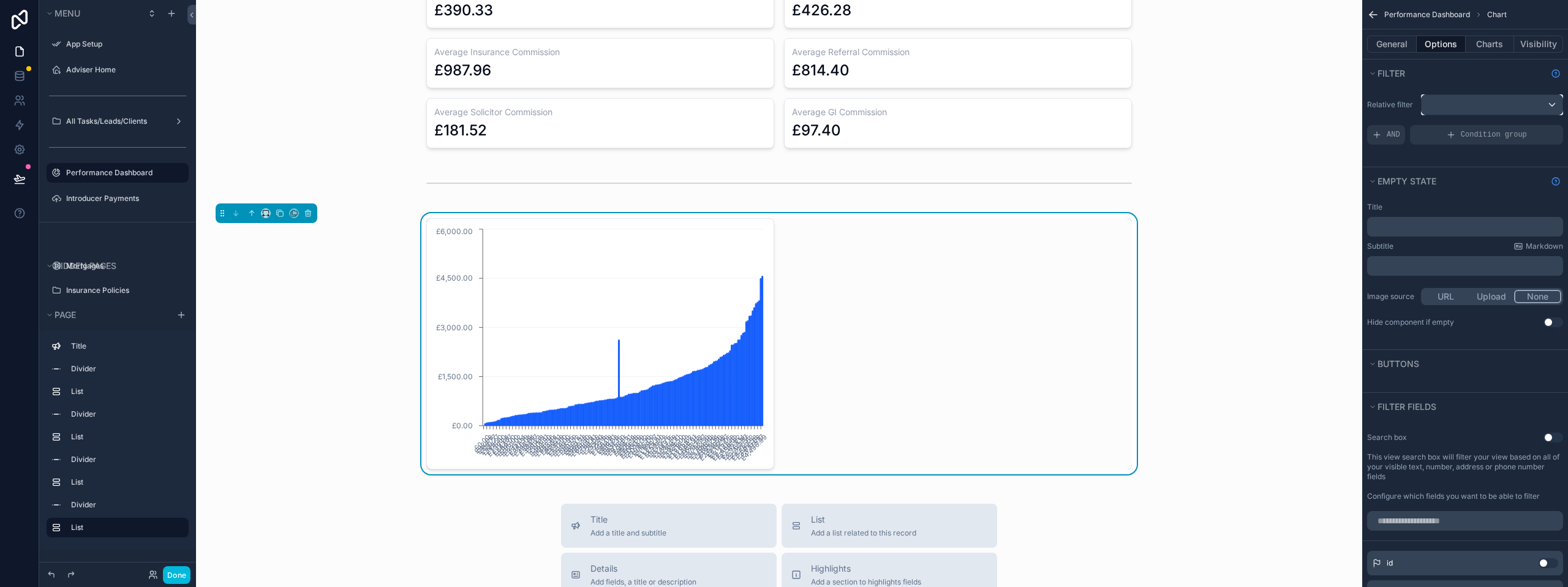
click at [1469, 104] on div "scrollable content" at bounding box center [1492, 105] width 141 height 20
click at [1466, 201] on div "Logged in User The current user's values" at bounding box center [1482, 201] width 101 height 29
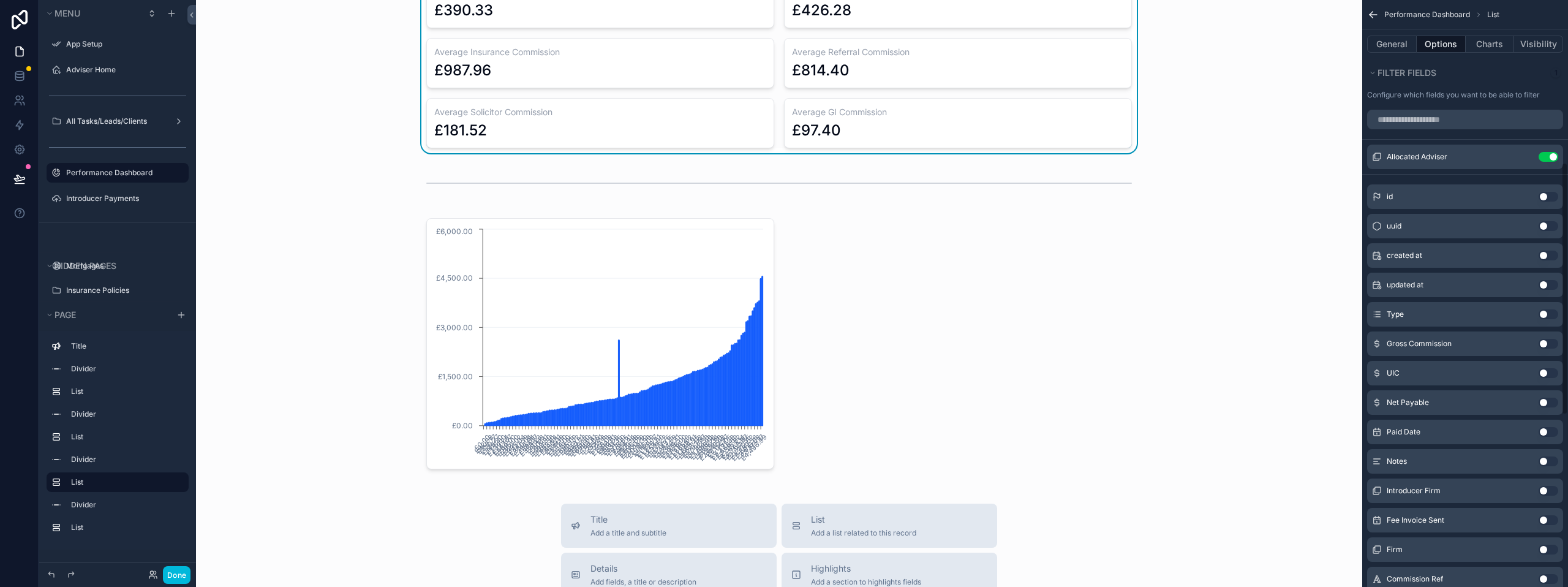
scroll to position [429, 0]
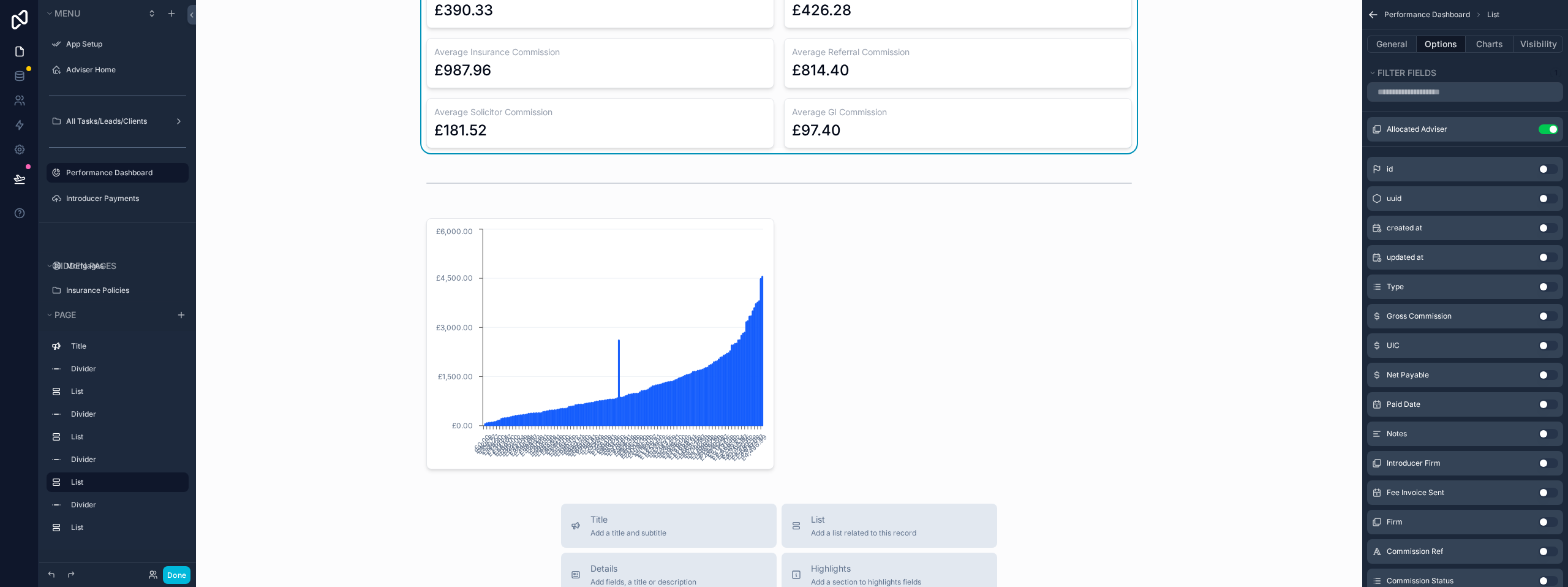
click at [1543, 463] on button "Use setting" at bounding box center [1548, 463] width 20 height 9
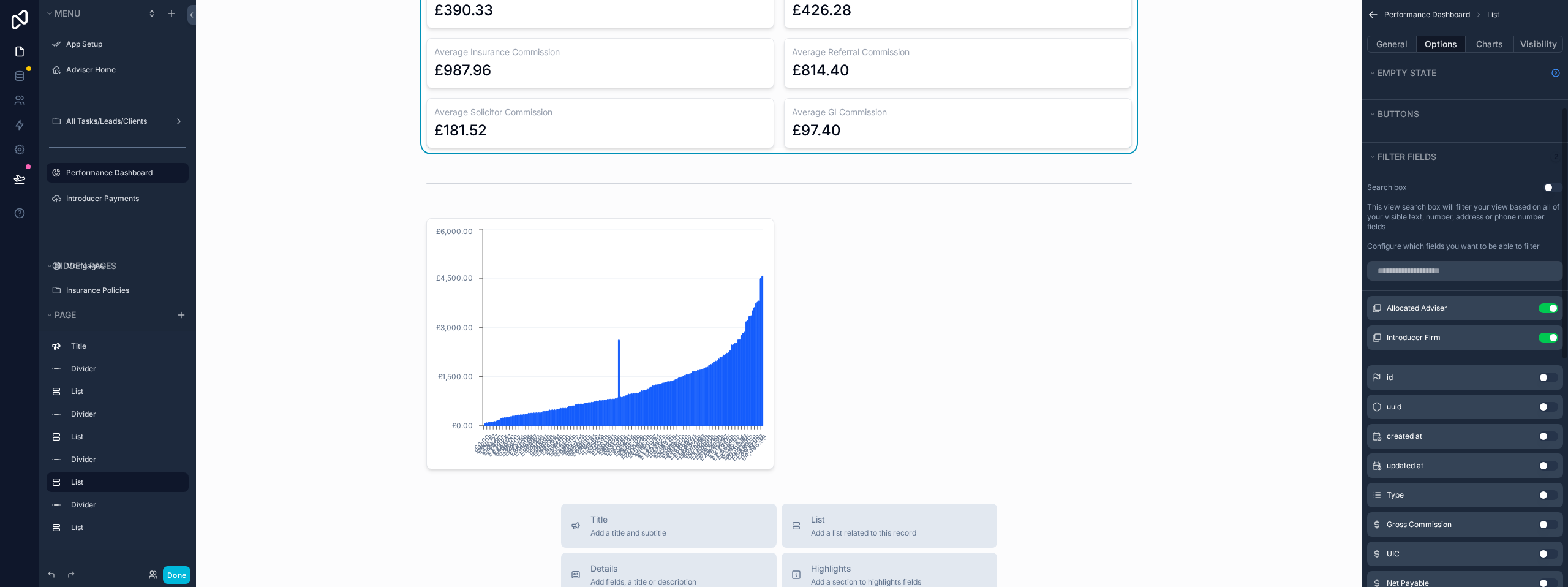
scroll to position [245, 0]
click at [1550, 310] on button "Use setting" at bounding box center [1548, 312] width 20 height 9
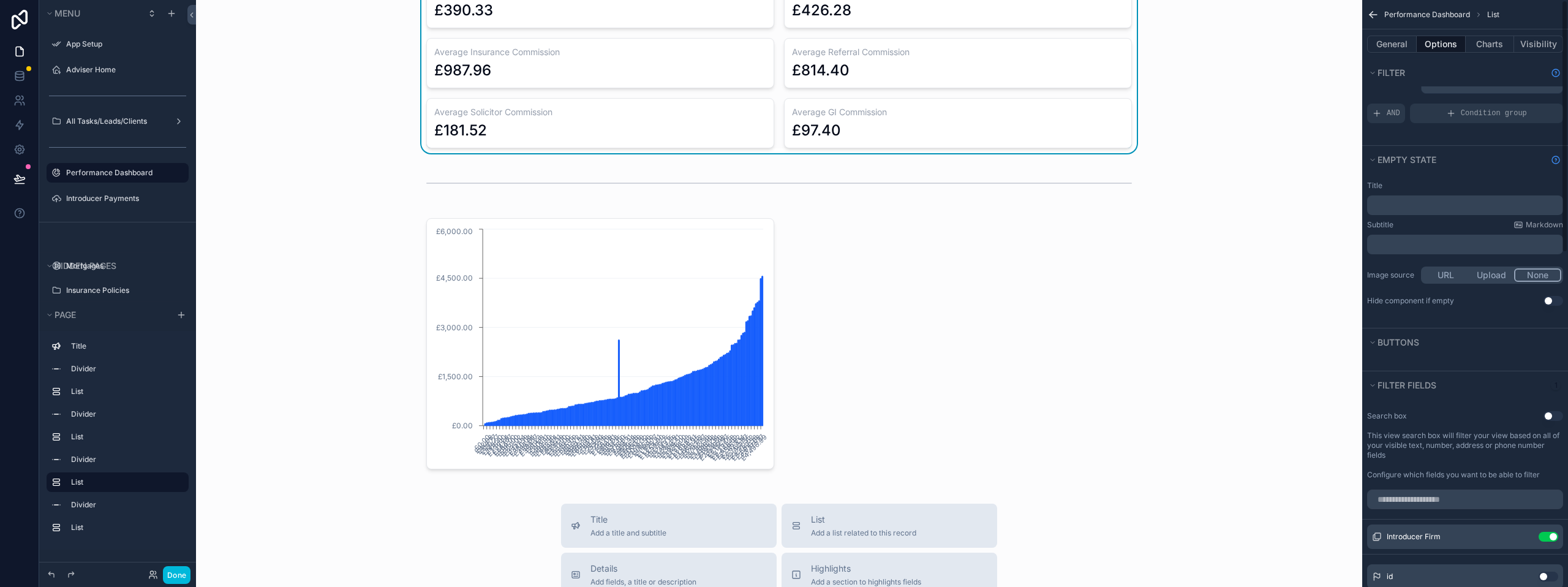
scroll to position [0, 0]
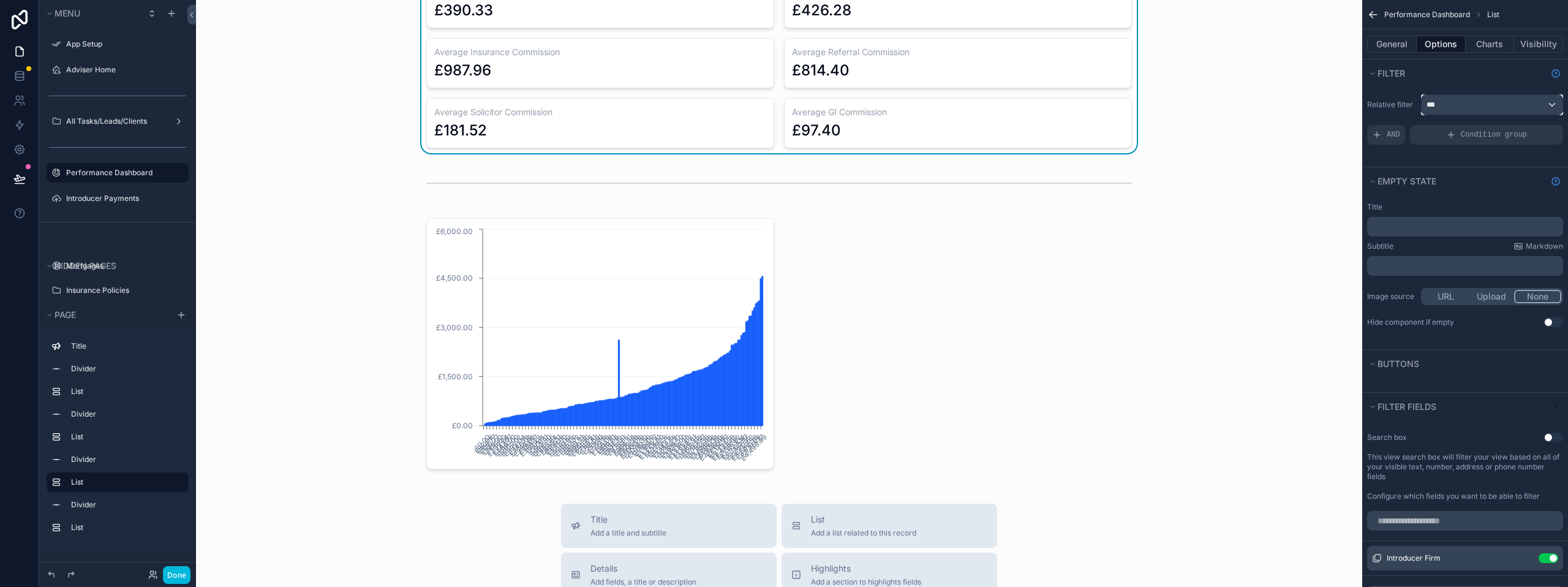
click at [1470, 108] on div "***" at bounding box center [1492, 105] width 141 height 20
click at [1472, 187] on span "Logged in User" at bounding box center [1482, 193] width 101 height 15
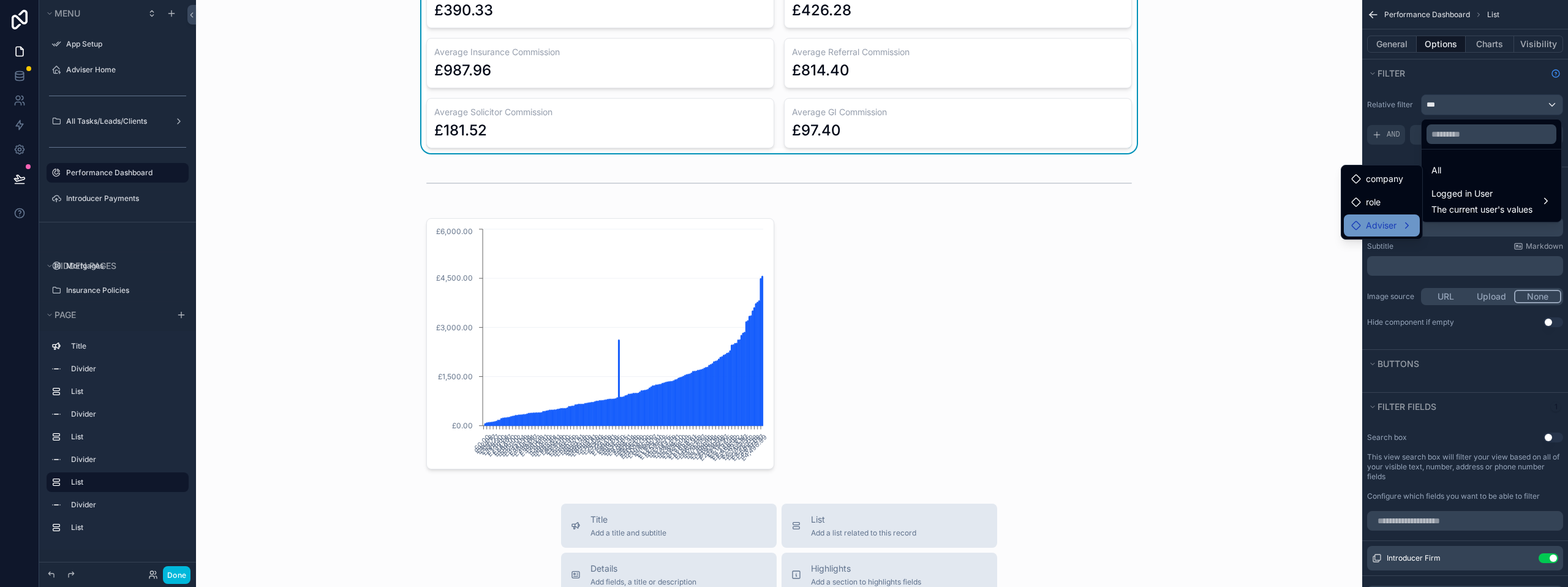
click at [1399, 217] on div "Adviser" at bounding box center [1382, 226] width 76 height 22
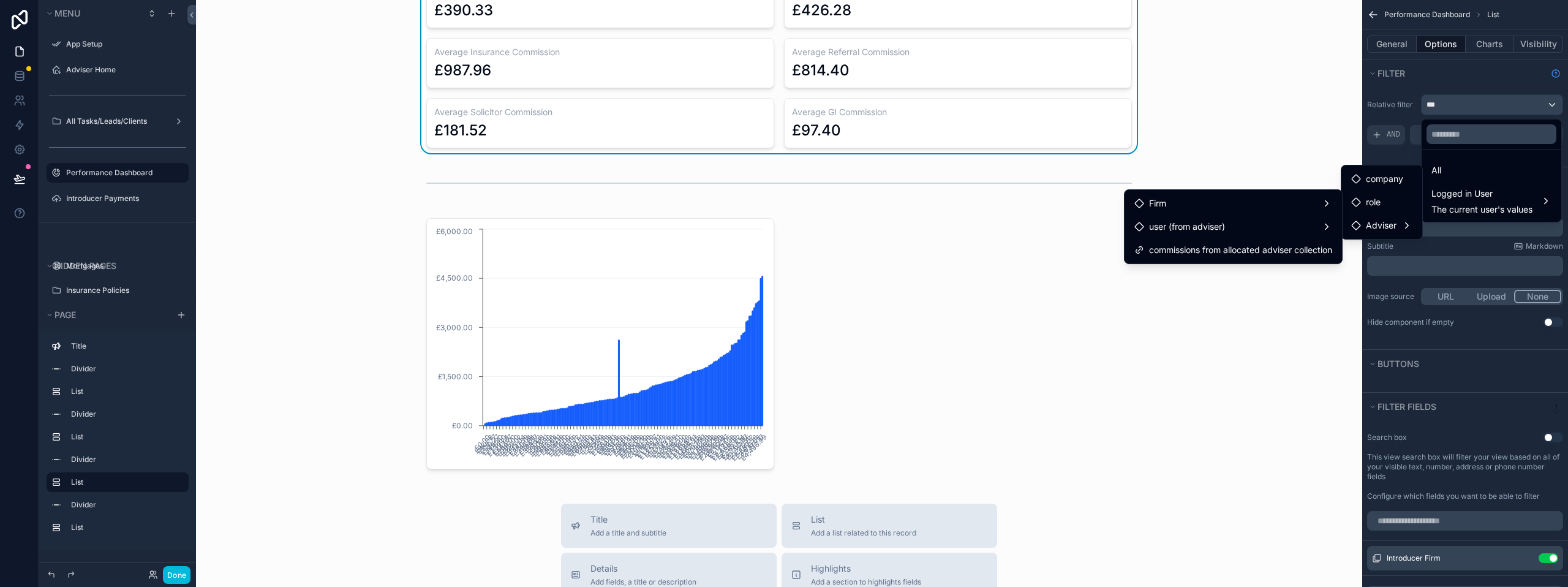
drag, startPoint x: 1271, startPoint y: 243, endPoint x: 1353, endPoint y: 134, distance: 136.4
click at [1352, 135] on div "All Logged in User The current user's values company role Adviser Firm user (fr…" at bounding box center [784, 294] width 1568 height 587
click at [1487, 72] on div "scrollable content" at bounding box center [784, 294] width 1568 height 587
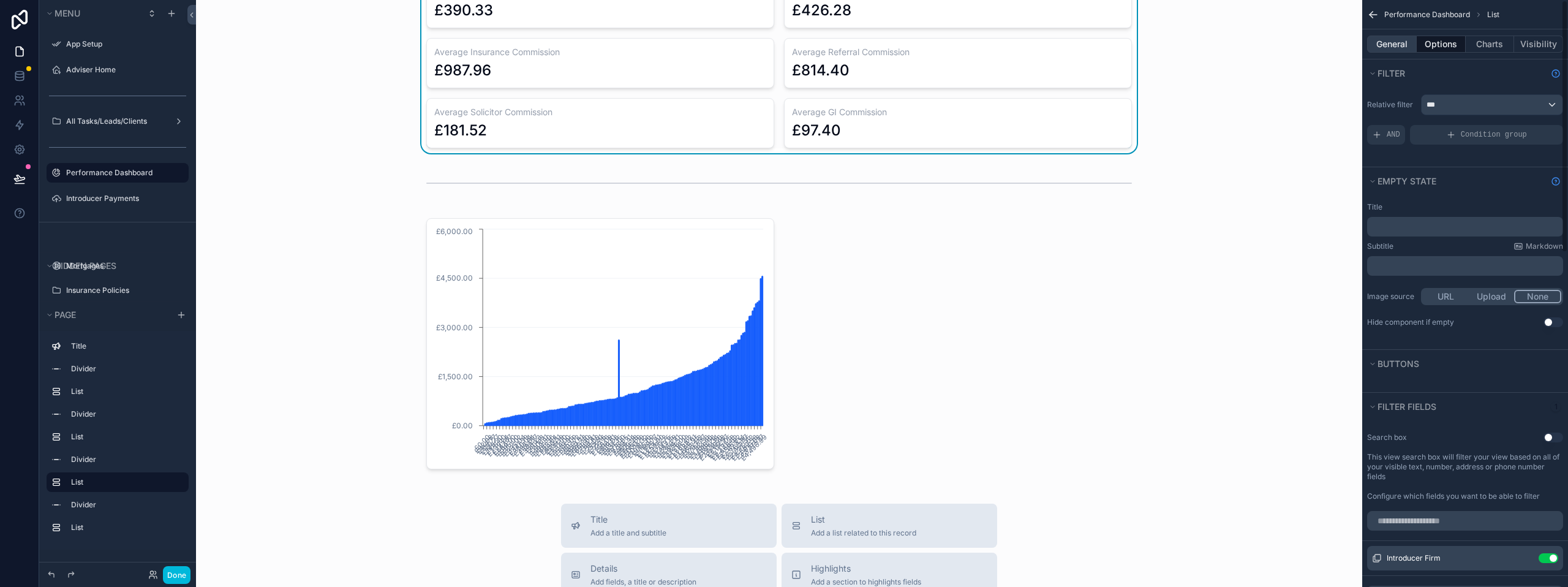
click at [1401, 45] on button "General" at bounding box center [1392, 44] width 50 height 17
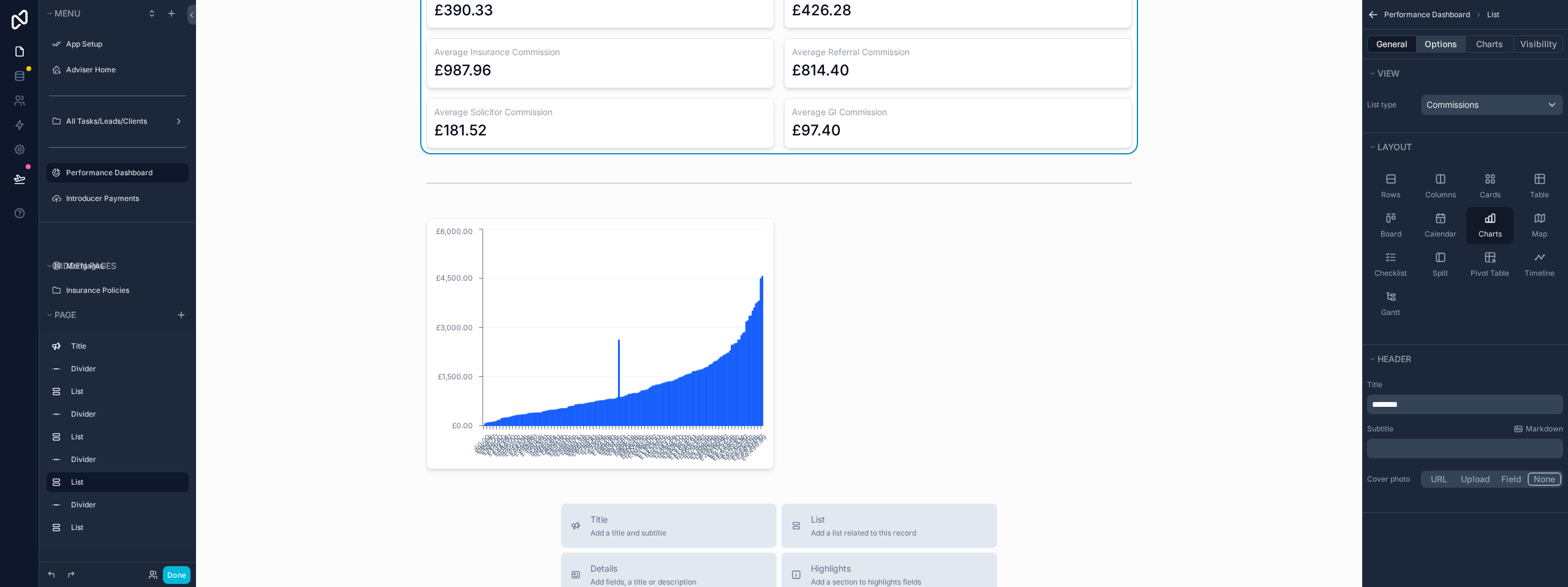
click at [1450, 41] on button "Options" at bounding box center [1441, 44] width 49 height 17
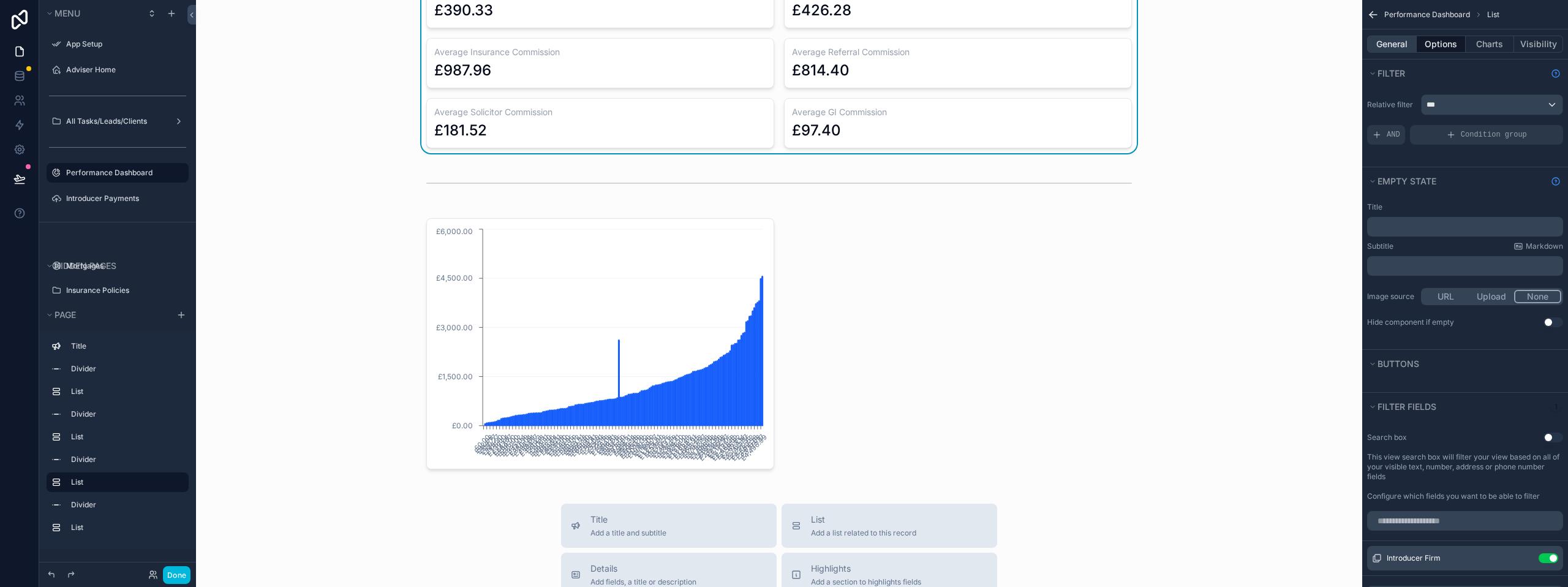
click at [1398, 48] on button "General" at bounding box center [1392, 44] width 50 height 17
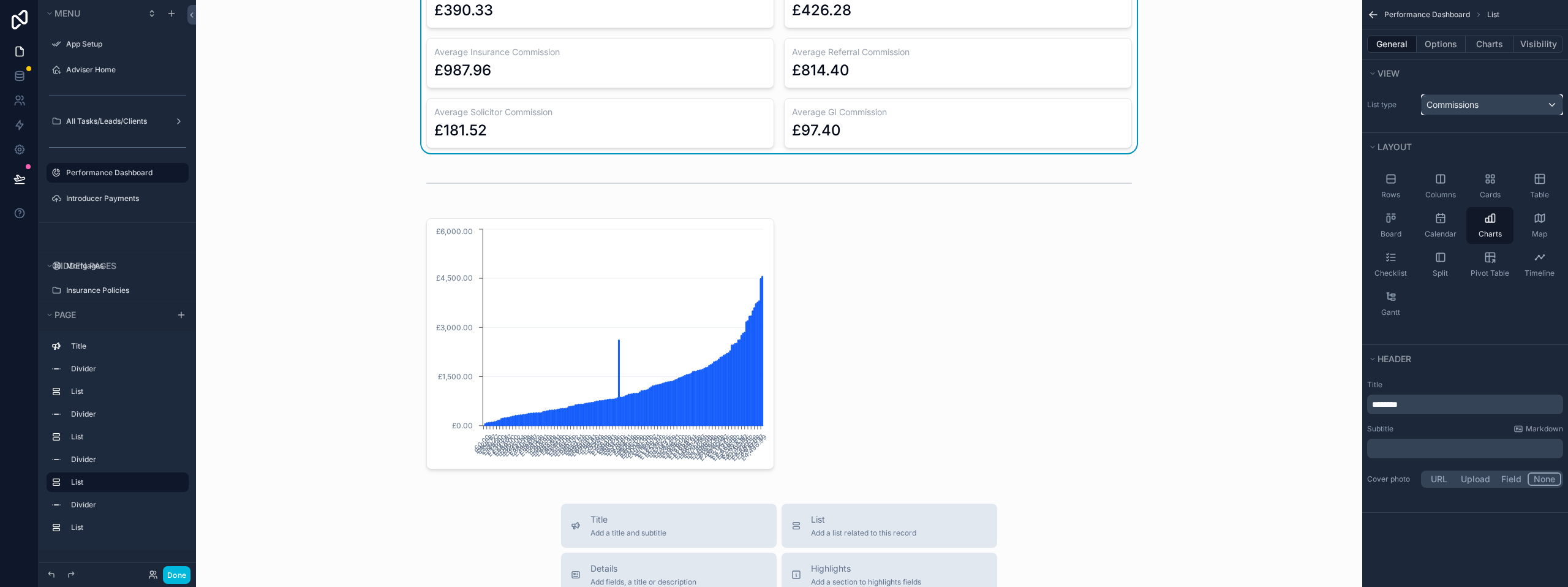
click at [1469, 106] on span "Commissions" at bounding box center [1452, 105] width 52 height 12
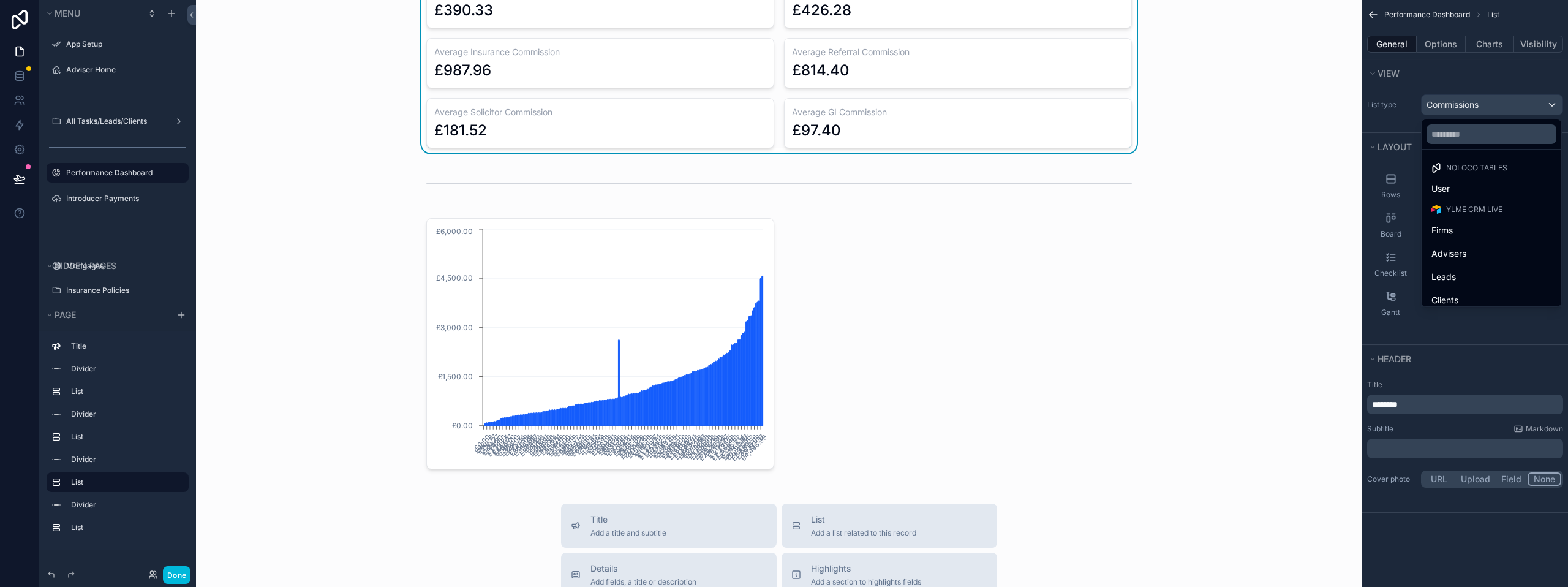
click at [1465, 82] on div "scrollable content" at bounding box center [784, 294] width 1568 height 587
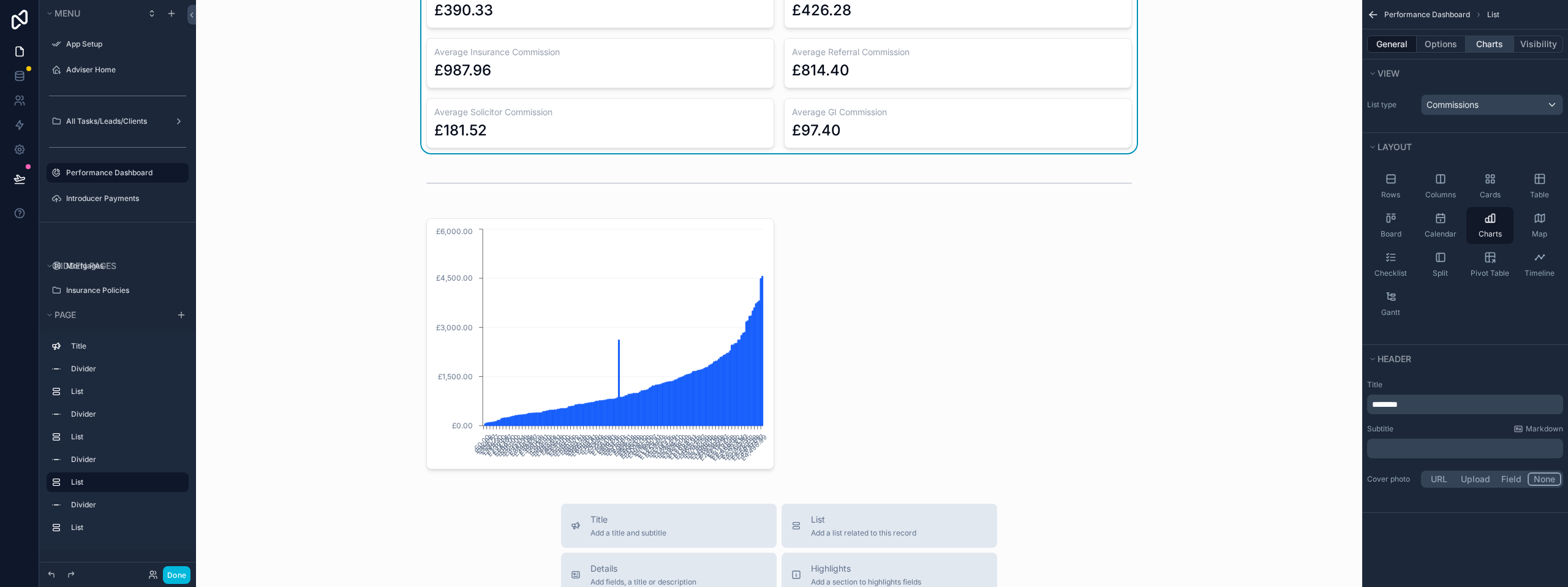
click at [1483, 39] on button "Charts" at bounding box center [1490, 44] width 49 height 17
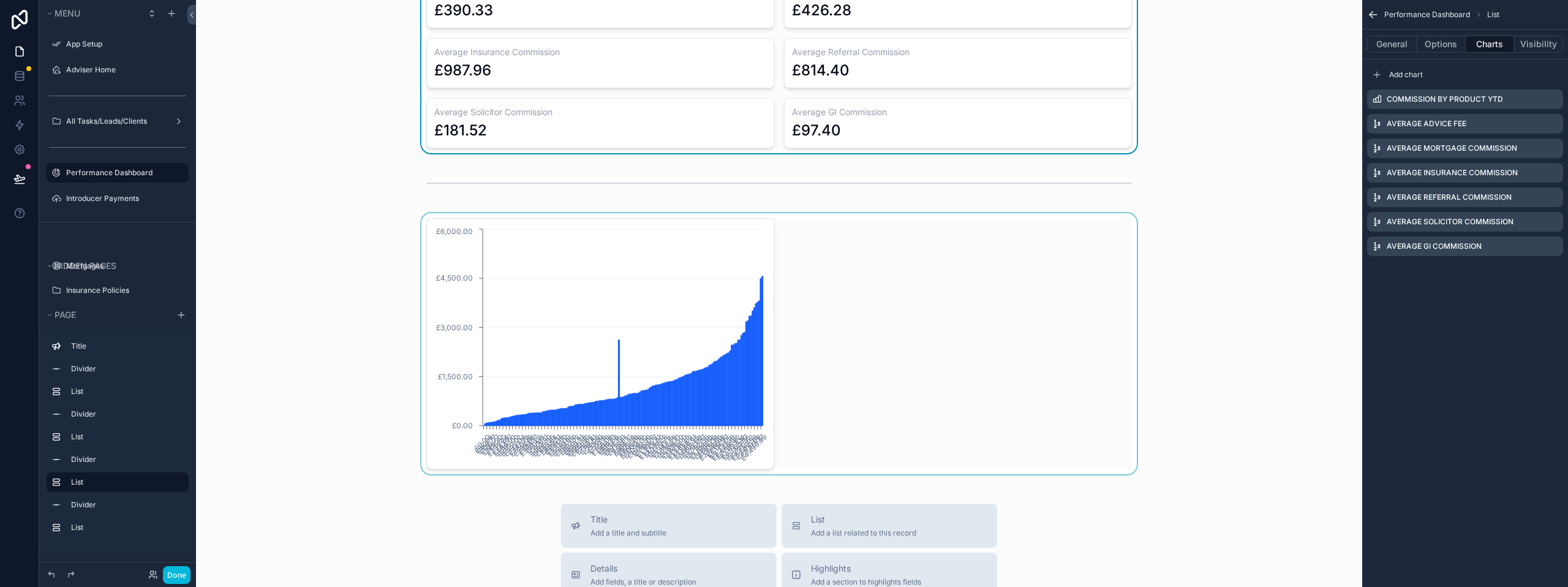
click at [675, 245] on div "scrollable content" at bounding box center [779, 343] width 1147 height 261
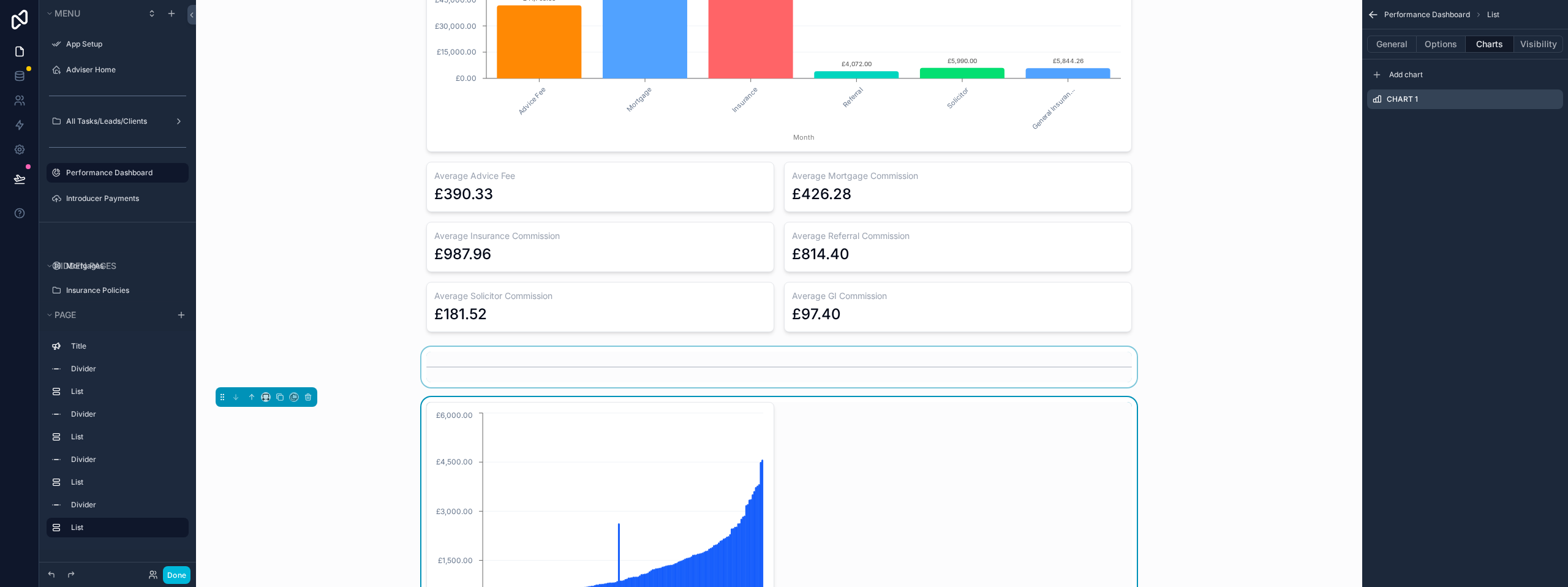
scroll to position [1040, 0]
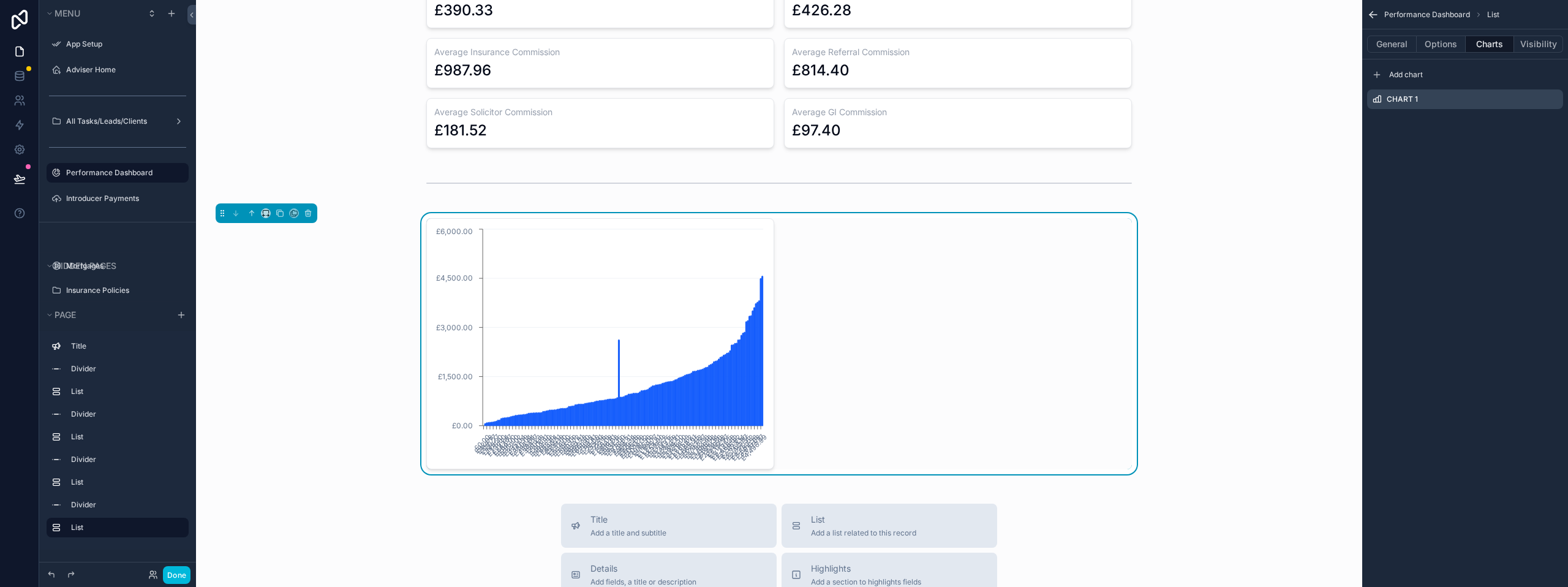
click at [997, 318] on div "£0.00 £92.98 £108.77 £120.27 £143.20 £176.60 £239.24 £247.67 £264.00 £295.00 £3…" at bounding box center [779, 343] width 705 height 251
click at [0, 0] on icon "scrollable content" at bounding box center [0, 0] width 0 height 0
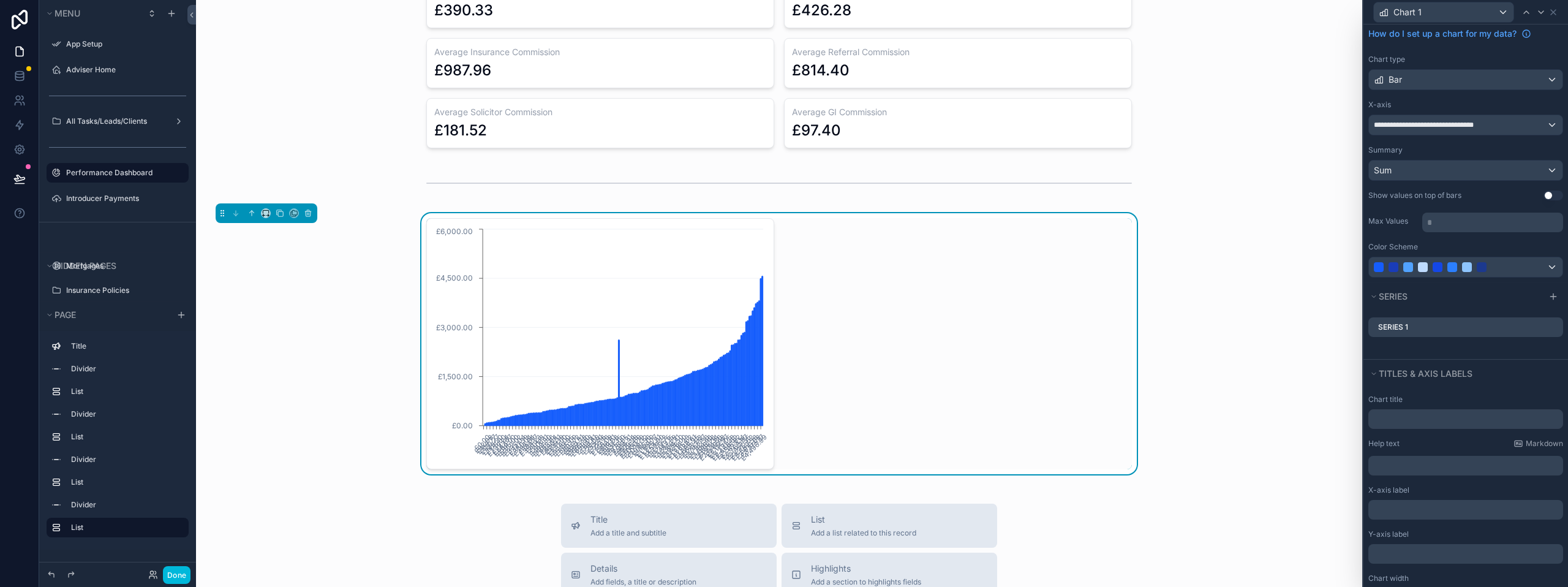
scroll to position [0, 0]
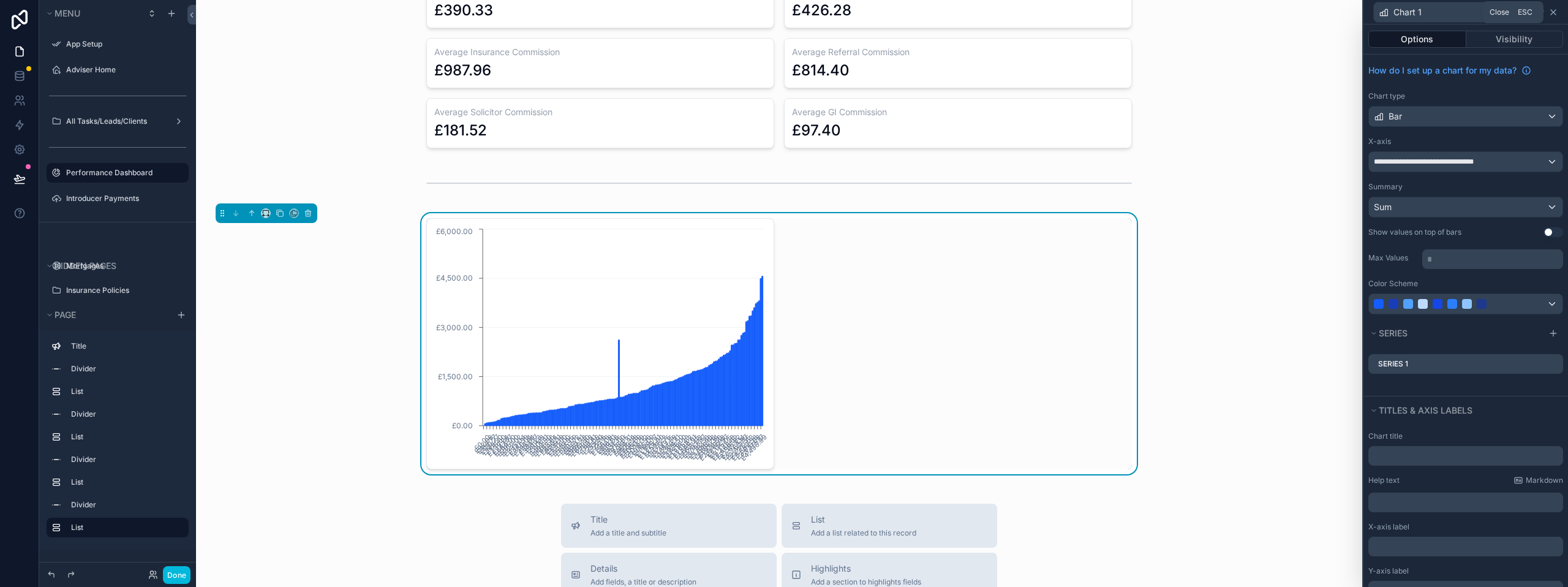
click at [1557, 14] on icon at bounding box center [1553, 12] width 9 height 9
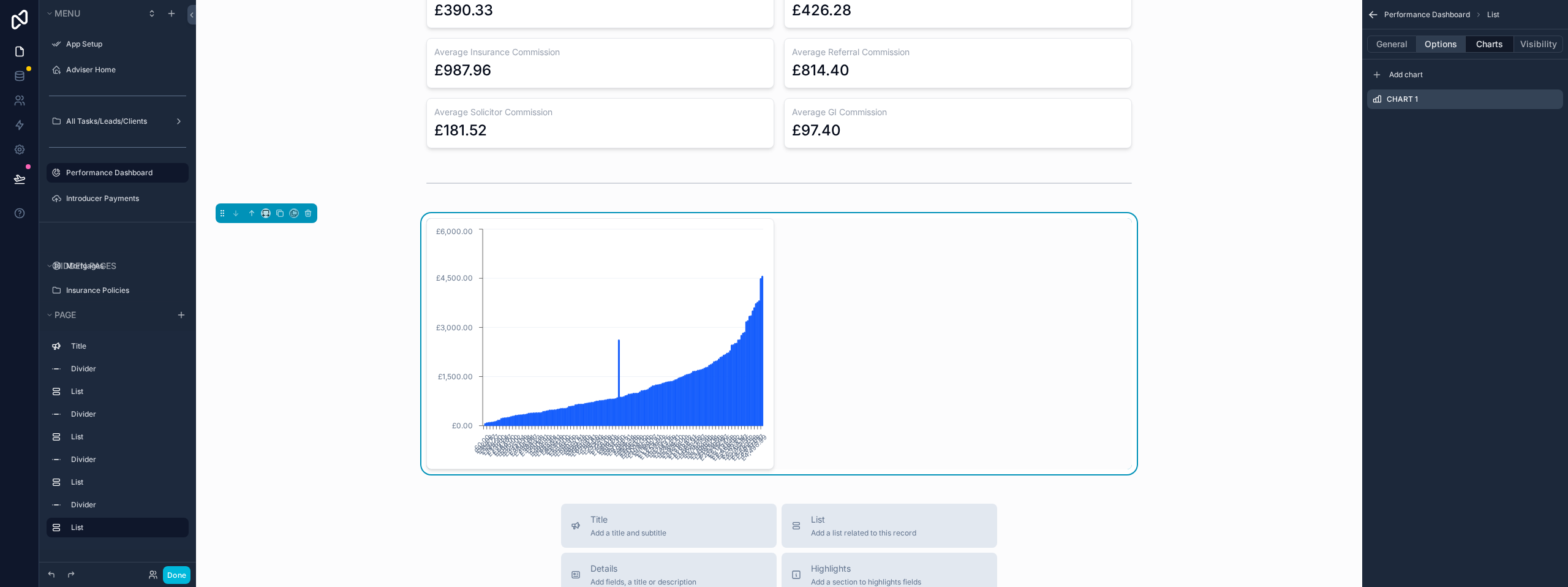
click at [1439, 45] on button "Options" at bounding box center [1441, 44] width 49 height 17
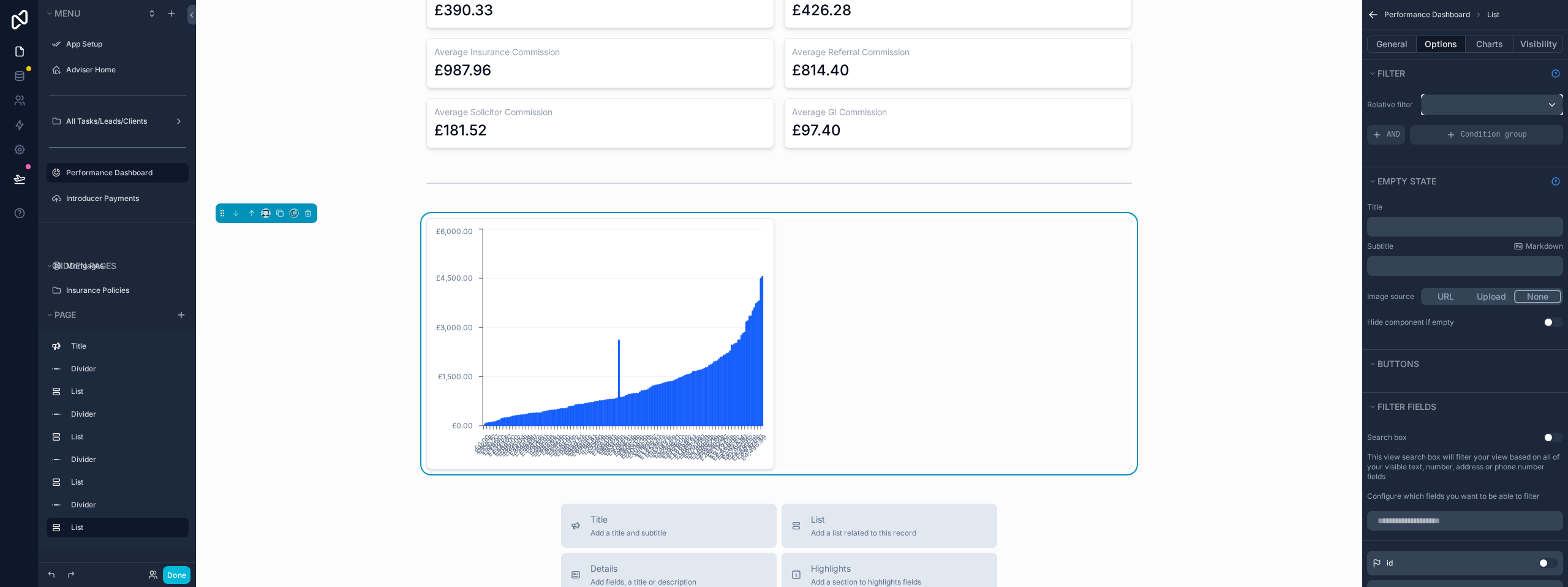
click at [1481, 104] on div "scrollable content" at bounding box center [1492, 105] width 141 height 20
click at [1476, 88] on div "scrollable content" at bounding box center [784, 294] width 1568 height 587
click at [1438, 135] on div "Condition group" at bounding box center [1486, 135] width 153 height 20
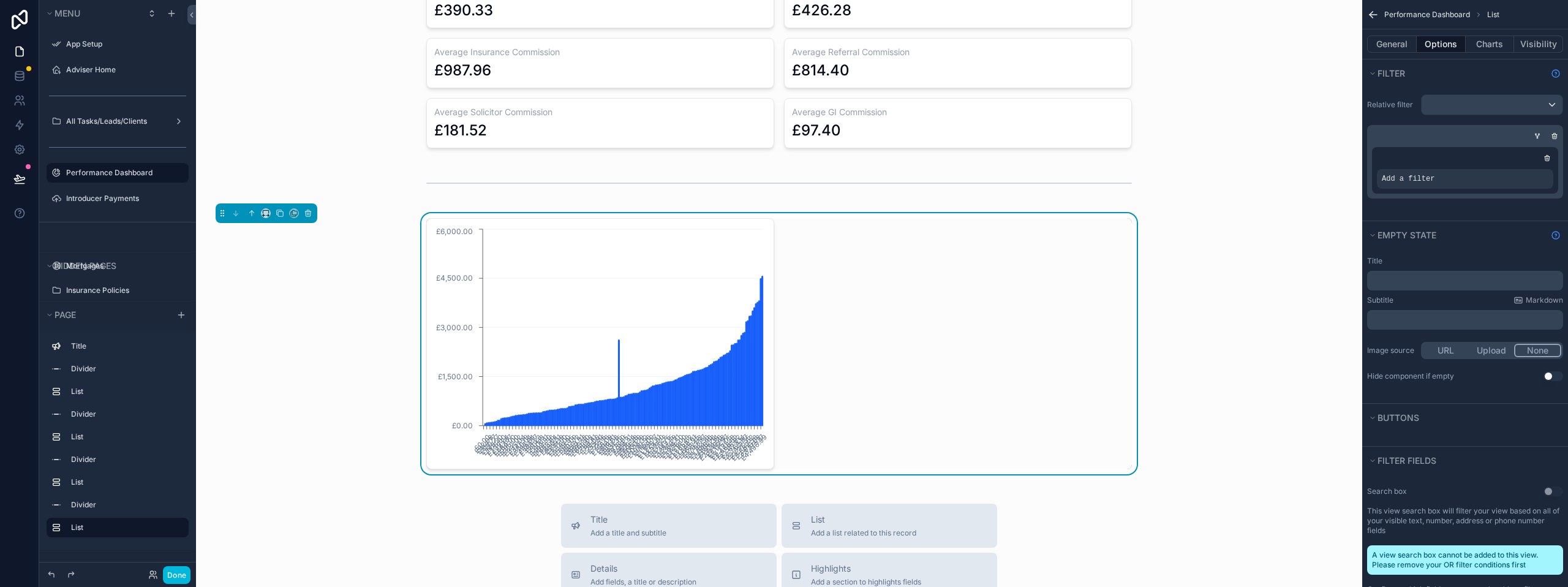
click at [0, 0] on icon "scrollable content" at bounding box center [0, 0] width 0 height 0
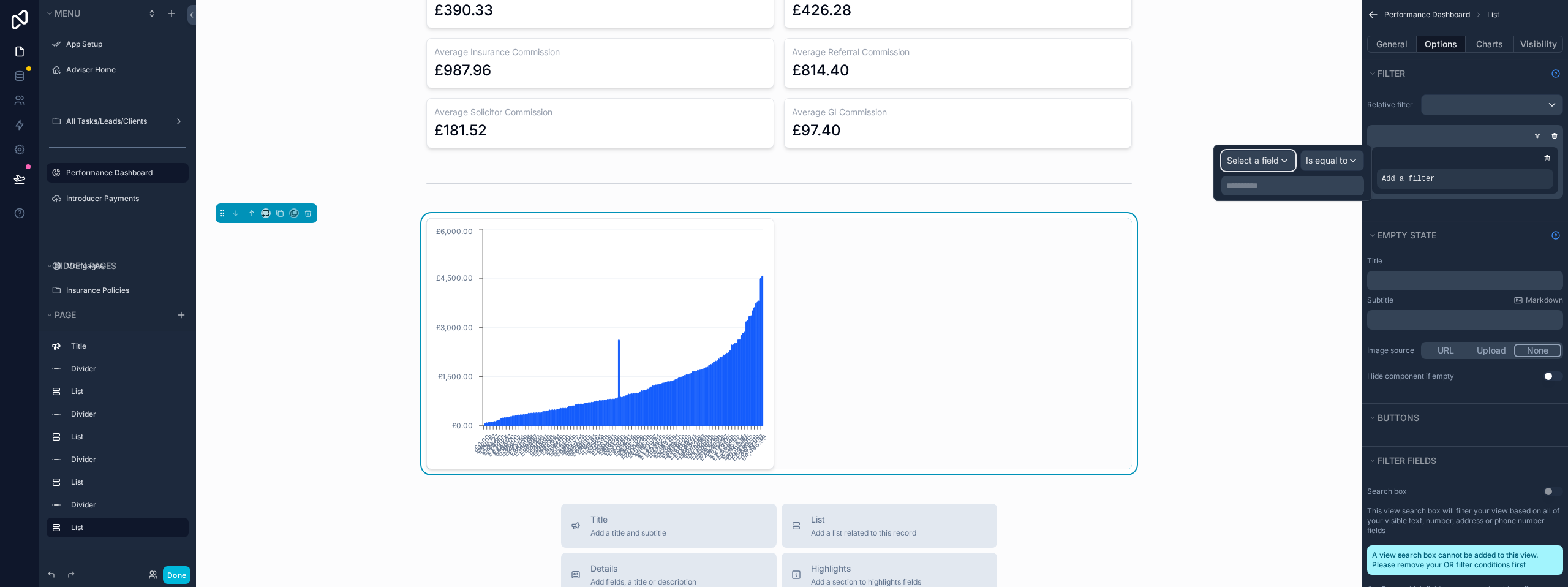
click at [1268, 161] on span "Select a field" at bounding box center [1252, 160] width 52 height 10
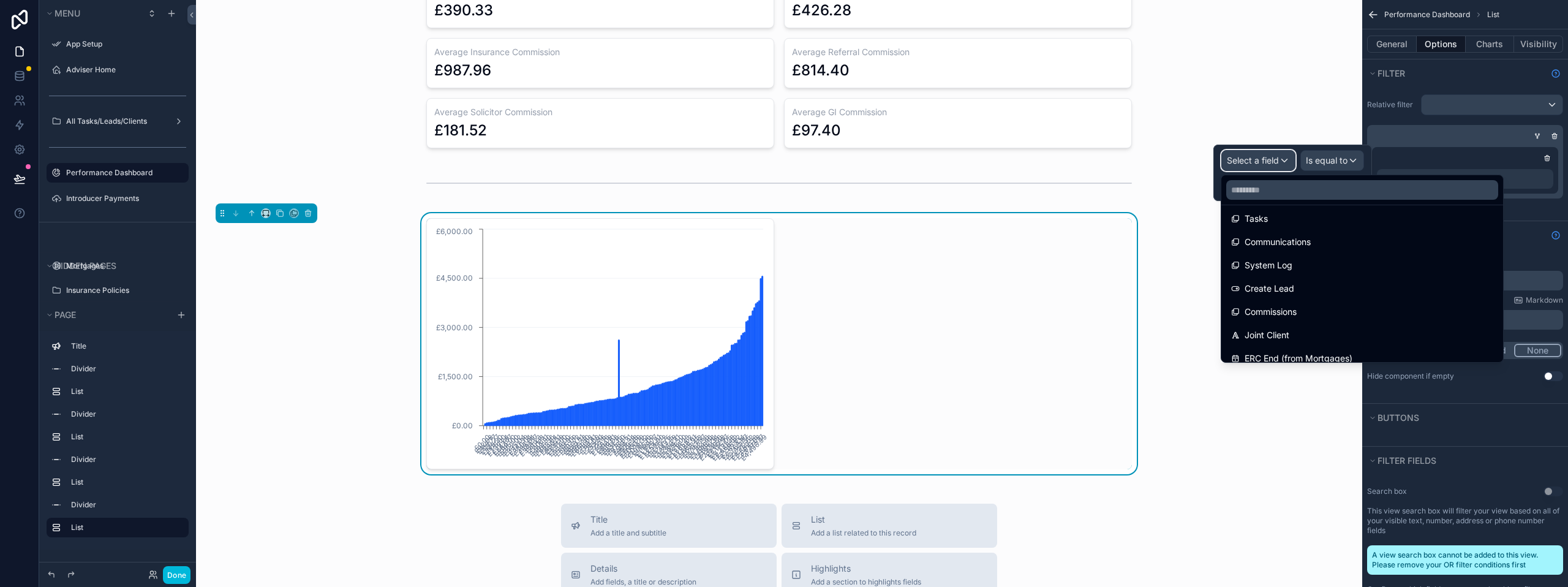
scroll to position [551, 0]
click at [1536, 240] on button "Empty state" at bounding box center [1456, 235] width 179 height 17
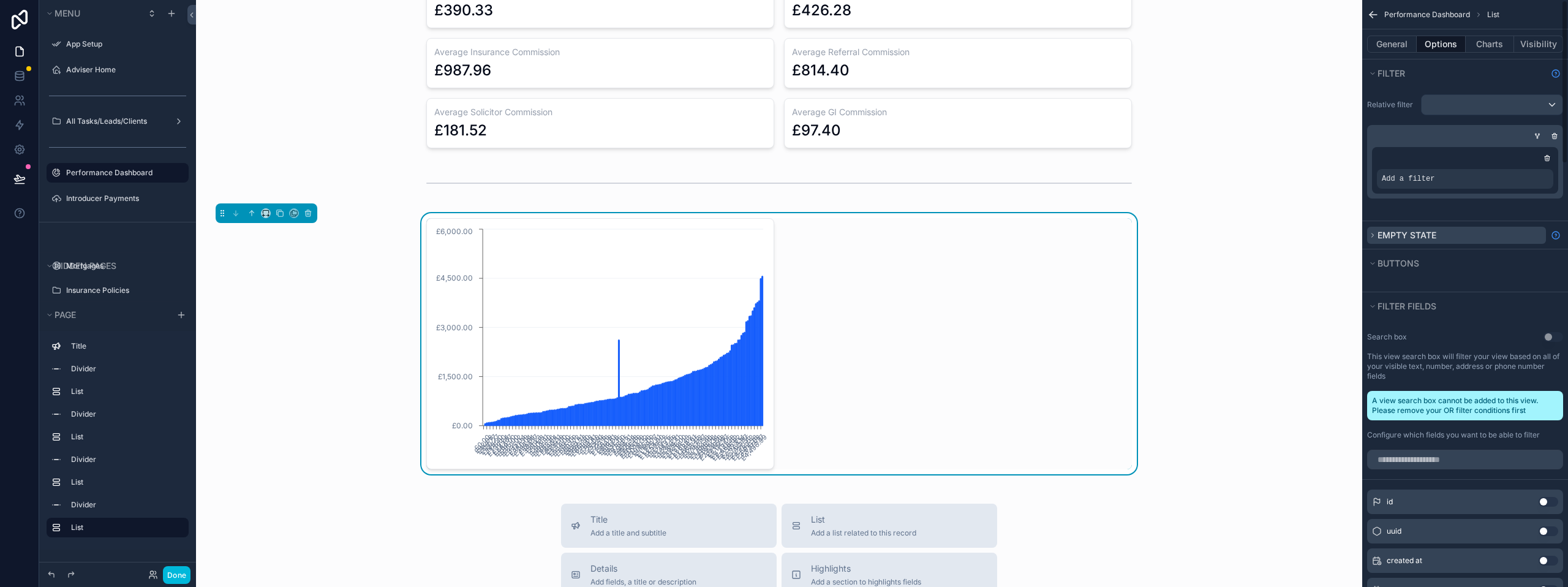
scroll to position [0, 0]
click at [1525, 241] on button "Empty state" at bounding box center [1456, 235] width 179 height 17
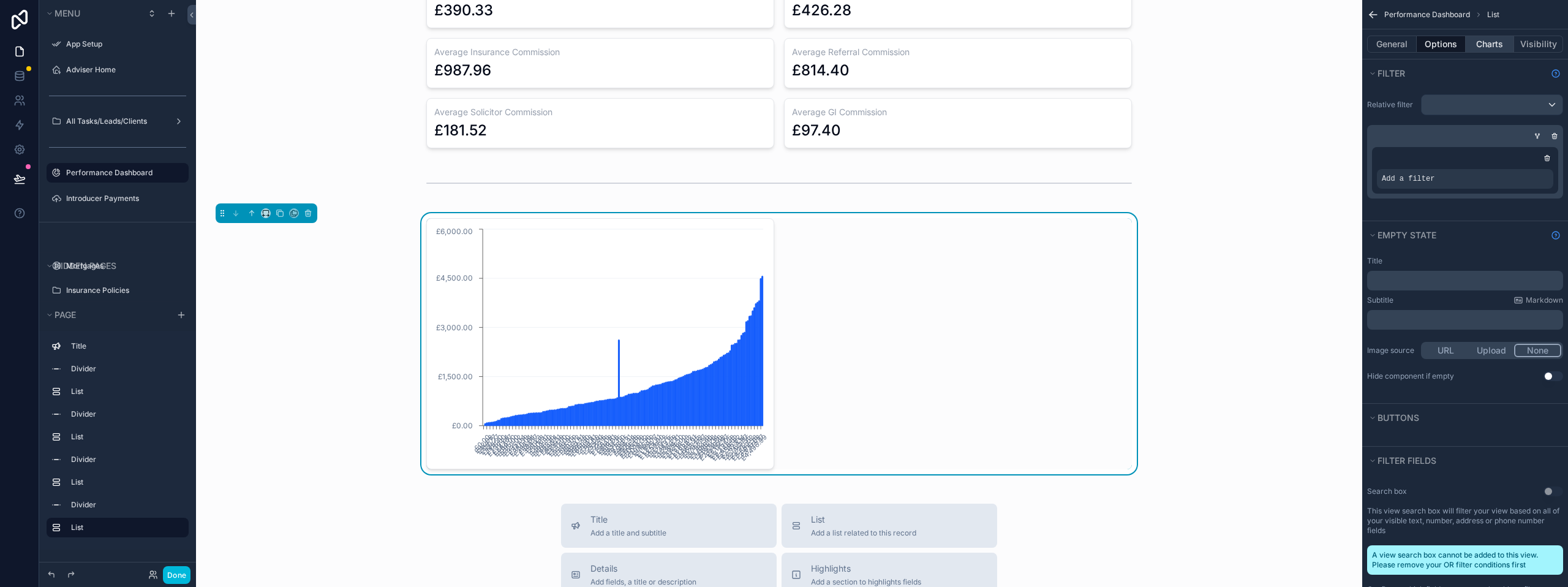
click at [1500, 48] on button "Charts" at bounding box center [1490, 44] width 49 height 17
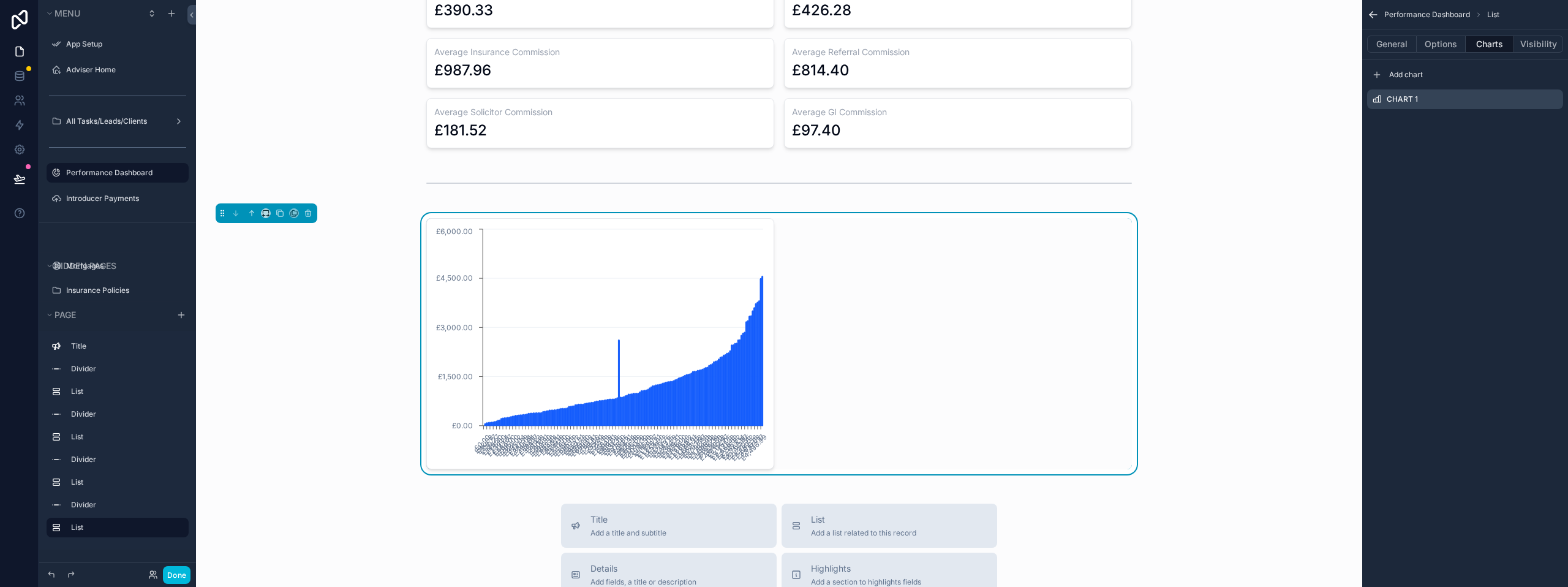
click at [0, 0] on icon "scrollable content" at bounding box center [0, 0] width 0 height 0
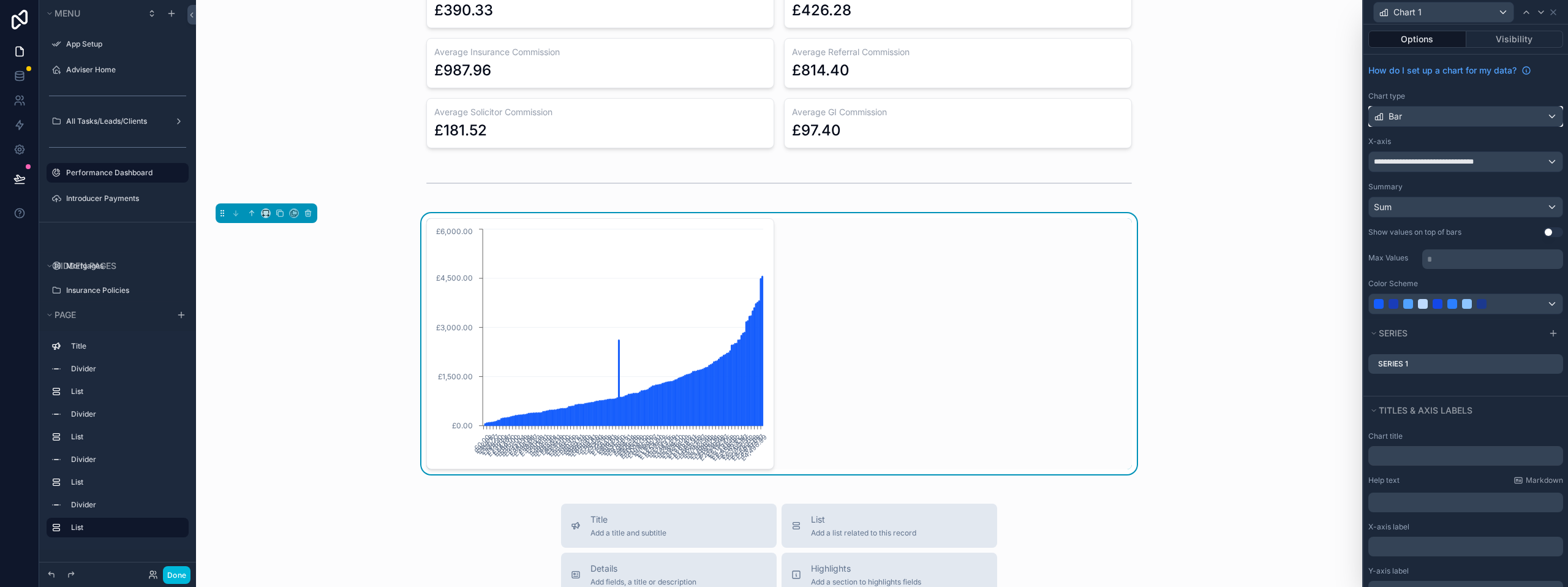
click at [1476, 119] on div "Bar" at bounding box center [1465, 116] width 193 height 20
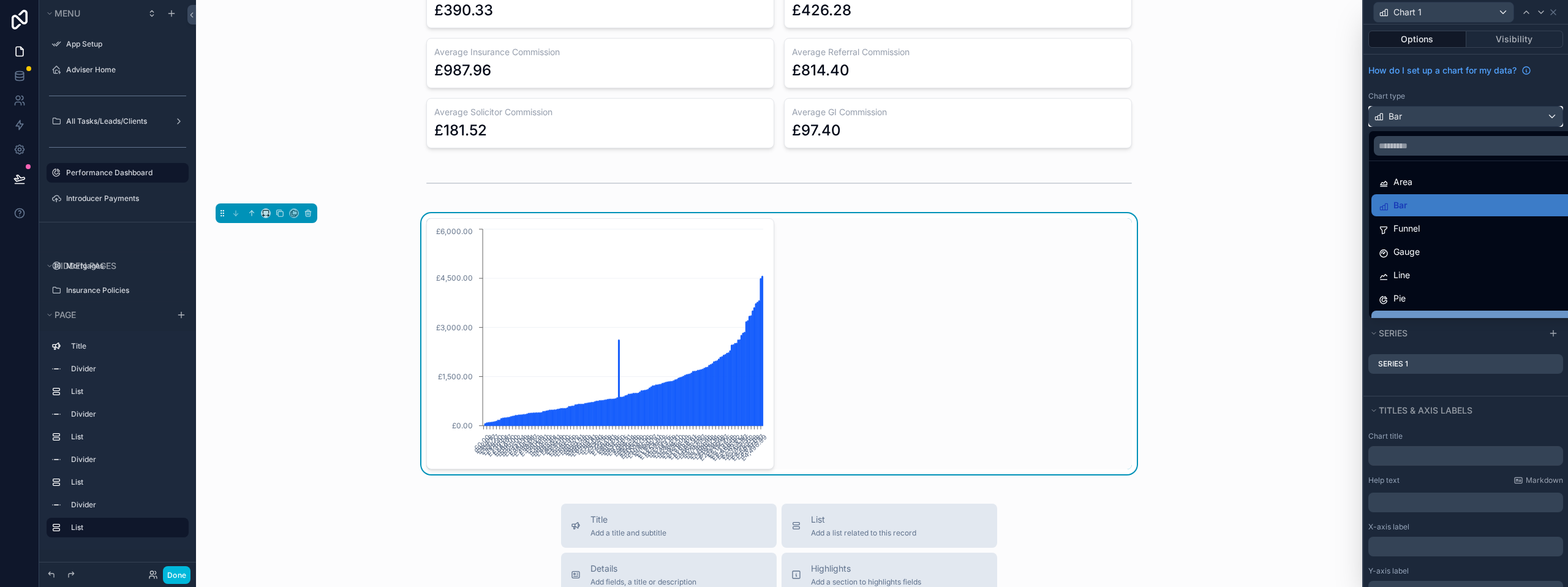
scroll to position [87, 0]
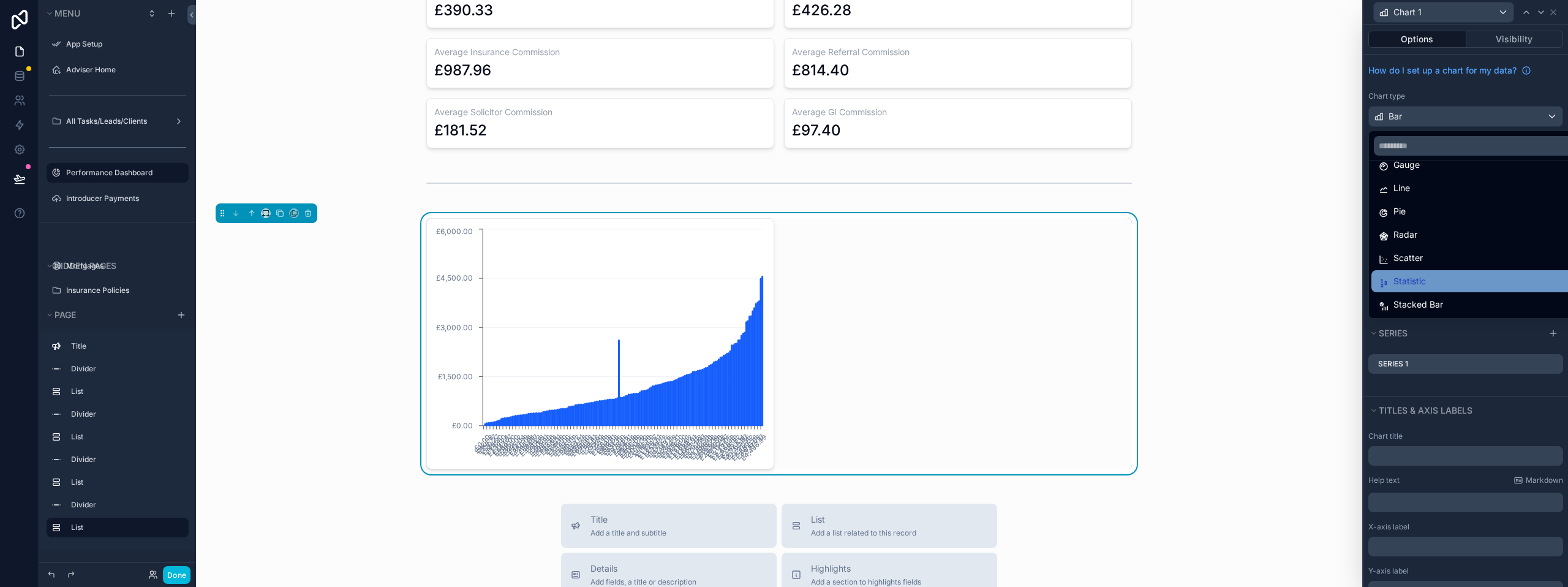
click at [1449, 272] on div "Statistic" at bounding box center [1475, 281] width 208 height 22
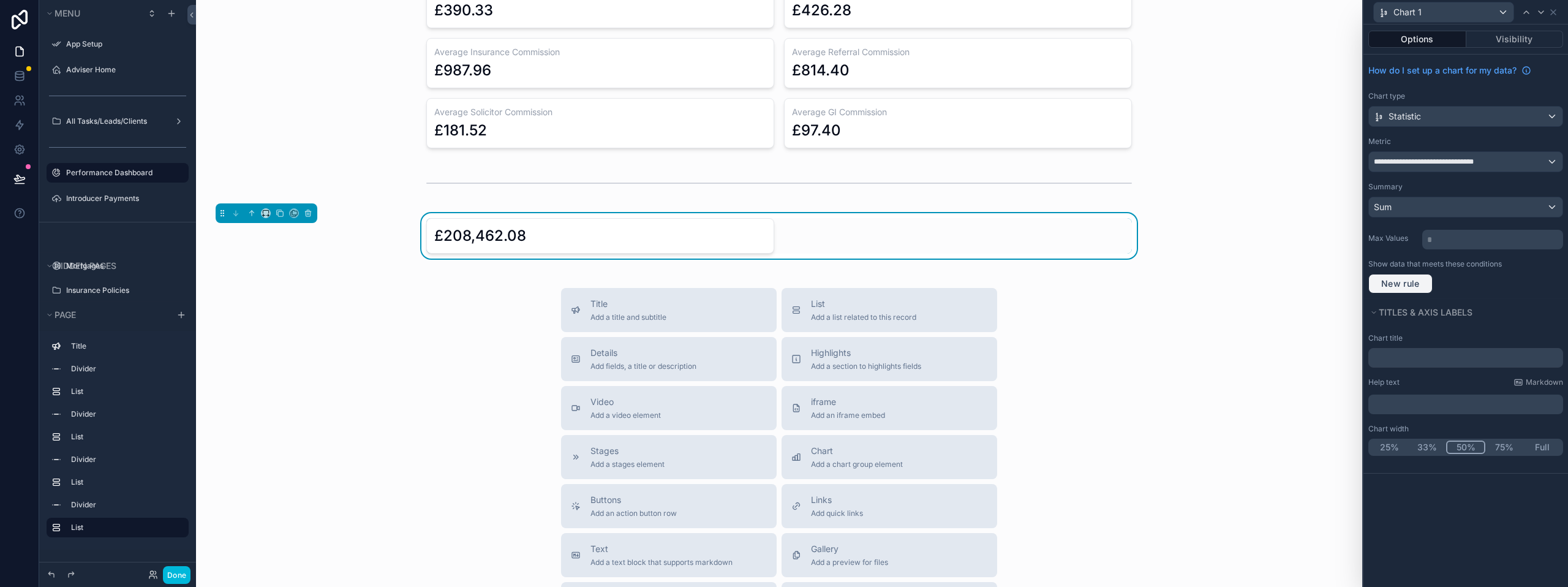
click at [1404, 279] on span "New rule" at bounding box center [1400, 283] width 48 height 11
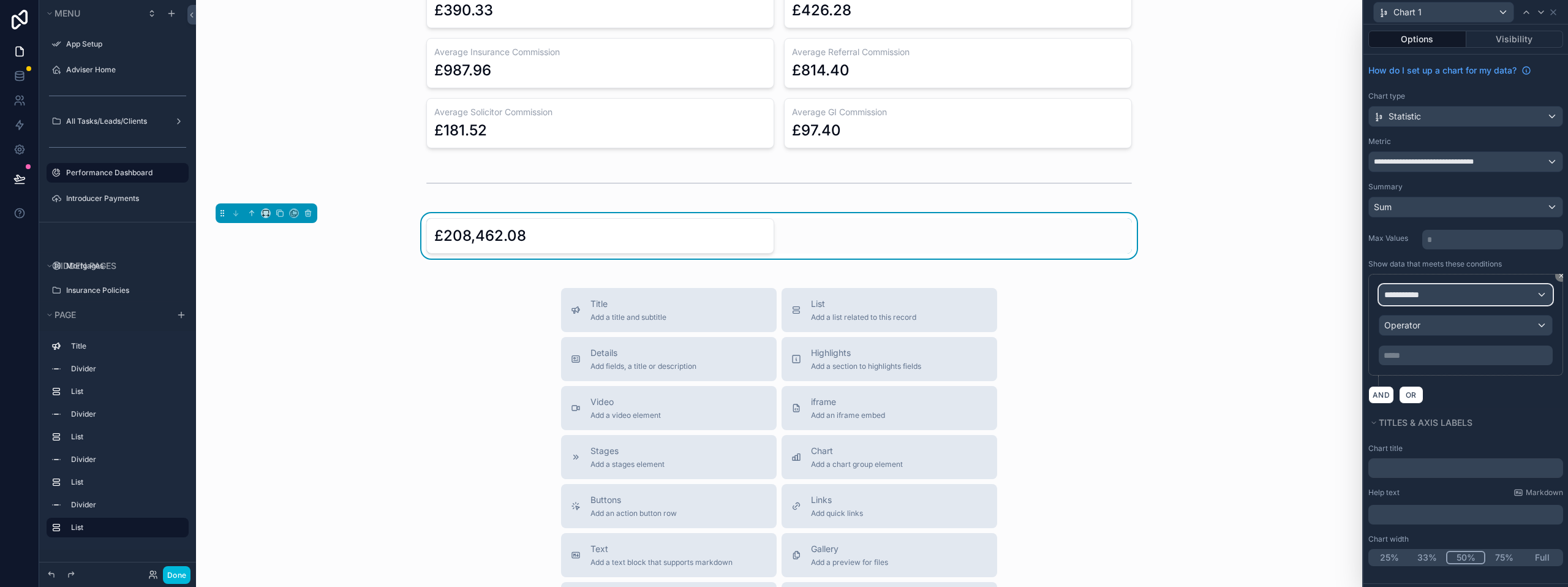
click at [1421, 293] on span "**********" at bounding box center [1407, 294] width 45 height 12
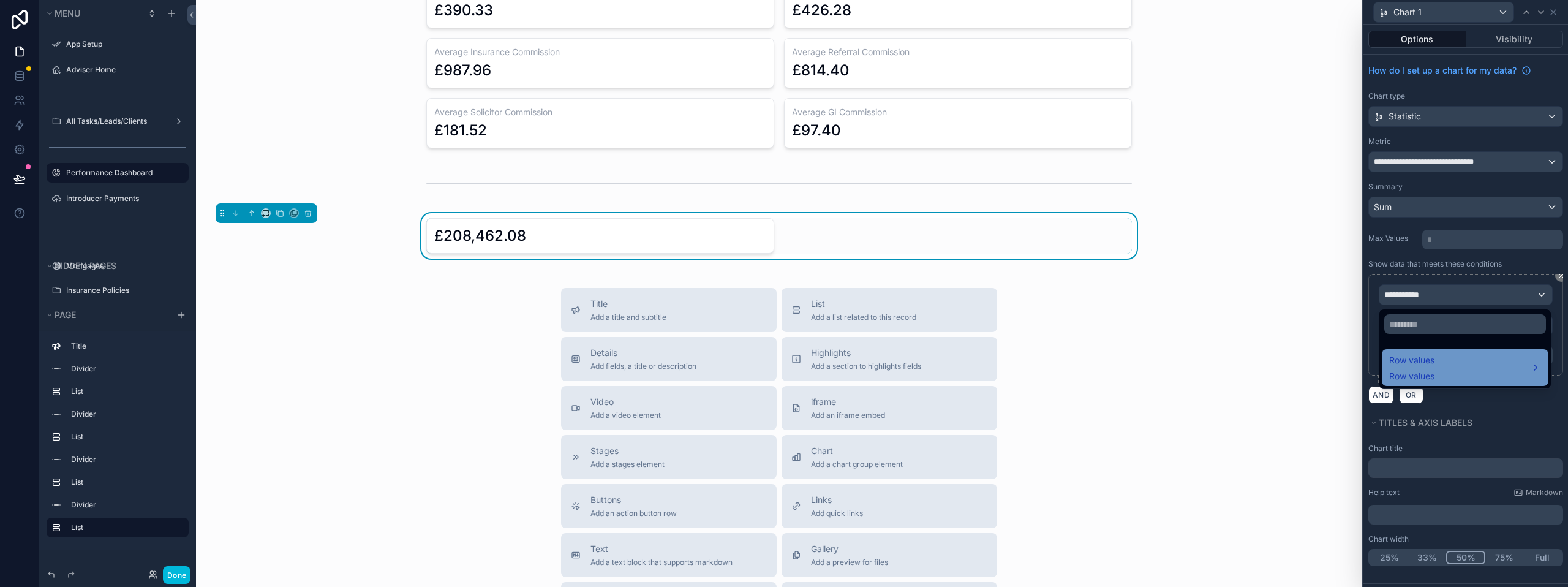
click at [1463, 360] on div "Row values Row values" at bounding box center [1464, 367] width 152 height 29
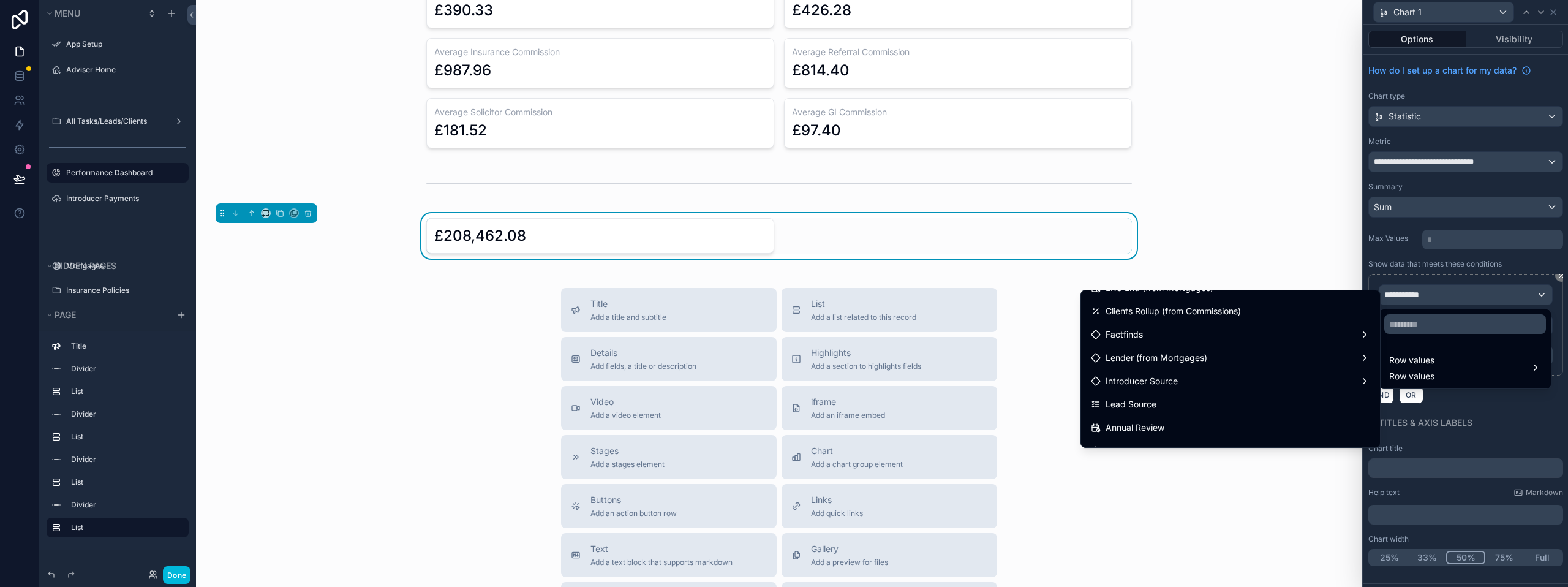
scroll to position [613, 0]
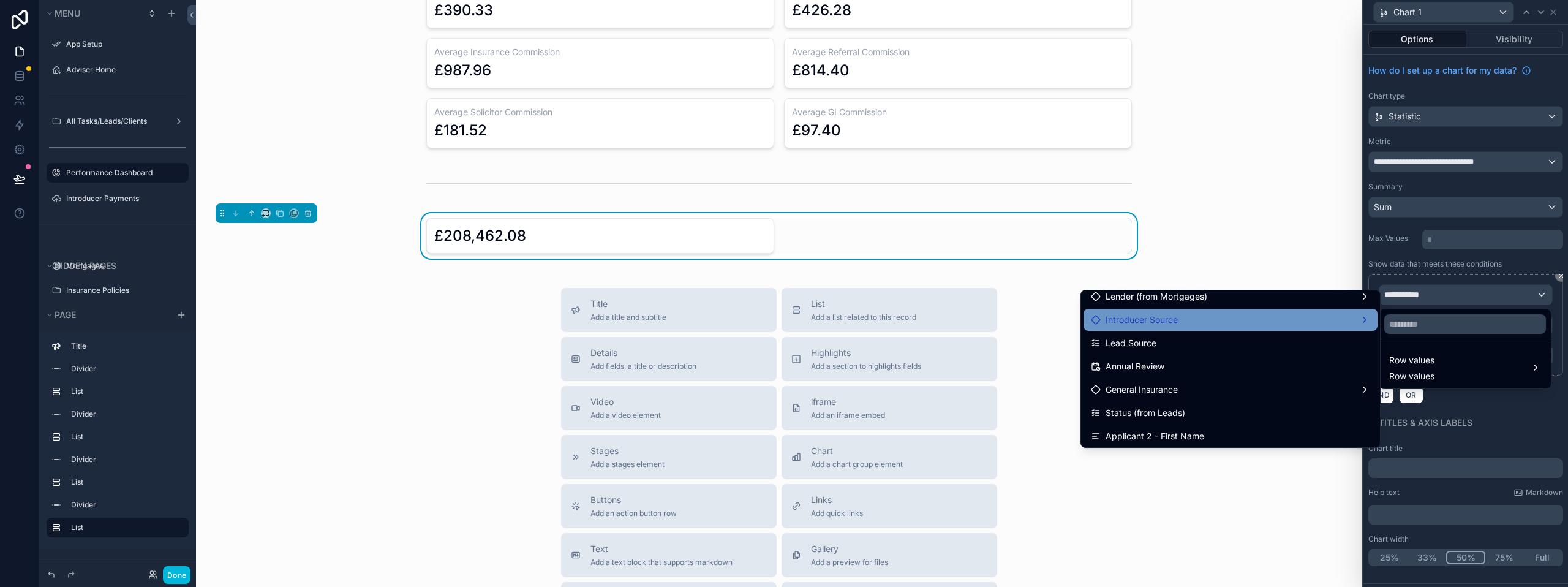
click at [1165, 319] on div "Introducer Source" at bounding box center [1230, 319] width 279 height 15
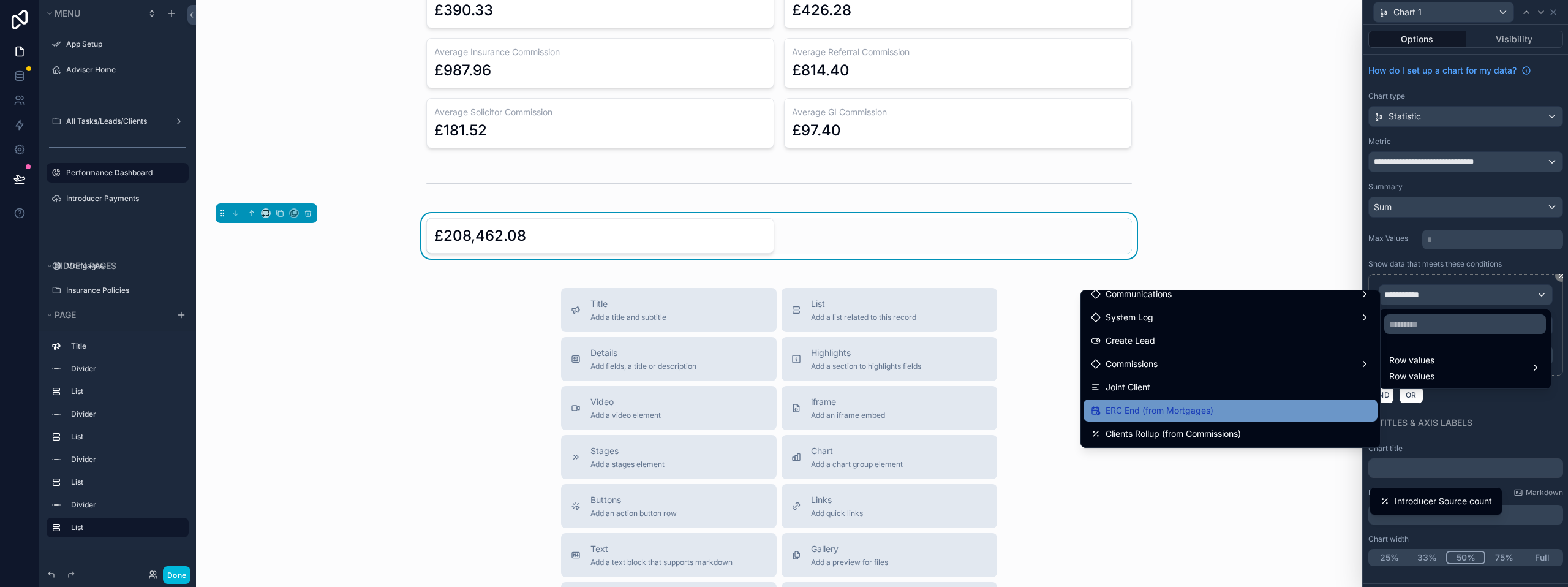
scroll to position [490, 0]
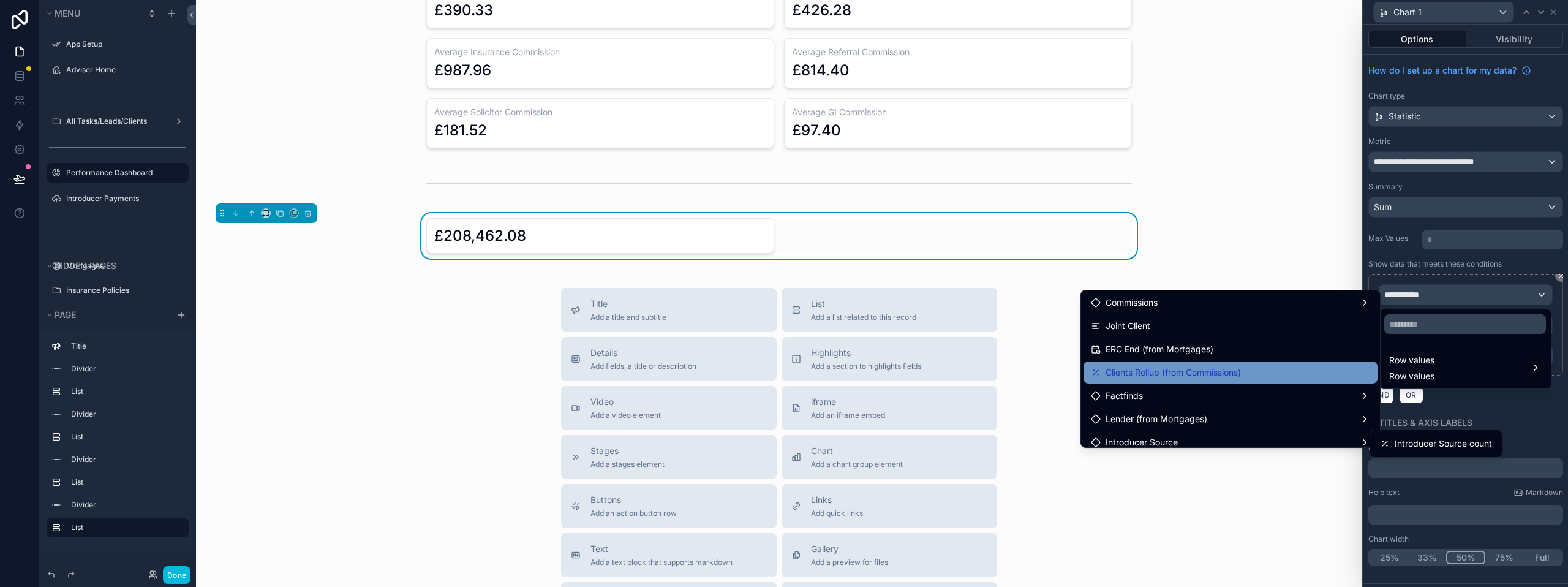
click at [1173, 373] on span "Clients Rollup (from Commissions)" at bounding box center [1173, 372] width 136 height 15
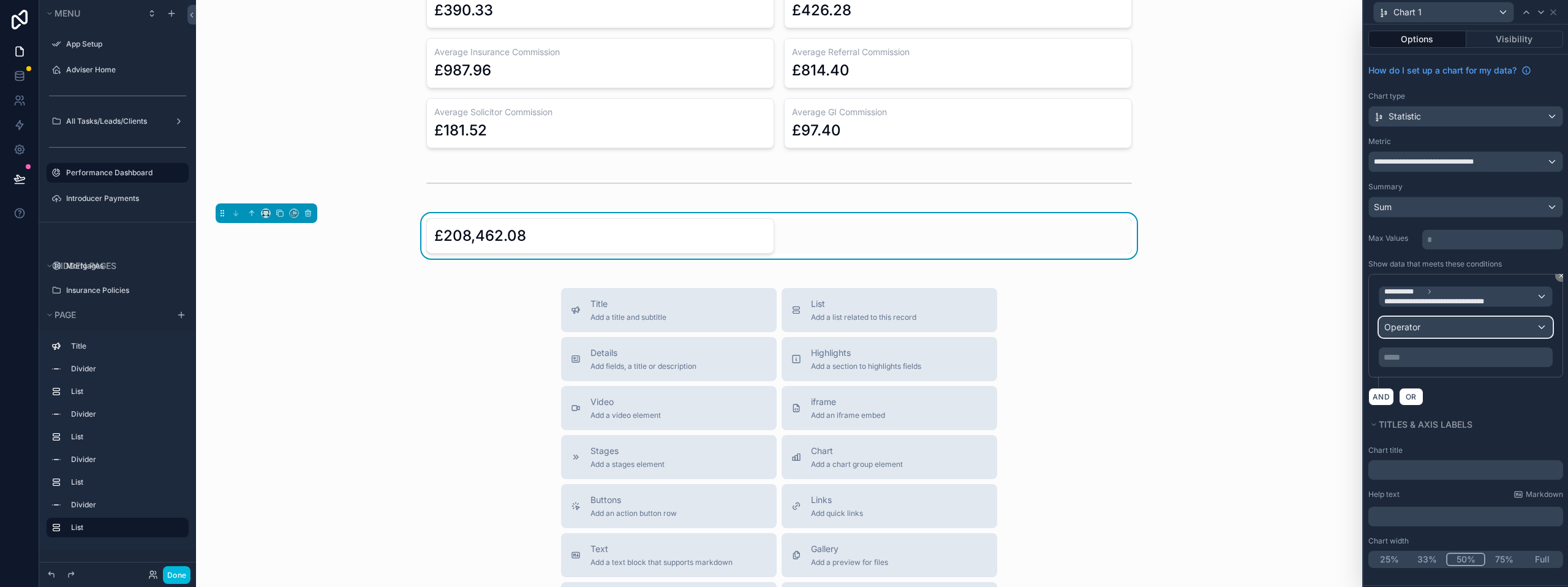
click at [1429, 324] on div "Operator" at bounding box center [1465, 327] width 173 height 20
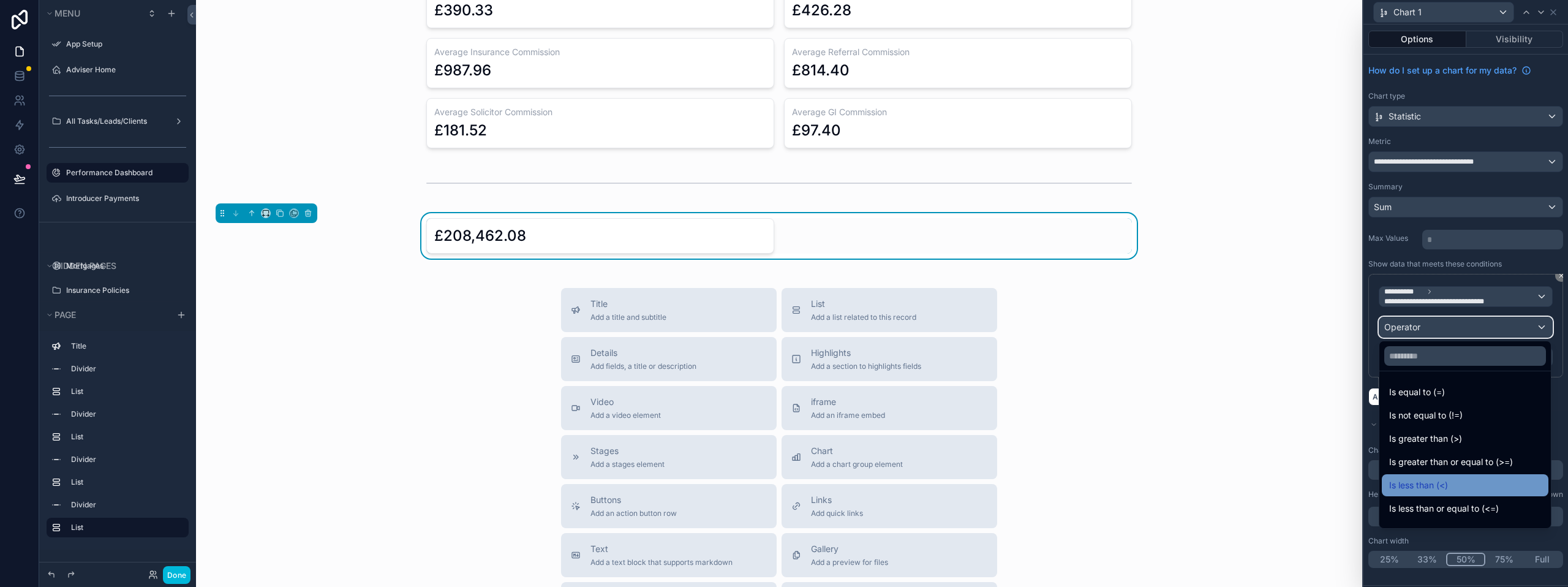
scroll to position [61, 0]
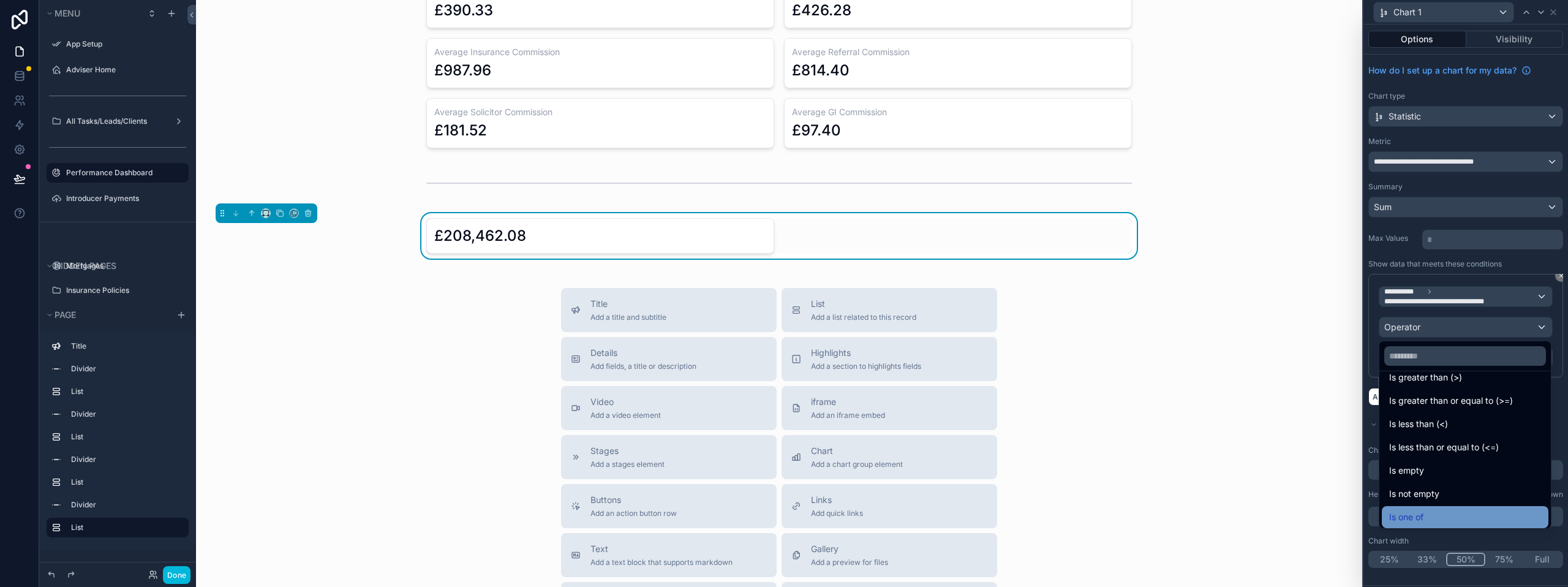
click at [1430, 512] on div "Is one of" at bounding box center [1464, 517] width 152 height 15
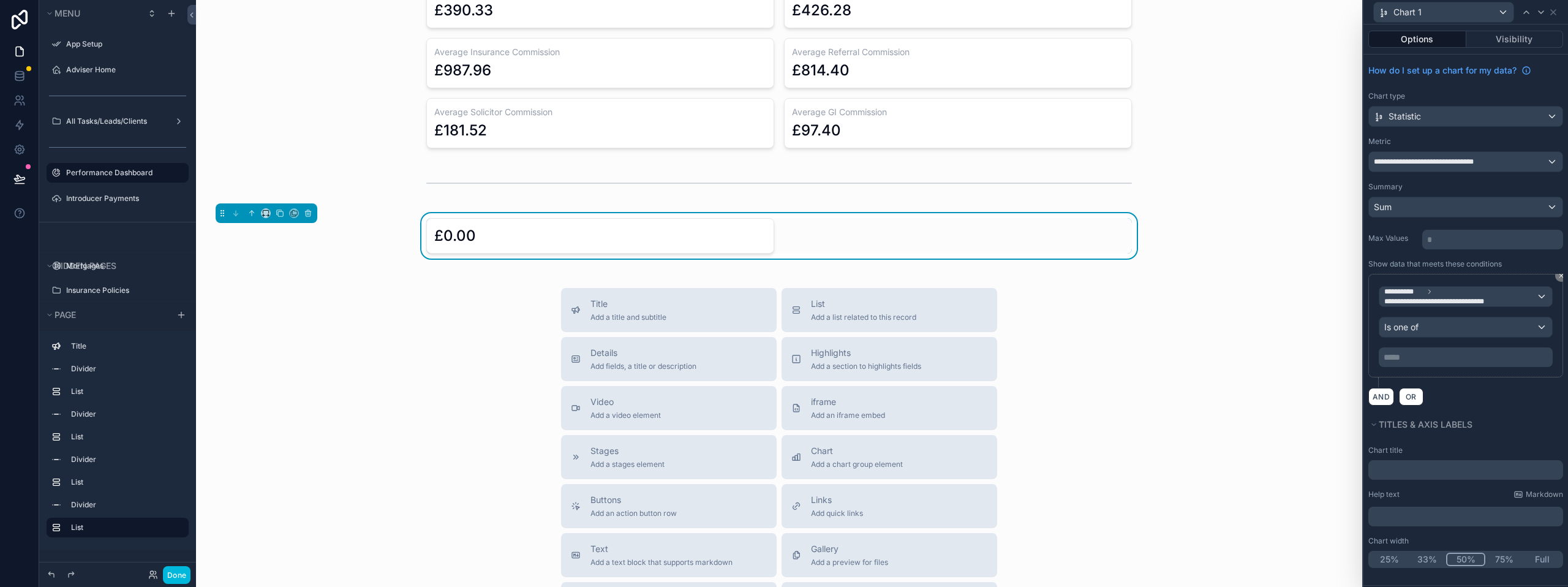
click at [1428, 357] on p "***** ﻿" at bounding box center [1467, 357] width 166 height 12
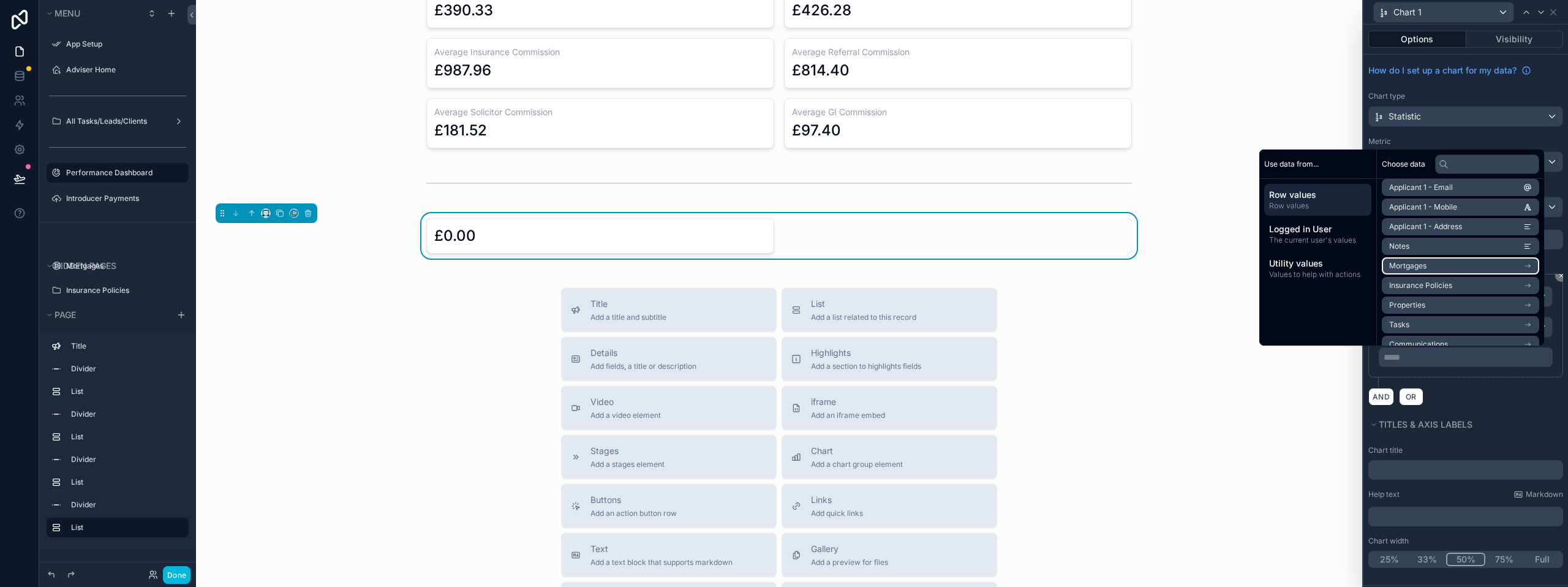
scroll to position [184, 0]
click at [1302, 267] on span "Utility values" at bounding box center [1317, 263] width 97 height 12
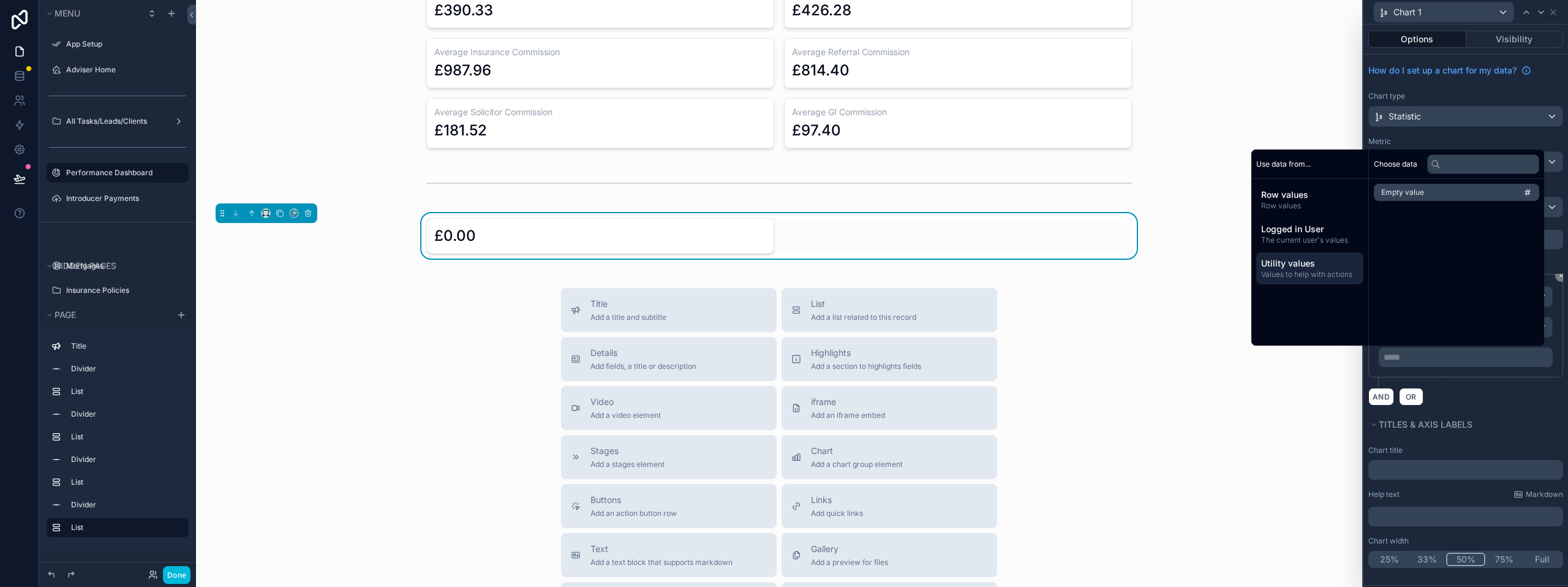
scroll to position [0, 0]
click at [1301, 206] on span "Row values" at bounding box center [1317, 205] width 97 height 9
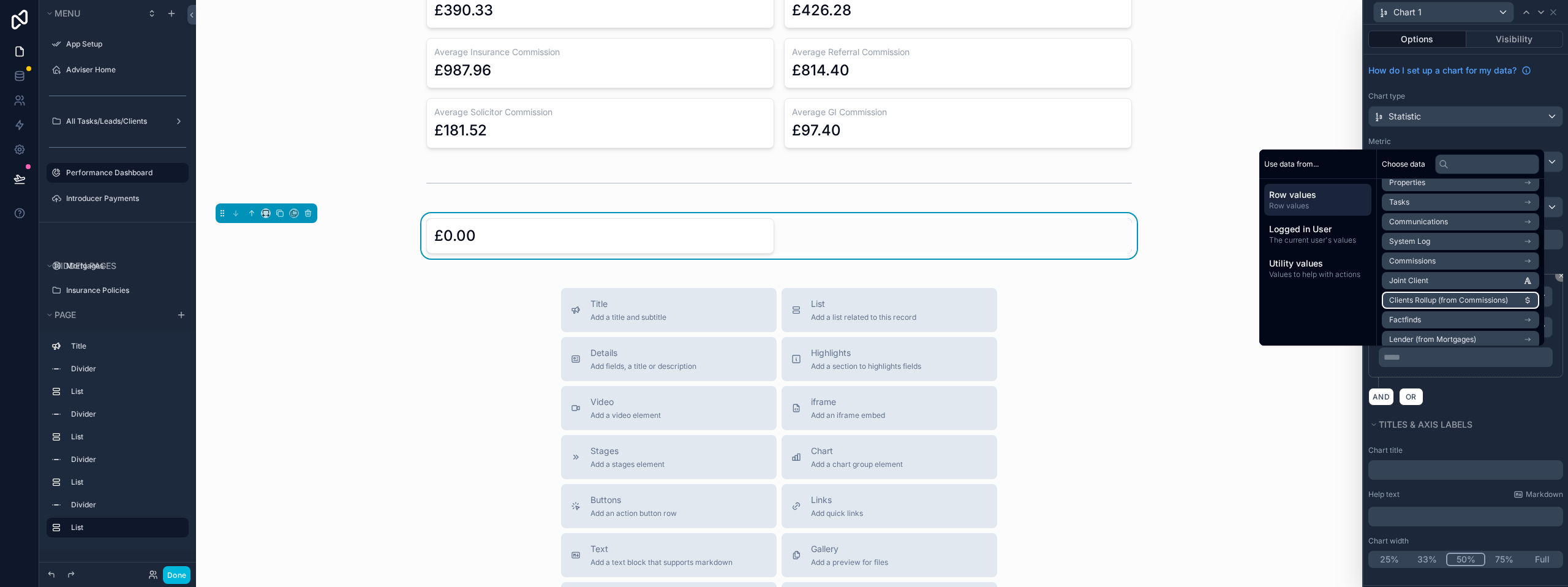
scroll to position [306, 0]
click at [1444, 294] on li "Introducer Source" at bounding box center [1460, 298] width 157 height 17
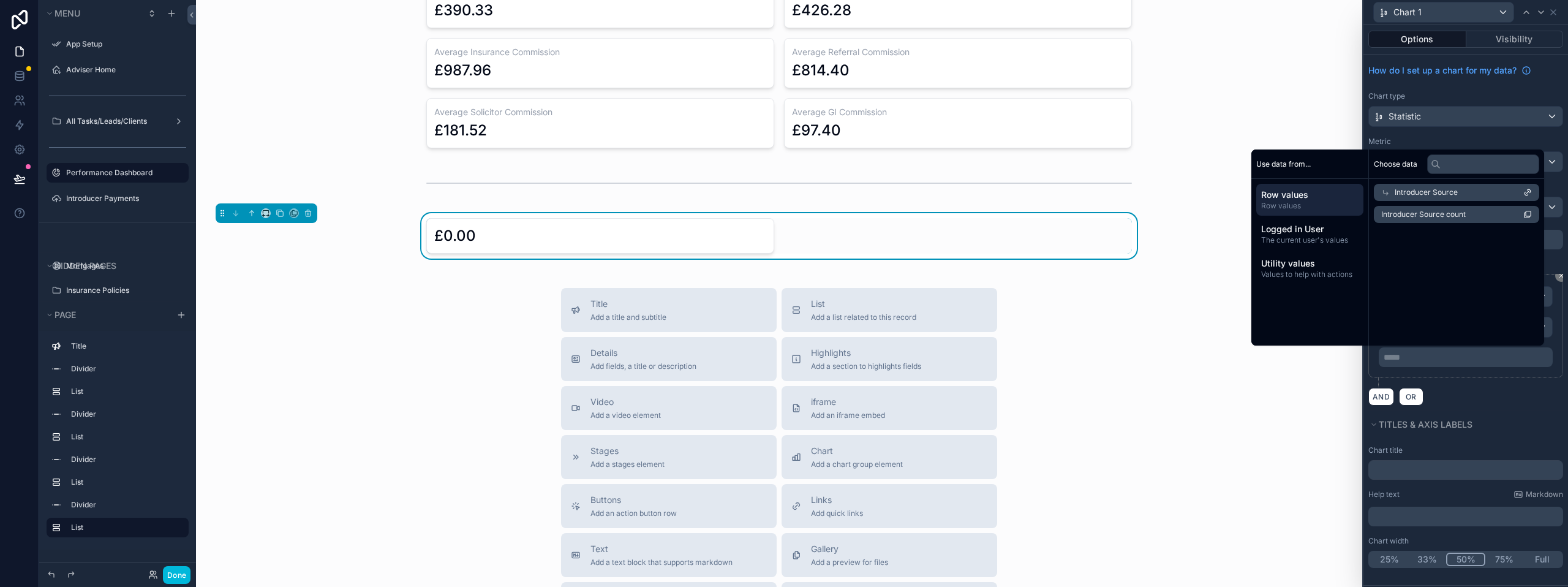
scroll to position [0, 0]
click at [1492, 212] on li "Introducer Source count" at bounding box center [1460, 215] width 157 height 17
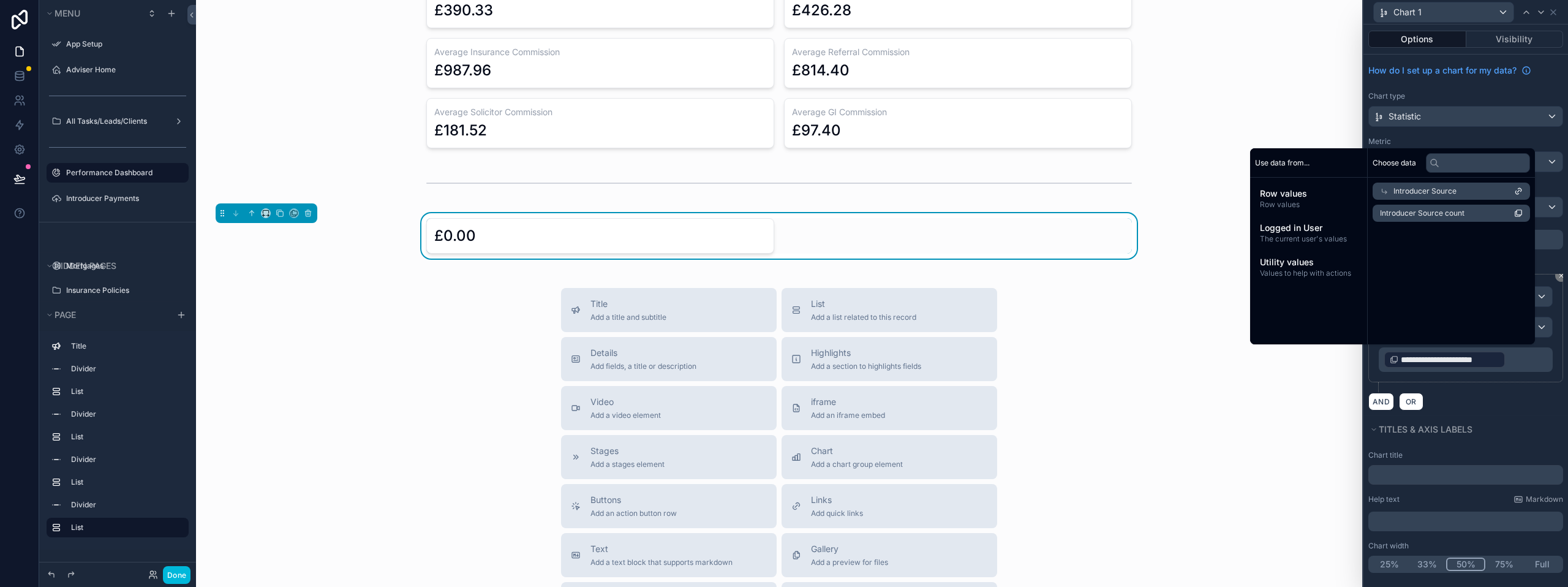
click at [1485, 191] on div "Introducer Source" at bounding box center [1450, 191] width 157 height 17
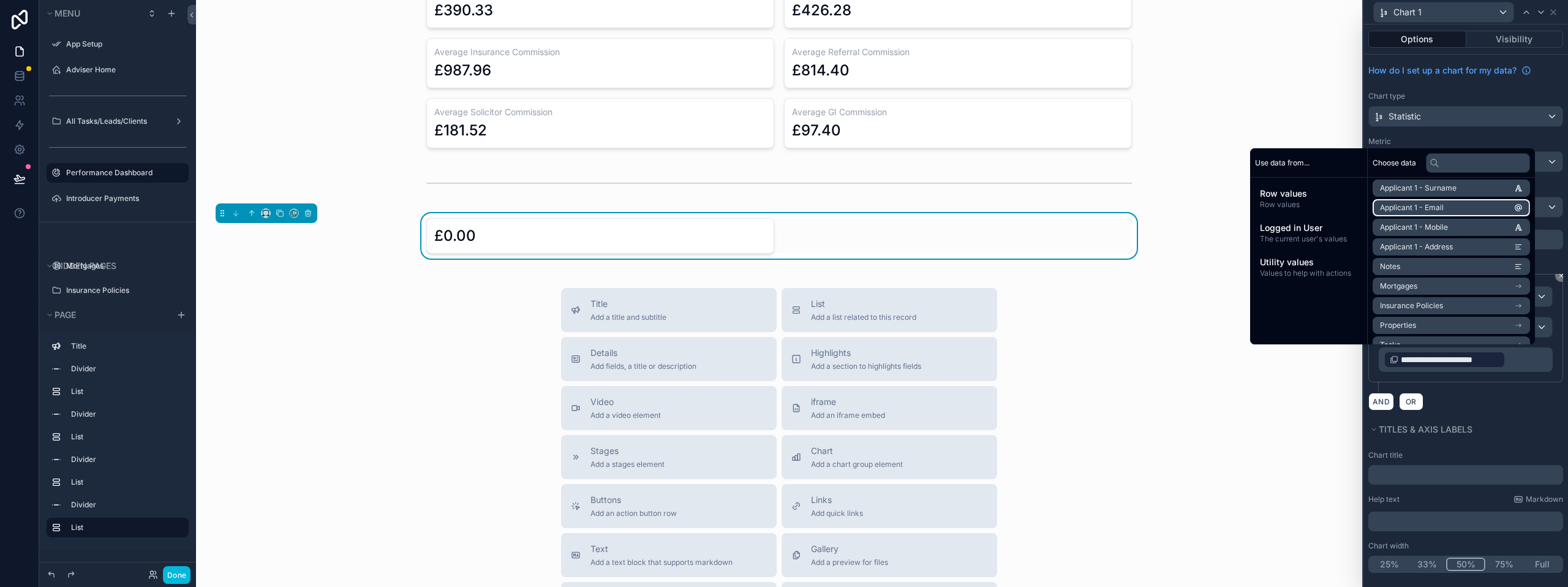
scroll to position [123, 0]
click at [1450, 94] on div "Chart type" at bounding box center [1465, 95] width 195 height 9
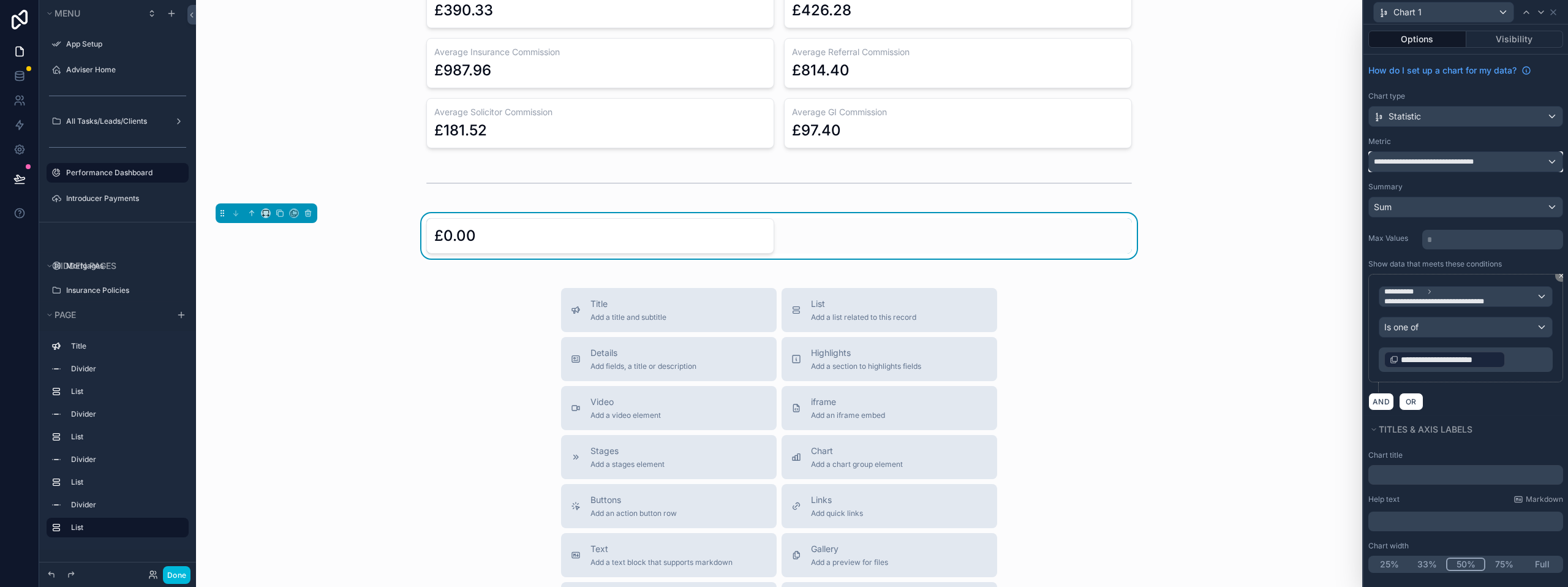
click at [1456, 157] on span "**********" at bounding box center [1433, 161] width 119 height 9
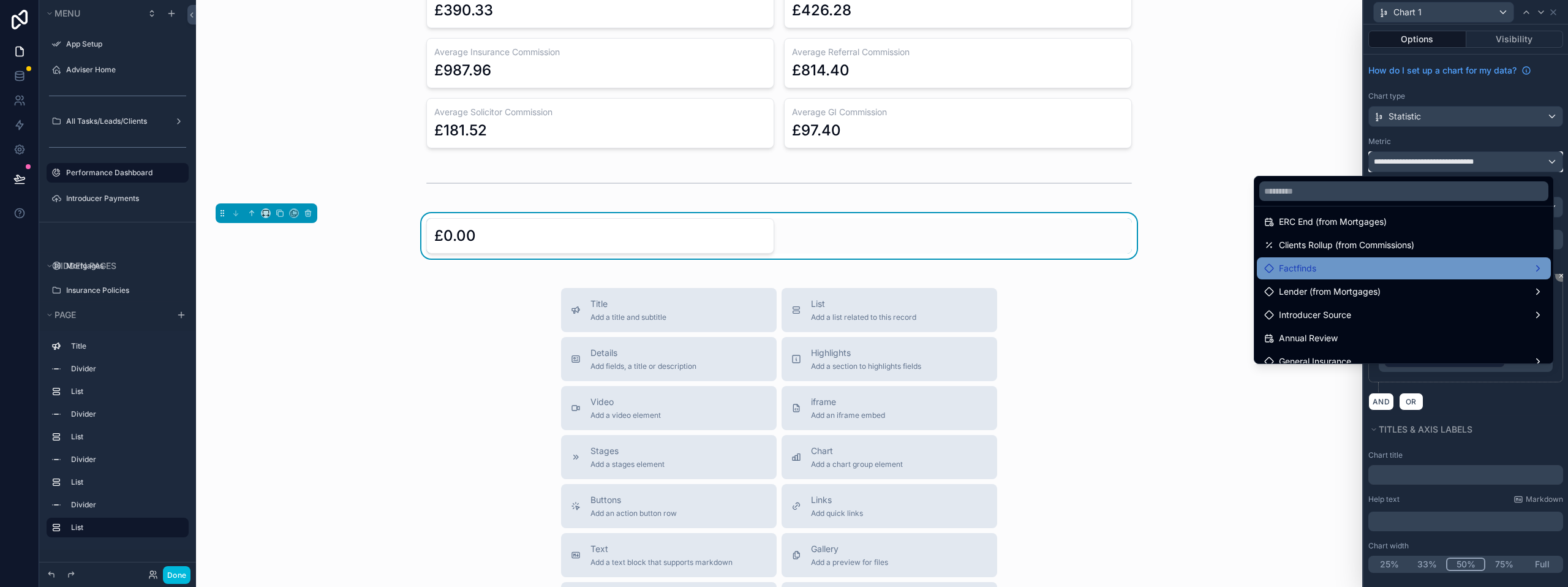
scroll to position [306, 0]
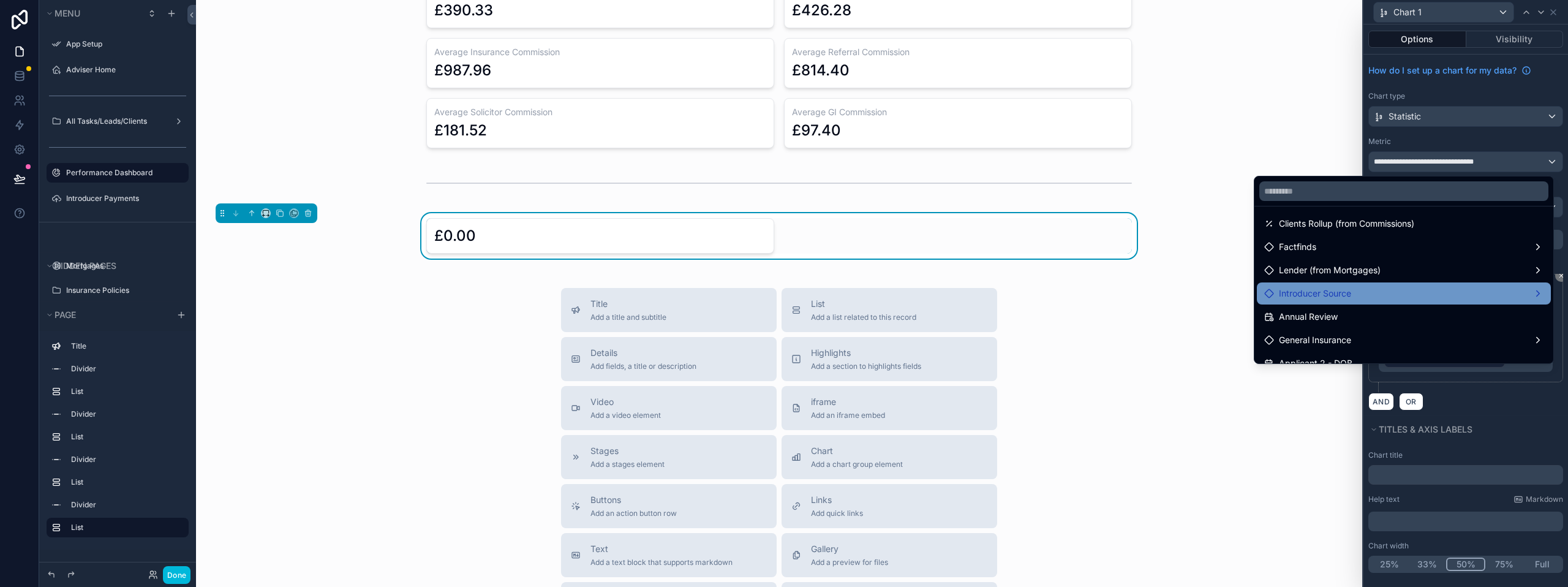
click at [1356, 288] on div "Introducer Source" at bounding box center [1403, 293] width 279 height 15
click at [1198, 292] on span "Introducer Source count" at bounding box center [1182, 294] width 97 height 15
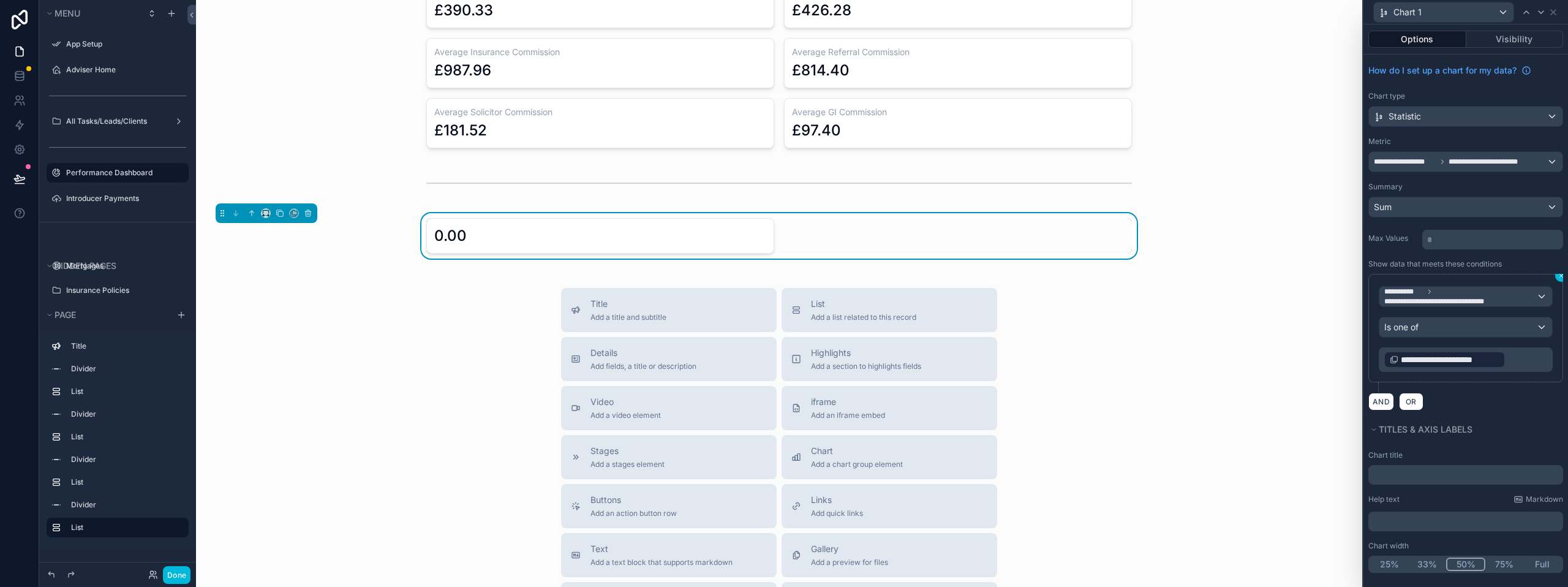
click at [1558, 277] on icon at bounding box center [1561, 275] width 8 height 8
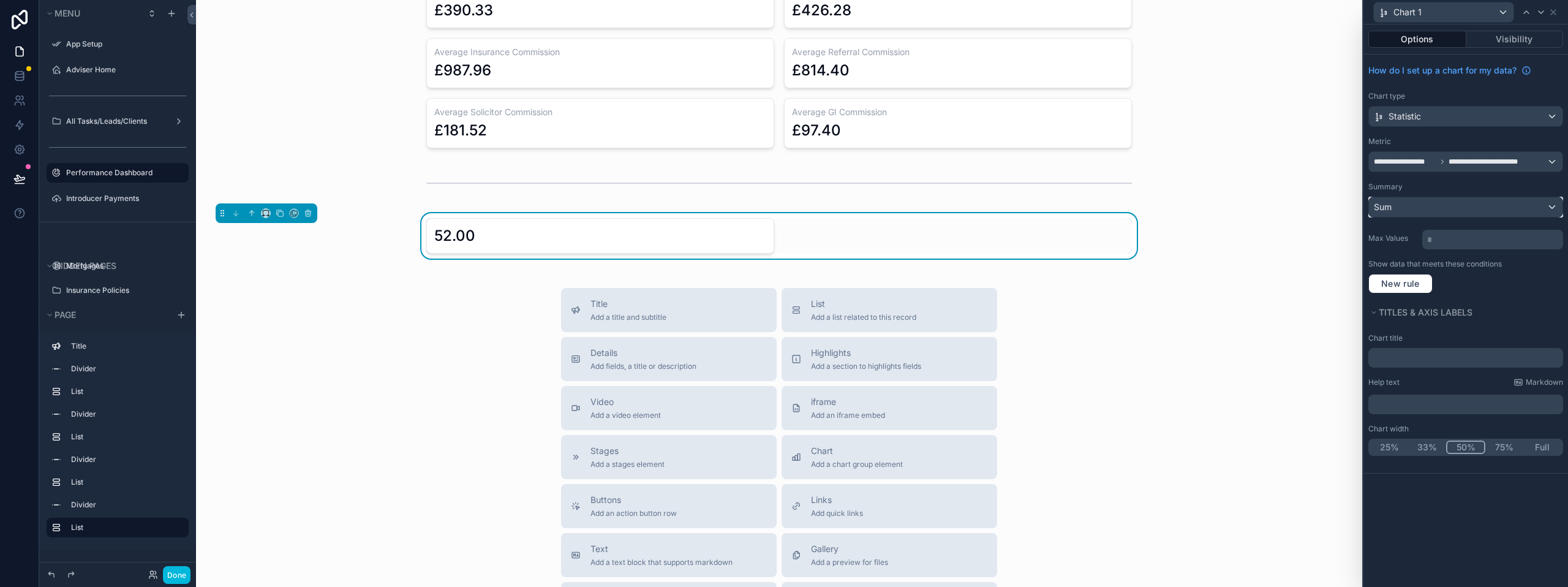
click at [1468, 209] on div "Sum" at bounding box center [1465, 207] width 193 height 20
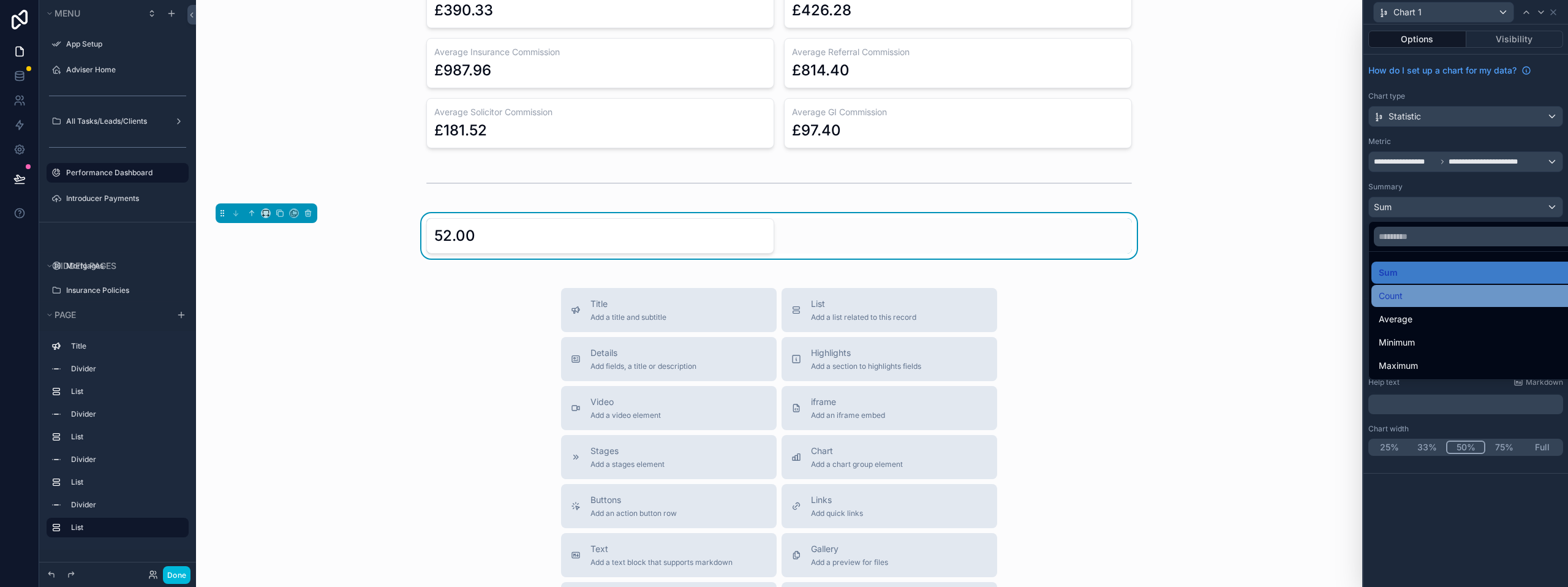
click at [1426, 296] on div "Count" at bounding box center [1479, 295] width 202 height 15
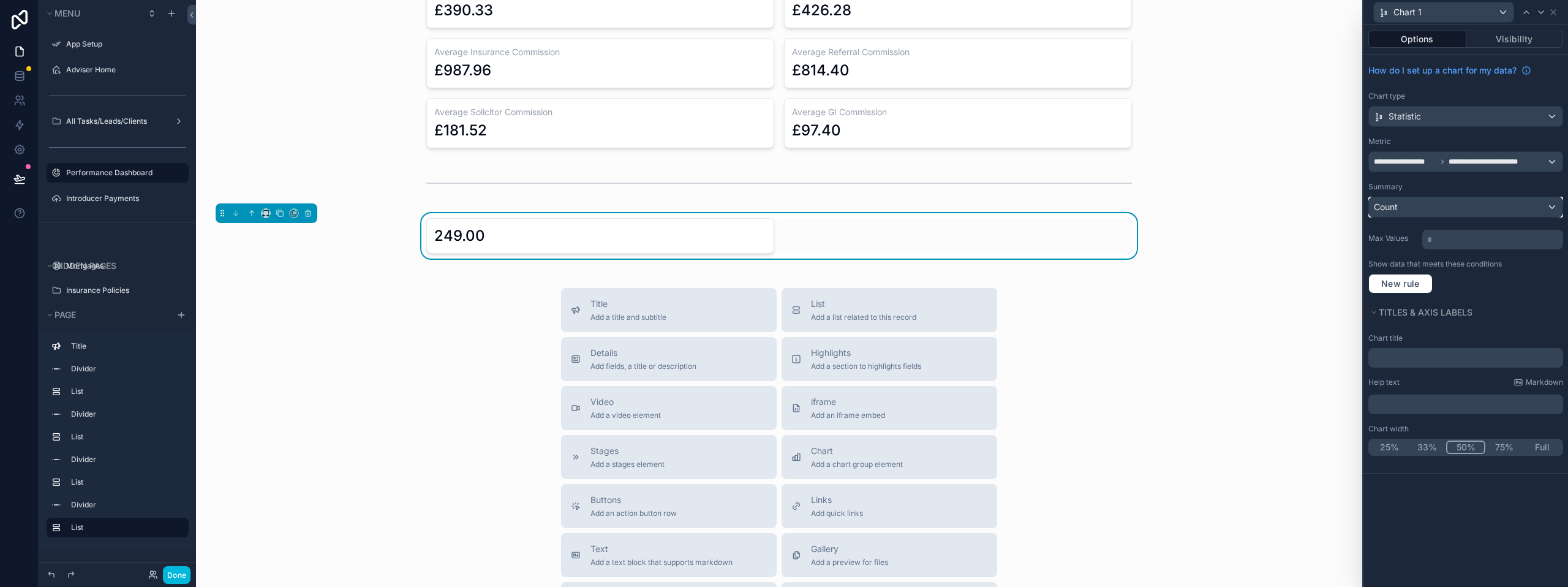
click at [1456, 202] on div "Count" at bounding box center [1465, 207] width 193 height 20
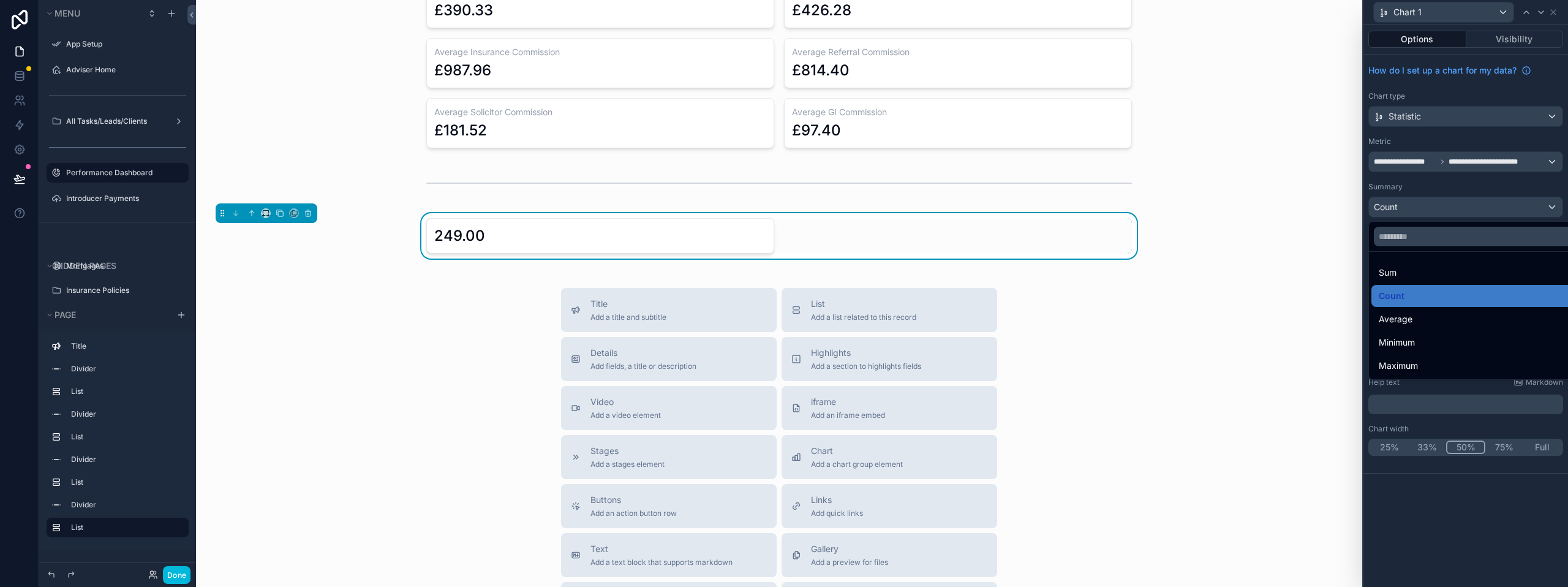
click at [1522, 158] on div at bounding box center [1465, 294] width 204 height 587
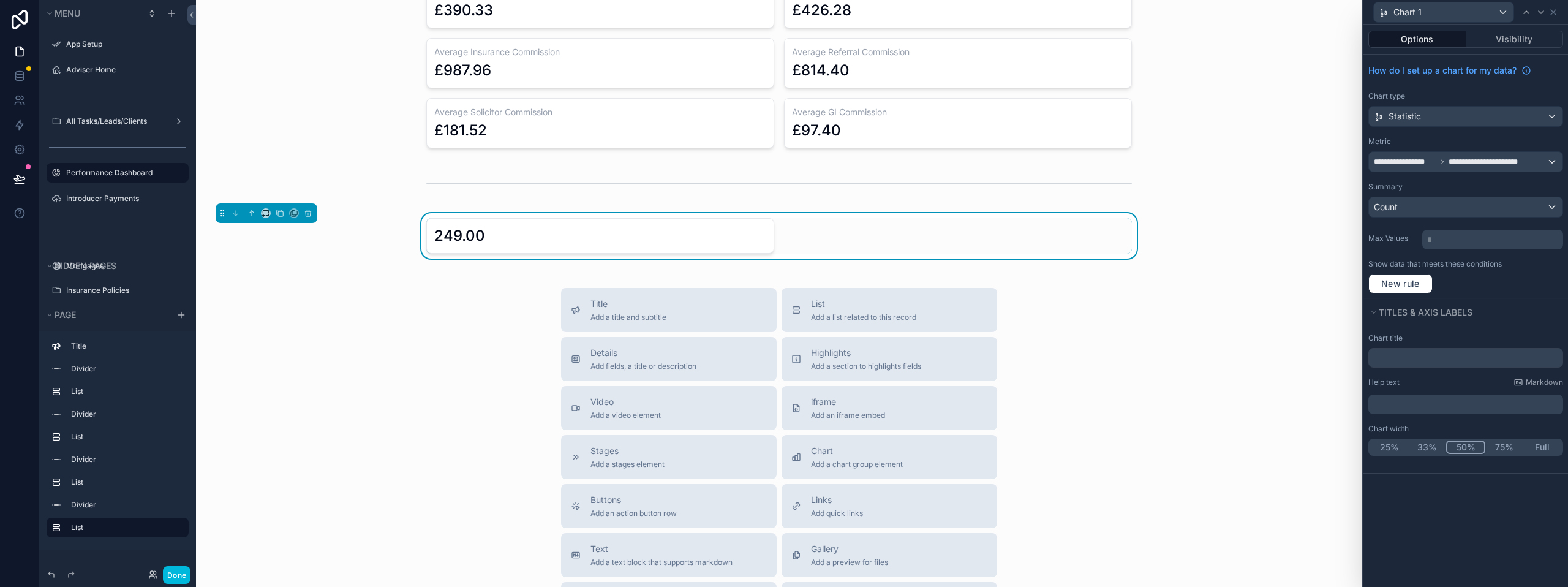
click at [1559, 14] on div "Chart 1" at bounding box center [1465, 12] width 195 height 24
click at [1555, 10] on icon at bounding box center [1553, 12] width 9 height 9
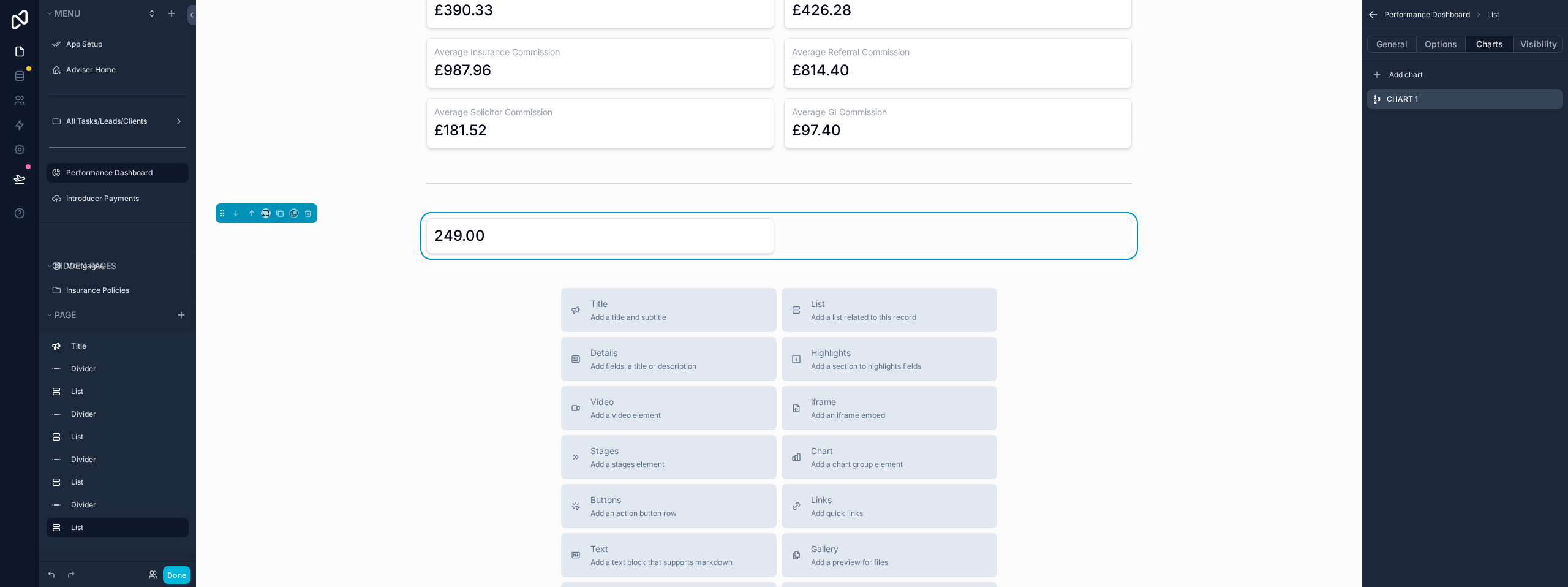
click at [1370, 17] on icon "scrollable content" at bounding box center [1373, 15] width 12 height 12
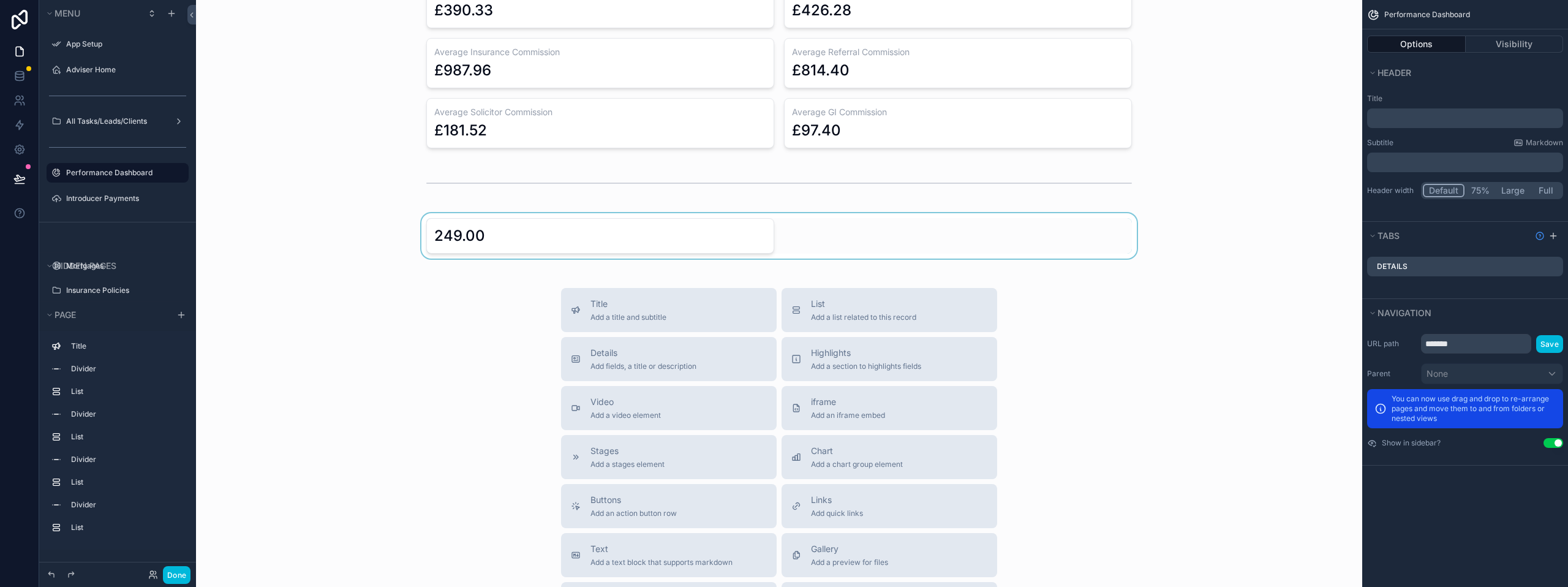
click at [719, 221] on div "scrollable content" at bounding box center [779, 235] width 1147 height 45
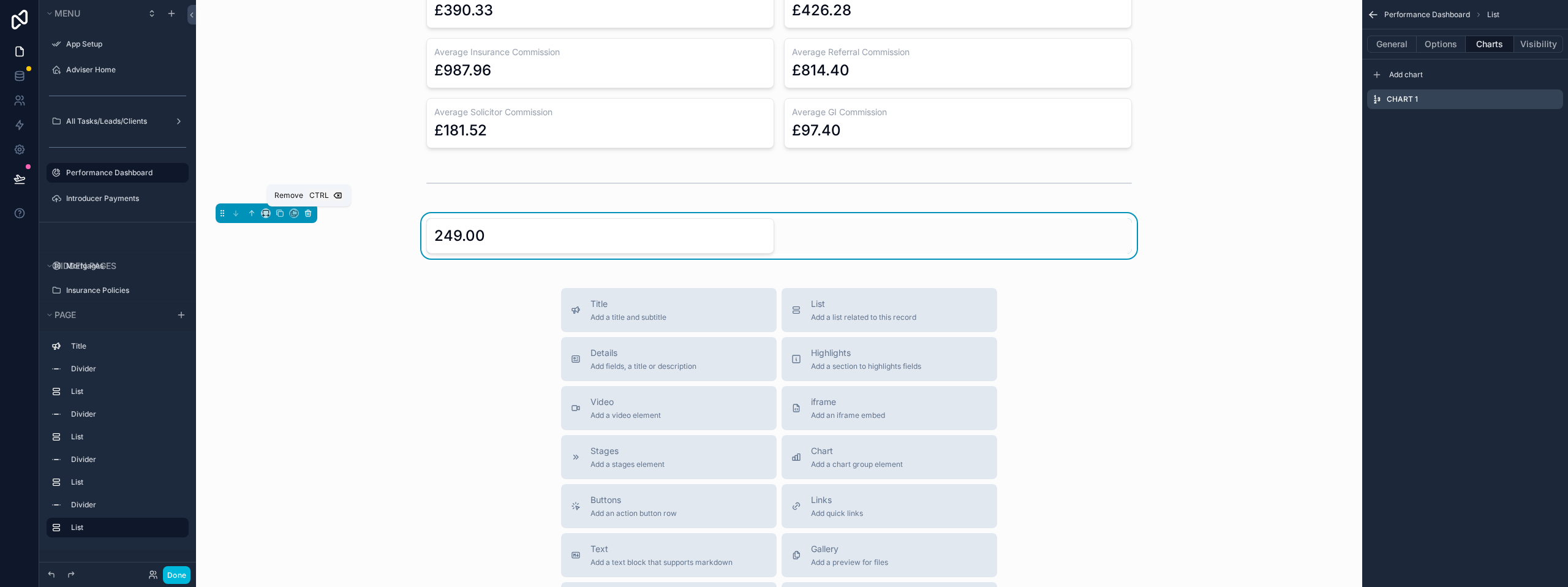
click at [308, 214] on icon "scrollable content" at bounding box center [308, 213] width 9 height 9
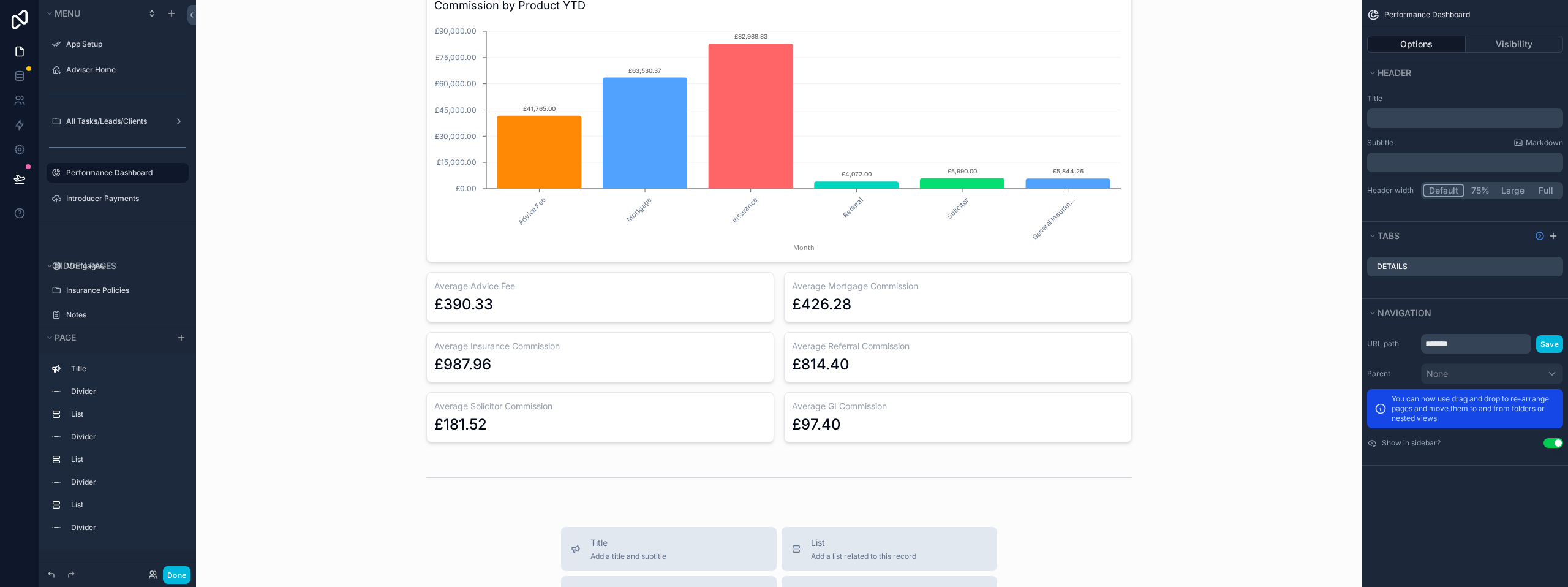
scroll to position [918, 0]
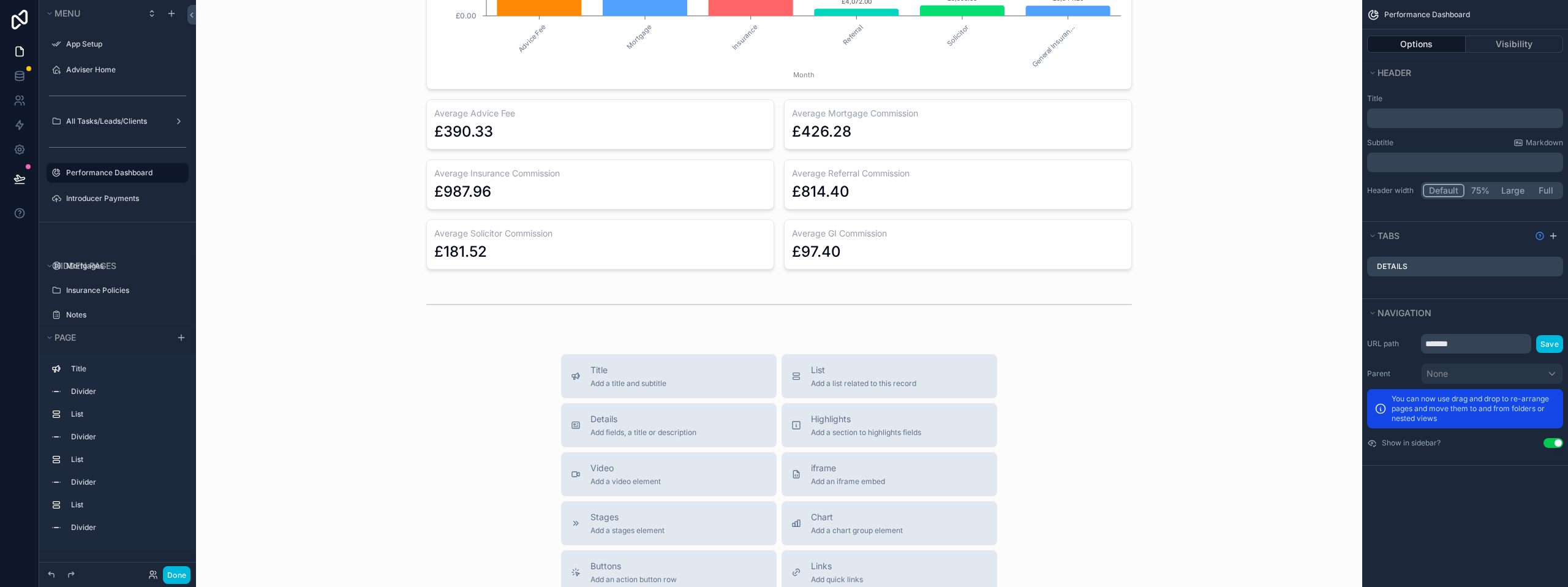
click at [447, 380] on div "Title Add a title and subtitle List Add a list related to this record Details A…" at bounding box center [779, 572] width 1147 height 436
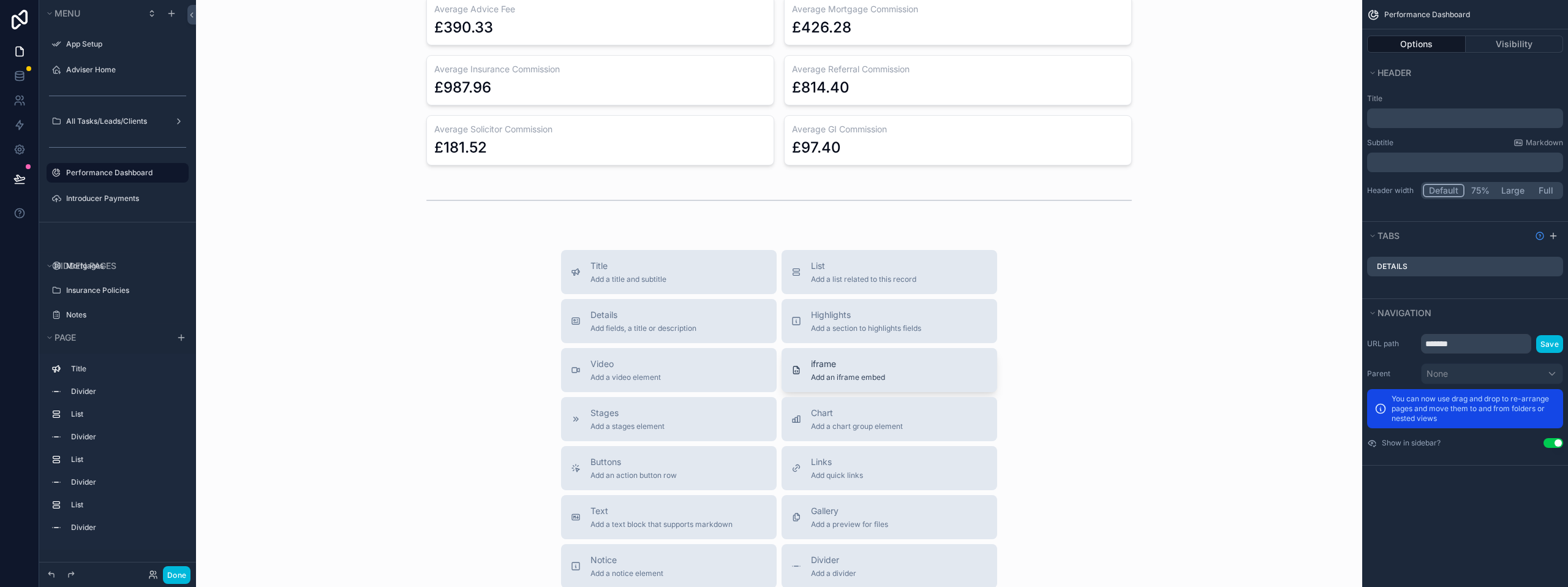
scroll to position [1041, 0]
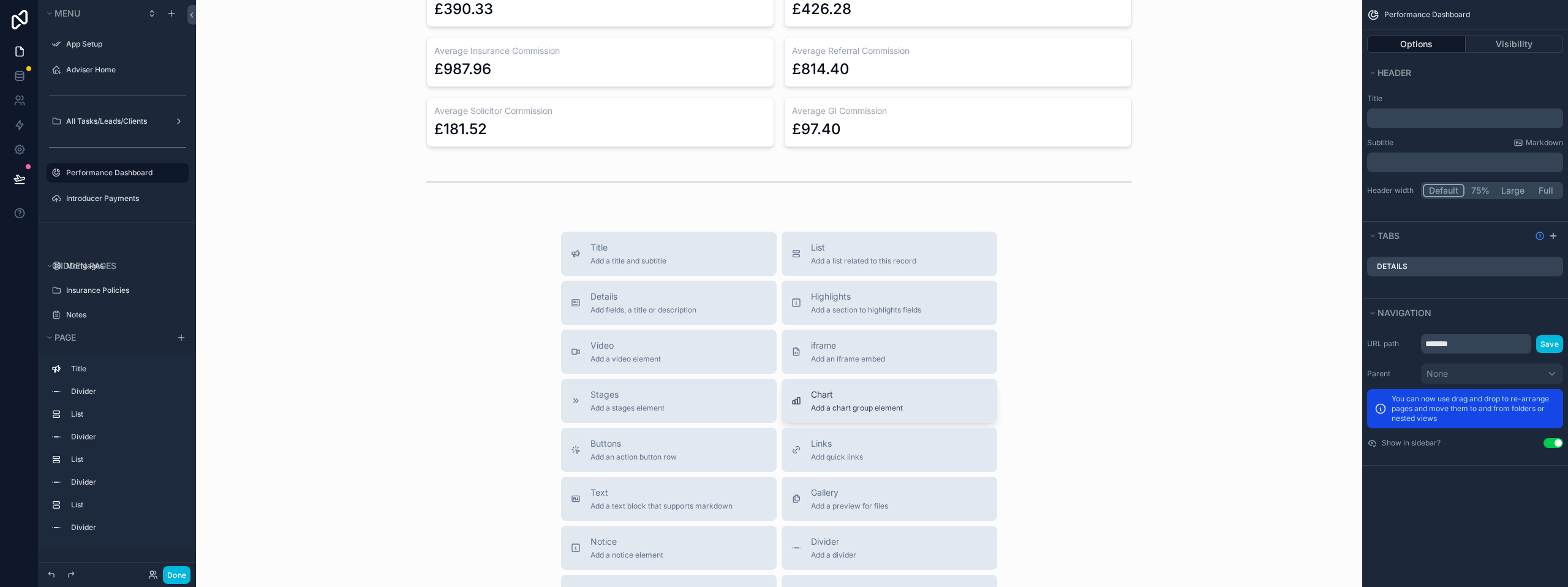
click at [848, 400] on span "Chart" at bounding box center [857, 394] width 92 height 12
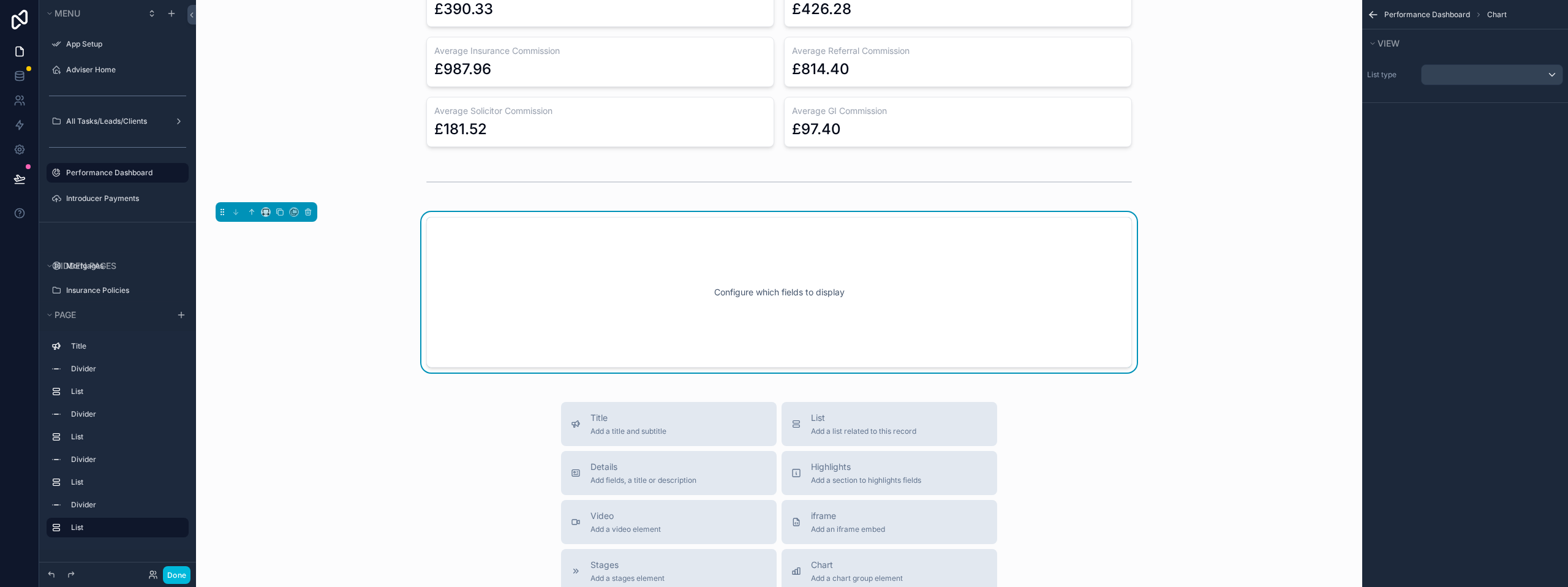
scroll to position [1040, 0]
click at [679, 294] on div "Configure which fields to display" at bounding box center [778, 294] width 665 height 110
click at [1496, 81] on div "scrollable content" at bounding box center [1492, 75] width 141 height 20
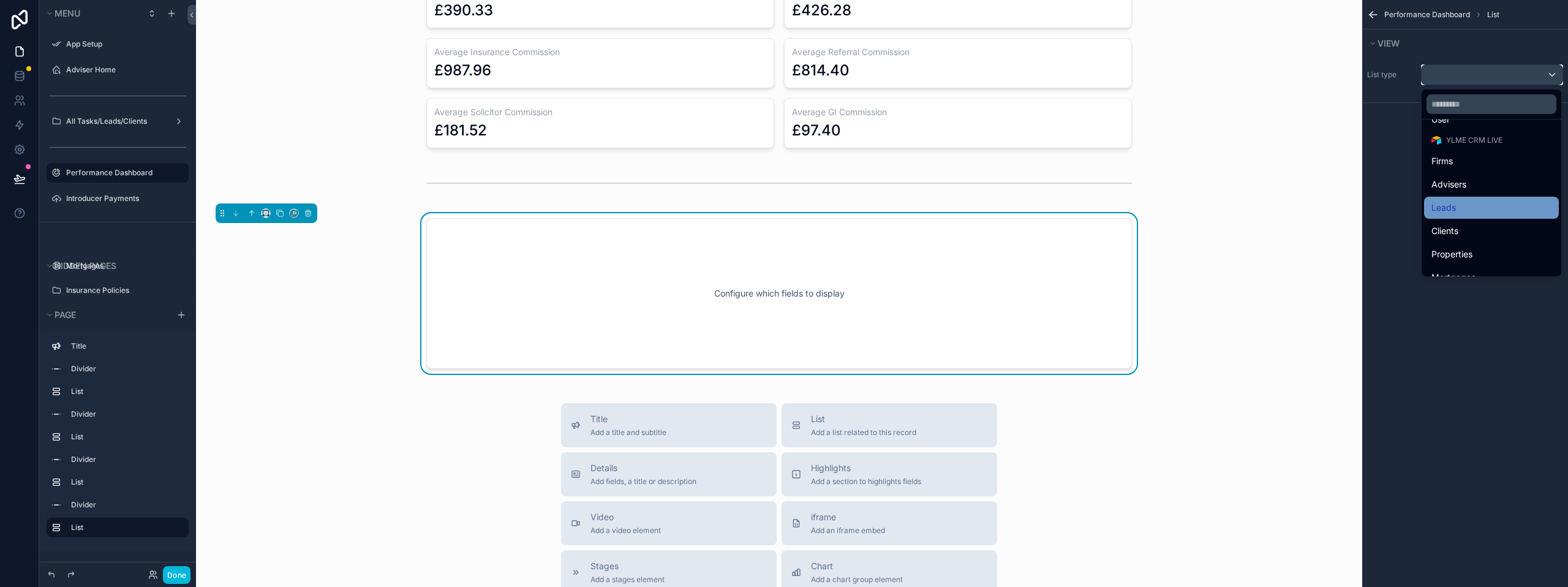
scroll to position [61, 0]
click at [1479, 185] on div "Leads" at bounding box center [1492, 185] width 120 height 15
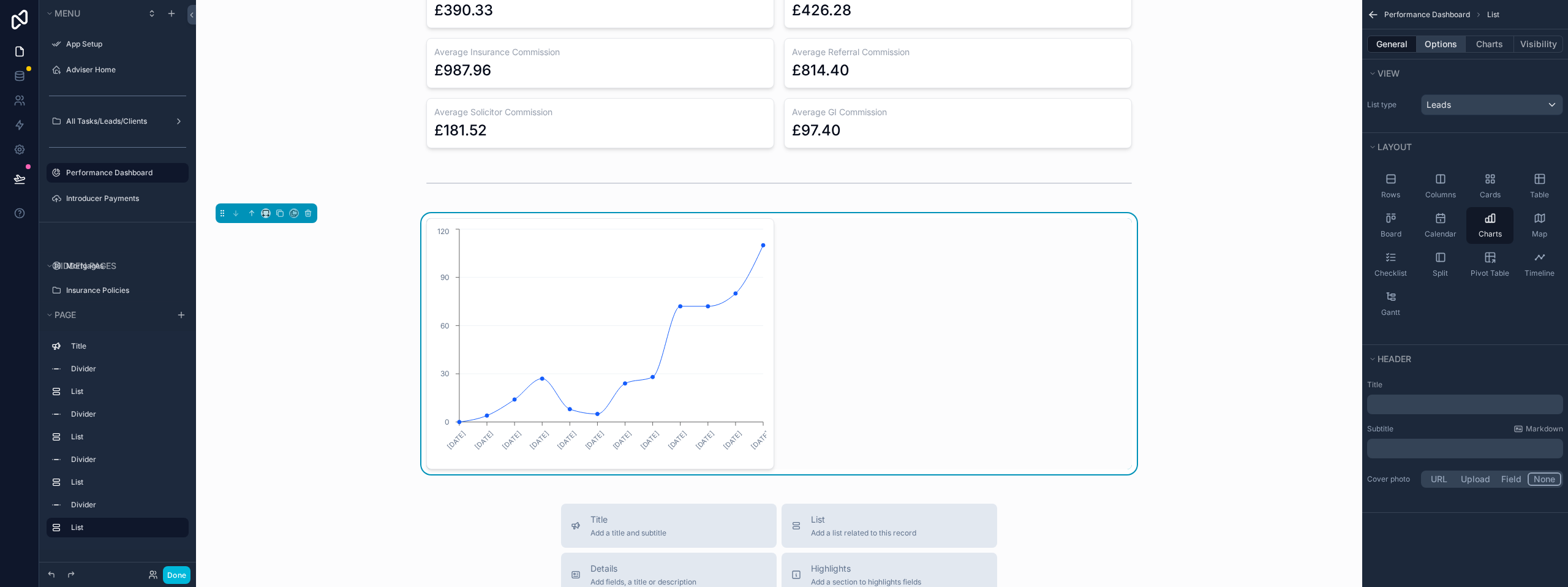
click at [1443, 47] on button "Options" at bounding box center [1441, 44] width 49 height 17
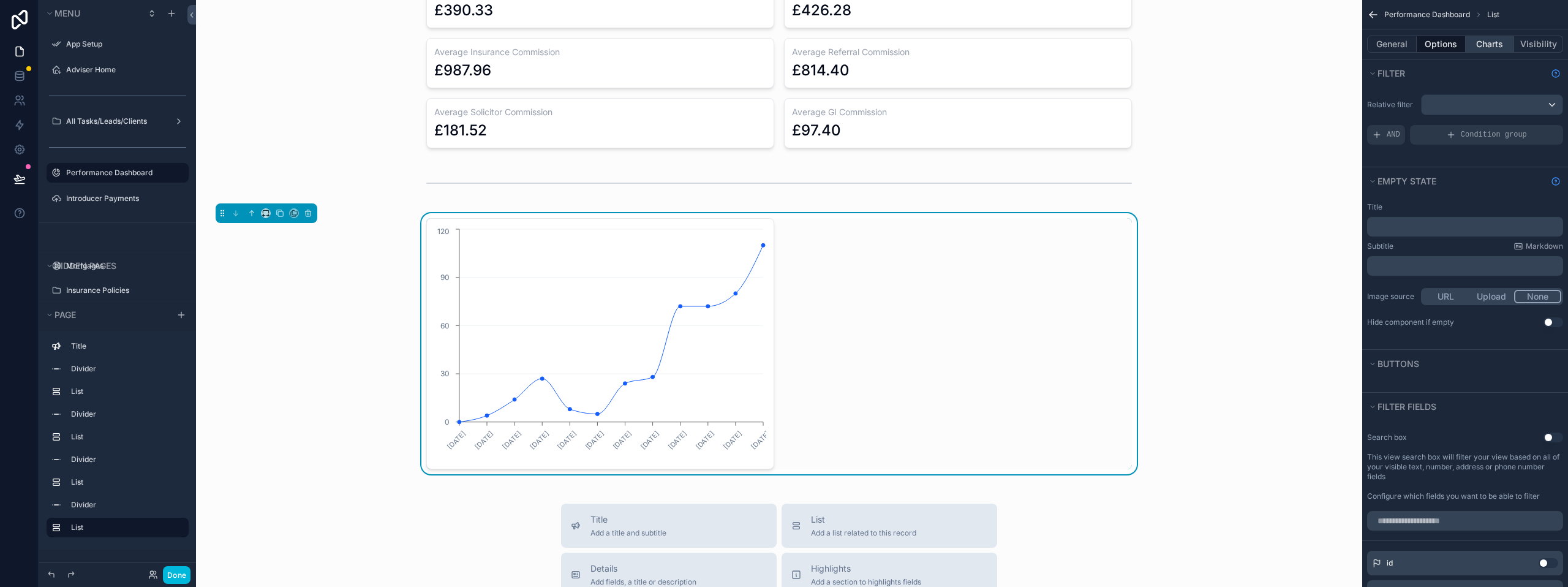
click at [1488, 40] on button "Charts" at bounding box center [1490, 44] width 49 height 17
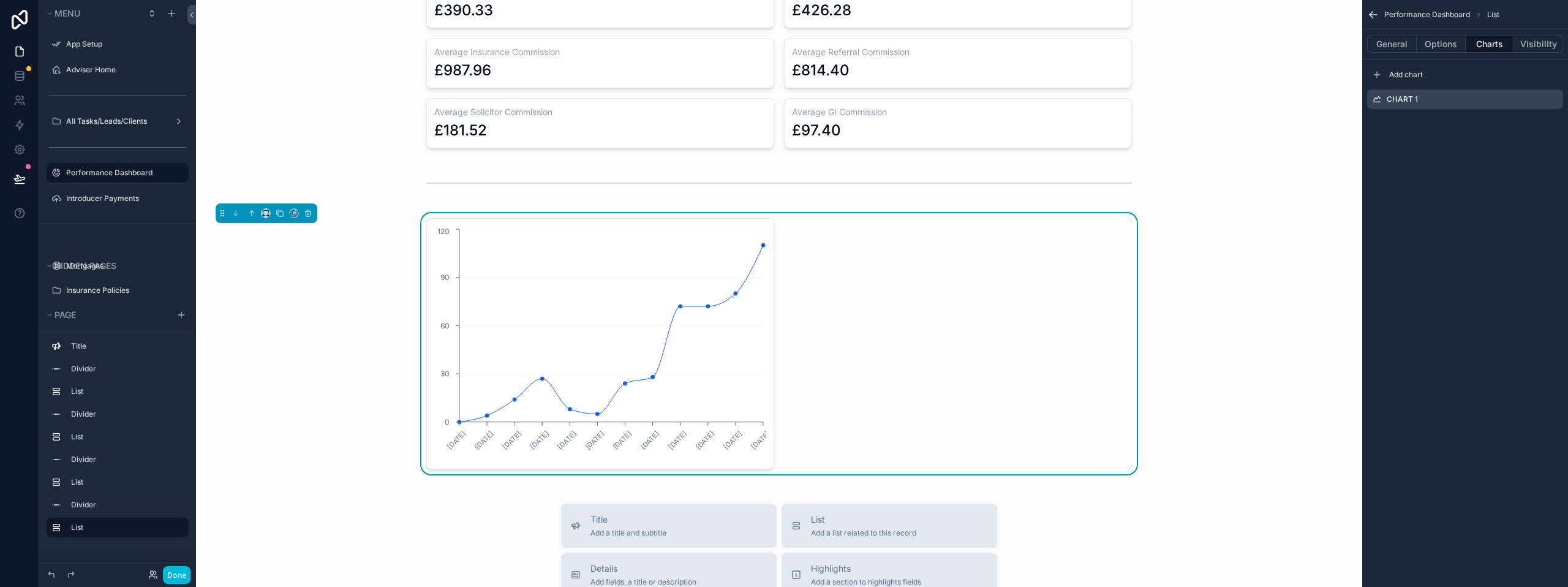
click at [0, 0] on icon "scrollable content" at bounding box center [0, 0] width 0 height 0
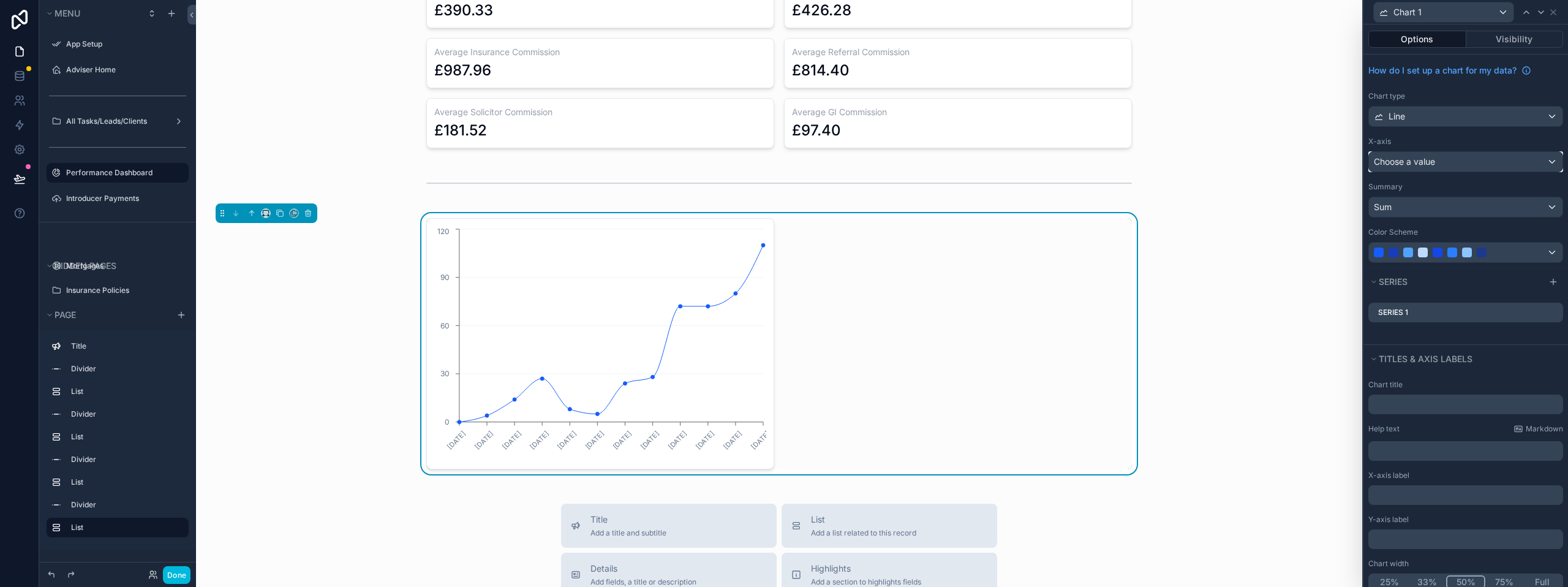
click at [1468, 162] on div "Choose a value" at bounding box center [1465, 161] width 193 height 20
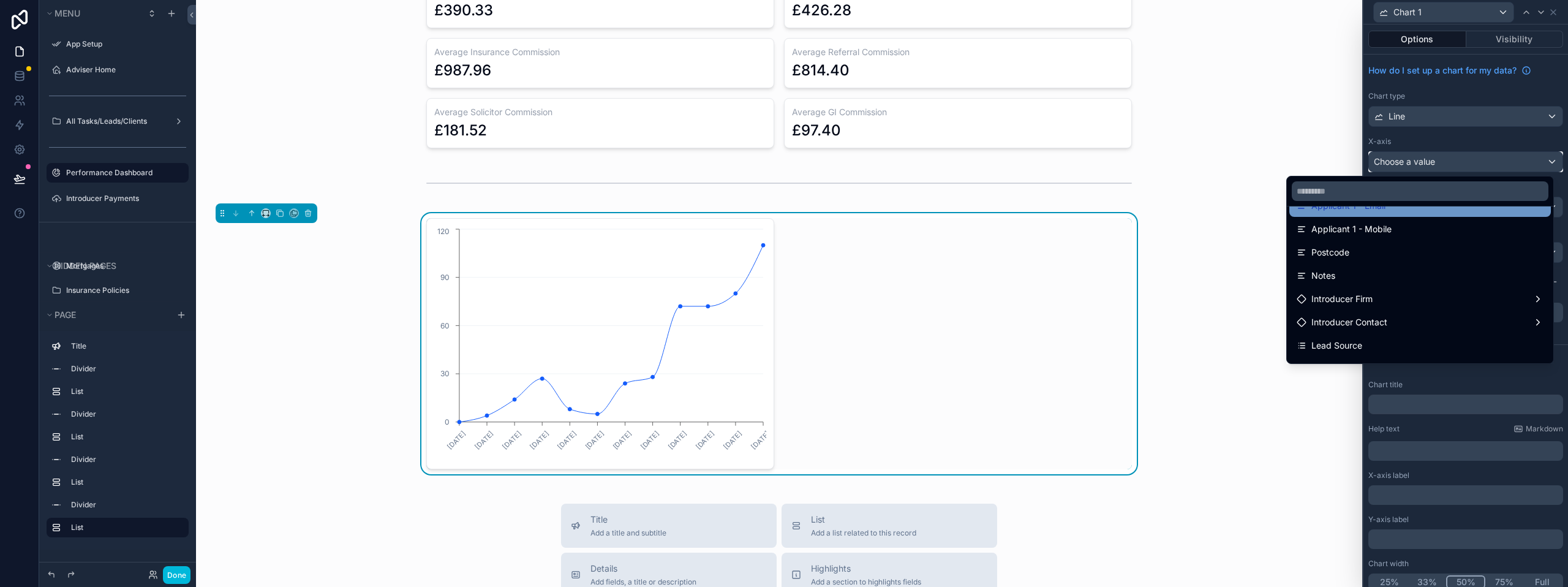
scroll to position [245, 0]
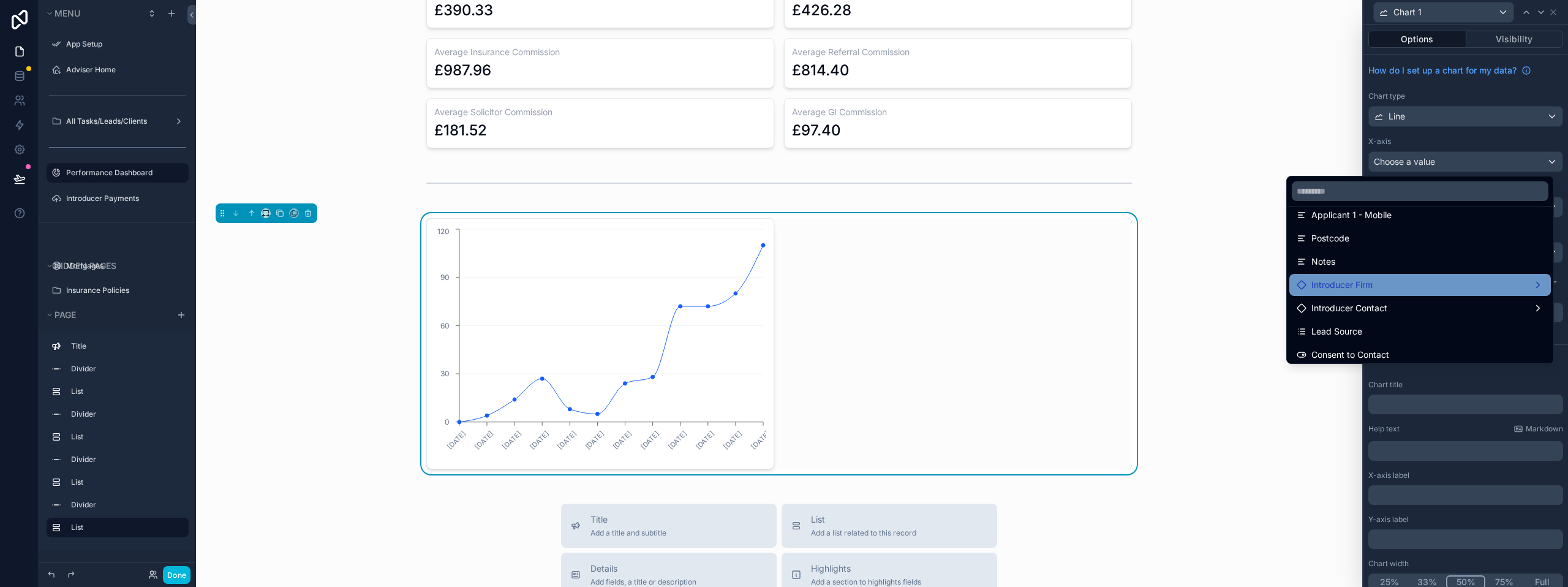
click at [1401, 277] on div "Introducer Firm" at bounding box center [1420, 284] width 247 height 15
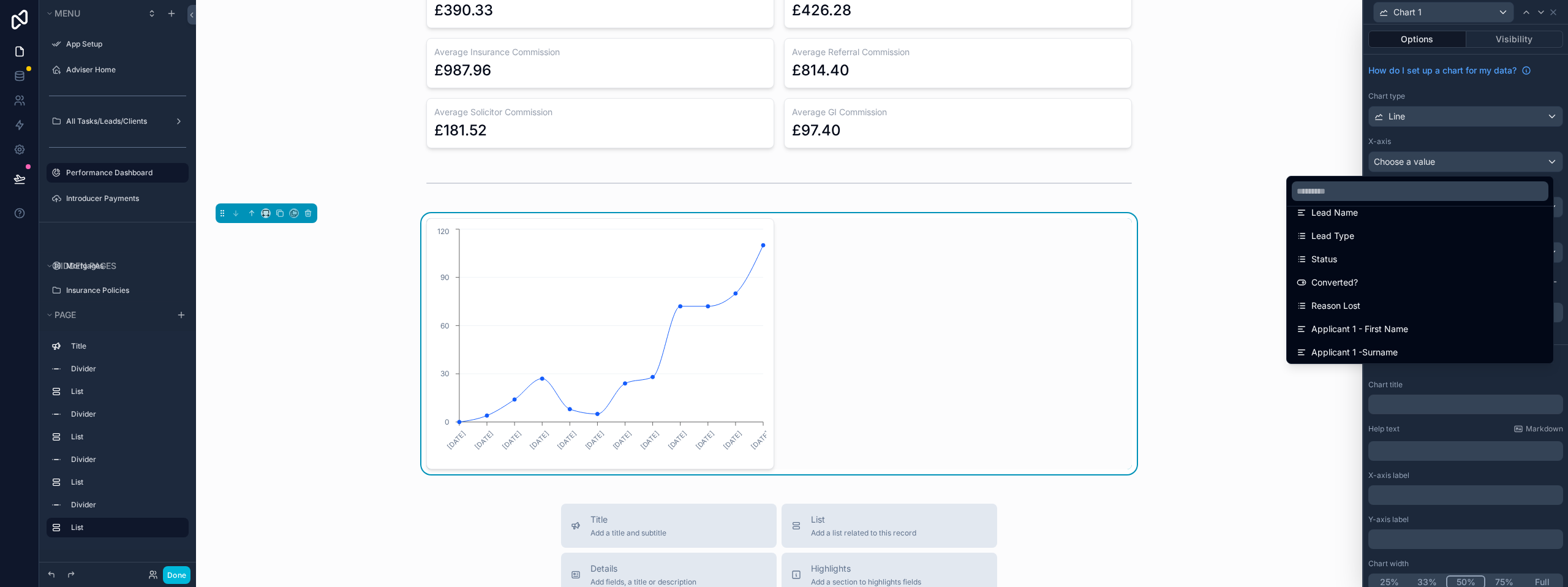
drag, startPoint x: 1349, startPoint y: 151, endPoint x: 1357, endPoint y: 153, distance: 8.2
click at [1523, 152] on div at bounding box center [1465, 294] width 204 height 587
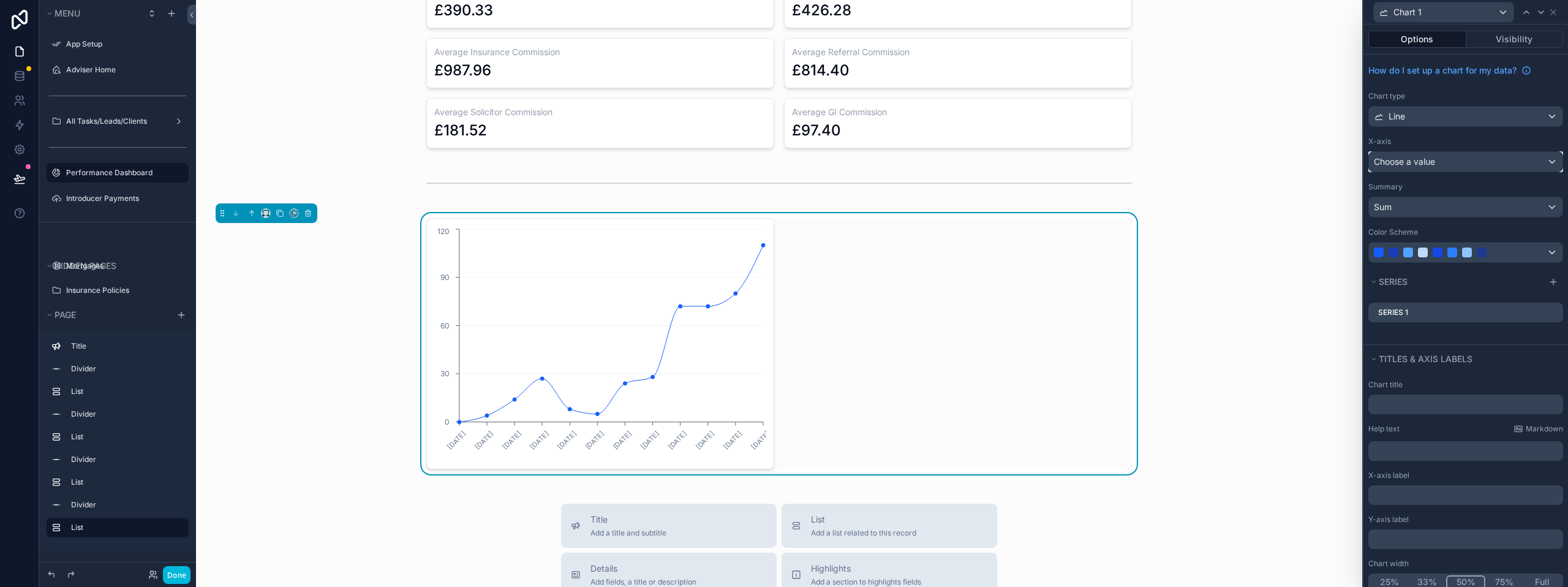
click at [1532, 166] on div "Choose a value" at bounding box center [1465, 161] width 193 height 20
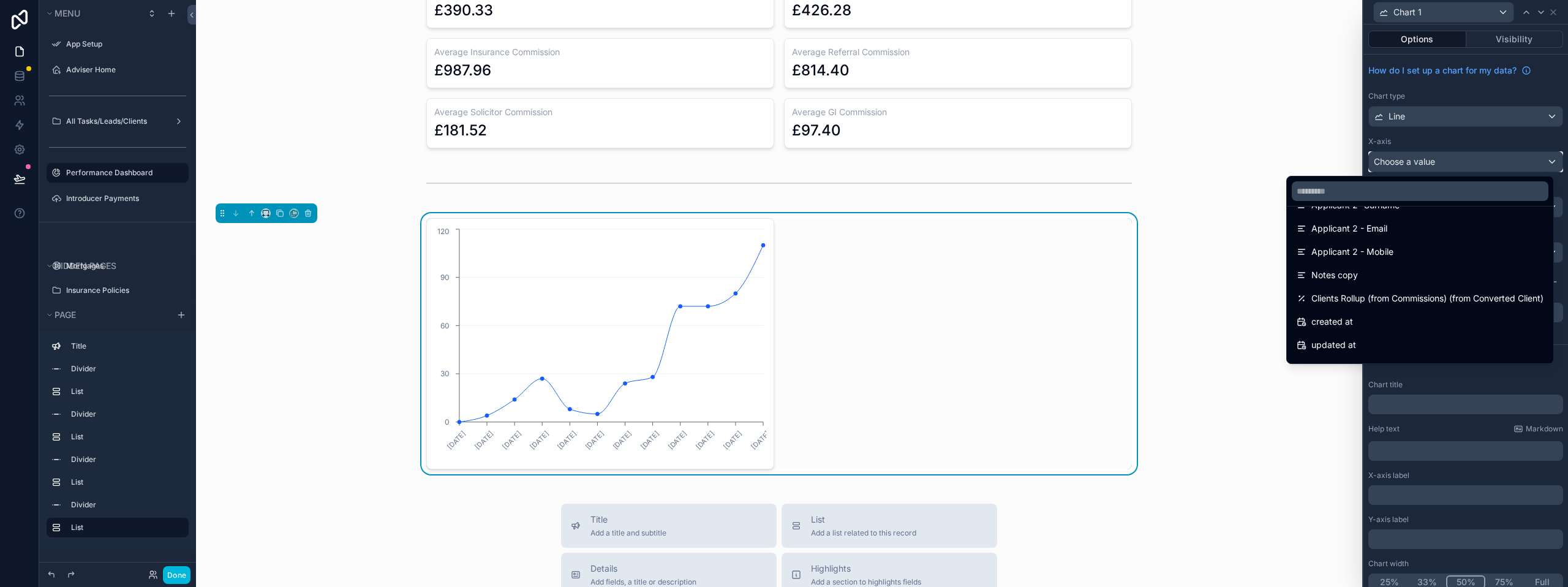
scroll to position [735, 0]
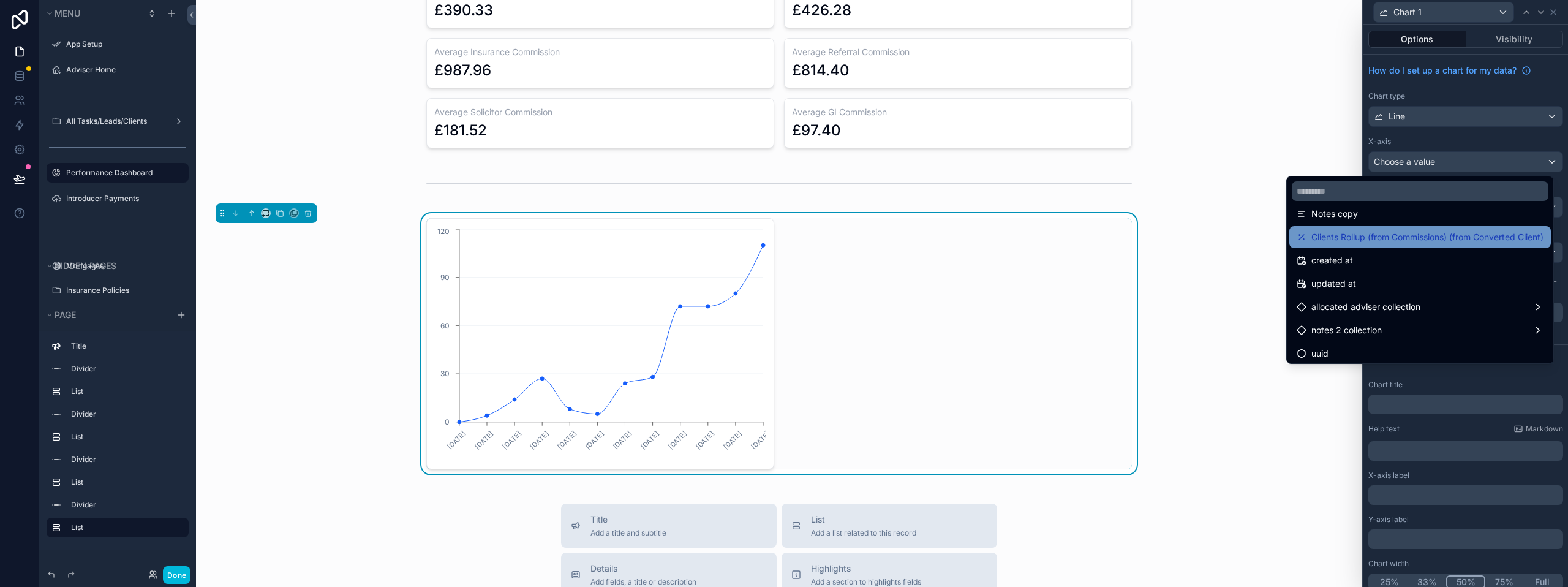
click at [1358, 234] on span "Clients Rollup (from Commissions) (from Converted Client)" at bounding box center [1427, 237] width 232 height 15
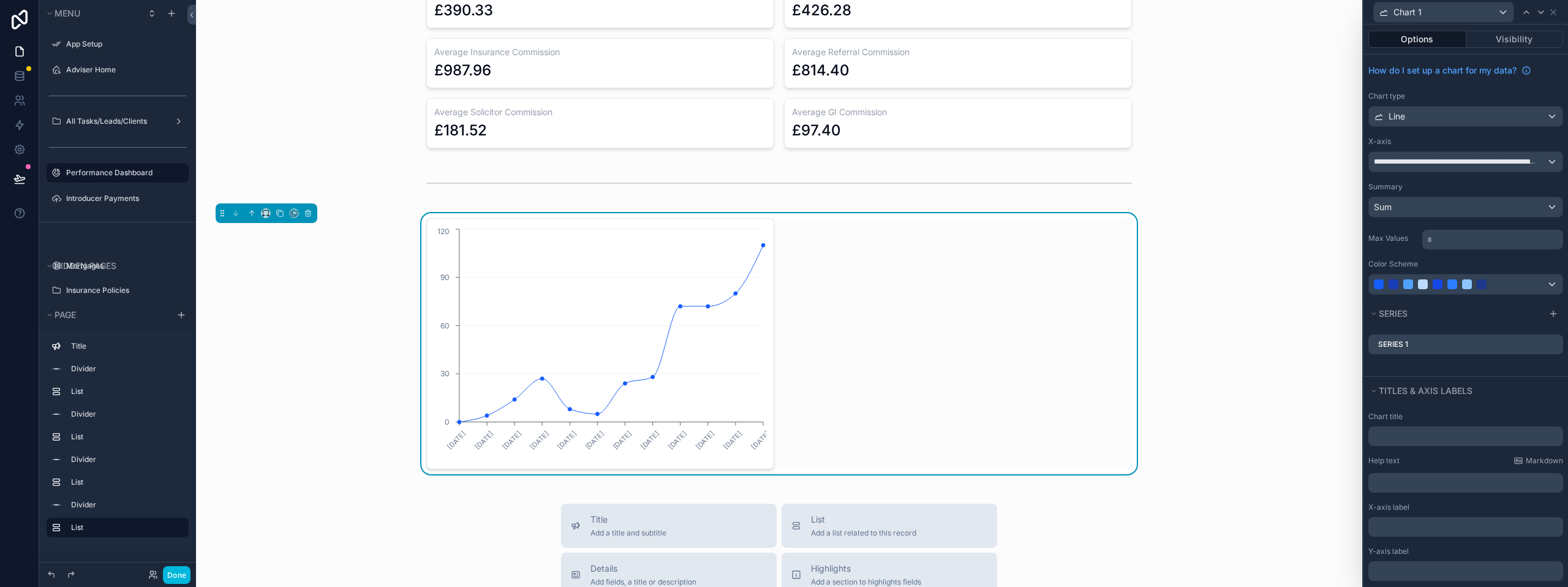
click at [0, 0] on icon at bounding box center [0, 0] width 0 height 0
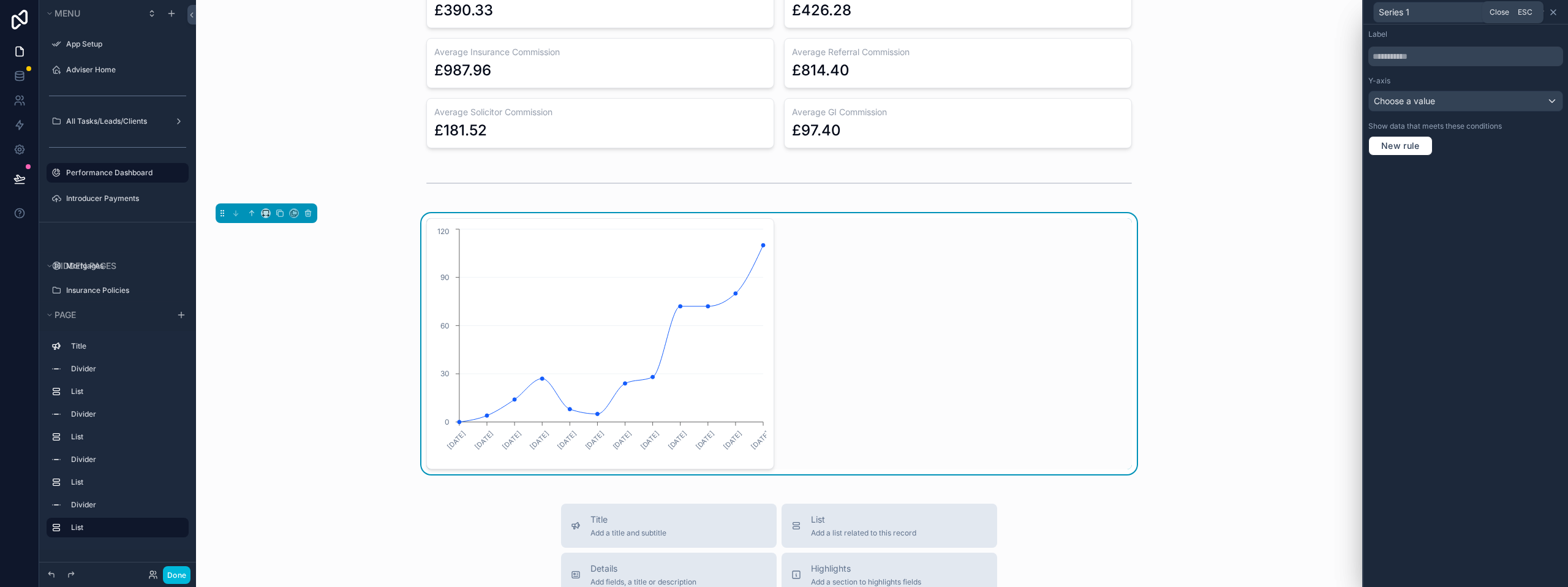
click at [1554, 15] on icon at bounding box center [1553, 12] width 9 height 9
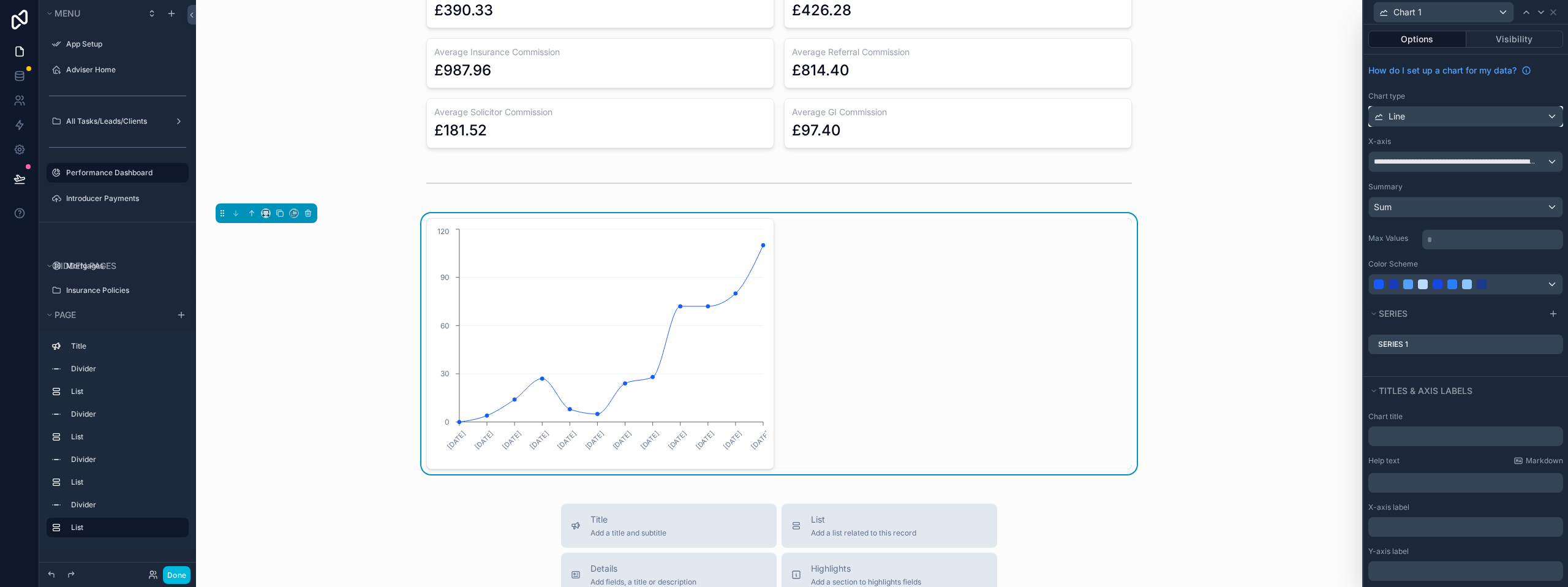
click at [1415, 117] on div "Line" at bounding box center [1465, 116] width 193 height 20
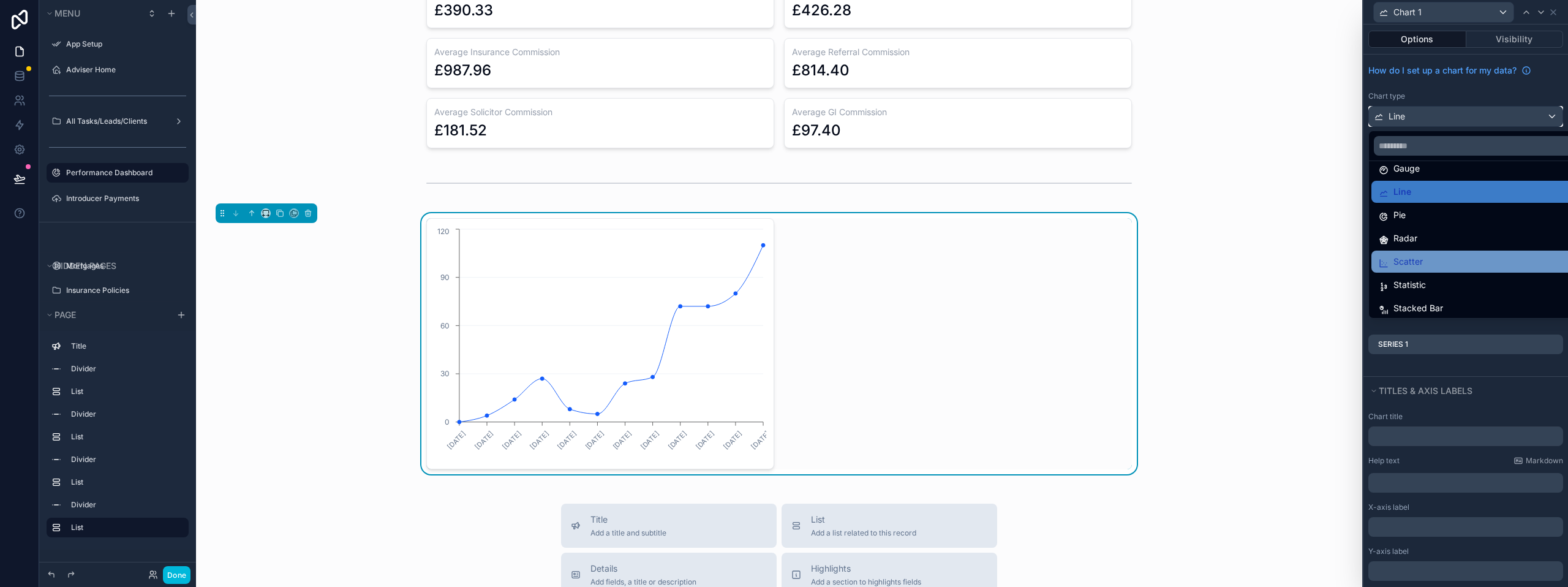
scroll to position [87, 0]
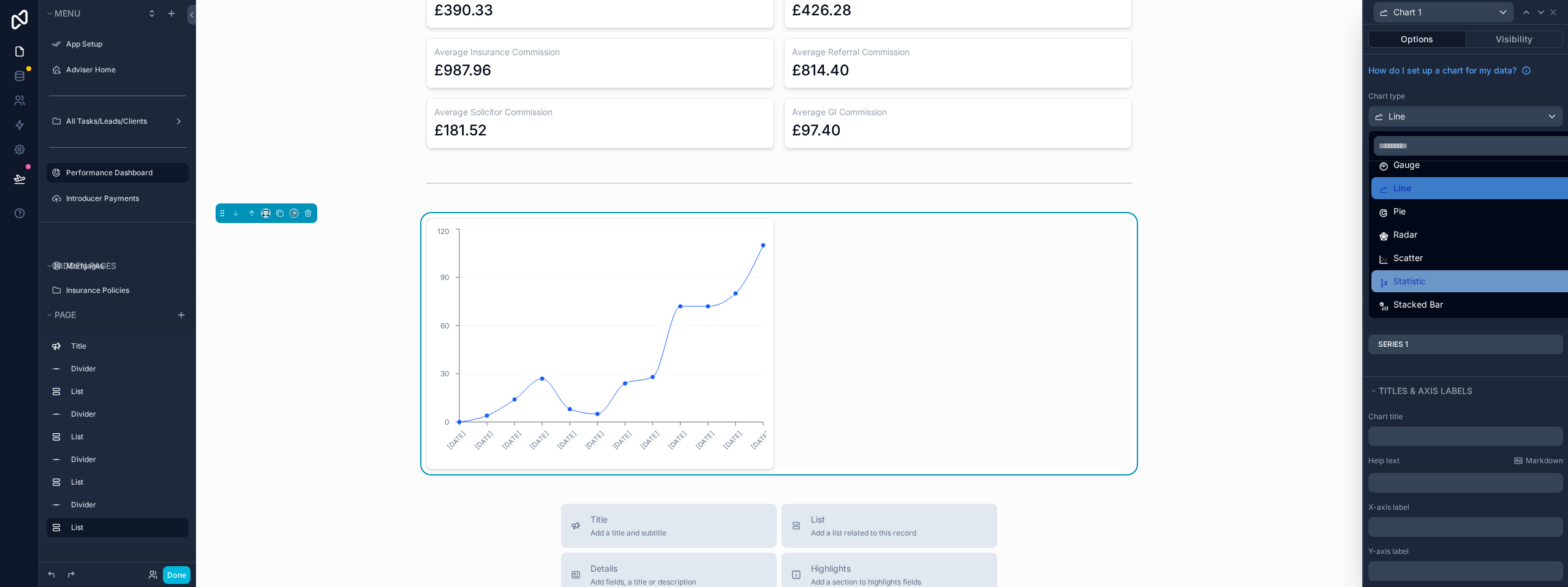
click at [1423, 272] on div "Statistic" at bounding box center [1475, 281] width 208 height 22
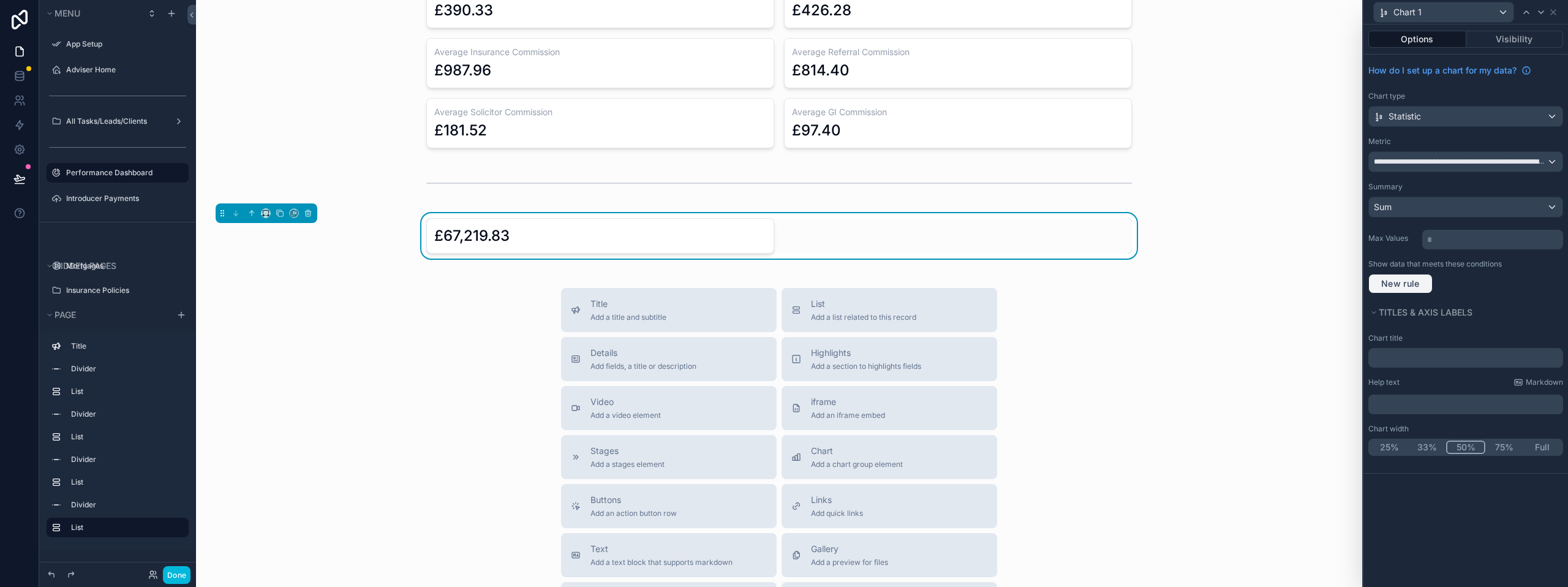
click at [1402, 283] on span "New rule" at bounding box center [1400, 283] width 48 height 11
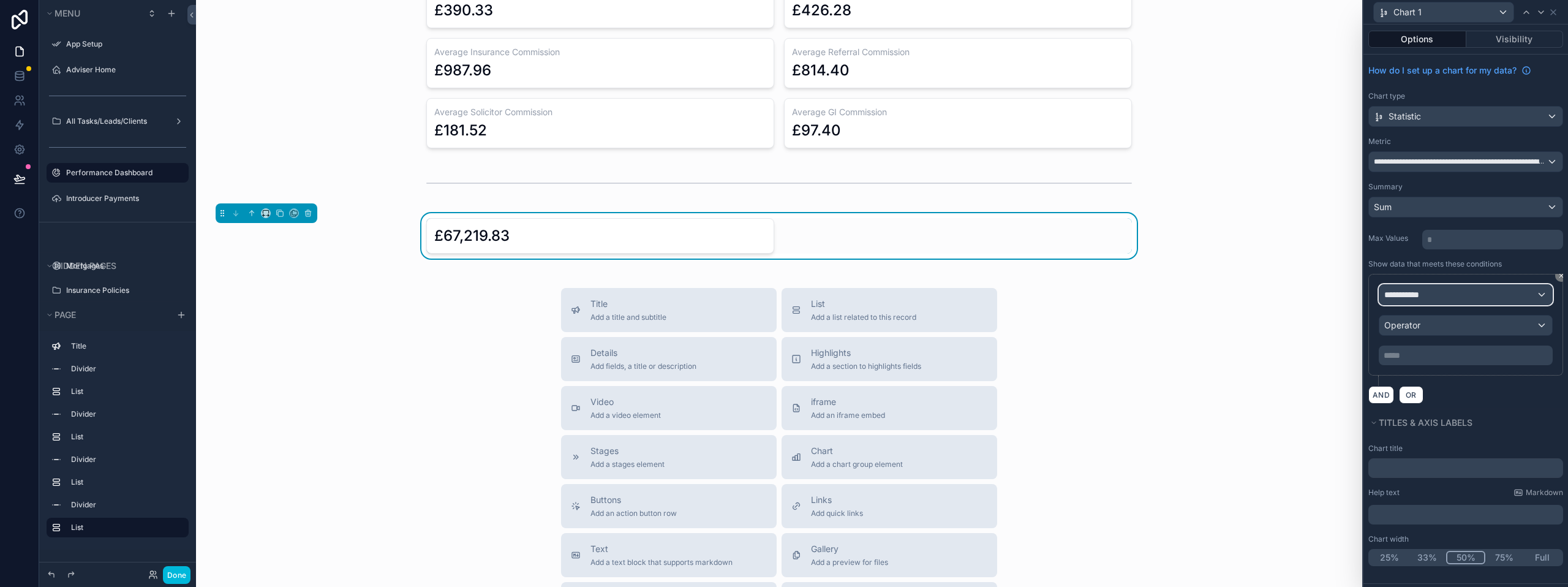
click at [1433, 293] on div "**********" at bounding box center [1465, 294] width 173 height 20
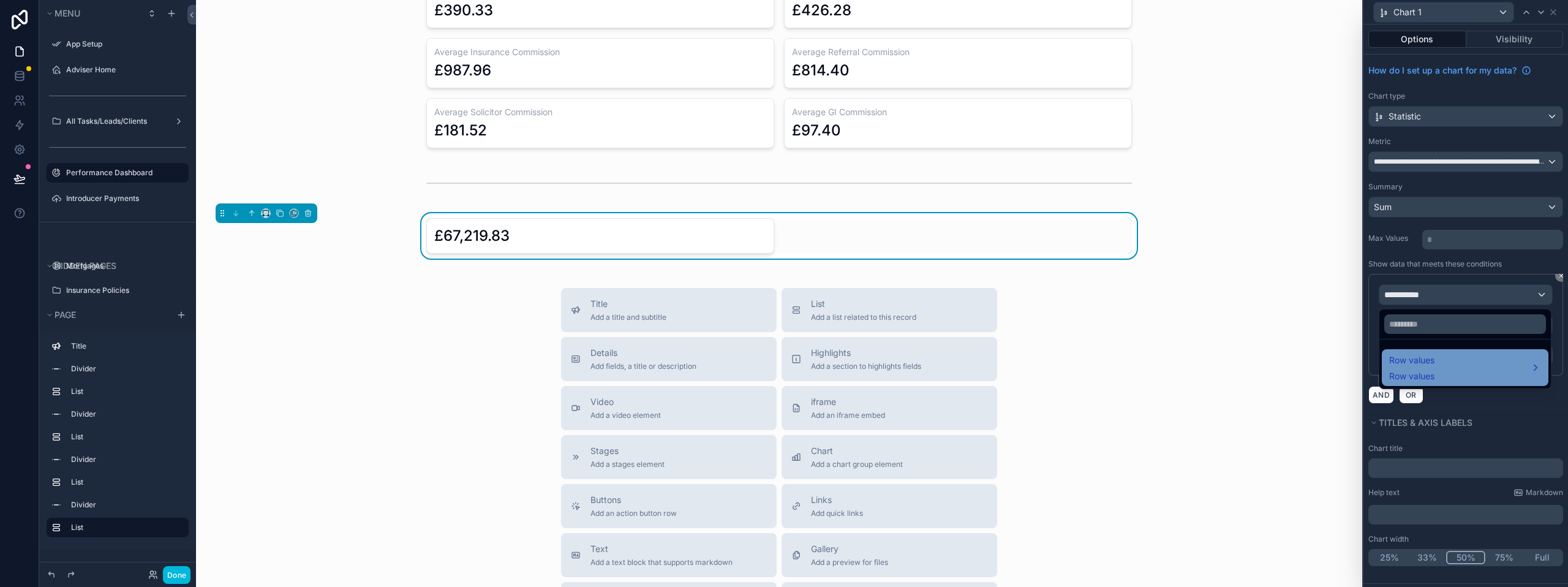
click at [1432, 358] on span "Row values" at bounding box center [1411, 360] width 45 height 15
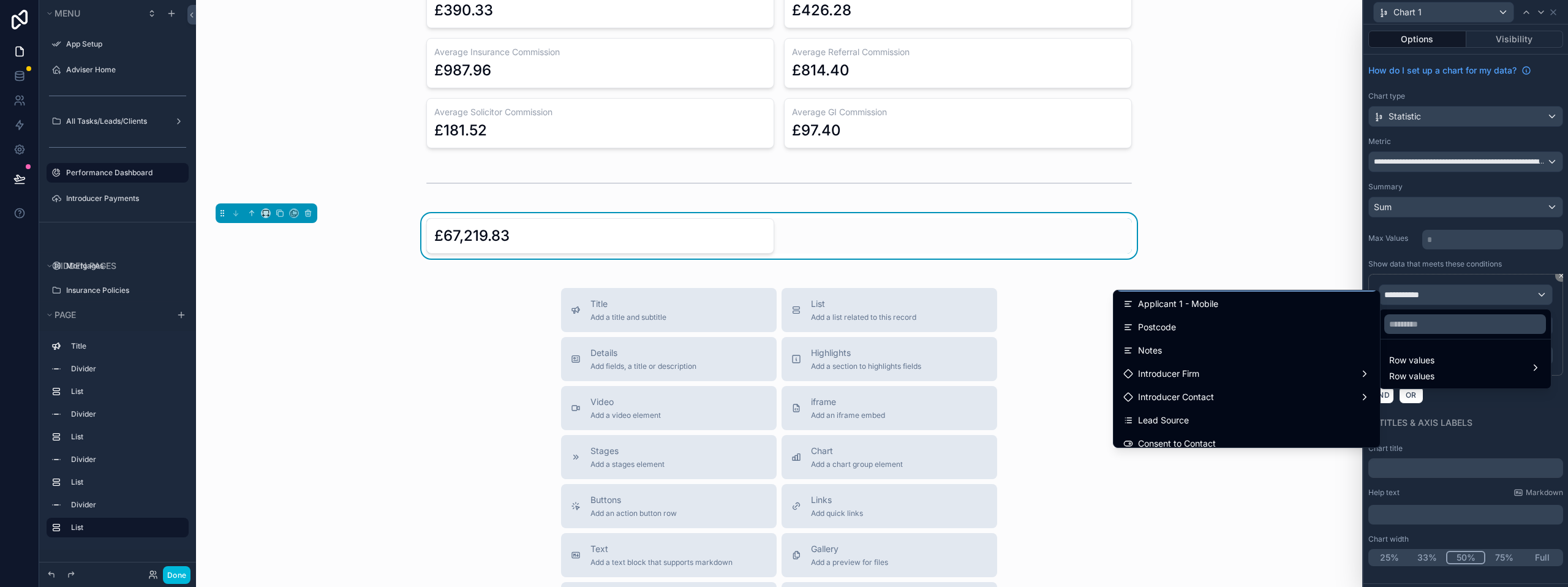
scroll to position [245, 0]
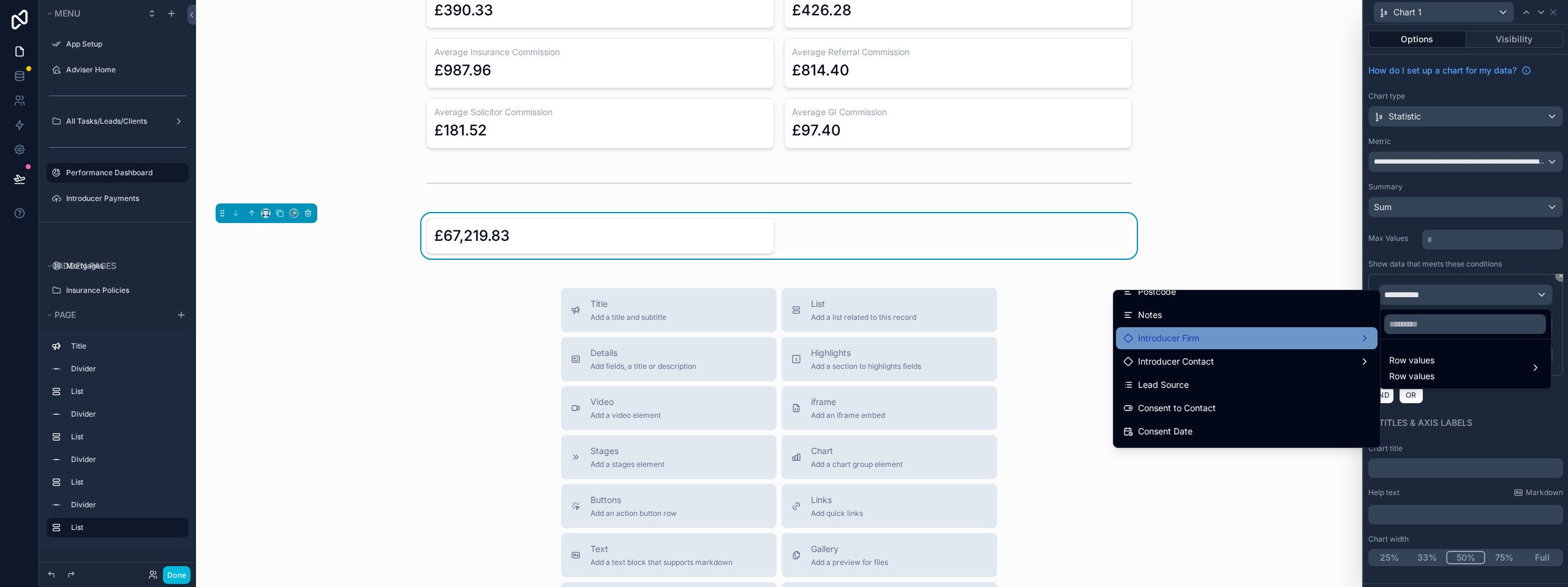
click at [1175, 348] on div "Introducer Firm" at bounding box center [1246, 338] width 262 height 22
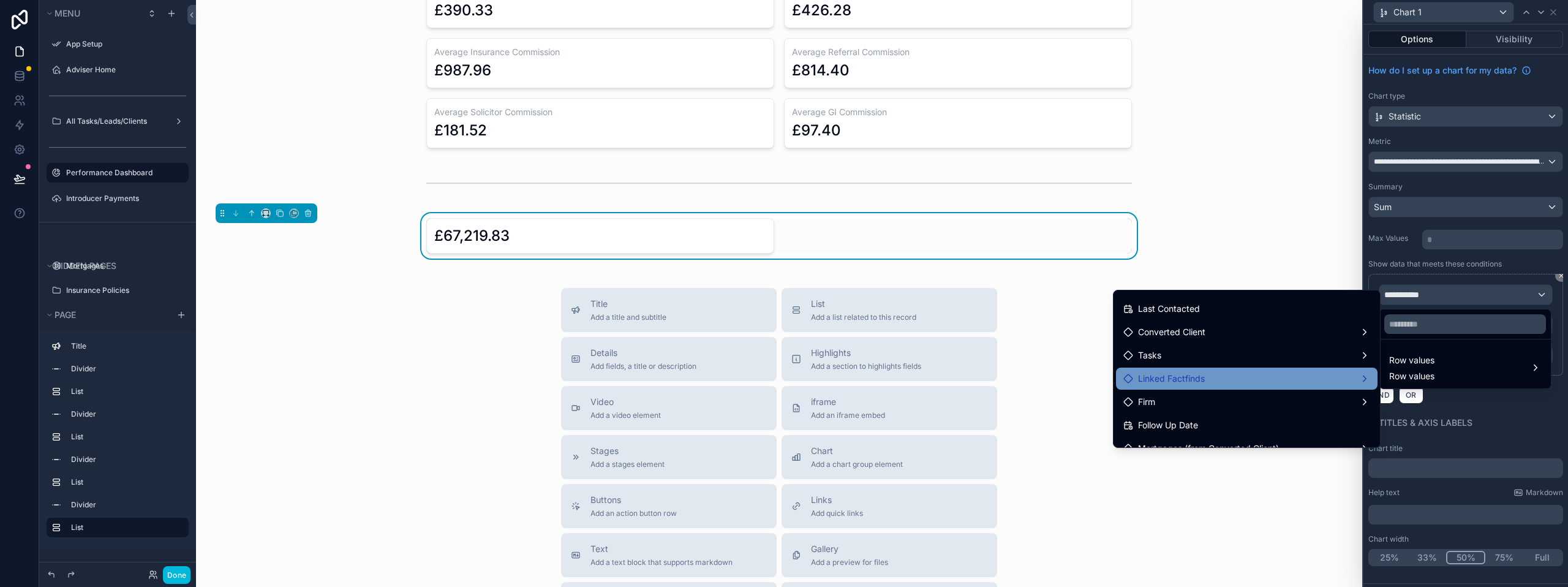
scroll to position [429, 0]
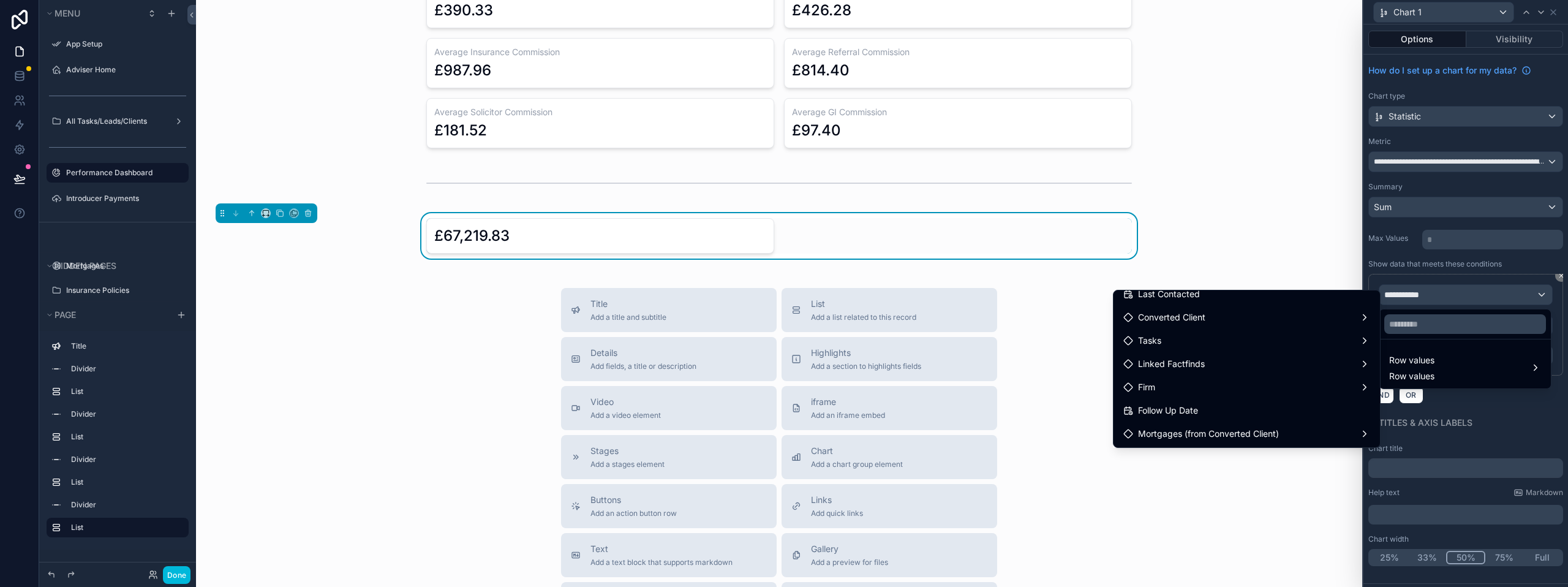
click at [1489, 406] on div at bounding box center [1465, 294] width 204 height 587
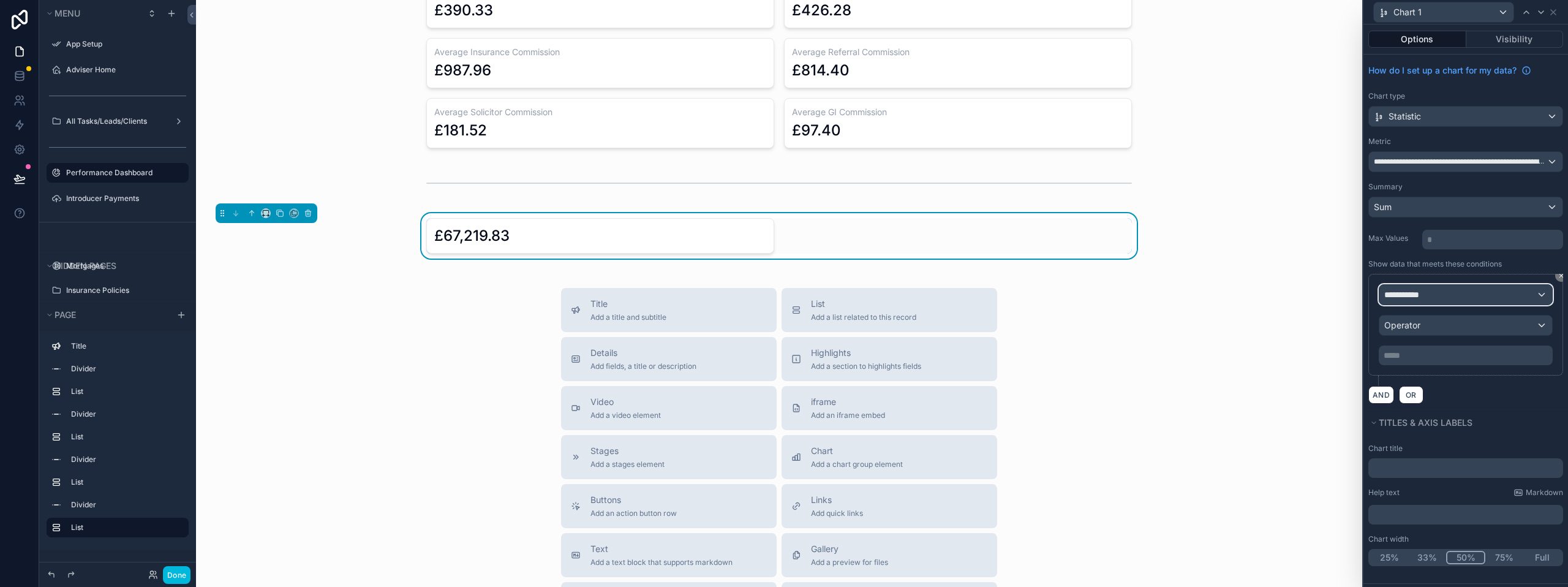
click at [1454, 294] on div "**********" at bounding box center [1465, 294] width 173 height 20
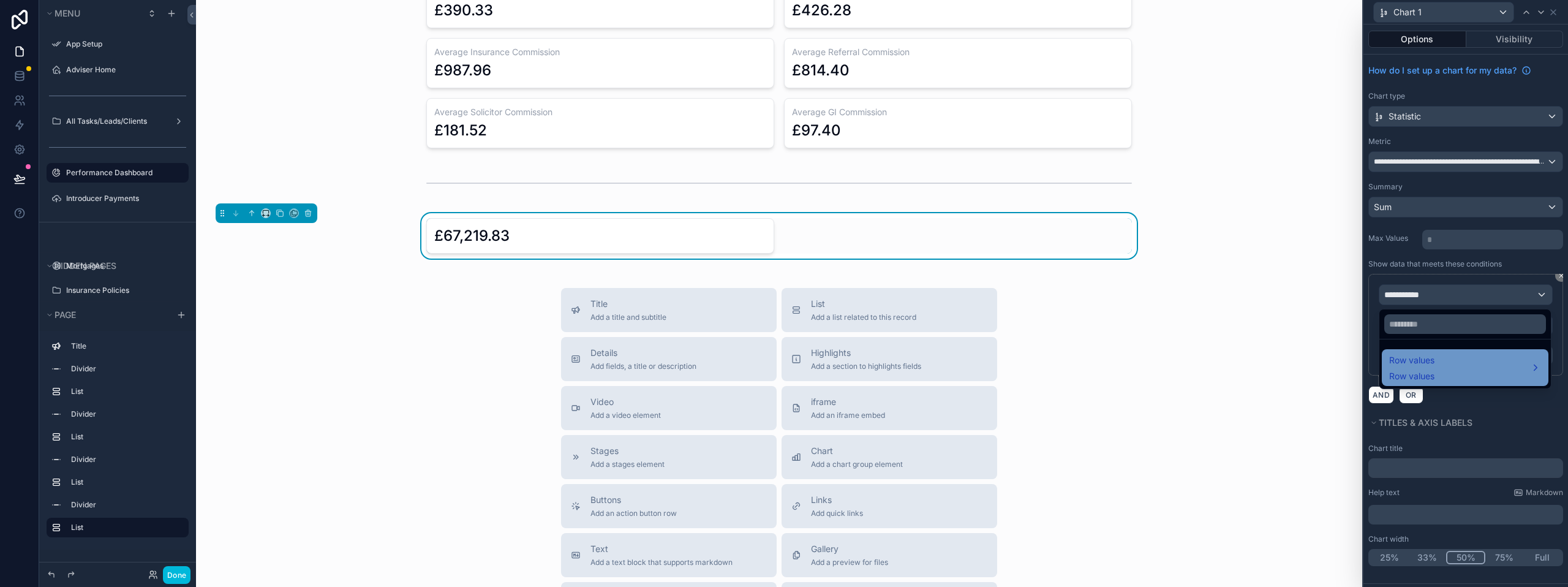
click at [1428, 366] on span "Row values" at bounding box center [1411, 360] width 45 height 15
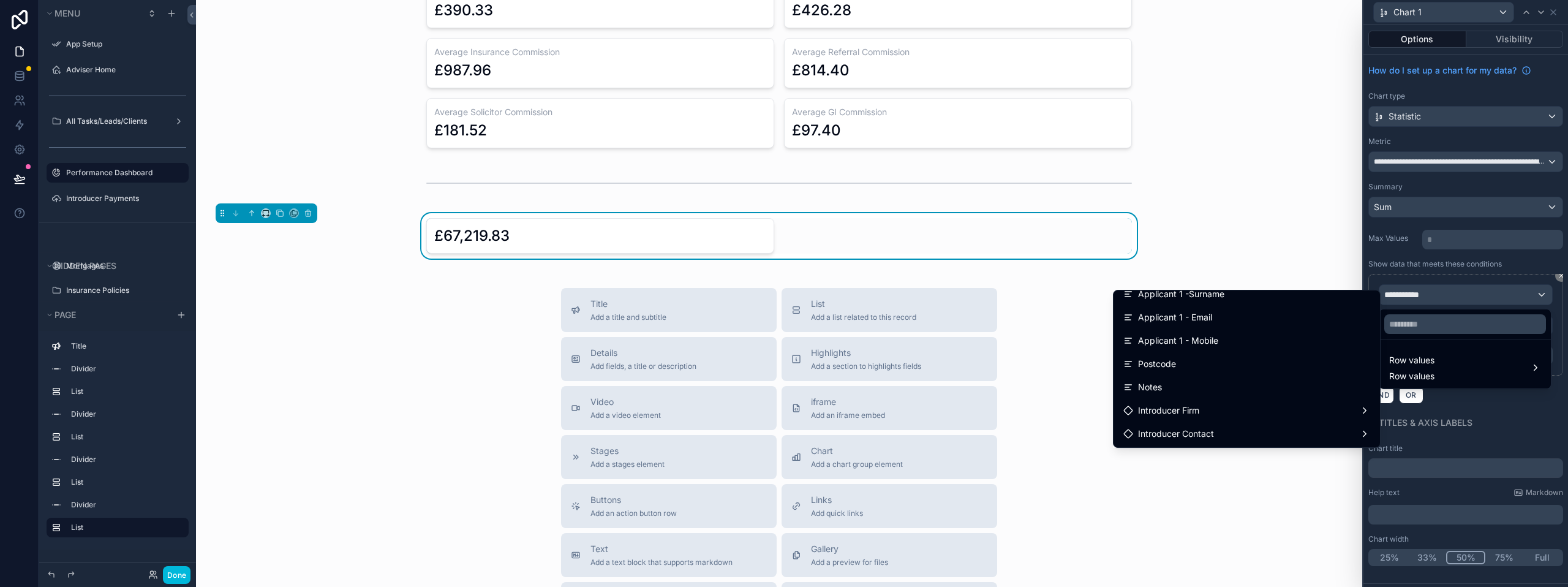
scroll to position [157, 0]
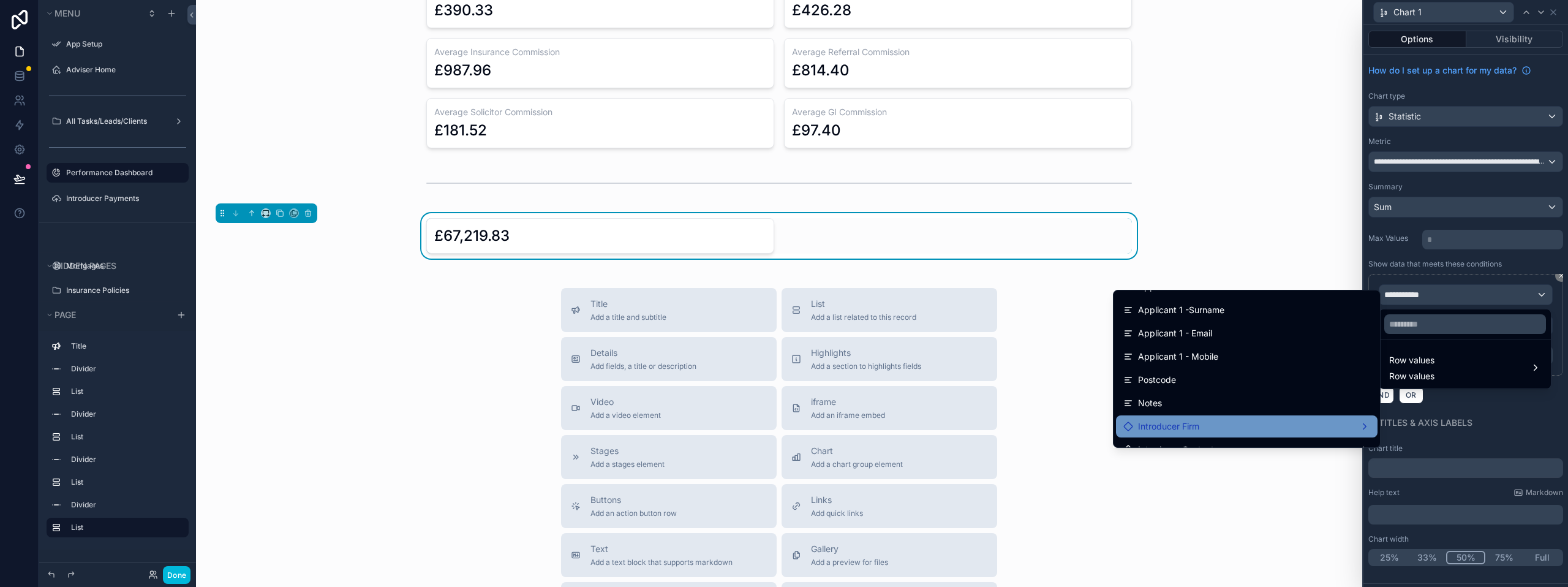
click at [1190, 421] on div "Introducer Firm" at bounding box center [1247, 426] width 247 height 15
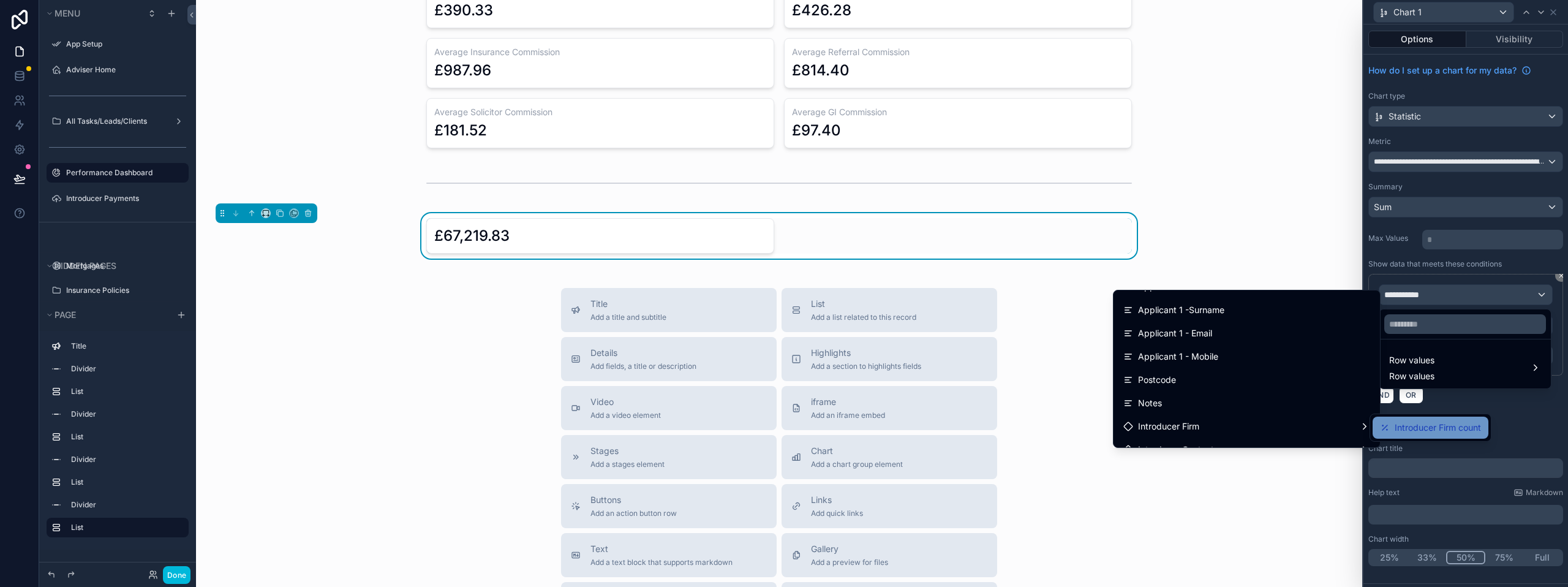
click at [1378, 429] on div "Introducer Firm count" at bounding box center [1430, 427] width 116 height 22
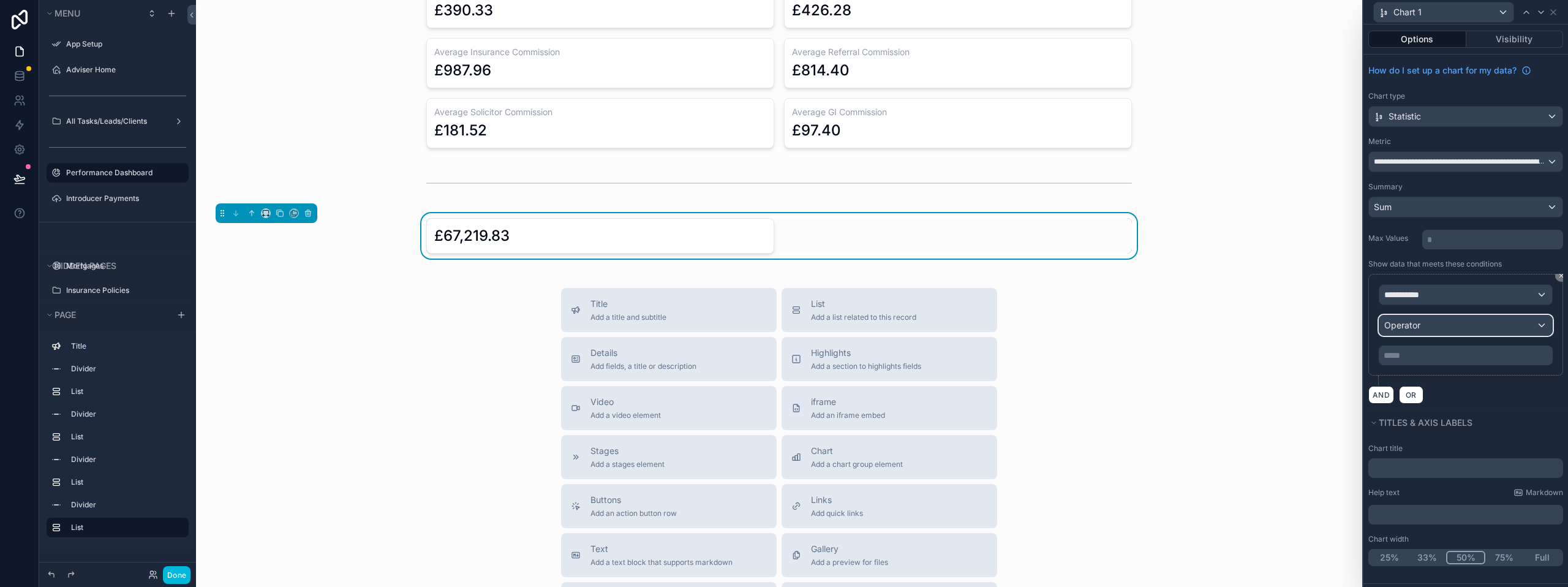
click at [1413, 327] on div "Operator" at bounding box center [1465, 324] width 173 height 20
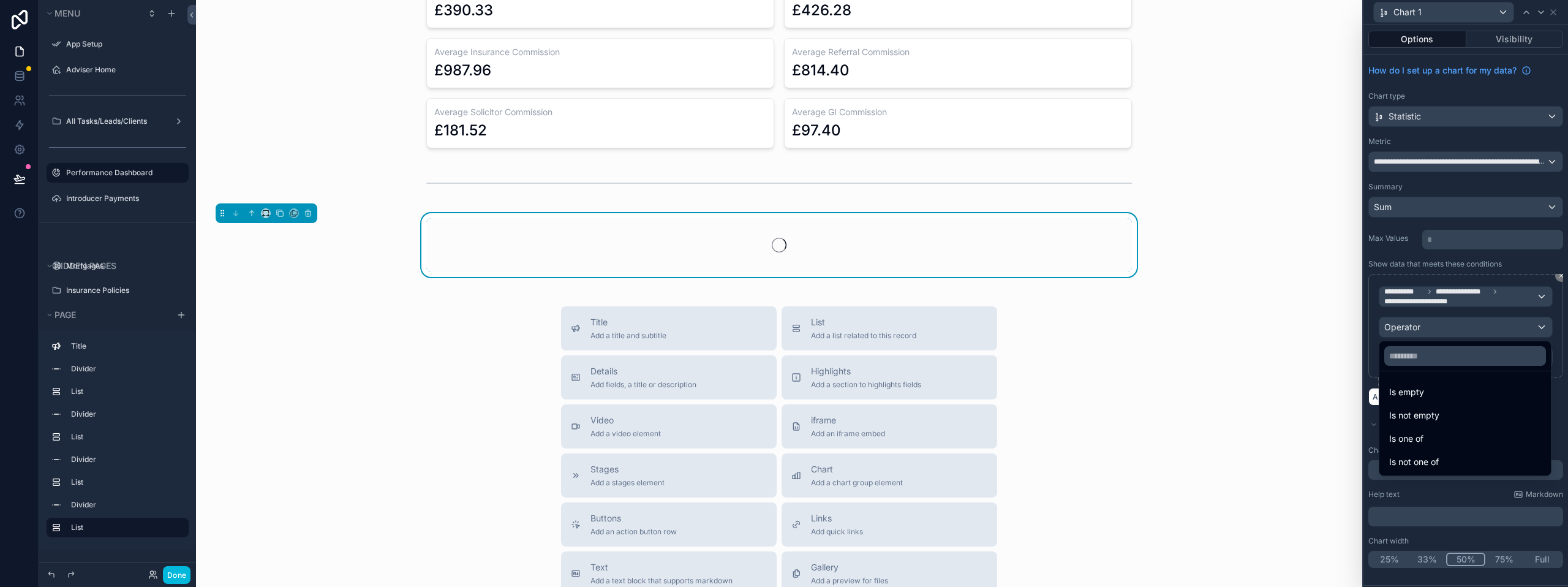
click at [1414, 333] on div at bounding box center [1465, 294] width 204 height 587
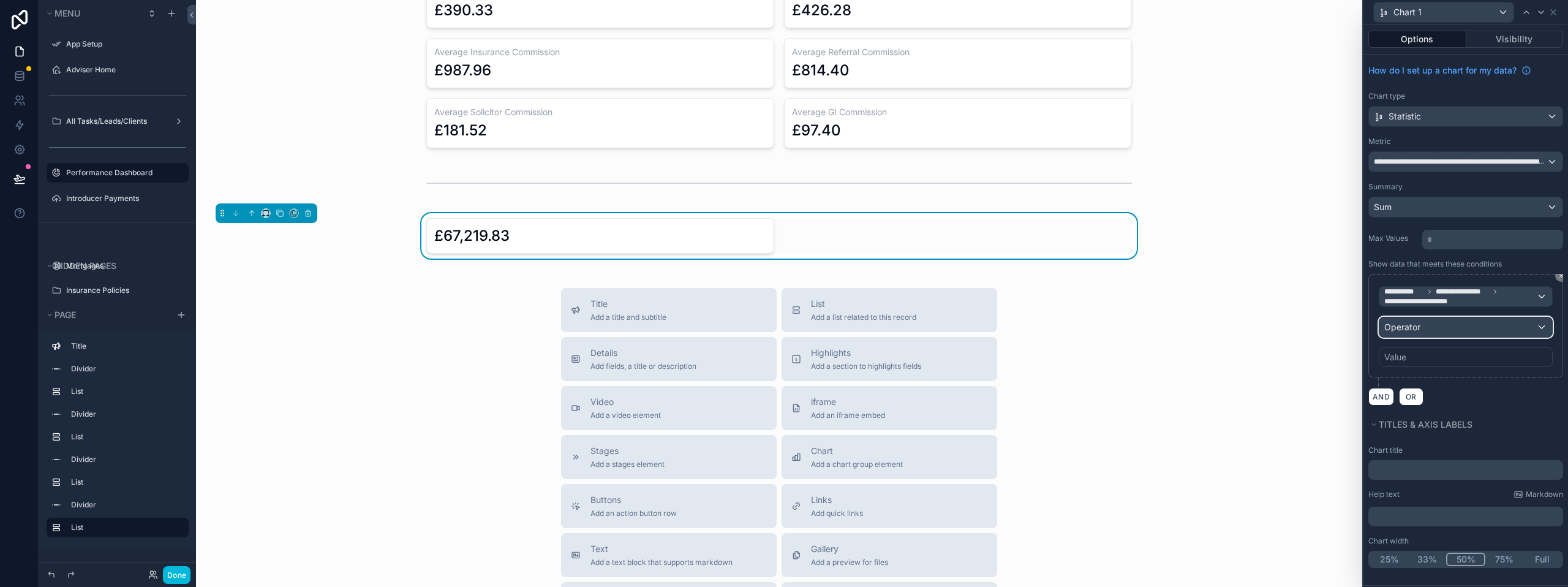
click at [1425, 326] on div "Operator" at bounding box center [1465, 327] width 173 height 20
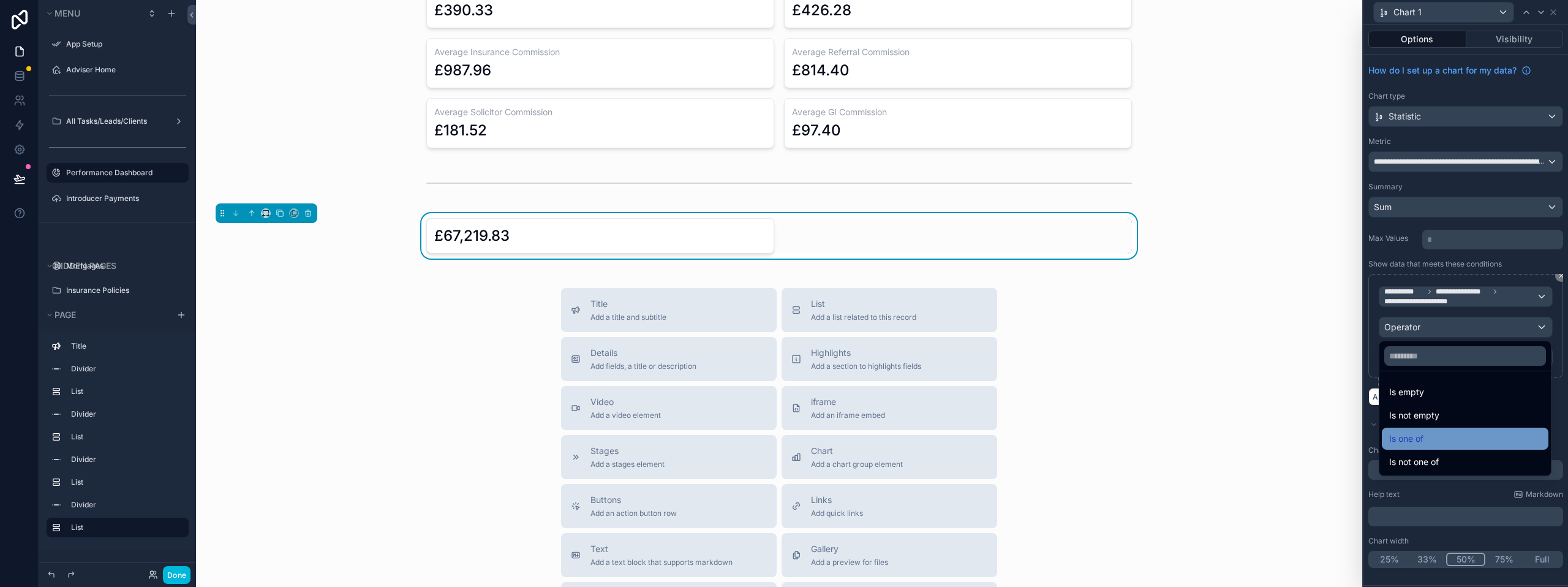
click at [1420, 433] on span "Is one of" at bounding box center [1406, 438] width 34 height 15
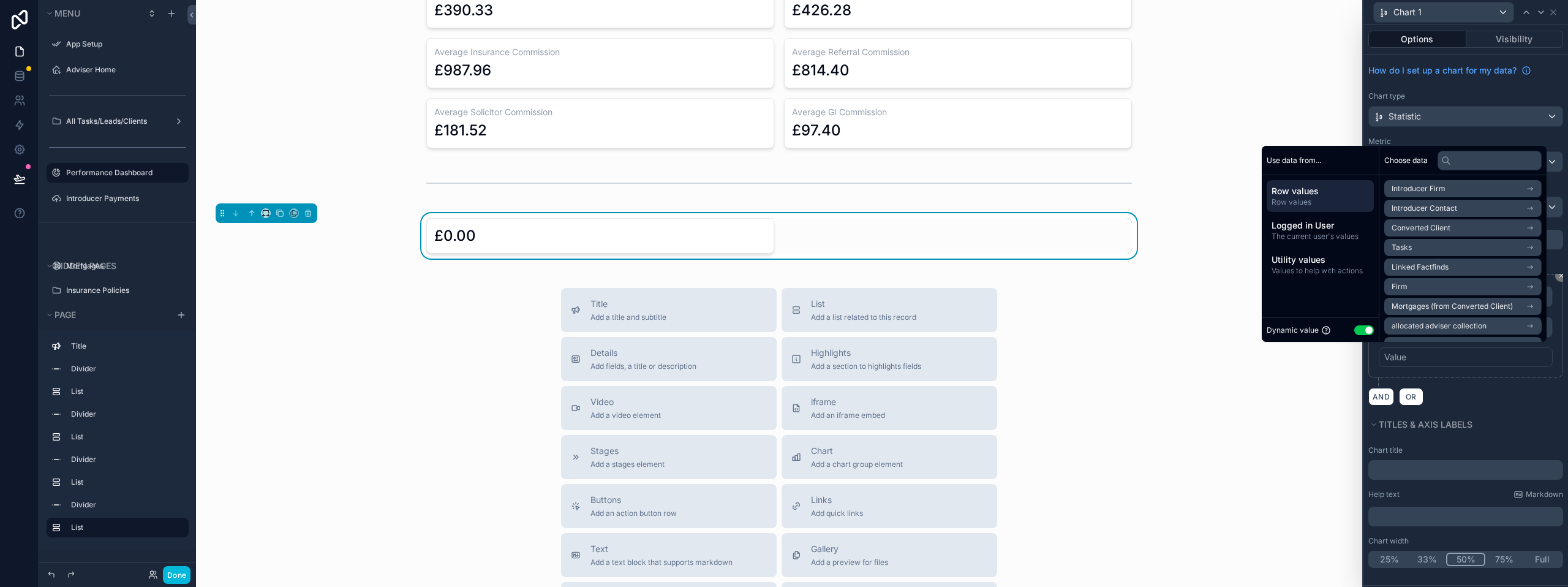
click at [1356, 330] on button "Use setting" at bounding box center [1364, 330] width 20 height 9
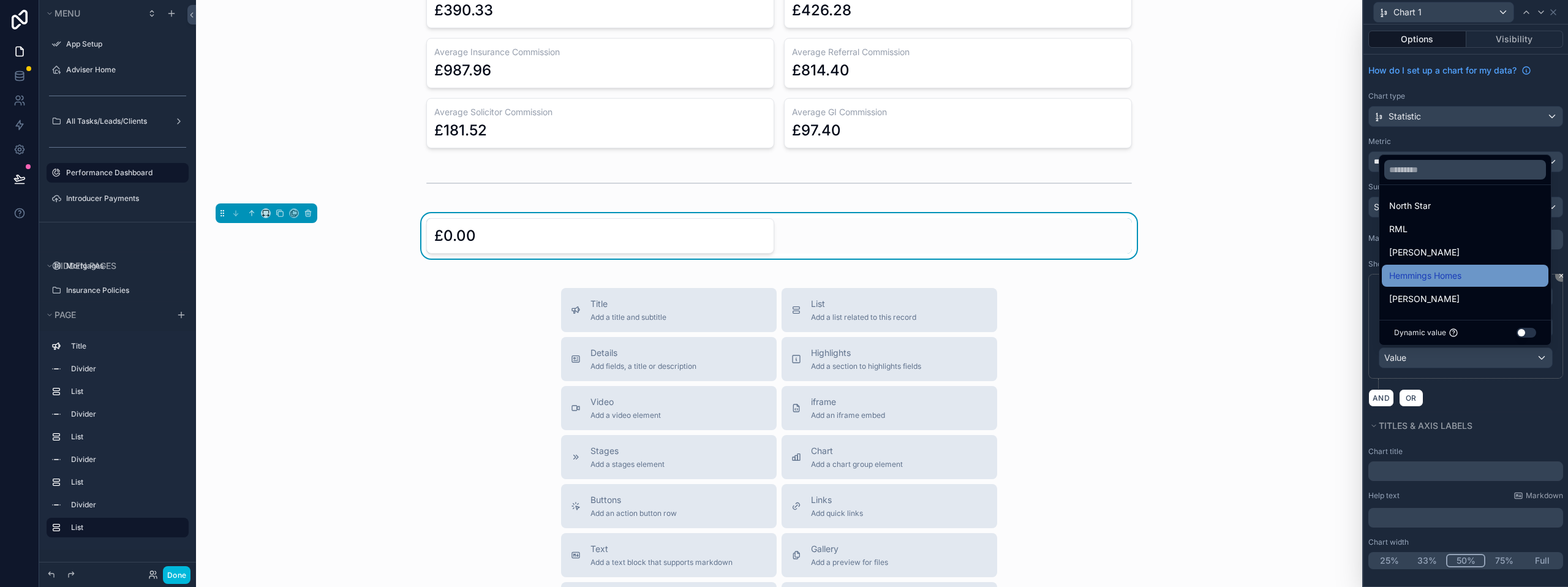
click at [1432, 279] on span "Hemmings Homes" at bounding box center [1425, 275] width 72 height 15
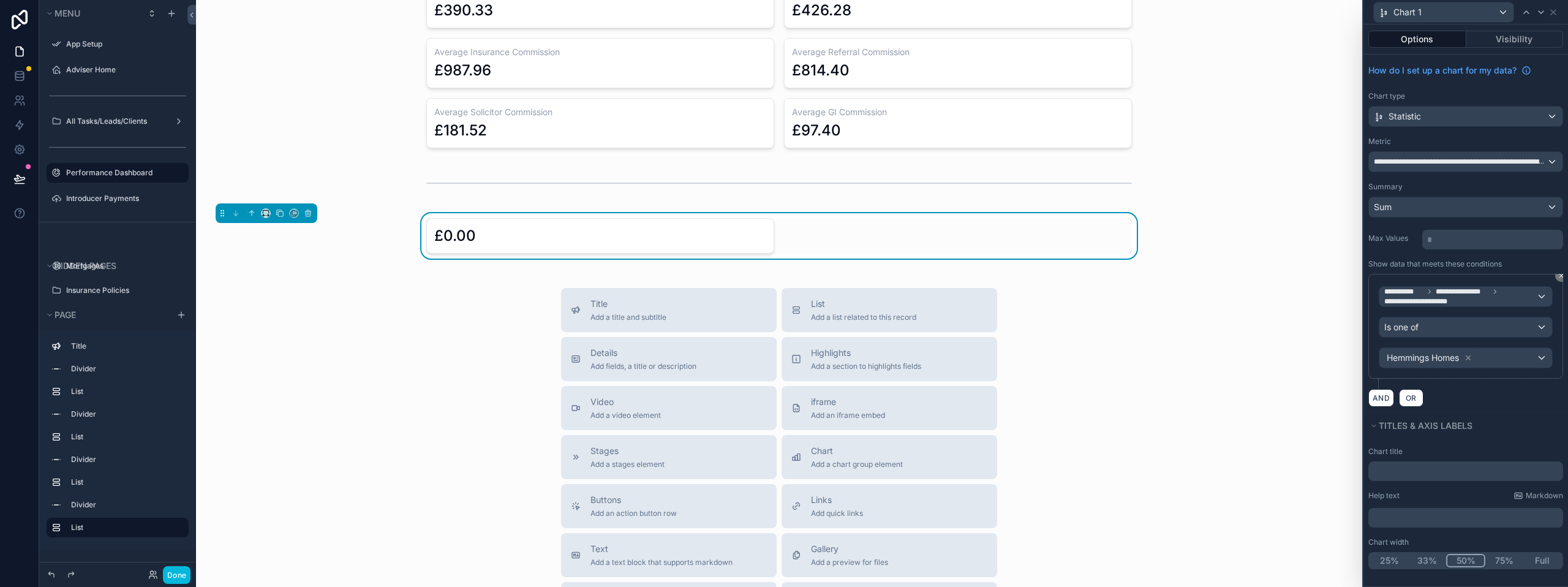
click at [1518, 395] on div "AND OR" at bounding box center [1465, 396] width 195 height 18
click at [596, 240] on div "£0.00" at bounding box center [600, 235] width 332 height 20
click at [1500, 295] on span "**********" at bounding box center [1460, 296] width 152 height 20
click at [1468, 368] on div "Row values Row values" at bounding box center [1464, 368] width 152 height 29
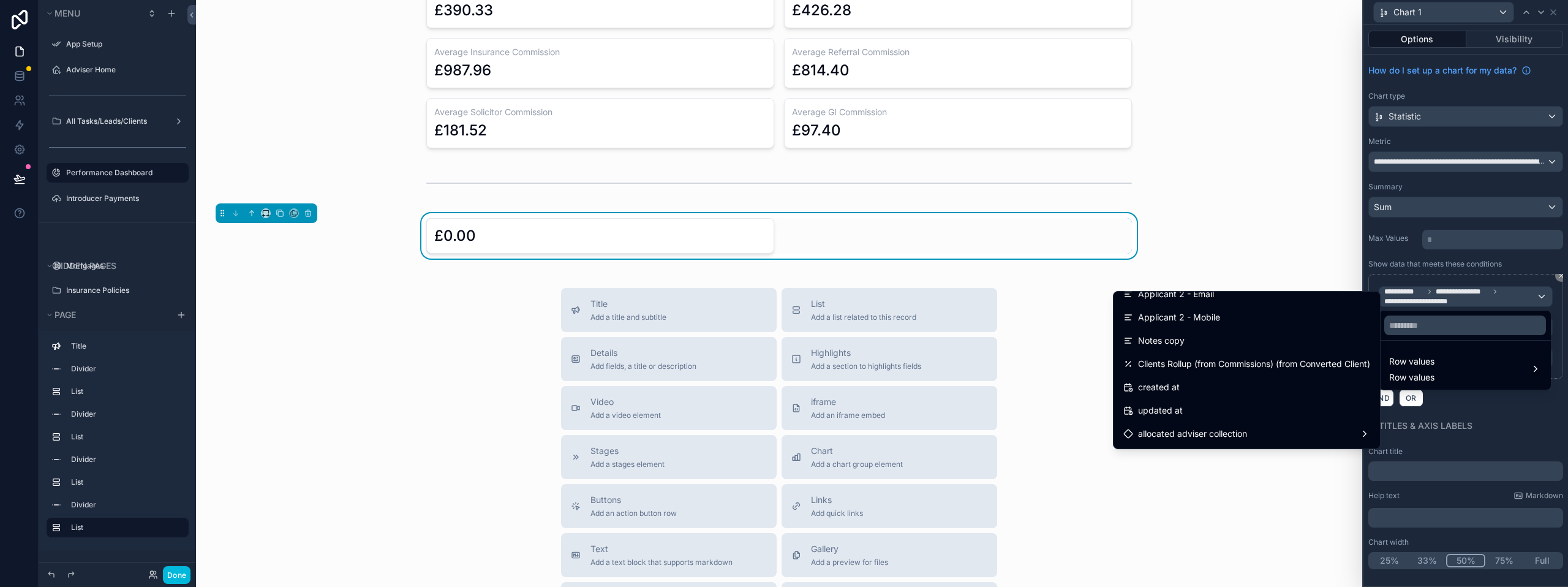
scroll to position [674, 0]
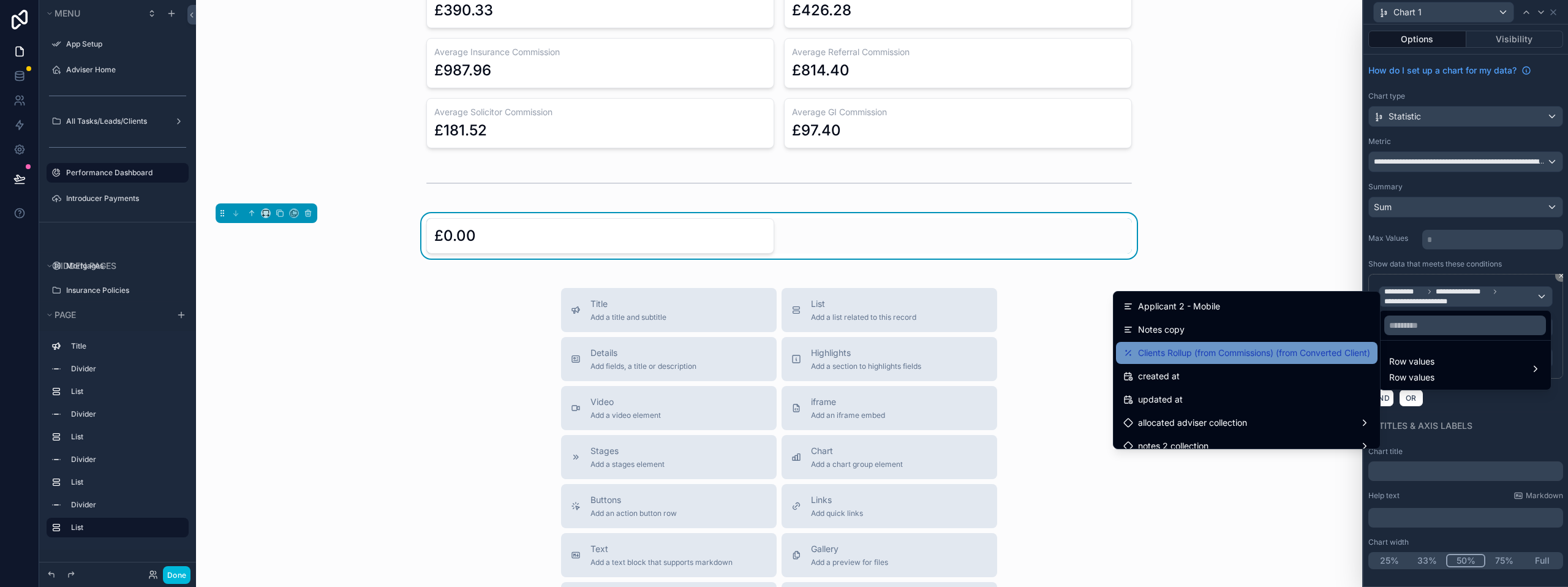
click at [1213, 355] on span "Clients Rollup (from Commissions) (from Converted Client)" at bounding box center [1254, 352] width 232 height 15
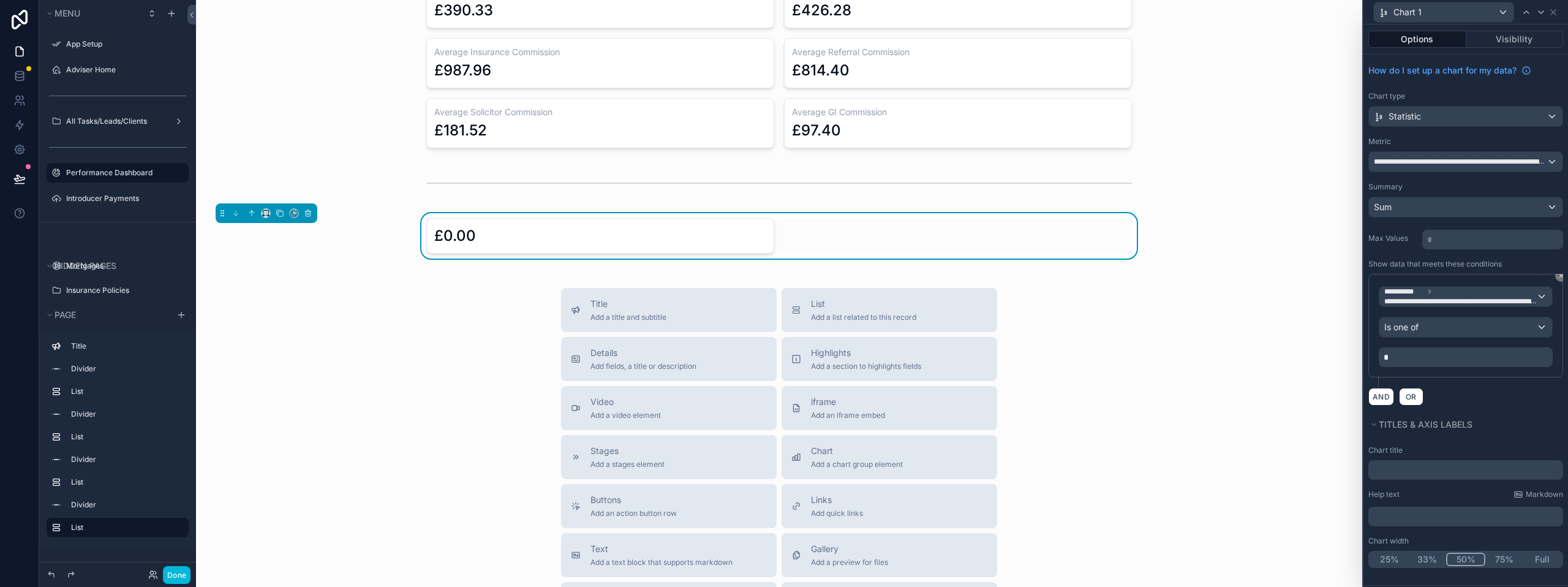
click at [1466, 367] on div "**********" at bounding box center [1465, 325] width 195 height 104
click at [1440, 356] on p "*" at bounding box center [1467, 357] width 166 height 12
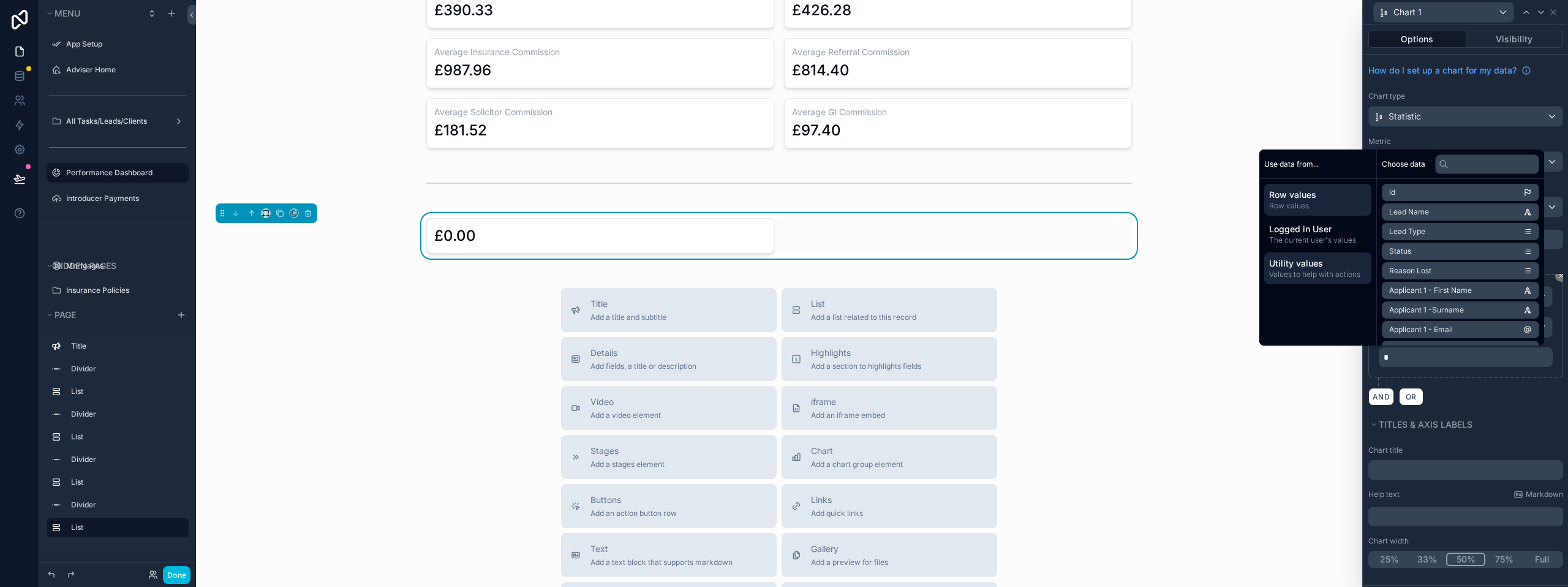
click at [1327, 268] on span "Utility values" at bounding box center [1317, 263] width 97 height 12
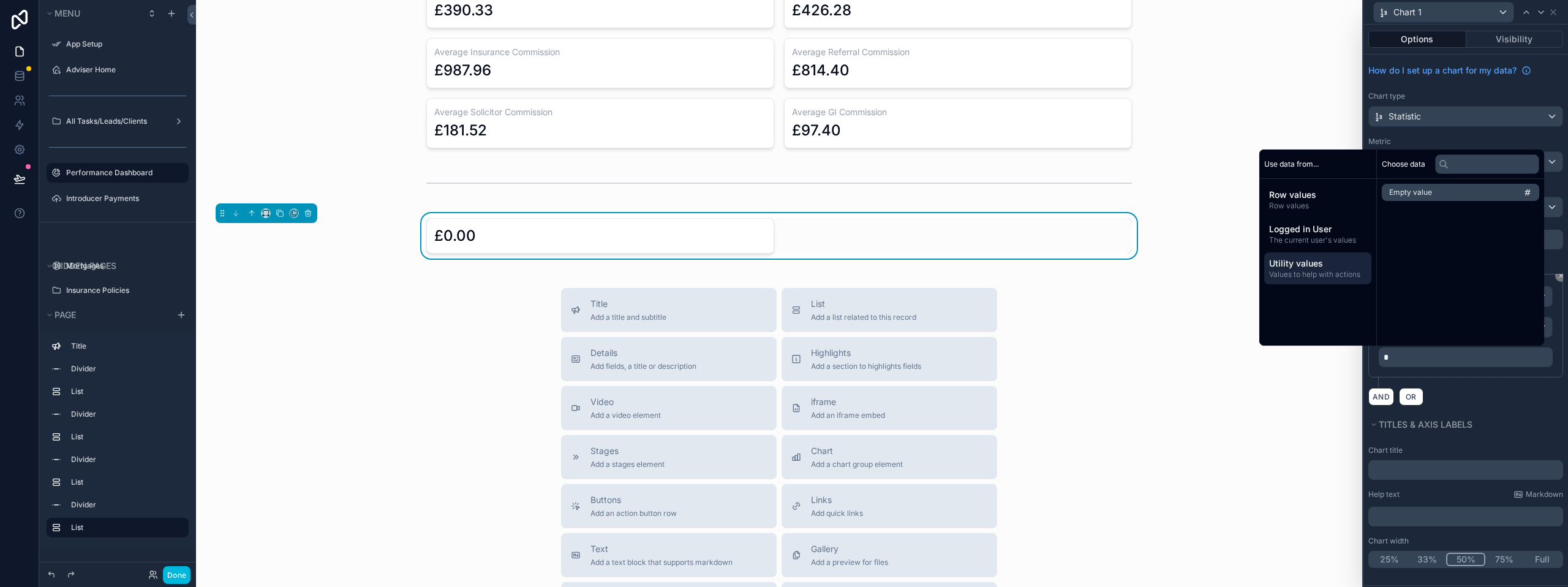
drag, startPoint x: 1323, startPoint y: 221, endPoint x: 1378, endPoint y: 274, distance: 76.4
click at [1378, 274] on div "Use data from... Row values Row values Logged in User The current user's values…" at bounding box center [1402, 247] width 285 height 196
drag, startPoint x: 1378, startPoint y: 274, endPoint x: 1471, endPoint y: 391, distance: 149.5
click at [1471, 391] on div "AND OR" at bounding box center [1465, 396] width 195 height 18
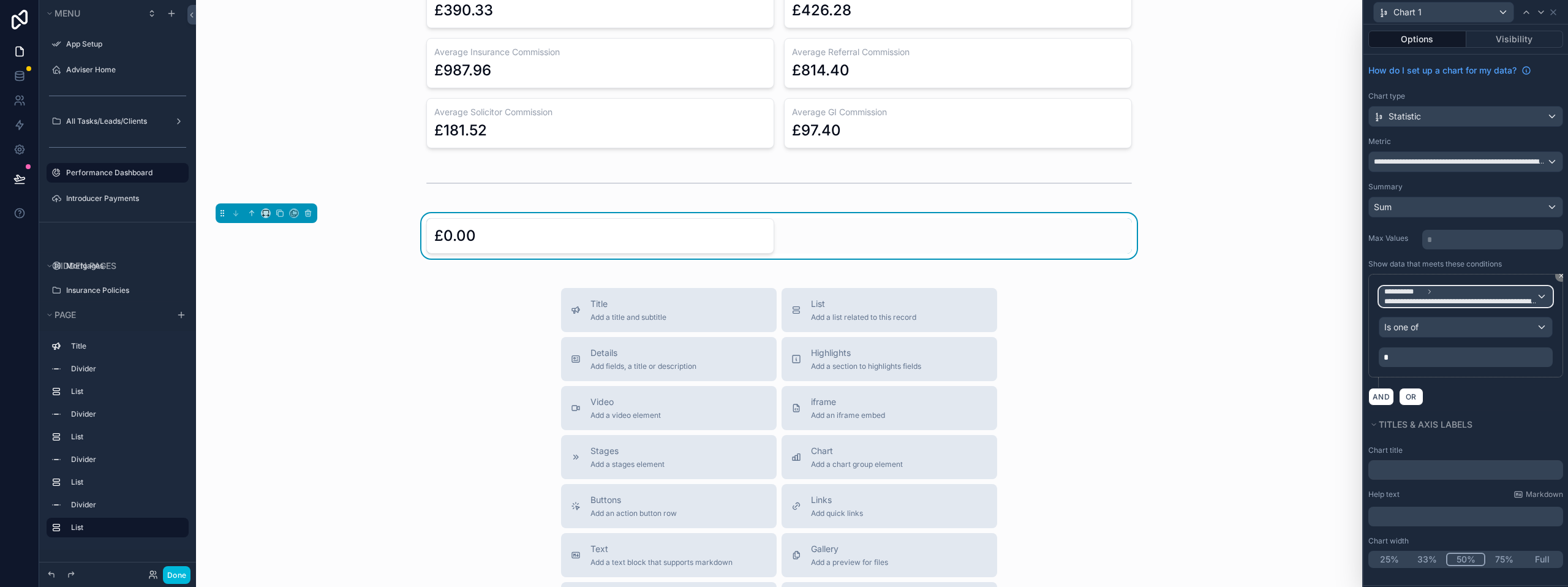
click at [1444, 290] on span "**********" at bounding box center [1460, 296] width 152 height 20
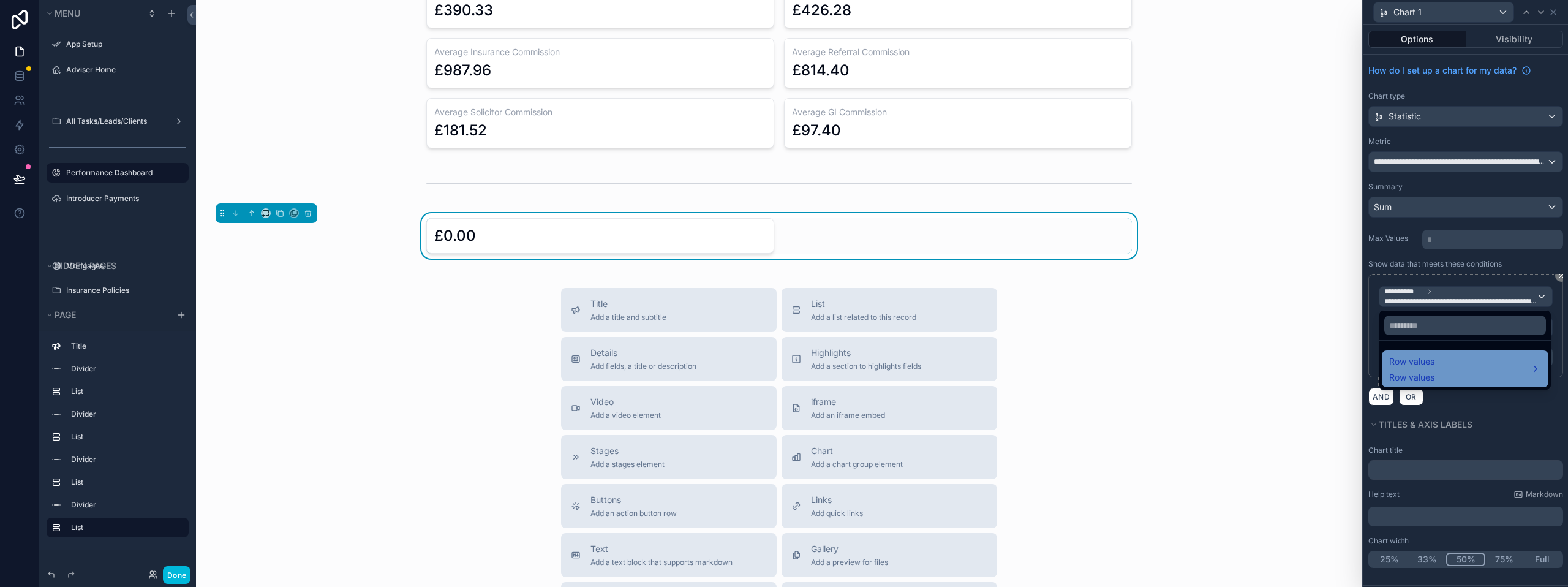
click at [1438, 355] on div "Row values Row values" at bounding box center [1464, 368] width 152 height 29
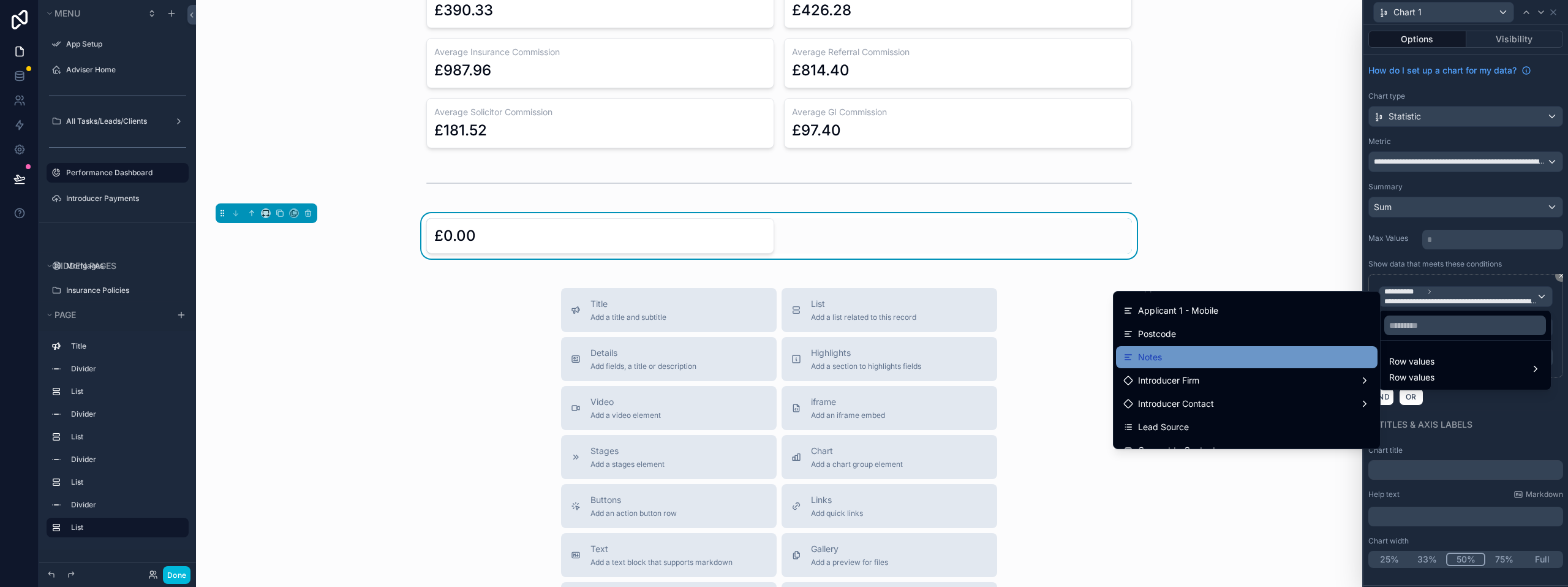
scroll to position [184, 0]
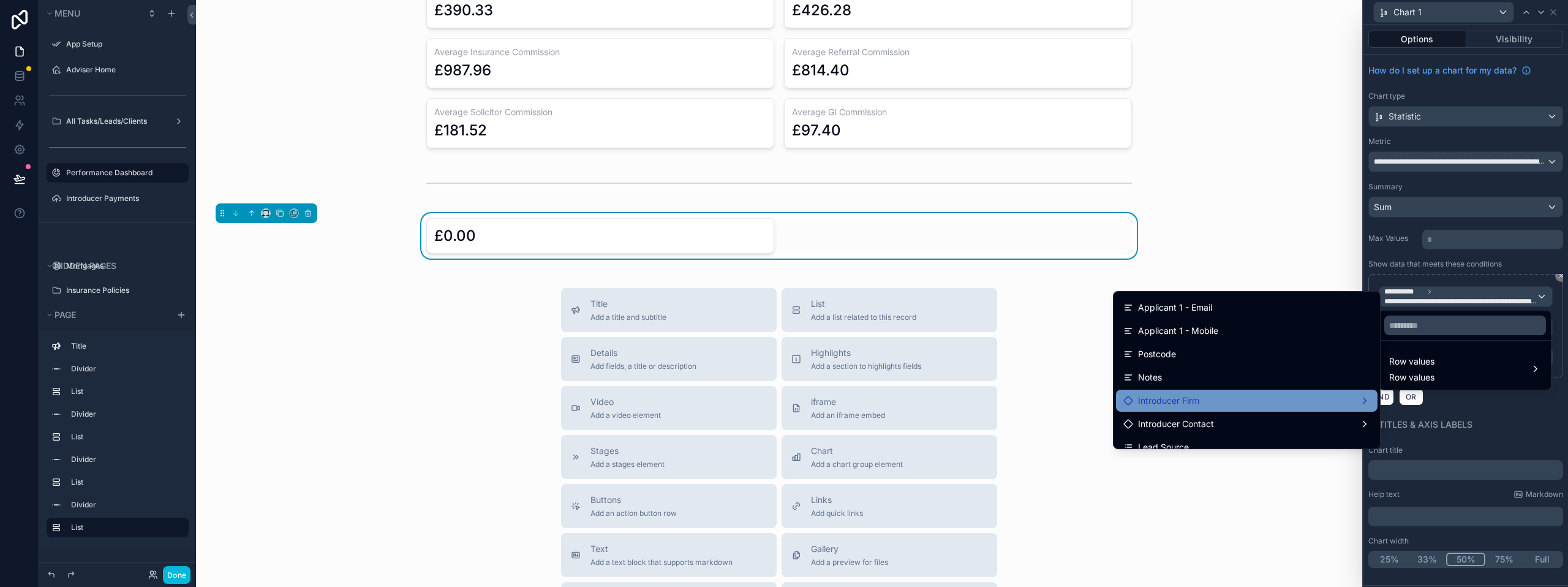
click at [1198, 402] on div "Introducer Firm" at bounding box center [1247, 400] width 247 height 15
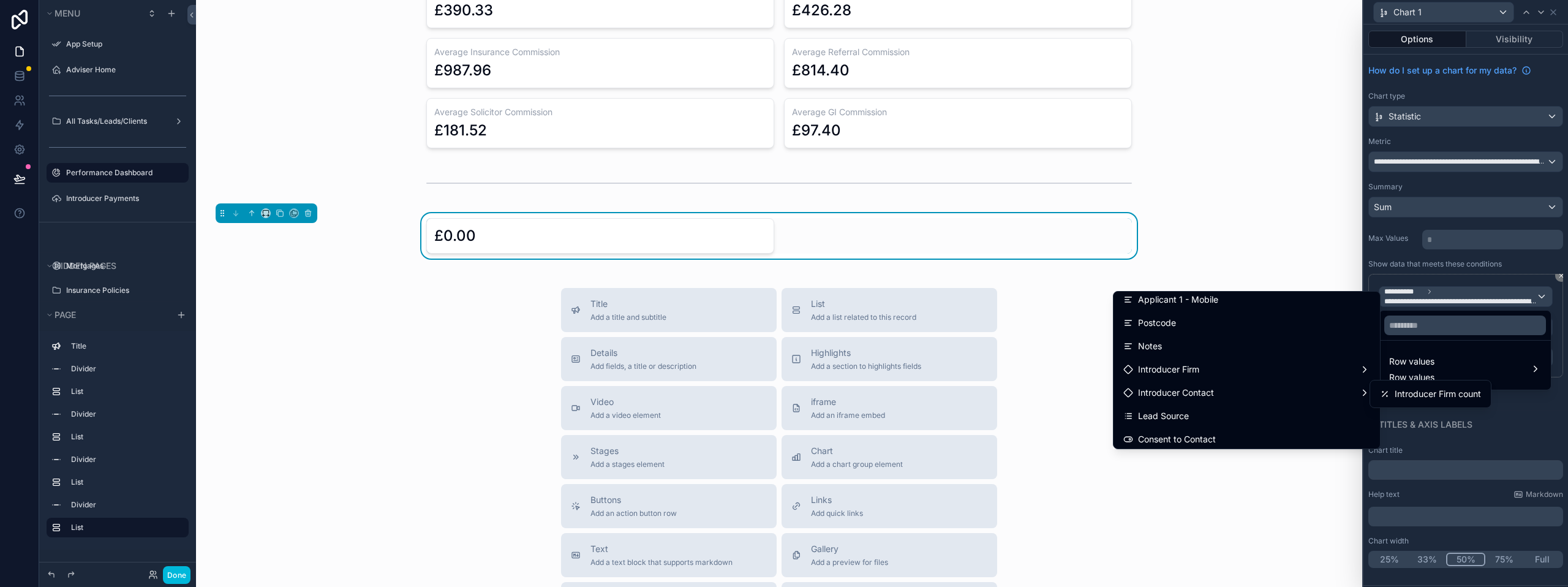
scroll to position [245, 0]
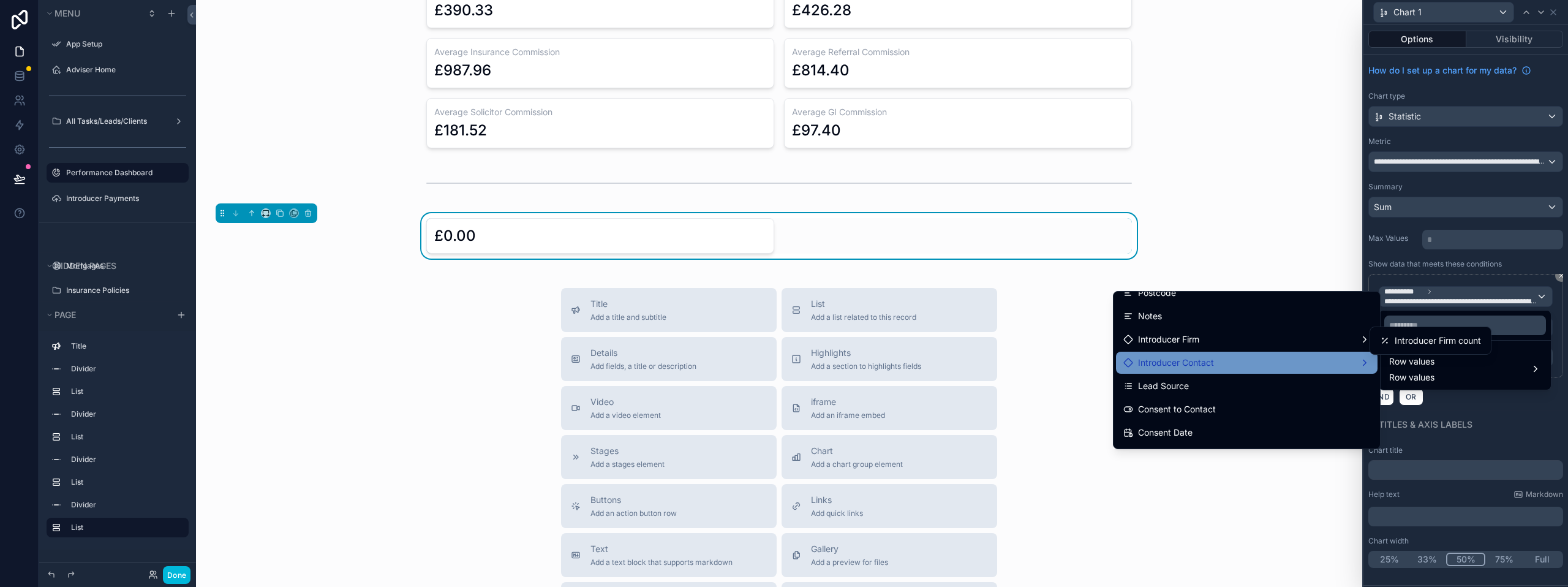
click at [1175, 366] on span "Introducer Contact" at bounding box center [1176, 362] width 76 height 15
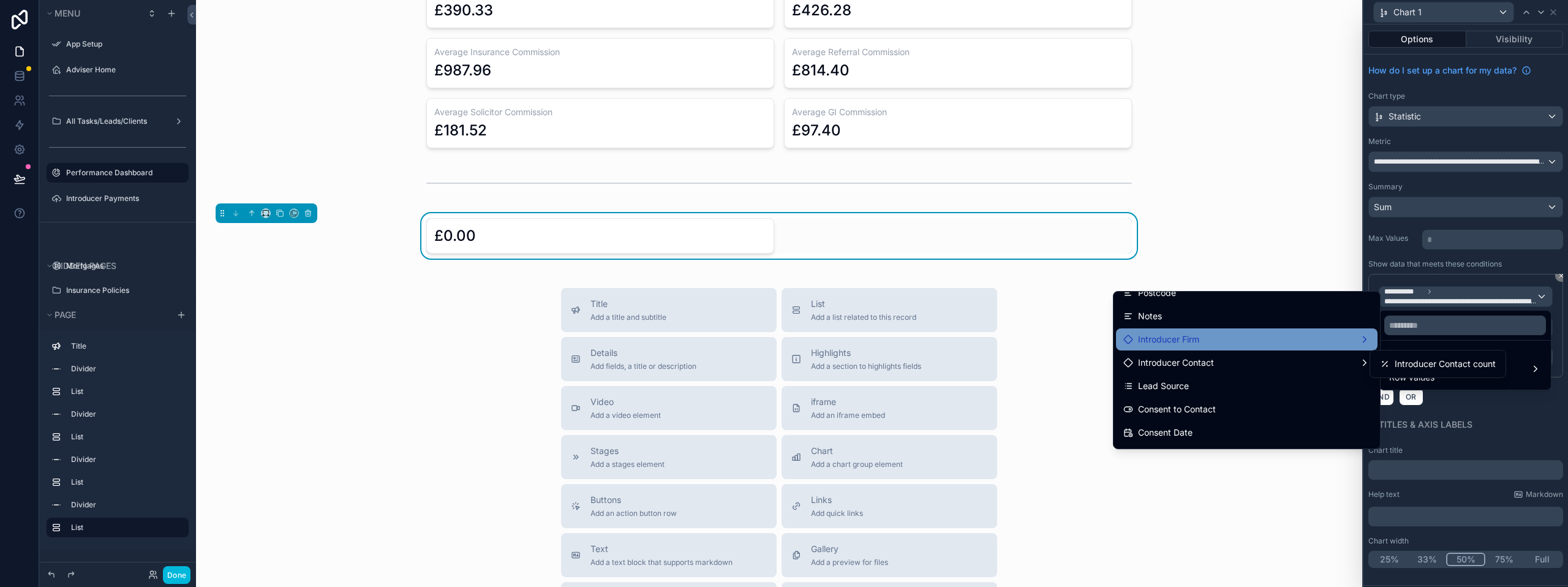
click at [1171, 348] on div "Introducer Firm" at bounding box center [1246, 339] width 262 height 22
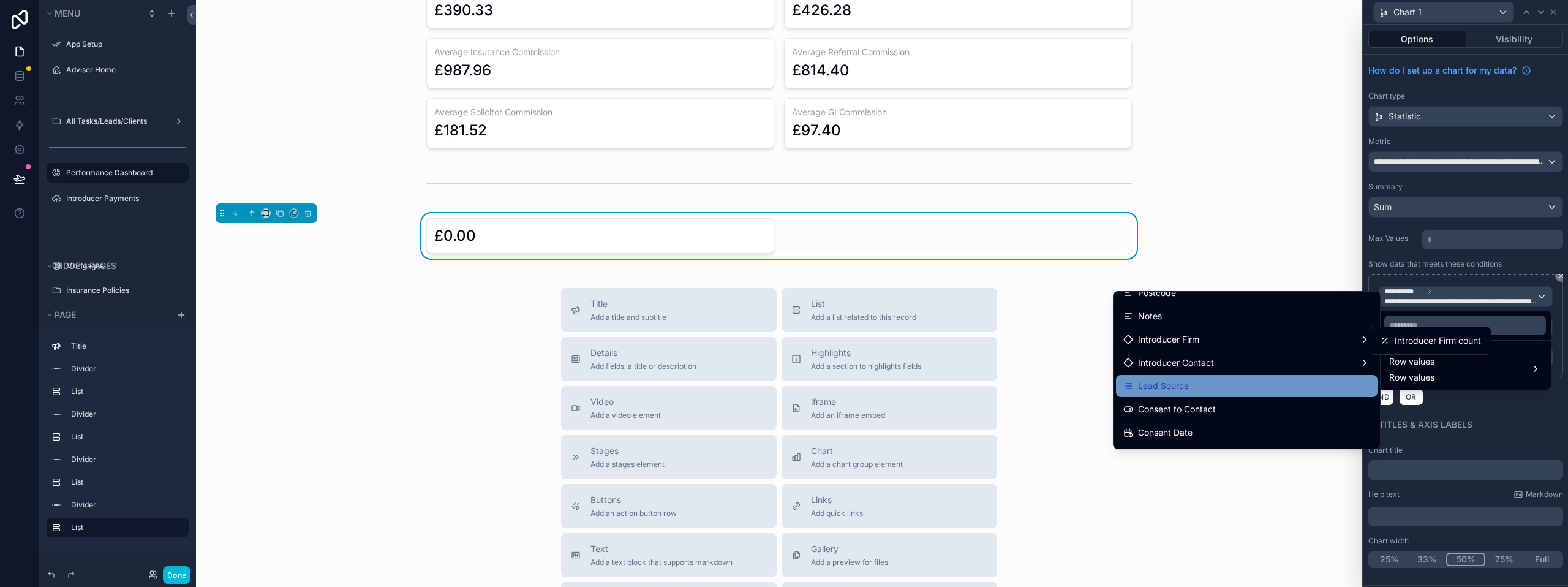
click at [1178, 379] on div "Lead Source" at bounding box center [1247, 385] width 247 height 15
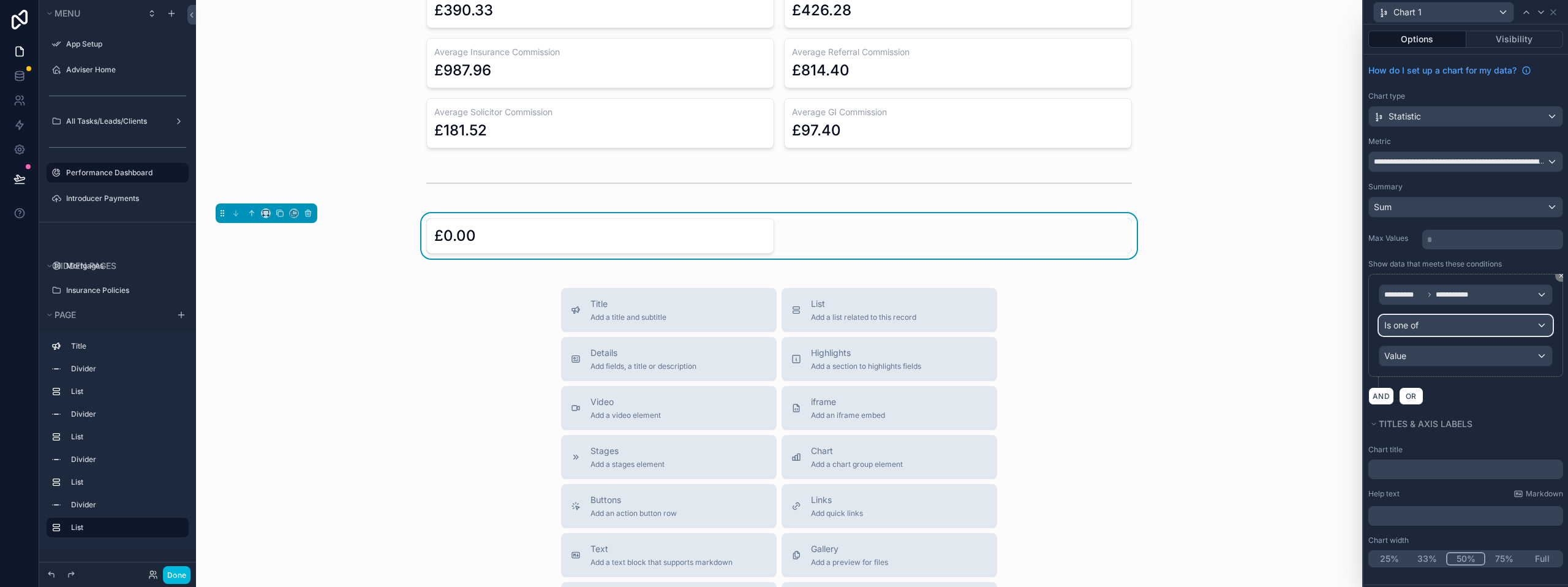
click at [1446, 320] on div "Is one of" at bounding box center [1465, 324] width 173 height 20
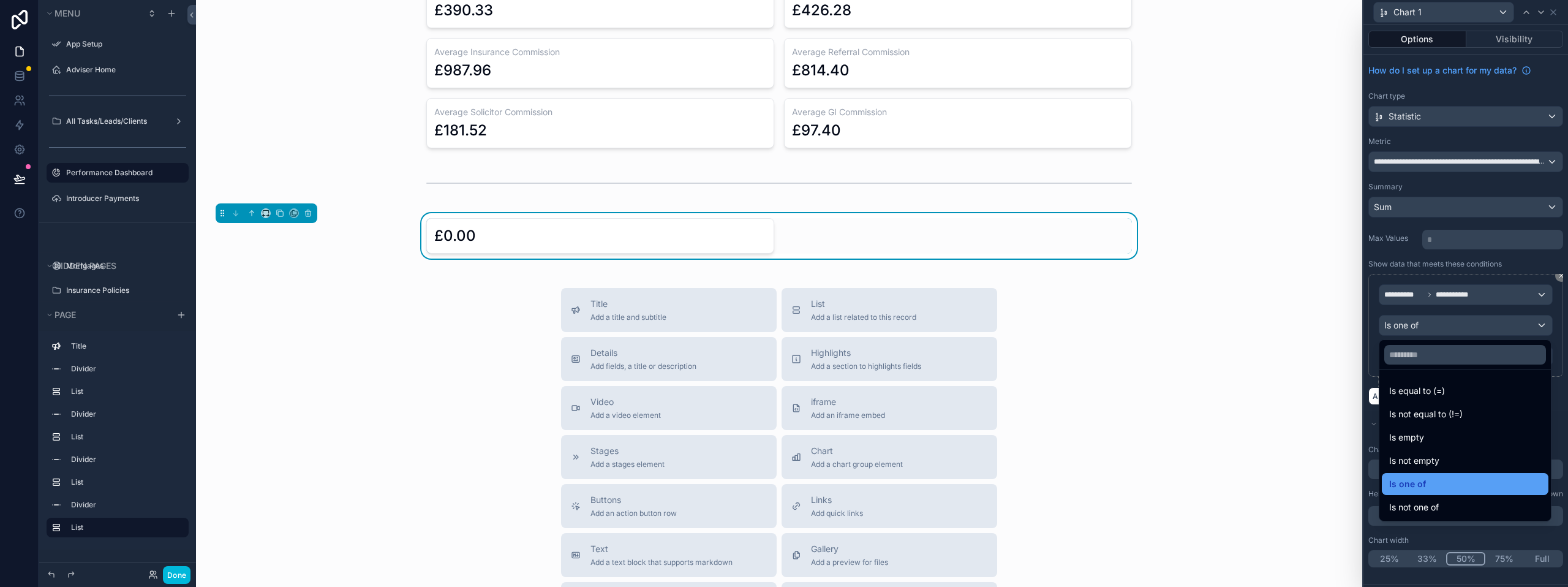
click at [1428, 475] on div "Is one of" at bounding box center [1465, 484] width 166 height 22
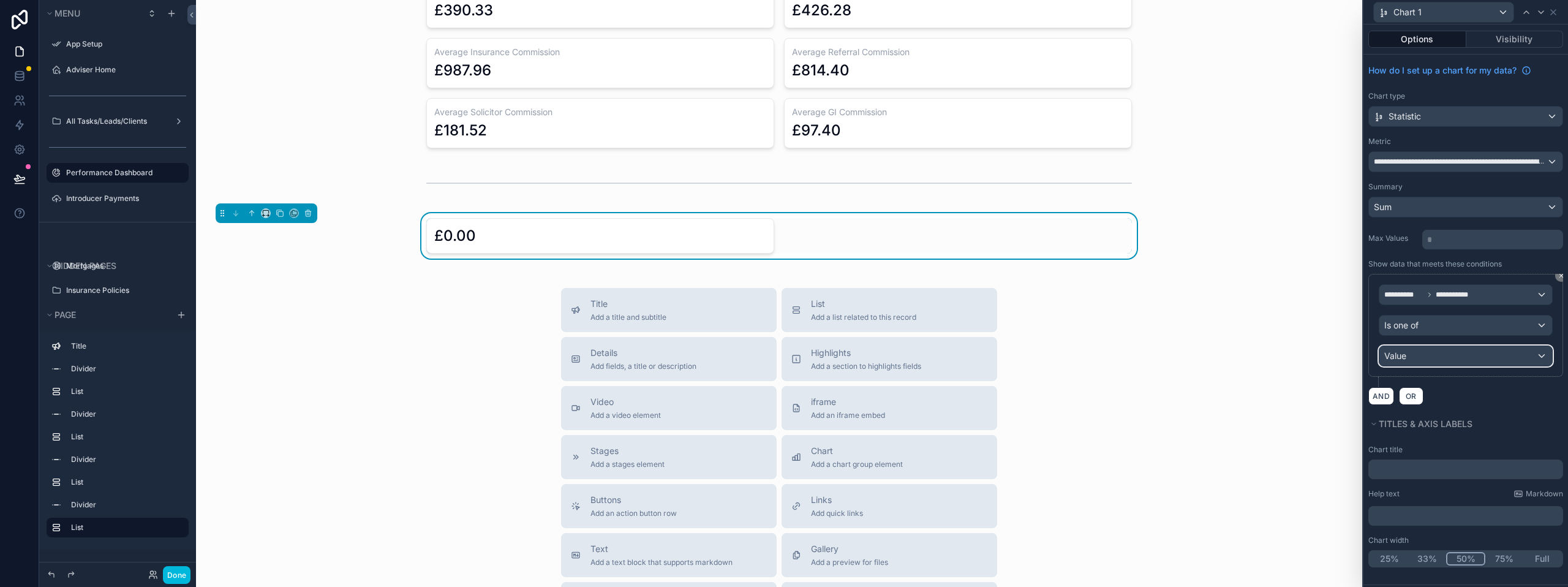
click at [1440, 354] on div "Value" at bounding box center [1465, 355] width 173 height 20
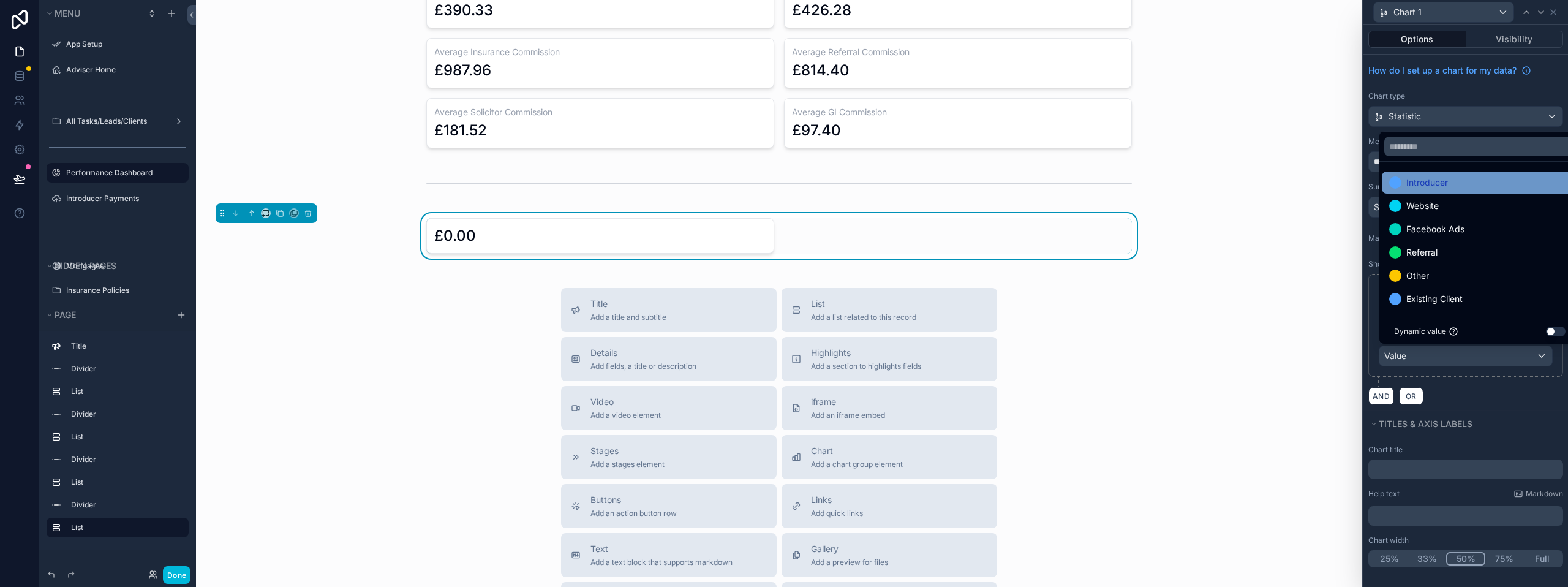
click at [1425, 177] on span "Introducer" at bounding box center [1426, 182] width 42 height 15
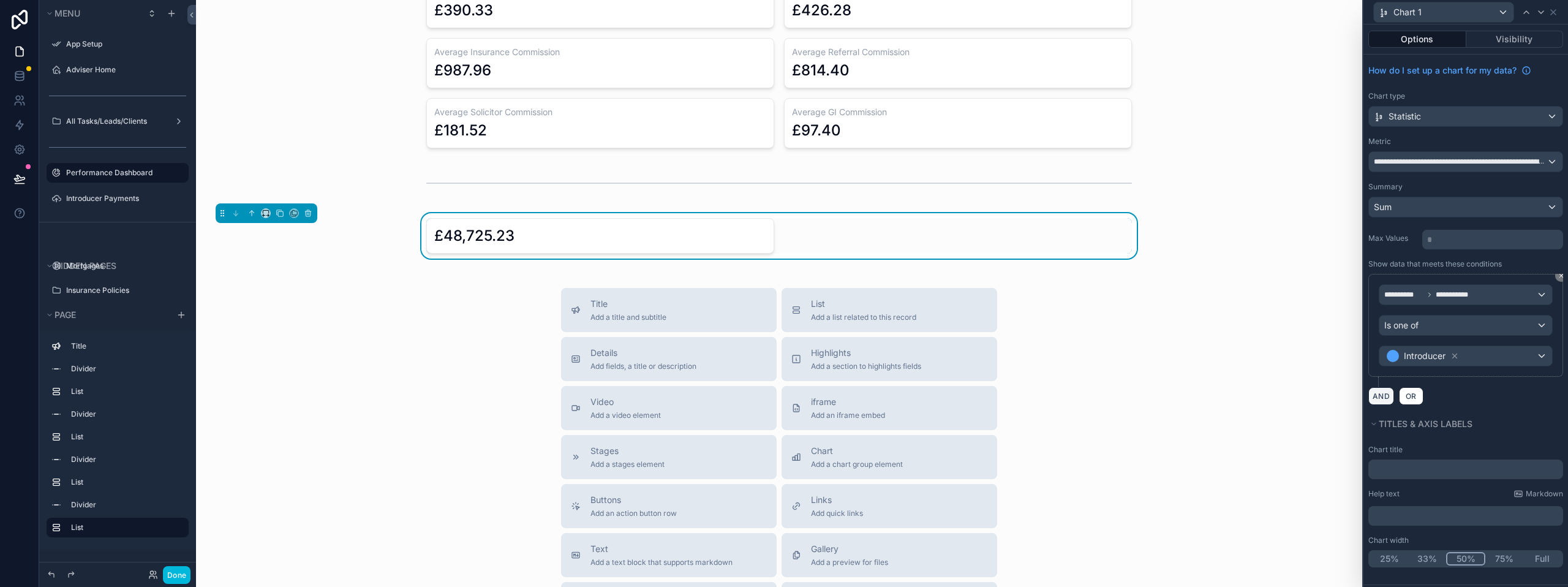
click at [1387, 392] on button "AND" at bounding box center [1381, 396] width 26 height 18
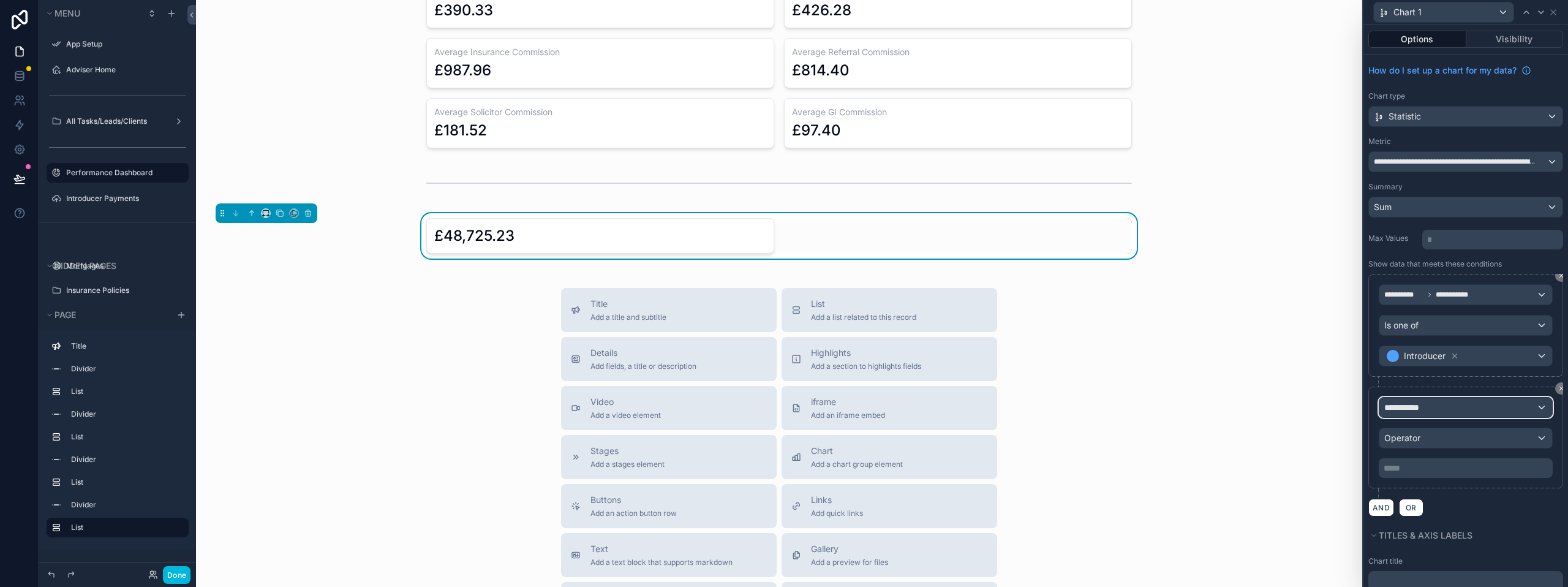
click at [1422, 405] on span "**********" at bounding box center [1407, 407] width 45 height 12
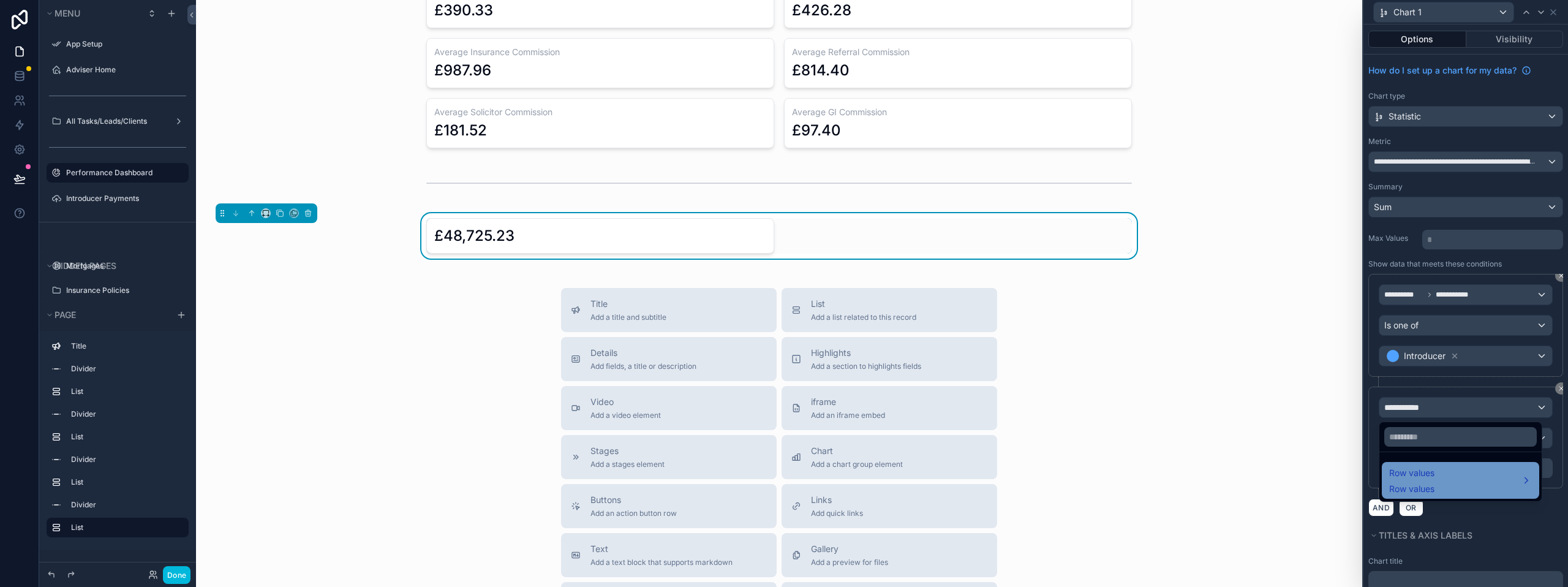
click at [1421, 474] on span "Row values" at bounding box center [1411, 472] width 45 height 15
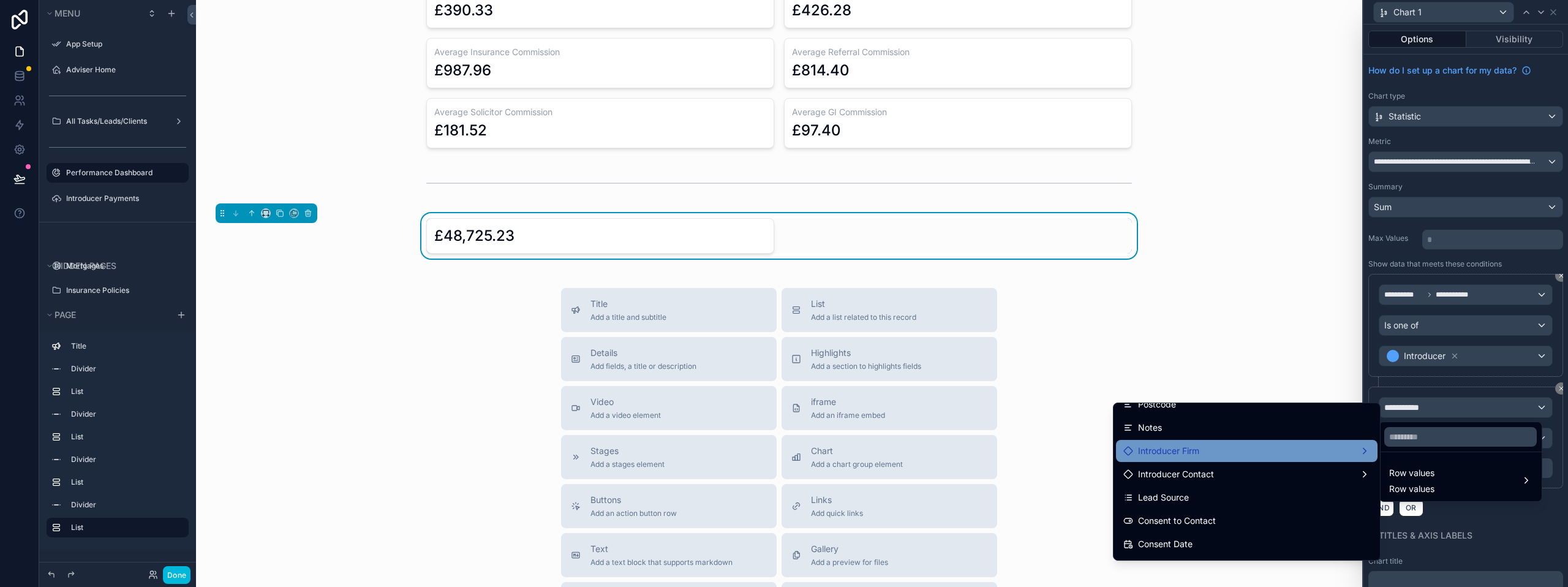
click at [1201, 457] on div "Introducer Firm" at bounding box center [1247, 451] width 247 height 15
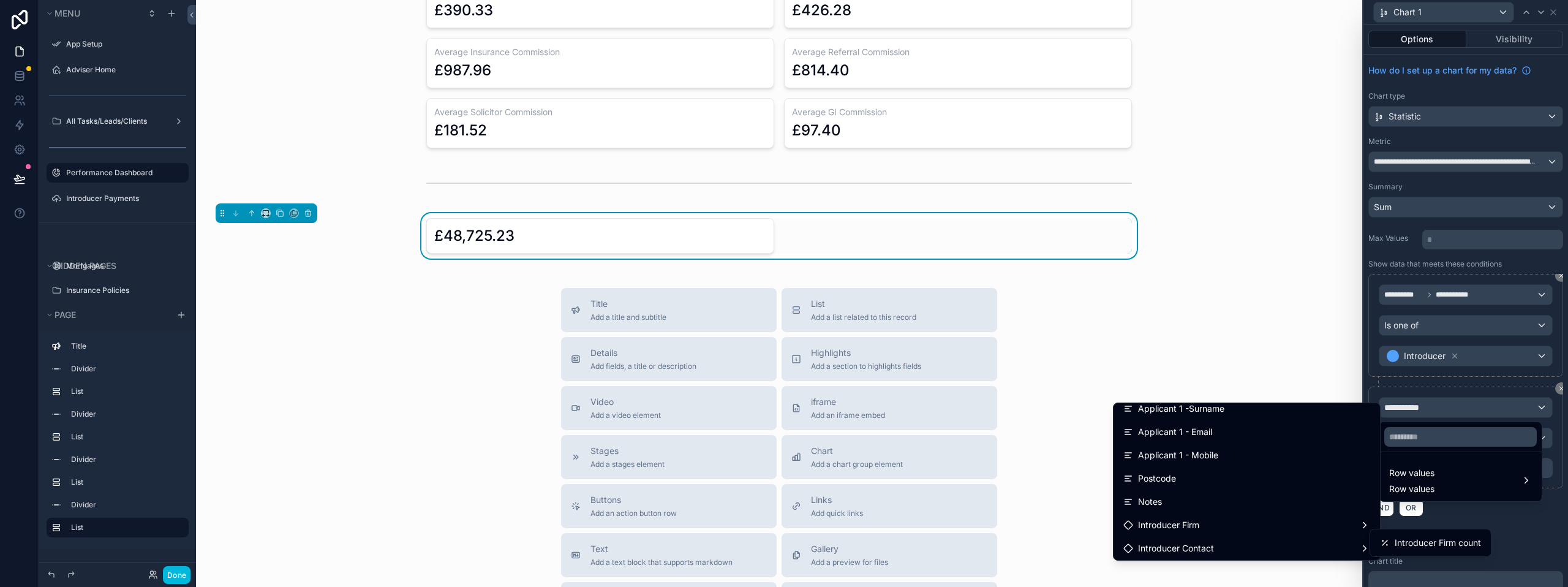
scroll to position [184, 0]
click at [1178, 517] on span "Introducer Firm" at bounding box center [1168, 511] width 61 height 15
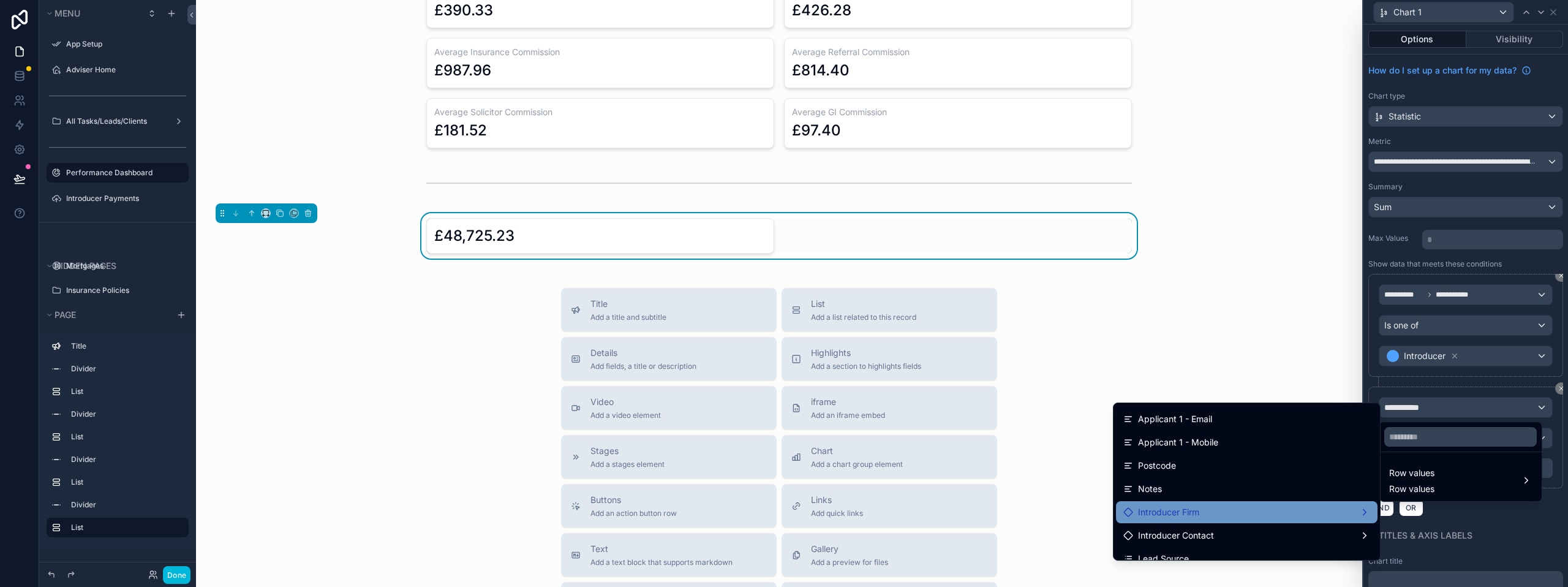
click at [1169, 508] on span "Introducer Firm" at bounding box center [1168, 511] width 61 height 15
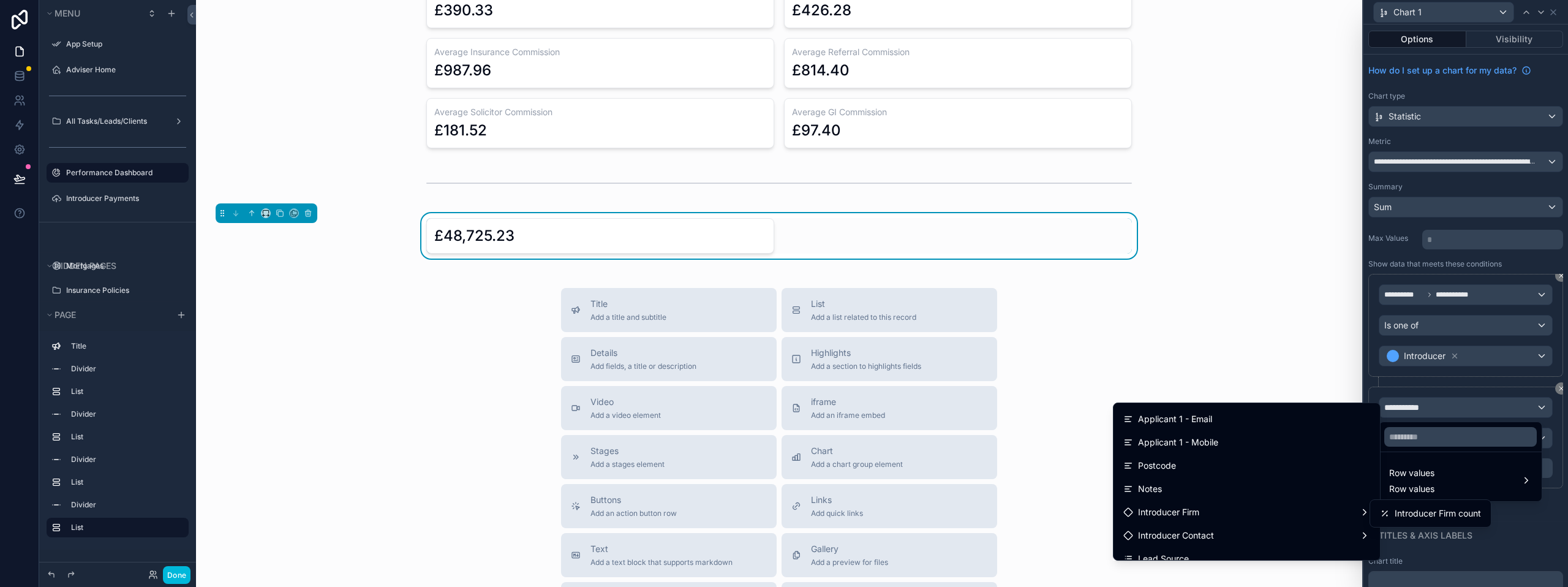
click at [1457, 295] on div at bounding box center [1465, 294] width 204 height 587
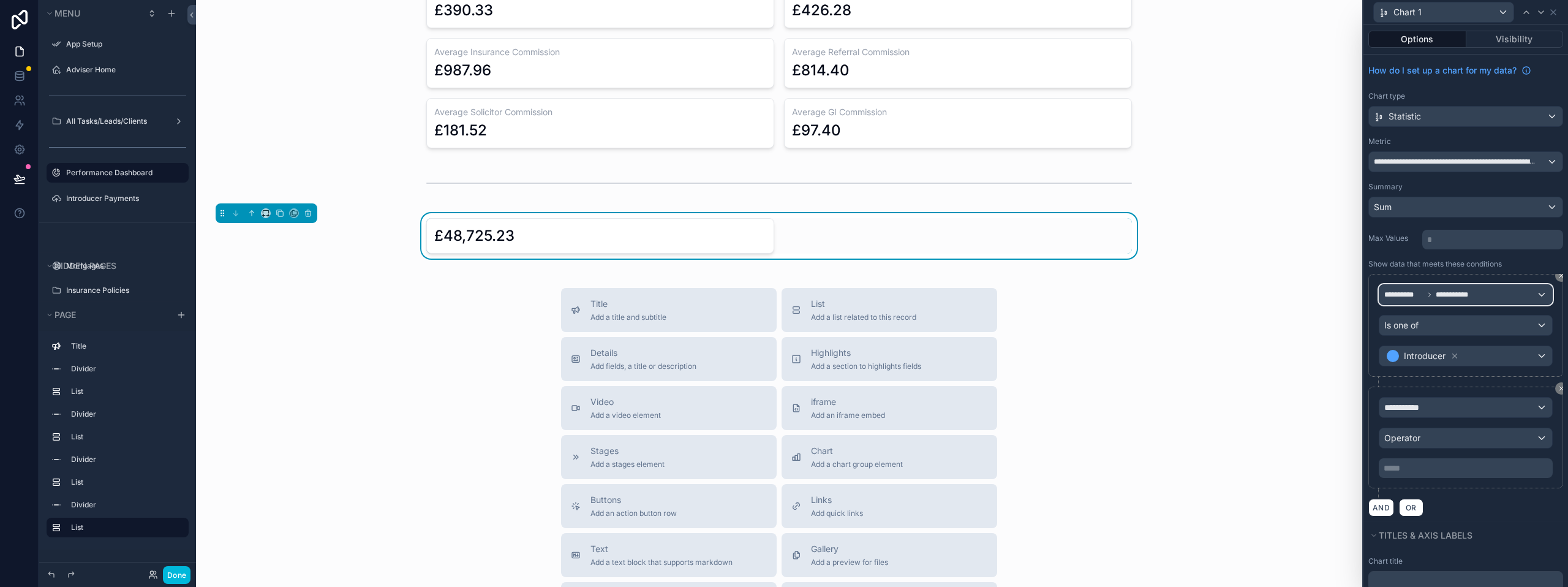
click at [1457, 295] on span "**********" at bounding box center [1457, 294] width 44 height 9
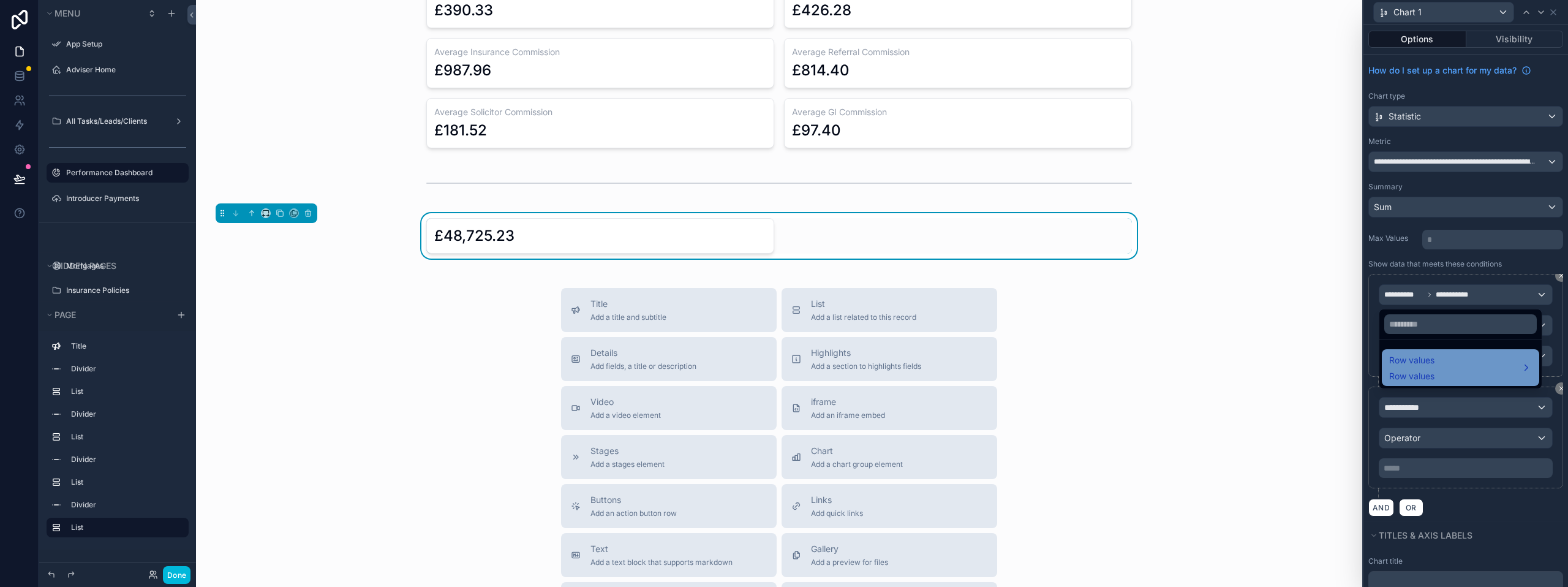
click at [1432, 365] on span "Row values" at bounding box center [1411, 360] width 45 height 15
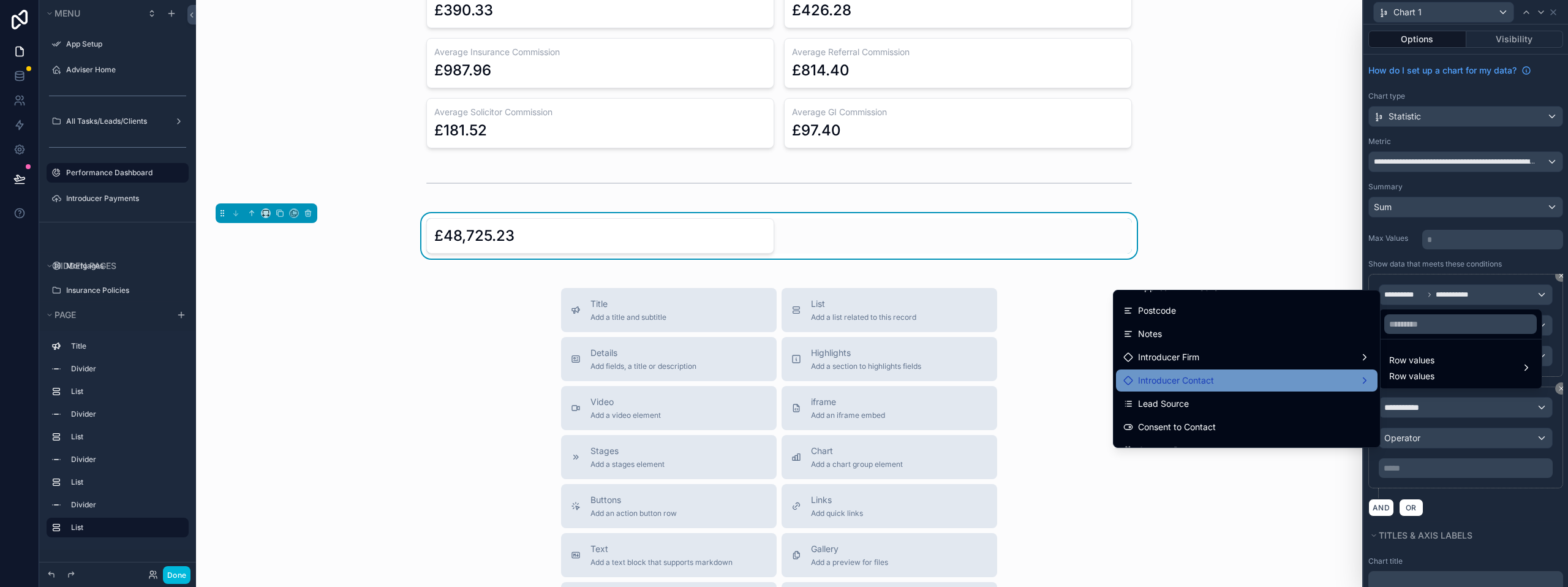
scroll to position [245, 0]
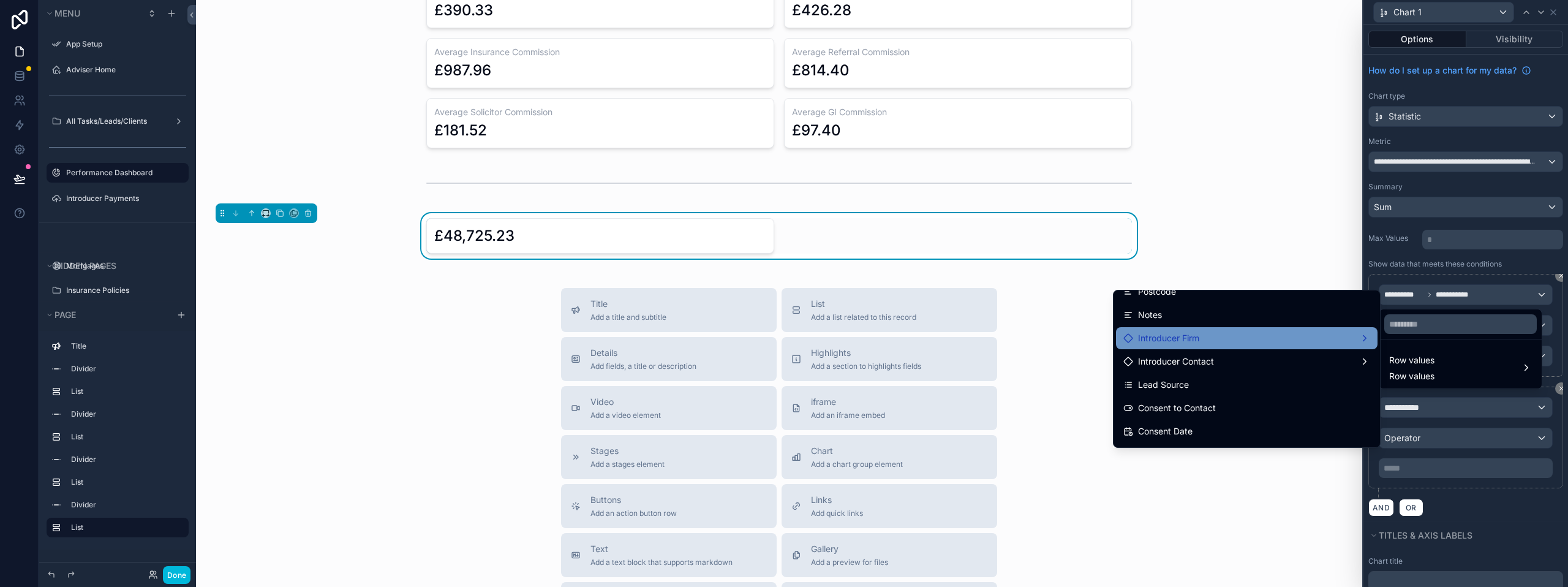
click at [1186, 341] on div "Introducer Firm" at bounding box center [1247, 337] width 247 height 15
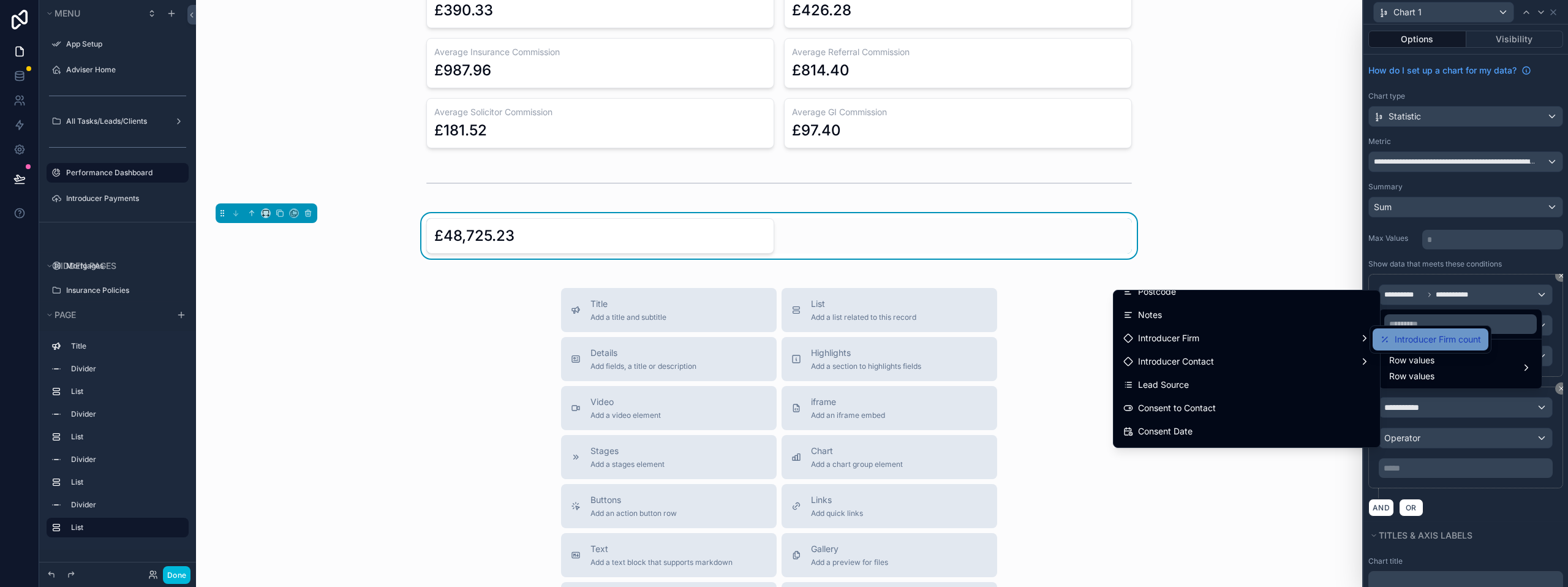
click at [1407, 343] on span "Introducer Firm count" at bounding box center [1438, 339] width 87 height 15
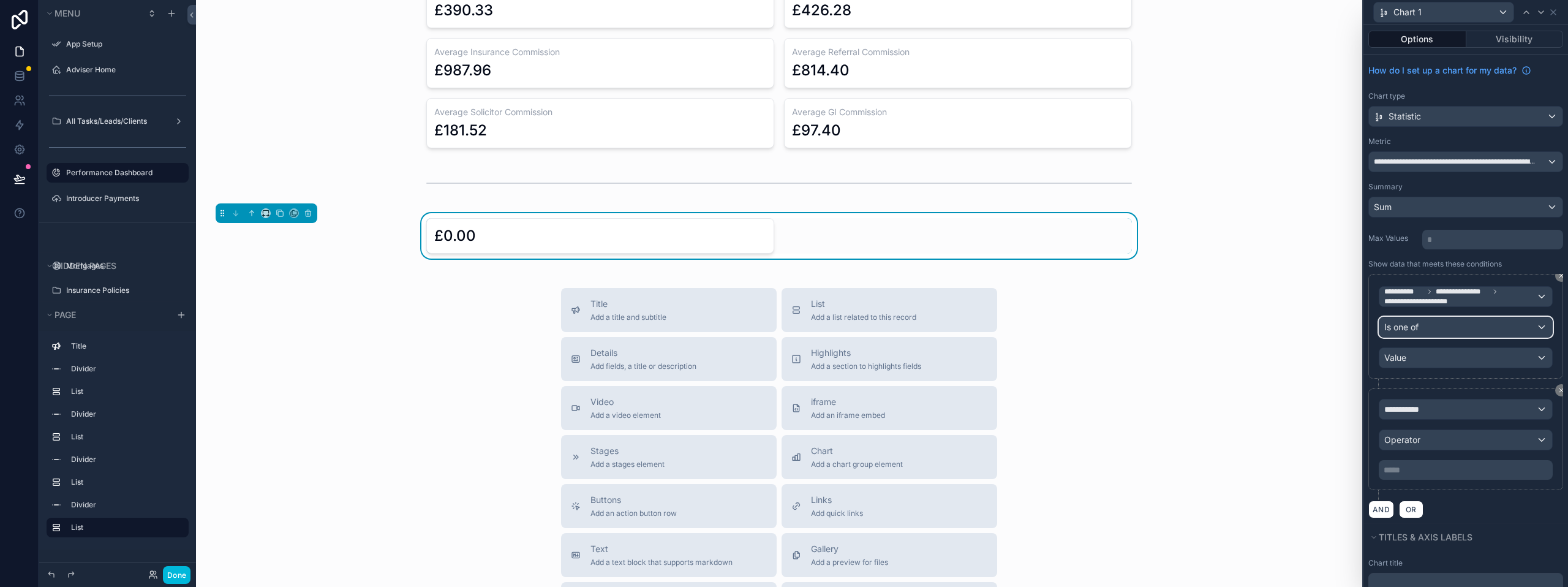
click at [1457, 318] on div "Is one of" at bounding box center [1465, 327] width 173 height 20
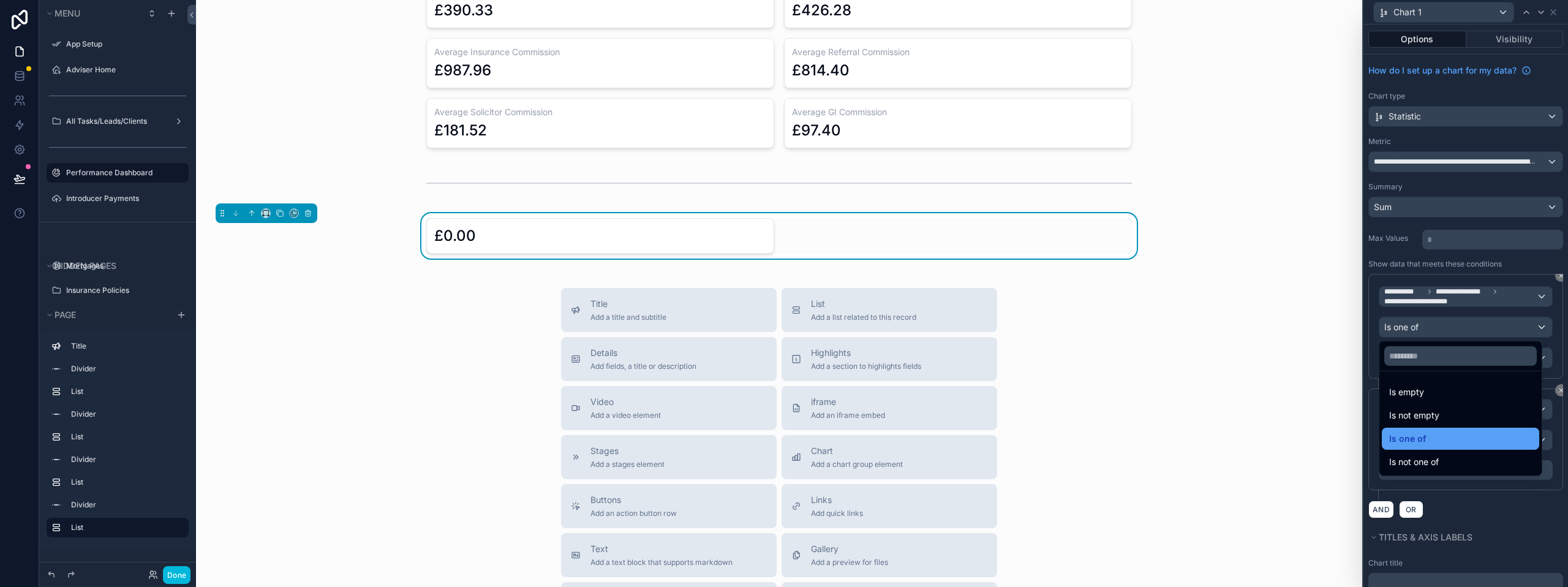
click at [1418, 433] on span "Is one of" at bounding box center [1407, 438] width 37 height 15
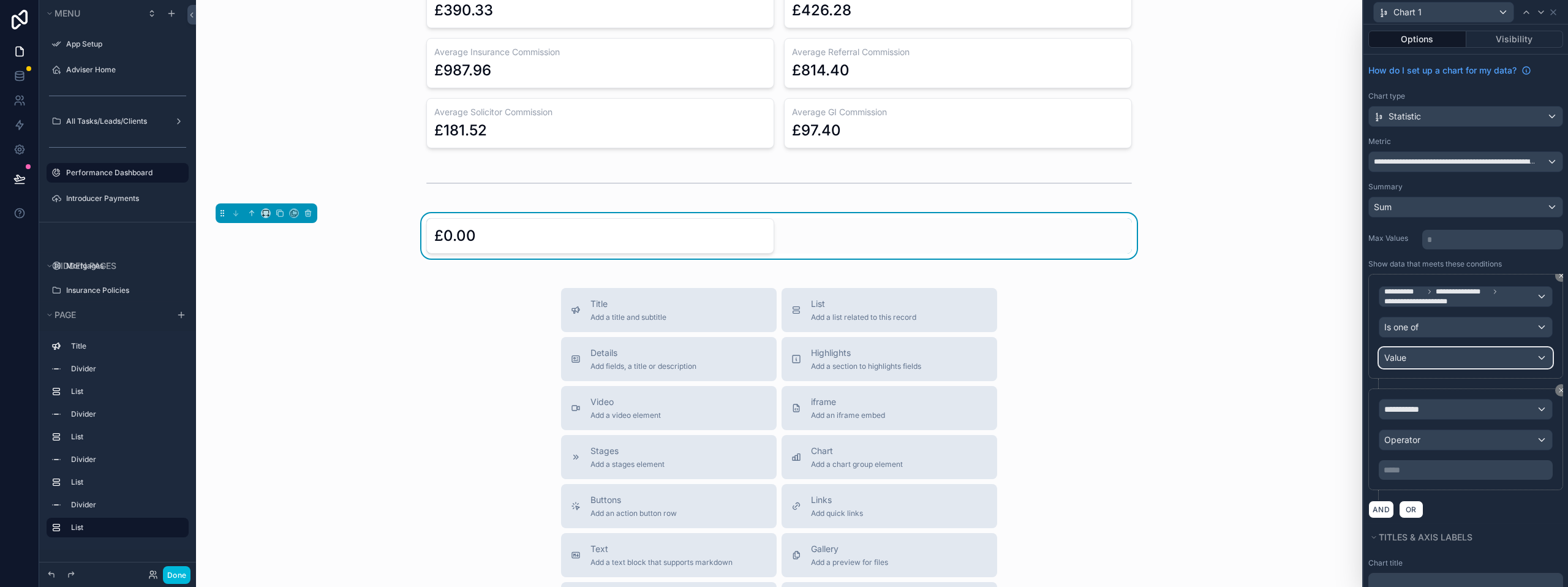
click at [1423, 363] on div "Value" at bounding box center [1465, 357] width 173 height 20
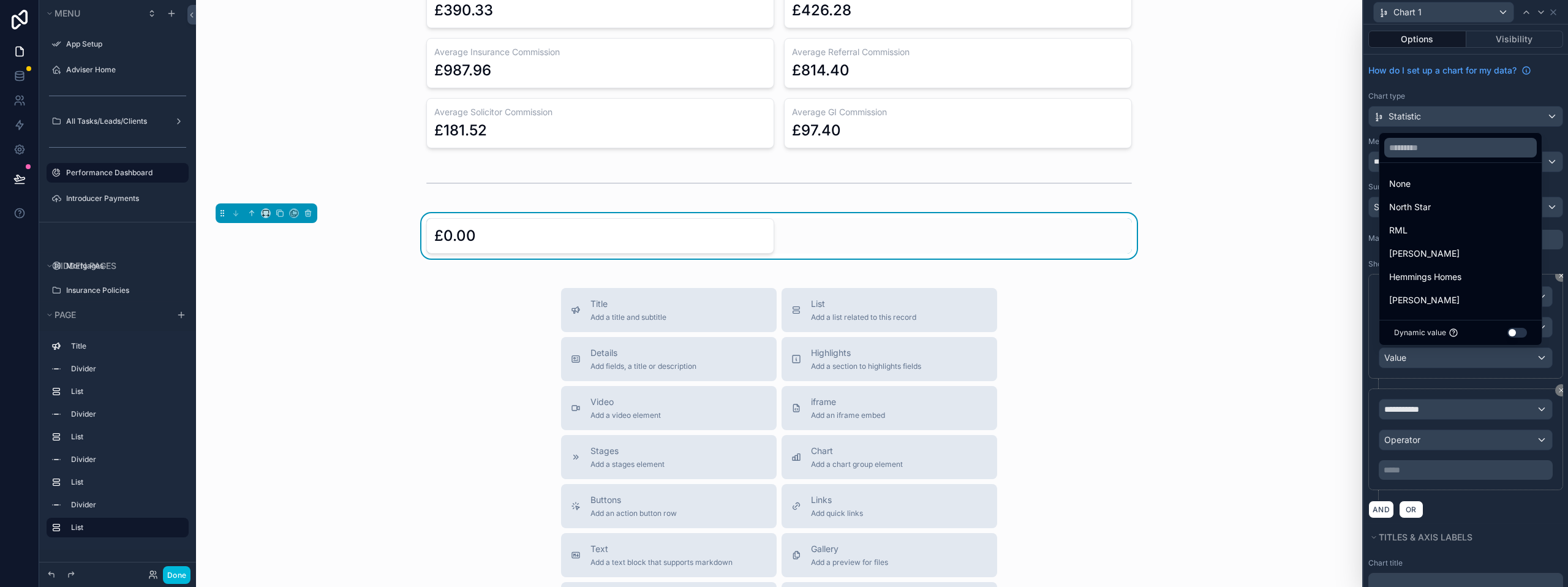
click at [1436, 379] on div at bounding box center [1465, 294] width 204 height 587
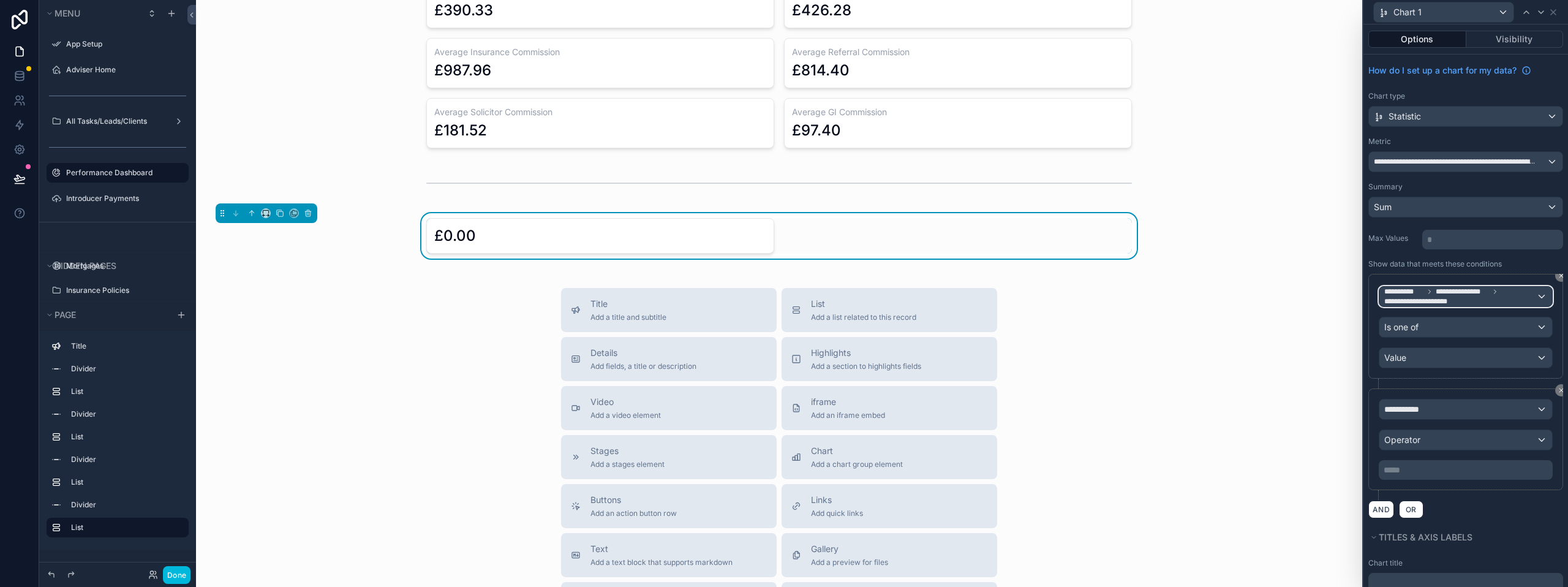
click at [1473, 298] on span "**********" at bounding box center [1460, 296] width 152 height 20
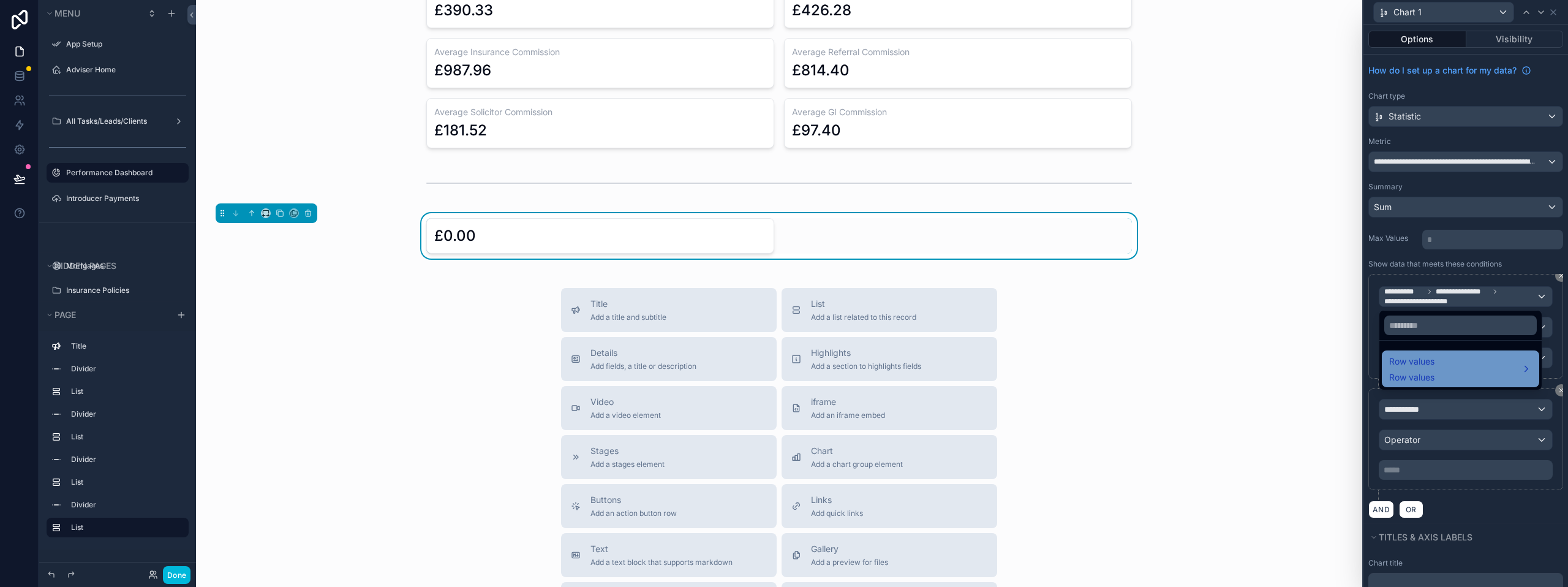
click at [1441, 361] on div "Row values Row values" at bounding box center [1460, 368] width 142 height 29
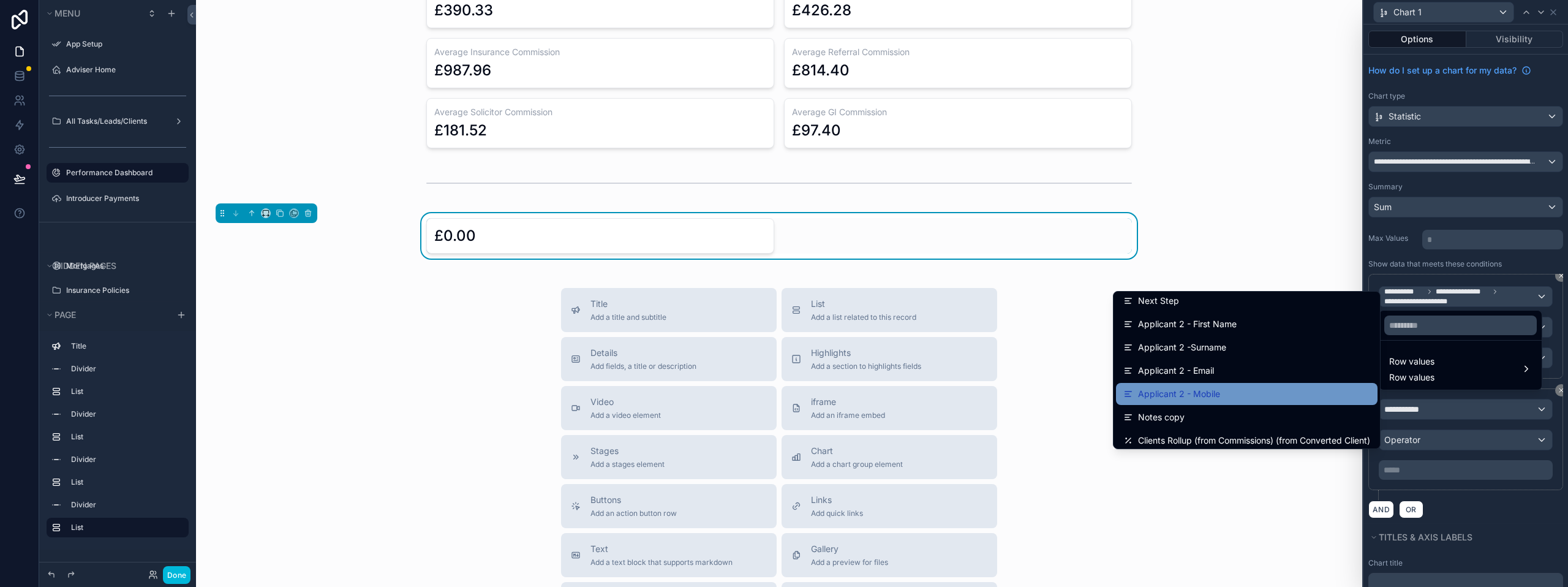
scroll to position [613, 0]
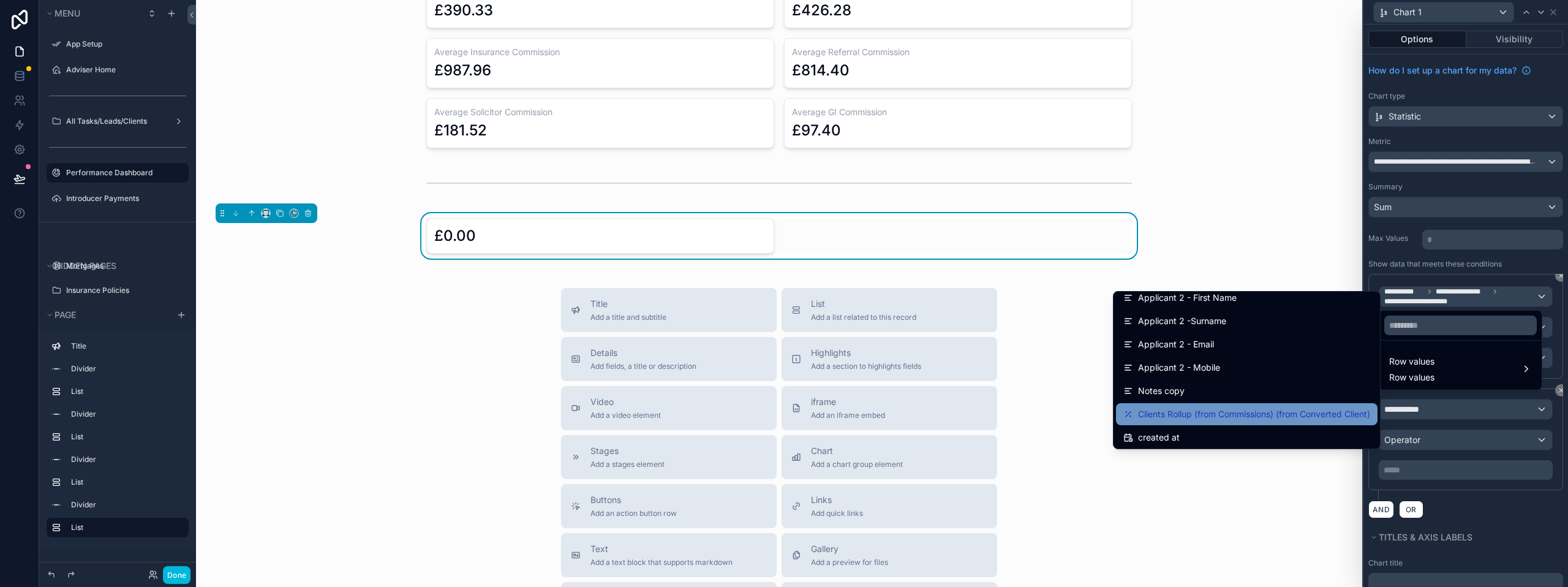
click at [1210, 418] on span "Clients Rollup (from Commissions) (from Converted Client)" at bounding box center [1254, 414] width 232 height 15
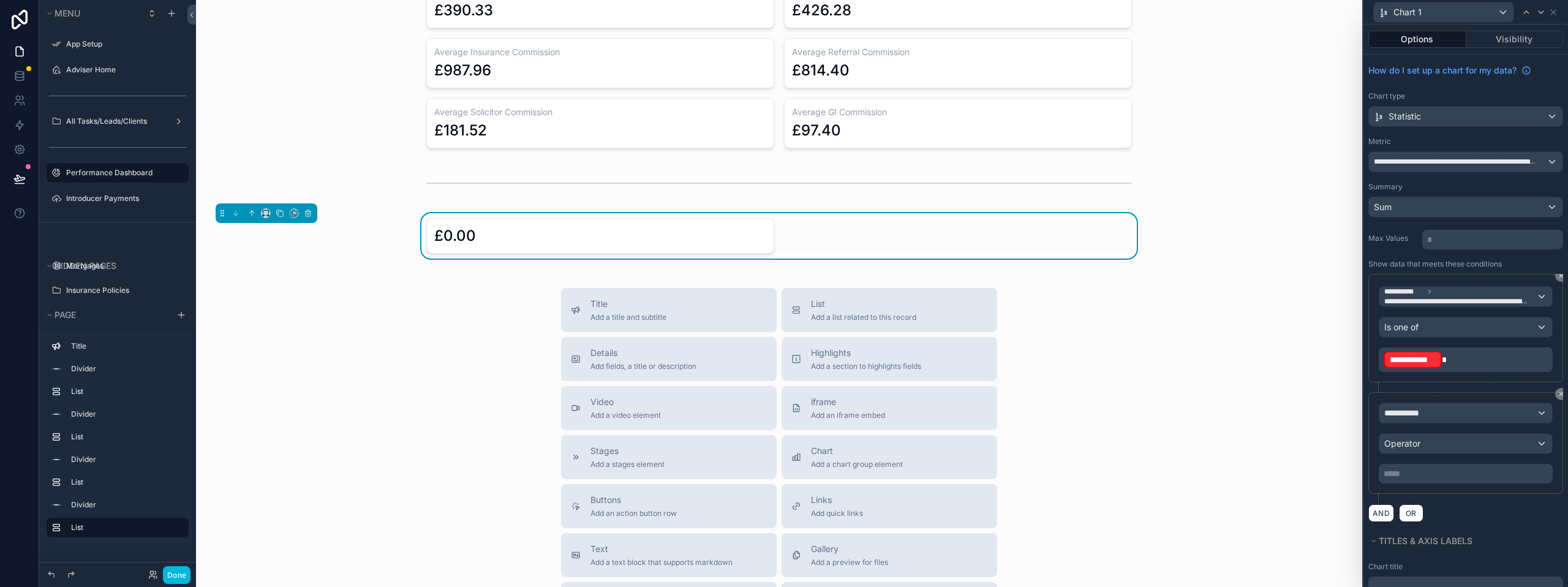
click at [1475, 356] on p "**********" at bounding box center [1467, 359] width 166 height 20
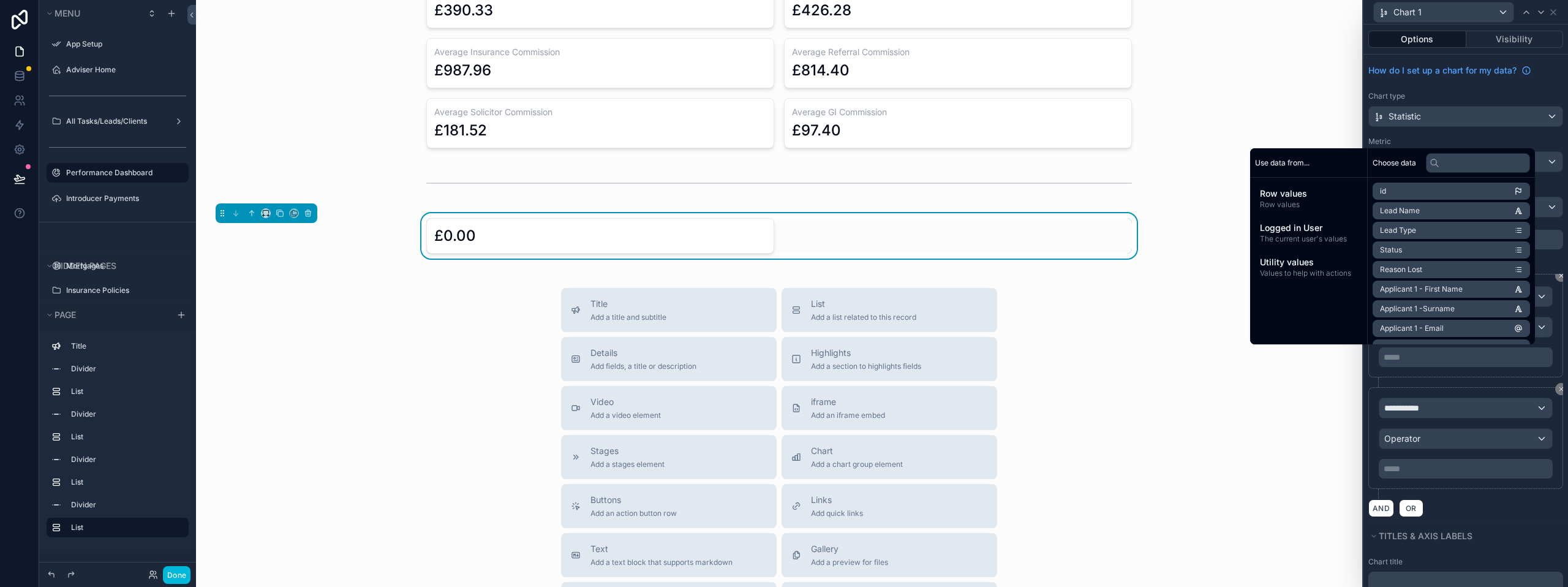
click at [1455, 379] on div "**********" at bounding box center [1465, 330] width 195 height 113
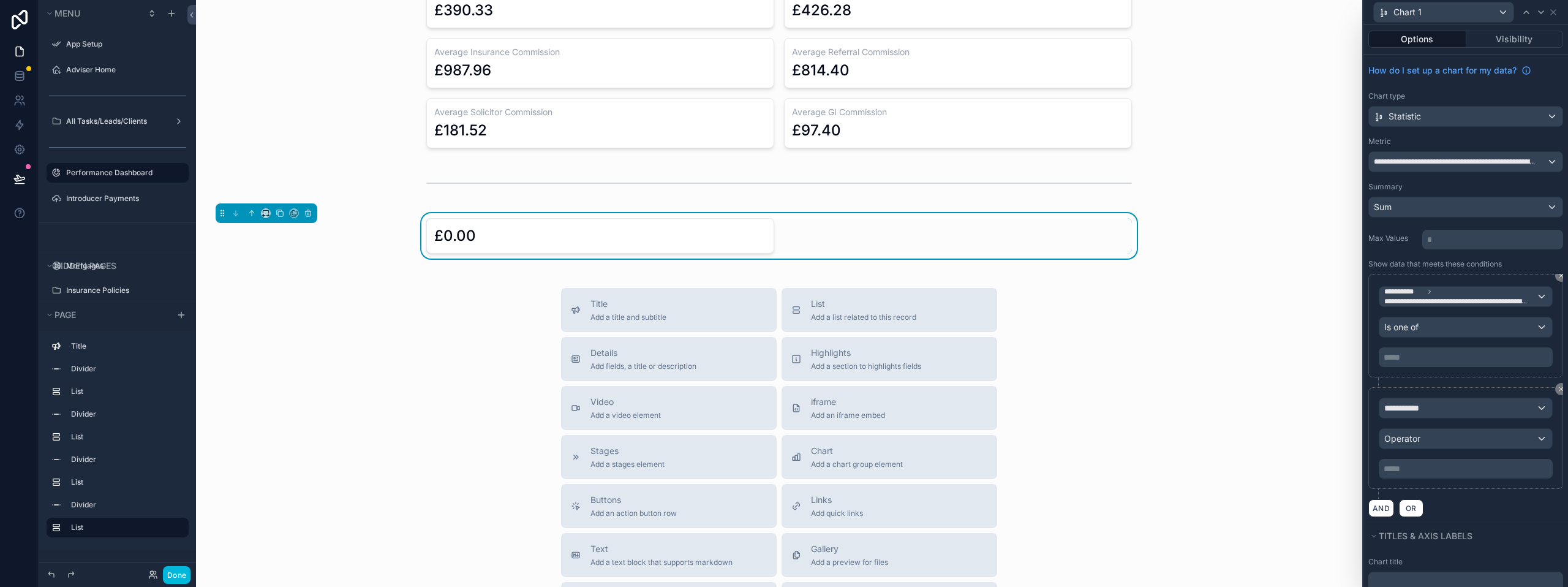
click at [1427, 351] on p "***** ﻿" at bounding box center [1467, 357] width 166 height 12
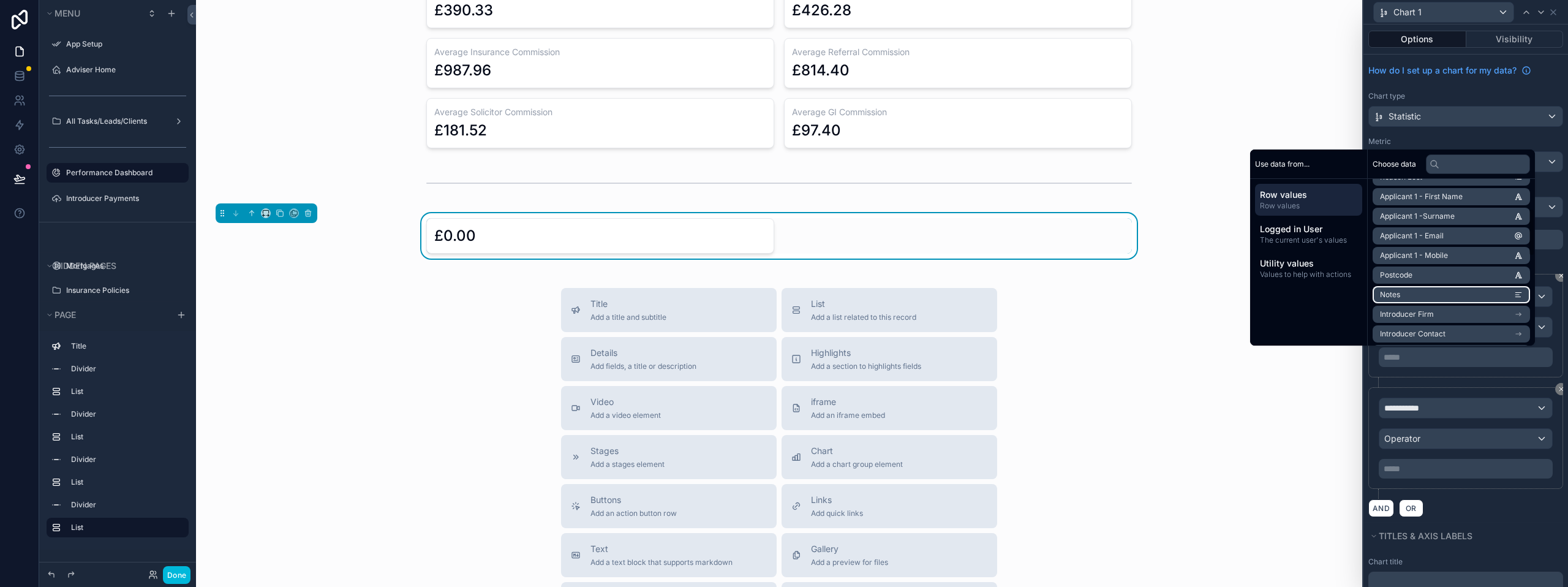
scroll to position [123, 0]
click at [1456, 287] on li "Introducer Firm" at bounding box center [1450, 286] width 157 height 17
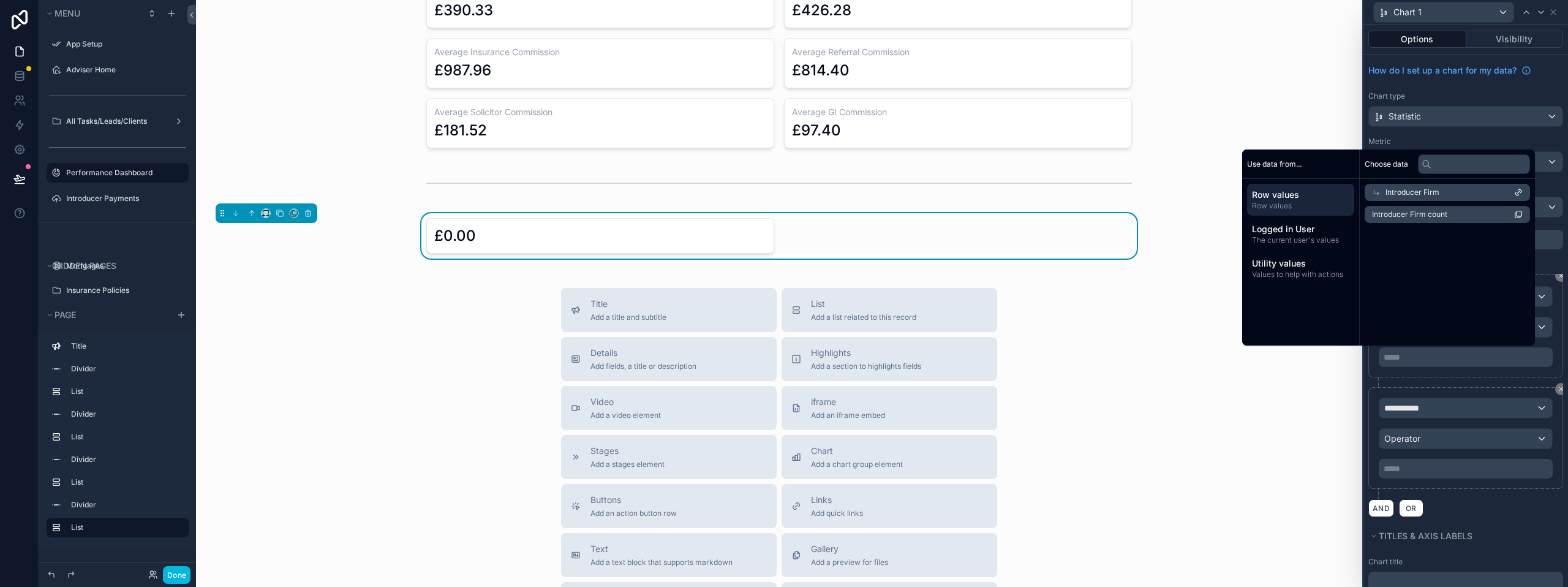
scroll to position [0, 0]
click at [1455, 212] on li "Introducer Firm count" at bounding box center [1450, 215] width 157 height 17
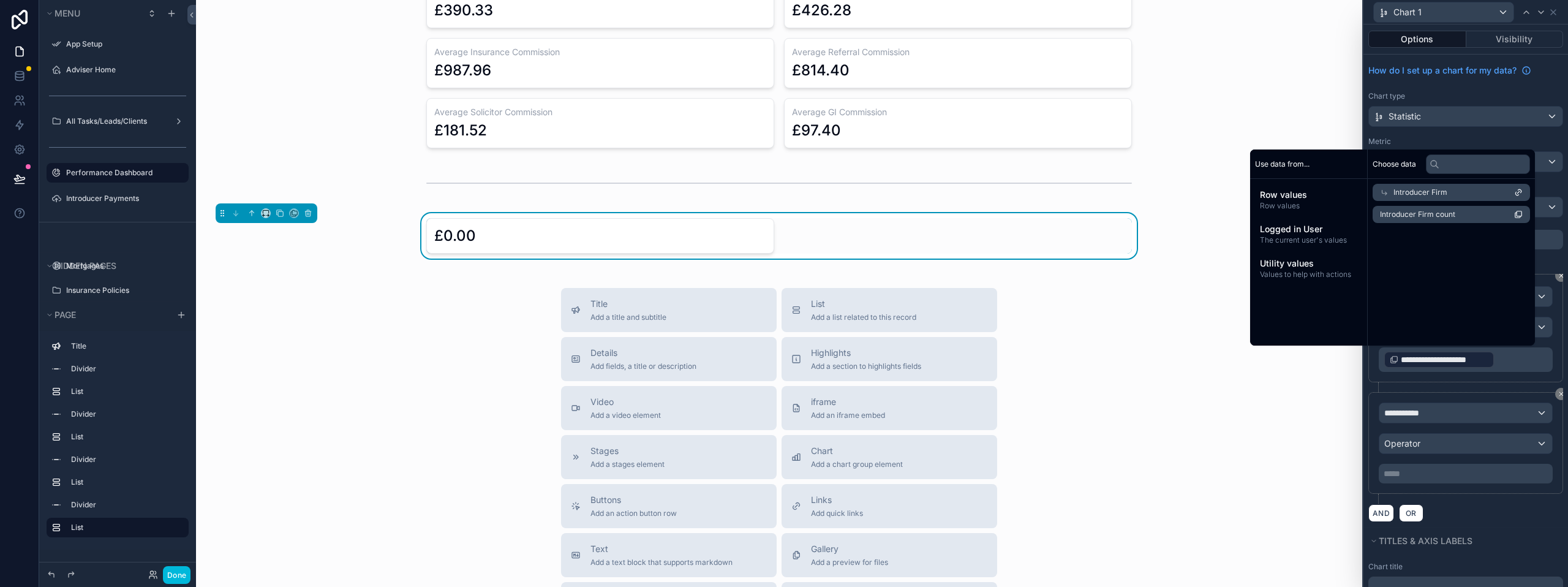
click at [1530, 363] on p "**********" at bounding box center [1467, 359] width 166 height 20
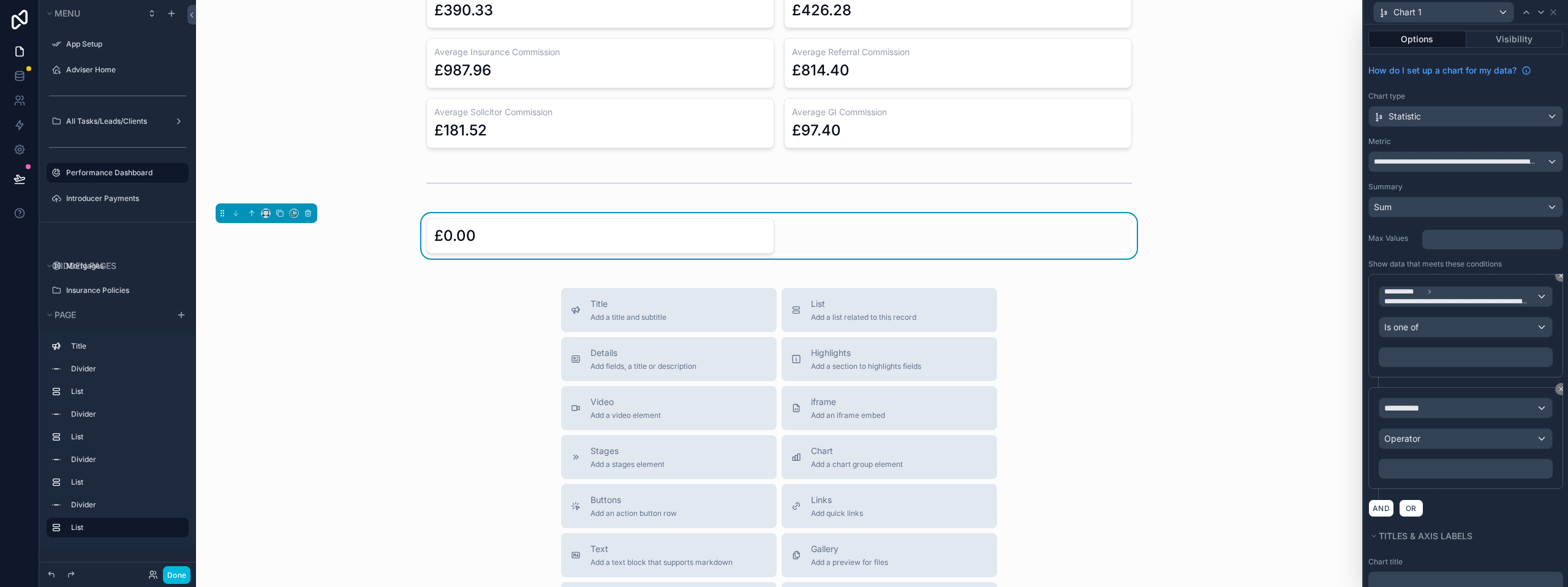
click at [1474, 382] on div "**********" at bounding box center [1465, 330] width 195 height 113
click at [1467, 298] on span "**********" at bounding box center [1456, 300] width 142 height 9
click at [1370, 334] on div at bounding box center [1465, 294] width 204 height 587
click at [1432, 324] on div "Is one of" at bounding box center [1465, 327] width 173 height 20
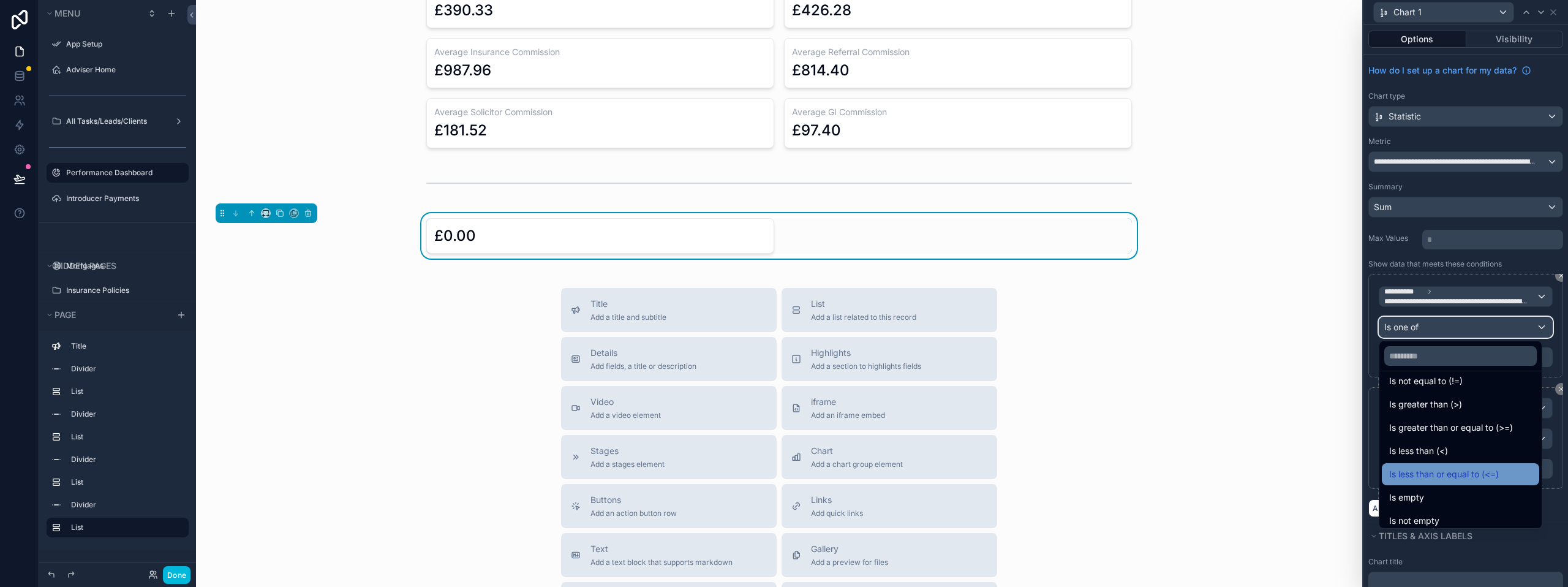
scroll to position [61, 0]
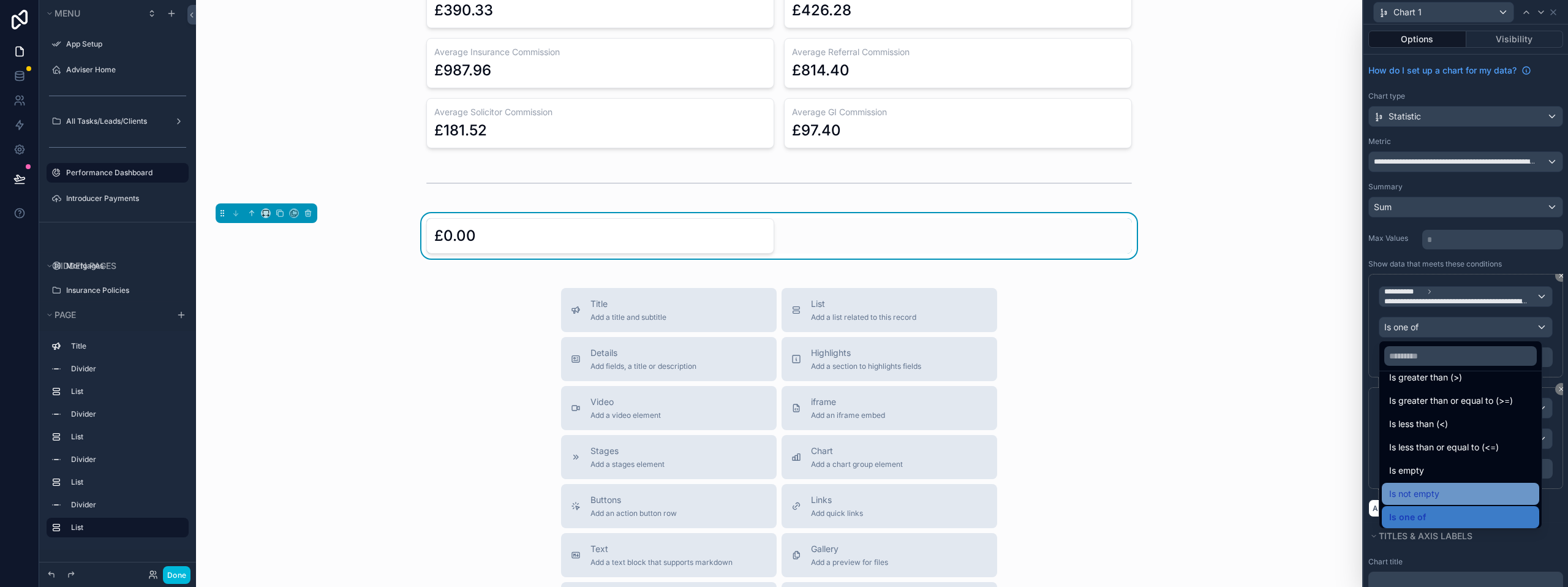
click at [1432, 487] on span "Is not empty" at bounding box center [1414, 493] width 51 height 15
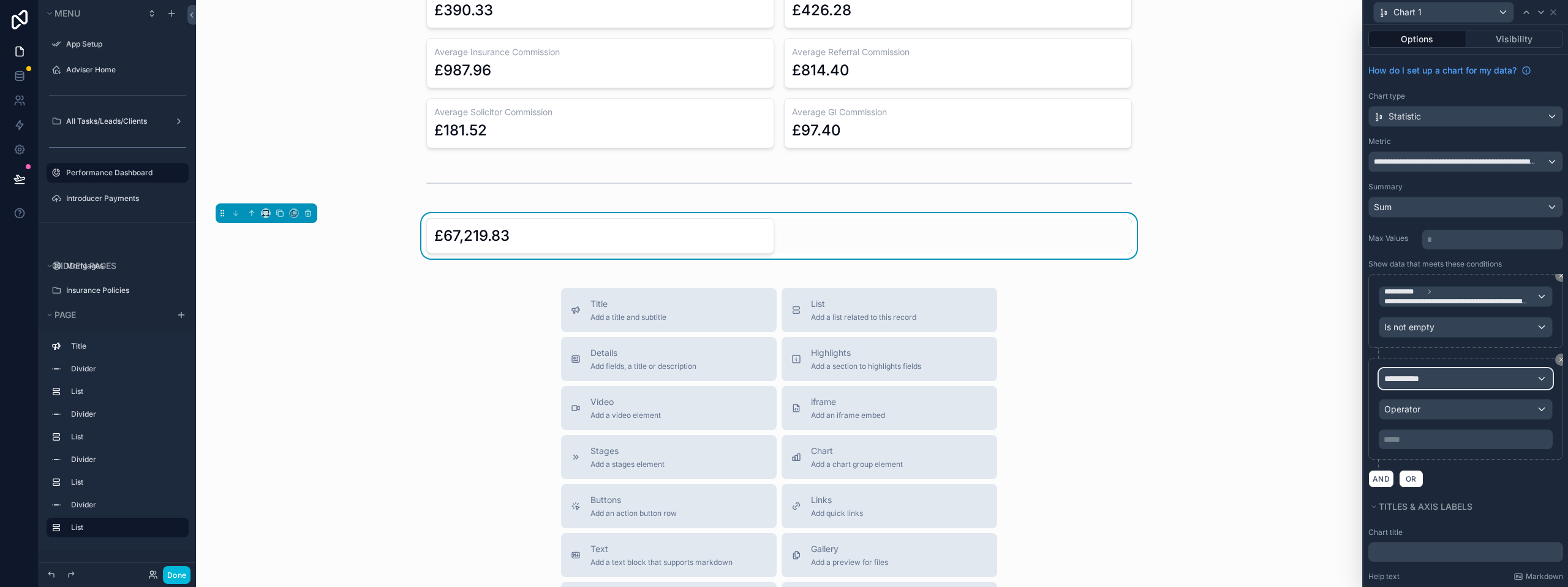
click at [1427, 373] on span "**********" at bounding box center [1407, 378] width 45 height 12
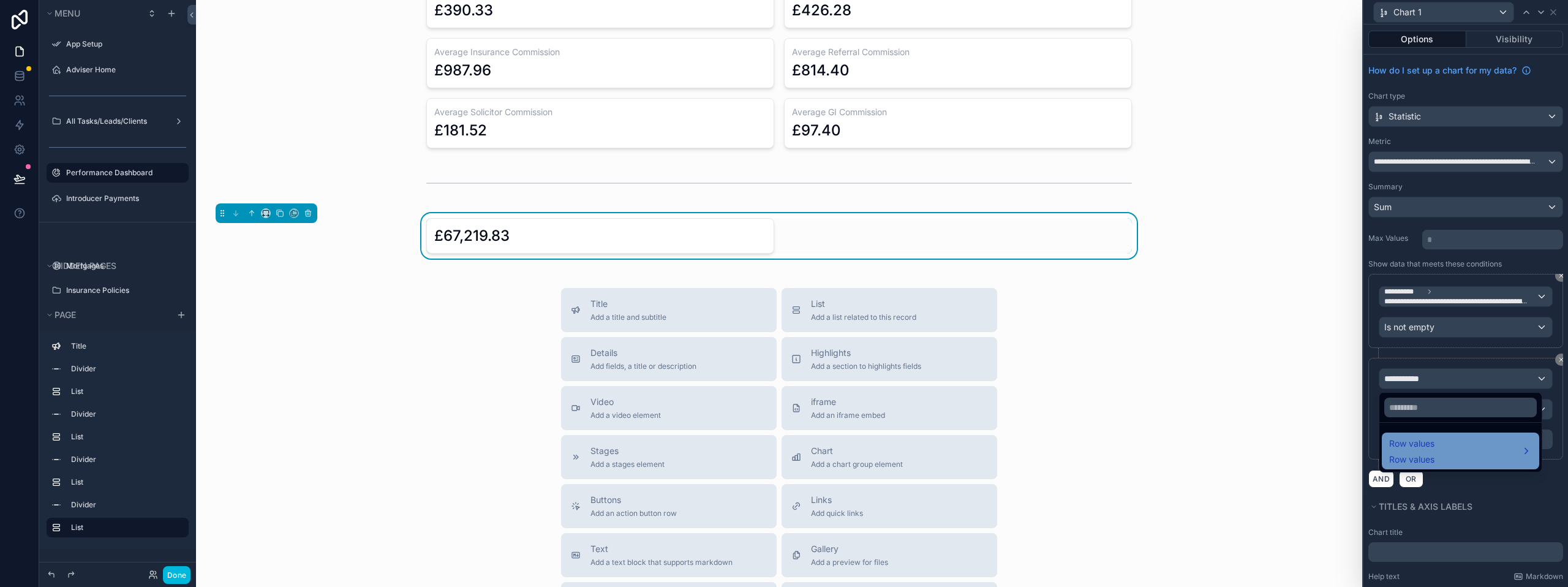
click at [1430, 441] on span "Row values" at bounding box center [1411, 443] width 45 height 15
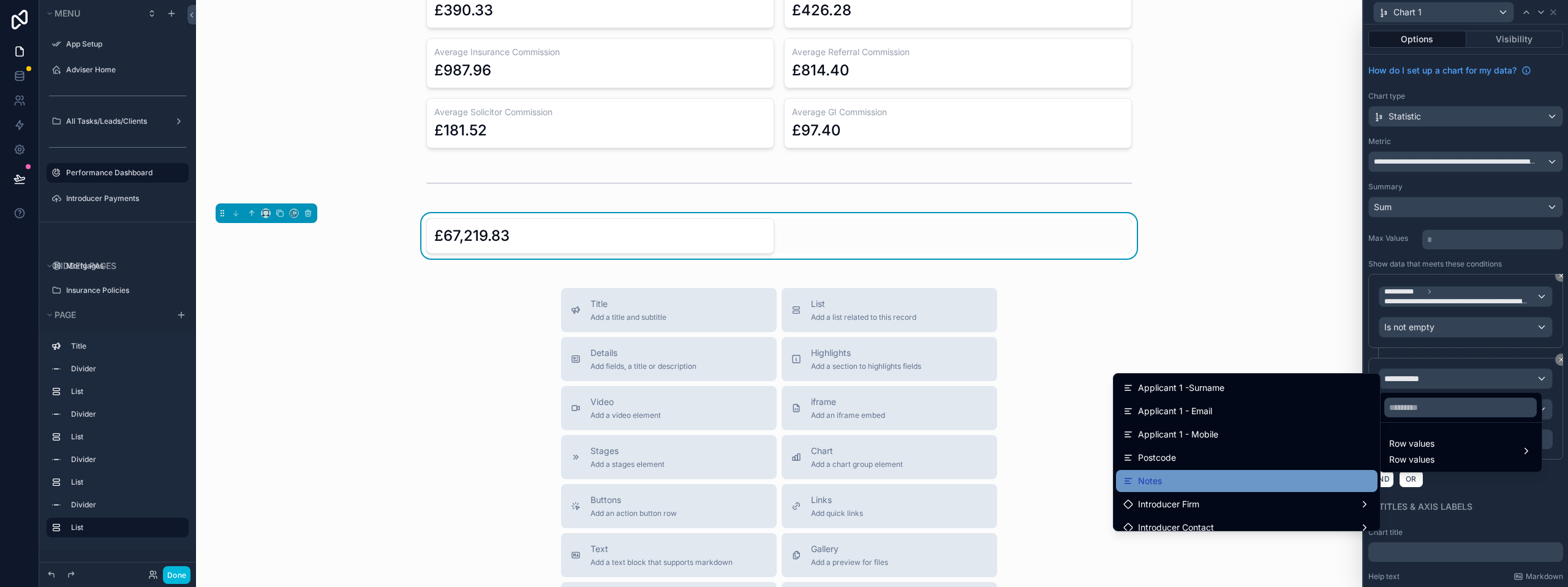
scroll to position [184, 0]
click at [1183, 474] on div "Introducer Firm" at bounding box center [1246, 482] width 262 height 22
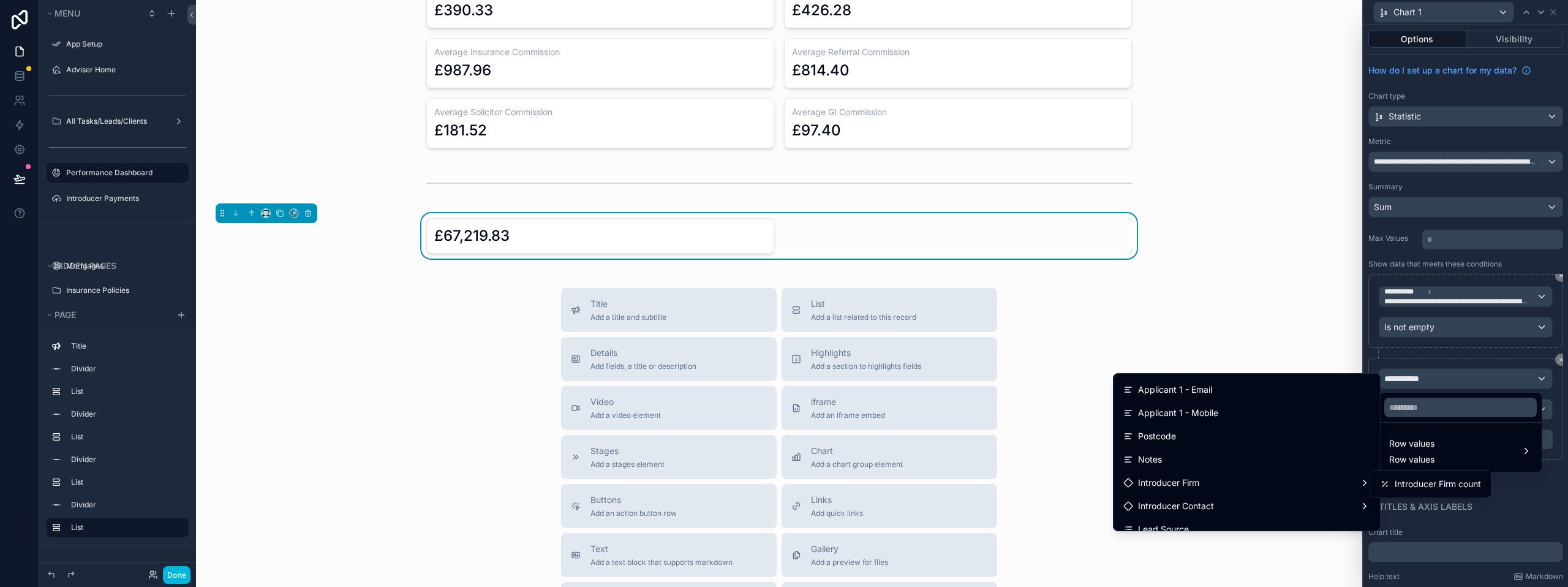
click at [1516, 497] on div at bounding box center [1465, 294] width 204 height 587
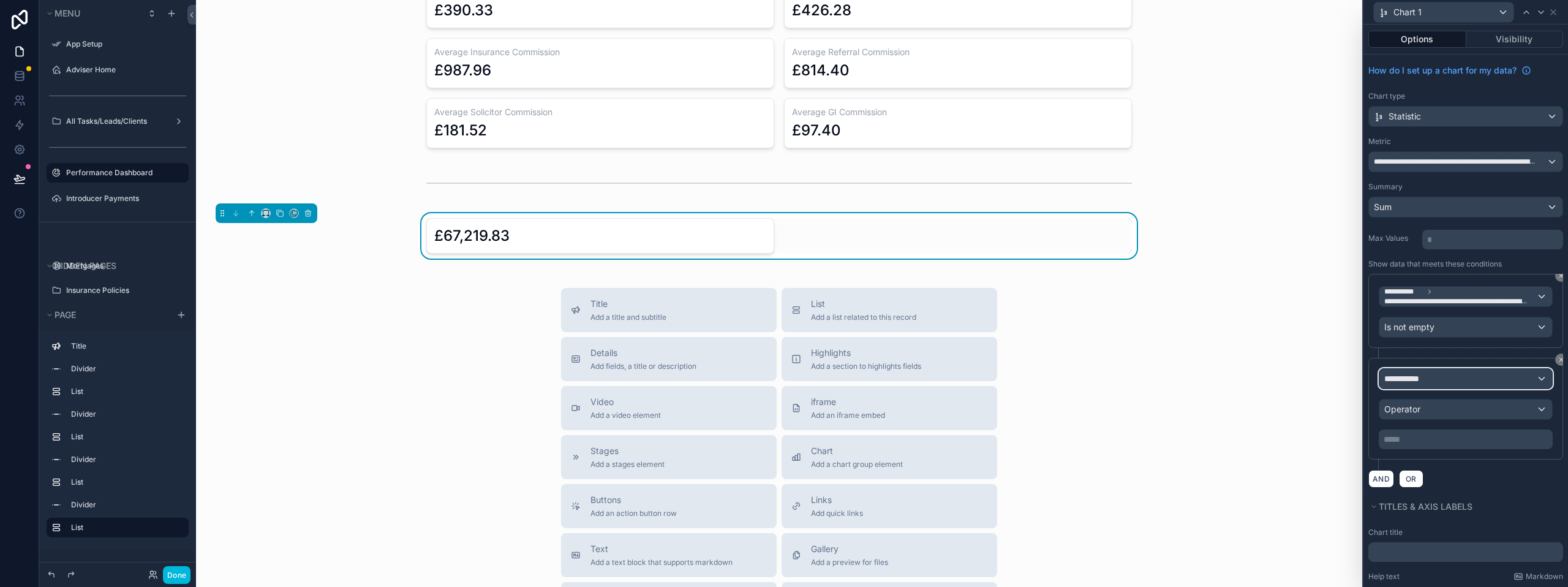
click at [1418, 372] on span "**********" at bounding box center [1407, 378] width 45 height 12
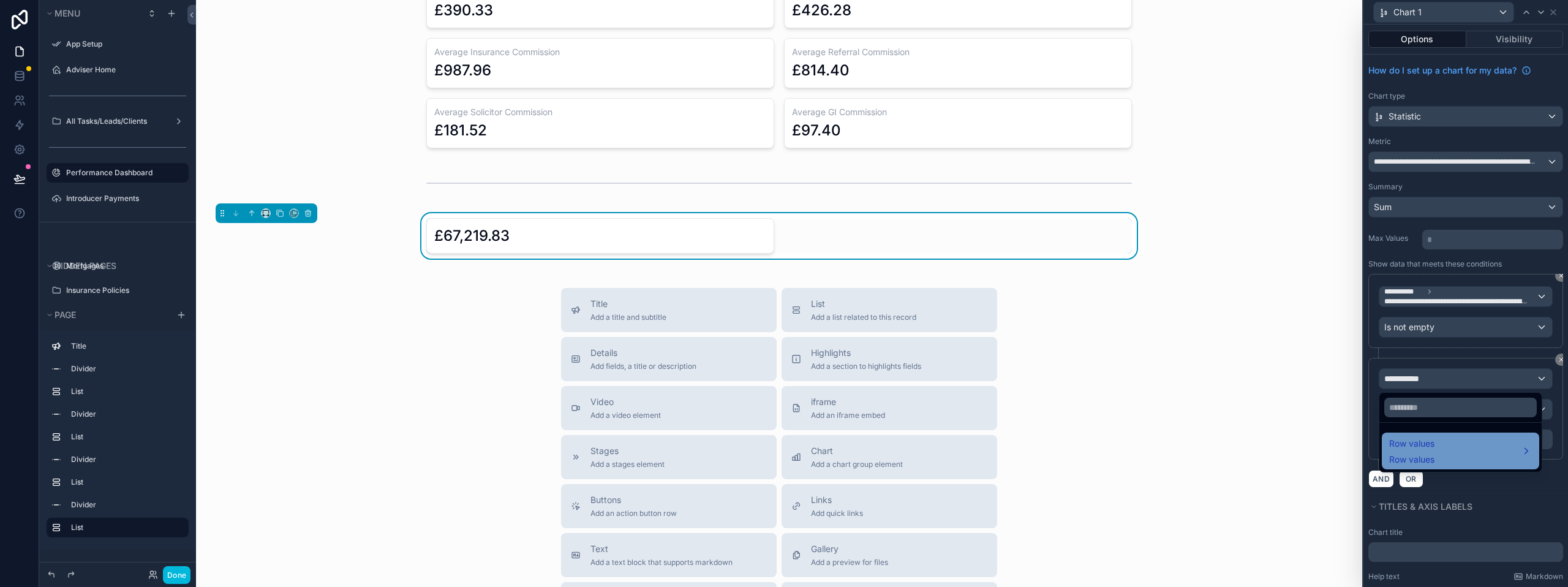
click at [1433, 441] on span "Row values" at bounding box center [1411, 443] width 45 height 15
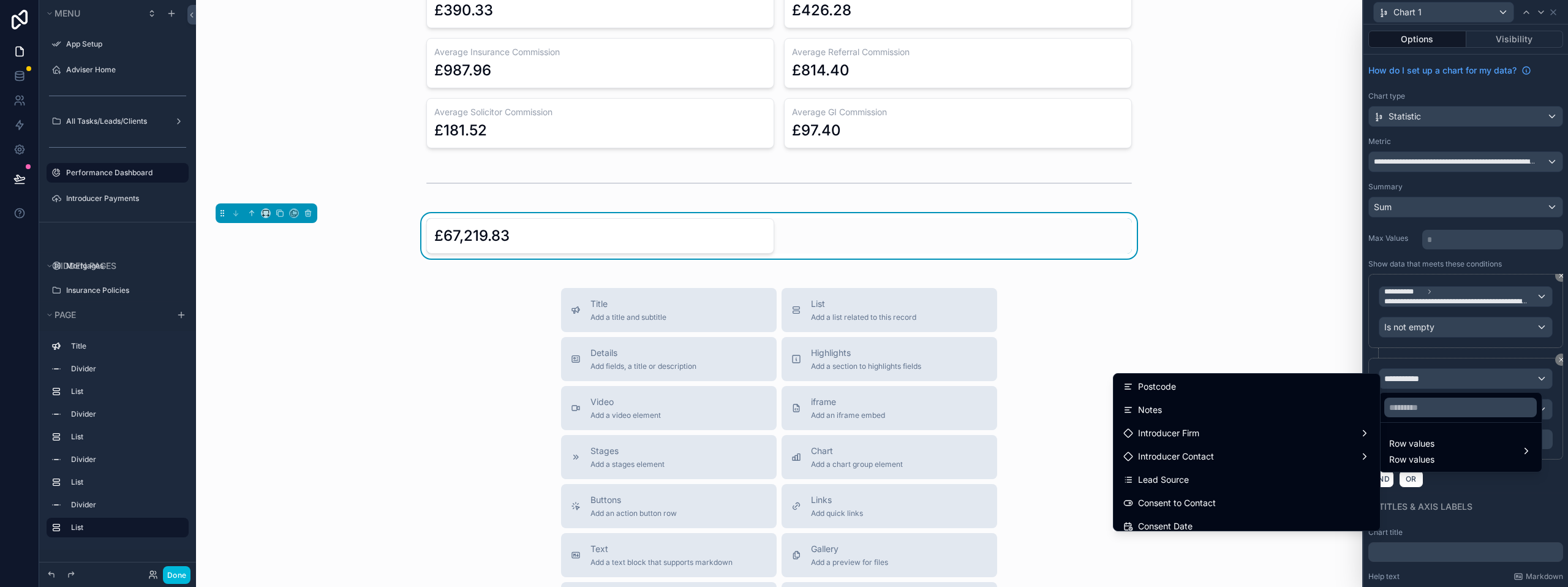
scroll to position [245, 0]
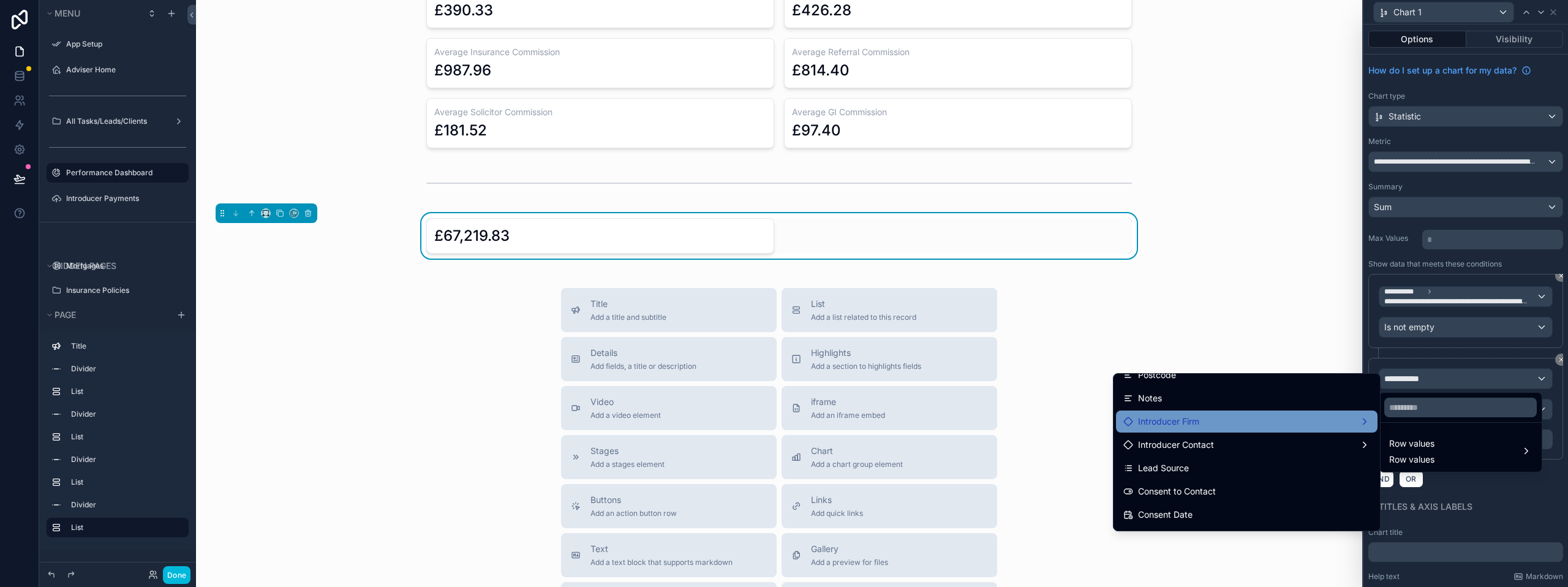
click at [1208, 427] on div "Introducer Firm" at bounding box center [1247, 421] width 247 height 15
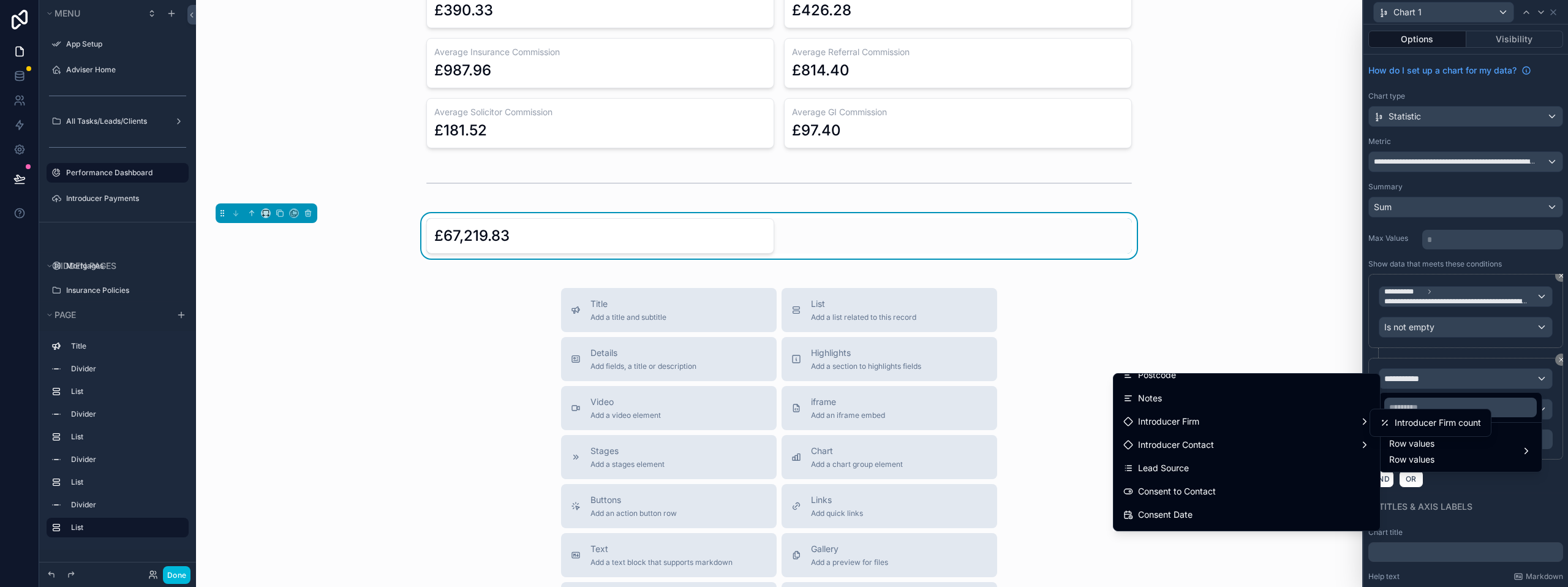
click at [1414, 425] on span "Introducer Firm count" at bounding box center [1438, 422] width 87 height 15
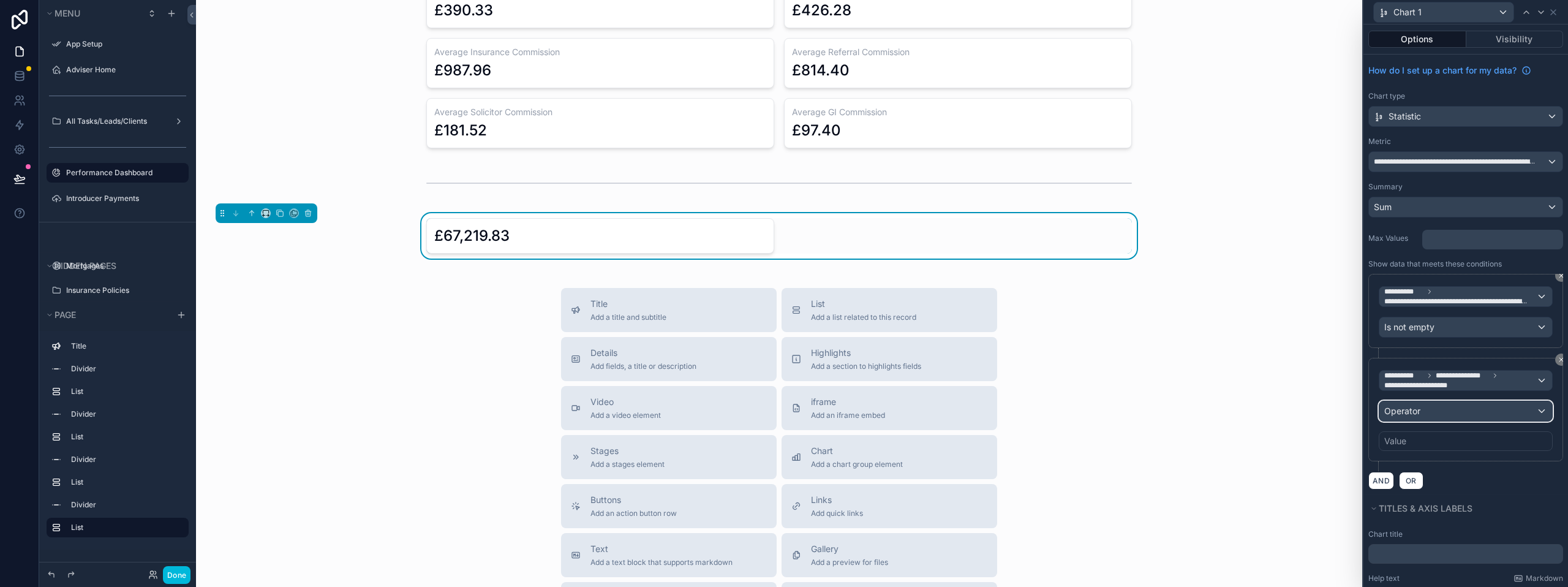
click at [1429, 415] on div "Operator" at bounding box center [1465, 410] width 173 height 20
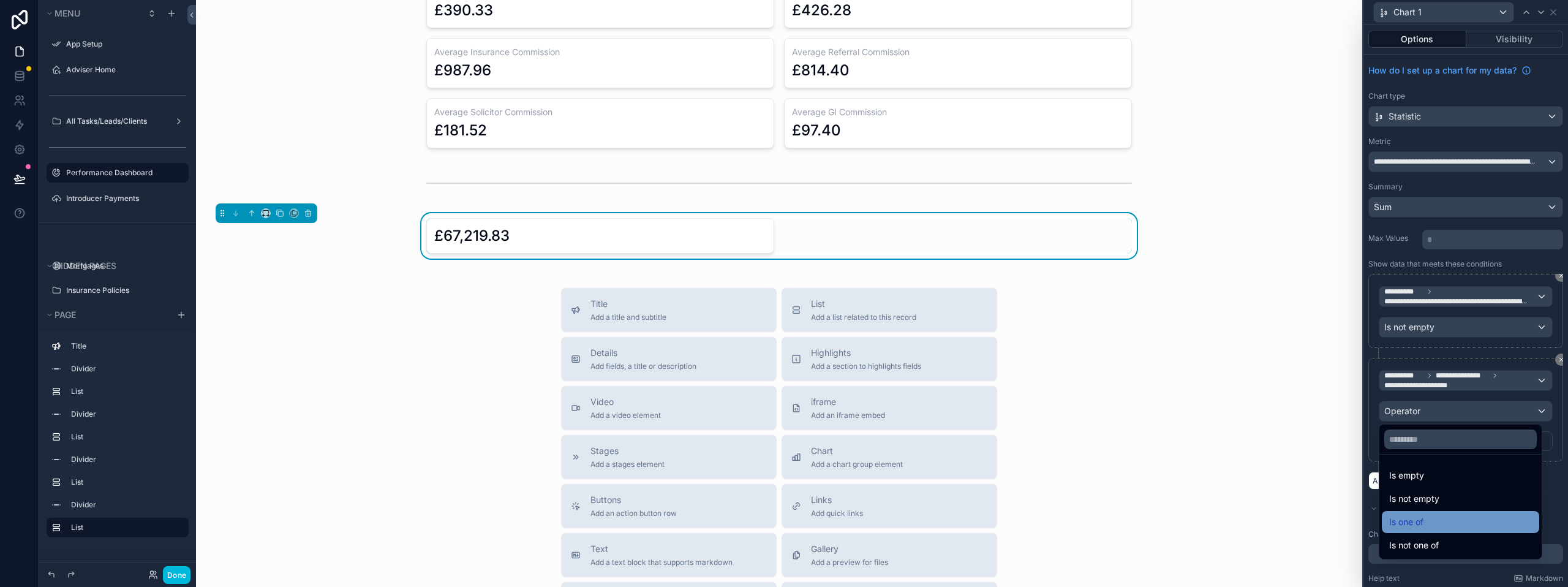
click at [1421, 513] on div "Is one of" at bounding box center [1460, 522] width 157 height 22
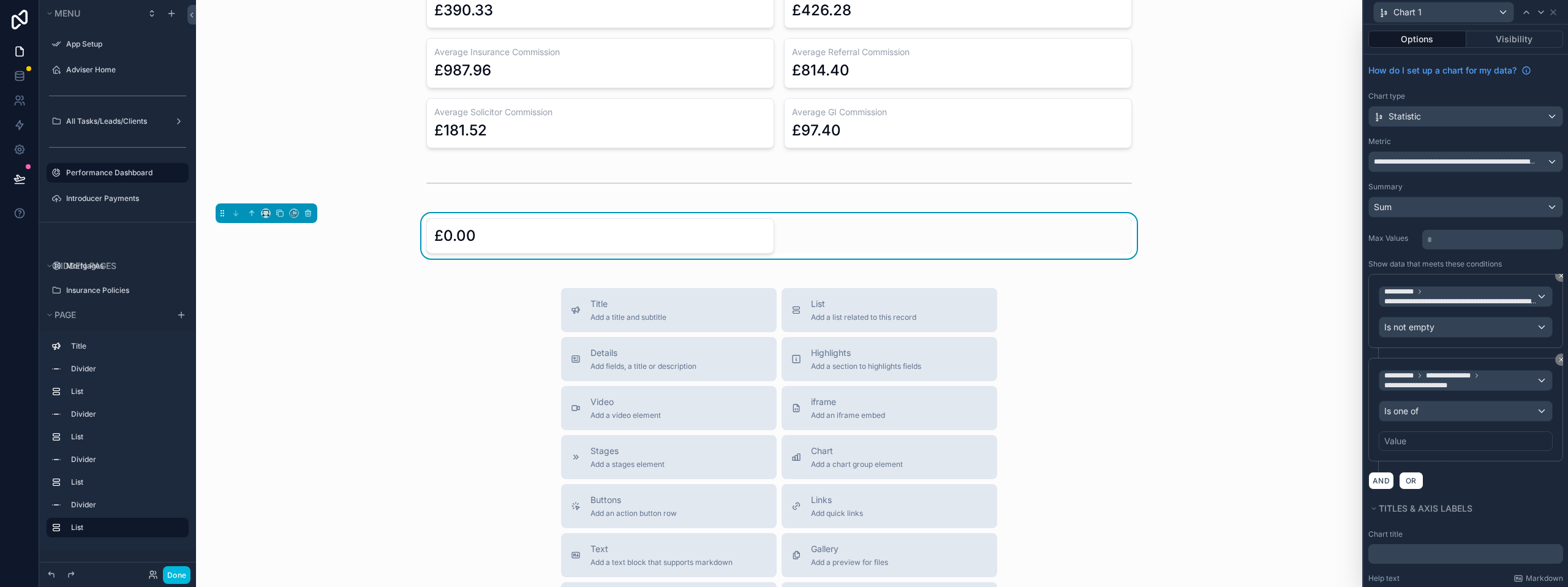
click at [1415, 444] on div "Value" at bounding box center [1465, 440] width 174 height 20
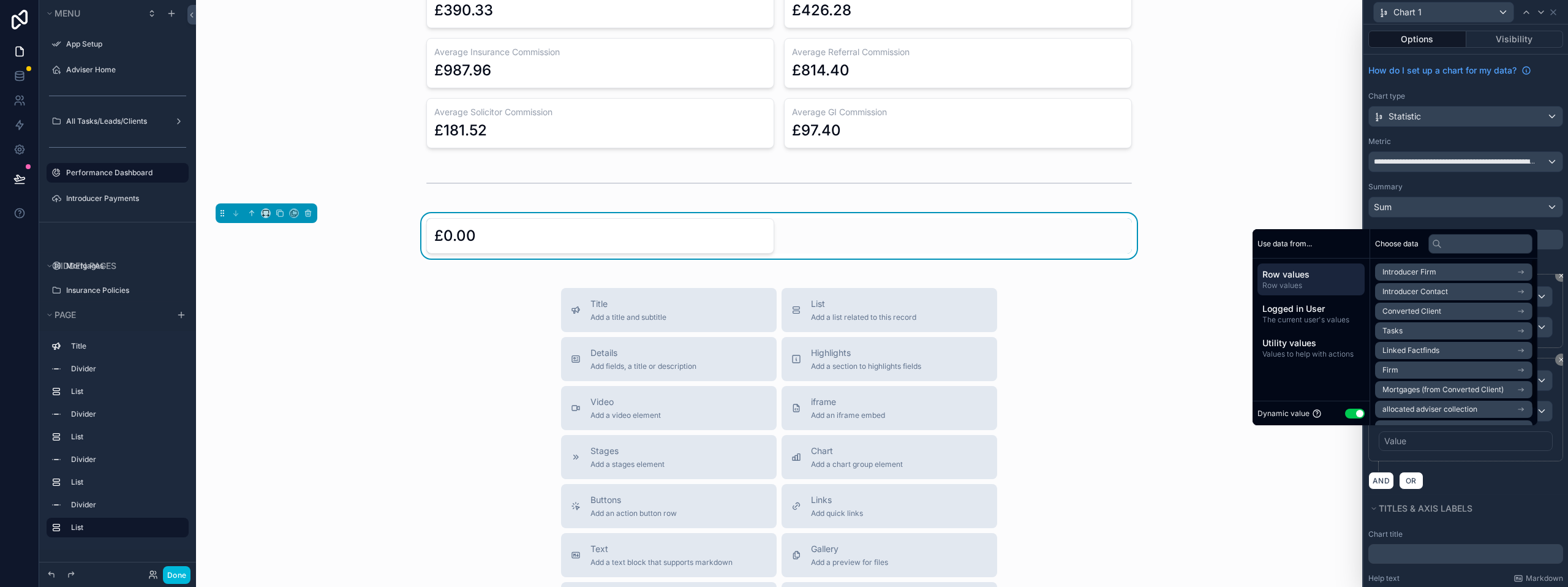
click at [1349, 414] on button "Use setting" at bounding box center [1354, 413] width 20 height 9
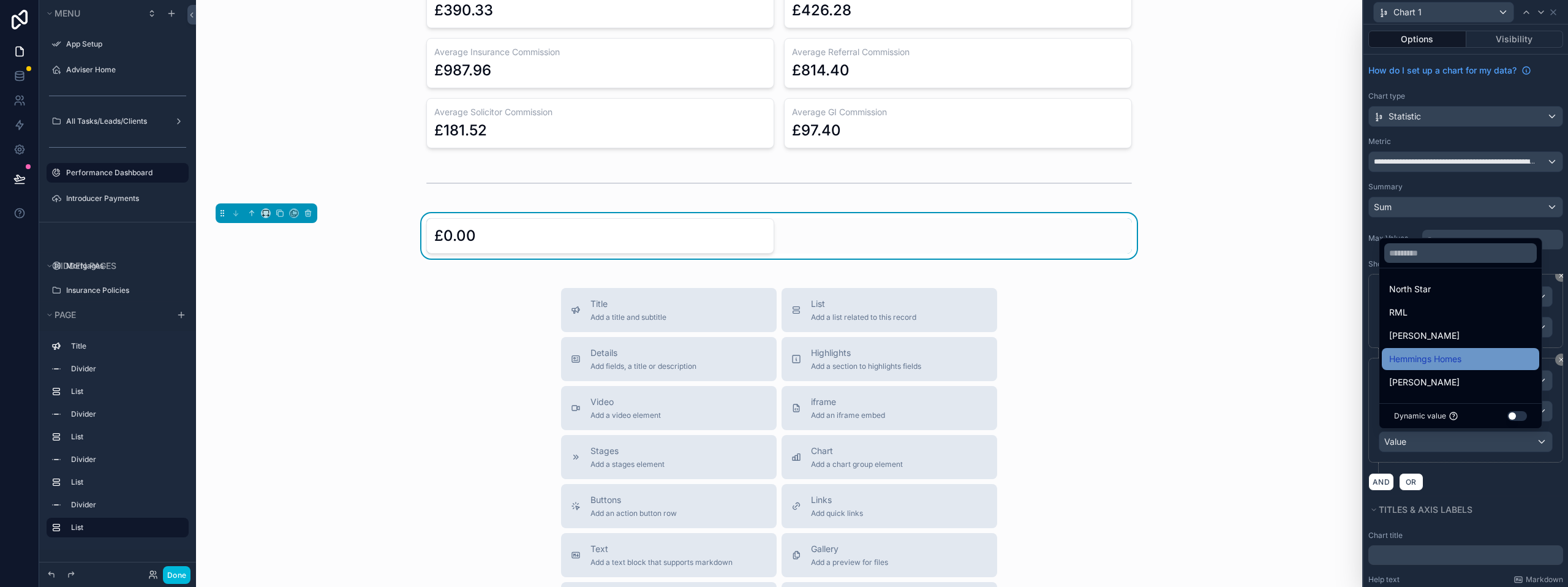
click at [1413, 356] on span "Hemmings Homes" at bounding box center [1425, 359] width 72 height 15
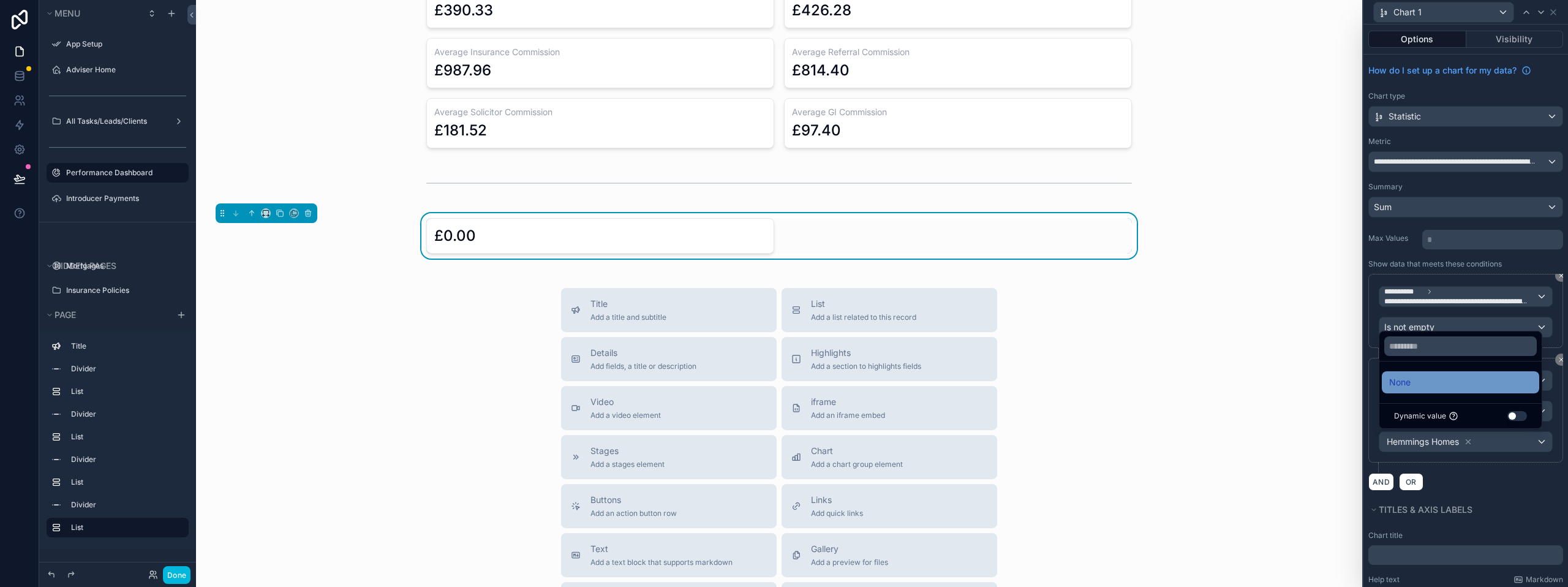
click at [1414, 377] on div "None" at bounding box center [1460, 382] width 142 height 15
click at [1450, 475] on div "AND OR" at bounding box center [1465, 481] width 195 height 18
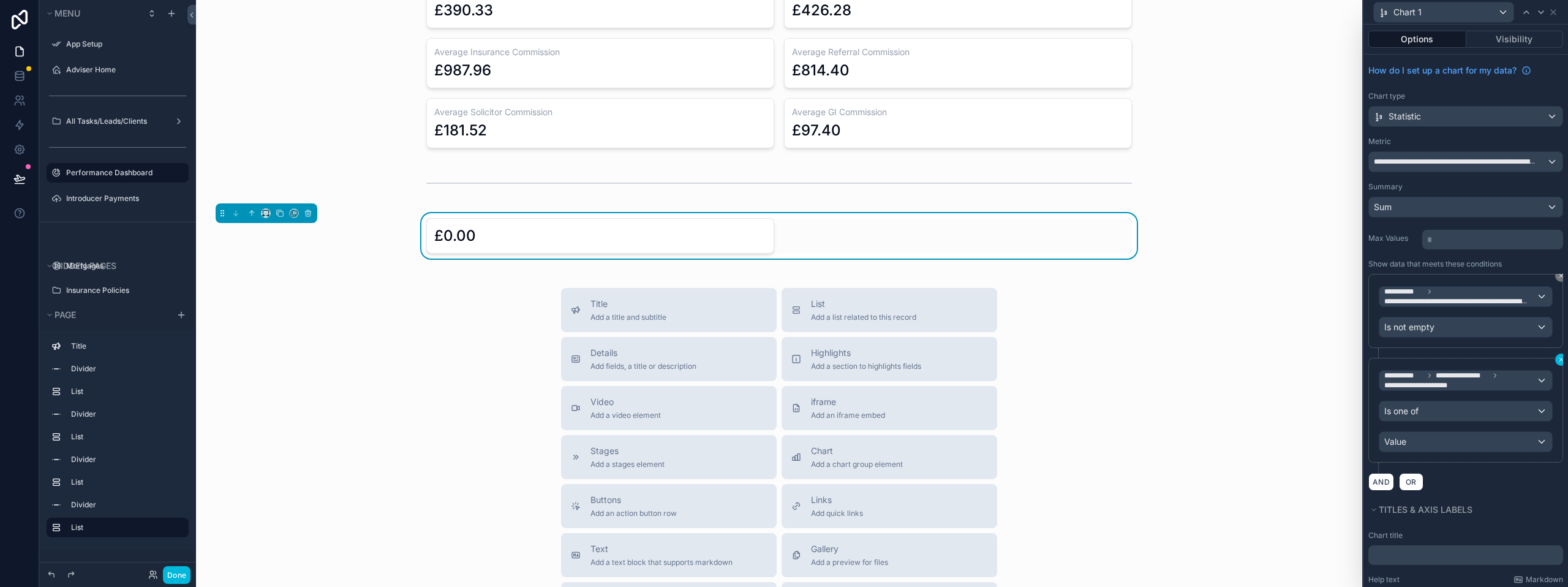
click at [1558, 358] on icon at bounding box center [1561, 360] width 8 height 8
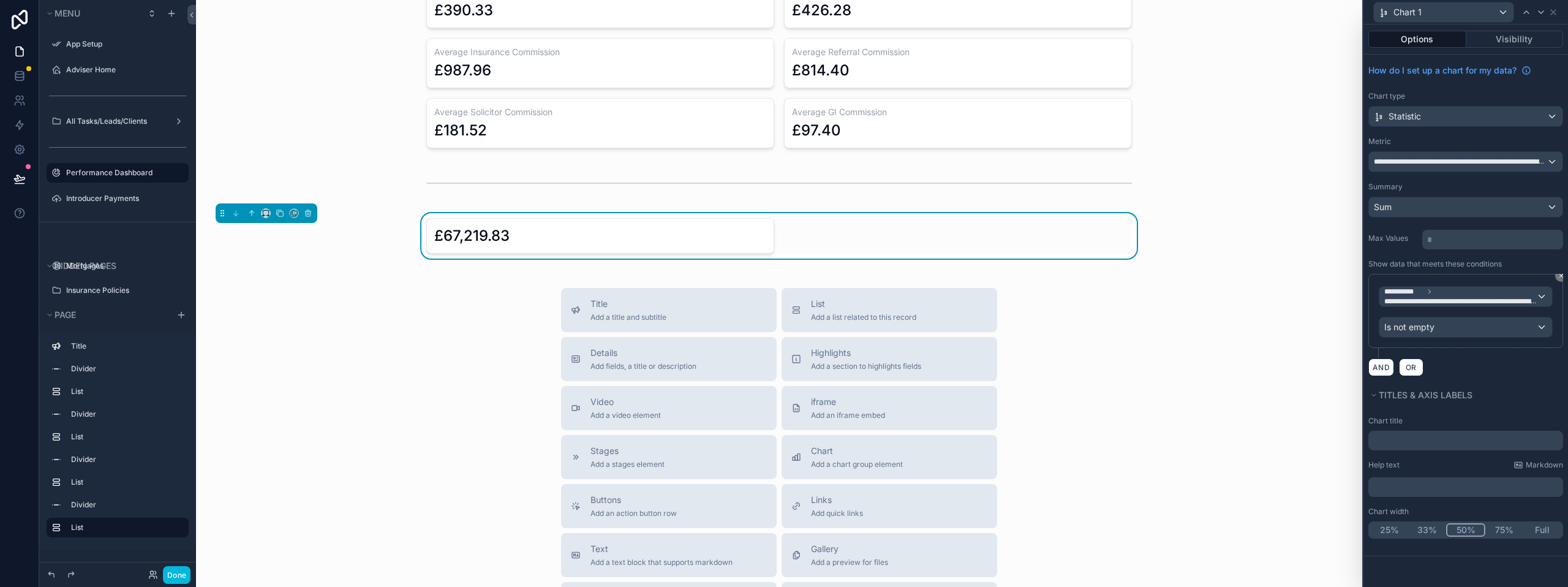
click at [530, 236] on div "£67,219.83" at bounding box center [600, 235] width 332 height 20
click at [1474, 127] on div "**********" at bounding box center [1465, 218] width 204 height 326
click at [1480, 112] on div "Statistic" at bounding box center [1465, 116] width 193 height 20
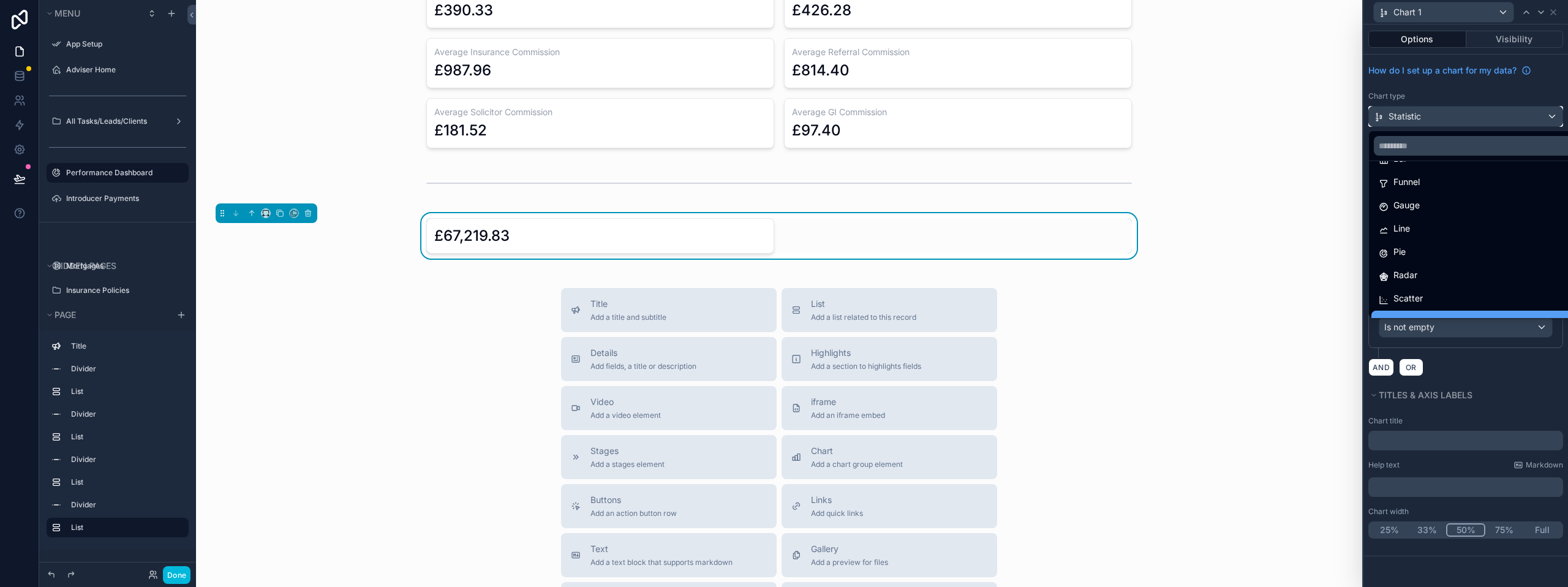
scroll to position [0, 0]
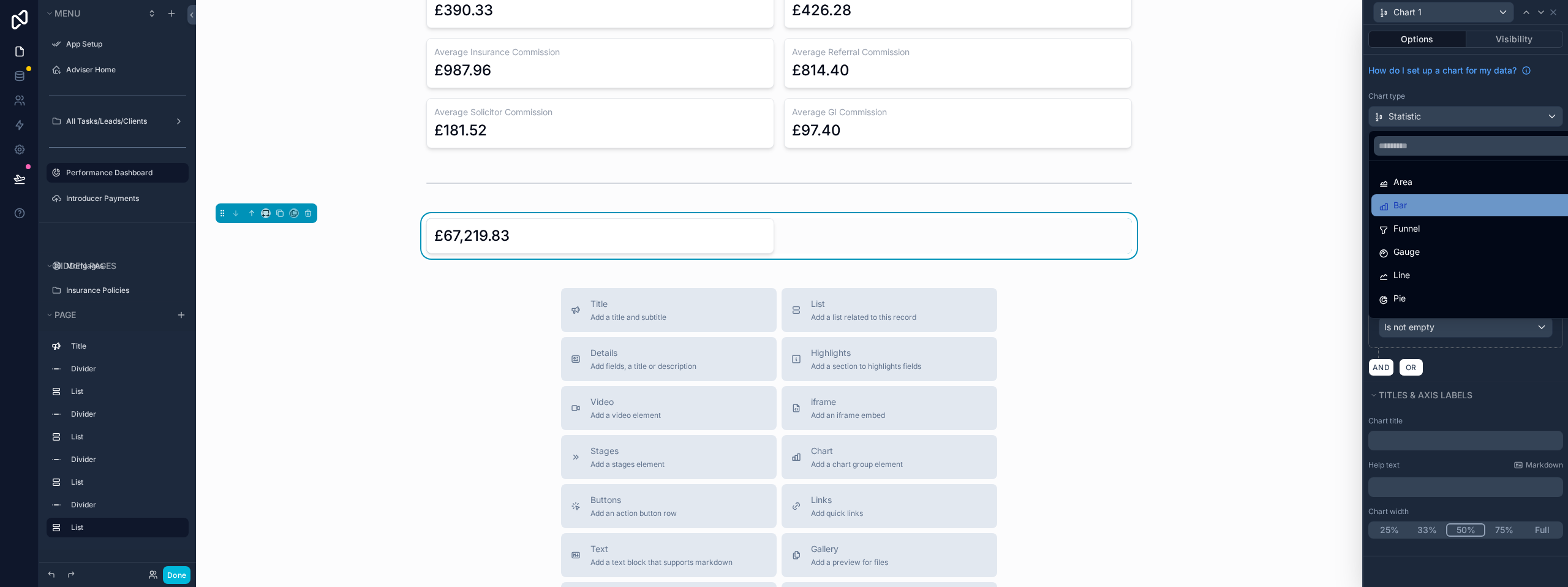
click at [1429, 208] on div "Bar" at bounding box center [1479, 204] width 202 height 15
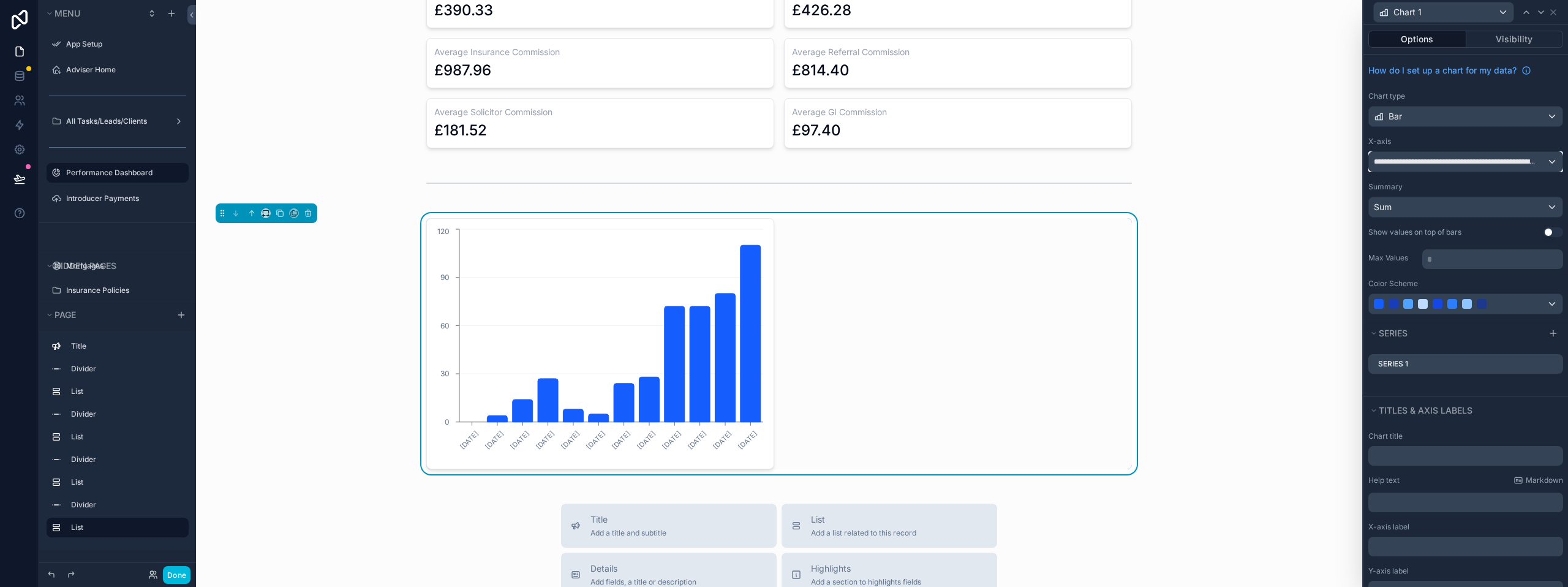
click at [1450, 166] on div "**********" at bounding box center [1465, 161] width 193 height 20
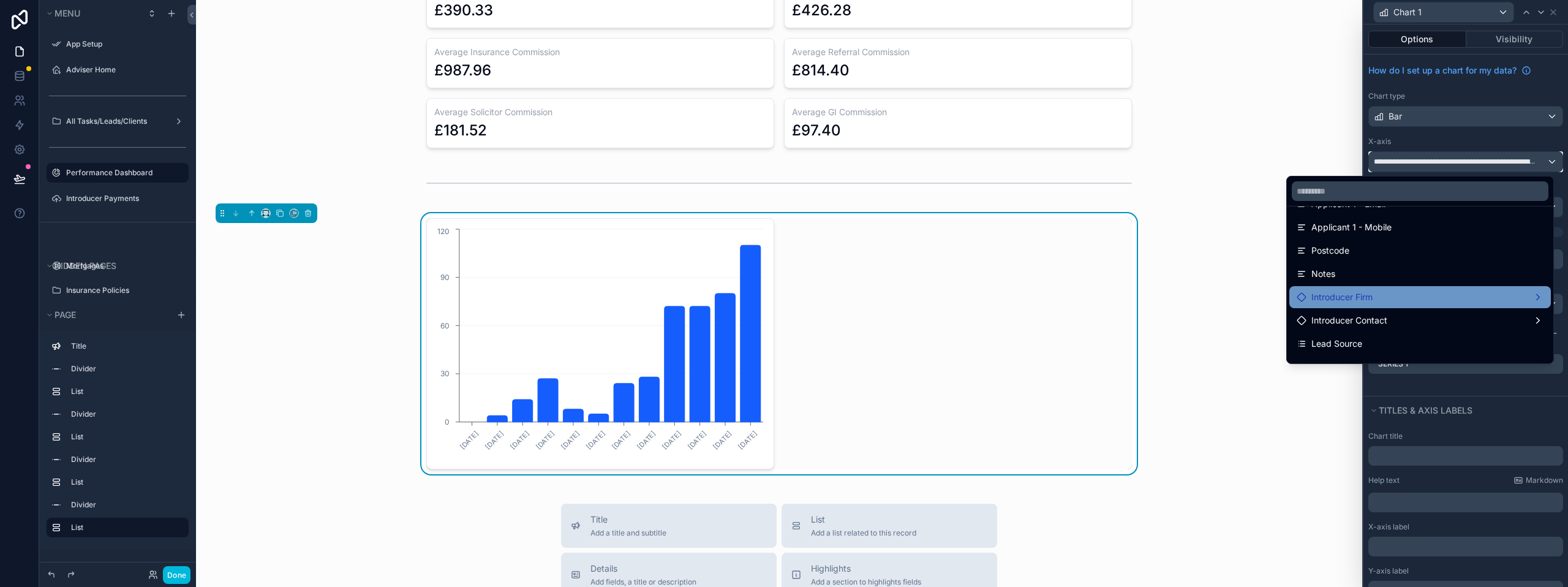
scroll to position [245, 0]
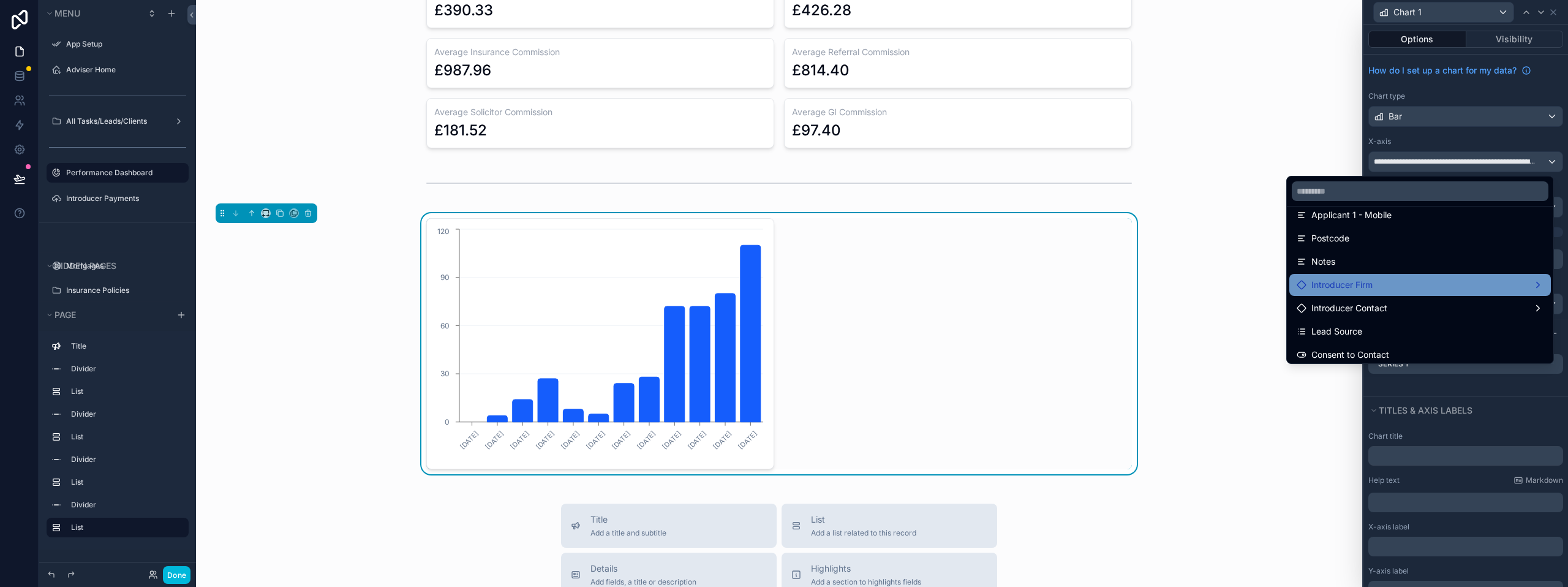
click at [1354, 287] on span "Introducer Firm" at bounding box center [1341, 284] width 61 height 15
click at [1231, 287] on span "Introducer Firm count" at bounding box center [1220, 286] width 87 height 15
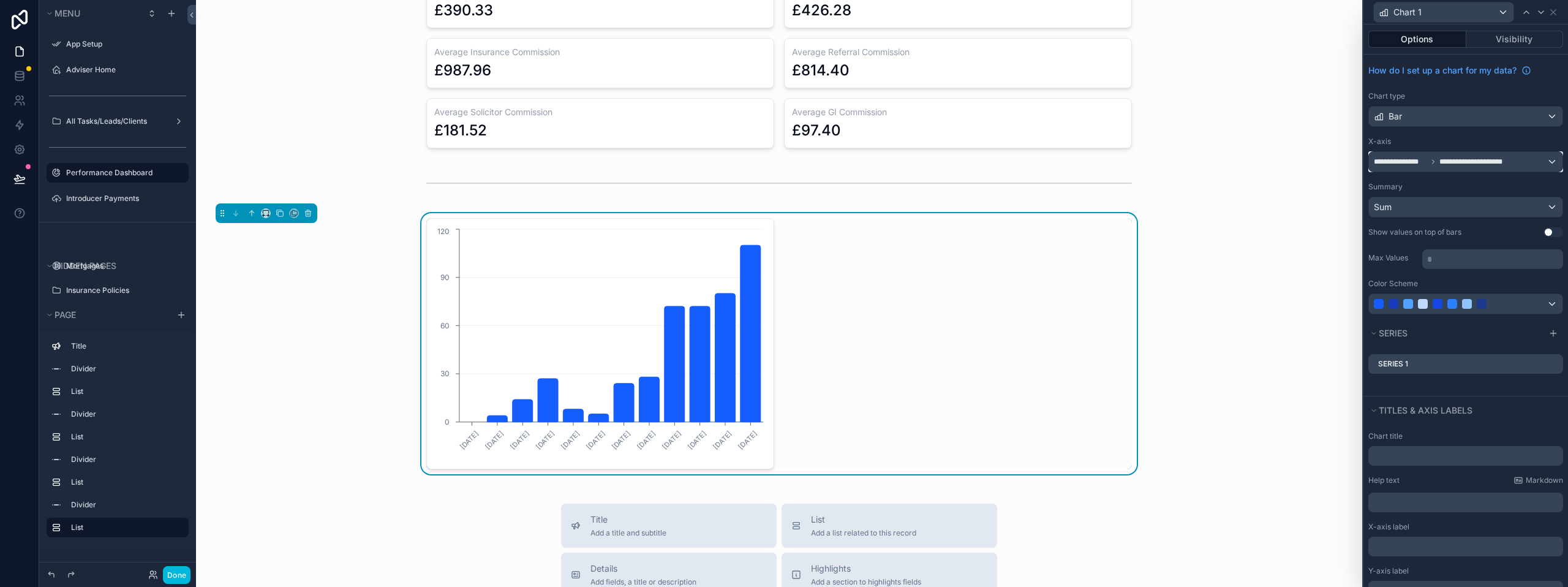
click at [1511, 160] on span "**********" at bounding box center [1477, 161] width 76 height 9
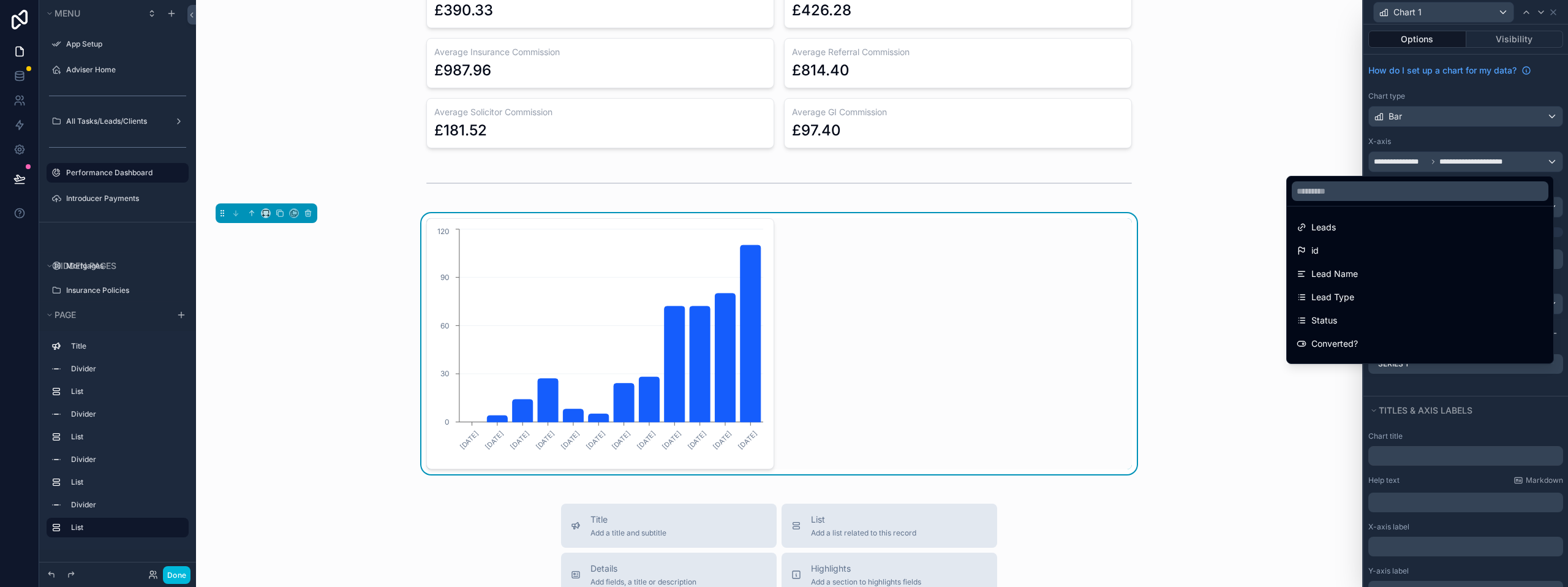
click at [1511, 160] on div at bounding box center [1465, 294] width 204 height 587
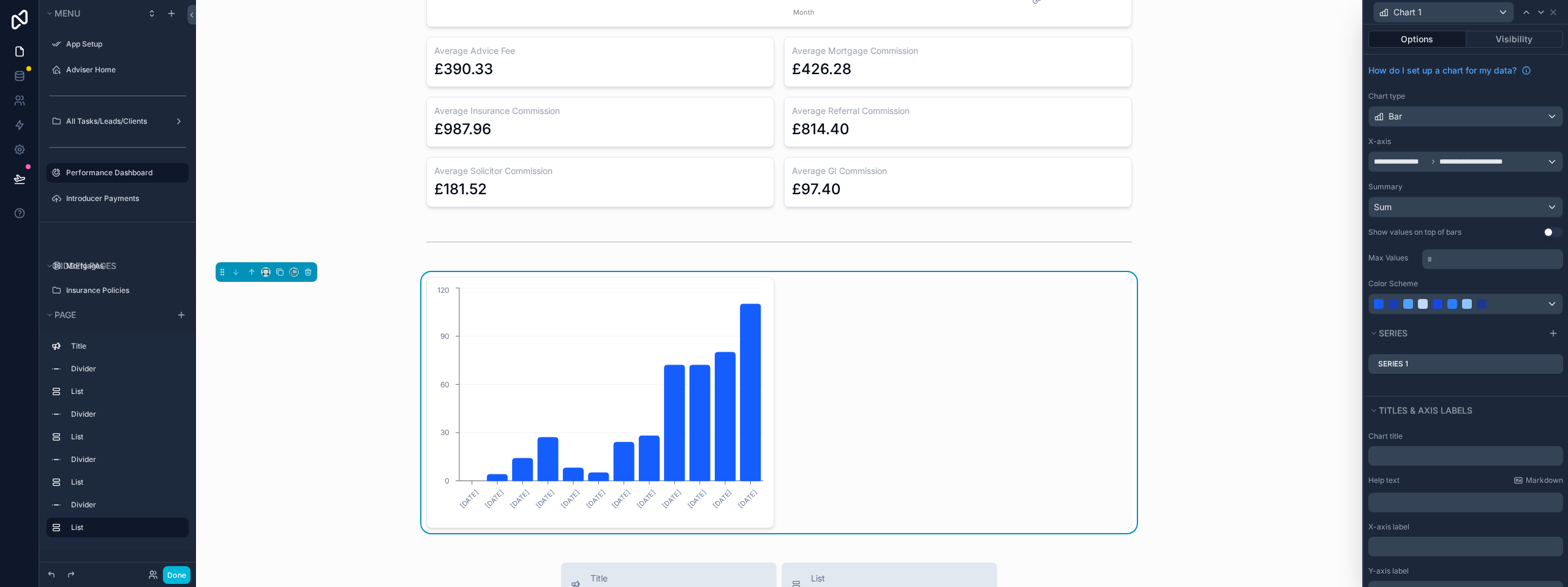
scroll to position [978, 0]
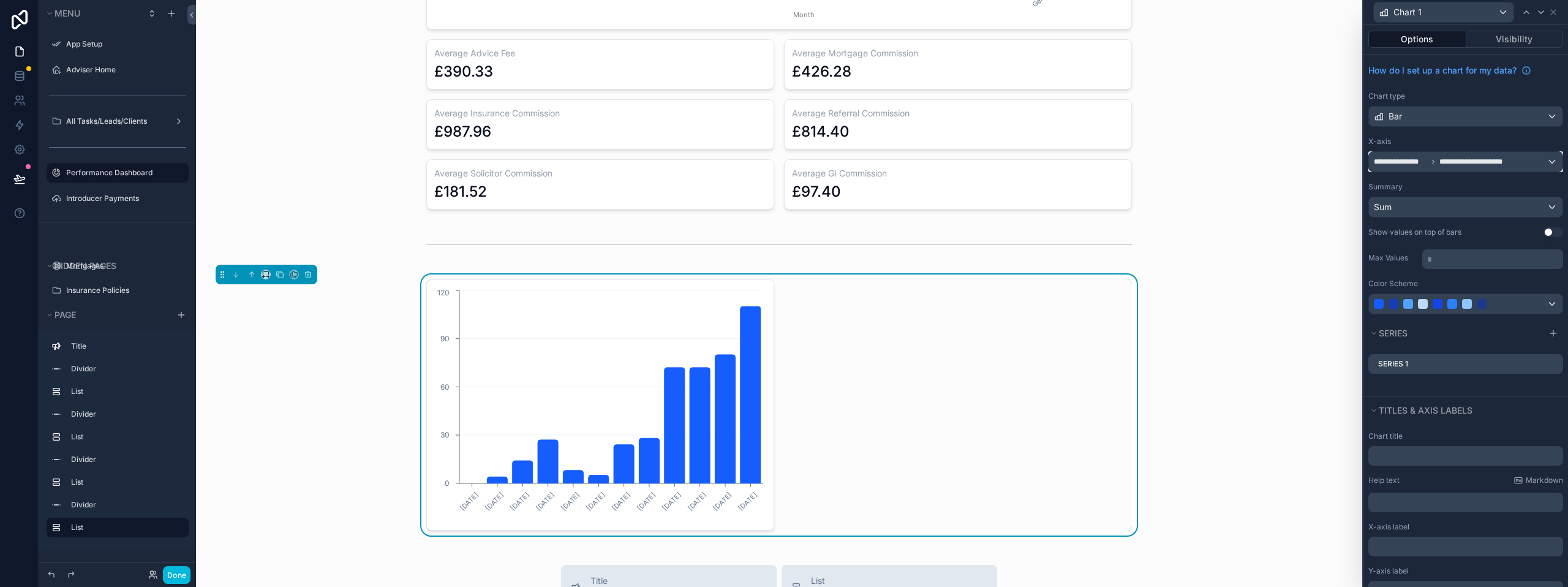
click at [1472, 161] on span "**********" at bounding box center [1477, 161] width 76 height 9
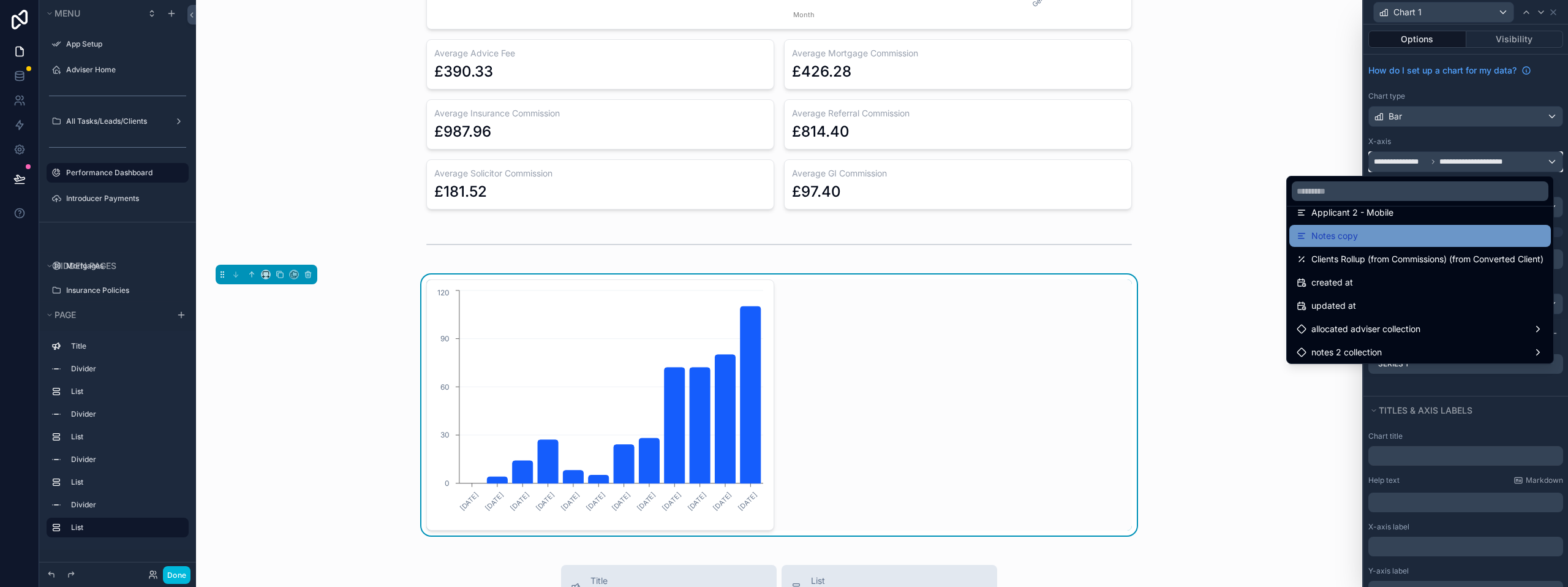
scroll to position [735, 0]
click at [1351, 240] on span "Clients Rollup (from Commissions) (from Converted Client)" at bounding box center [1427, 237] width 232 height 15
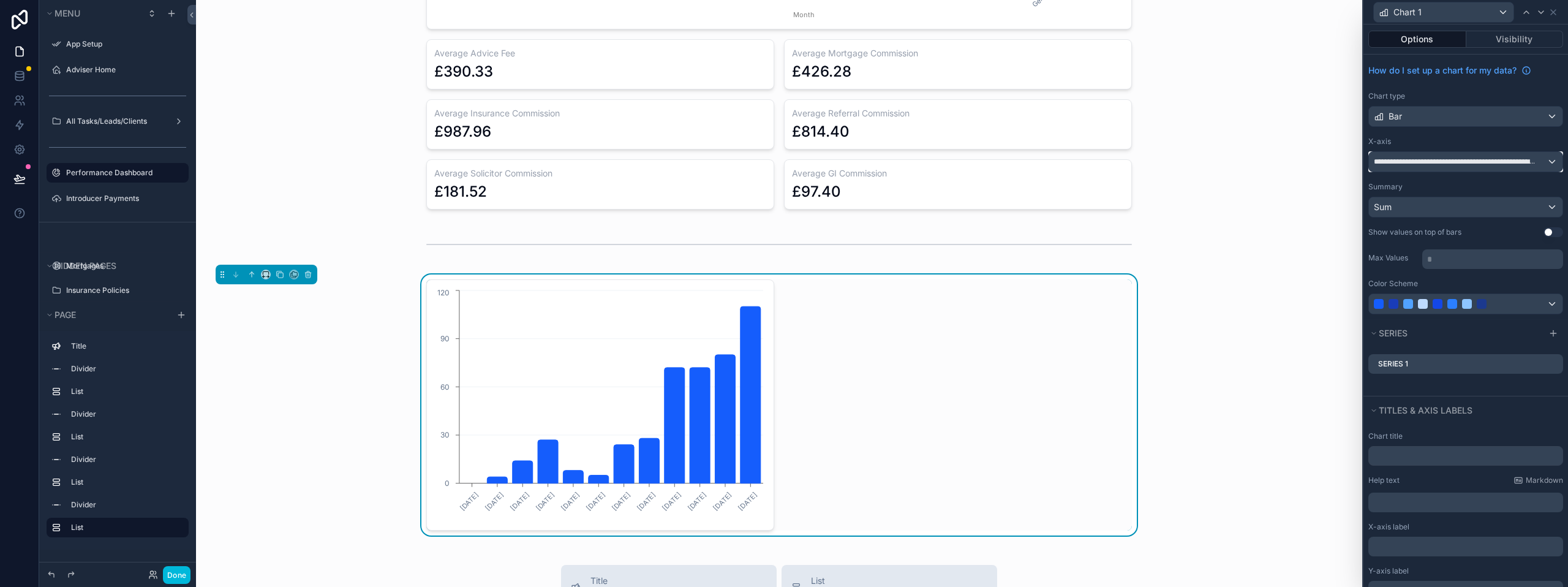
click at [1414, 163] on span "**********" at bounding box center [1456, 161] width 164 height 9
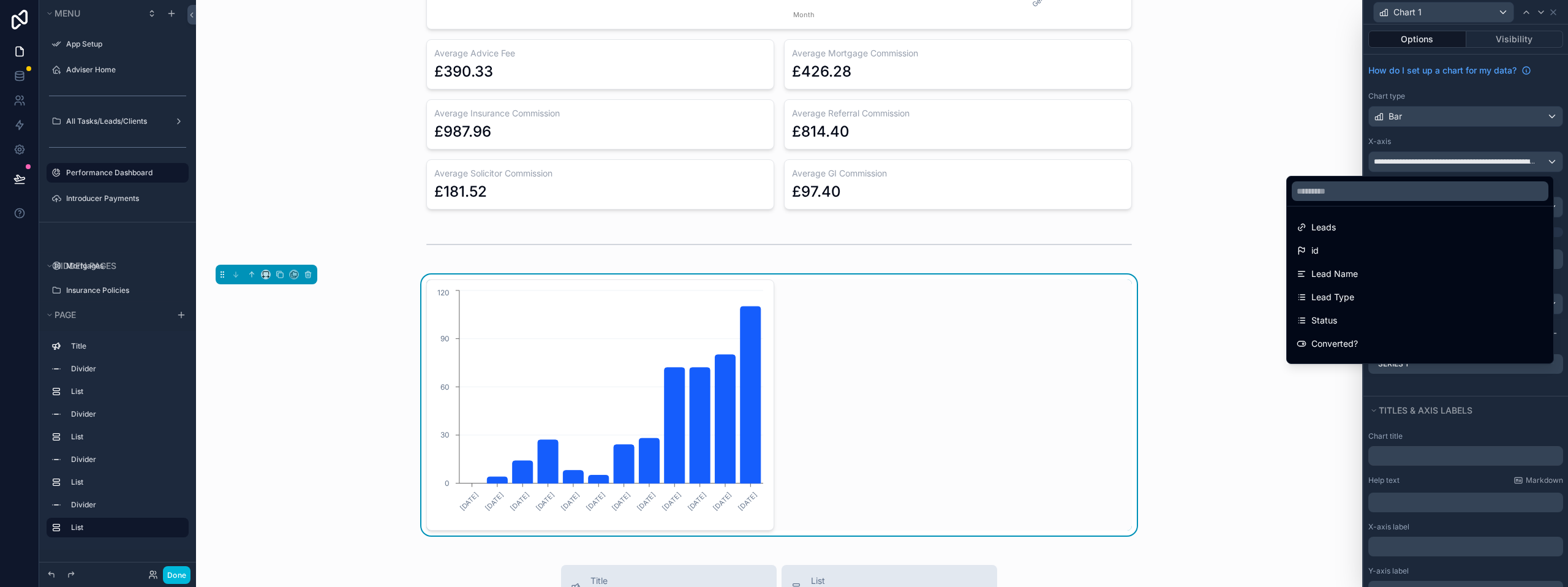
click at [1414, 163] on div at bounding box center [1465, 294] width 204 height 587
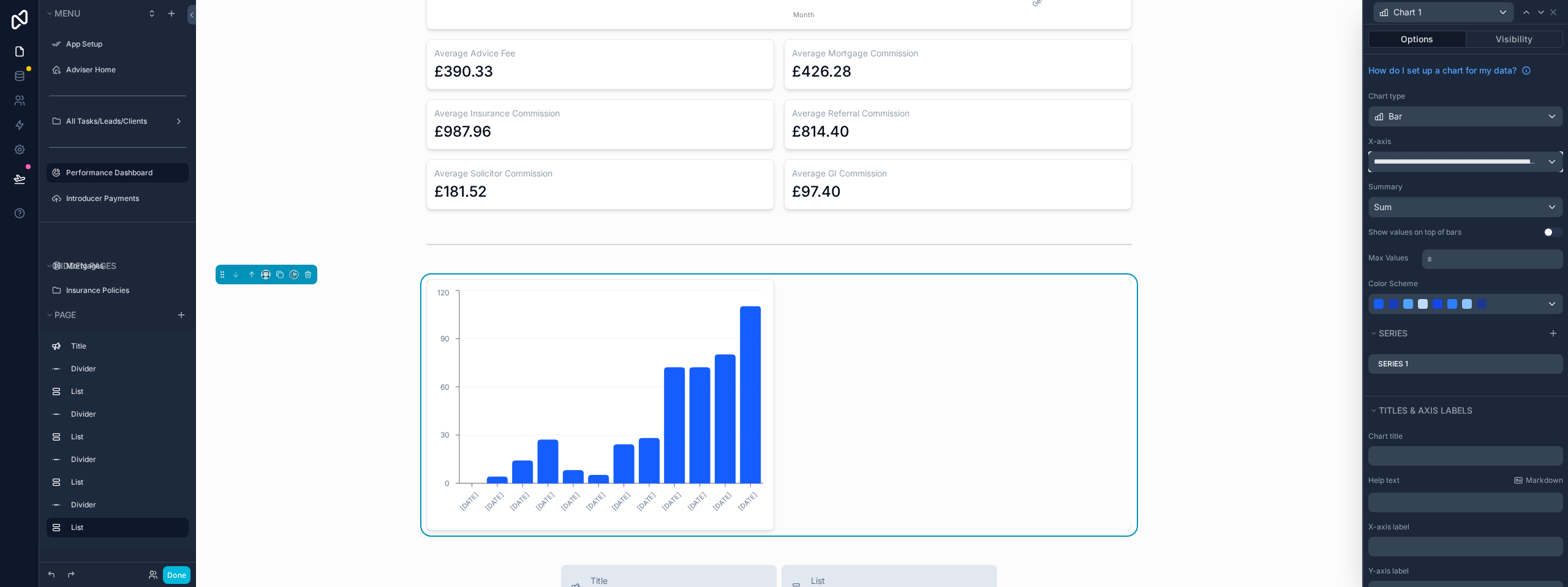
click at [1414, 163] on span "**********" at bounding box center [1456, 161] width 164 height 9
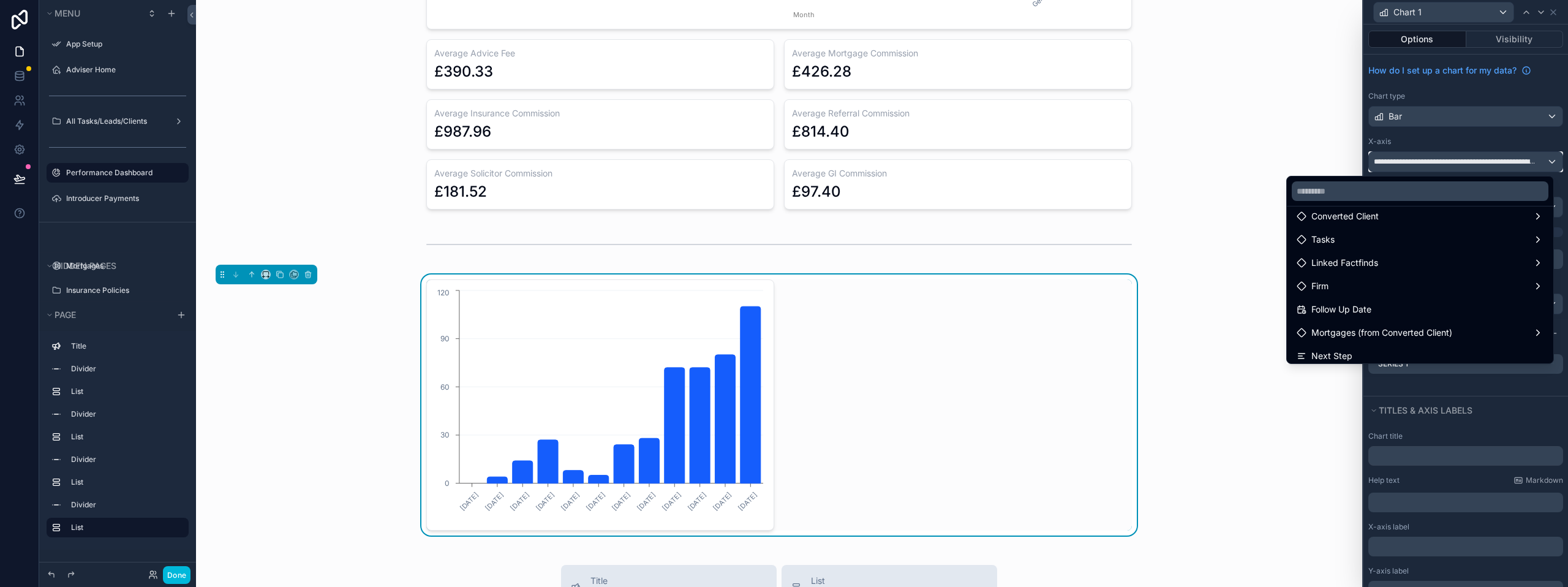
scroll to position [490, 0]
click at [1442, 384] on div at bounding box center [1465, 294] width 204 height 587
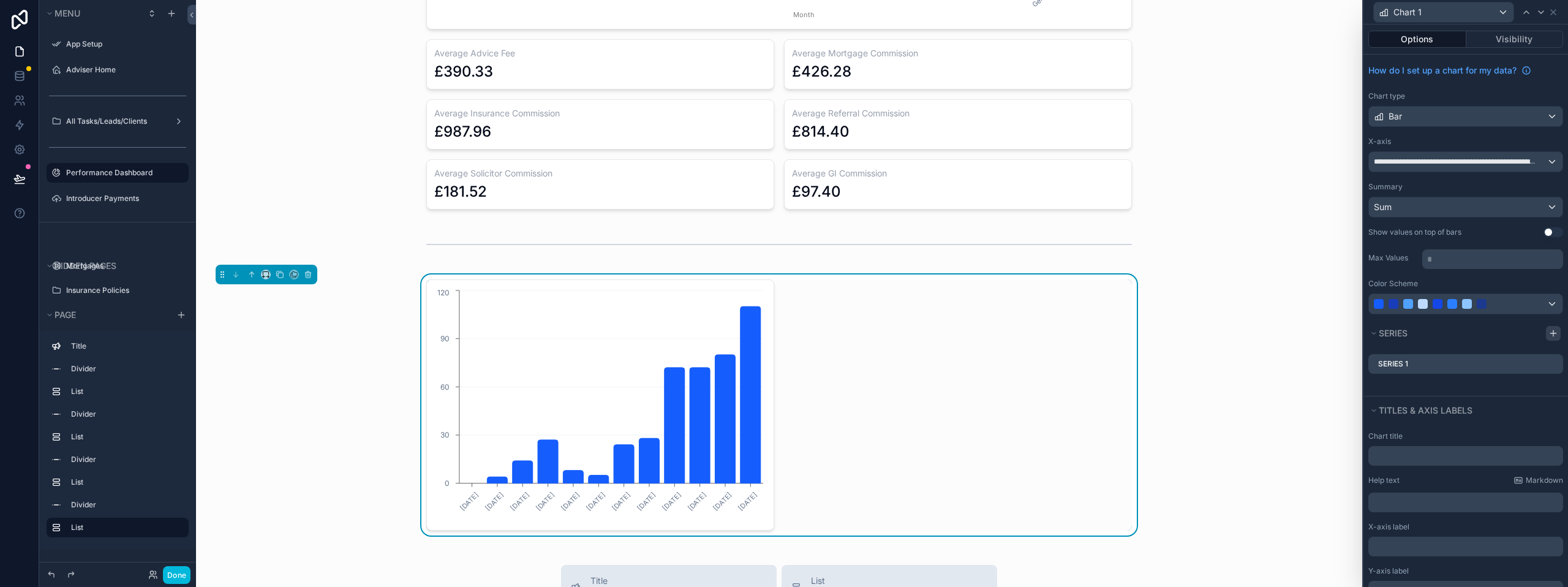
click at [1548, 333] on icon at bounding box center [1553, 332] width 9 height 9
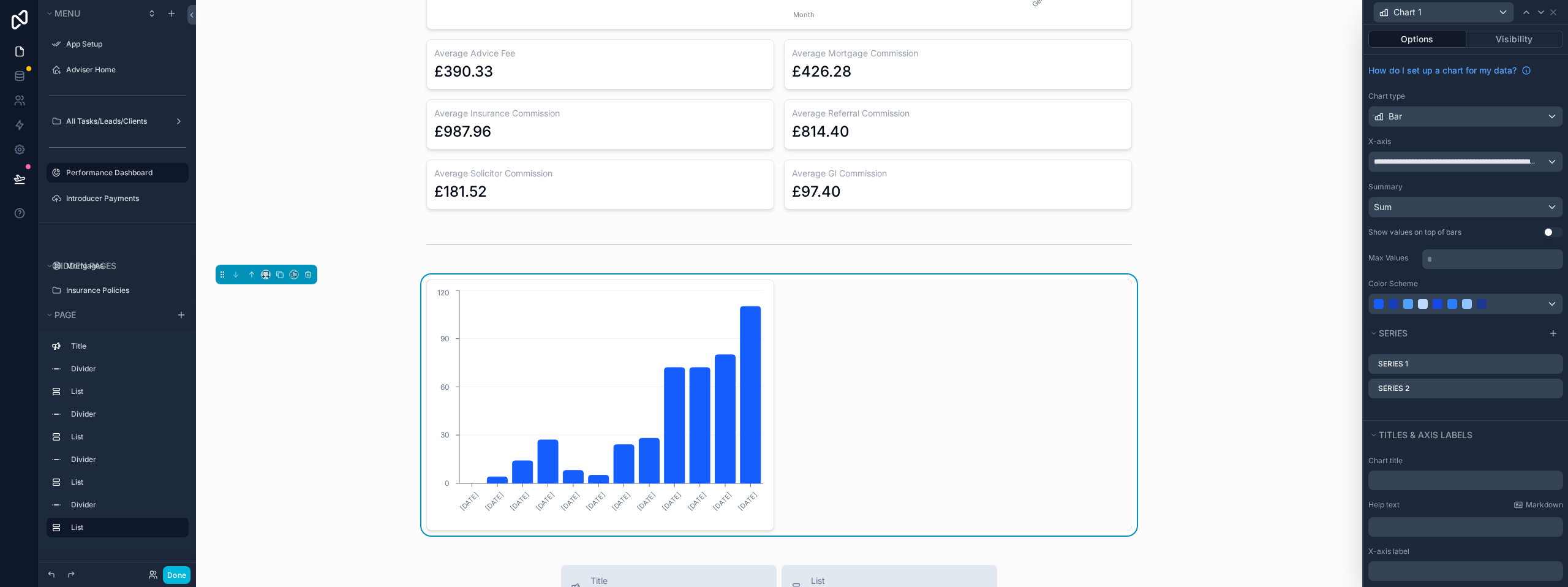
click at [0, 0] on icon at bounding box center [0, 0] width 0 height 0
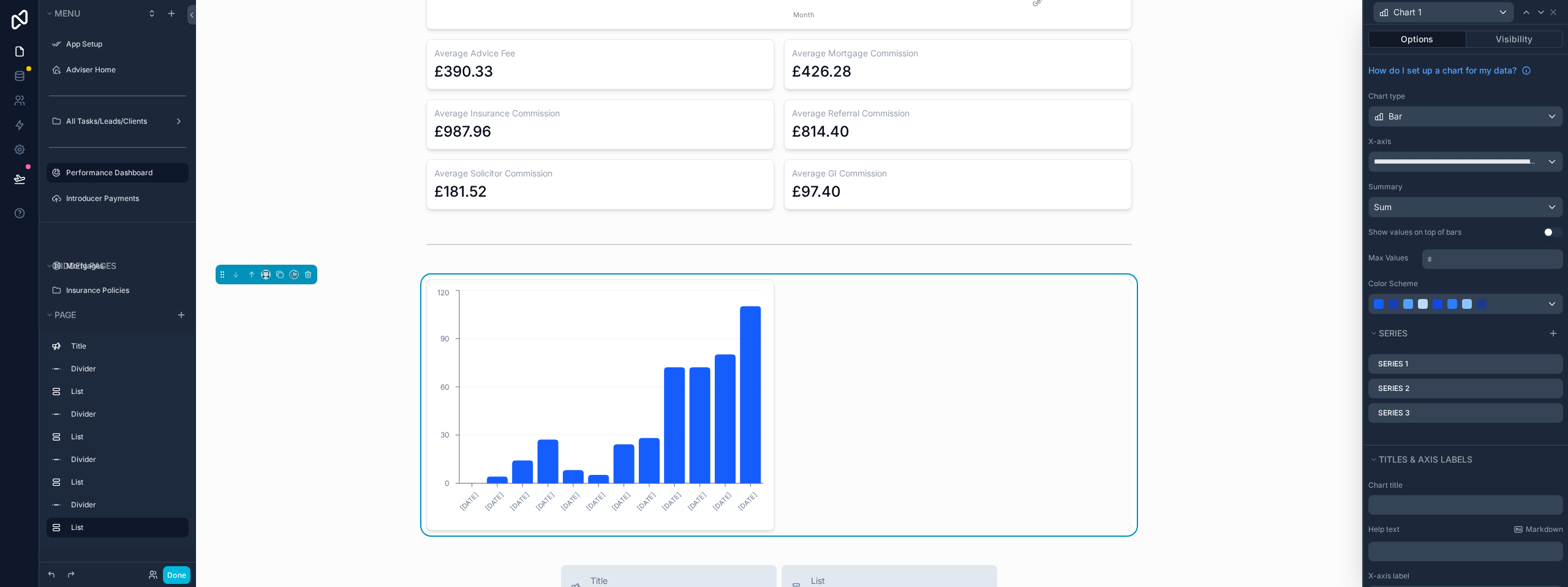
click at [0, 0] on icon at bounding box center [0, 0] width 0 height 0
click at [1531, 365] on icon at bounding box center [1533, 368] width 9 height 9
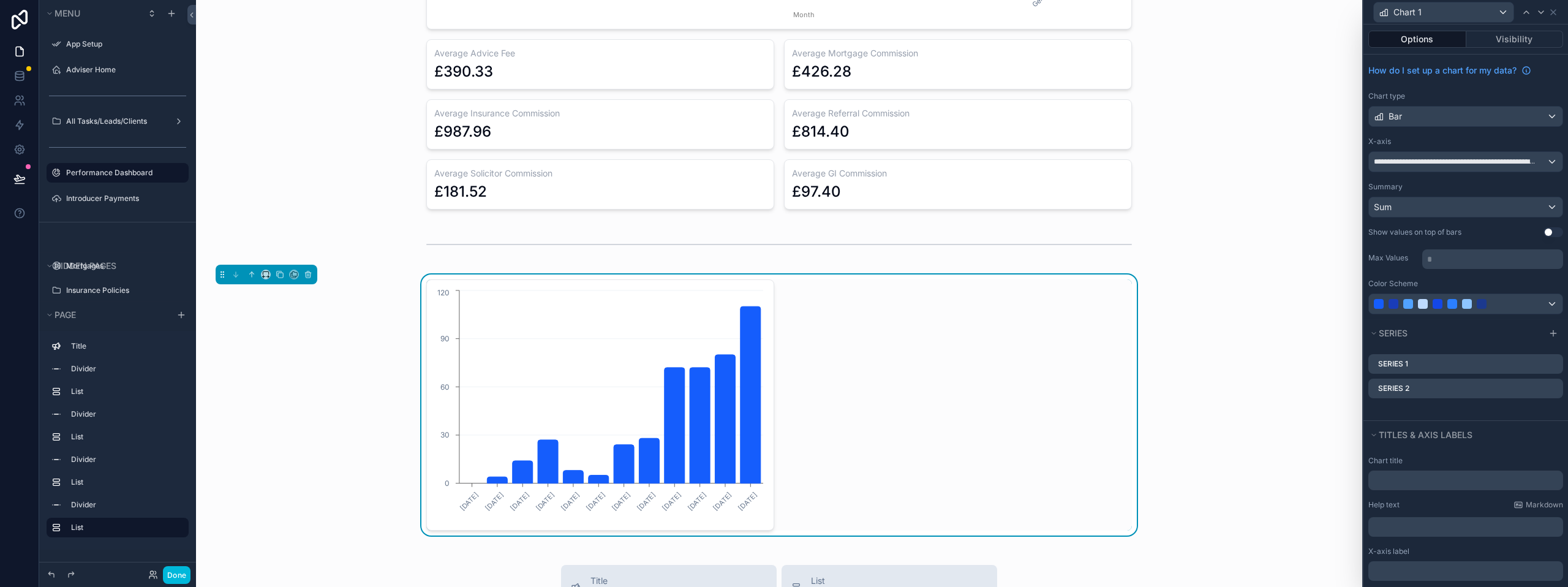
click at [0, 0] on icon at bounding box center [0, 0] width 0 height 0
click at [1530, 368] on icon at bounding box center [1533, 368] width 9 height 9
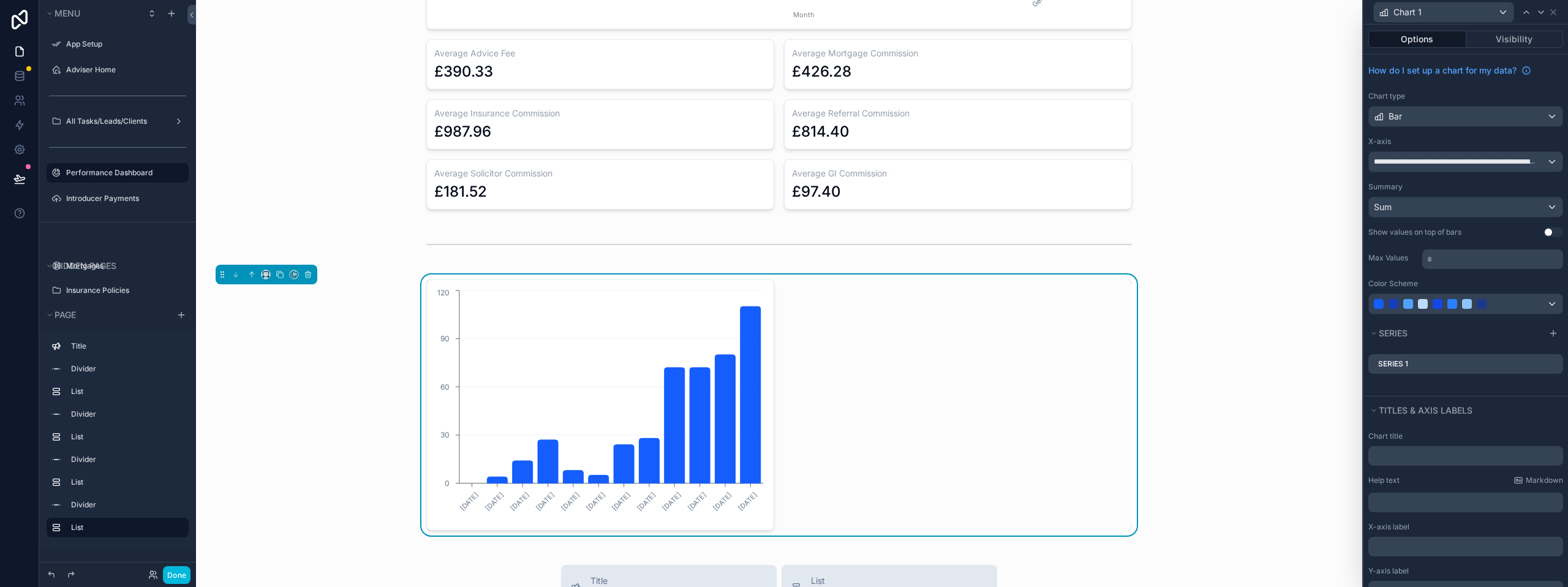
click at [0, 0] on icon at bounding box center [0, 0] width 0 height 0
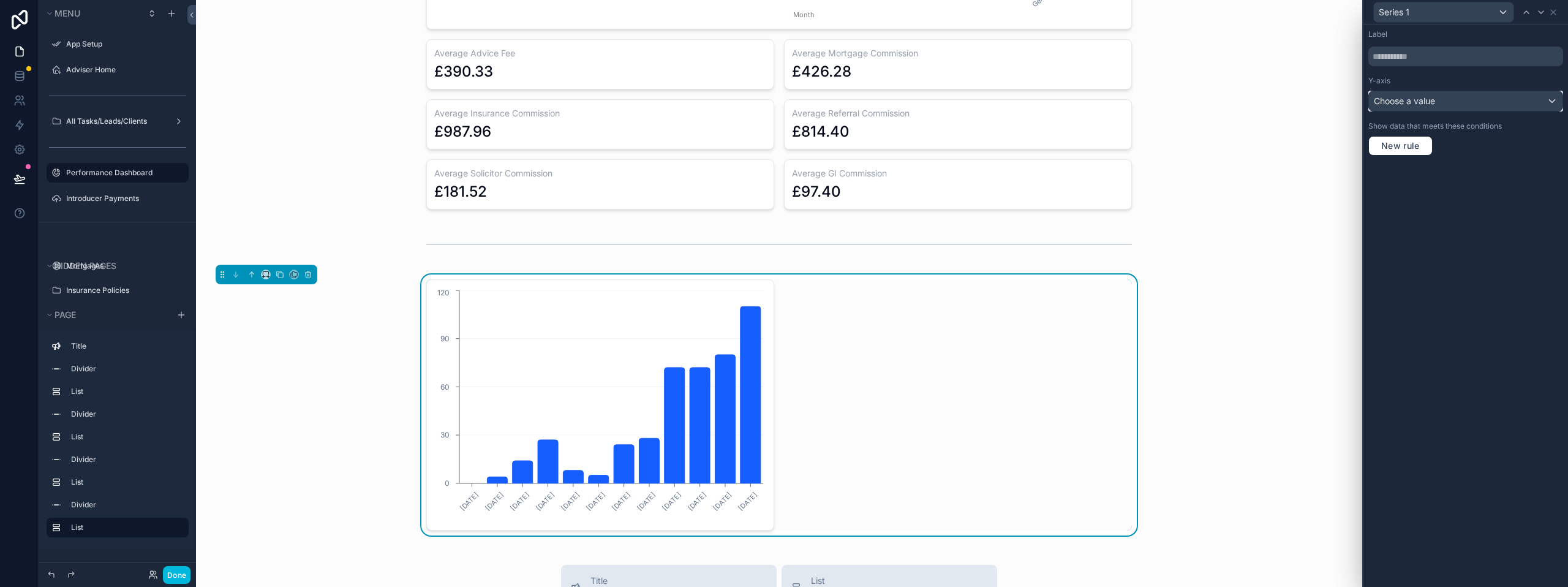
click at [1419, 101] on span "Choose a value" at bounding box center [1404, 100] width 61 height 10
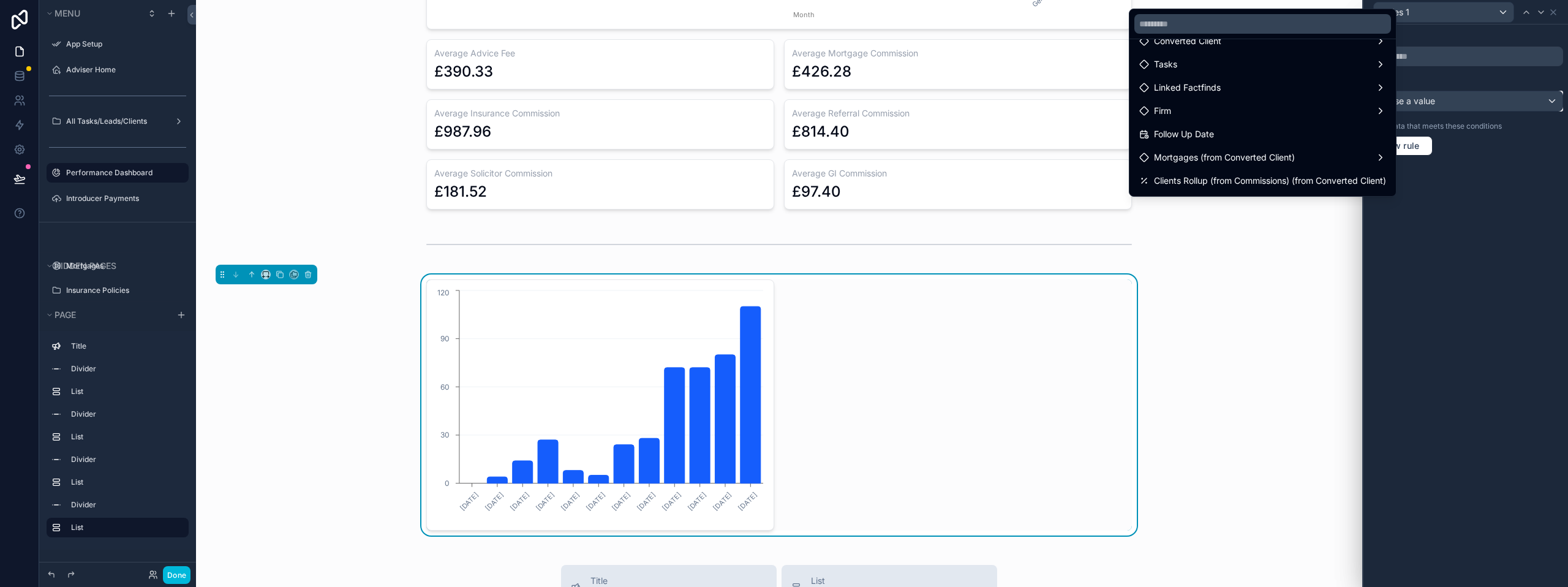
scroll to position [245, 0]
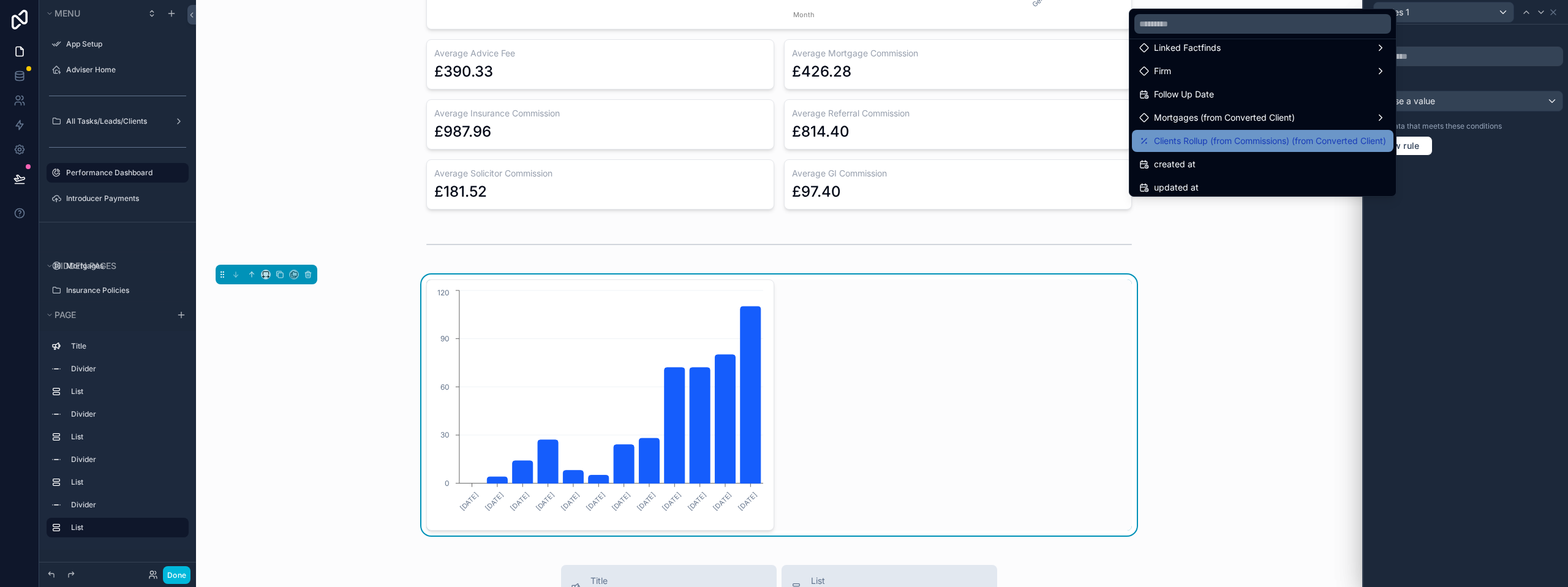
click at [1220, 136] on span "Clients Rollup (from Commissions) (from Converted Client)" at bounding box center [1269, 141] width 232 height 15
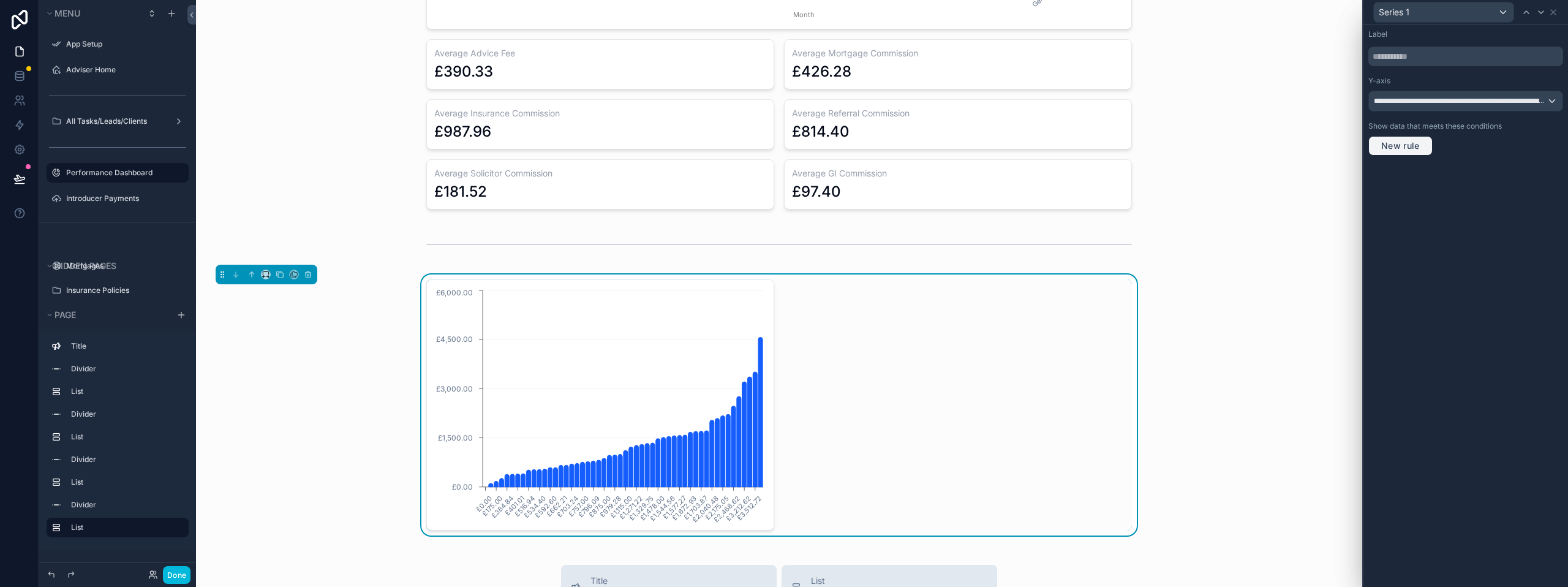
click at [1426, 144] on button "New rule" at bounding box center [1400, 145] width 64 height 20
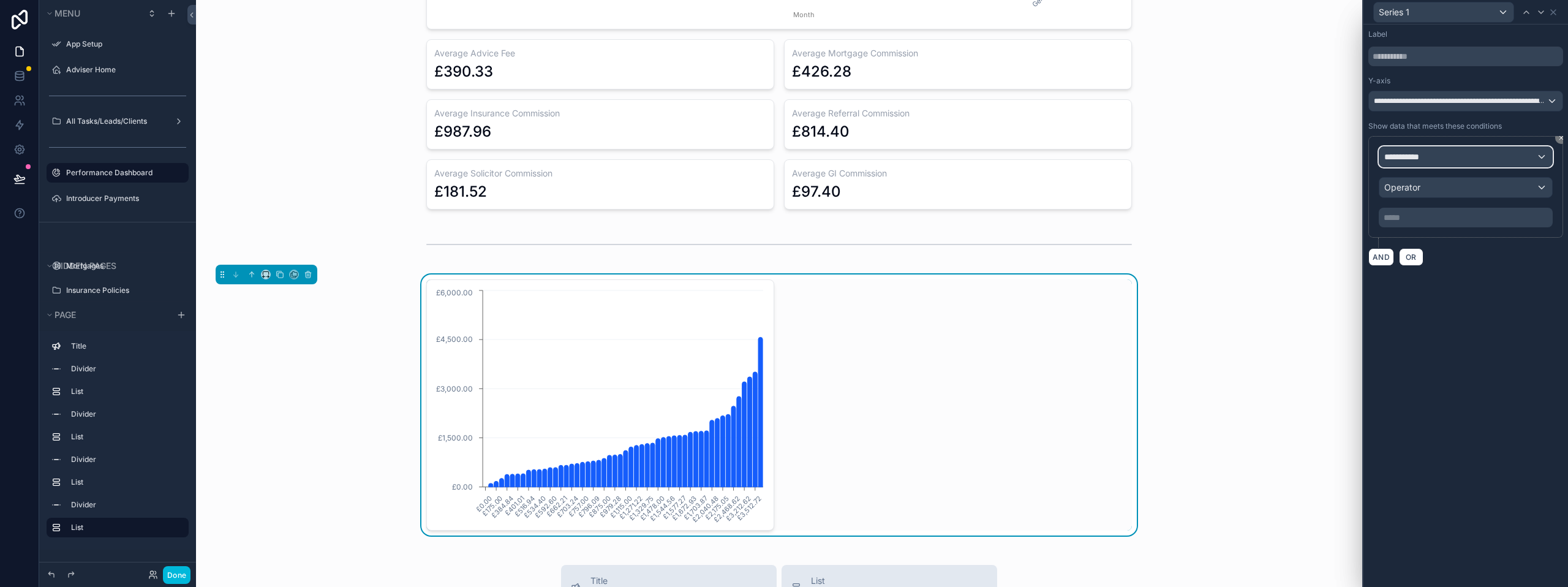
click at [1426, 160] on span "**********" at bounding box center [1407, 157] width 45 height 12
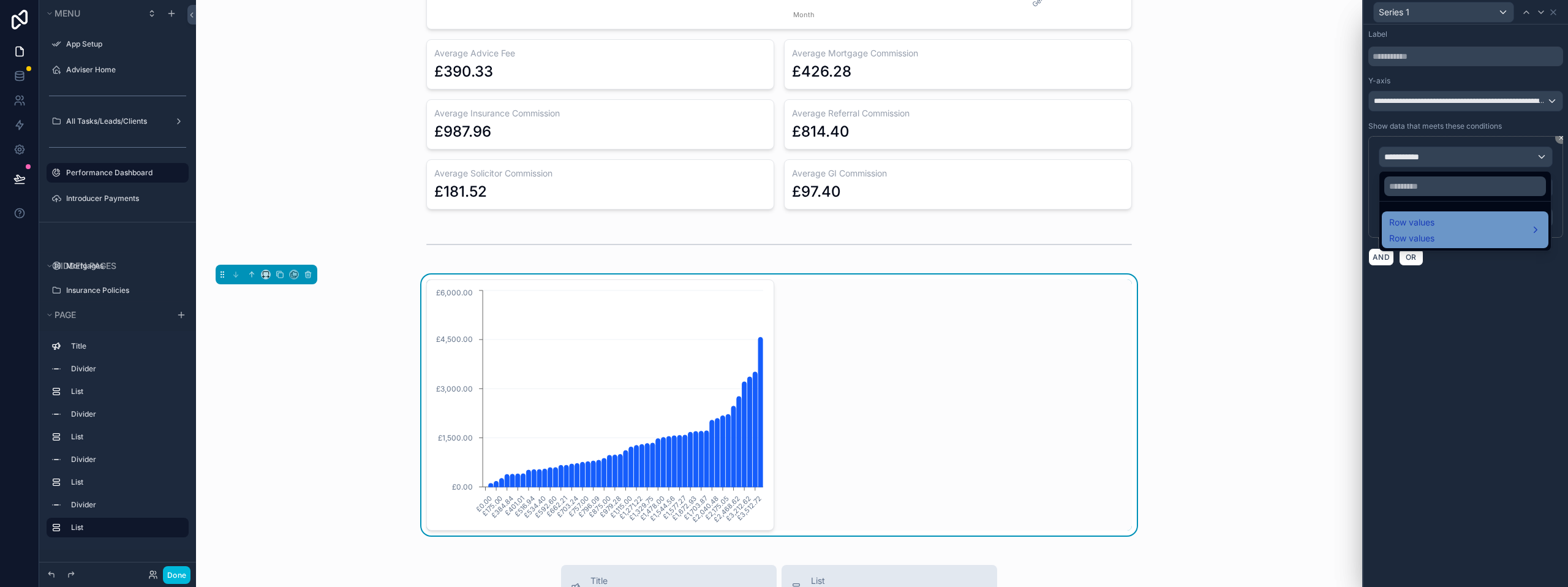
click at [1417, 231] on div "Row values Row values" at bounding box center [1411, 229] width 45 height 29
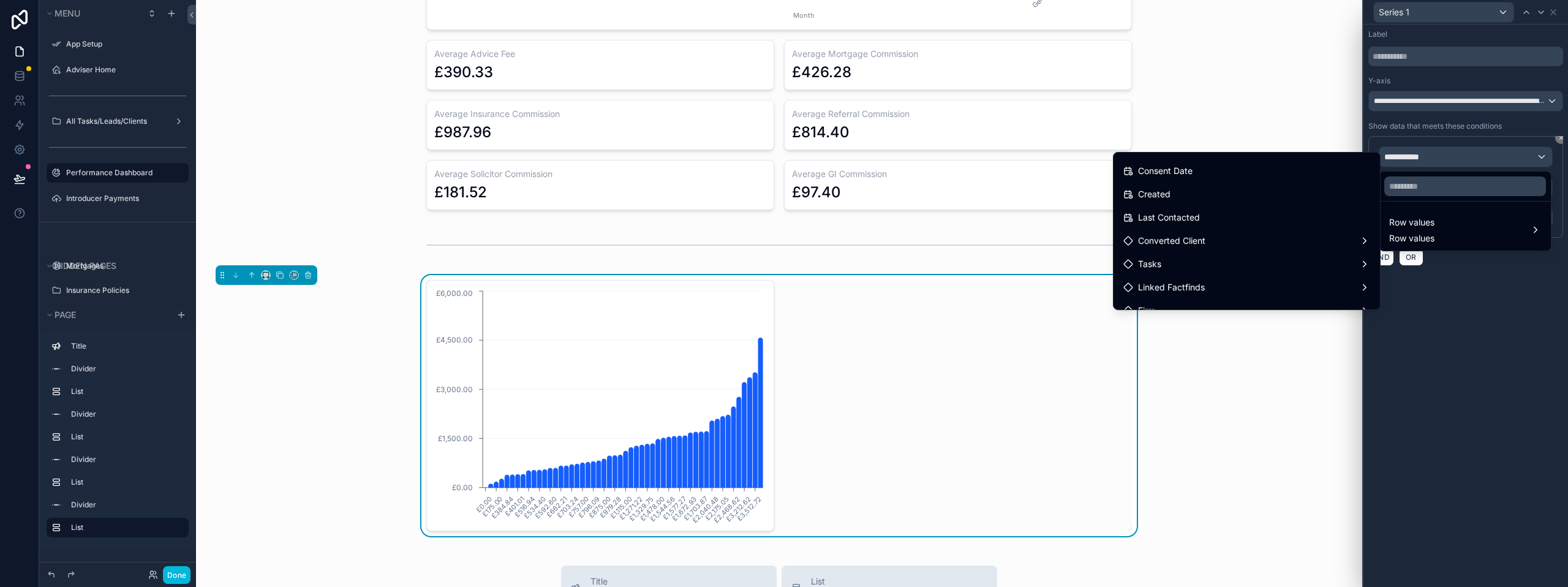
scroll to position [978, 0]
click at [852, 359] on div "£0.00 £175.00 £384.84 £401.01 £516.94 £534.40 £592.60 £662.21 £703.24 £757.00 £…" at bounding box center [779, 404] width 705 height 251
click at [758, 439] on icon "chart" at bounding box center [760, 411] width 4 height 149
click at [1487, 403] on div at bounding box center [1465, 294] width 204 height 587
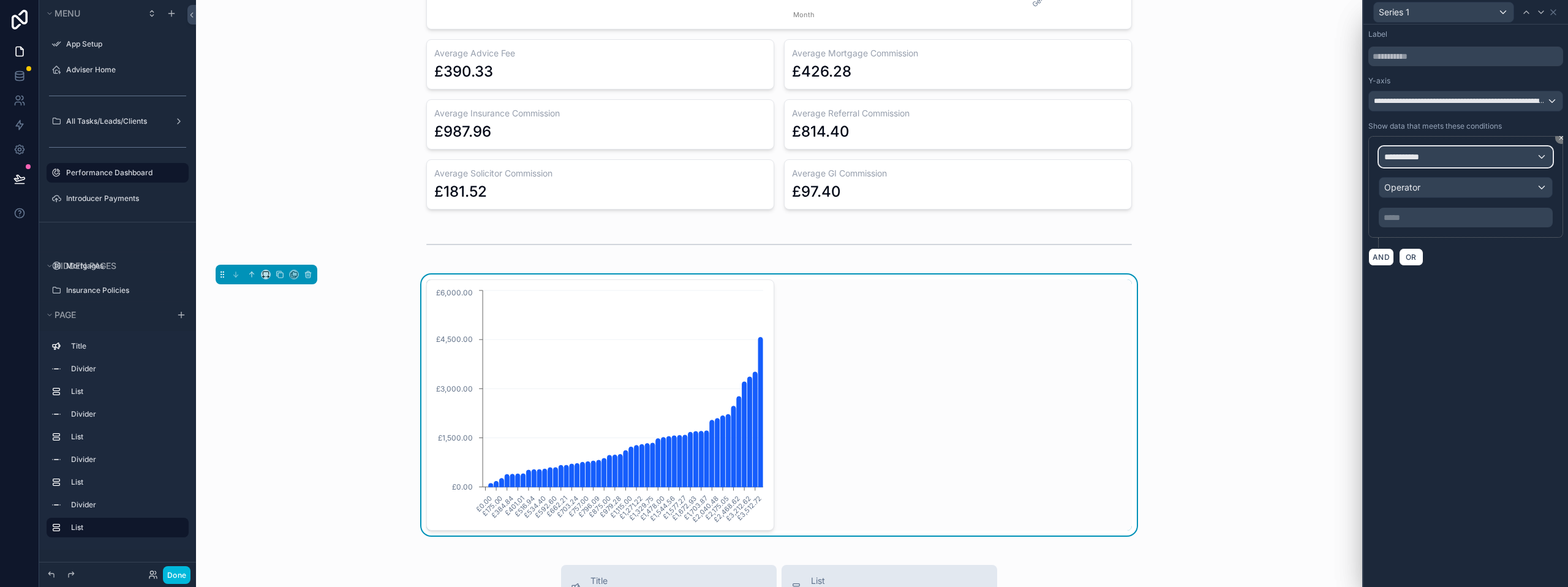
click at [1473, 148] on div "**********" at bounding box center [1465, 156] width 173 height 20
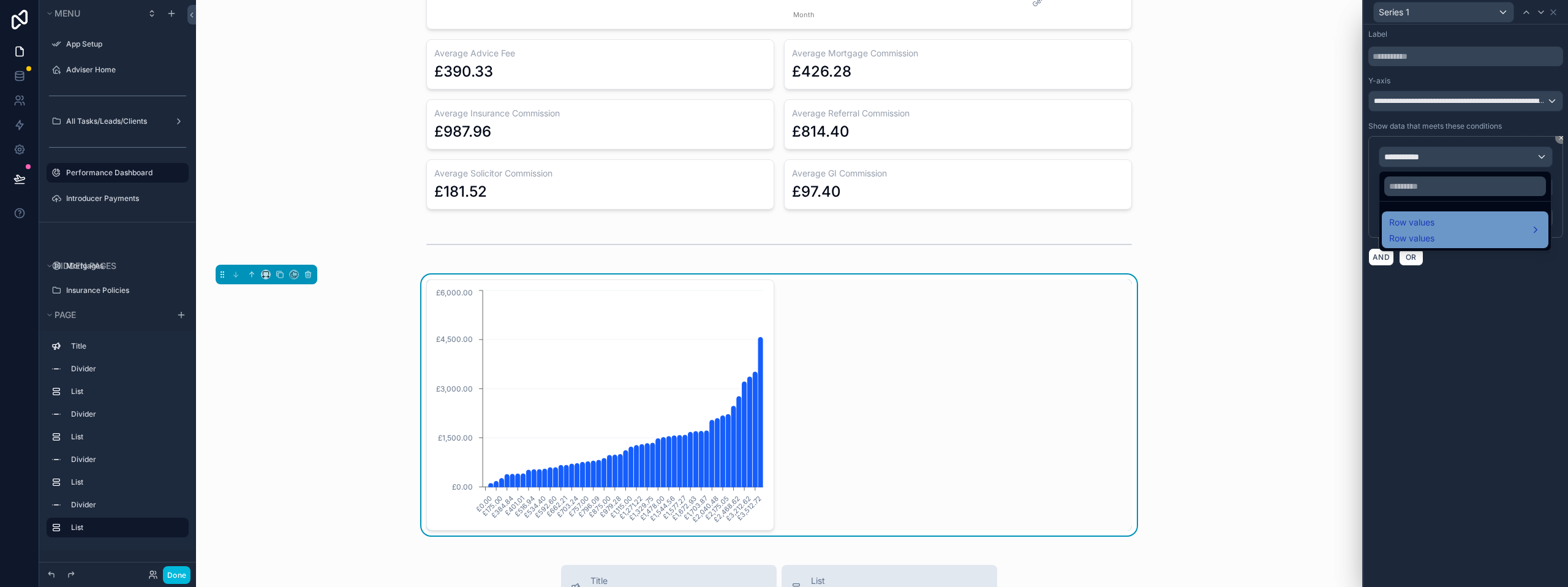
click at [1456, 228] on div "Row values Row values" at bounding box center [1464, 229] width 152 height 29
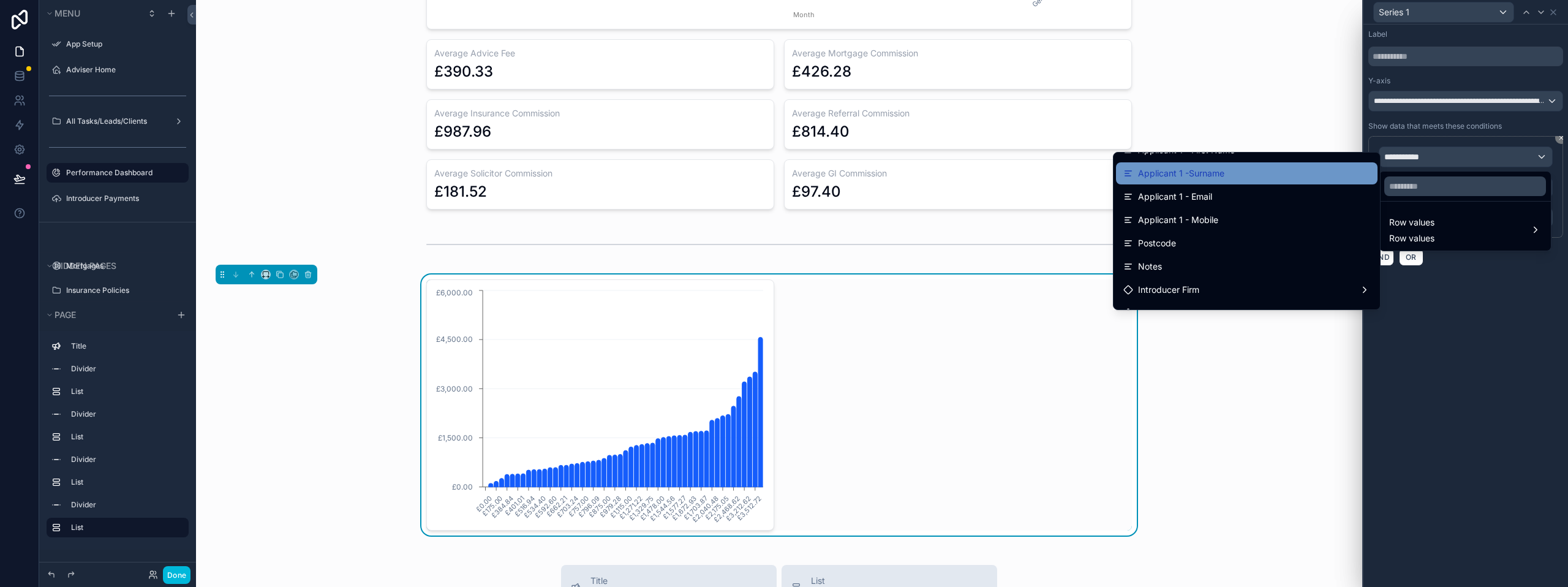
scroll to position [184, 0]
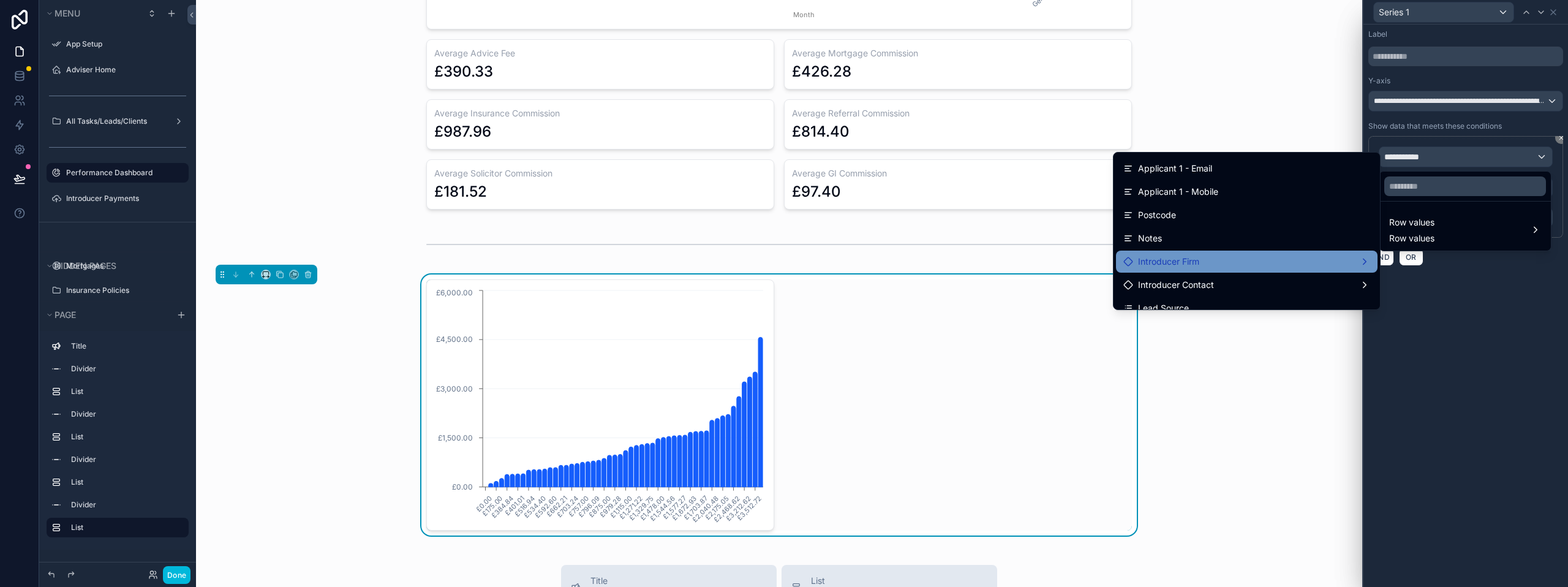
click at [1193, 260] on div "Introducer Firm" at bounding box center [1247, 261] width 247 height 15
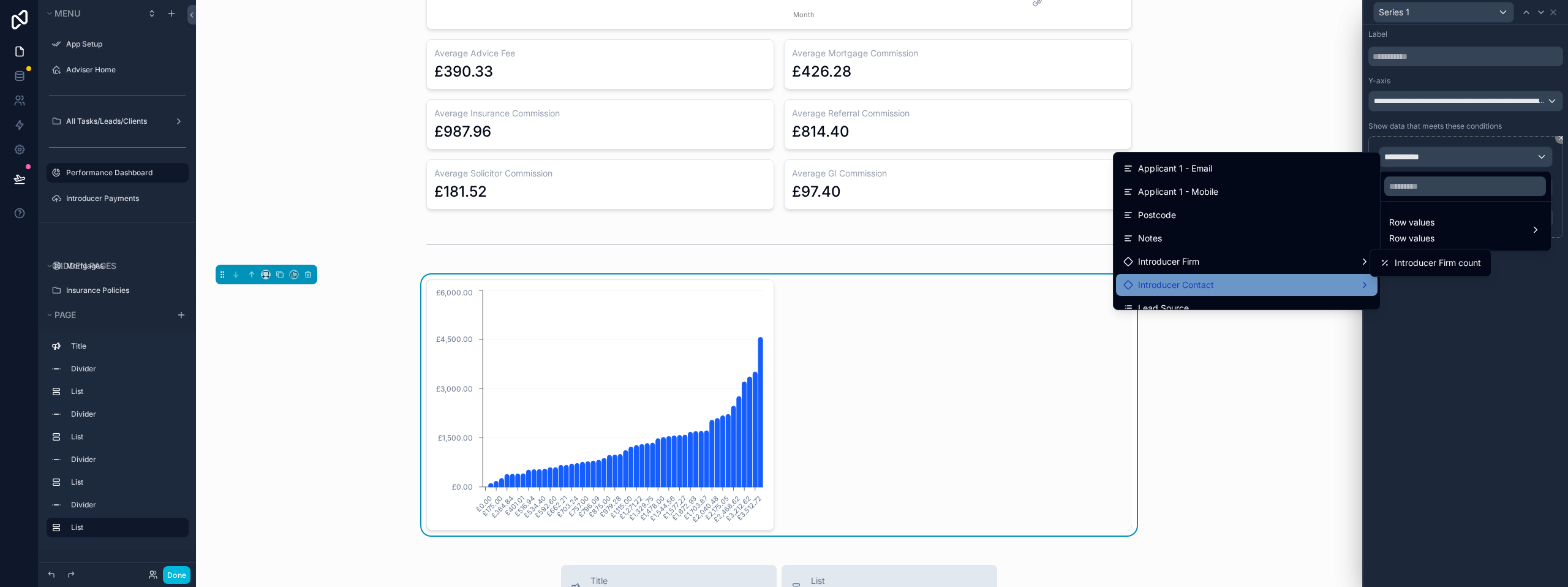
click at [1189, 275] on div "Introducer Contact" at bounding box center [1246, 285] width 262 height 22
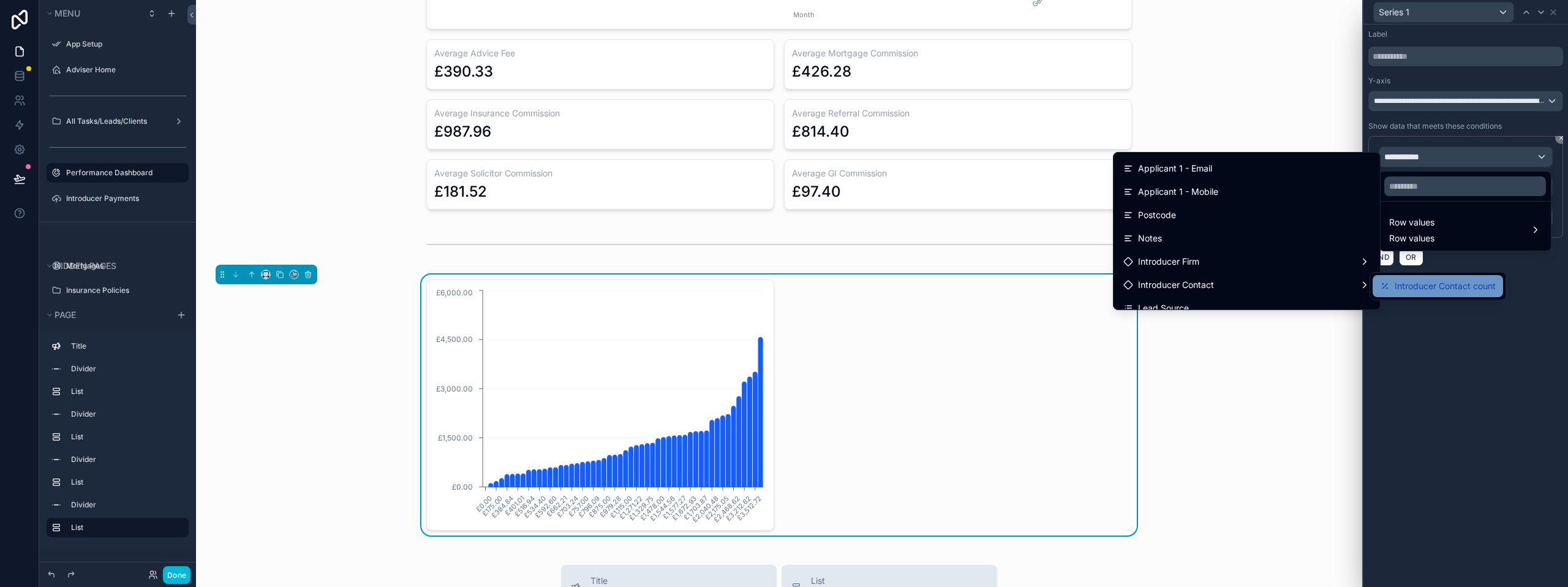
click at [1429, 277] on div "Introducer Contact count" at bounding box center [1438, 286] width 130 height 22
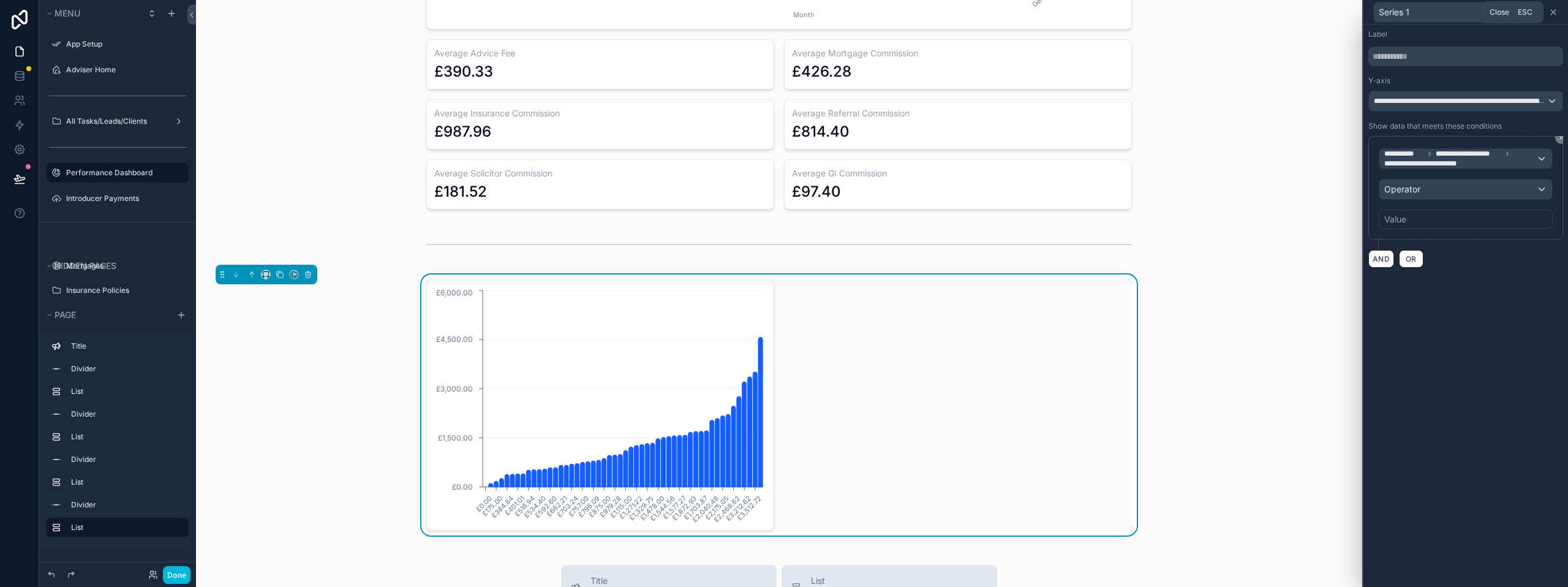
click at [1553, 9] on icon at bounding box center [1553, 12] width 9 height 9
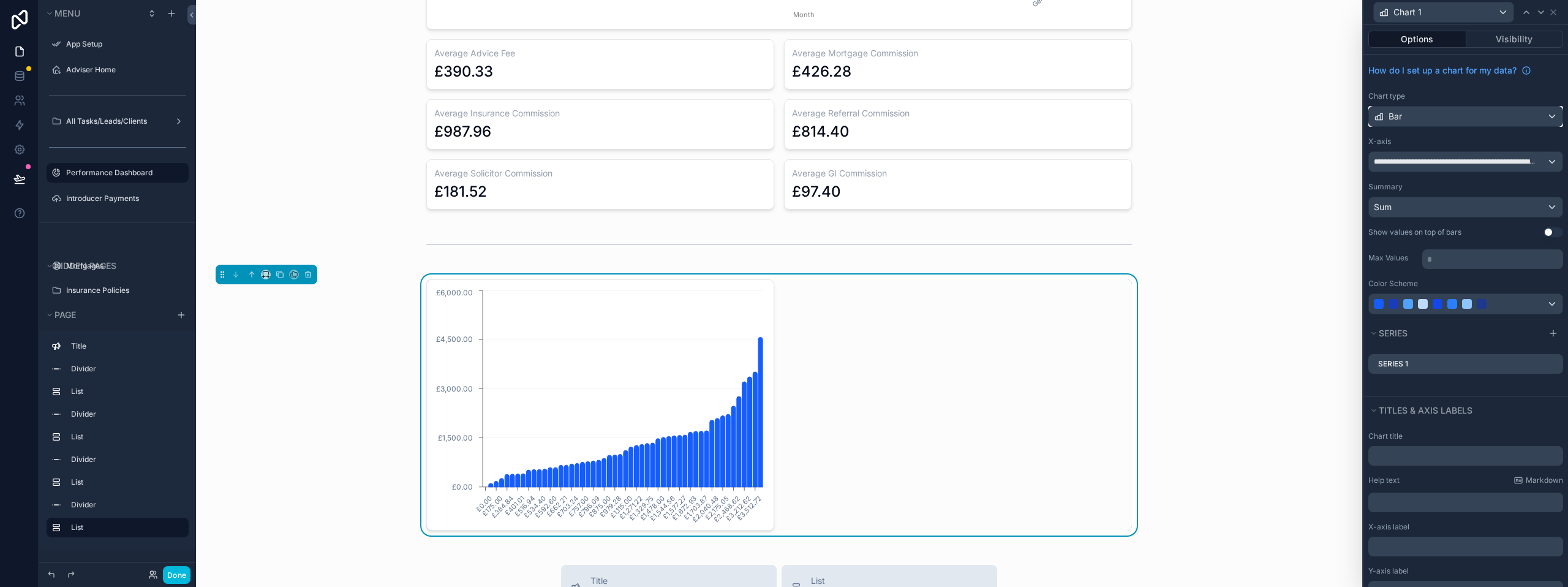
click at [1515, 110] on div "Bar" at bounding box center [1465, 116] width 193 height 20
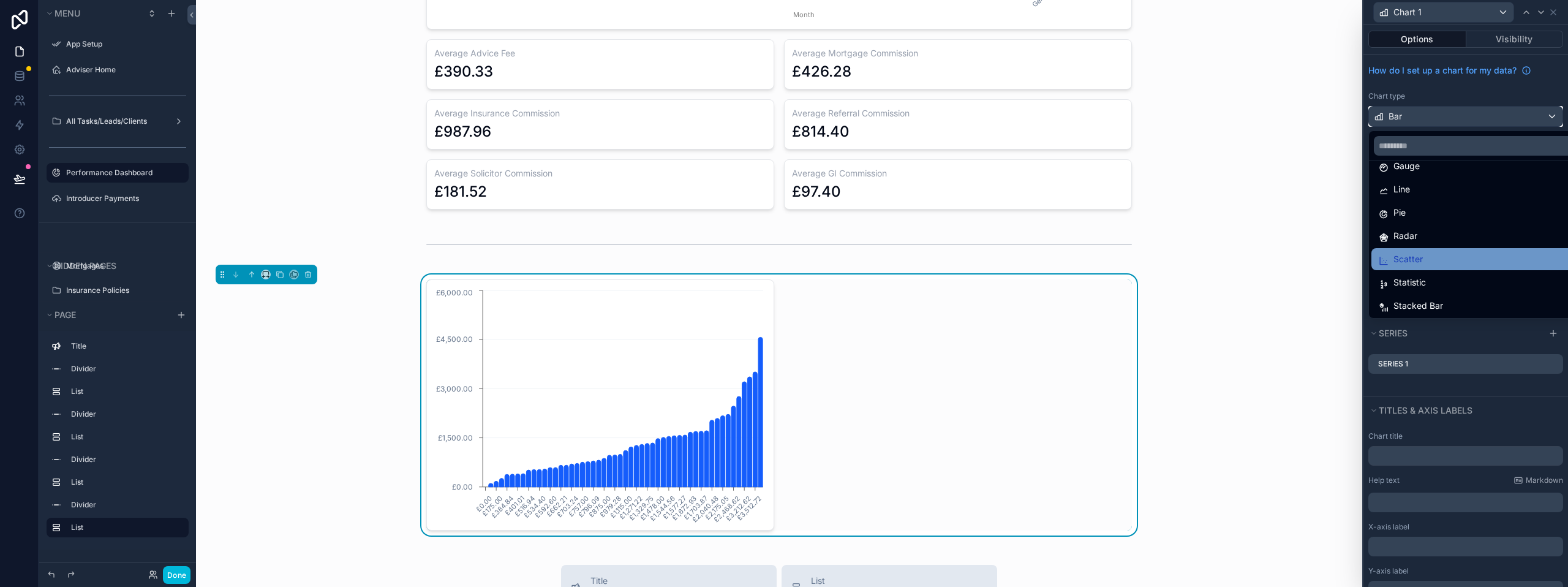
scroll to position [87, 0]
click at [1436, 281] on div "Statistic" at bounding box center [1474, 281] width 193 height 15
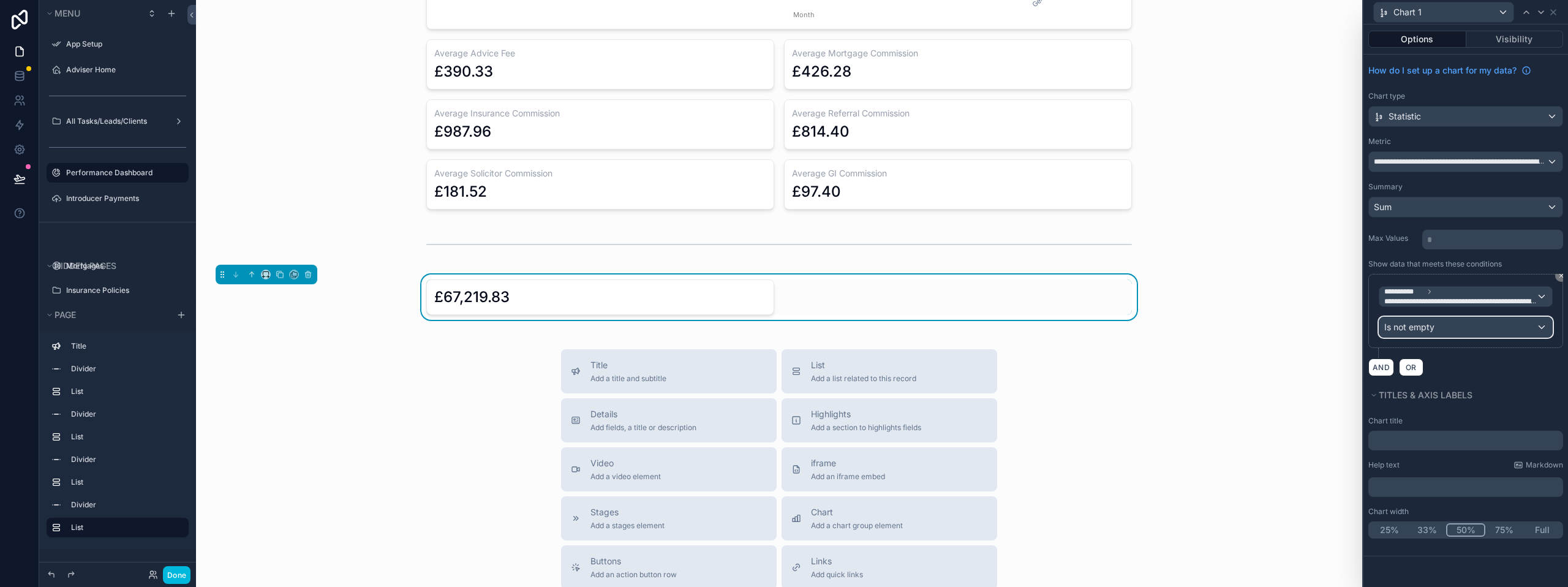
click at [1474, 322] on div "Is not empty" at bounding box center [1465, 327] width 173 height 20
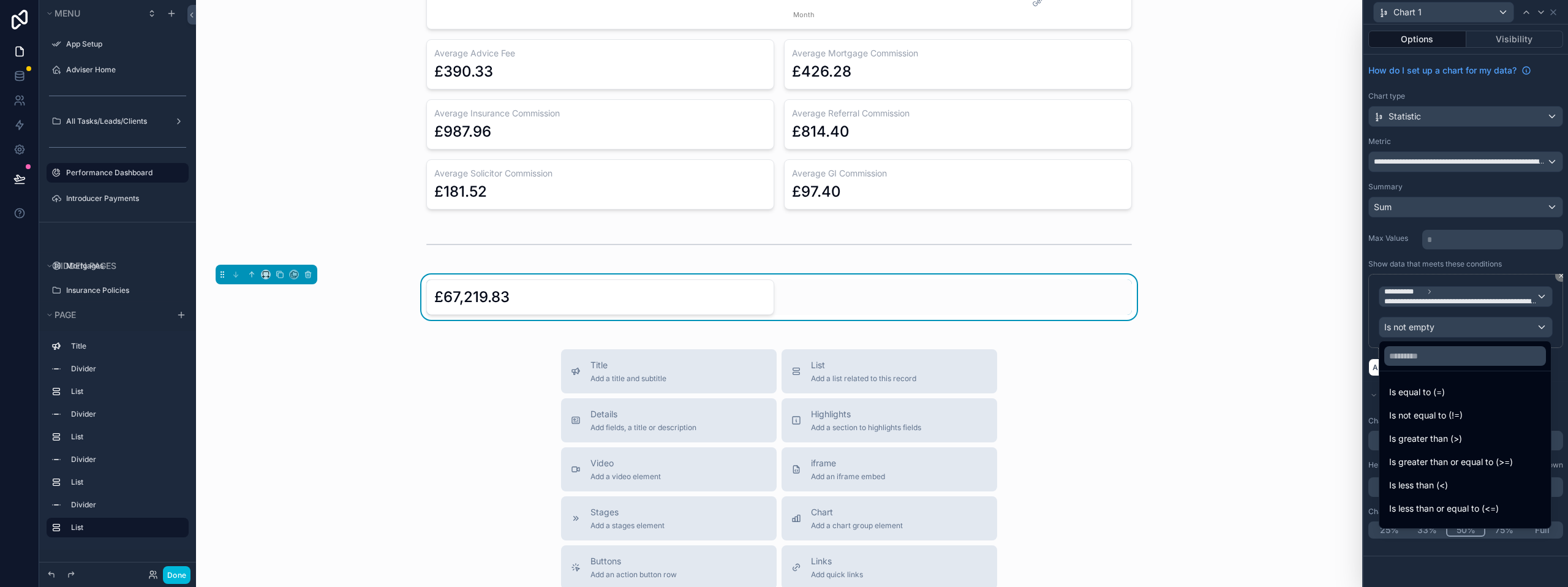
click at [1369, 285] on div at bounding box center [1465, 294] width 204 height 587
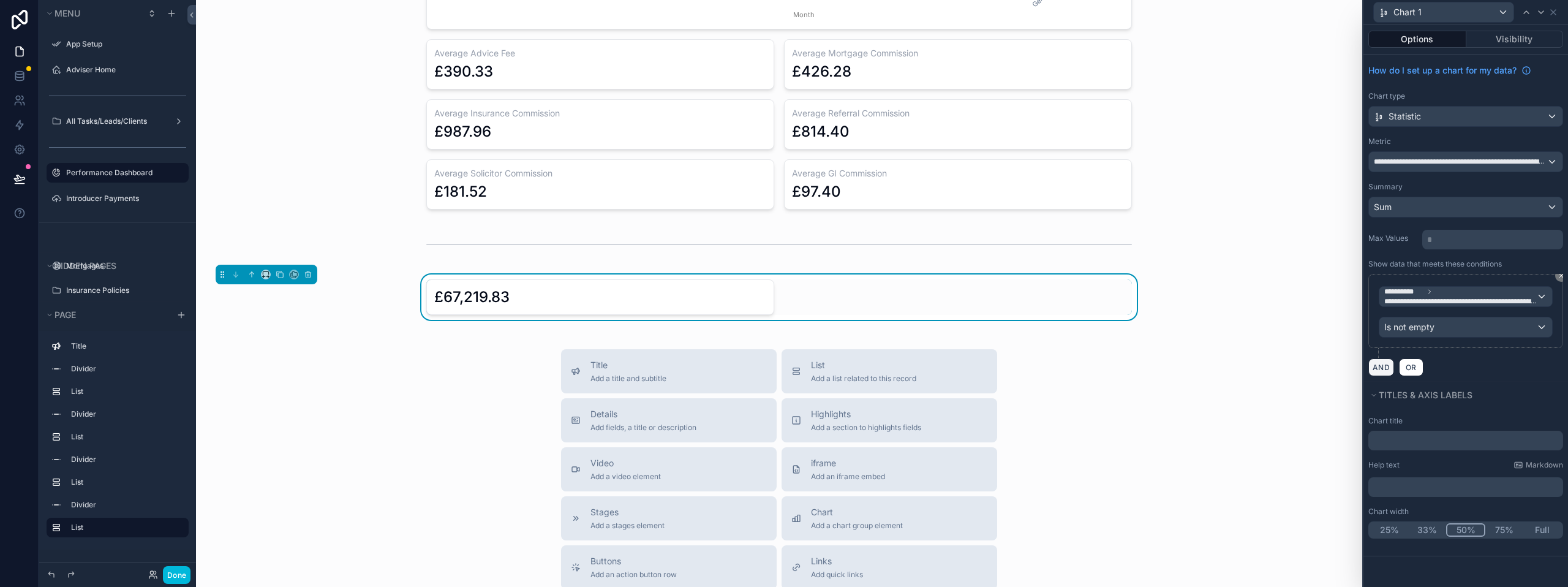
click at [1384, 365] on button "AND" at bounding box center [1381, 366] width 26 height 18
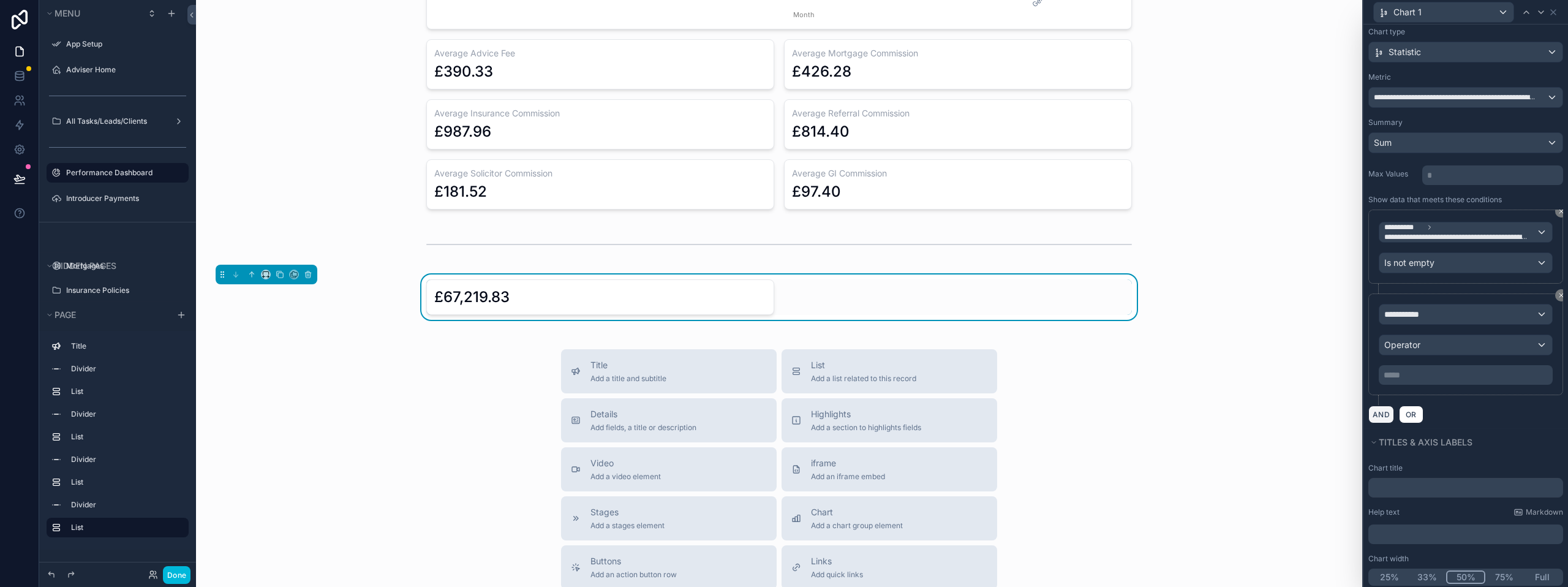
scroll to position [80, 0]
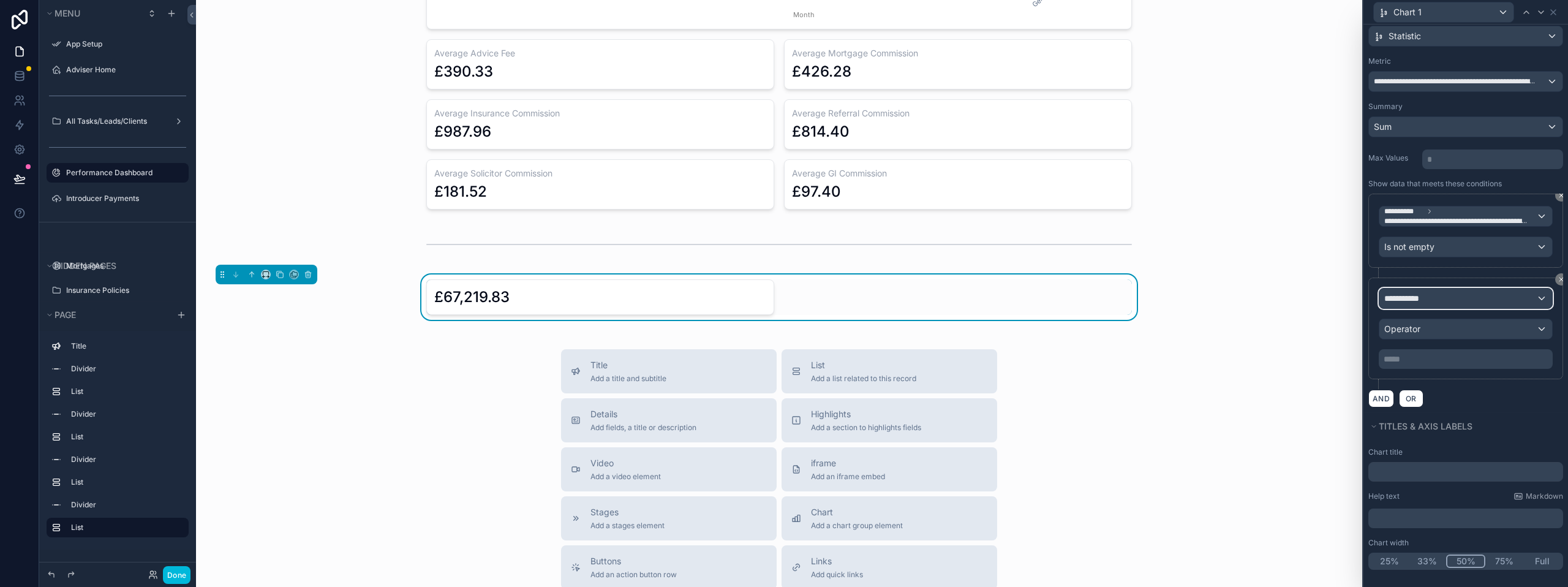
click at [1440, 302] on div "**********" at bounding box center [1465, 298] width 173 height 20
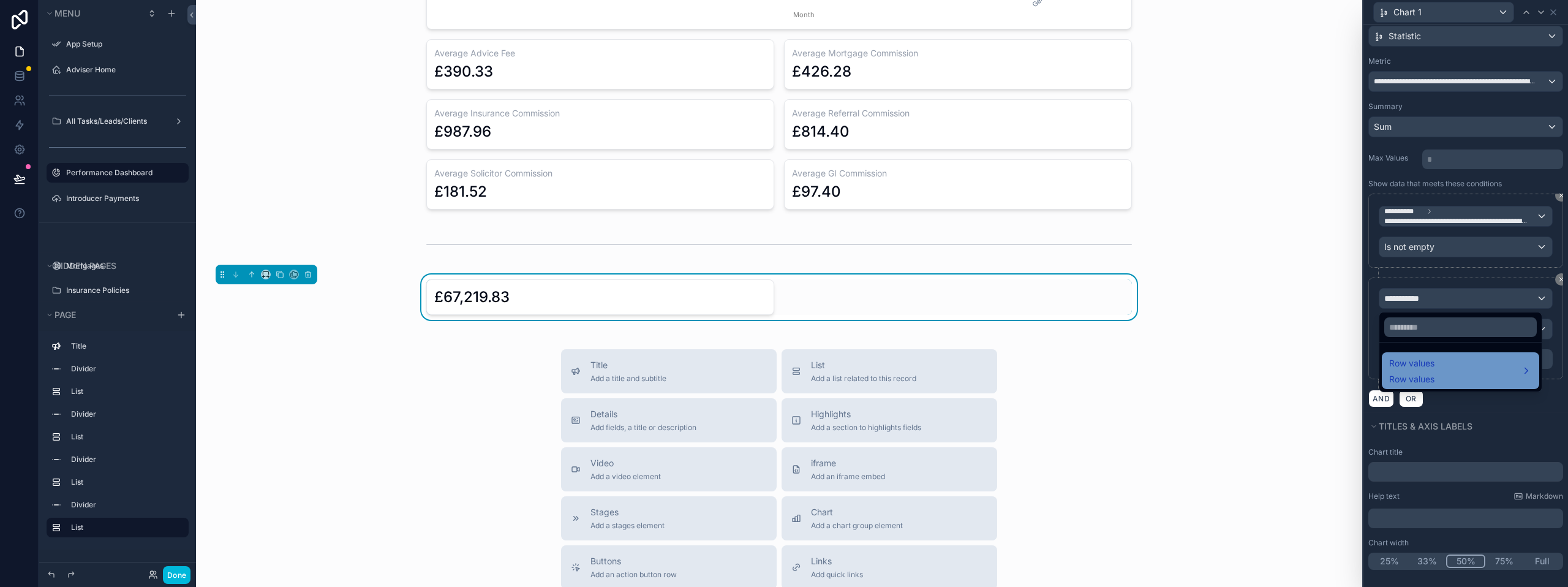
click at [1415, 354] on div "Row values Row values" at bounding box center [1460, 370] width 157 height 37
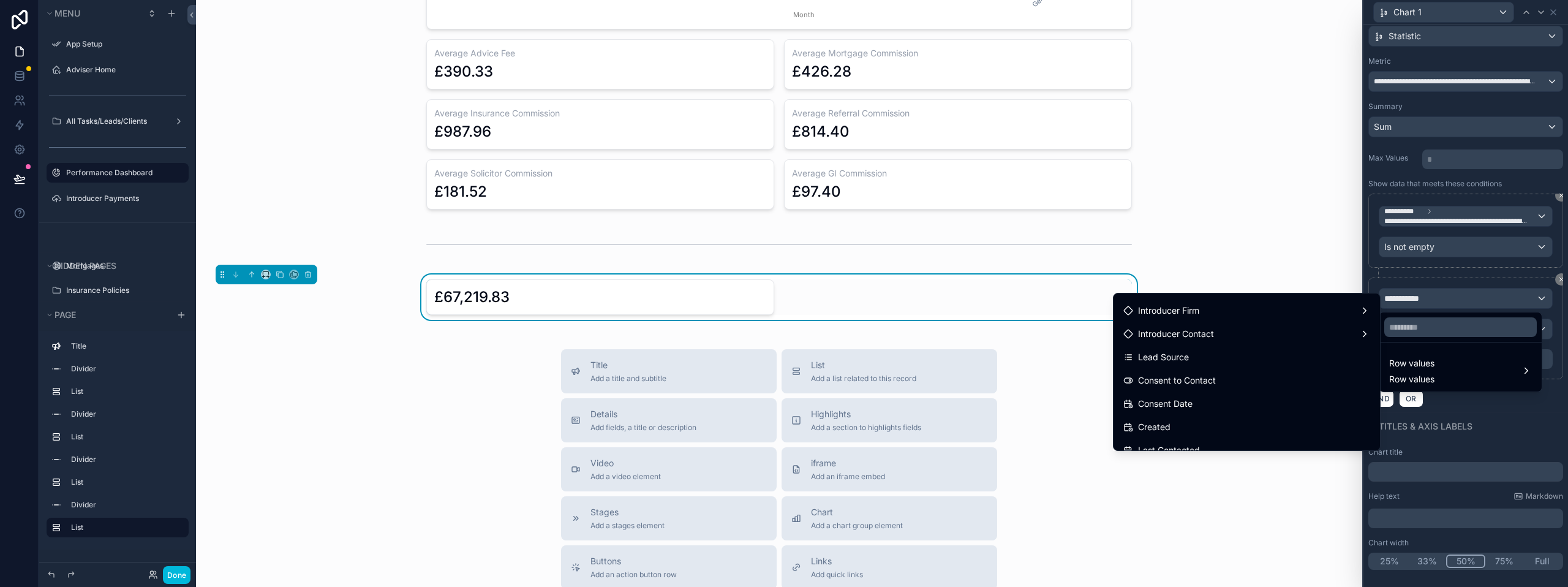
scroll to position [245, 0]
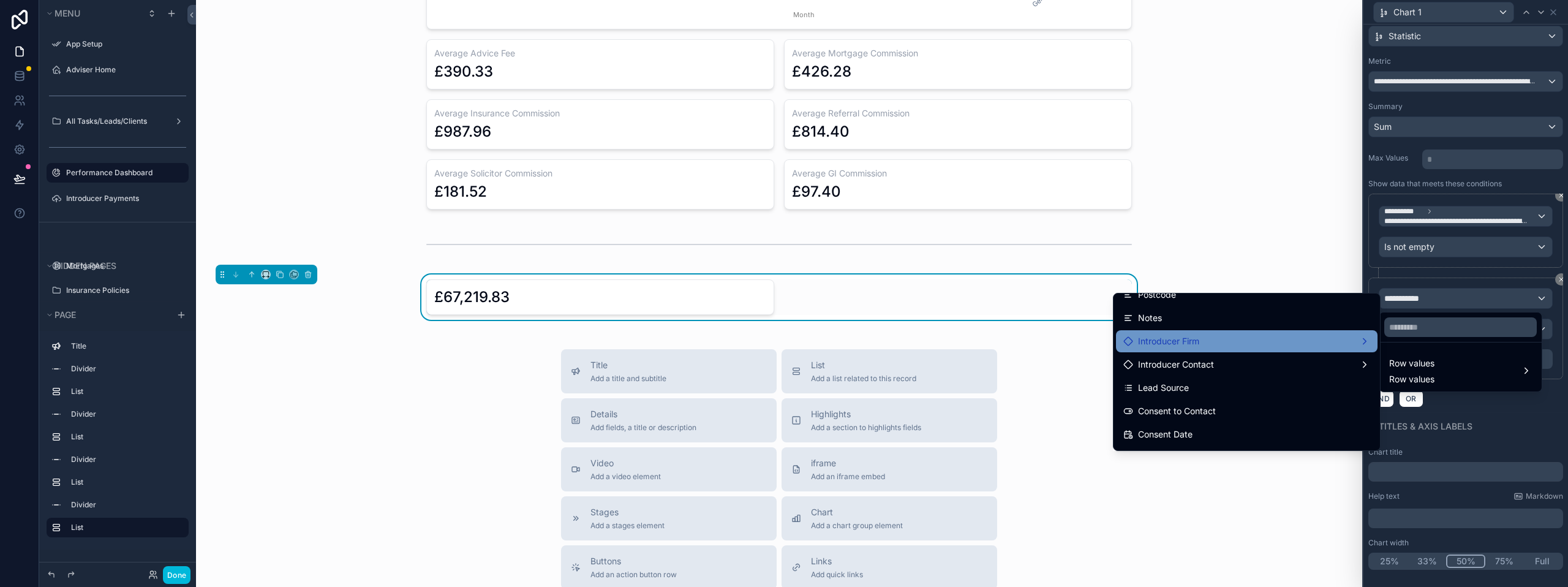
click at [1173, 348] on span "Introducer Firm" at bounding box center [1168, 341] width 61 height 15
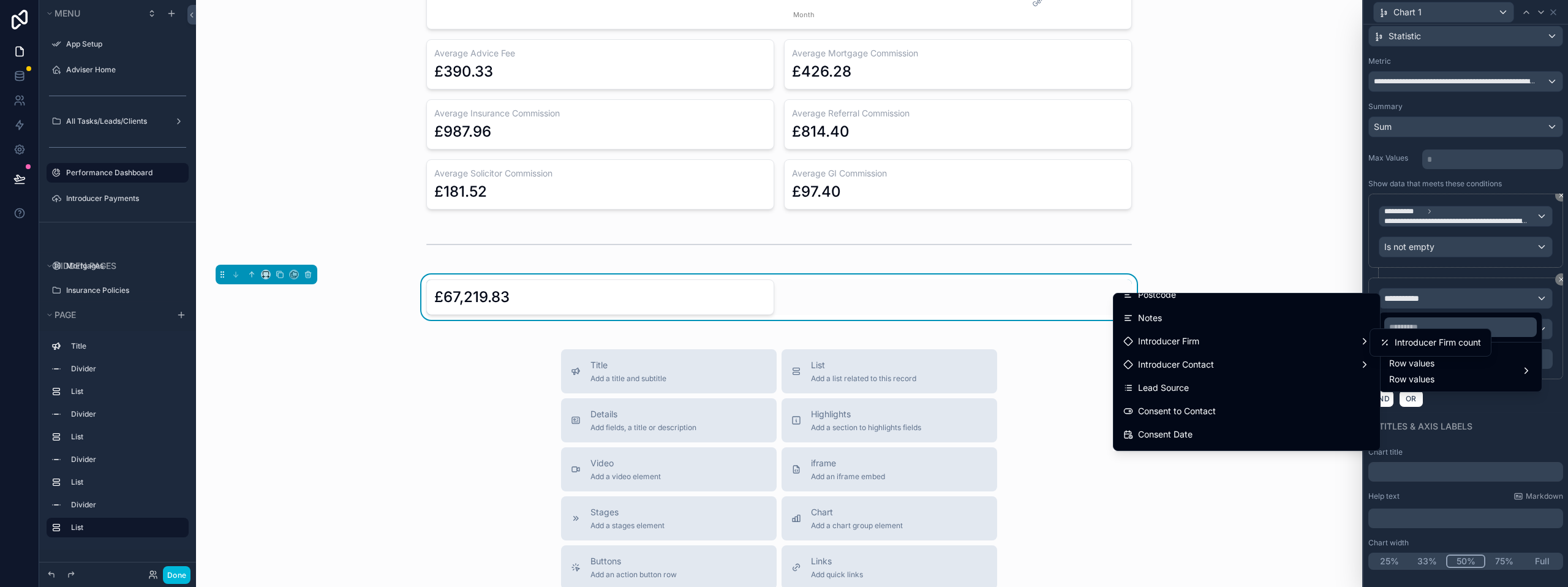
click at [1483, 412] on div at bounding box center [1465, 294] width 204 height 587
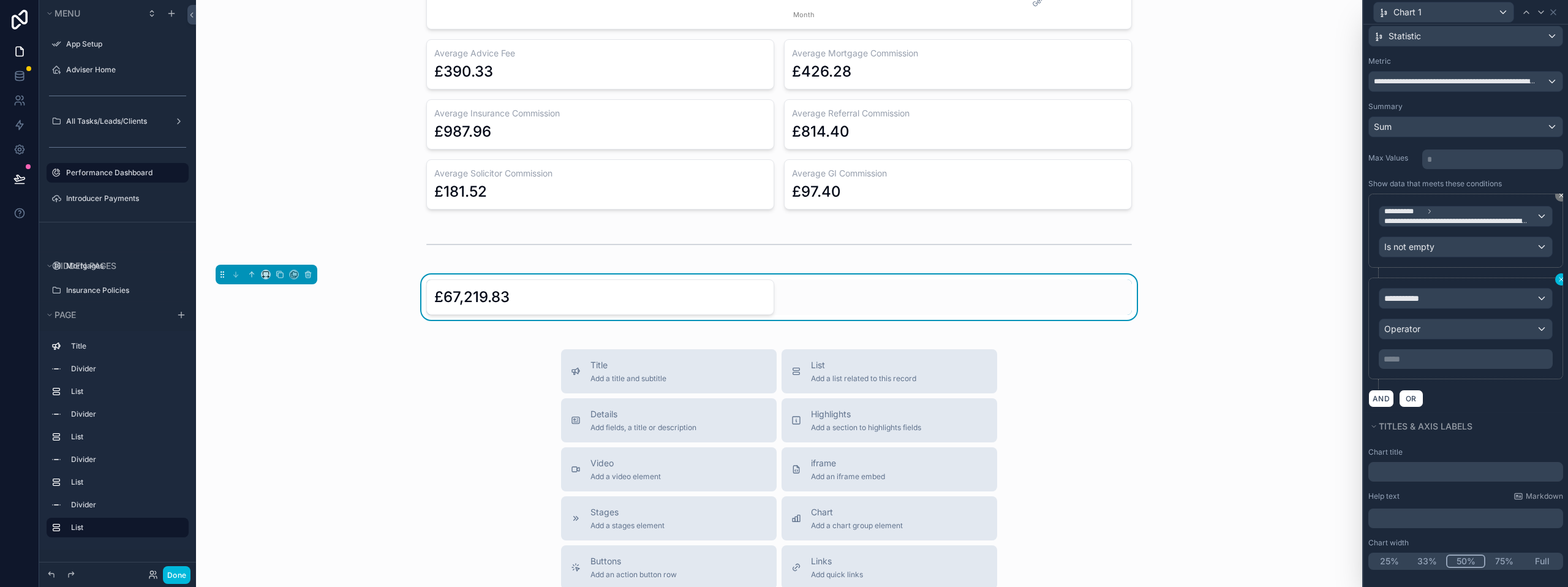
click at [1558, 279] on icon at bounding box center [1561, 279] width 8 height 8
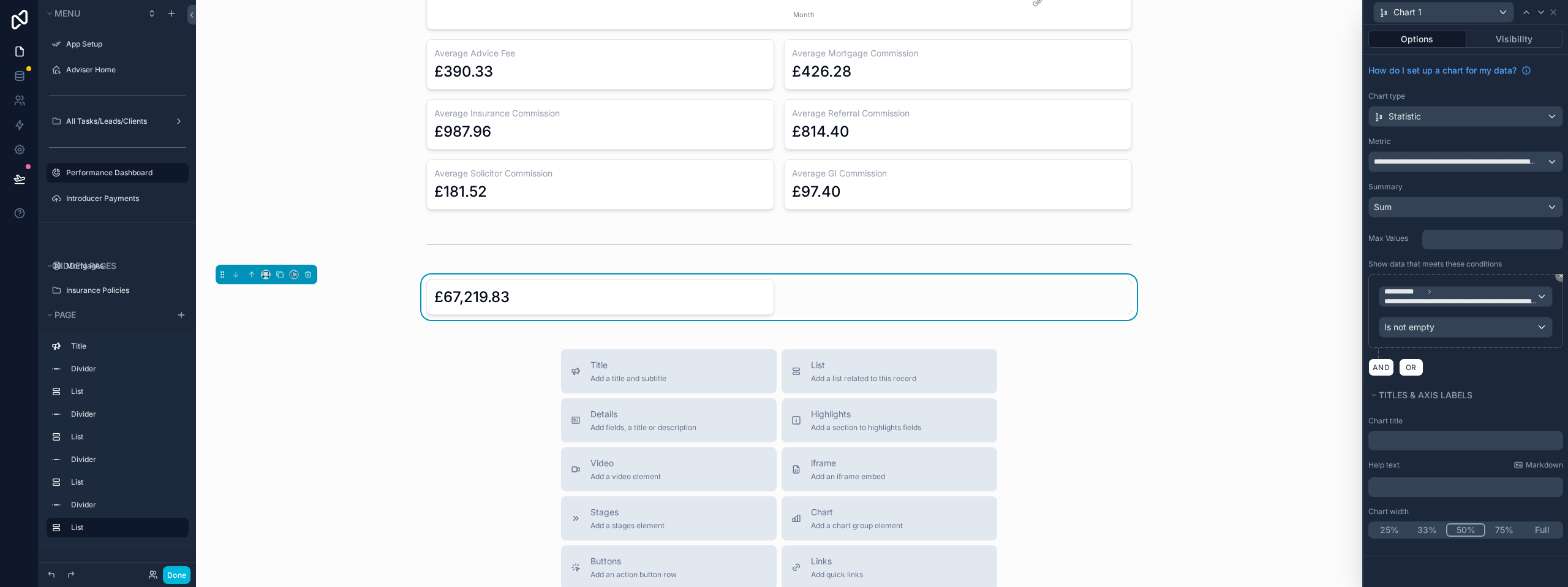
scroll to position [0, 0]
click at [1476, 419] on div "Chart title" at bounding box center [1465, 421] width 195 height 9
click at [1381, 396] on span "Titles & Axis labels" at bounding box center [1425, 395] width 94 height 10
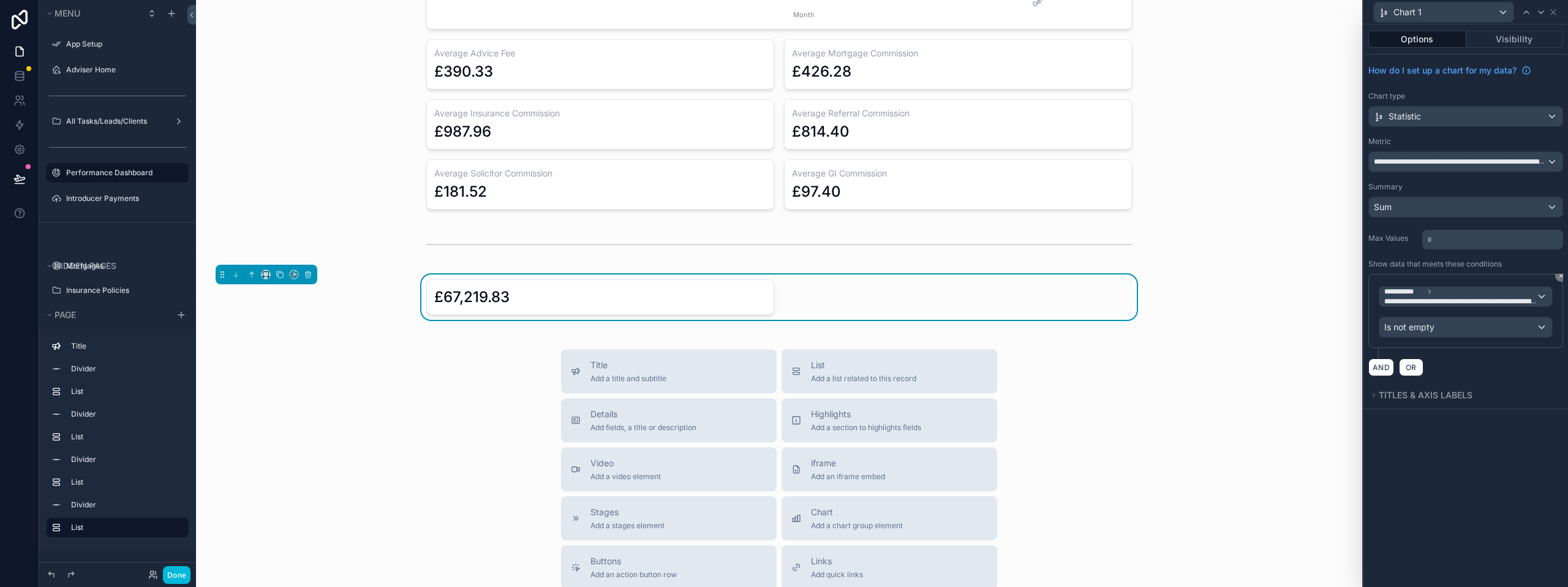
click at [615, 309] on div "£67,219.83" at bounding box center [600, 296] width 348 height 35
click at [1473, 162] on span "**********" at bounding box center [1460, 161] width 173 height 9
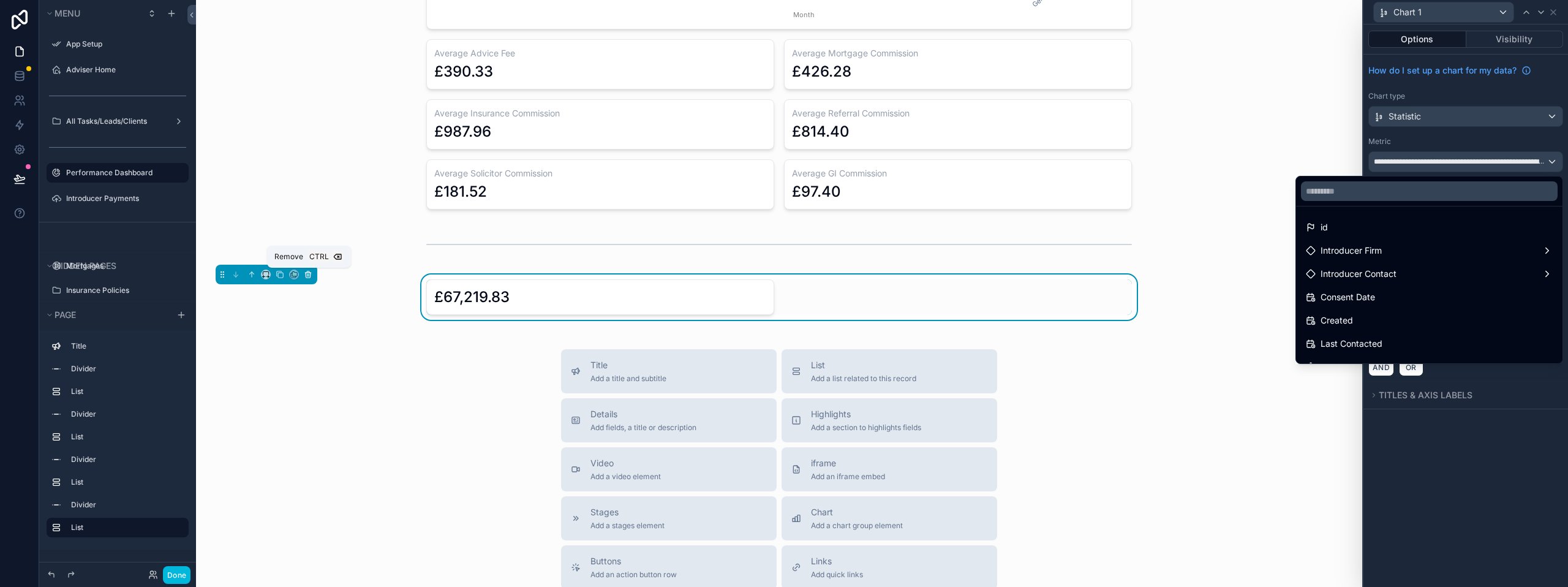
click at [309, 276] on icon "scrollable content" at bounding box center [309, 275] width 0 height 3
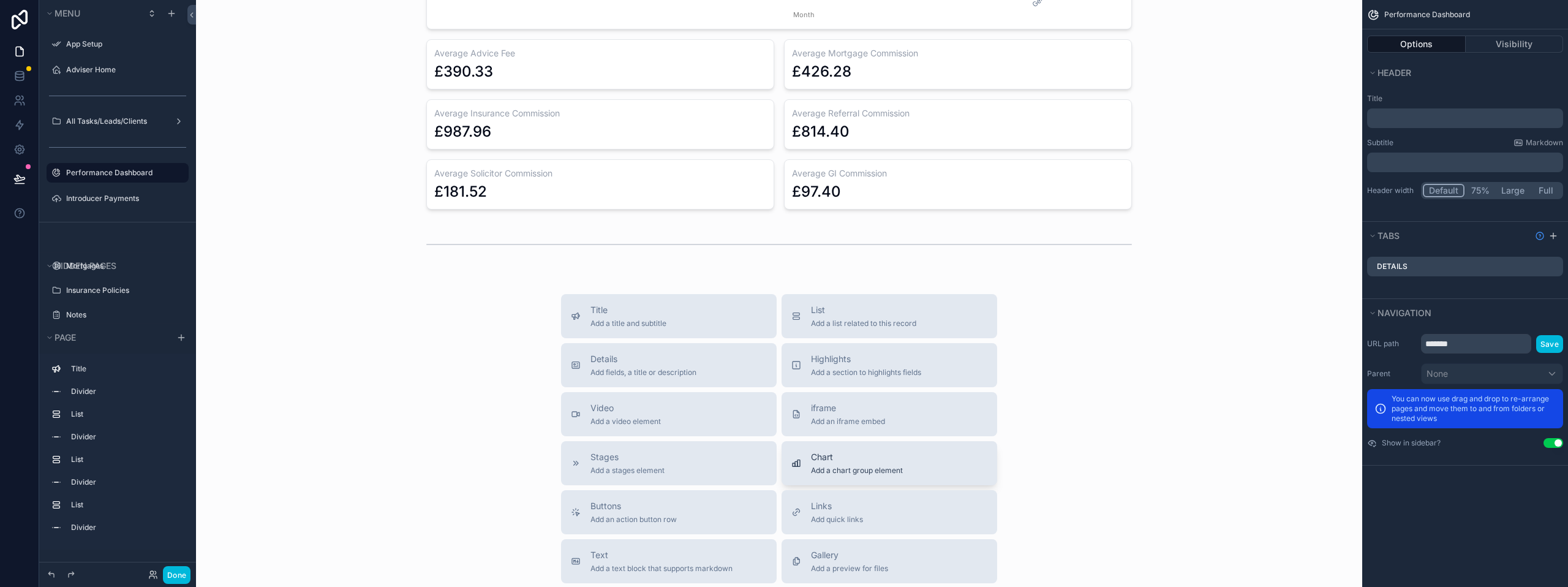
click at [848, 457] on span "Chart" at bounding box center [857, 457] width 92 height 12
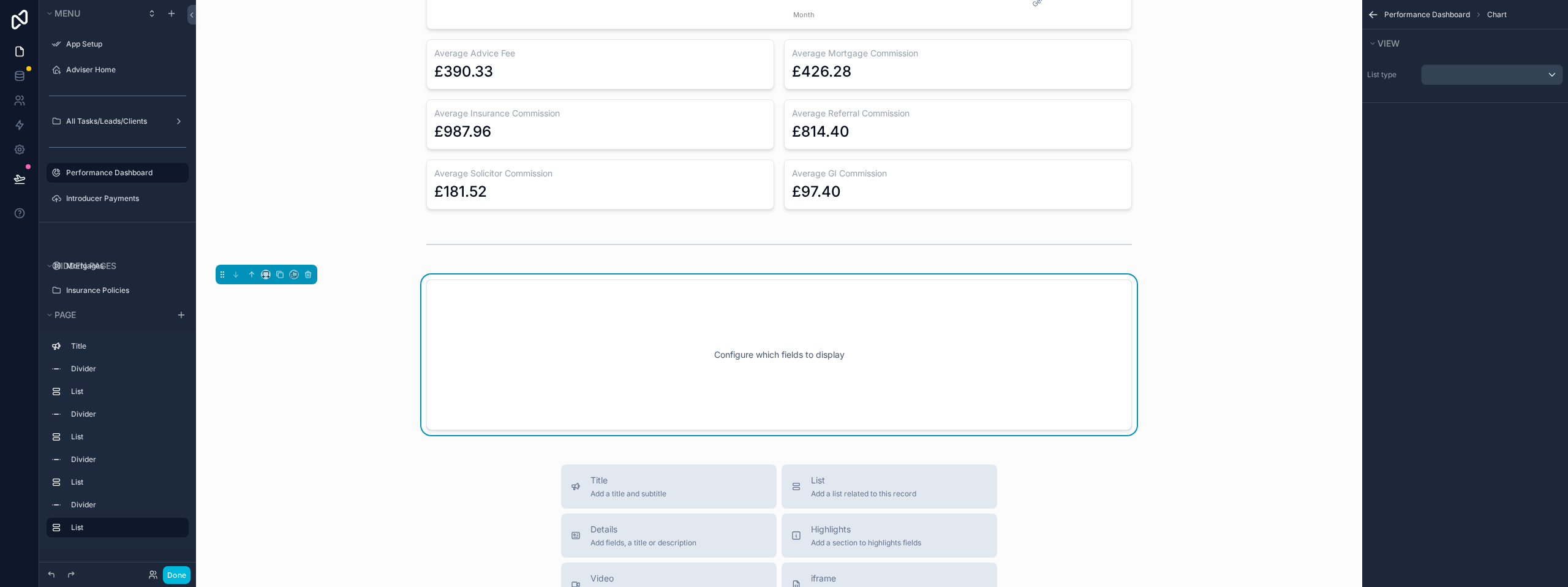
scroll to position [1040, 0]
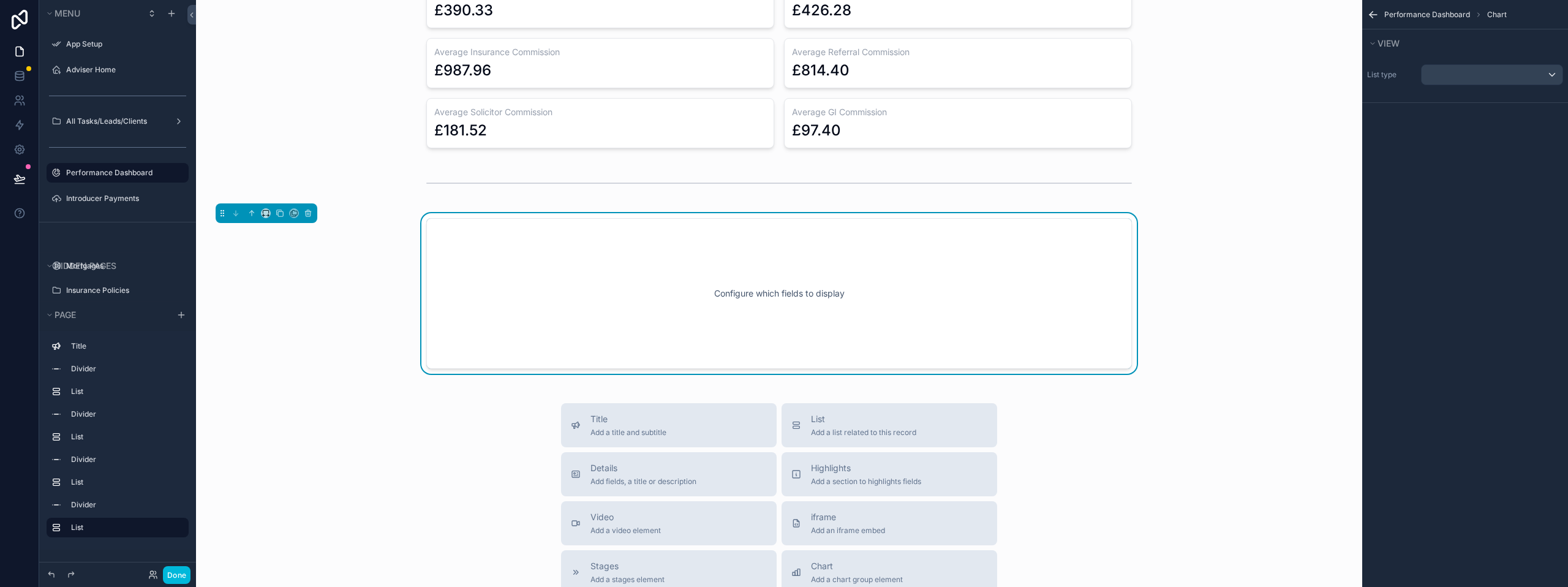
click at [681, 277] on div "Configure which fields to display" at bounding box center [778, 294] width 665 height 110
click at [1526, 71] on div "scrollable content" at bounding box center [1492, 75] width 141 height 20
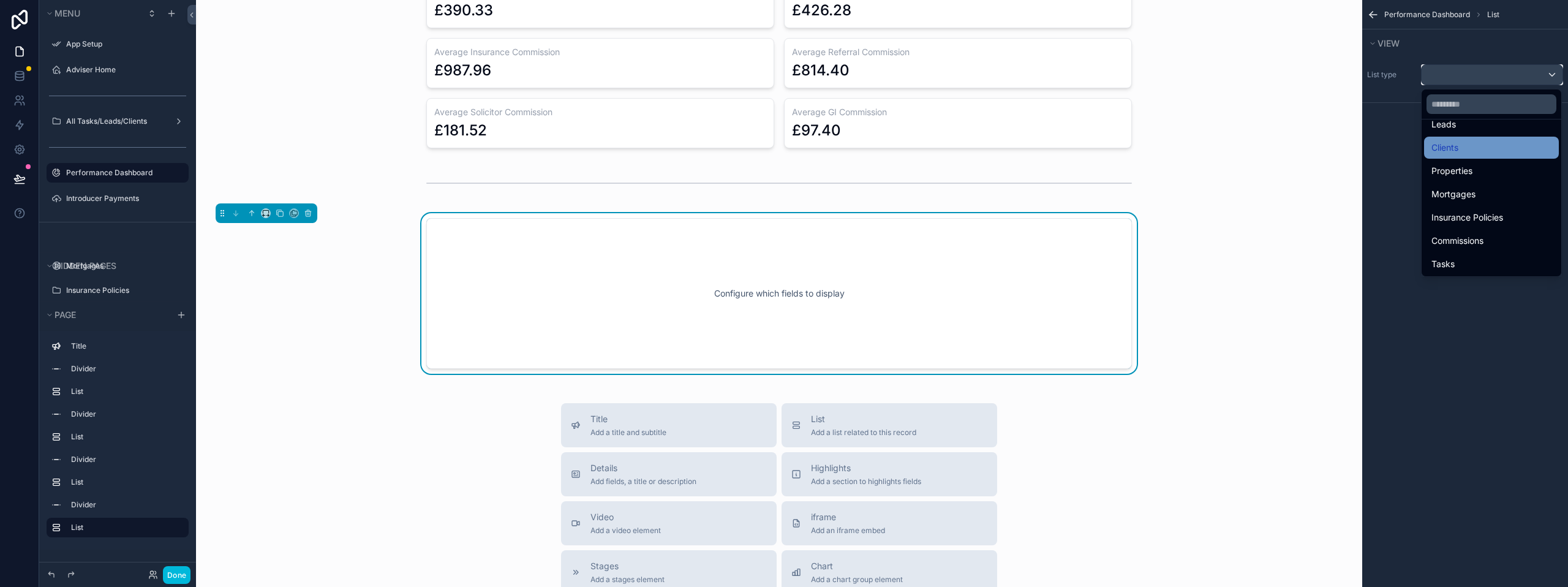
scroll to position [61, 0]
click at [1467, 209] on div "Clients" at bounding box center [1492, 209] width 120 height 15
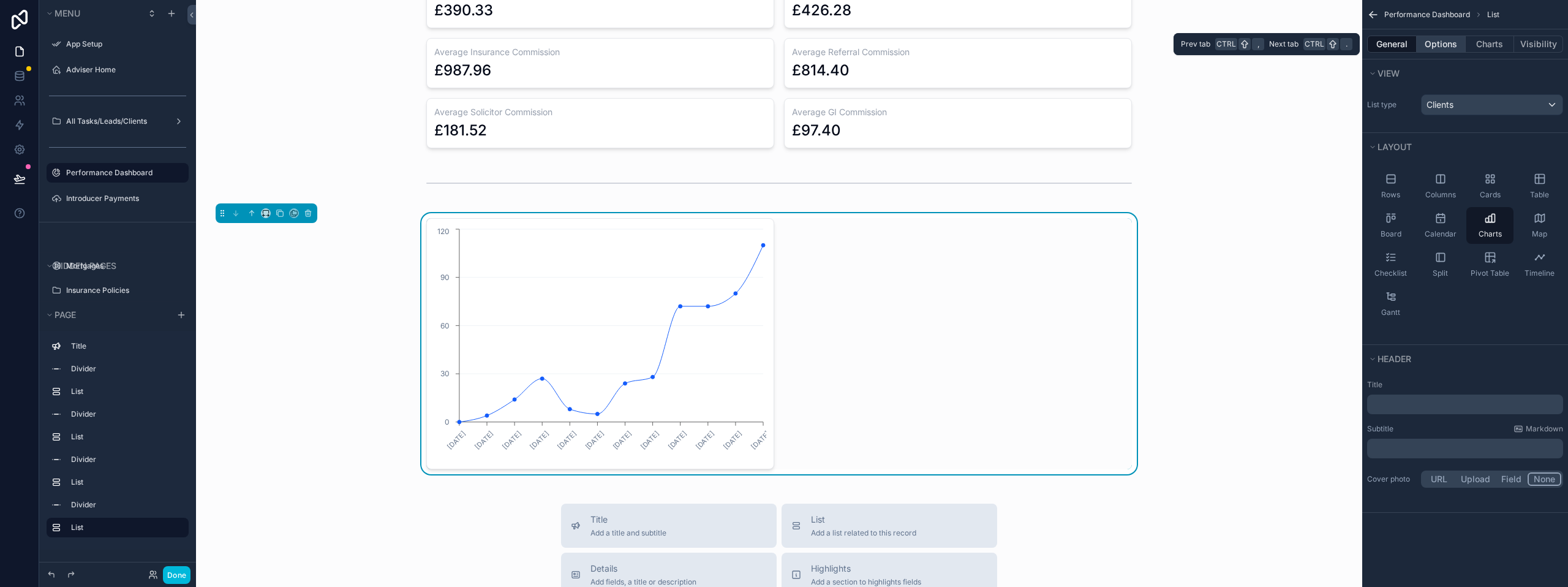
click at [1438, 45] on button "Options" at bounding box center [1441, 44] width 49 height 17
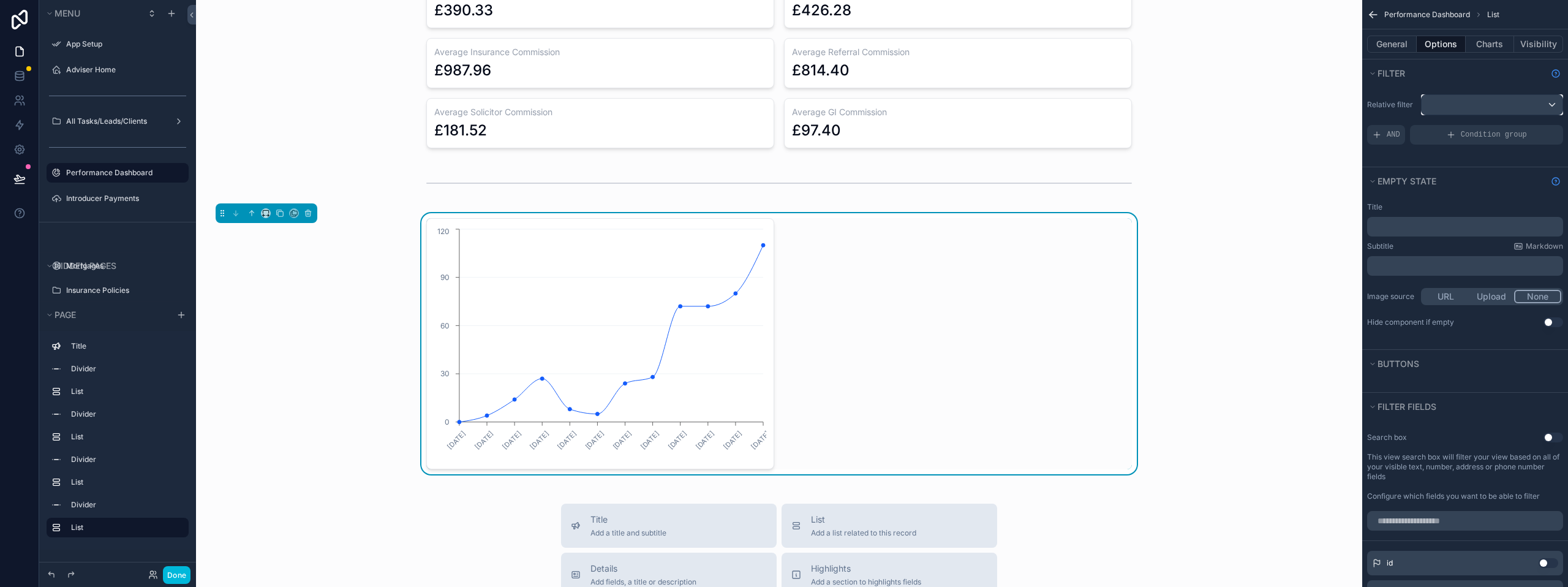
click at [1478, 108] on div "scrollable content" at bounding box center [1492, 105] width 141 height 20
click at [1481, 193] on span "Logged in User" at bounding box center [1482, 193] width 101 height 15
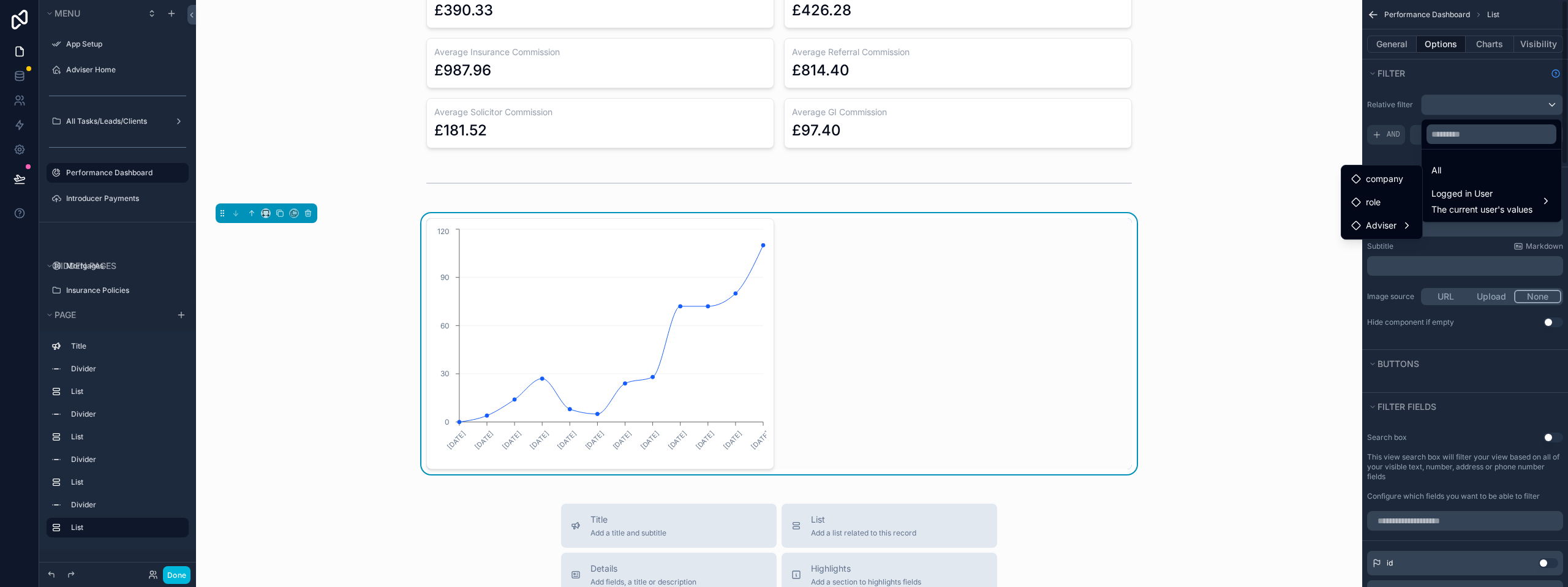
click at [1414, 94] on div "scrollable content" at bounding box center [784, 294] width 1568 height 587
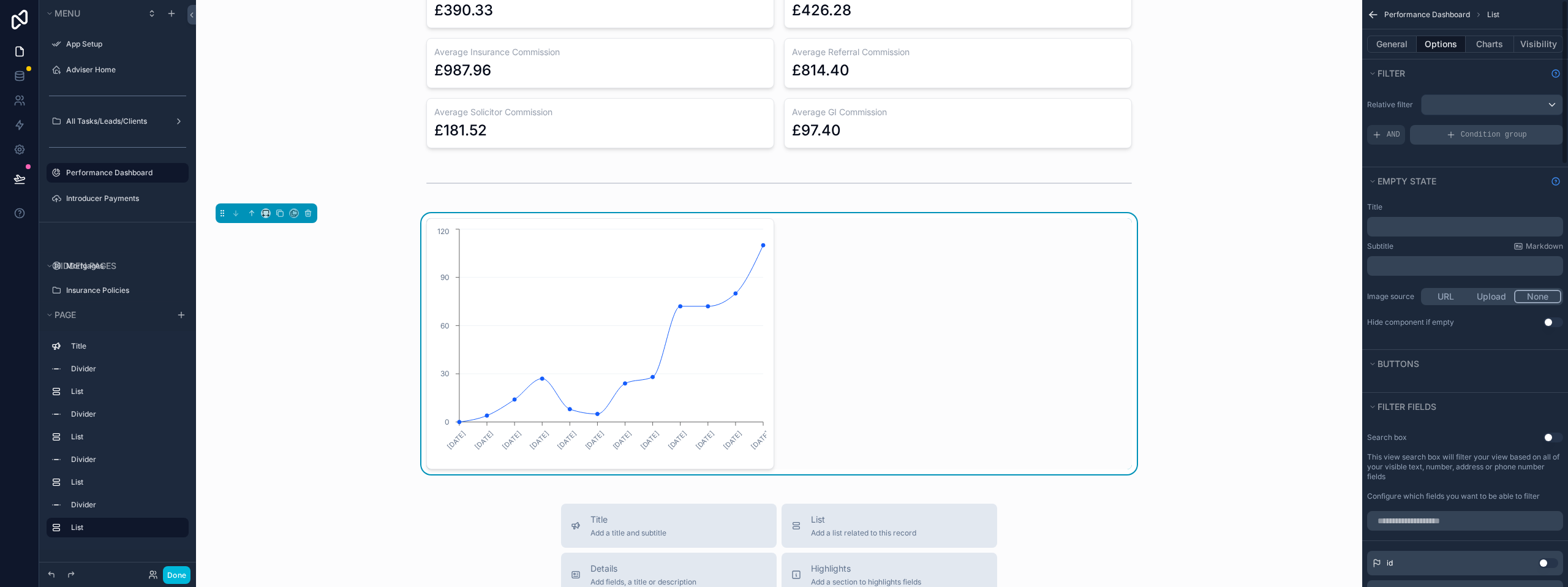
click at [1431, 125] on div "Condition group" at bounding box center [1486, 135] width 153 height 20
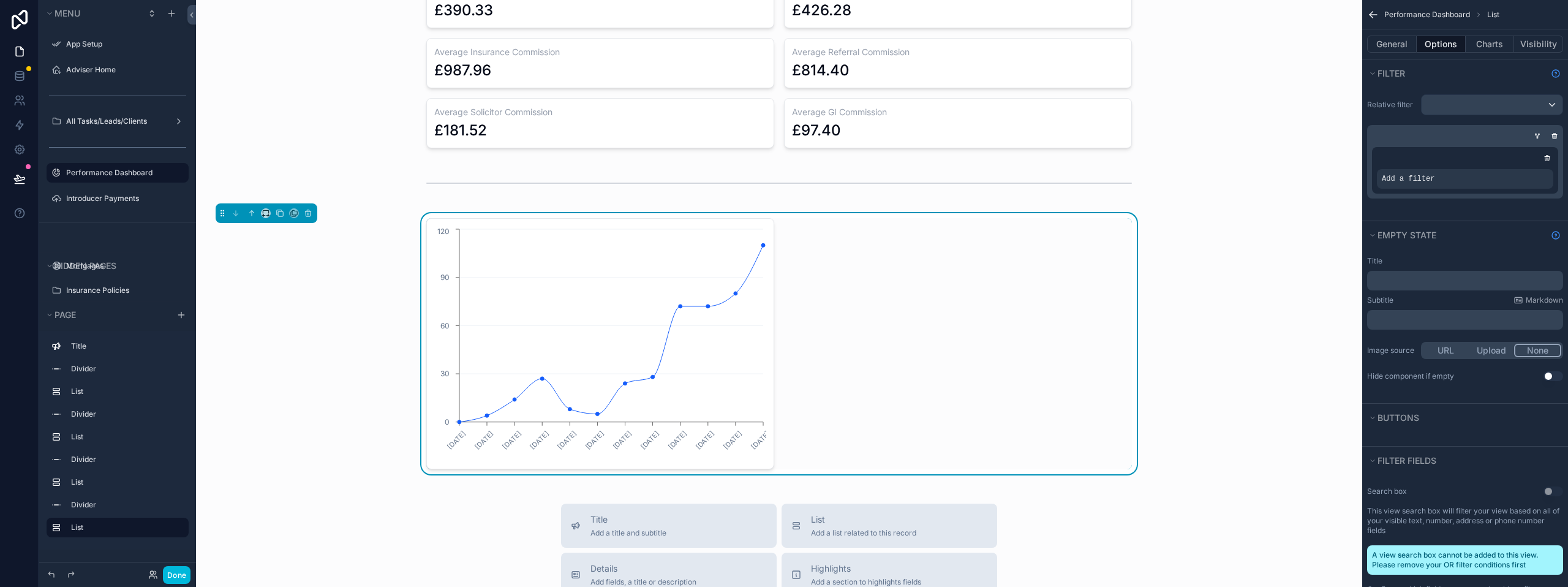
click at [0, 0] on div "scrollable content" at bounding box center [0, 0] width 0 height 0
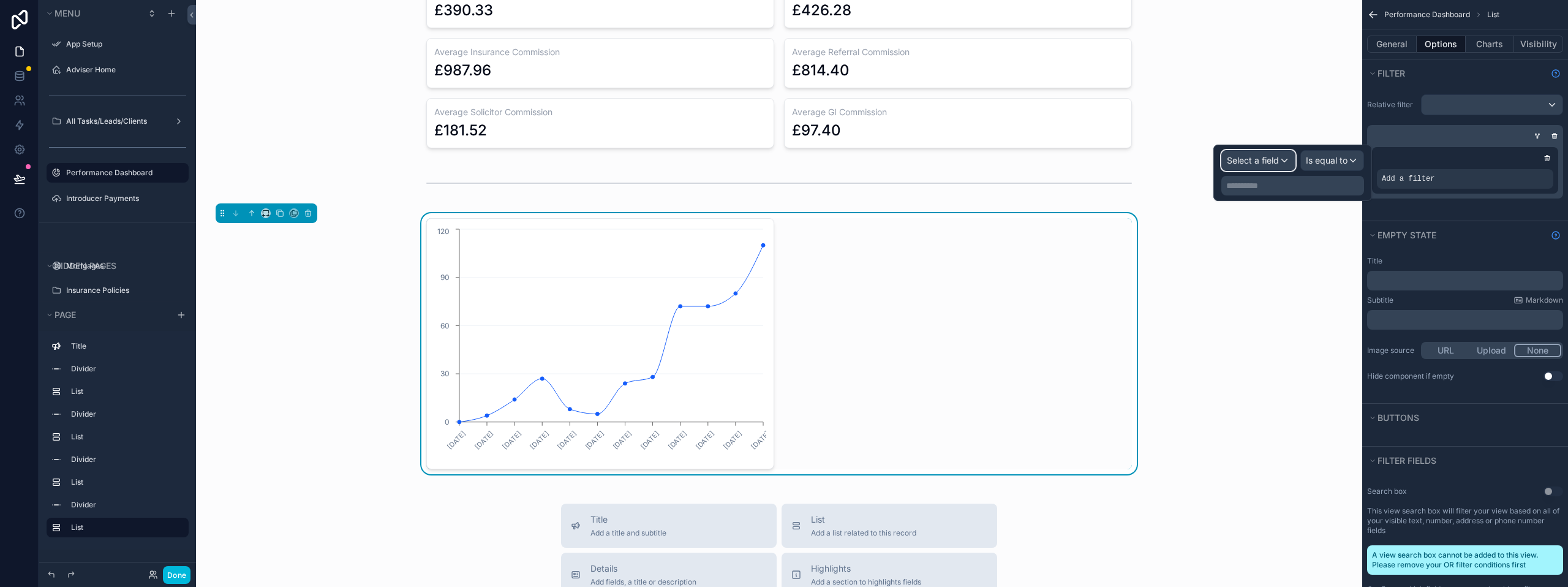
click at [1285, 164] on div "Select a field" at bounding box center [1258, 160] width 73 height 20
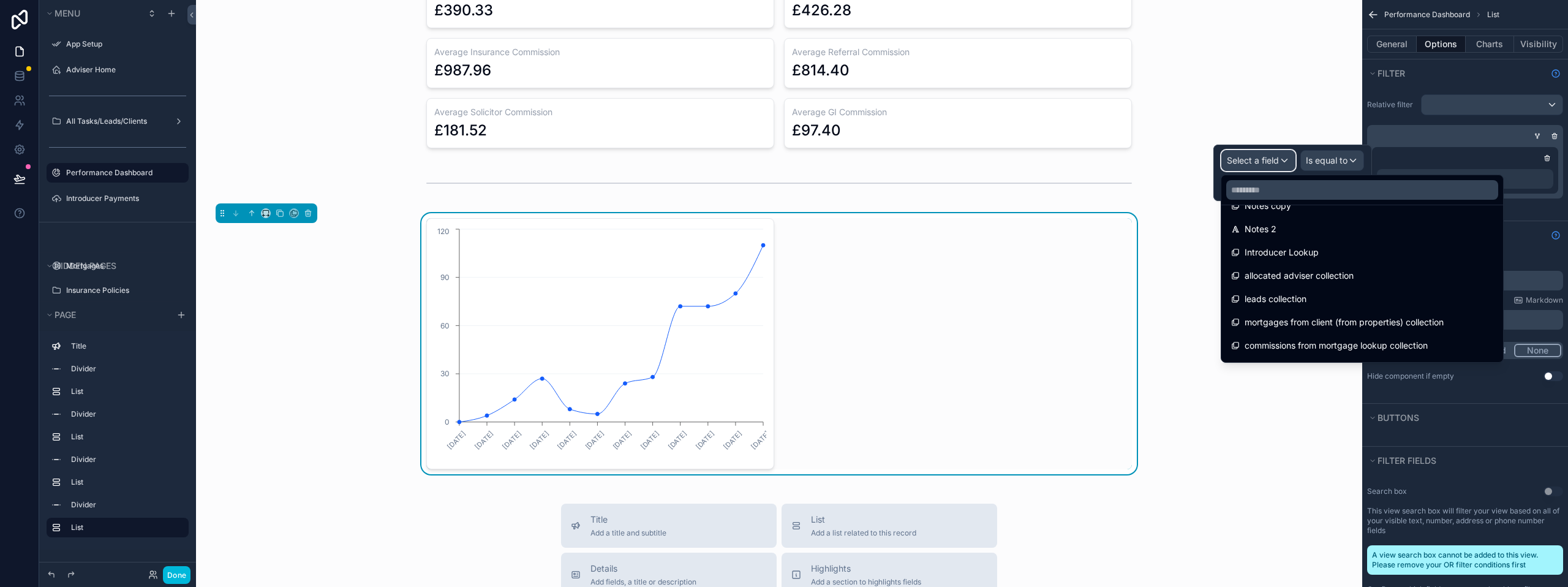
scroll to position [1041, 0]
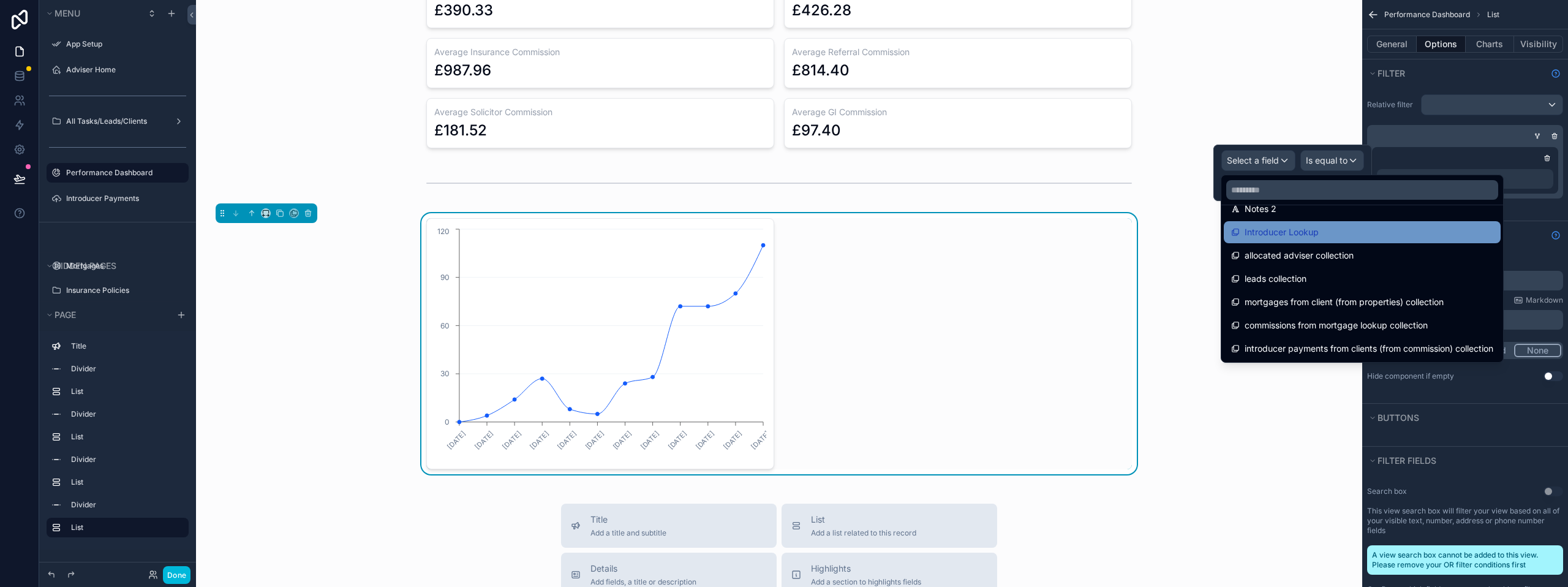
click at [1286, 227] on span "Introducer Lookup" at bounding box center [1281, 232] width 74 height 15
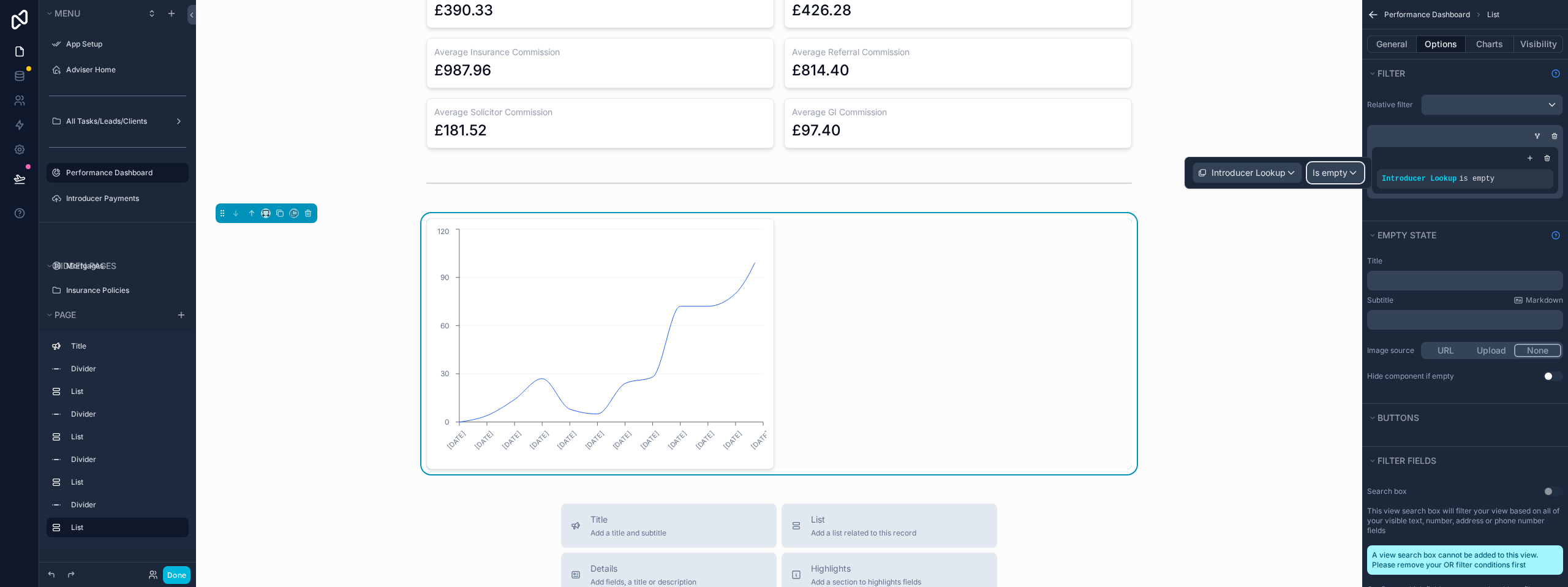
click at [1328, 171] on span "Is empty" at bounding box center [1329, 172] width 35 height 12
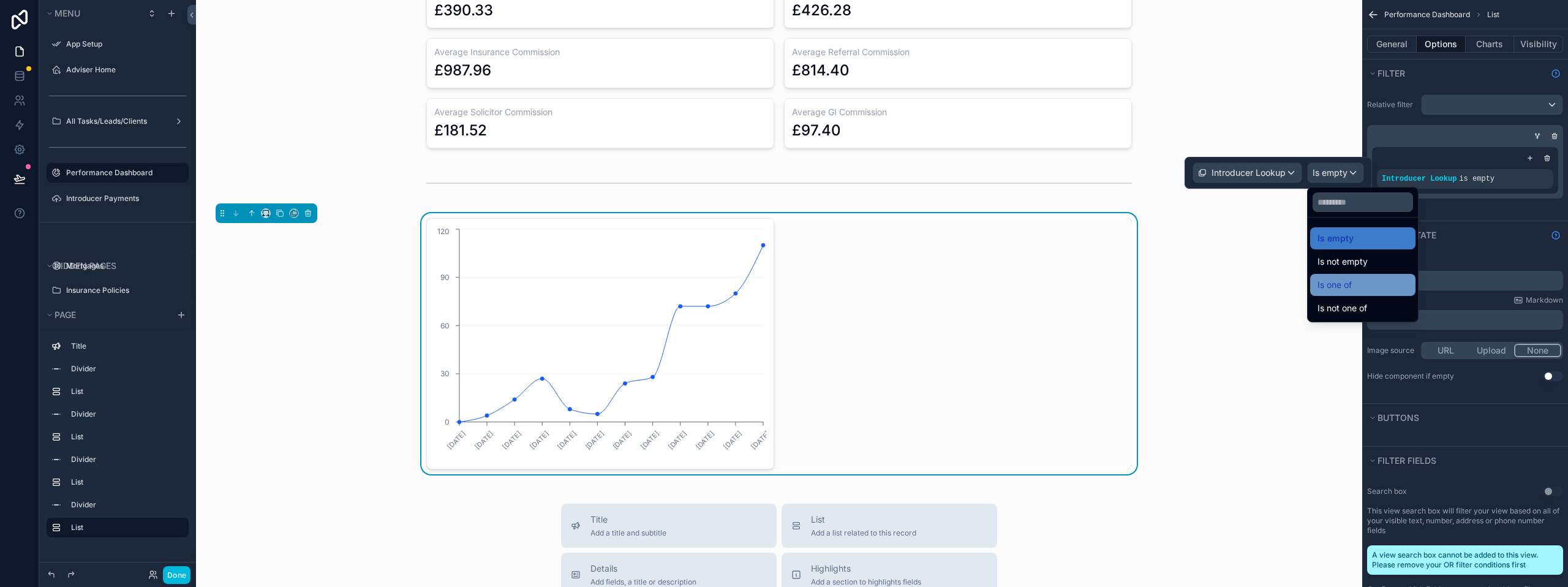
click at [1344, 286] on span "Is one of" at bounding box center [1335, 284] width 34 height 15
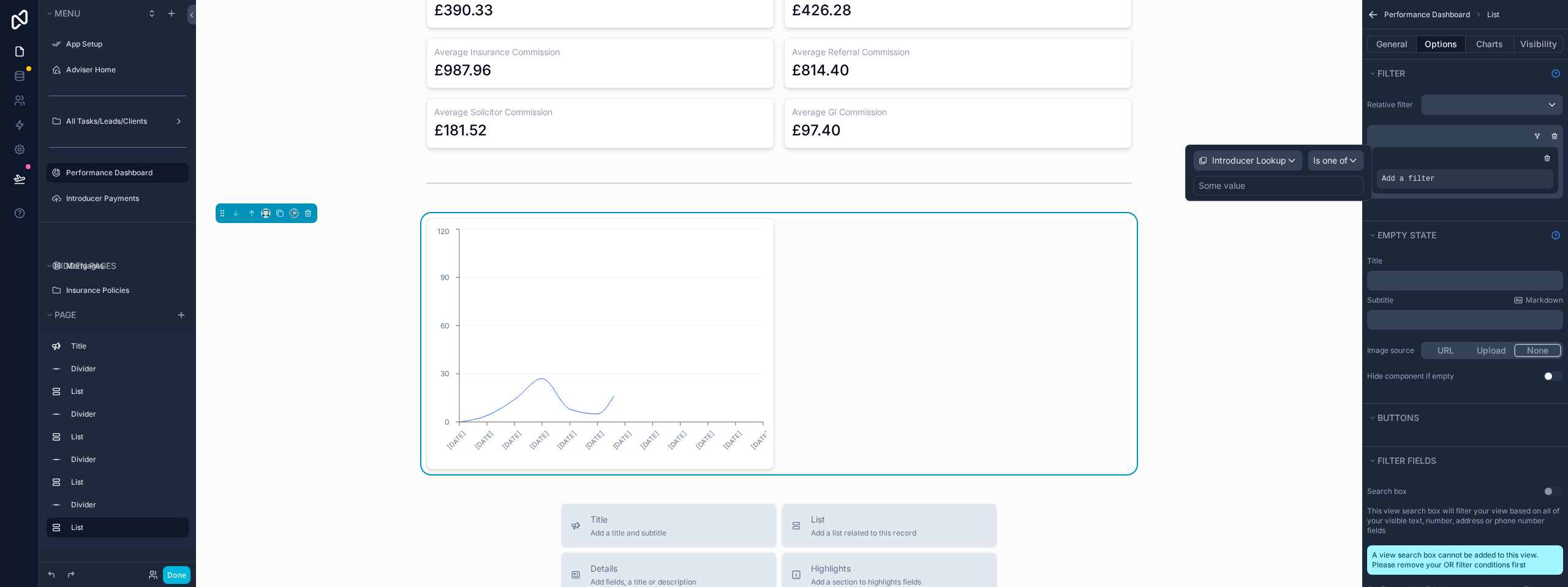
click at [1270, 183] on div "Some value" at bounding box center [1278, 185] width 171 height 20
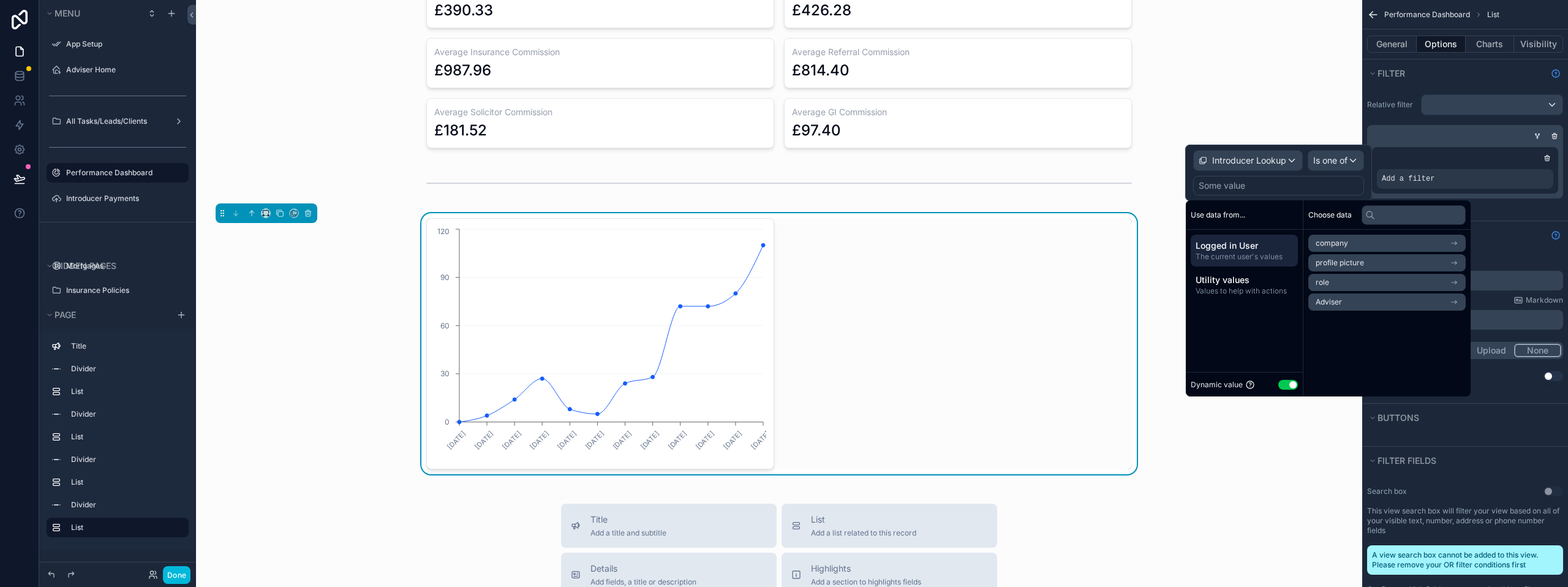
click at [1282, 384] on button "Use setting" at bounding box center [1287, 384] width 20 height 9
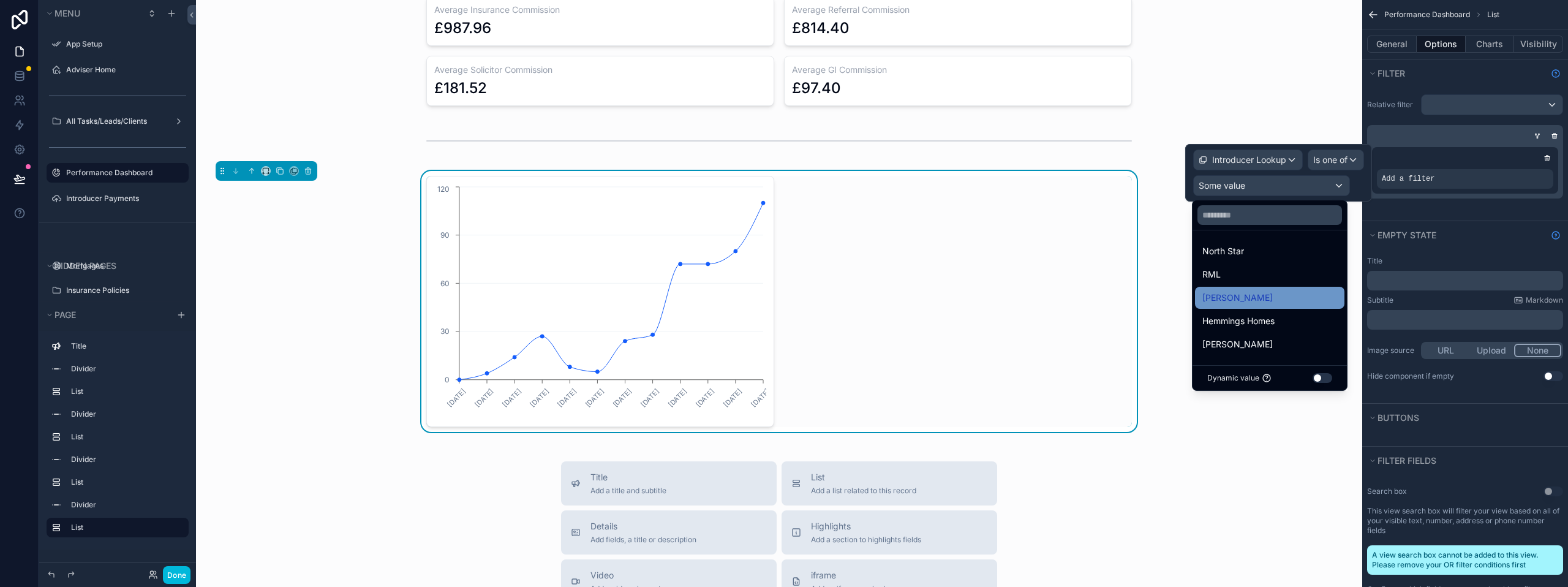
scroll to position [1101, 0]
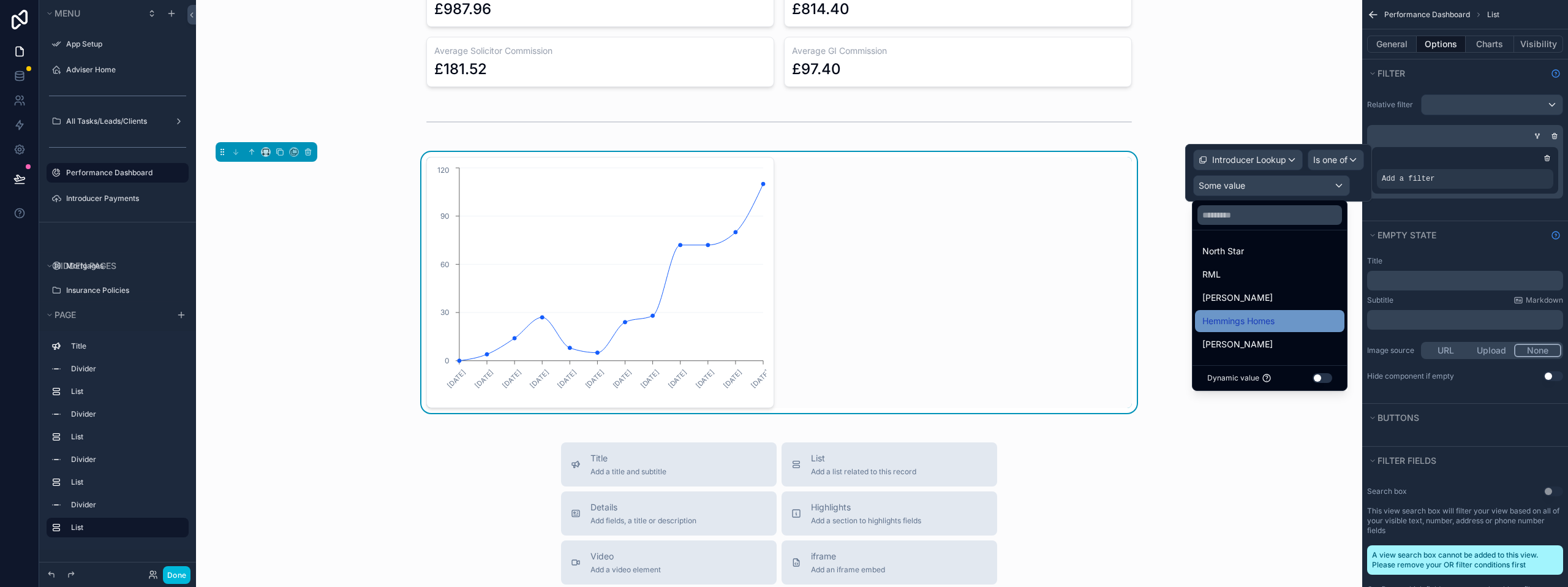
click at [1274, 320] on span "Hemmings Homes" at bounding box center [1238, 320] width 72 height 15
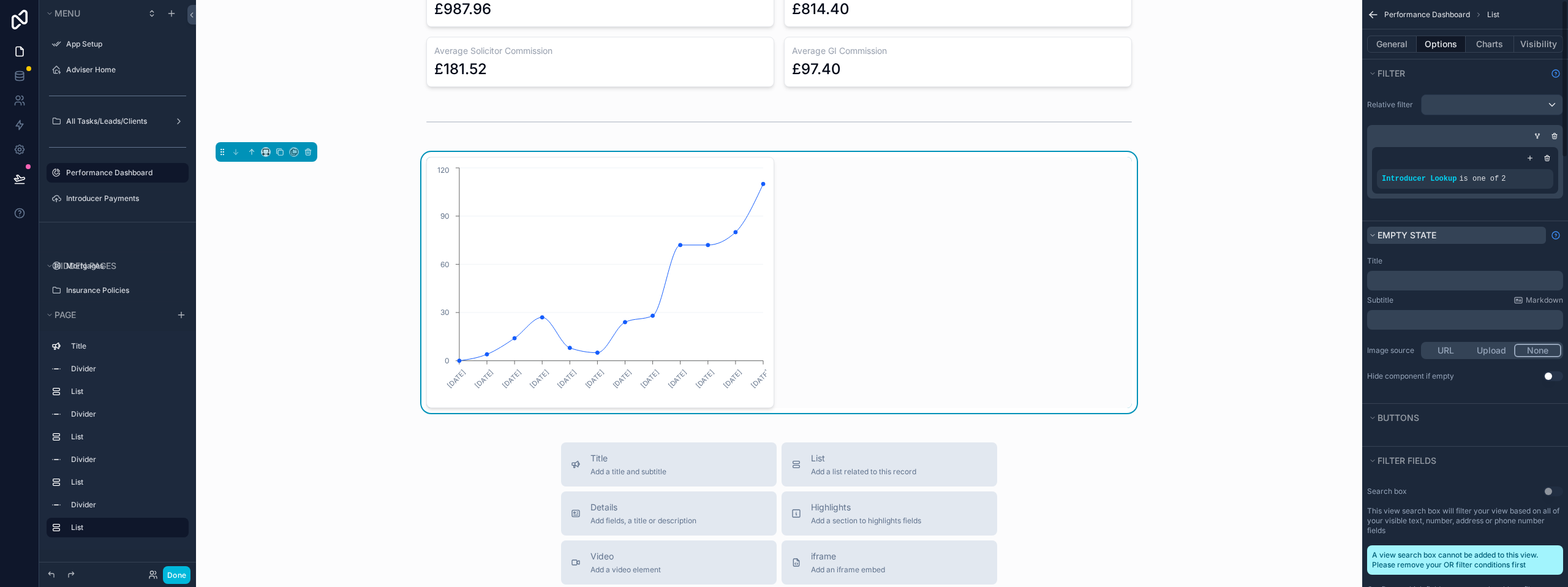
click at [1472, 228] on button "Empty state" at bounding box center [1456, 235] width 179 height 17
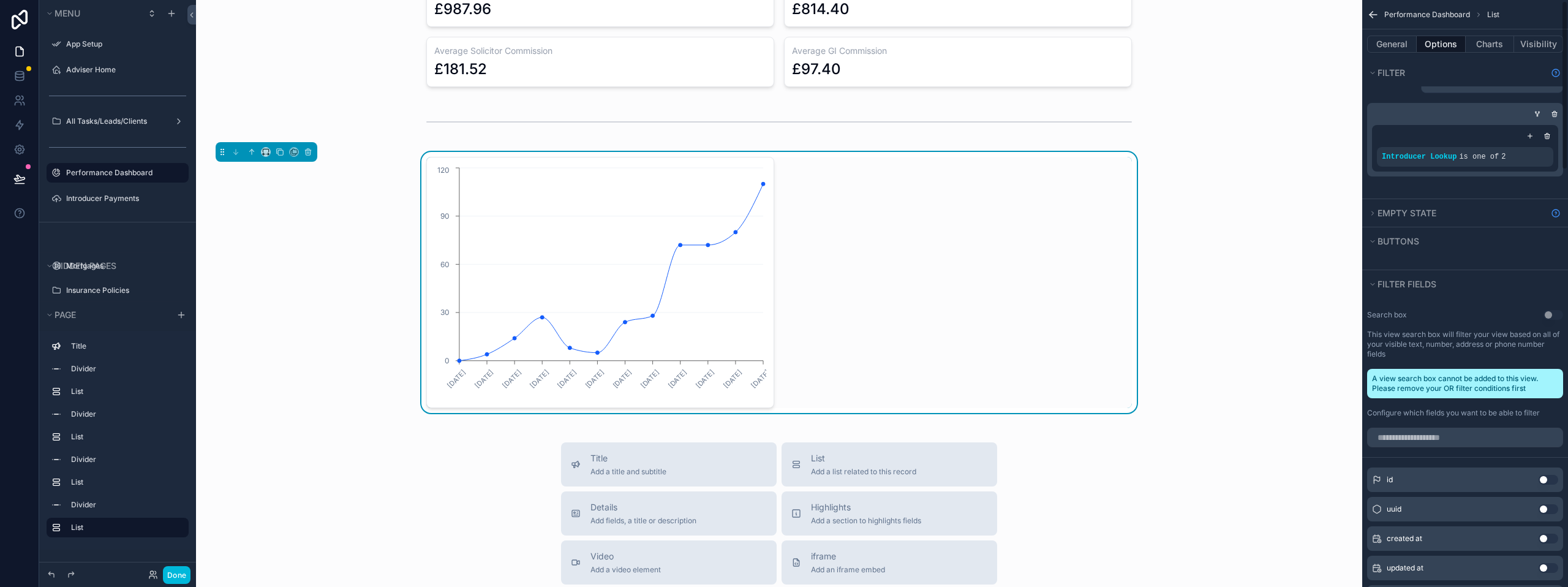
scroll to position [0, 0]
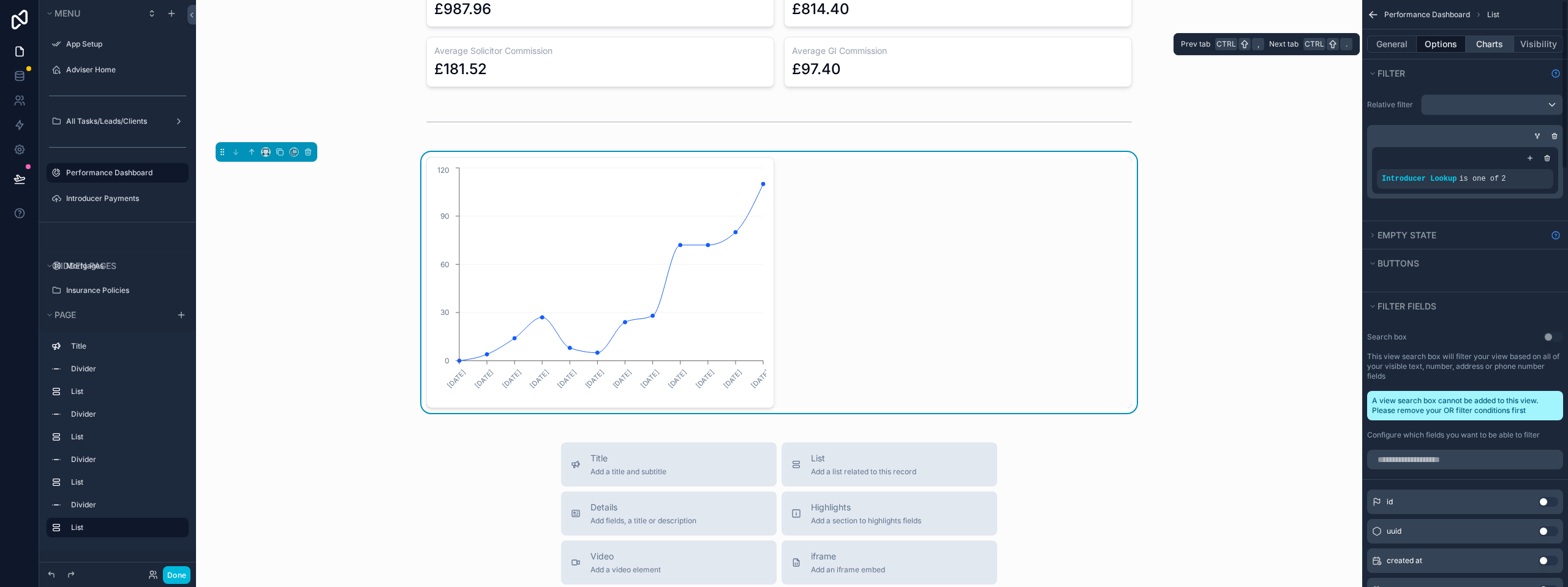
click at [1505, 42] on button "Charts" at bounding box center [1490, 44] width 49 height 17
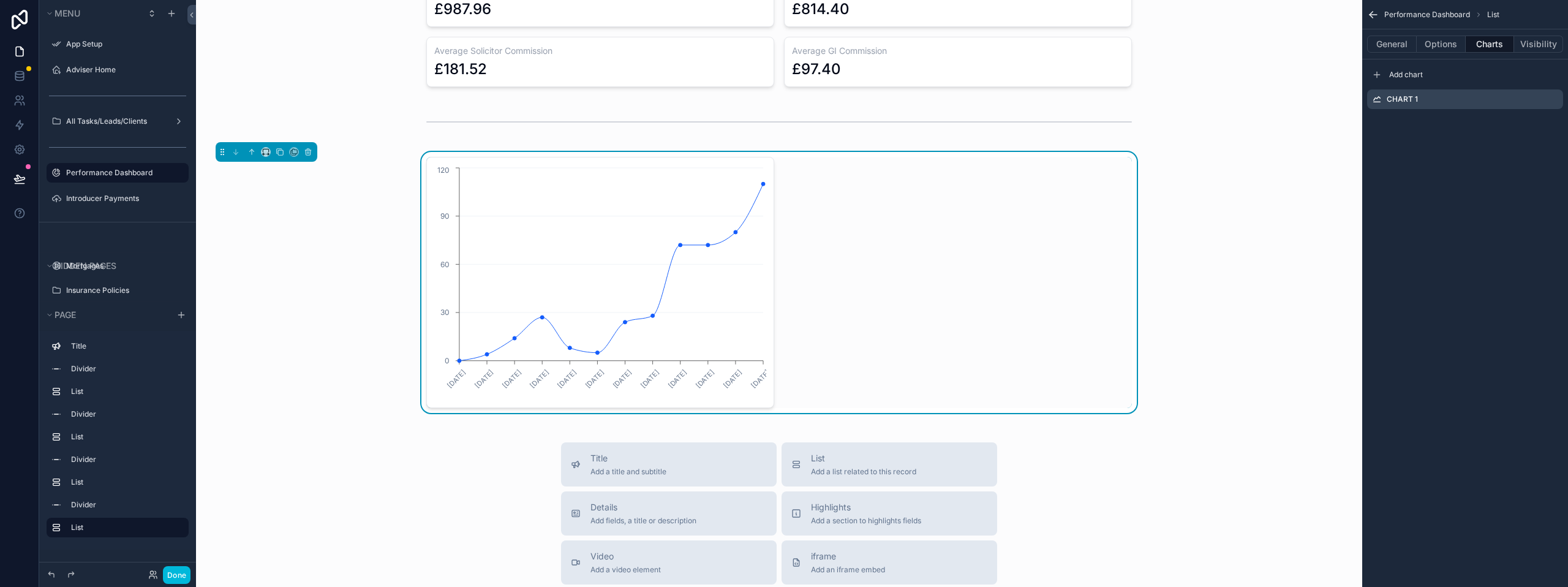
click at [0, 0] on icon "scrollable content" at bounding box center [0, 0] width 0 height 0
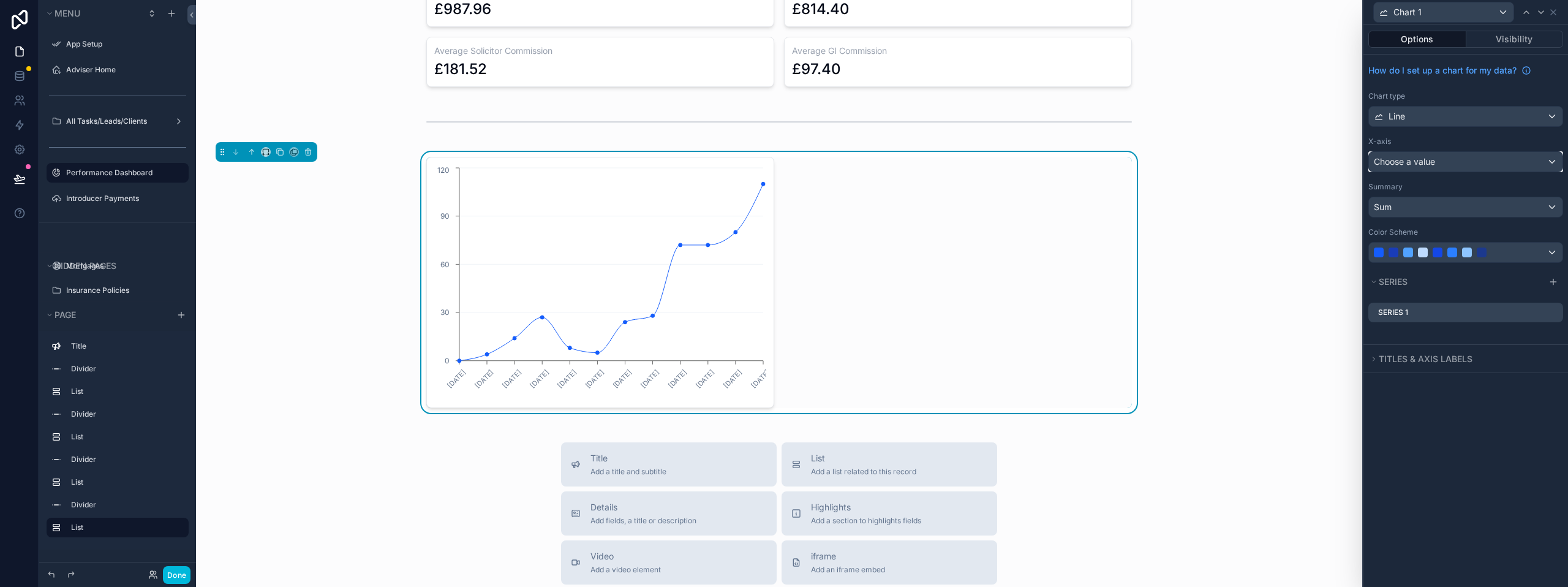
click at [1459, 164] on div "Choose a value" at bounding box center [1465, 161] width 193 height 20
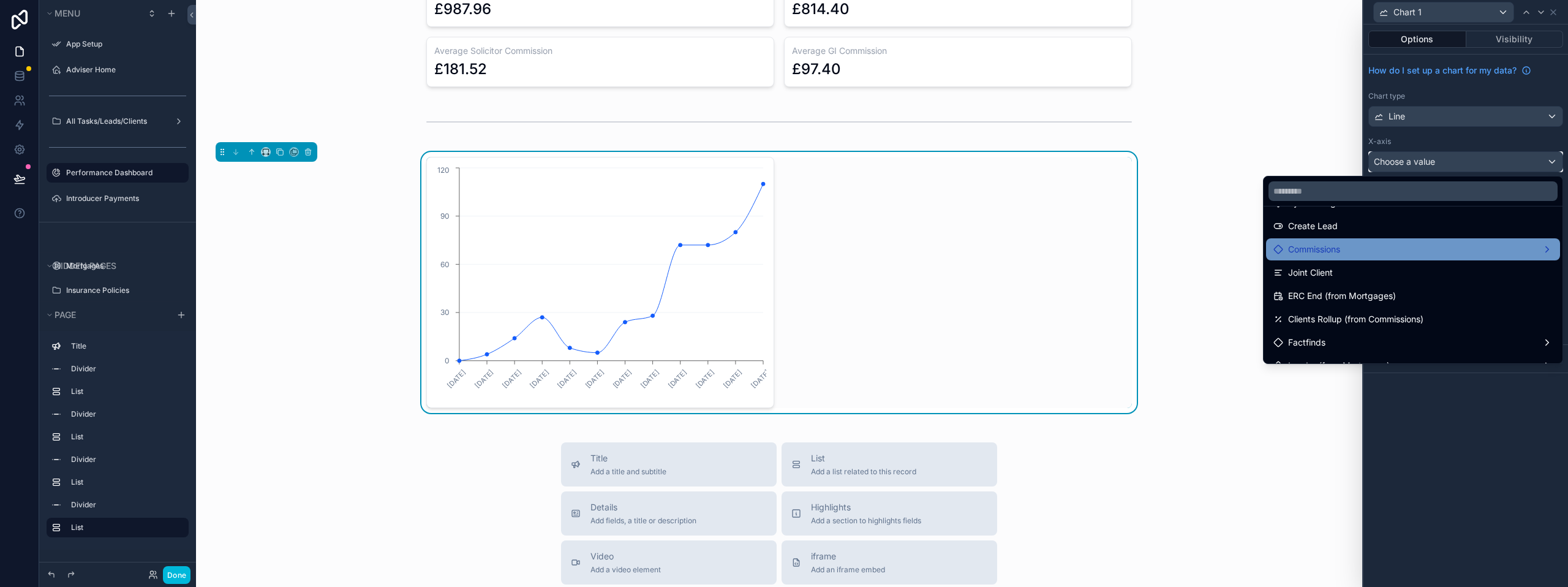
scroll to position [551, 0]
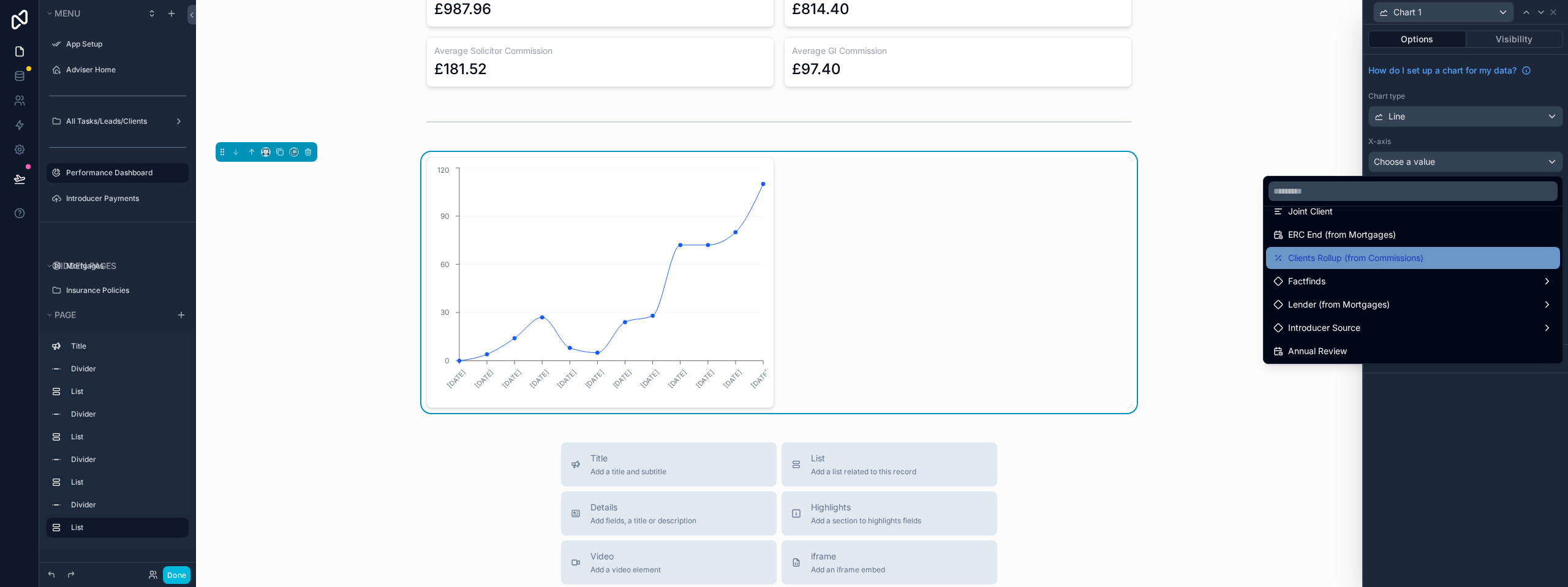
click at [1355, 262] on span "Clients Rollup (from Commissions)" at bounding box center [1356, 257] width 136 height 15
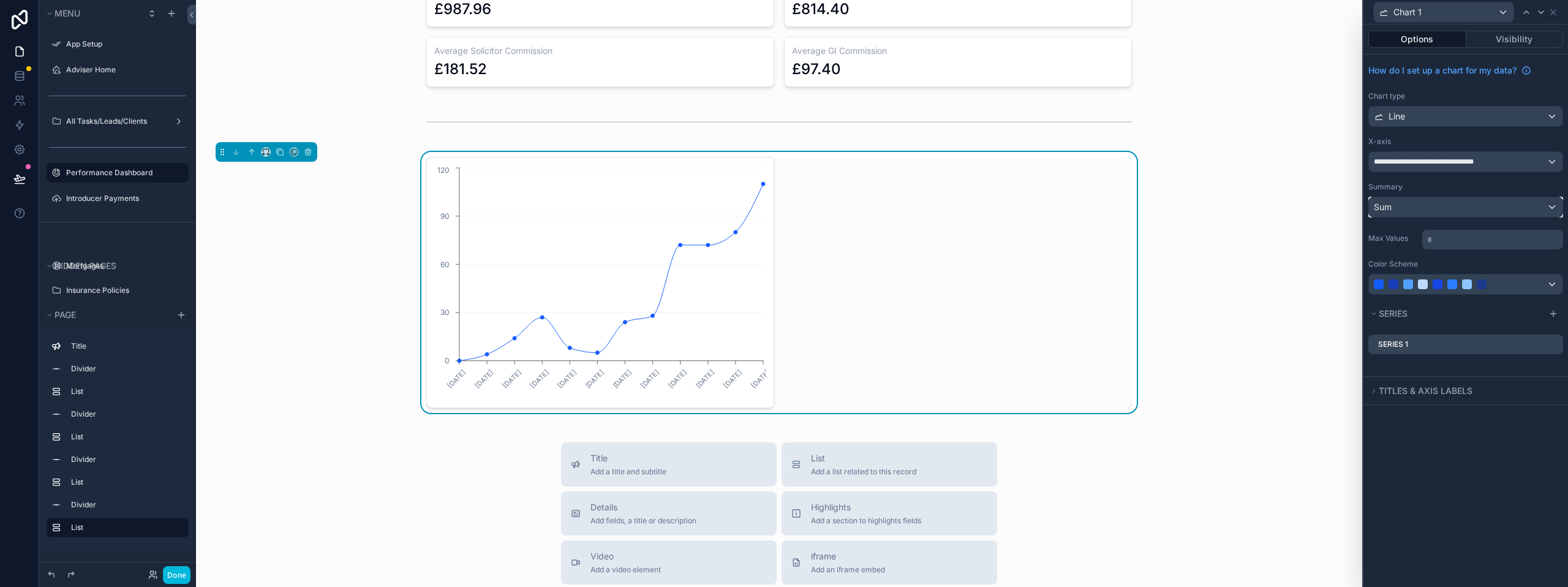
click at [1420, 209] on div "Sum" at bounding box center [1465, 207] width 193 height 20
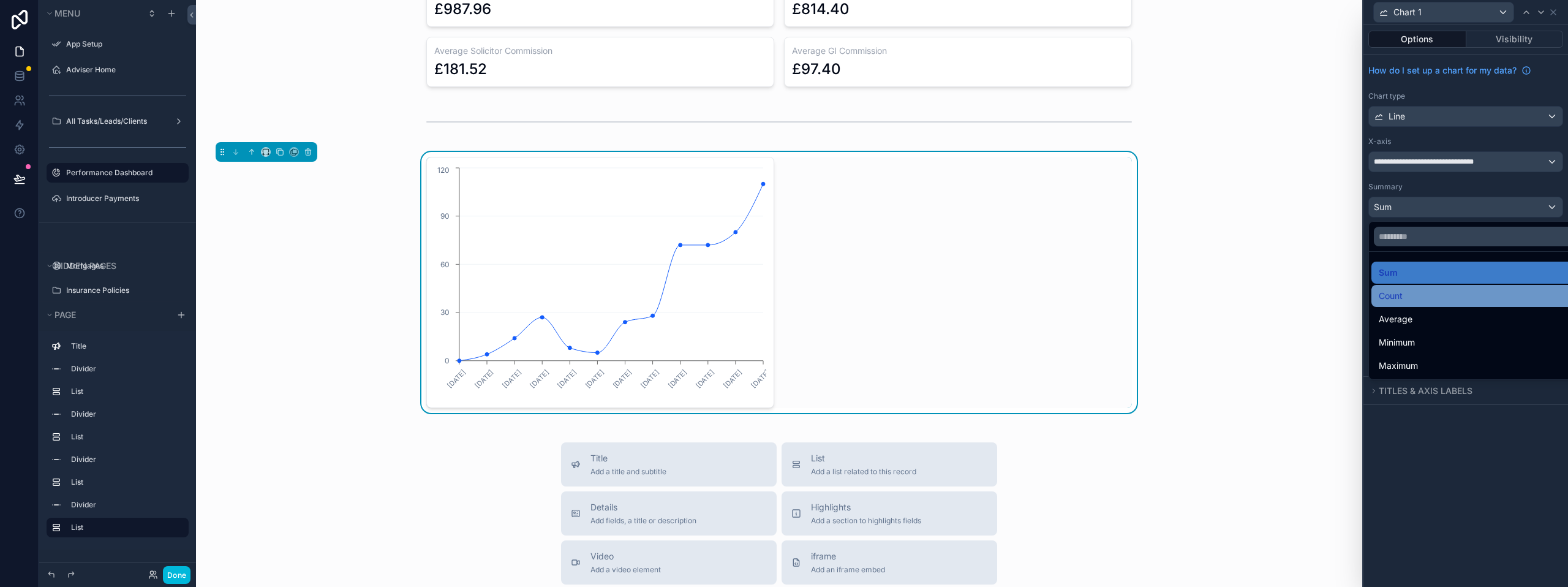
click at [1417, 291] on div "Count" at bounding box center [1479, 295] width 202 height 15
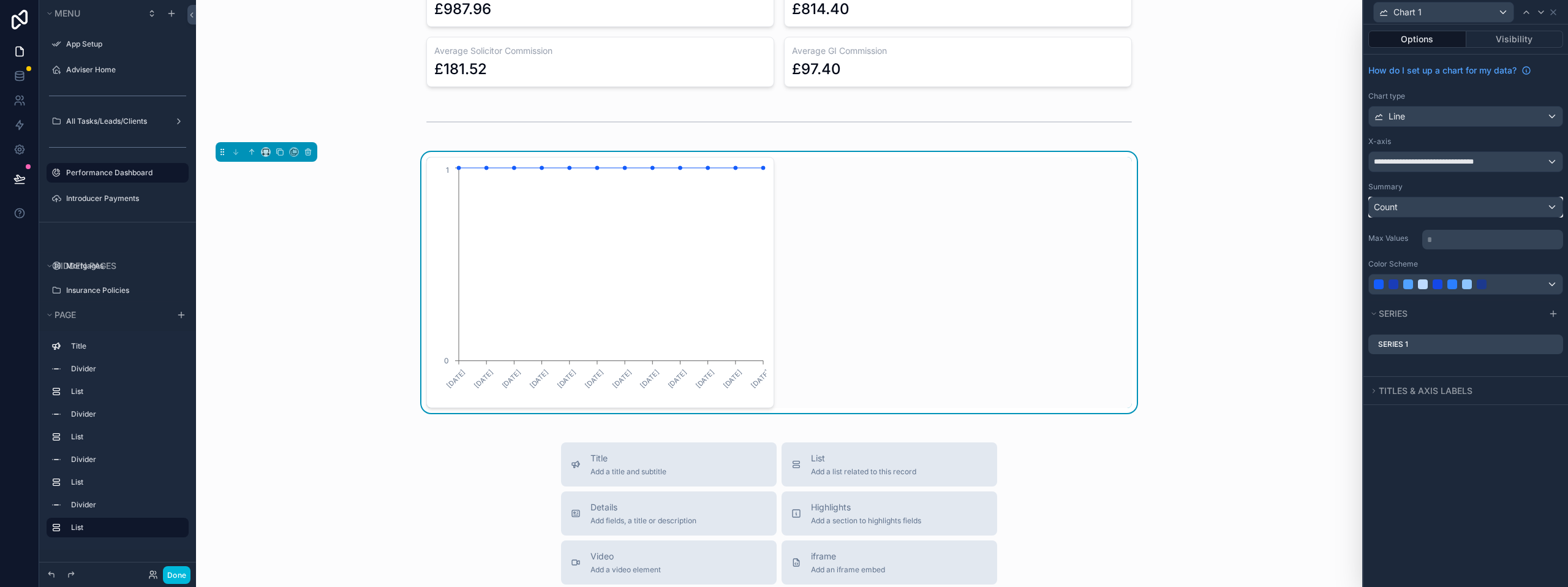
click at [1423, 208] on div "Count" at bounding box center [1465, 207] width 193 height 20
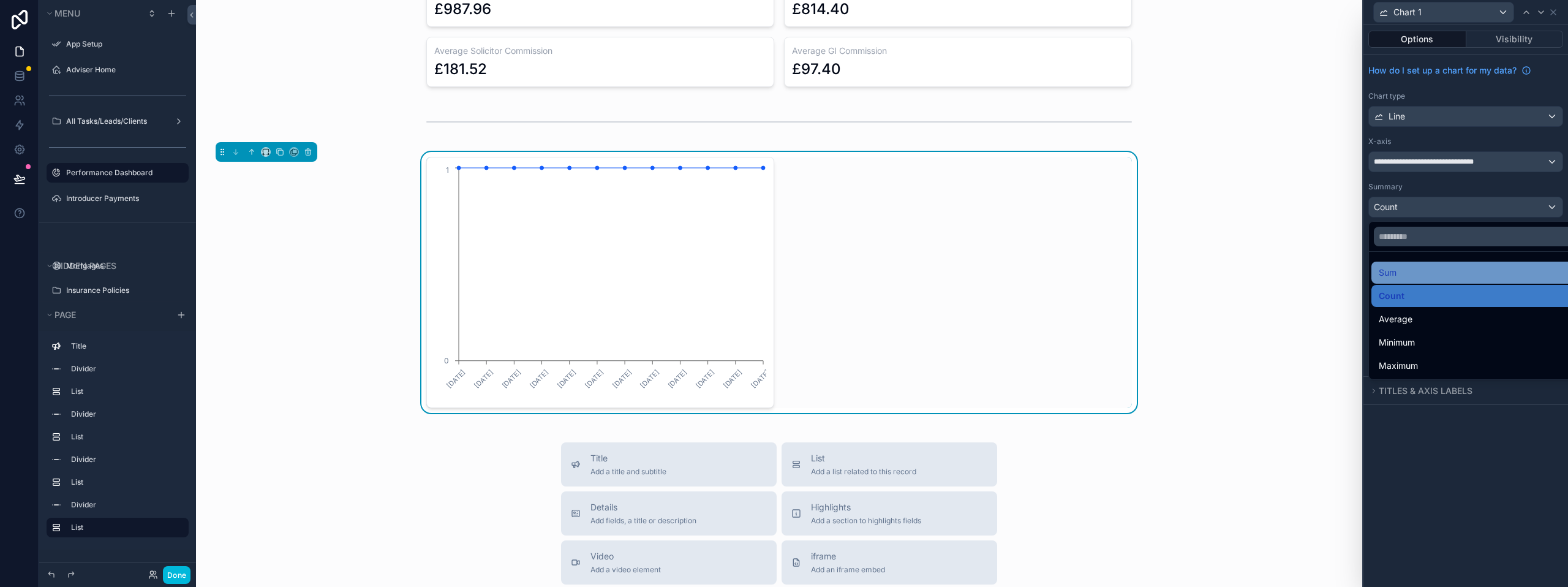
click at [1414, 272] on div "Sum" at bounding box center [1479, 272] width 202 height 15
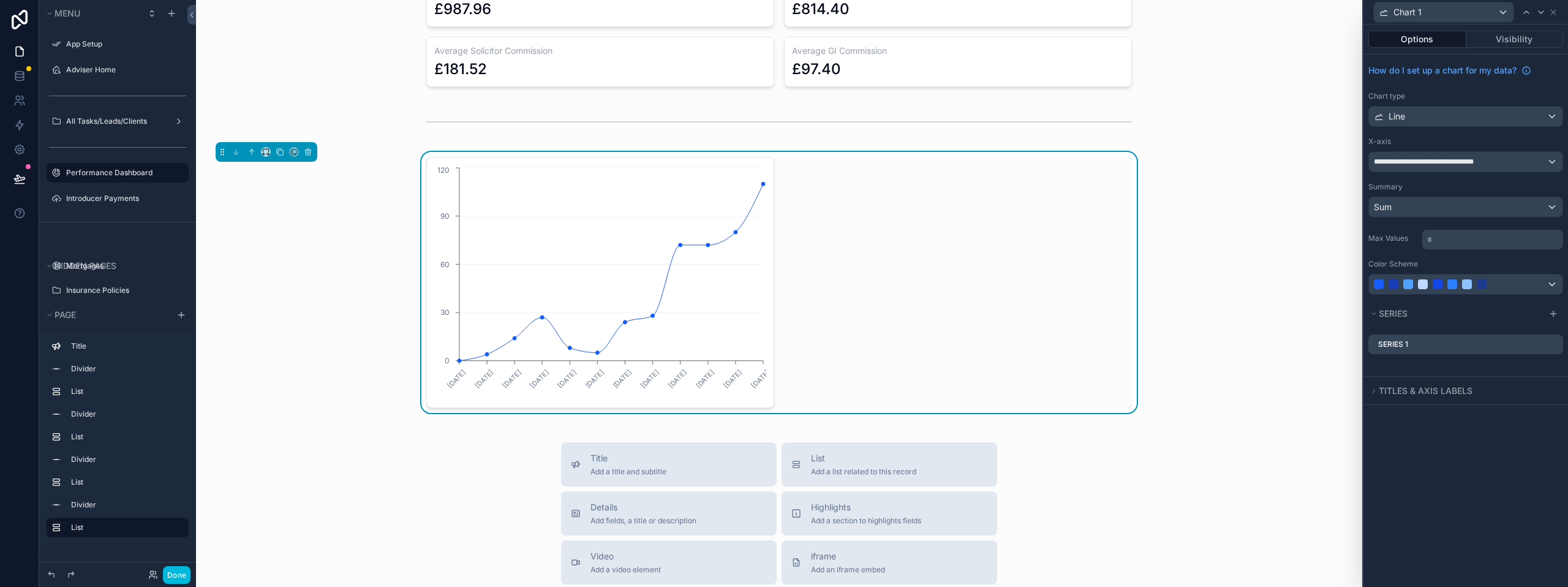
click at [0, 0] on icon at bounding box center [0, 0] width 0 height 0
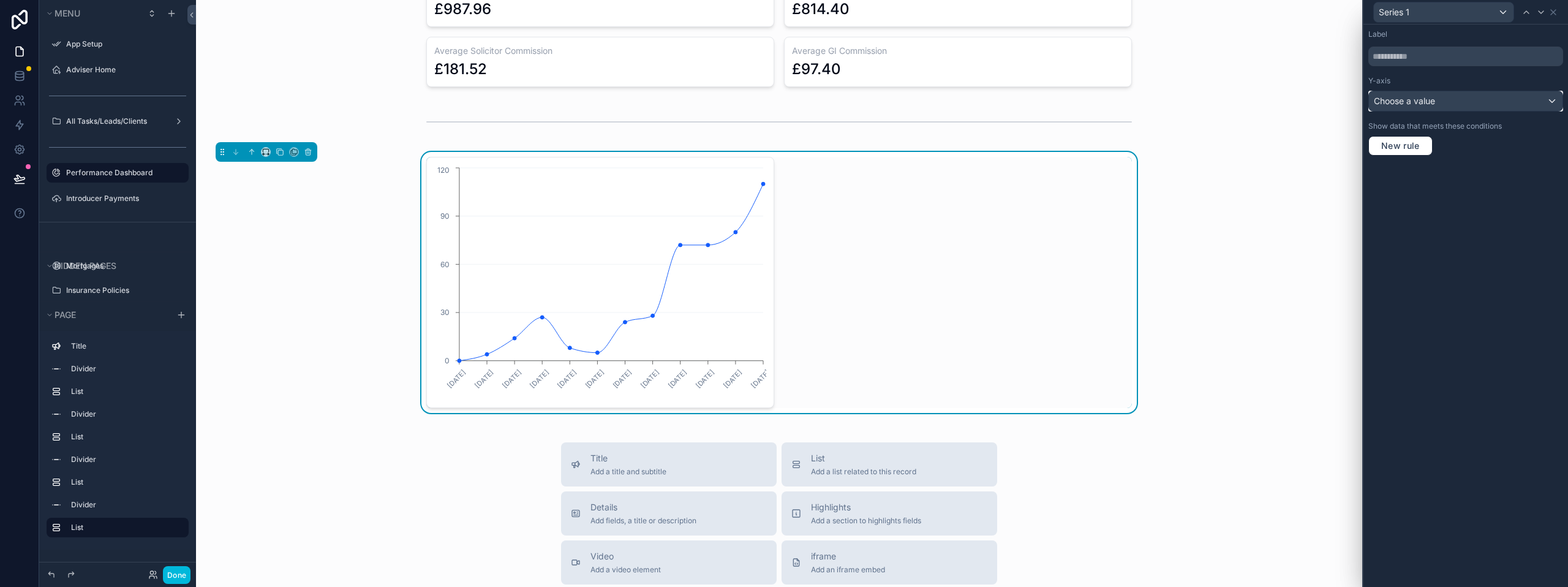
click at [1429, 95] on span "Choose a value" at bounding box center [1404, 101] width 61 height 12
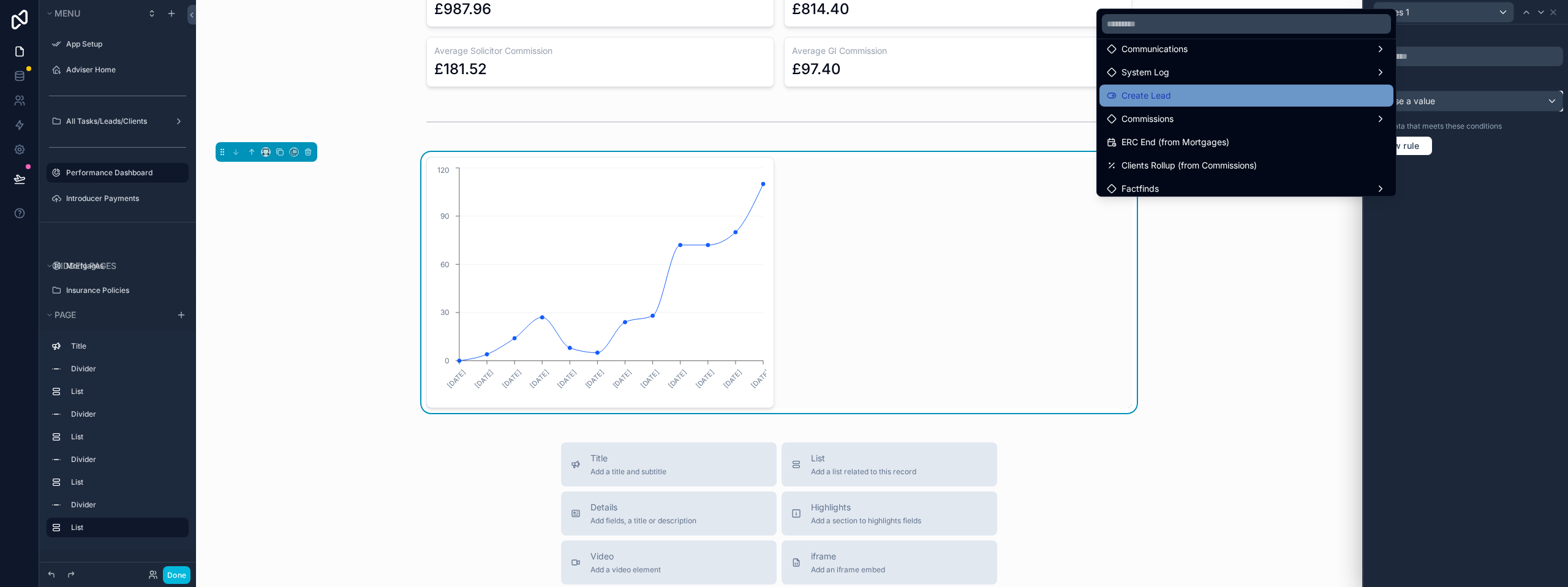
scroll to position [245, 0]
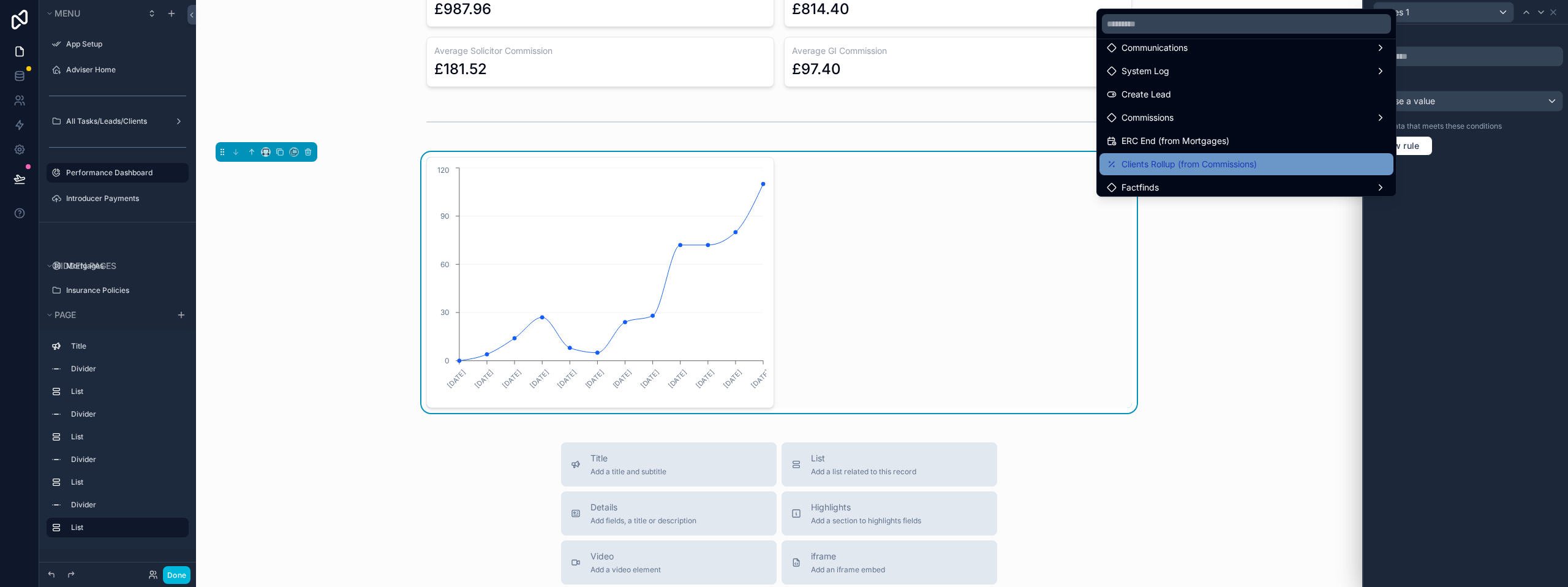
click at [1203, 160] on span "Clients Rollup (from Commissions)" at bounding box center [1190, 164] width 136 height 15
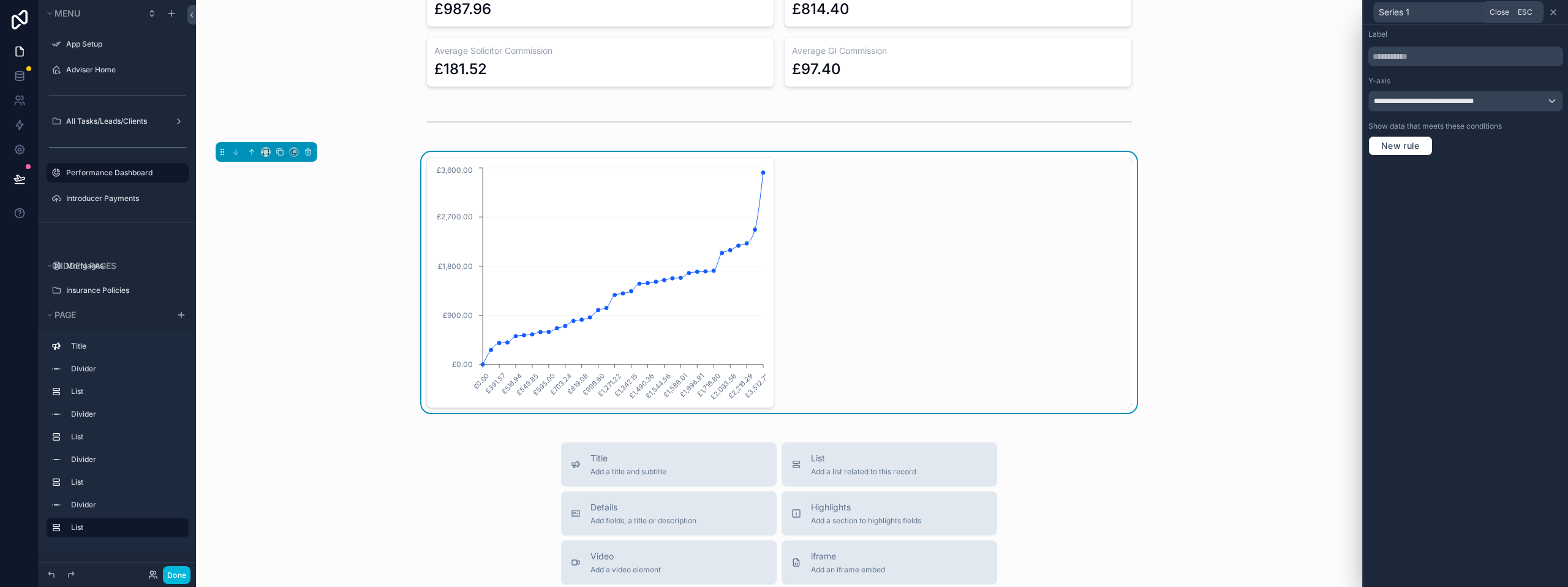
click at [1556, 12] on icon at bounding box center [1553, 12] width 9 height 9
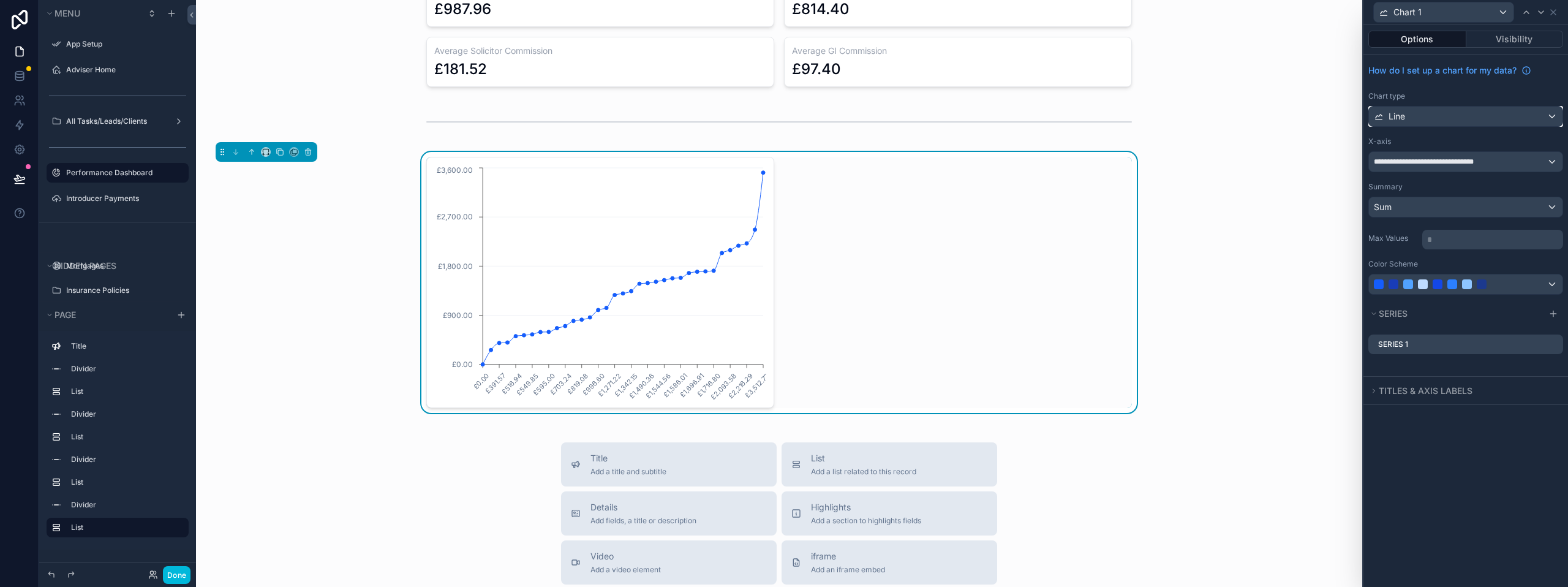
click at [1459, 114] on div "Line" at bounding box center [1465, 116] width 193 height 20
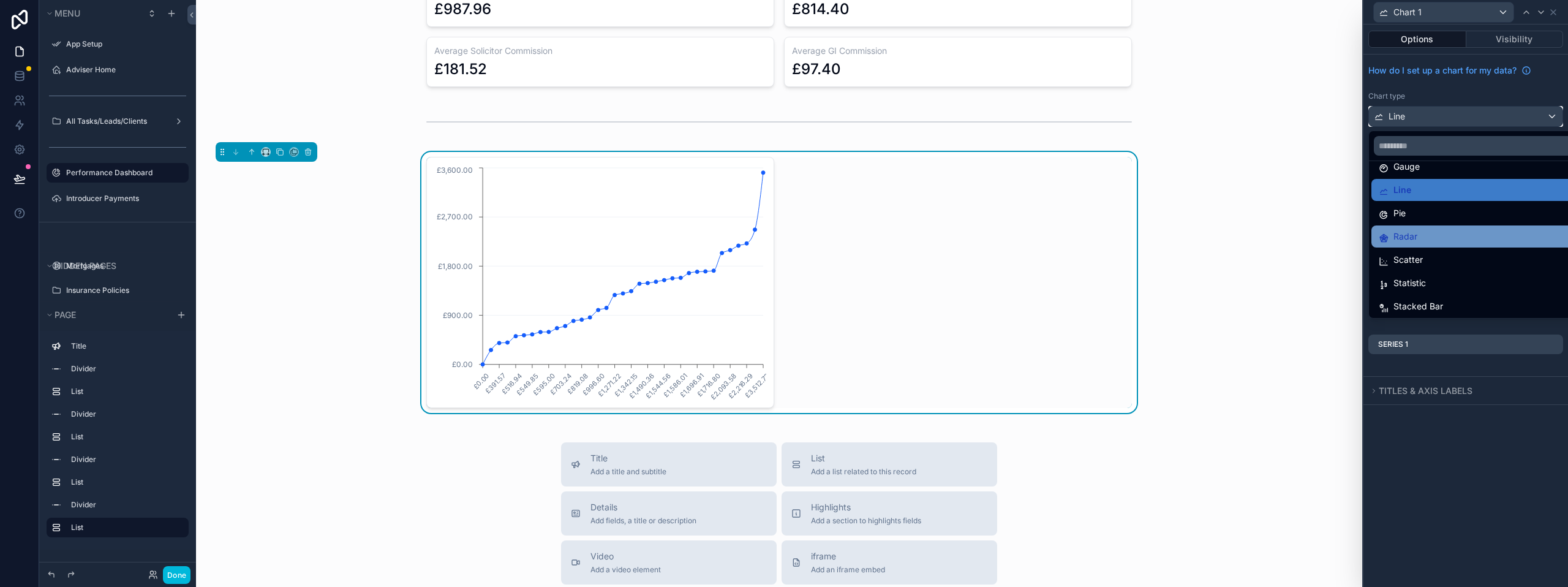
scroll to position [87, 0]
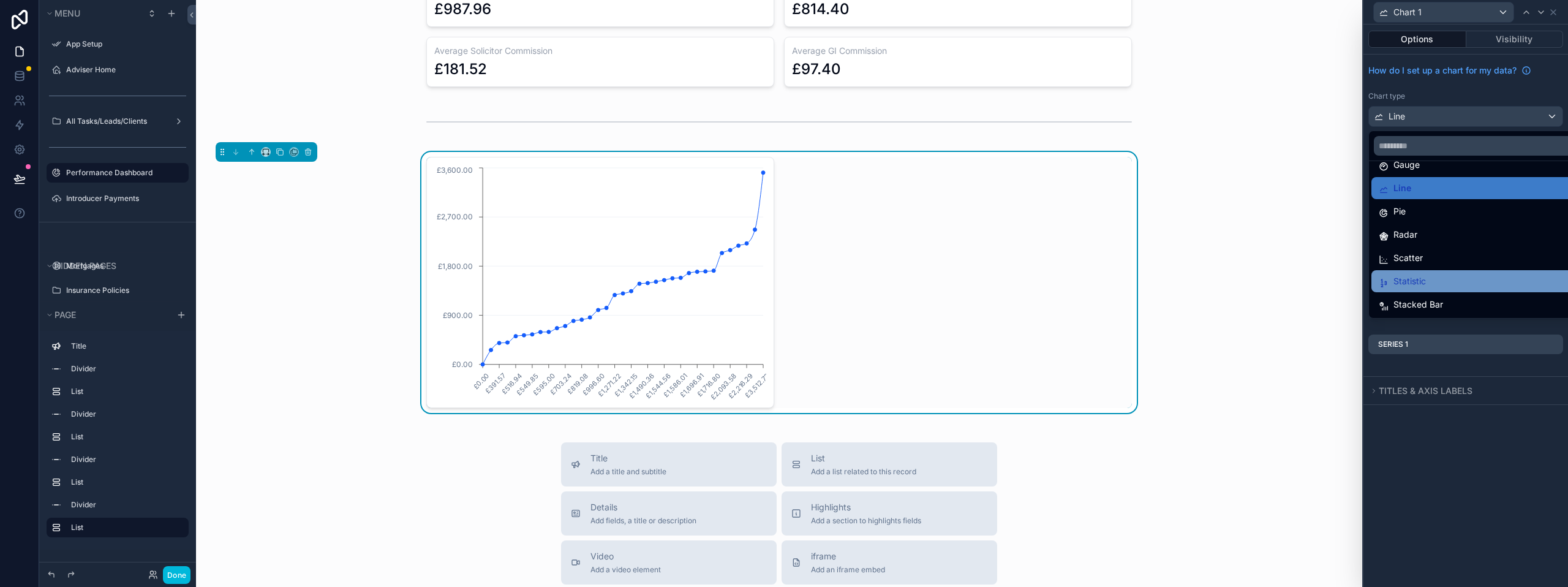
click at [1421, 276] on span "Statistic" at bounding box center [1409, 281] width 33 height 15
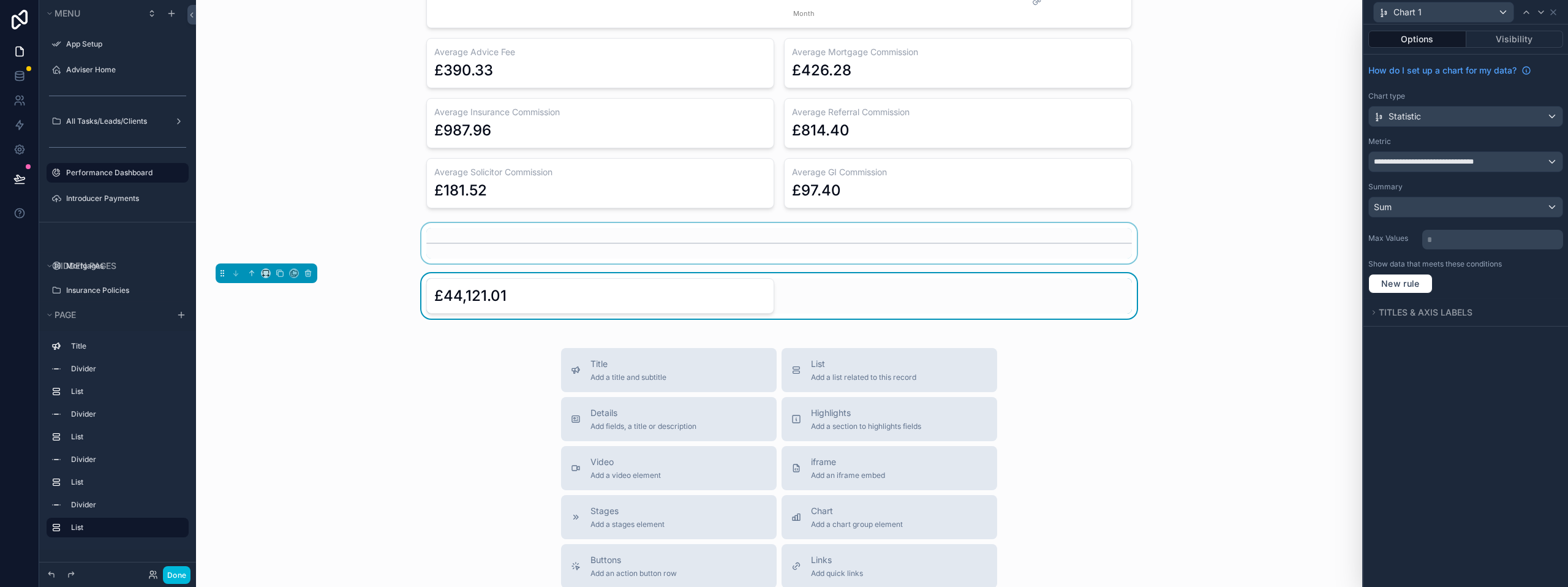
scroll to position [978, 0]
click at [514, 293] on div "£44,121.01" at bounding box center [600, 297] width 332 height 20
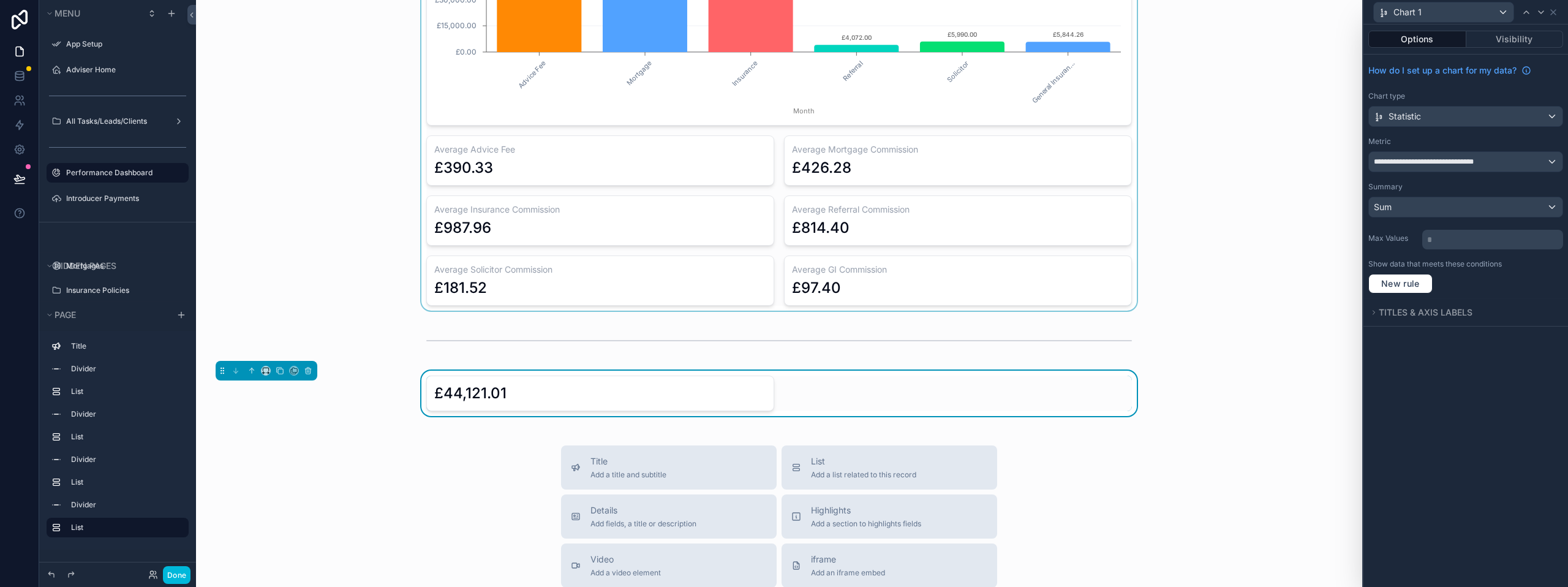
scroll to position [795, 0]
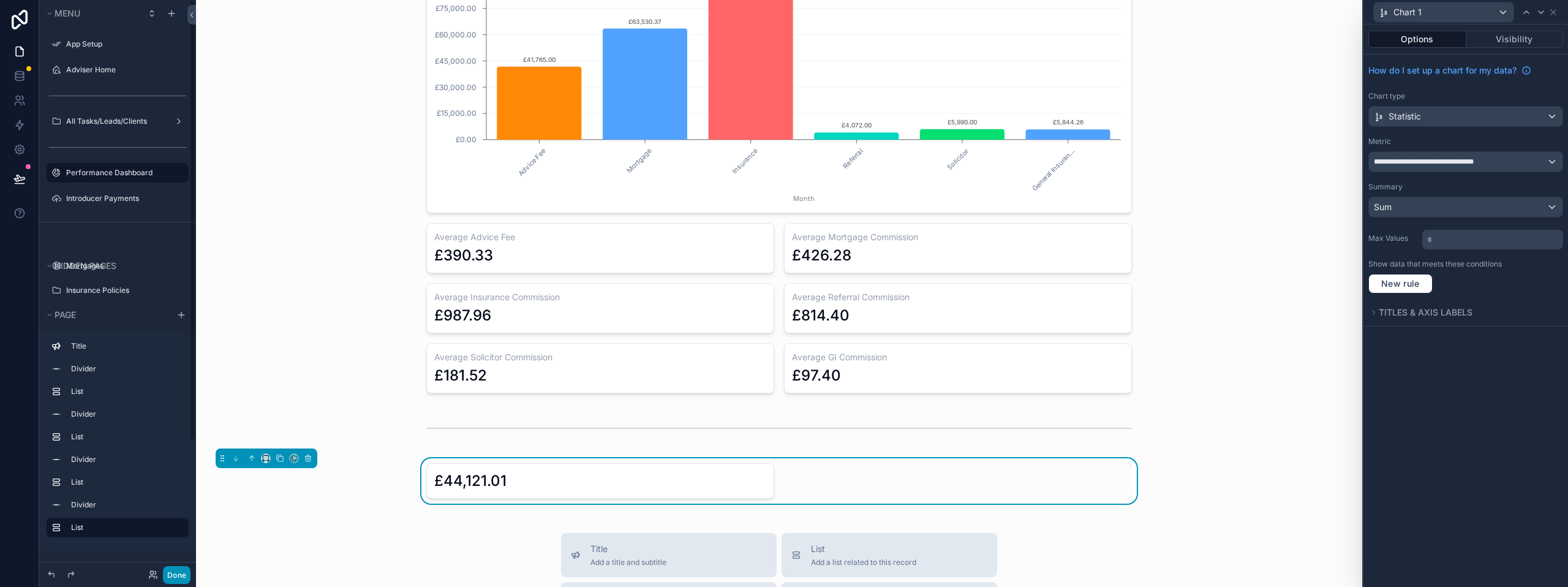
click at [179, 578] on button "Done" at bounding box center [177, 574] width 27 height 18
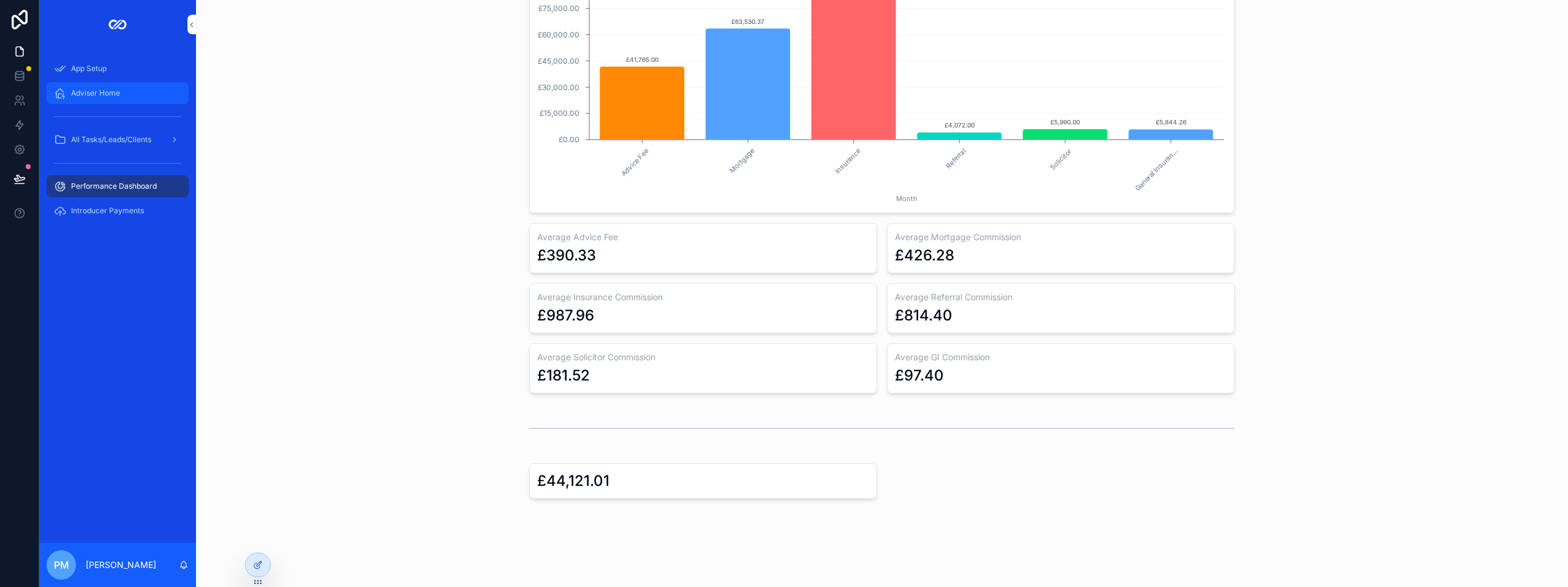
click at [92, 94] on span "Adviser Home" at bounding box center [95, 93] width 49 height 9
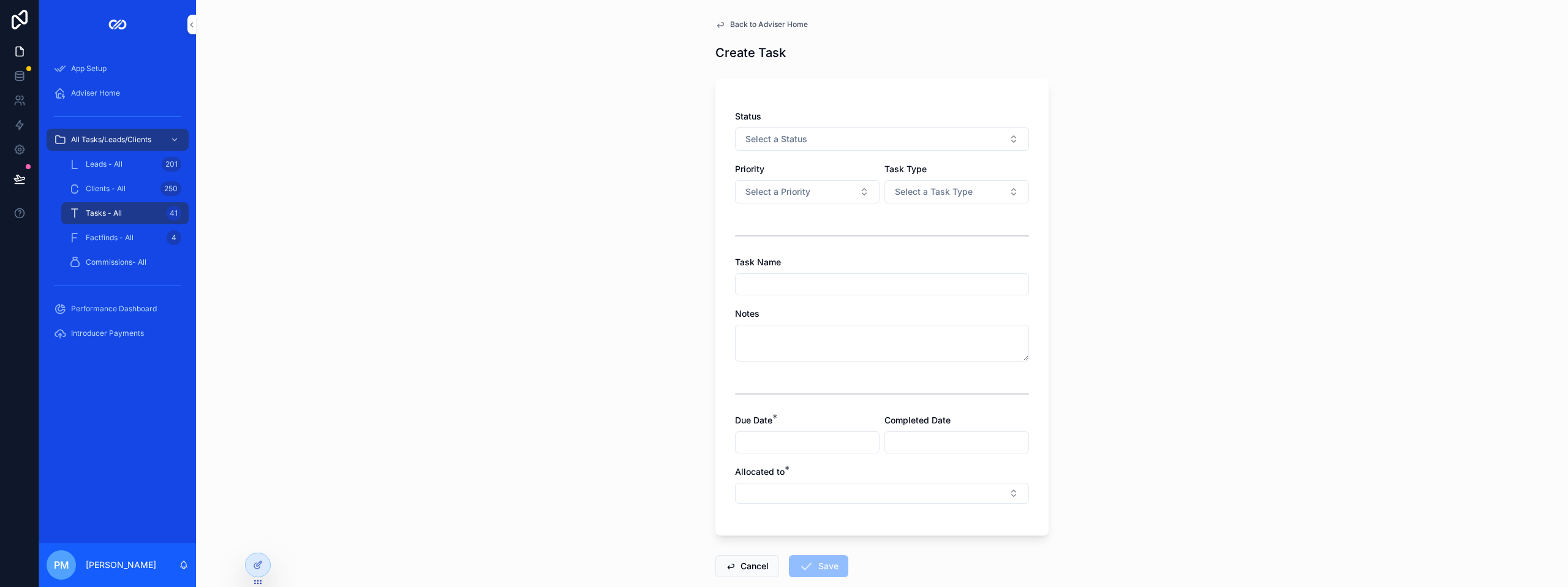
click at [1163, 74] on div "Back to Adviser Home Create Task Status Select a Status Priority Select a Prior…" at bounding box center [881, 294] width 1371 height 587
click at [884, 123] on div "Status Select a Status" at bounding box center [881, 130] width 294 height 40
click at [869, 142] on button "Select a Status" at bounding box center [881, 138] width 294 height 23
click at [813, 189] on div "New" at bounding box center [813, 188] width 16 height 11
click at [780, 193] on span "Select a Priority" at bounding box center [778, 191] width 65 height 12
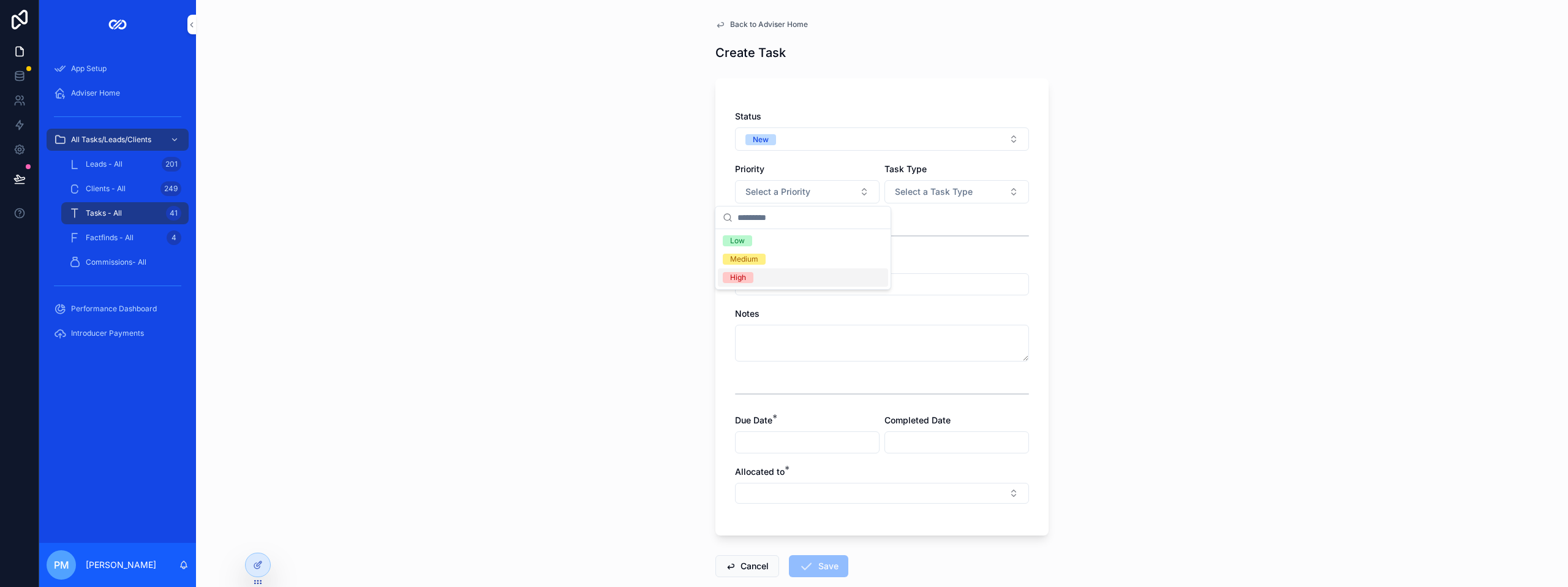
click at [760, 275] on div "High" at bounding box center [802, 277] width 170 height 18
click at [906, 201] on button "Select a Task Type" at bounding box center [956, 191] width 144 height 23
click at [899, 256] on span "Client" at bounding box center [889, 258] width 35 height 11
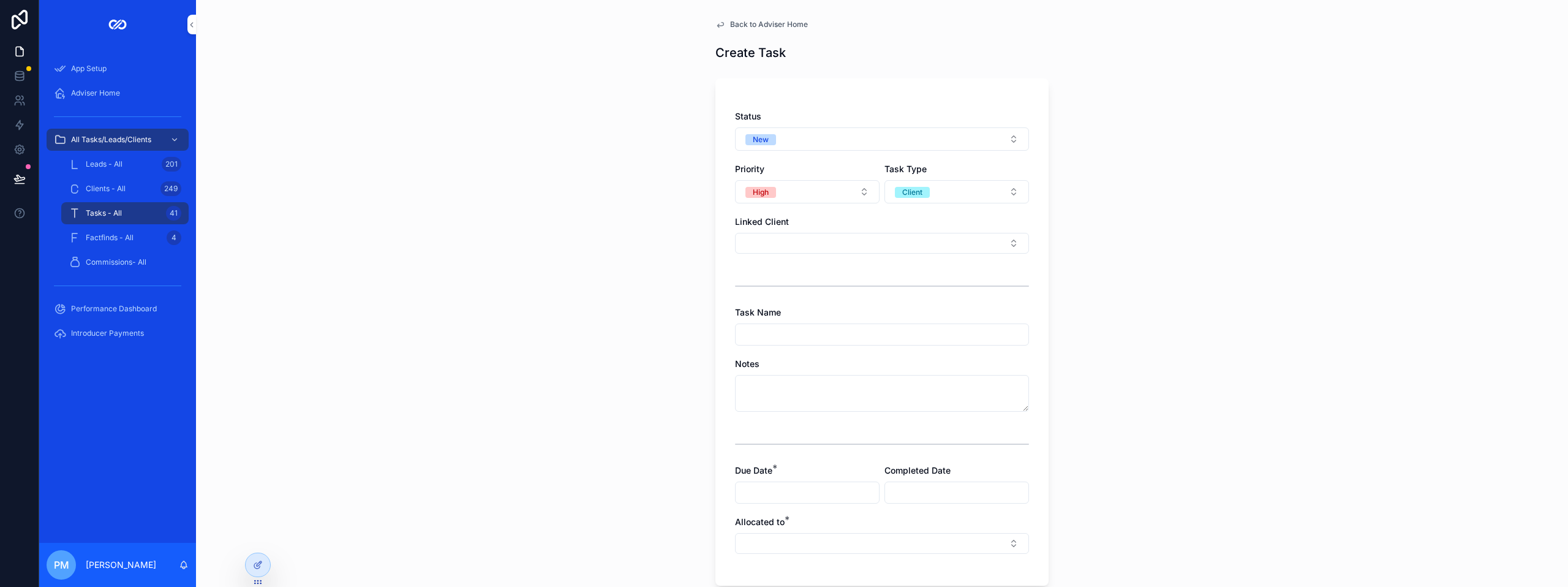
click at [820, 231] on div "Linked Client" at bounding box center [881, 234] width 294 height 38
drag, startPoint x: 820, startPoint y: 231, endPoint x: 816, endPoint y: 241, distance: 10.8
click at [816, 241] on button "Select Button" at bounding box center [881, 243] width 294 height 21
type input "*****"
click at [848, 301] on div "[PERSON_NAME]" at bounding box center [878, 291] width 175 height 25
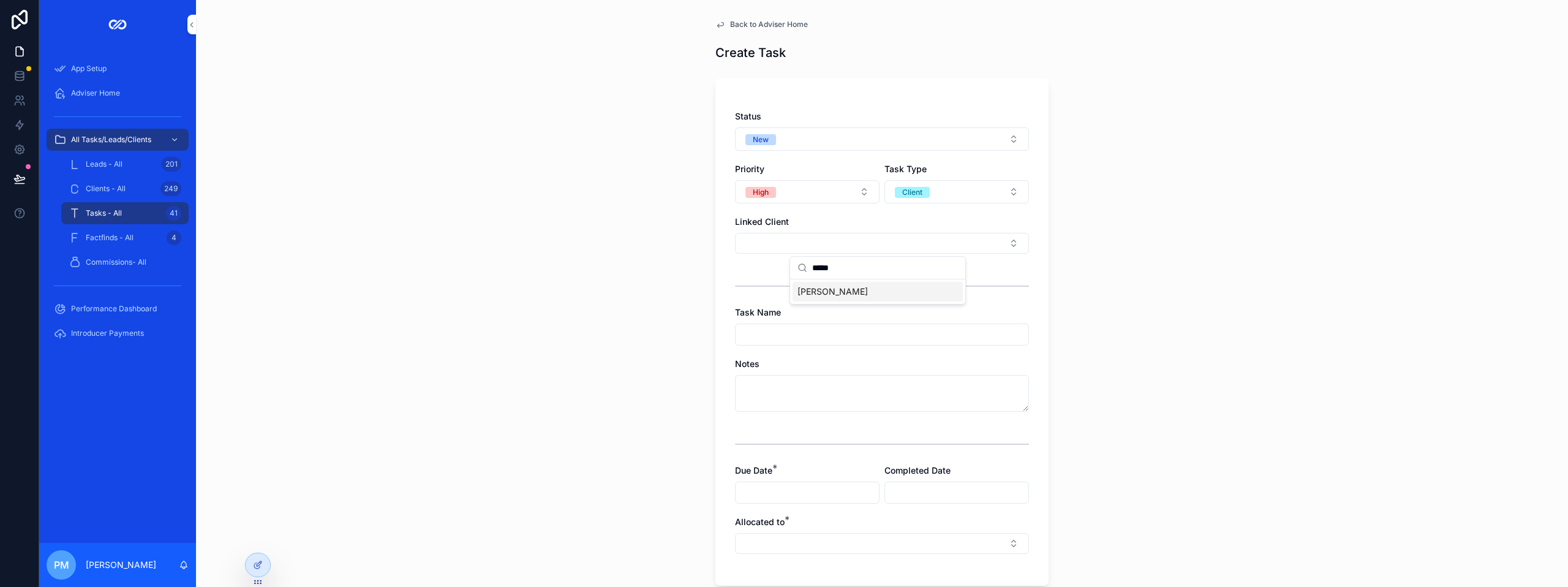
click at [841, 294] on span "[PERSON_NAME]" at bounding box center [832, 292] width 70 height 12
click at [796, 341] on input "scrollable content" at bounding box center [881, 338] width 293 height 17
type input "**********"
click at [822, 494] on input "scrollable content" at bounding box center [807, 496] width 143 height 17
click at [811, 291] on button "[DATE]" at bounding box center [803, 288] width 48 height 22
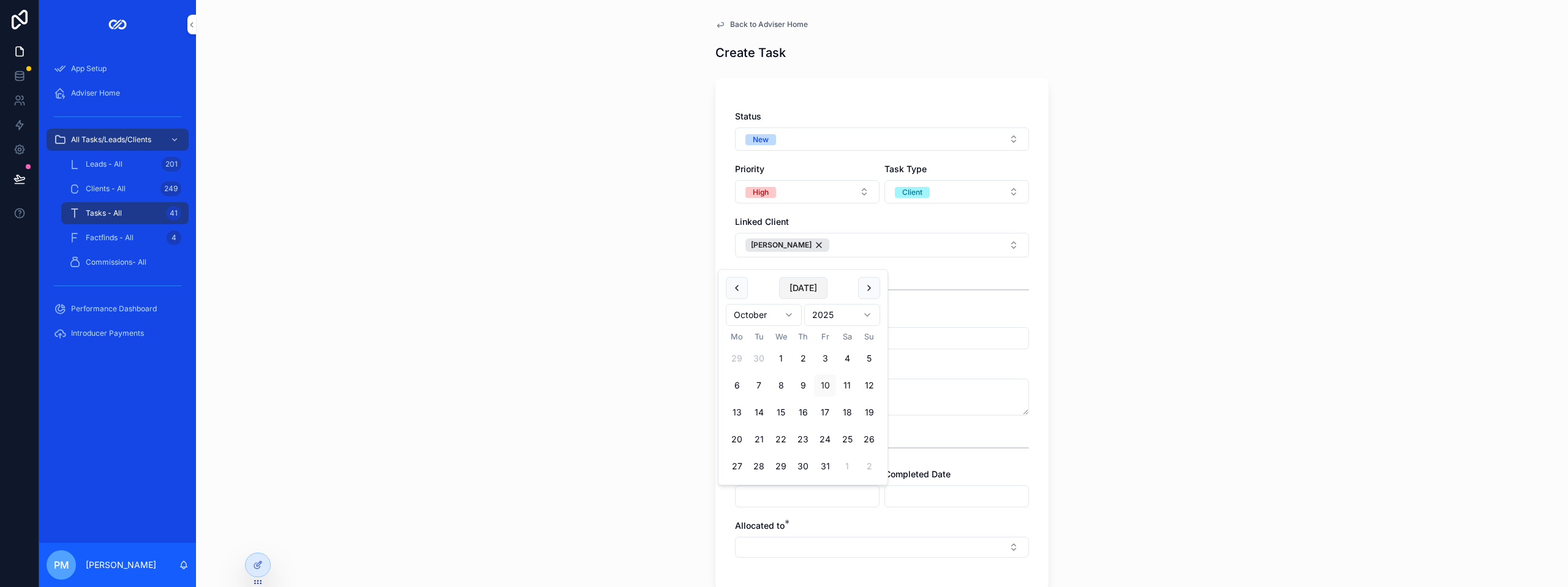
type input "**********"
click at [927, 455] on div "scrollable content" at bounding box center [881, 448] width 294 height 31
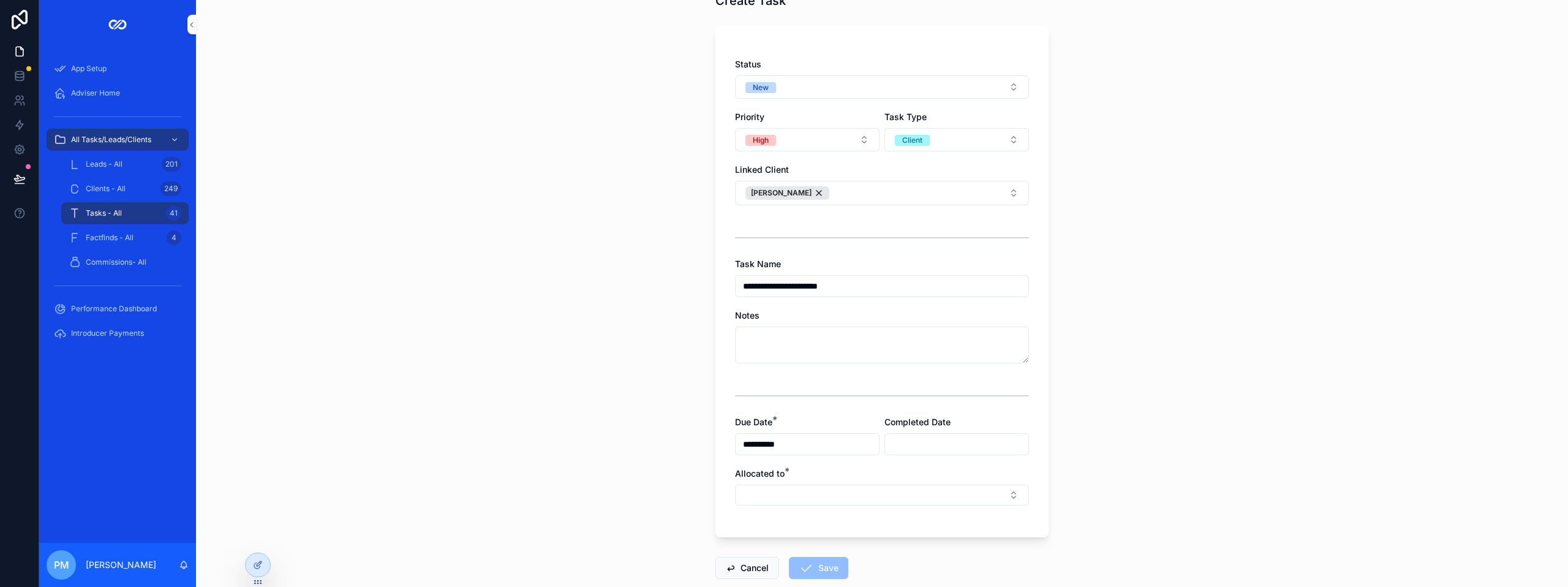
scroll to position [123, 0]
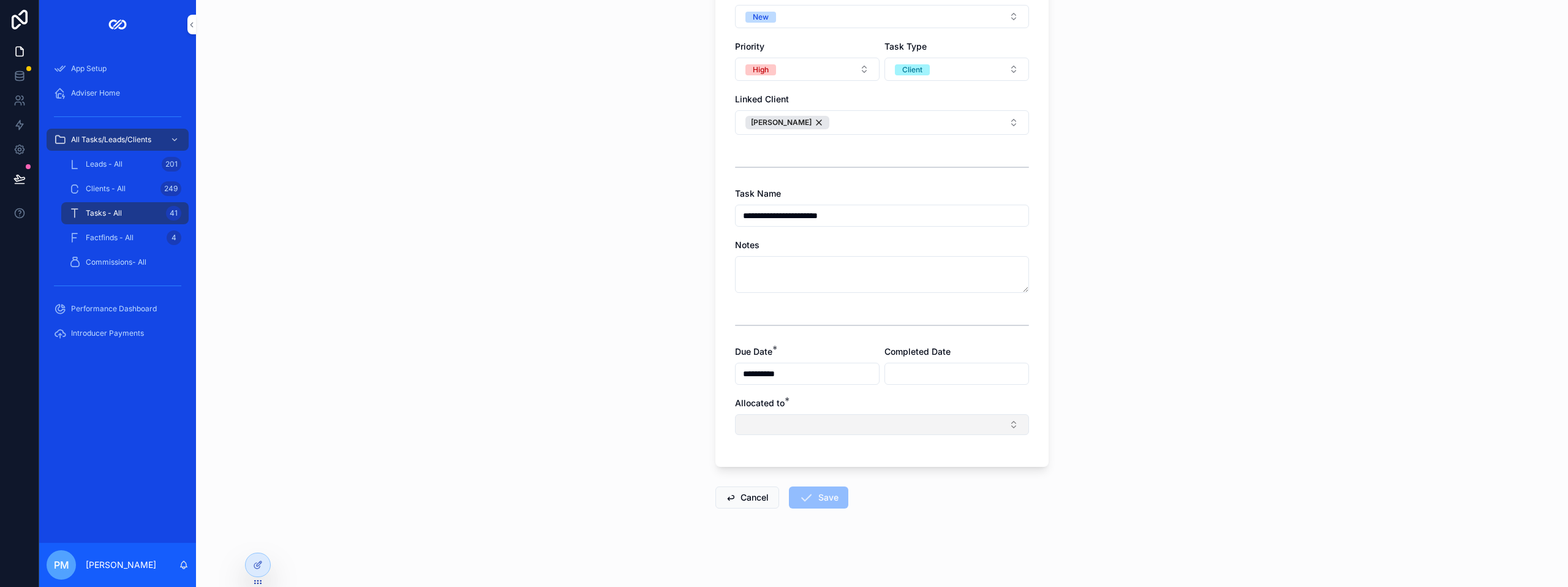
click at [814, 430] on button "Select Button" at bounding box center [881, 424] width 294 height 21
click at [826, 507] on span "[PERSON_NAME]" at bounding box center [832, 511] width 70 height 12
click at [773, 540] on form "**********" at bounding box center [881, 269] width 333 height 642
click at [823, 496] on button "Save" at bounding box center [818, 501] width 59 height 22
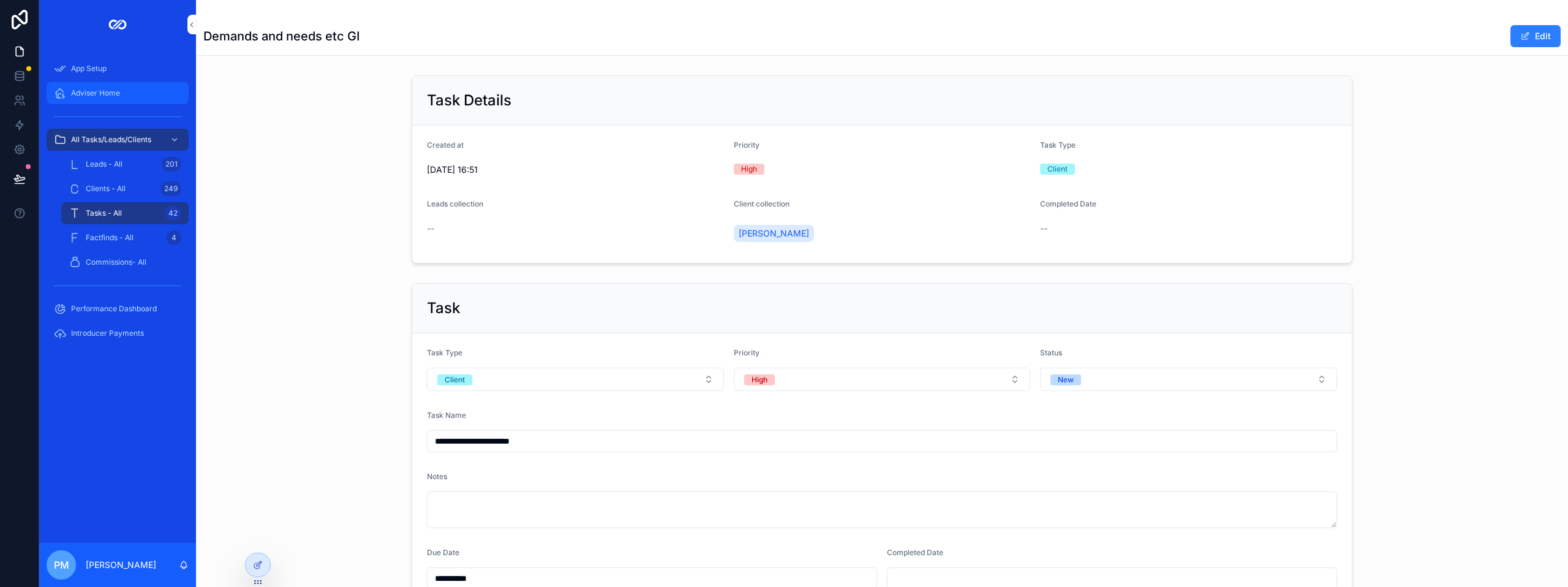
click at [94, 94] on span "Adviser Home" at bounding box center [95, 93] width 49 height 9
